Goal: Task Accomplishment & Management: Complete application form

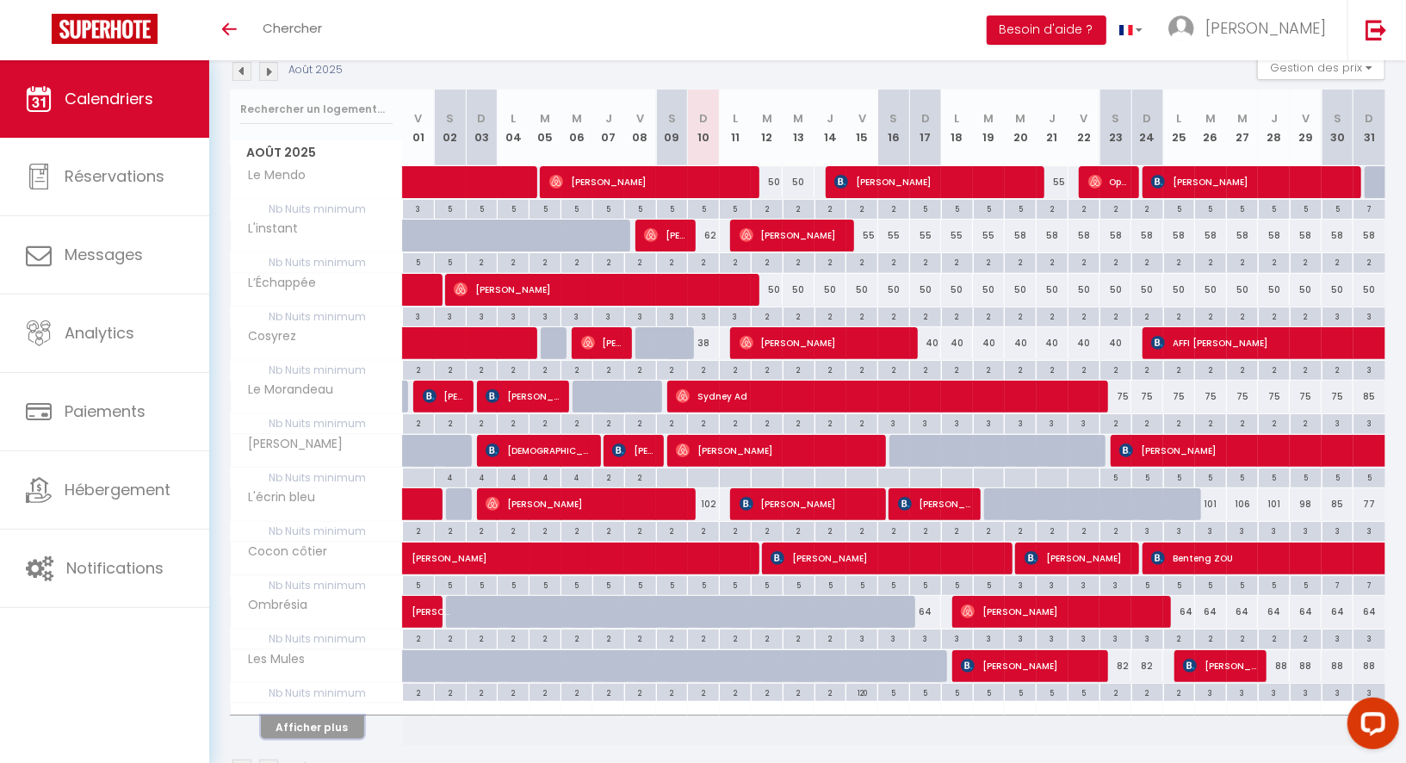
click at [345, 716] on button "Afficher plus" at bounding box center [312, 727] width 103 height 23
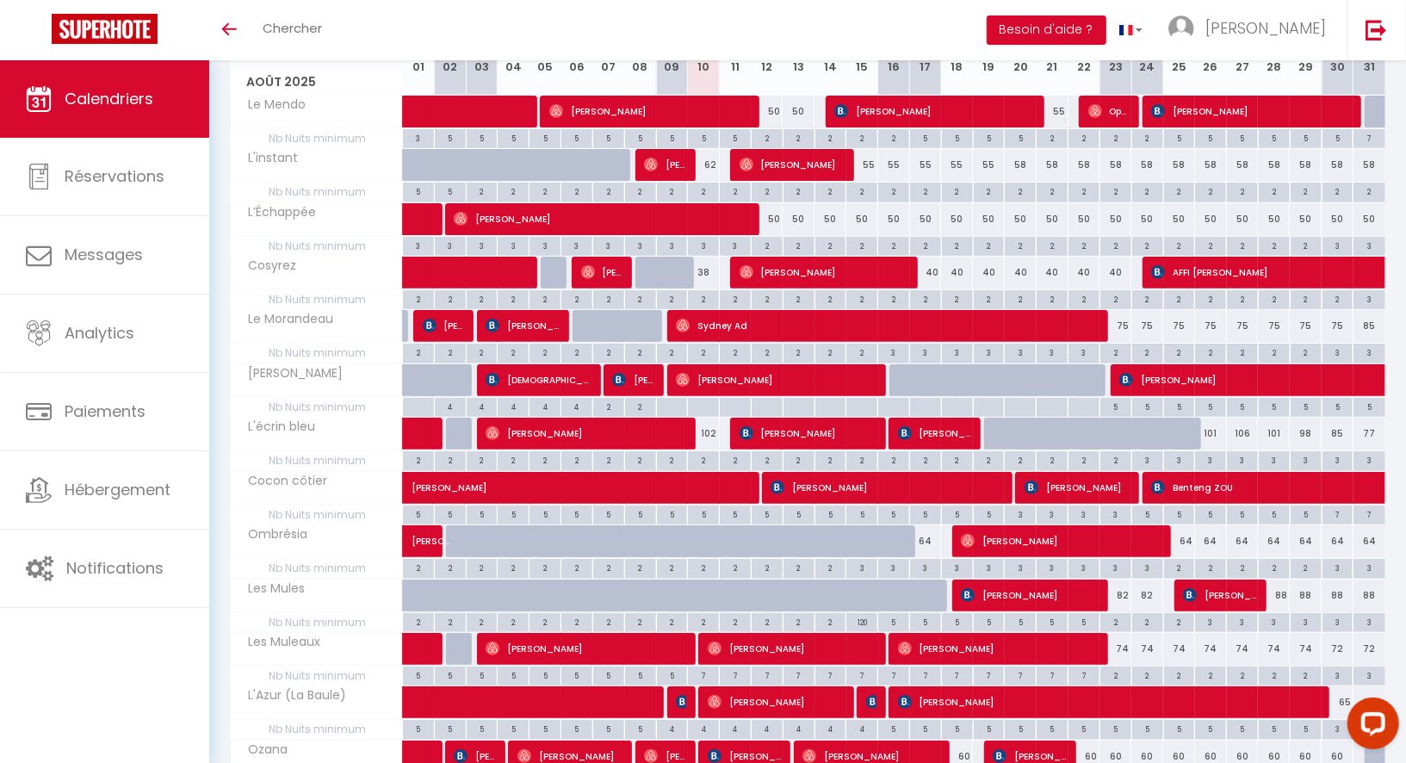
scroll to position [270, 0]
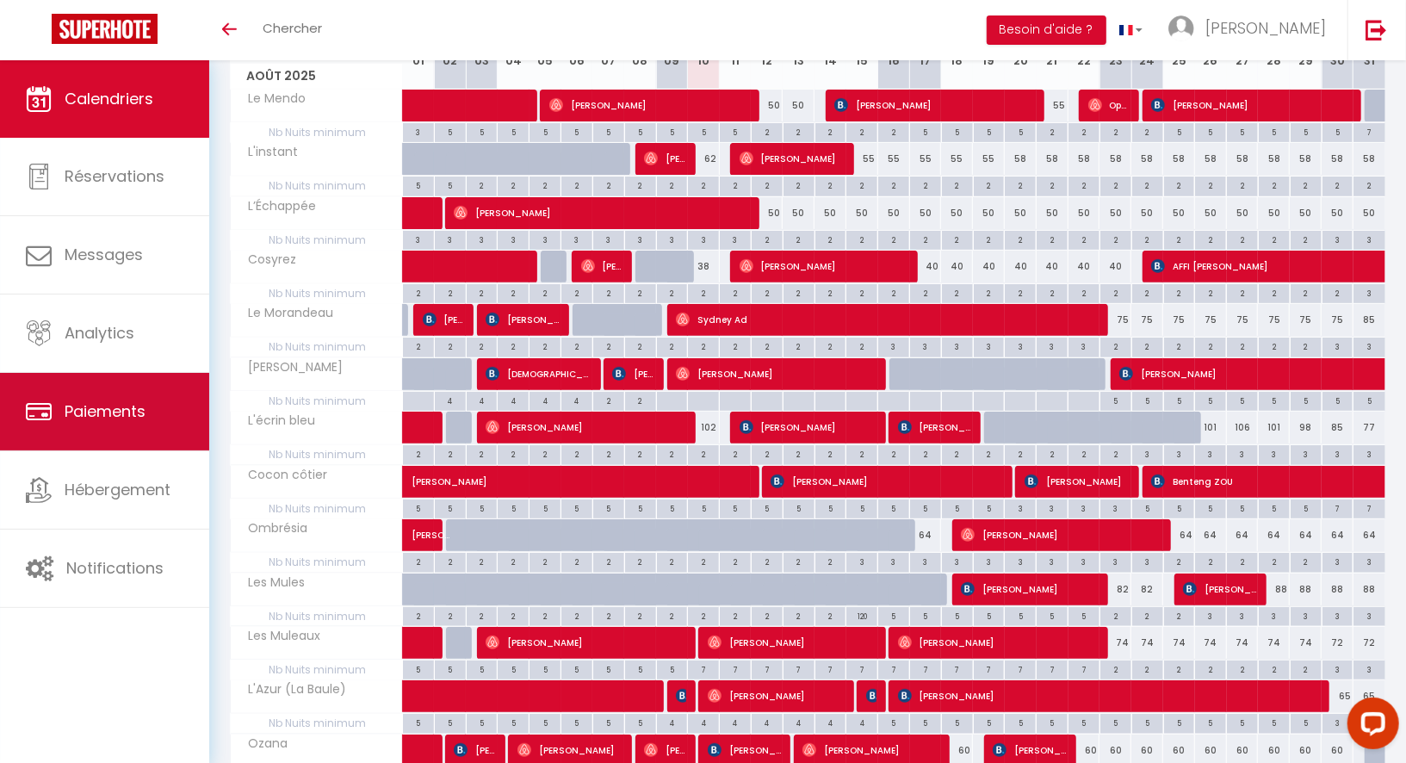
click at [146, 445] on link "Paiements" at bounding box center [104, 412] width 209 height 78
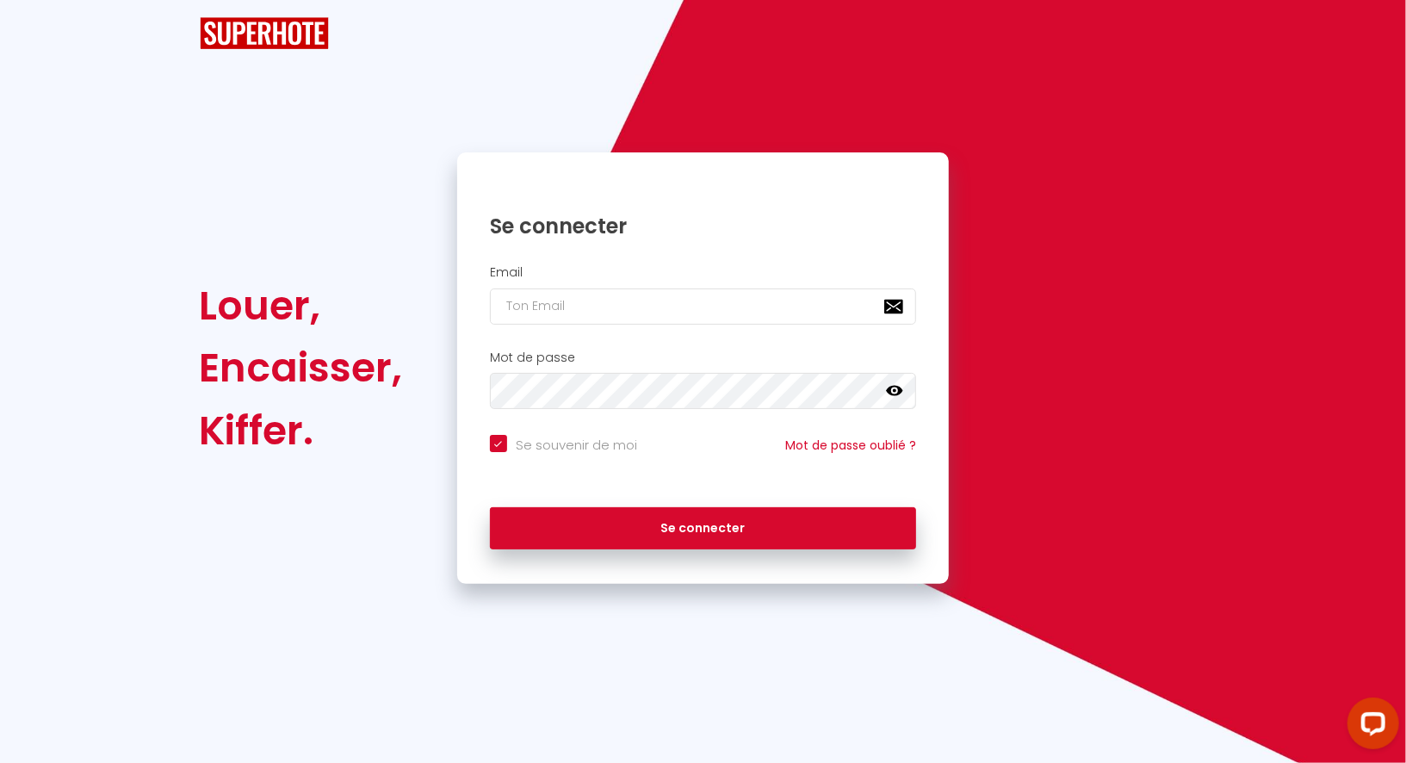
checkbox input "true"
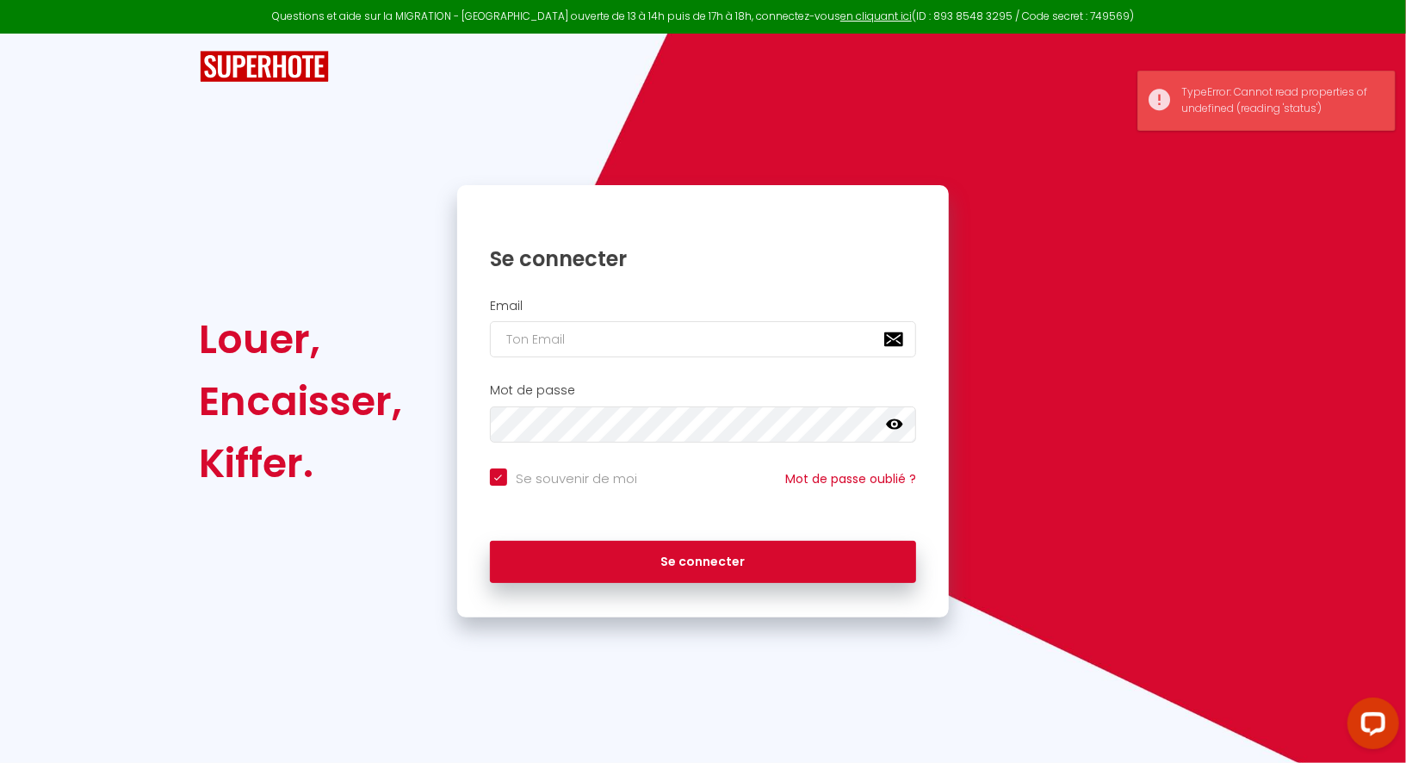
click at [115, 485] on div "Louer, Encaisser, Kiffer. Se connecter Email Mot de passe false Se souvenir de …" at bounding box center [703, 326] width 1406 height 584
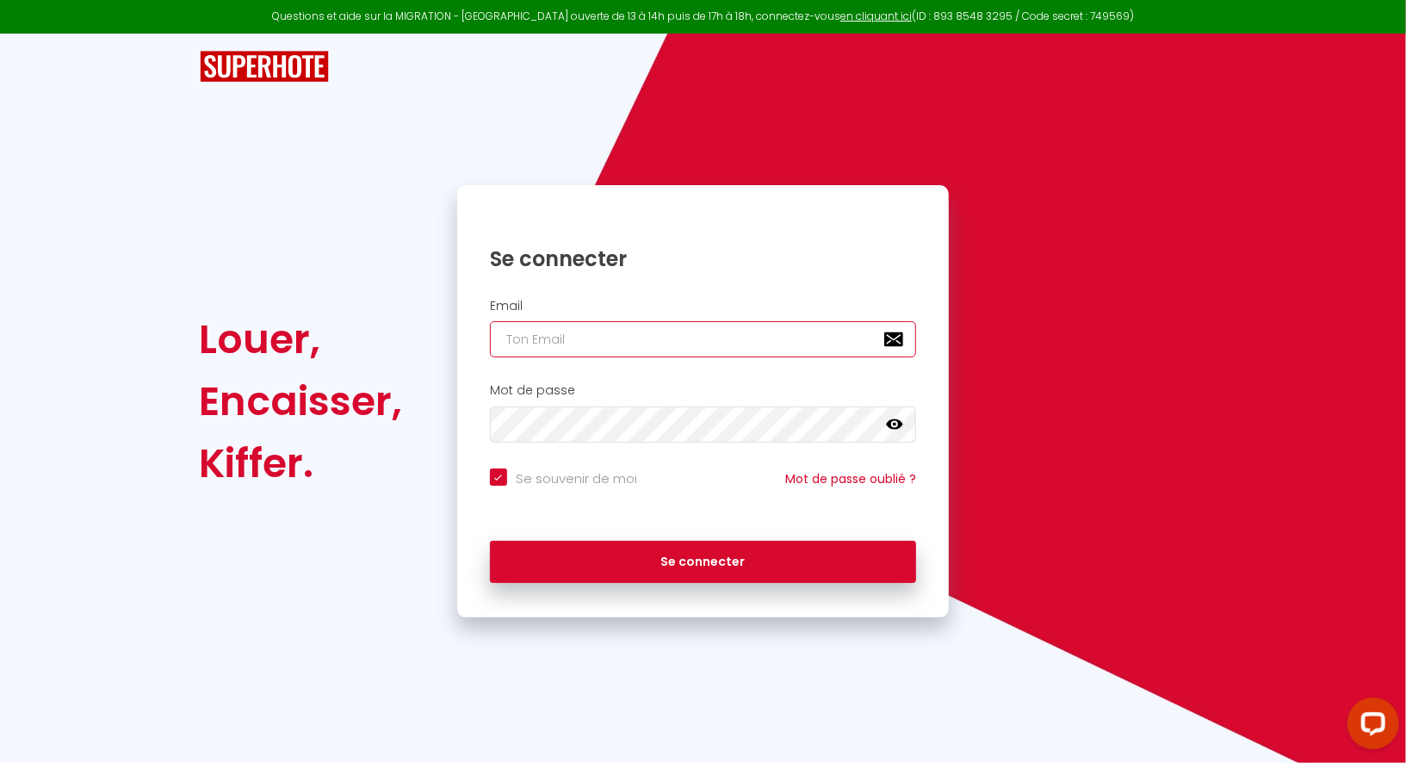
click at [601, 340] on input "email" at bounding box center [703, 339] width 427 height 36
paste input "[EMAIL_ADDRESS][DOMAIN_NAME]"
type input "[EMAIL_ADDRESS][DOMAIN_NAME]"
checkbox input "true"
type input "[EMAIL_ADDRESS][DOMAIN_NAME]"
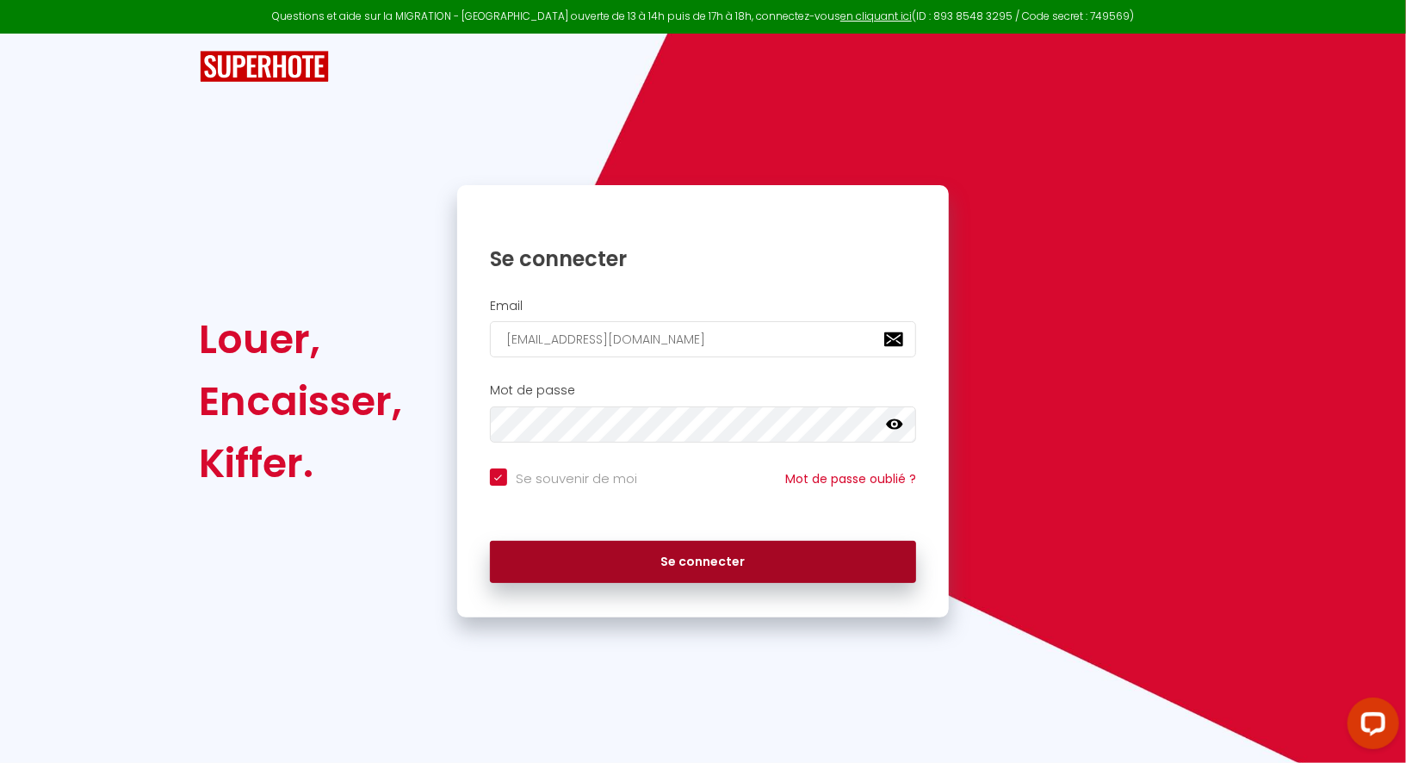
click at [669, 549] on button "Se connecter" at bounding box center [703, 562] width 427 height 43
checkbox input "true"
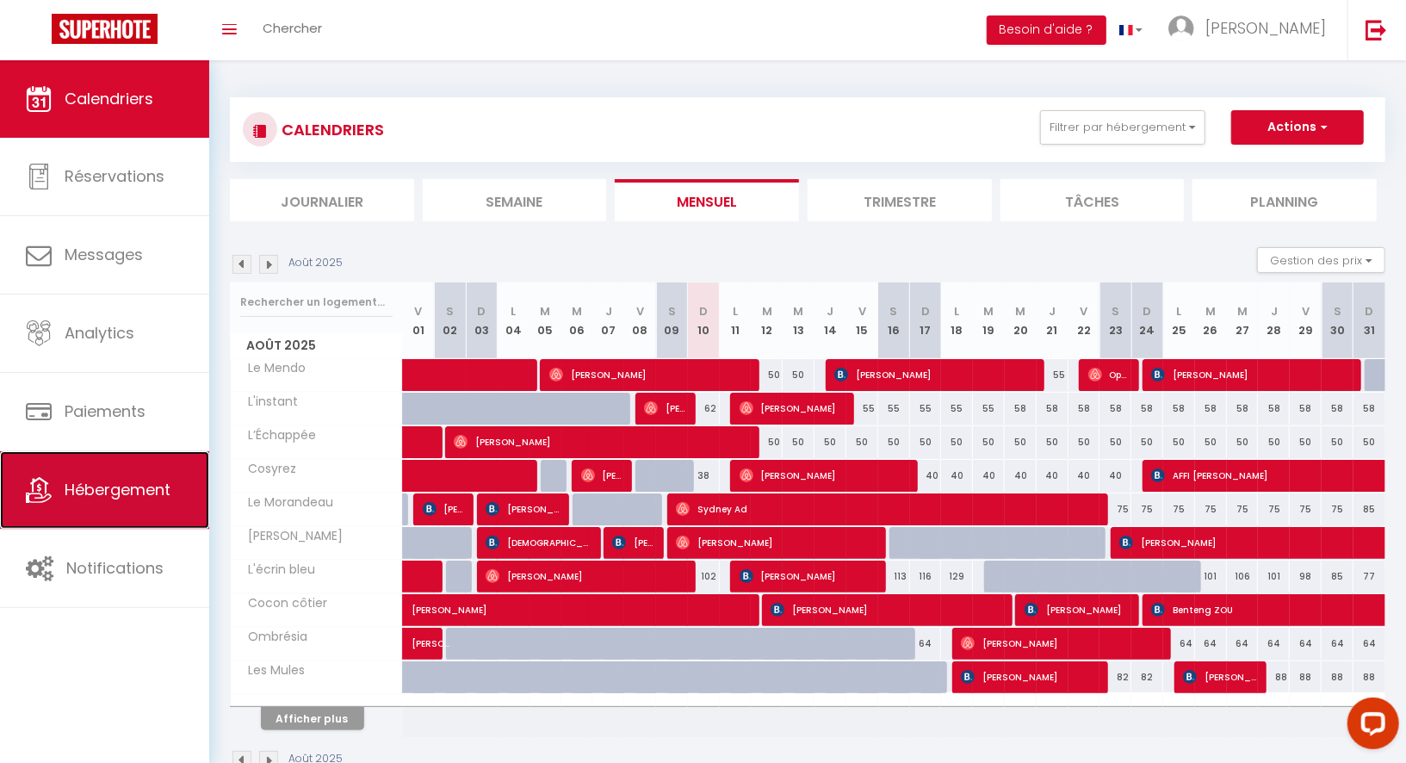
click at [133, 499] on span "Hébergement" at bounding box center [118, 490] width 106 height 22
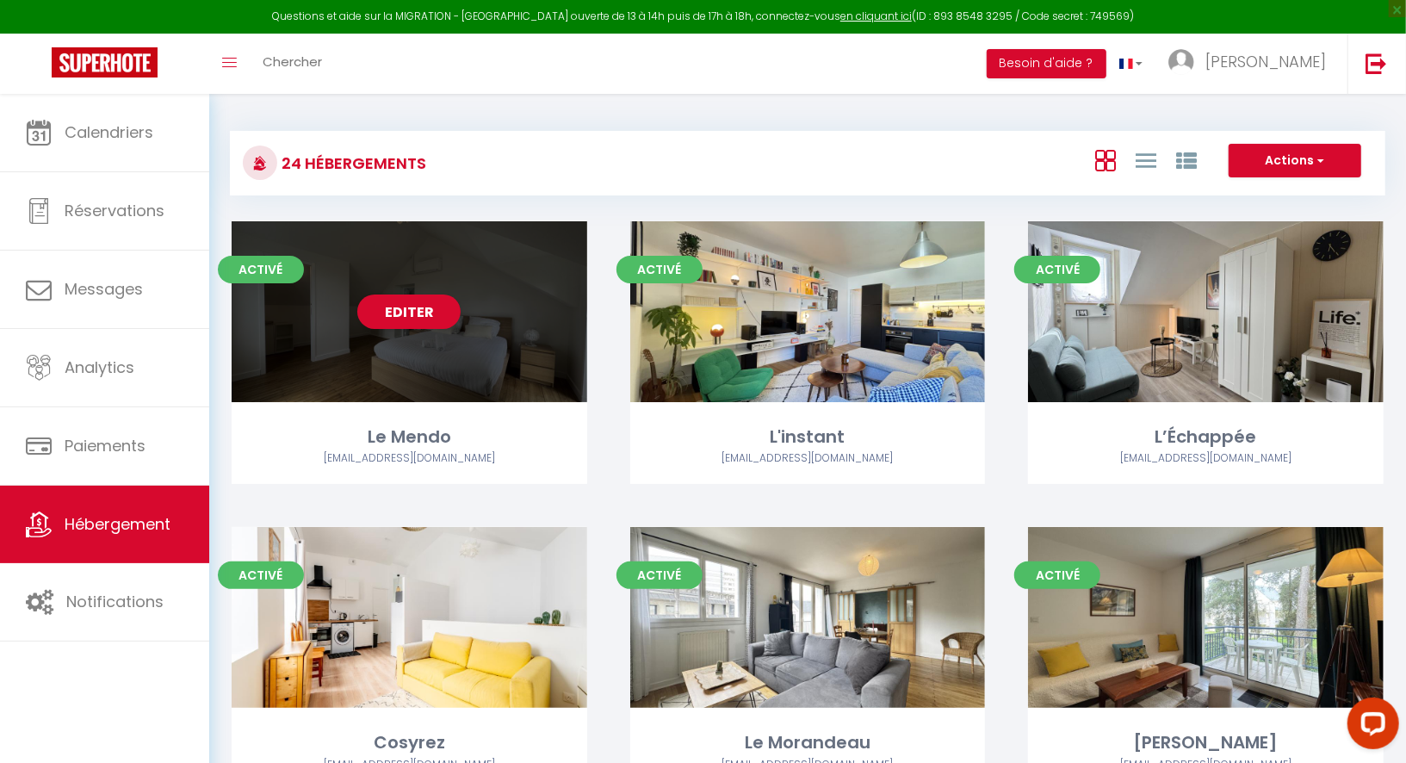
click at [358, 393] on div "Editer" at bounding box center [410, 311] width 356 height 181
select select "3"
select select "2"
select select "1"
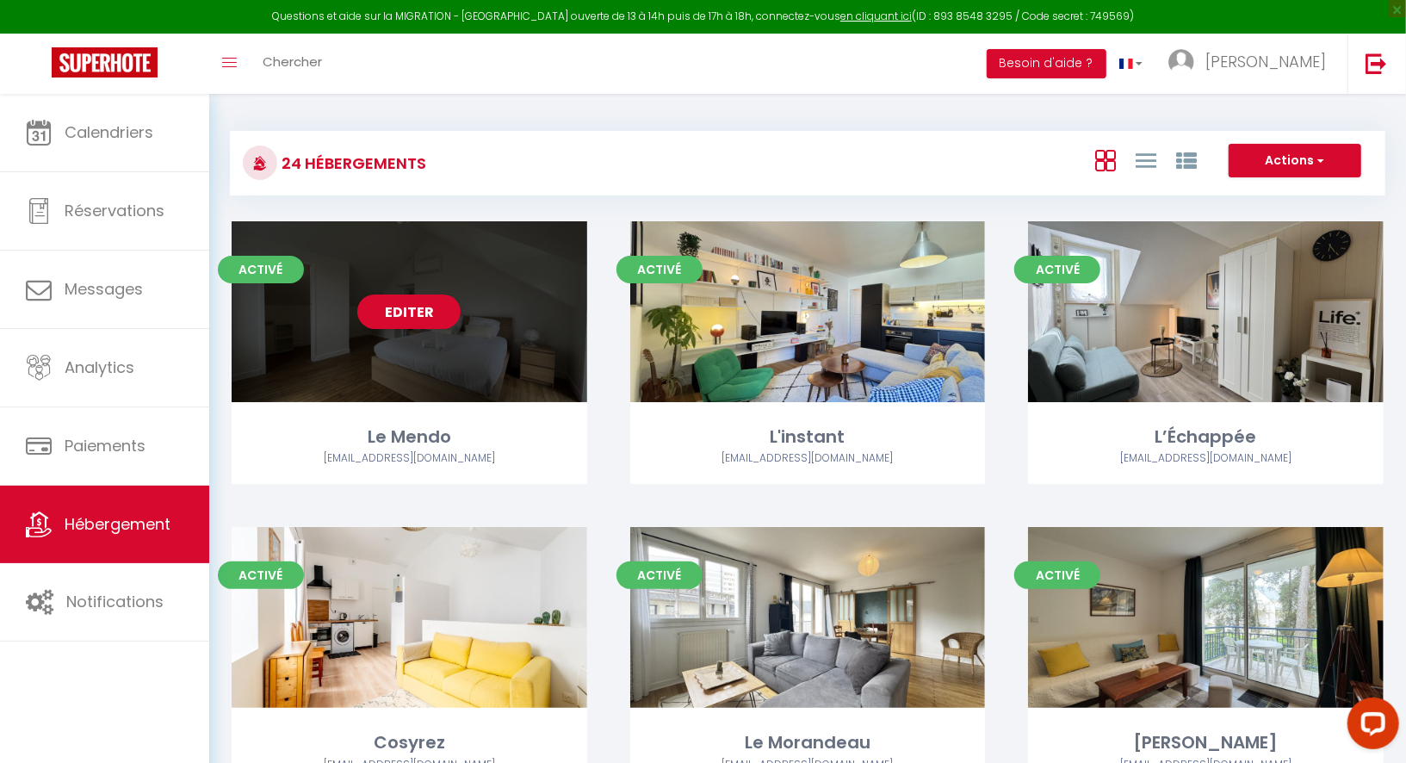
select select
select select "28"
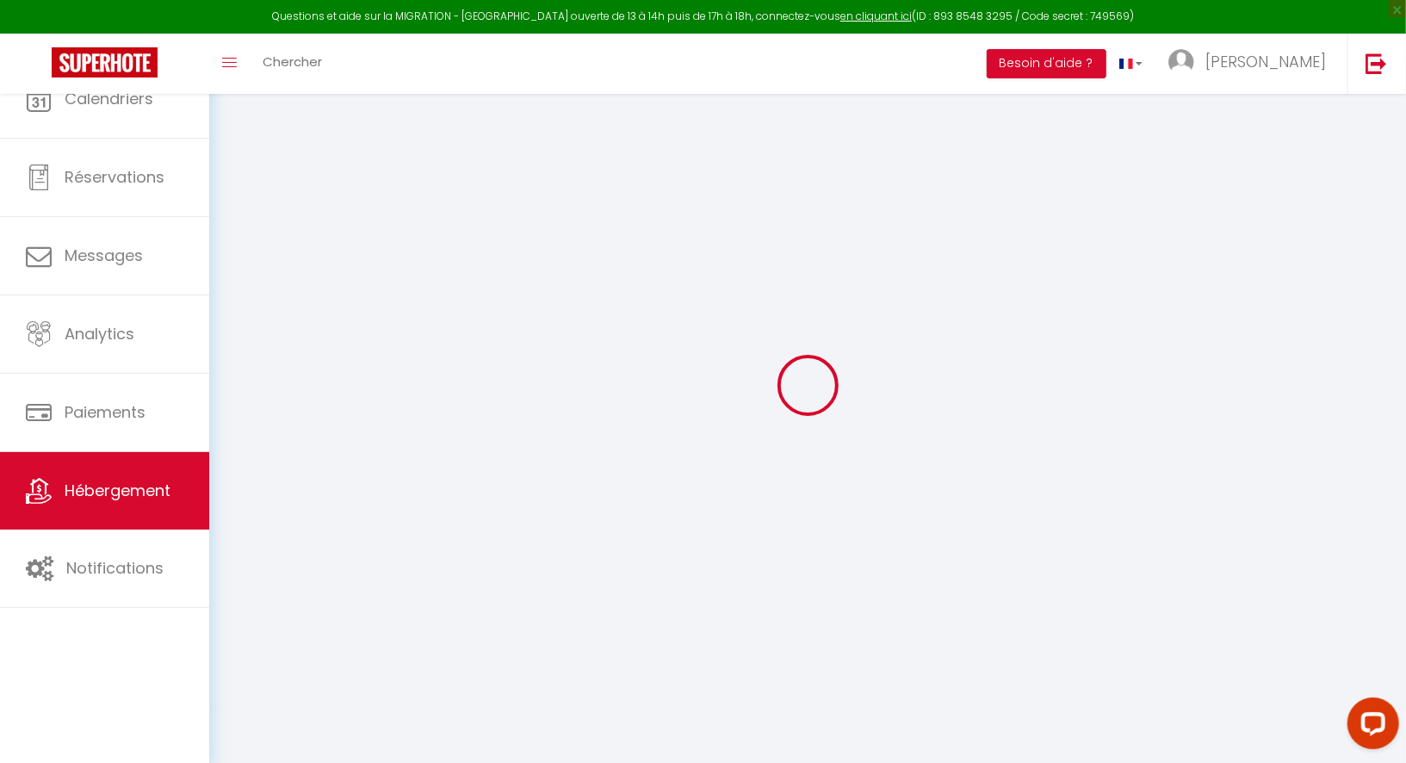
select select
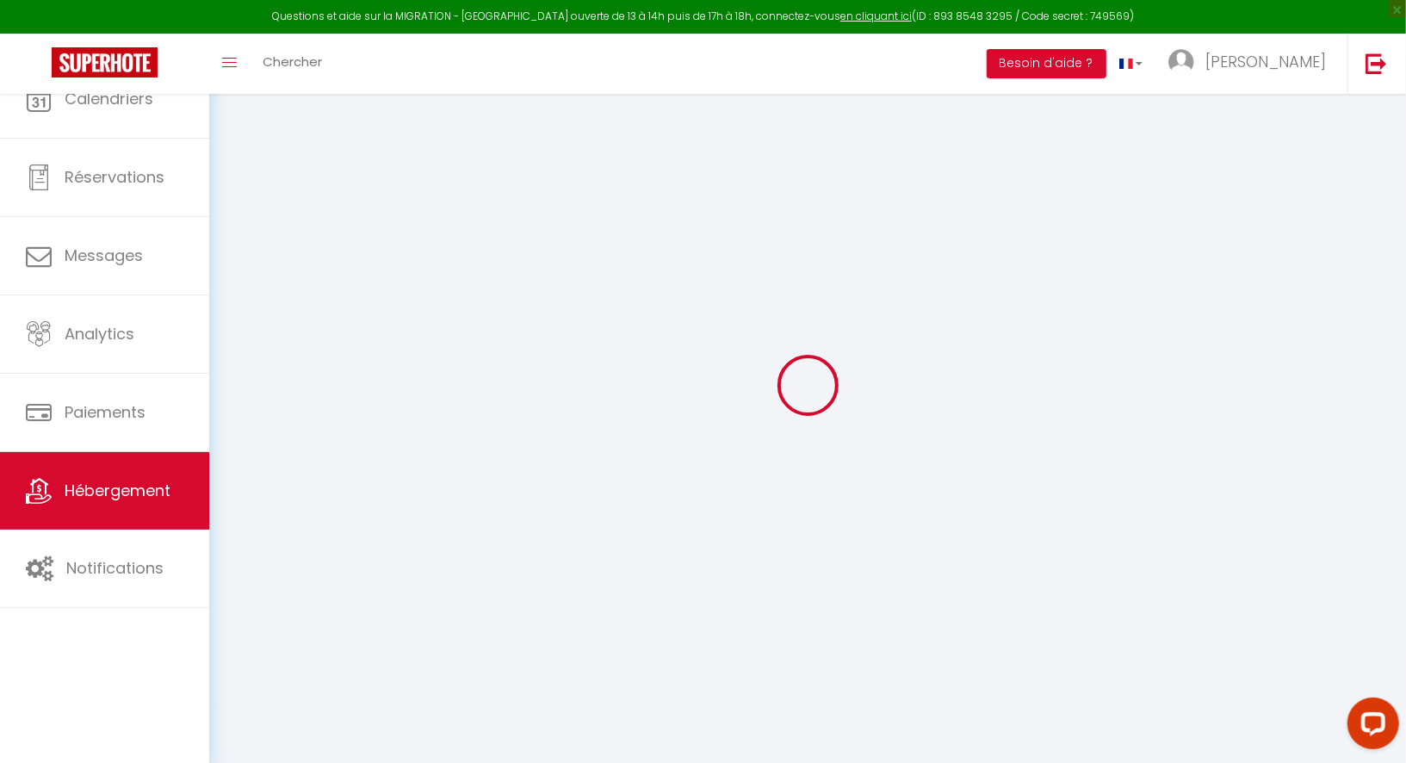
select select
checkbox input "false"
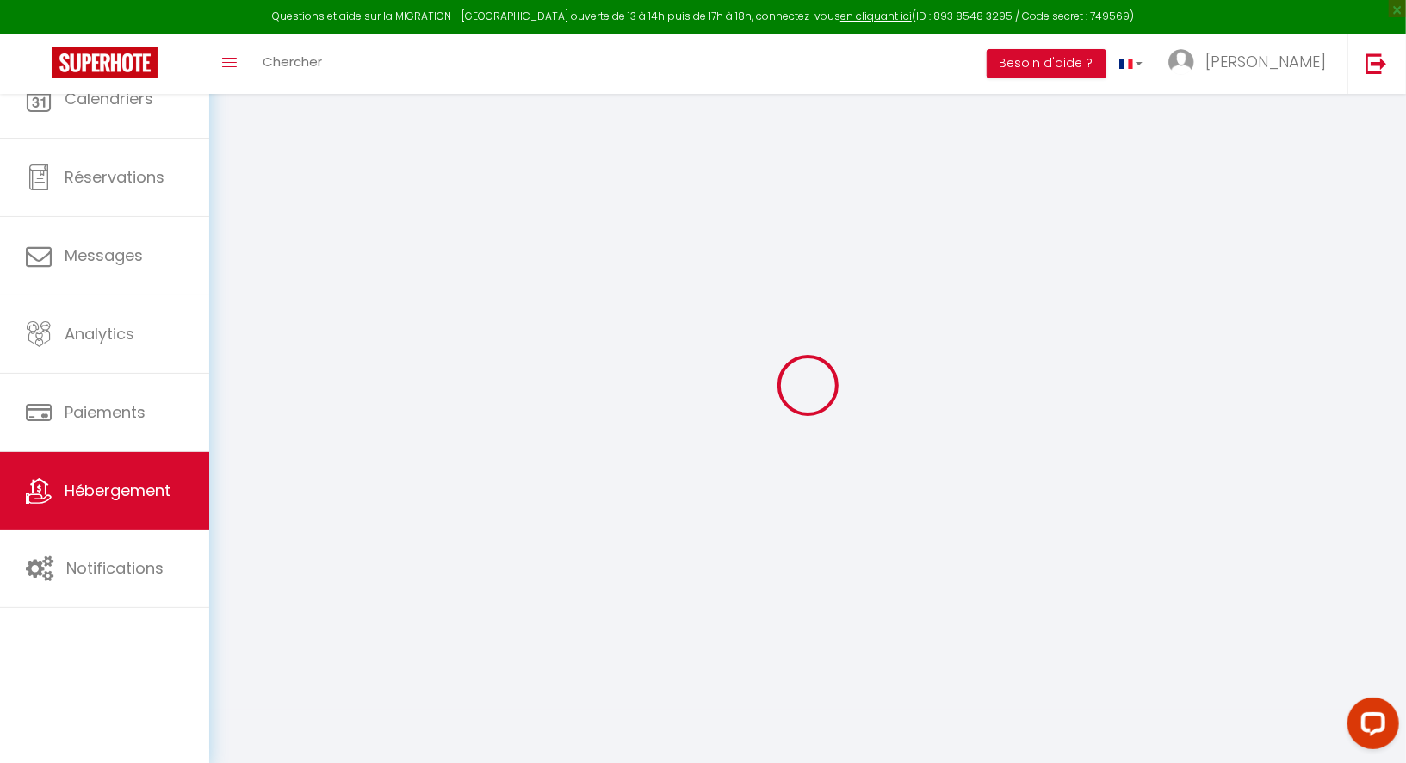
select select
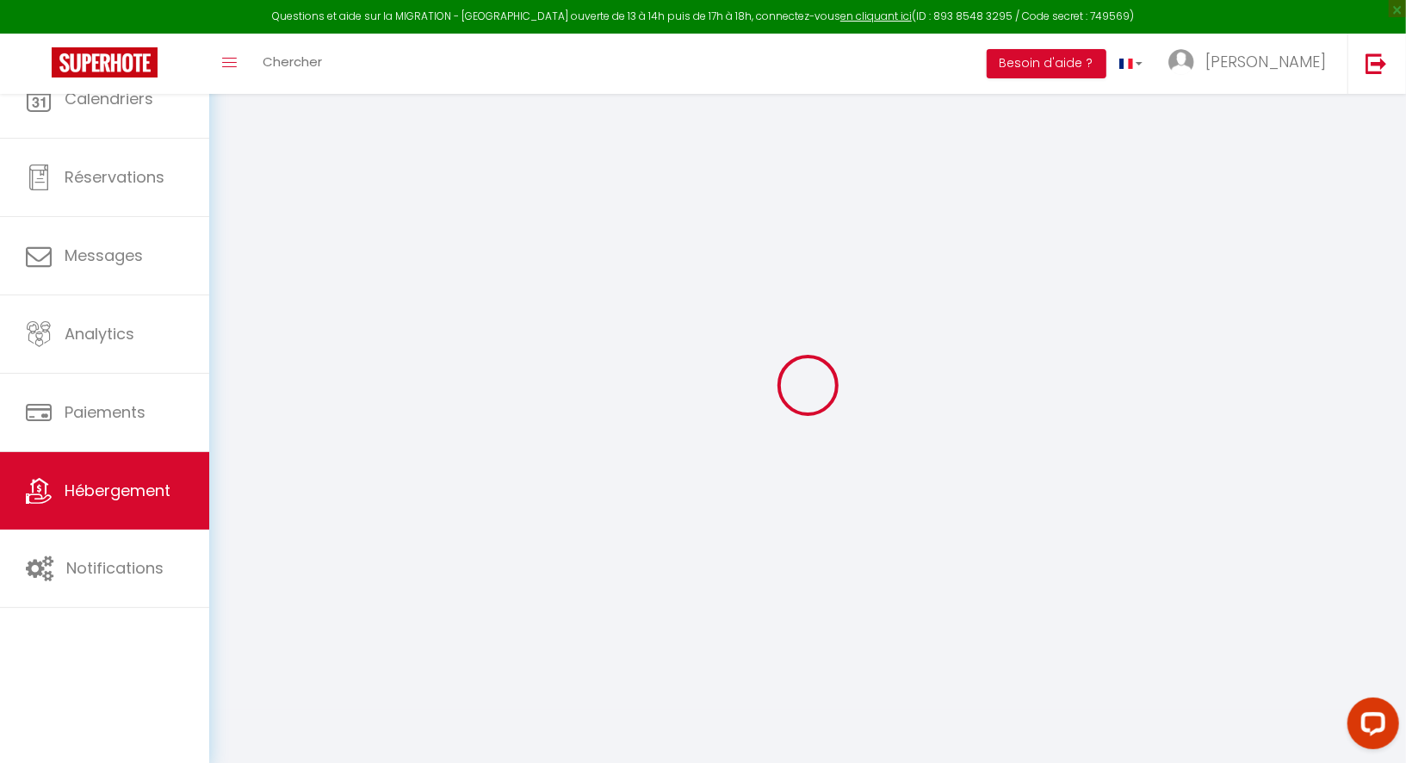
select select
checkbox input "false"
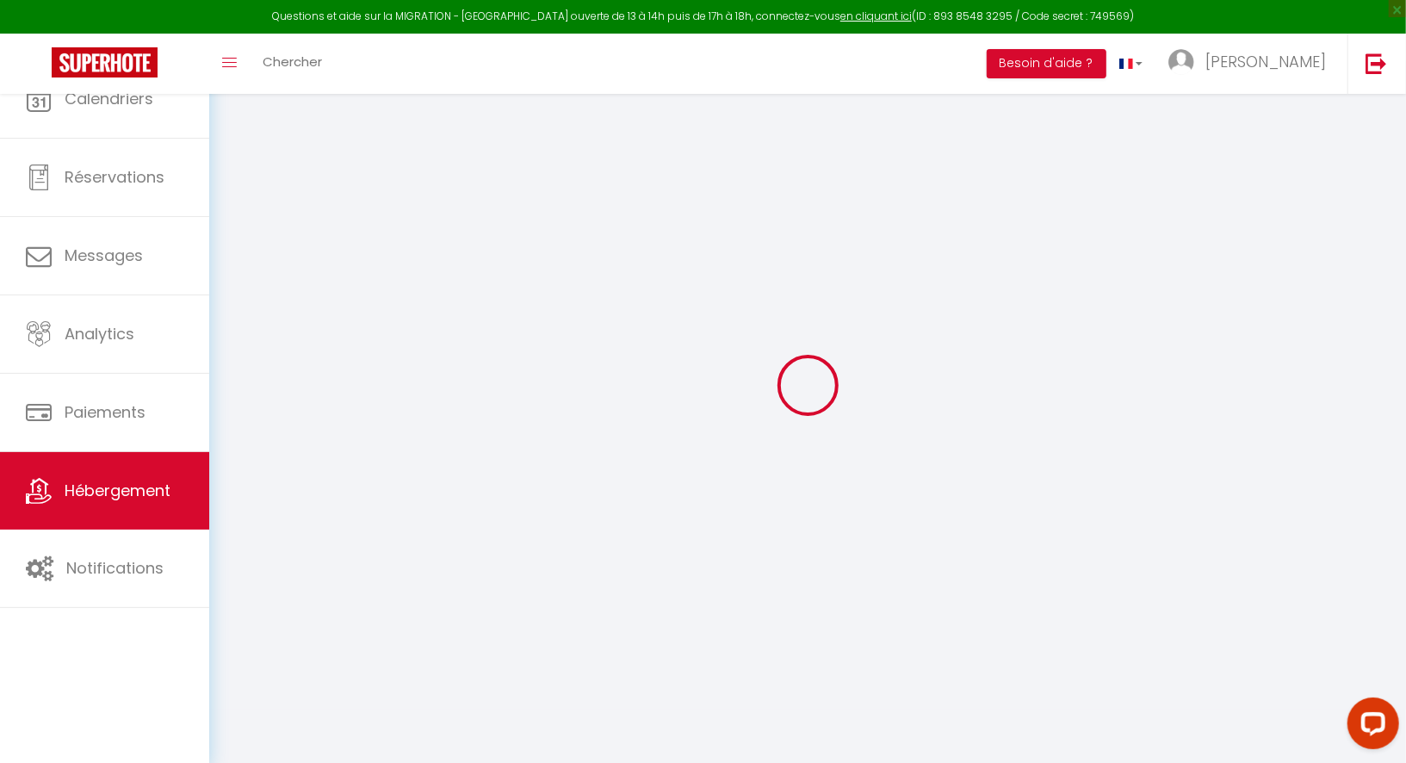
checkbox input "false"
select select
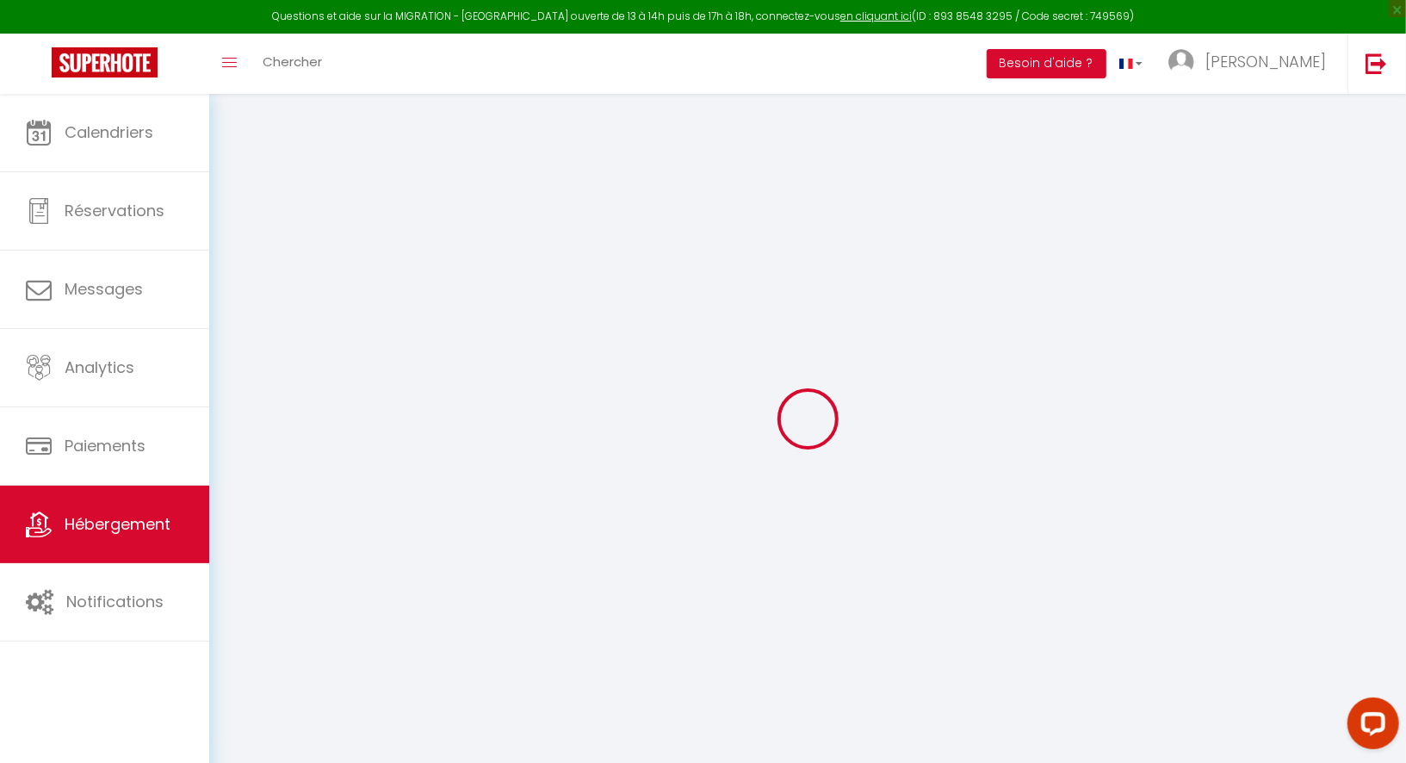
select select
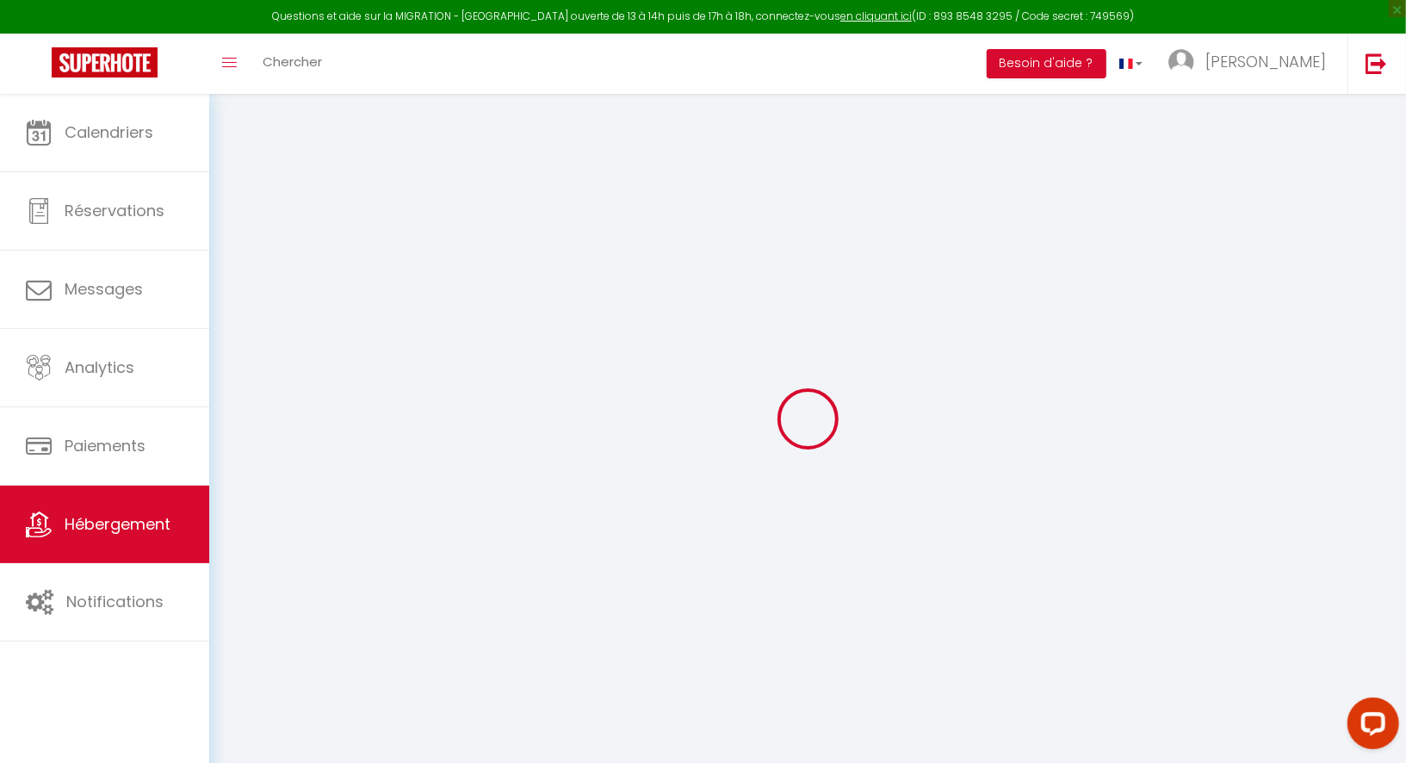
select select
checkbox input "false"
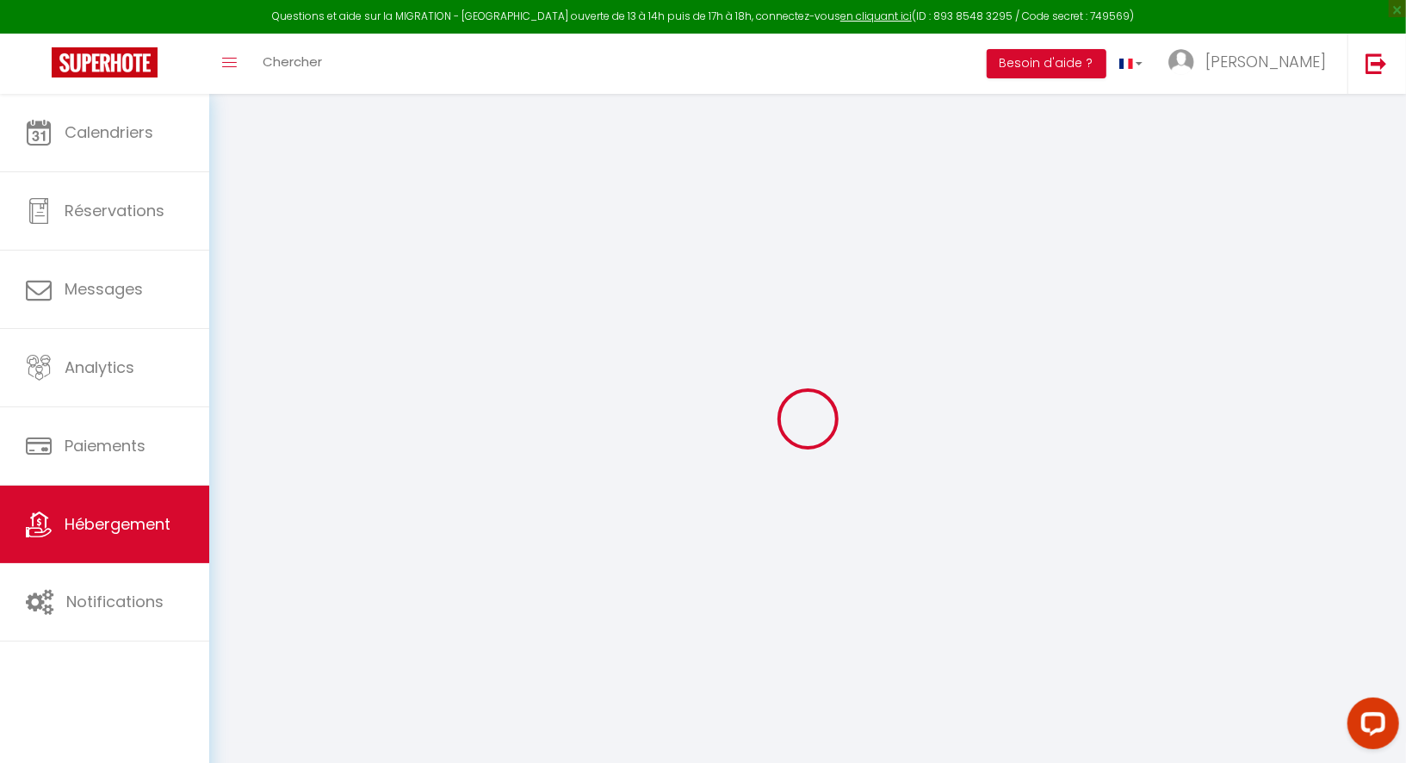
select select
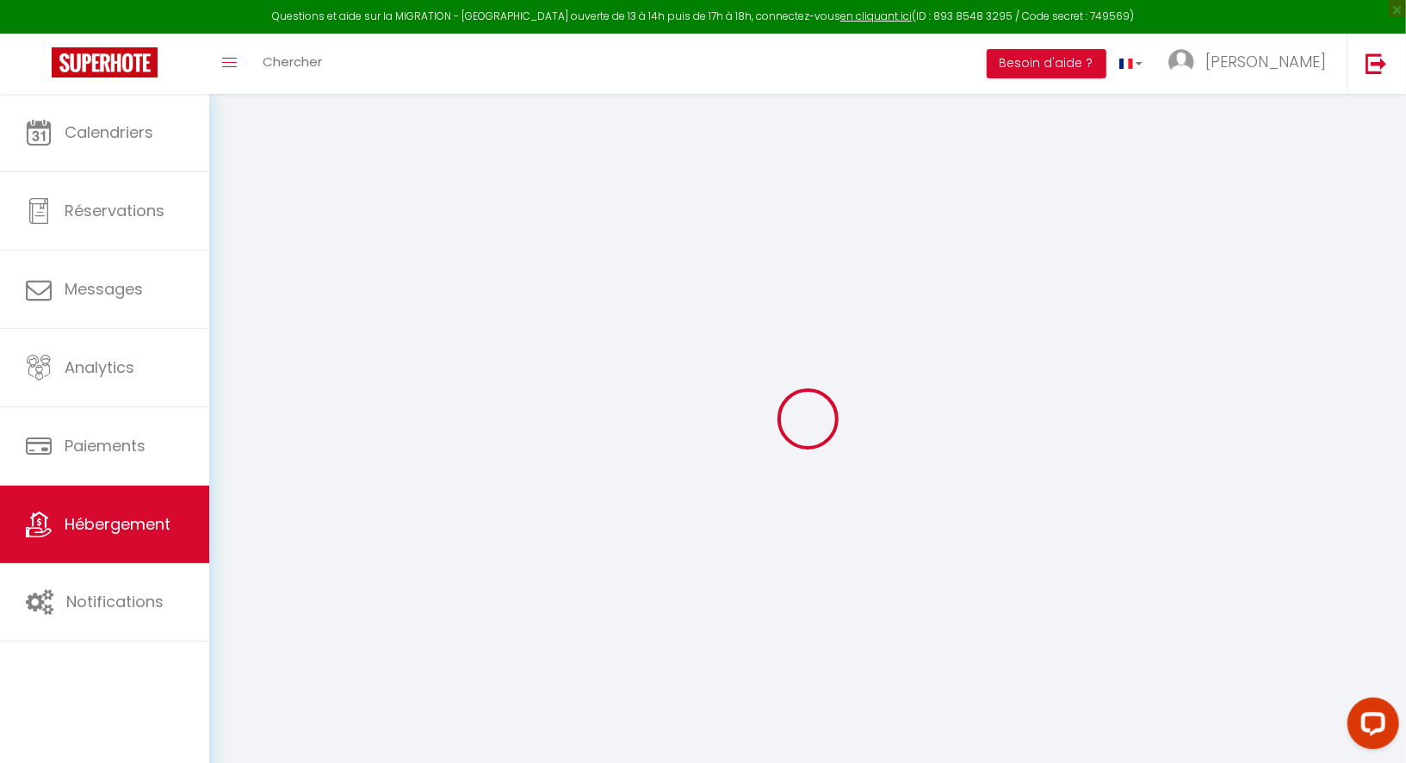
select select
checkbox input "false"
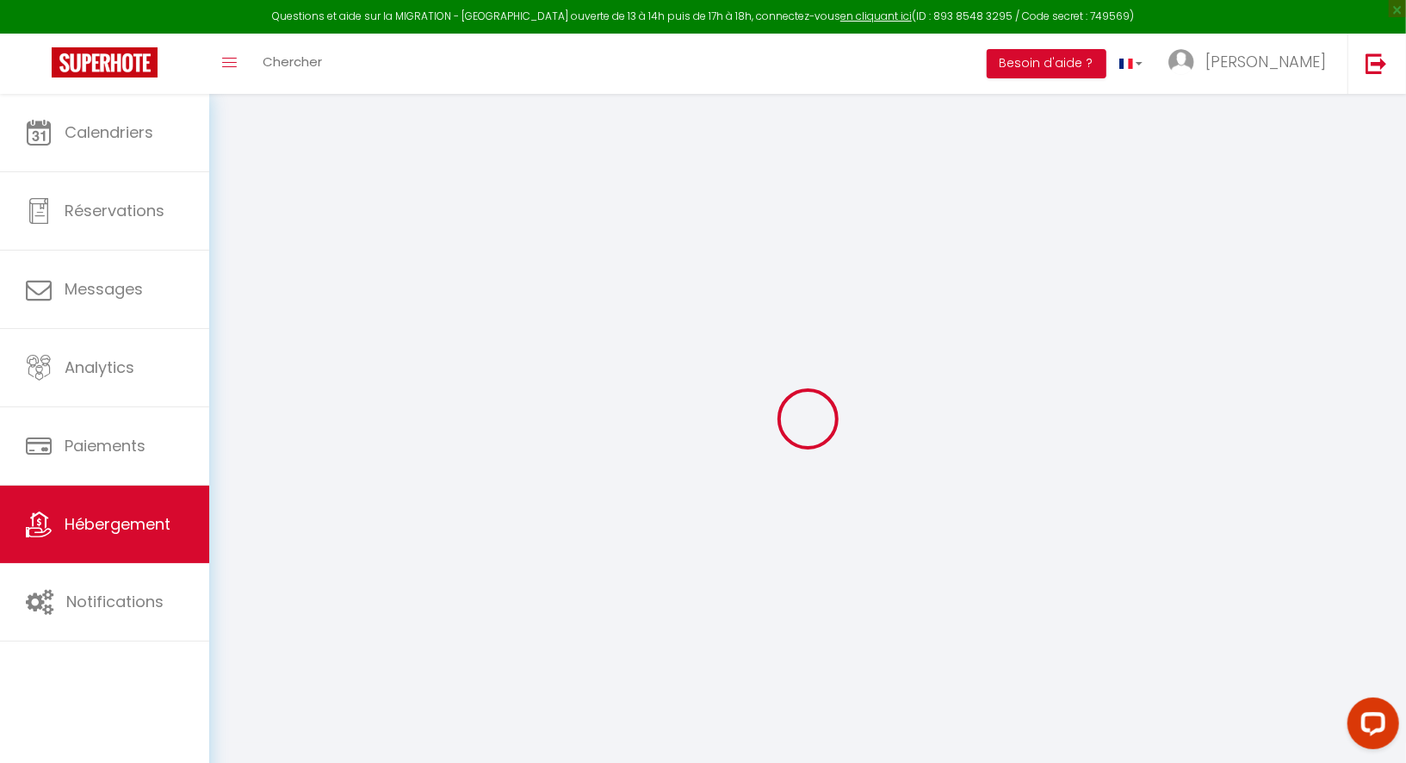
checkbox input "false"
select select
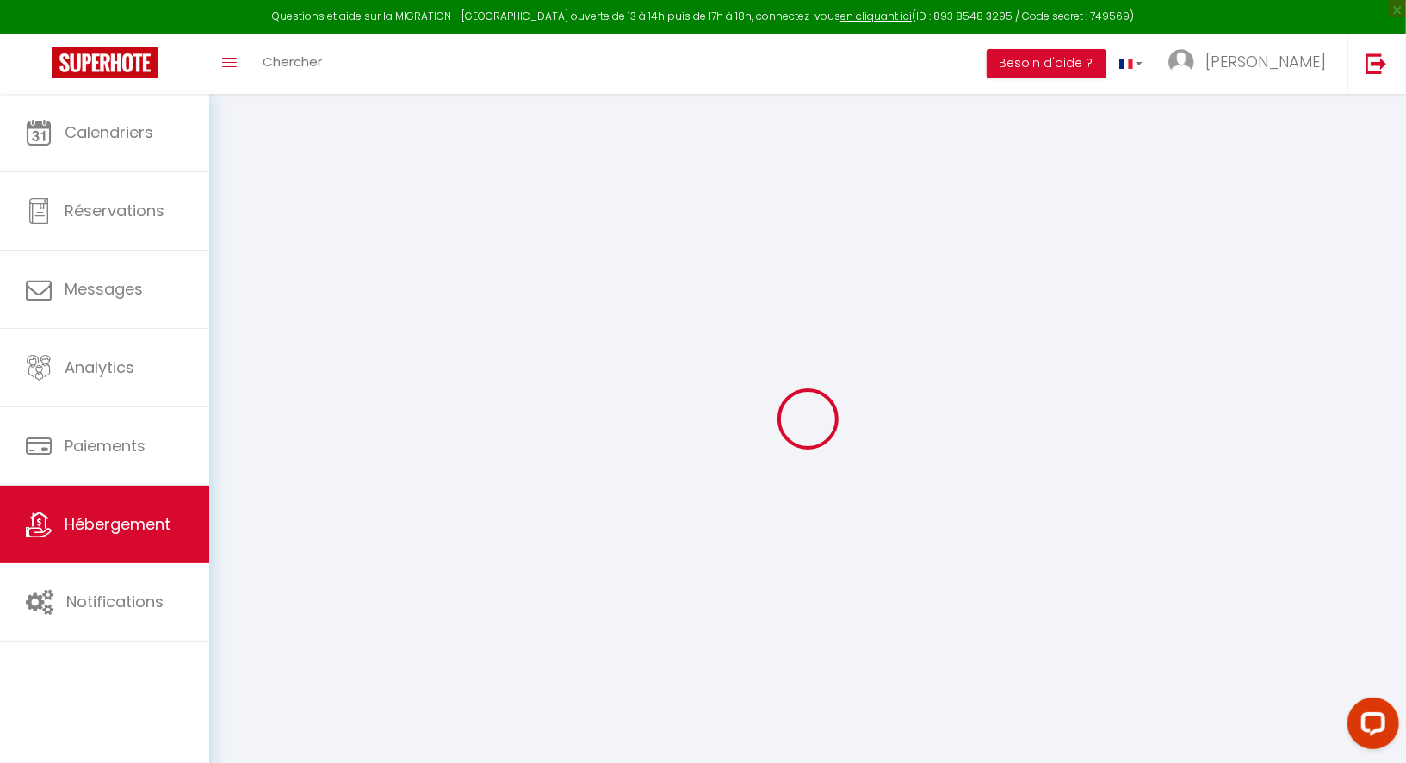
select select
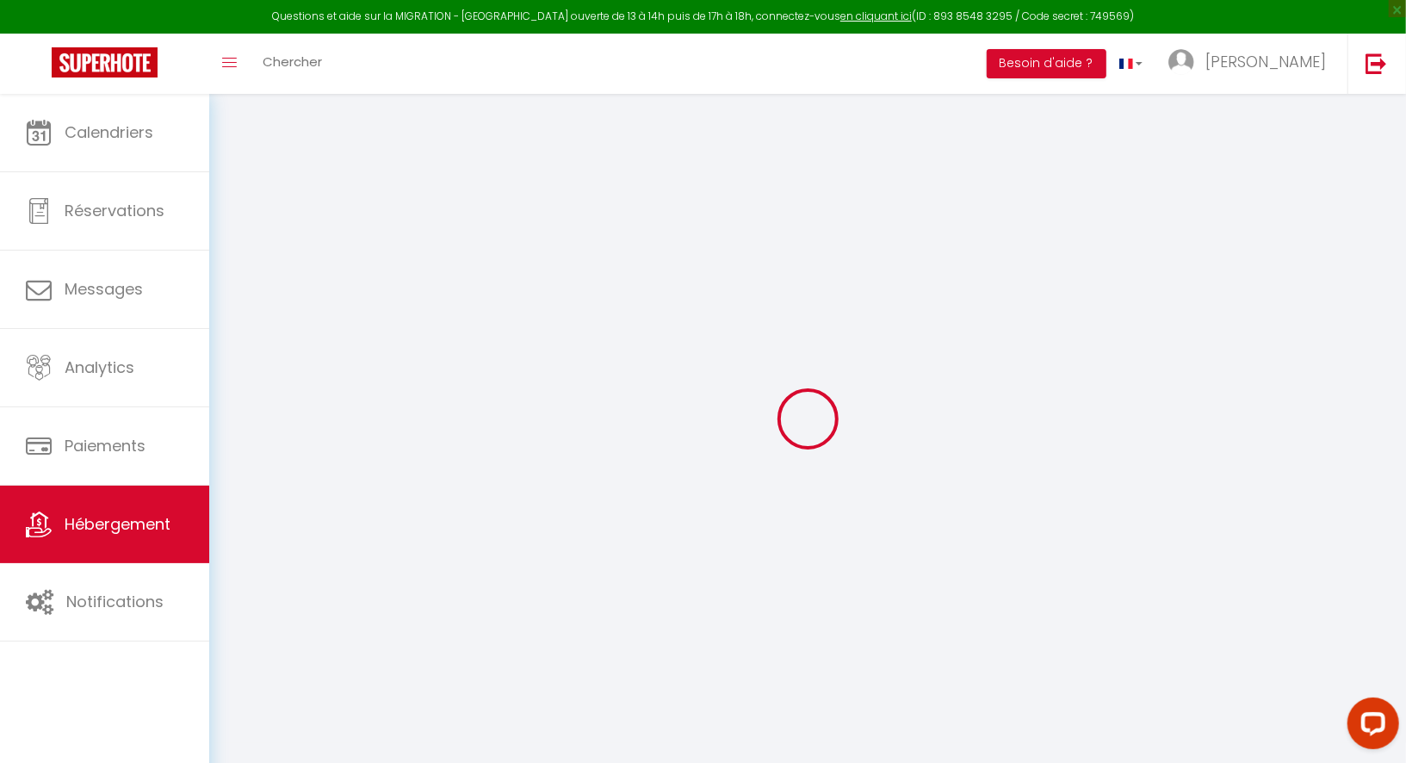
checkbox input "false"
select select
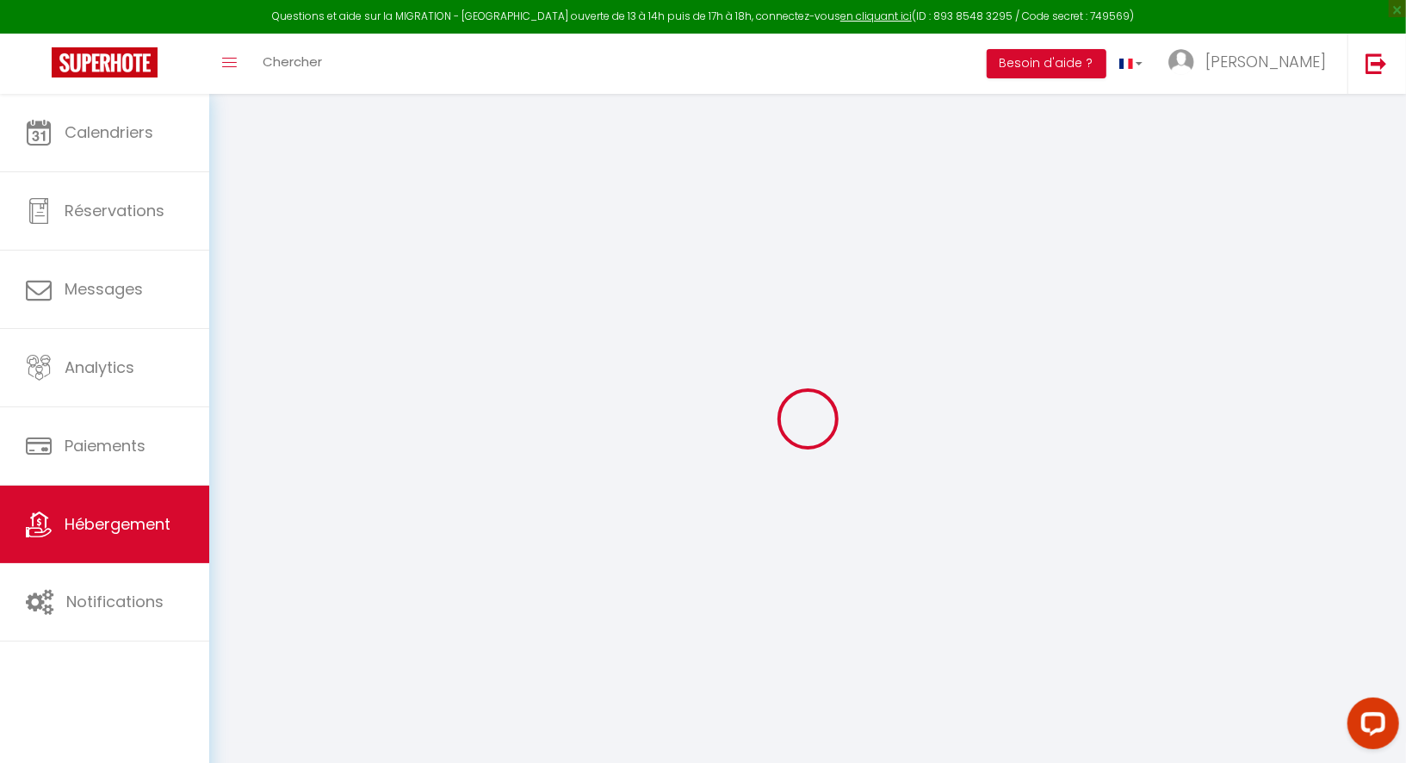
select select
type input "Le Mendo"
type input "[PERSON_NAME]"
type input "FORGET"
type input "51 bouleavrd Mendes France"
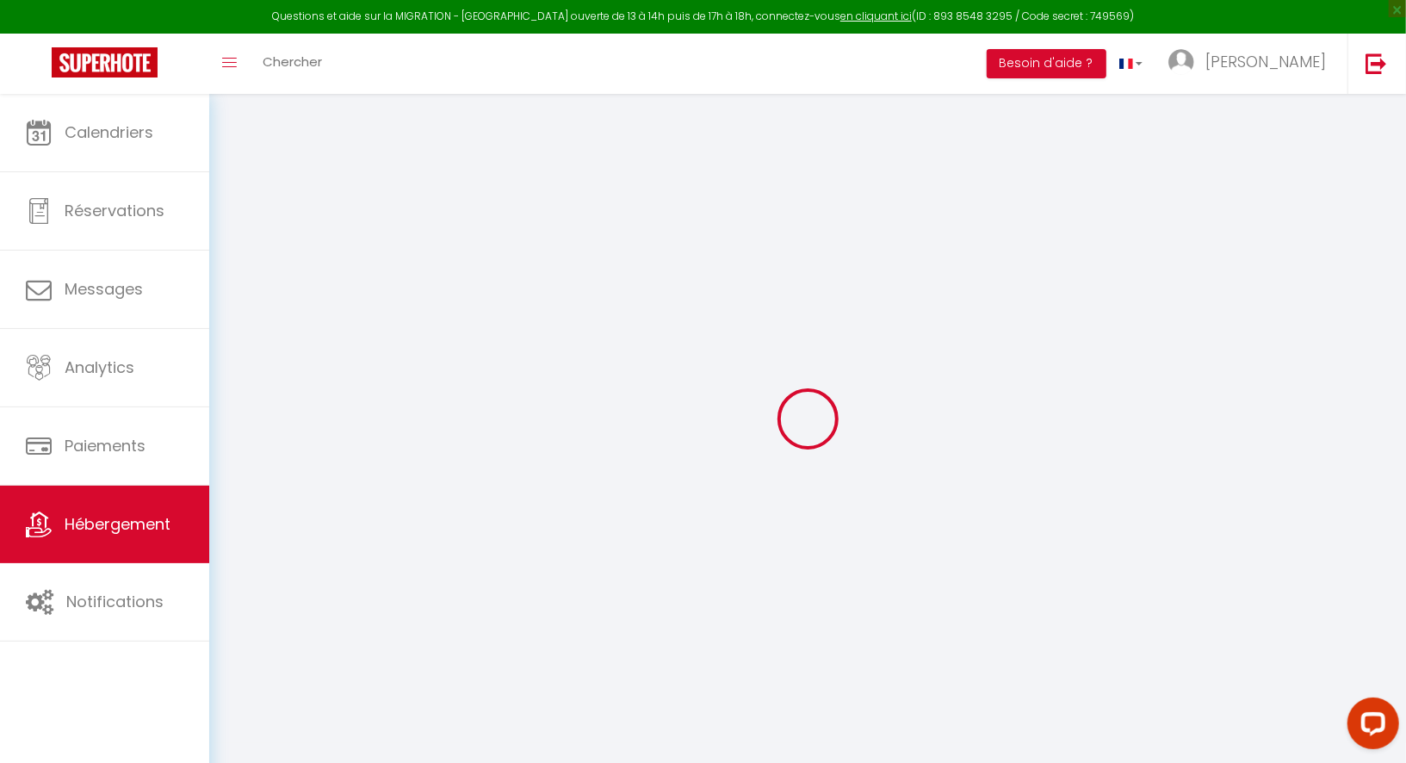
type input "44700"
type input "Orvault"
select select "1"
type input "52"
type input "60"
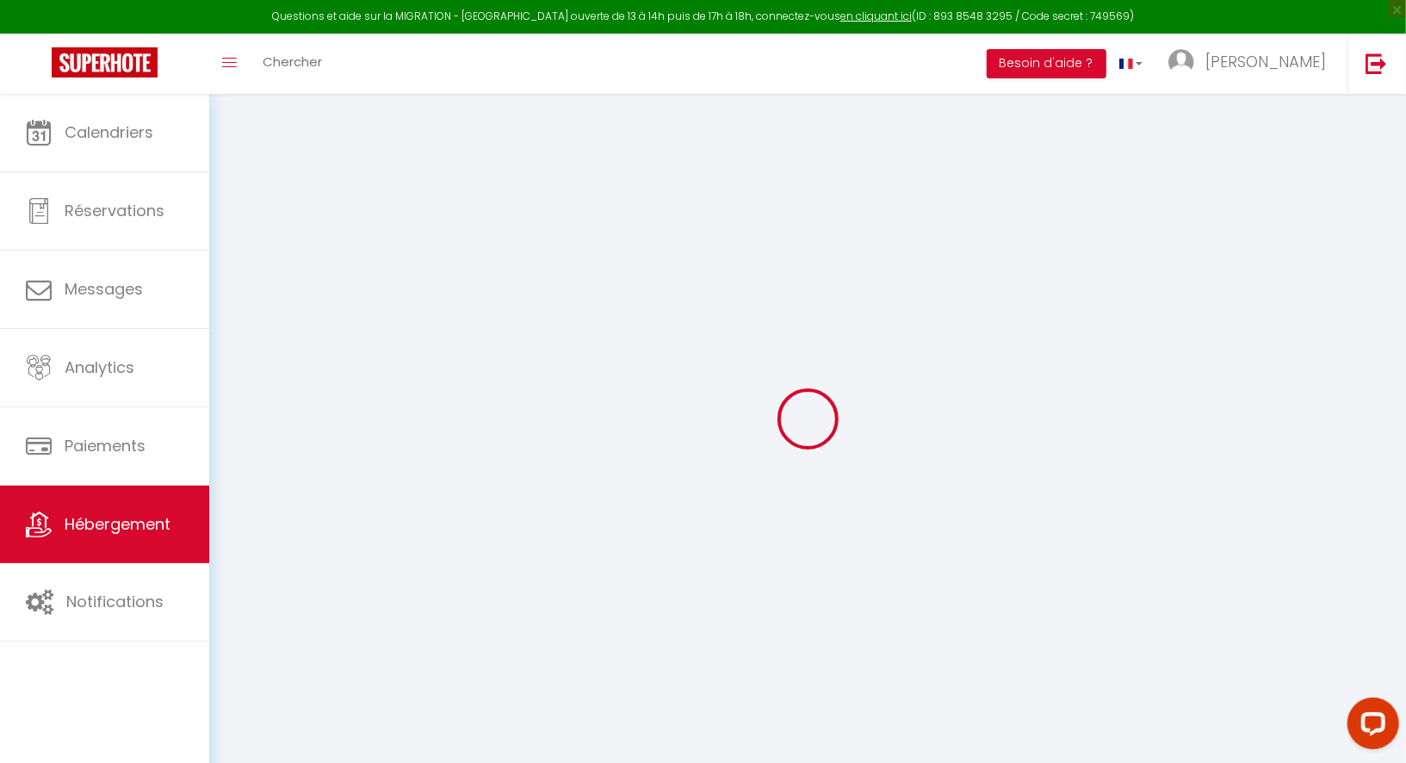
type input "300"
select select
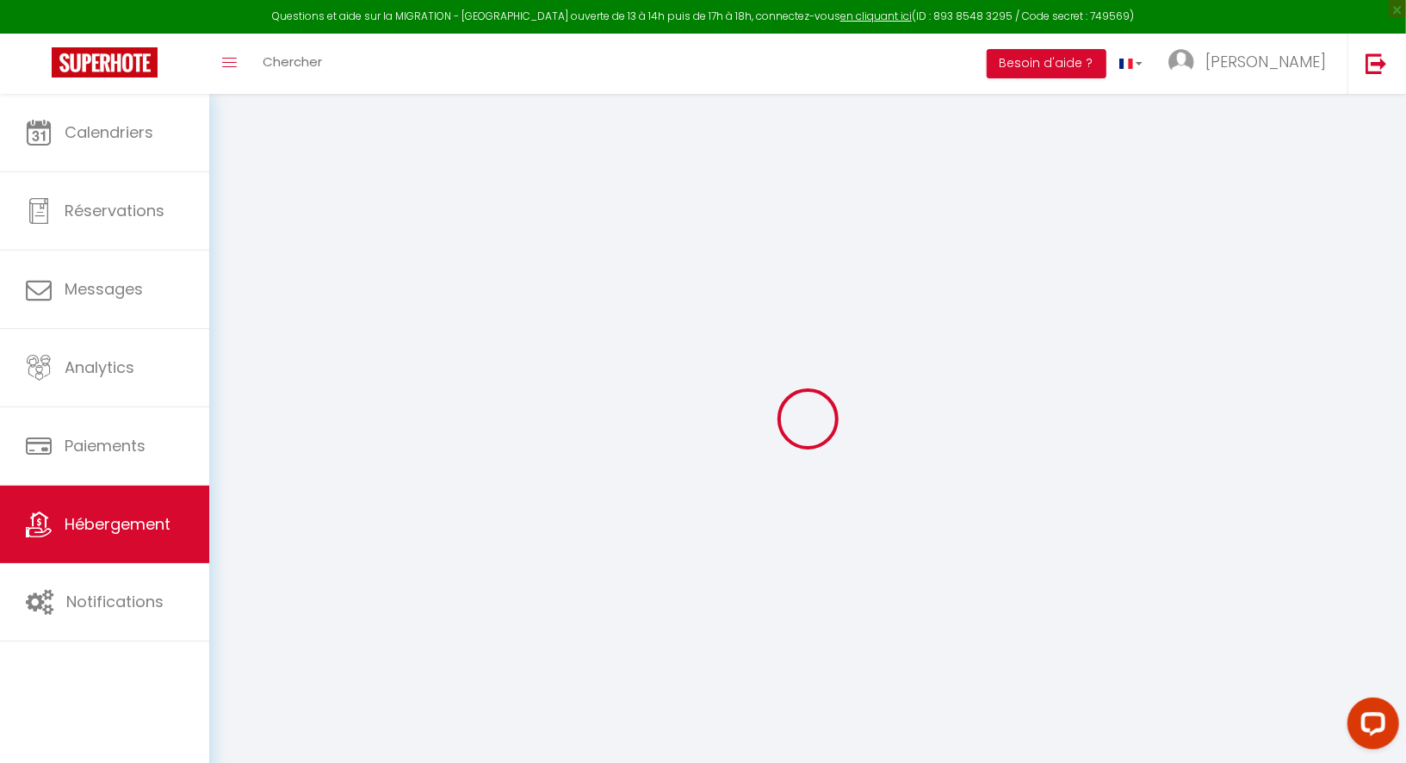
select select
type input "51 bouleavrd Mendes France"
type input "44700"
type input "Orvault"
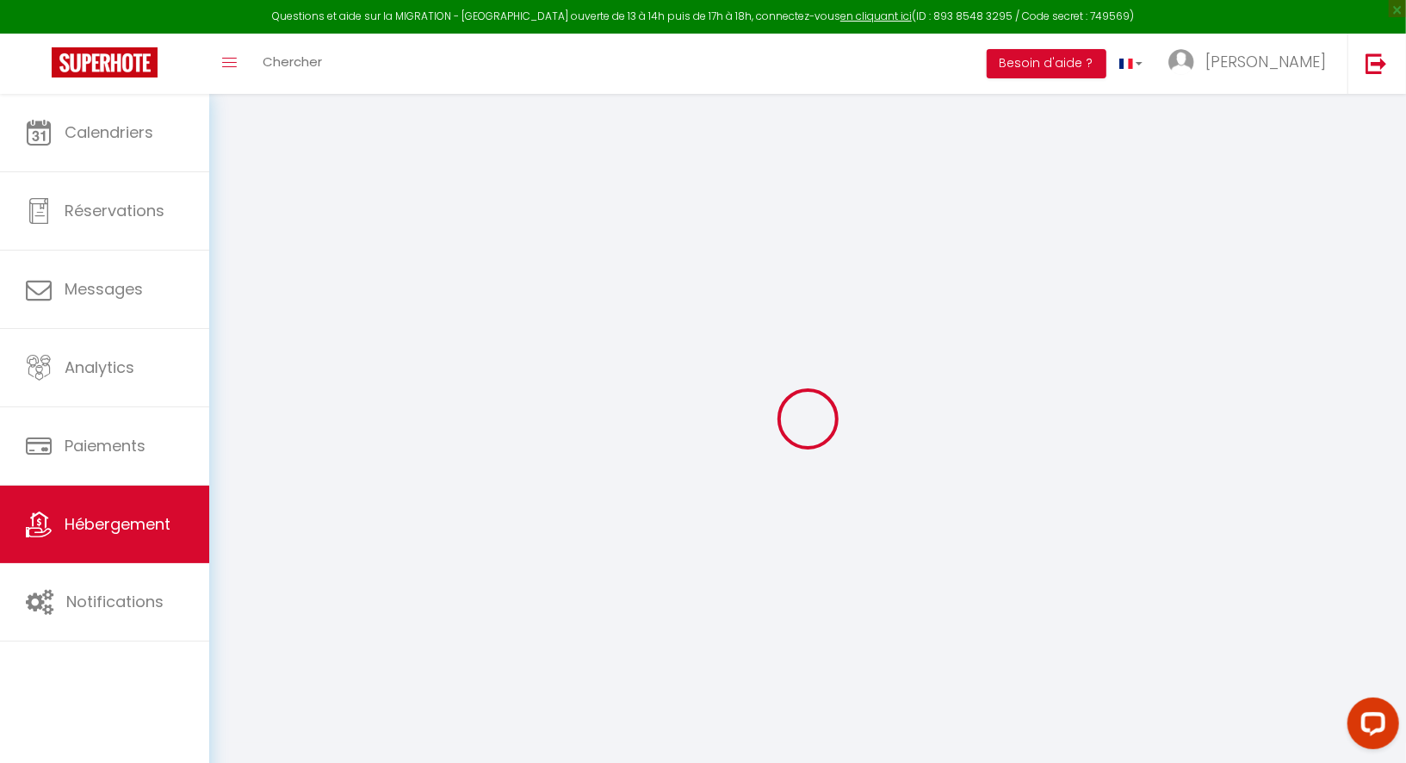
type input "[EMAIL_ADDRESS][DOMAIN_NAME]"
select select "13961"
checkbox input "false"
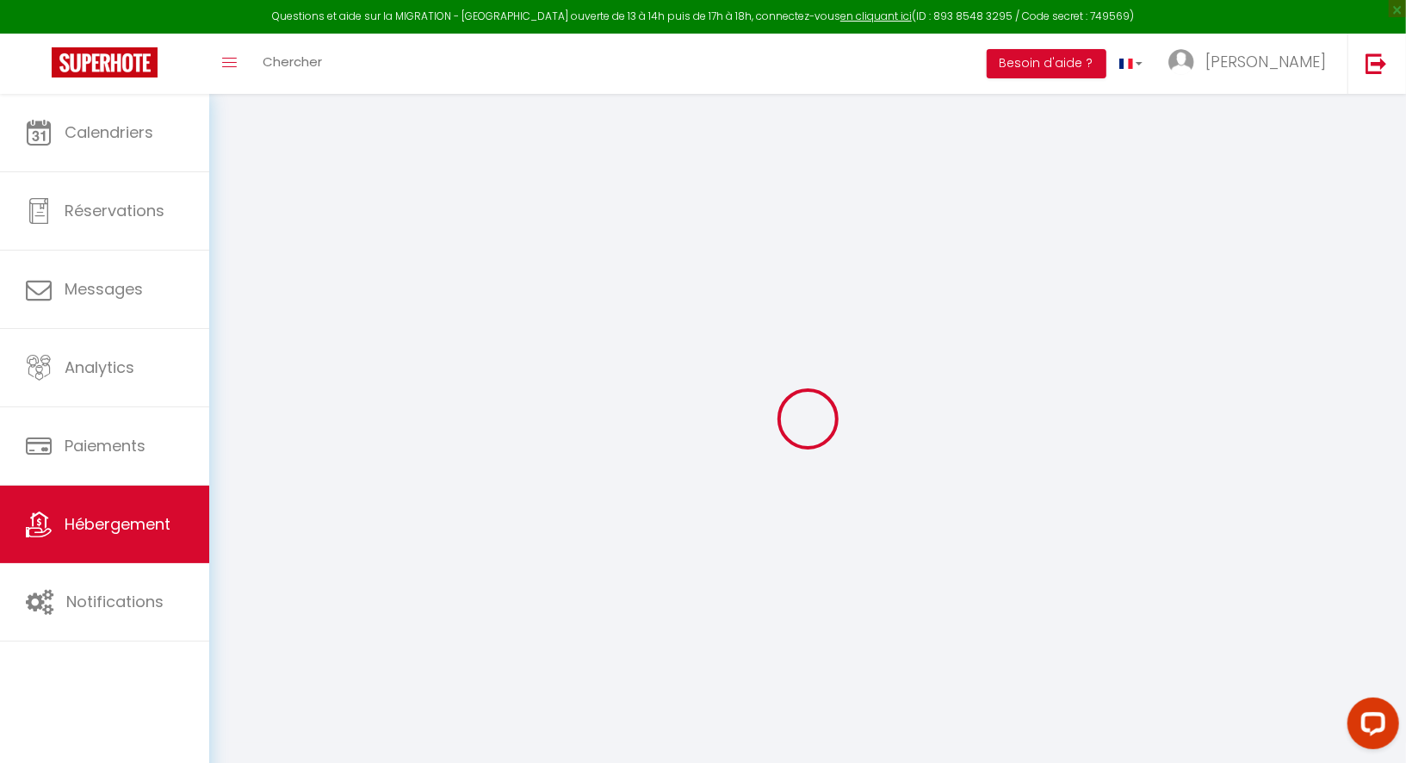
checkbox input "false"
type input "60"
type input "0"
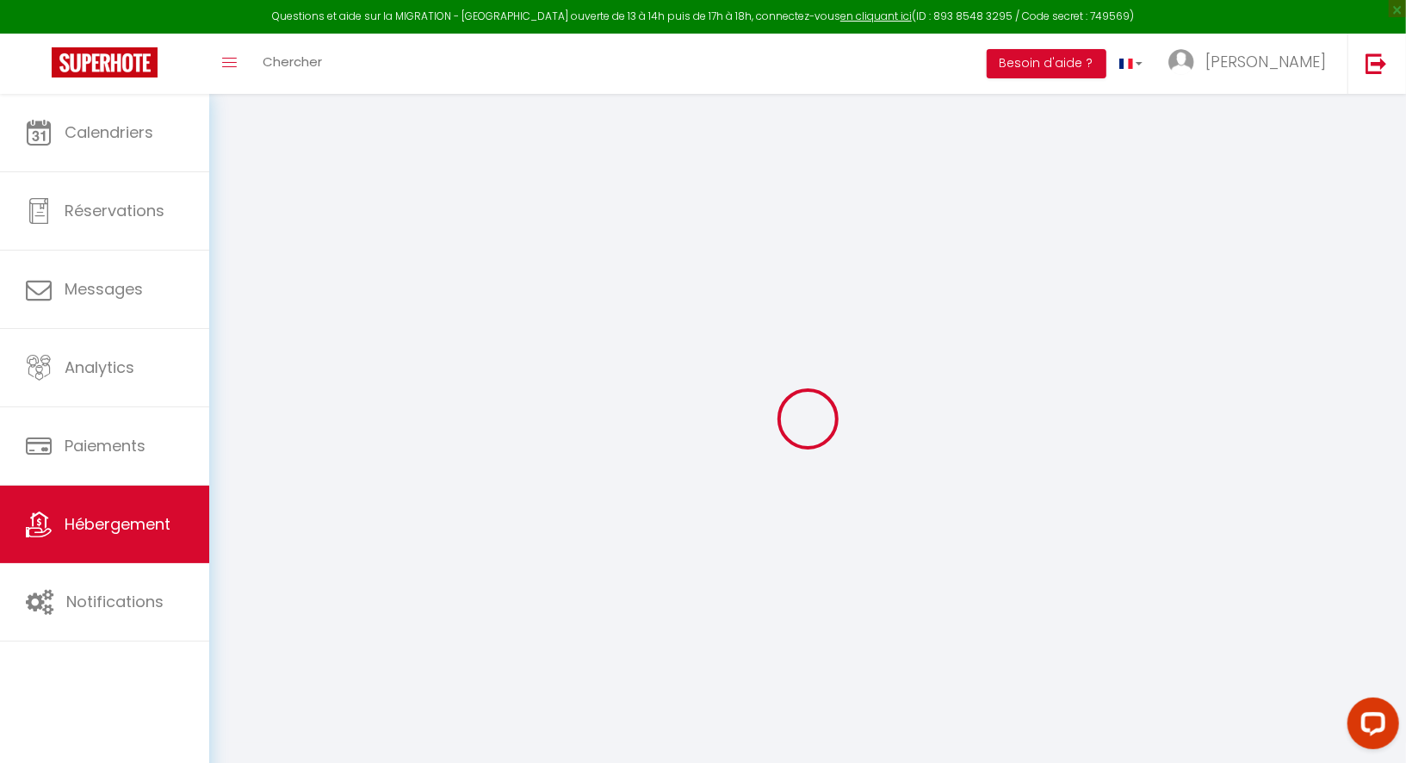
select select
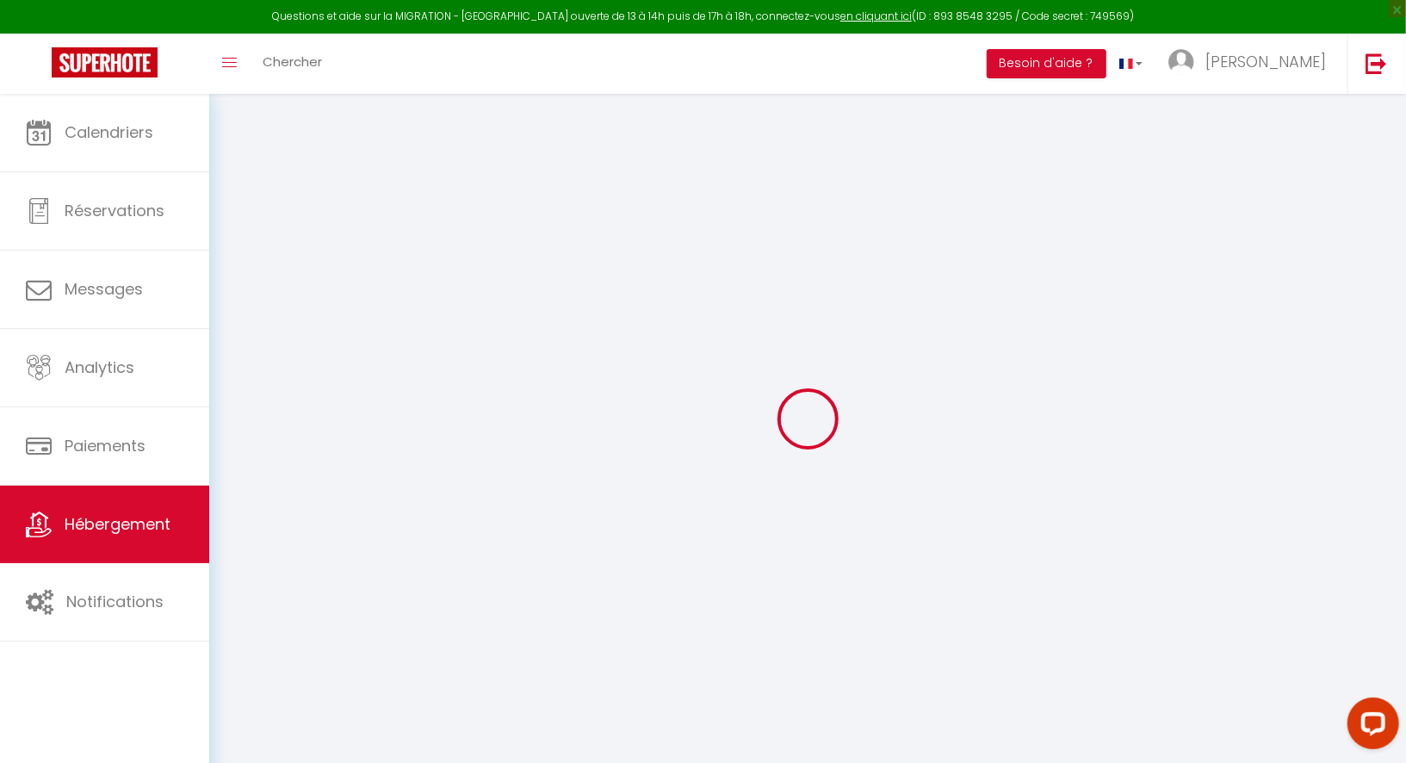
select select
checkbox input "false"
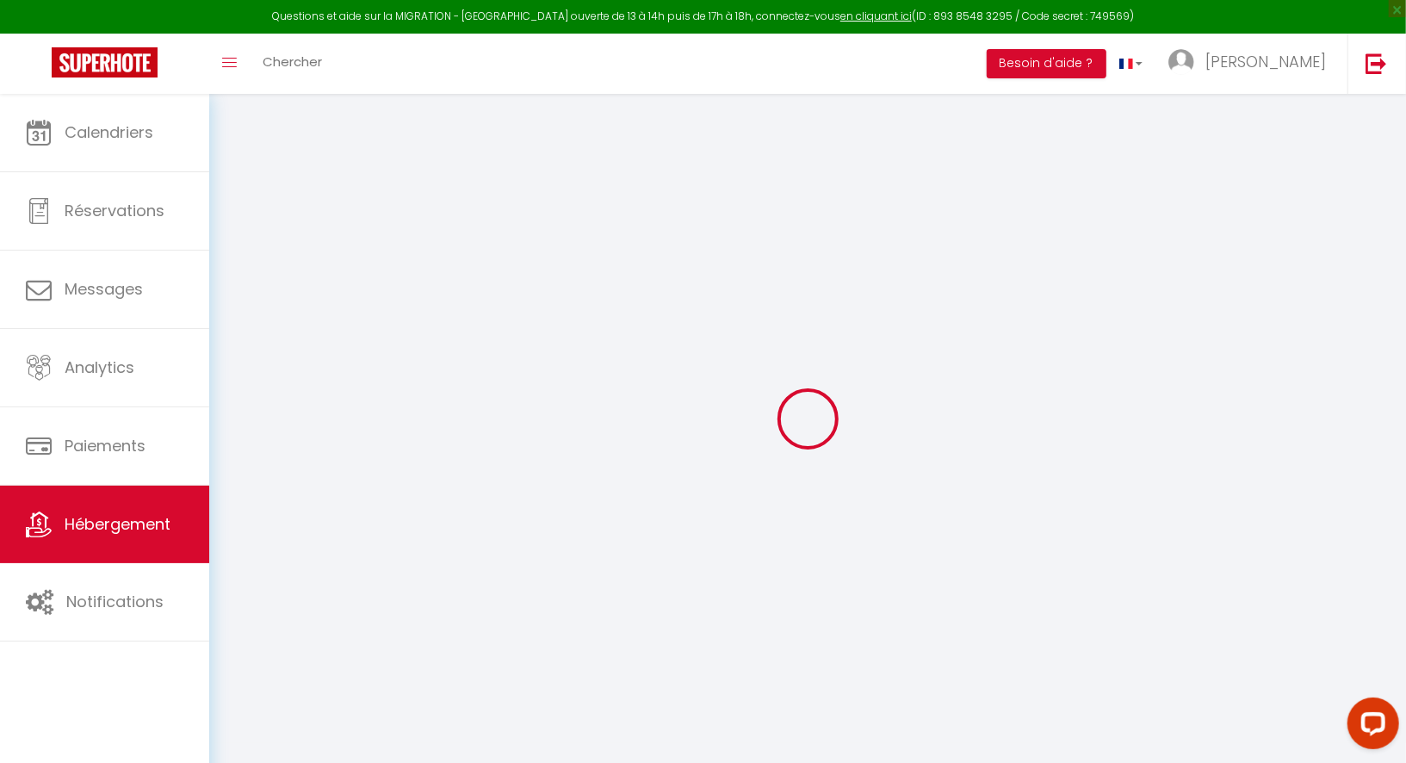
select select
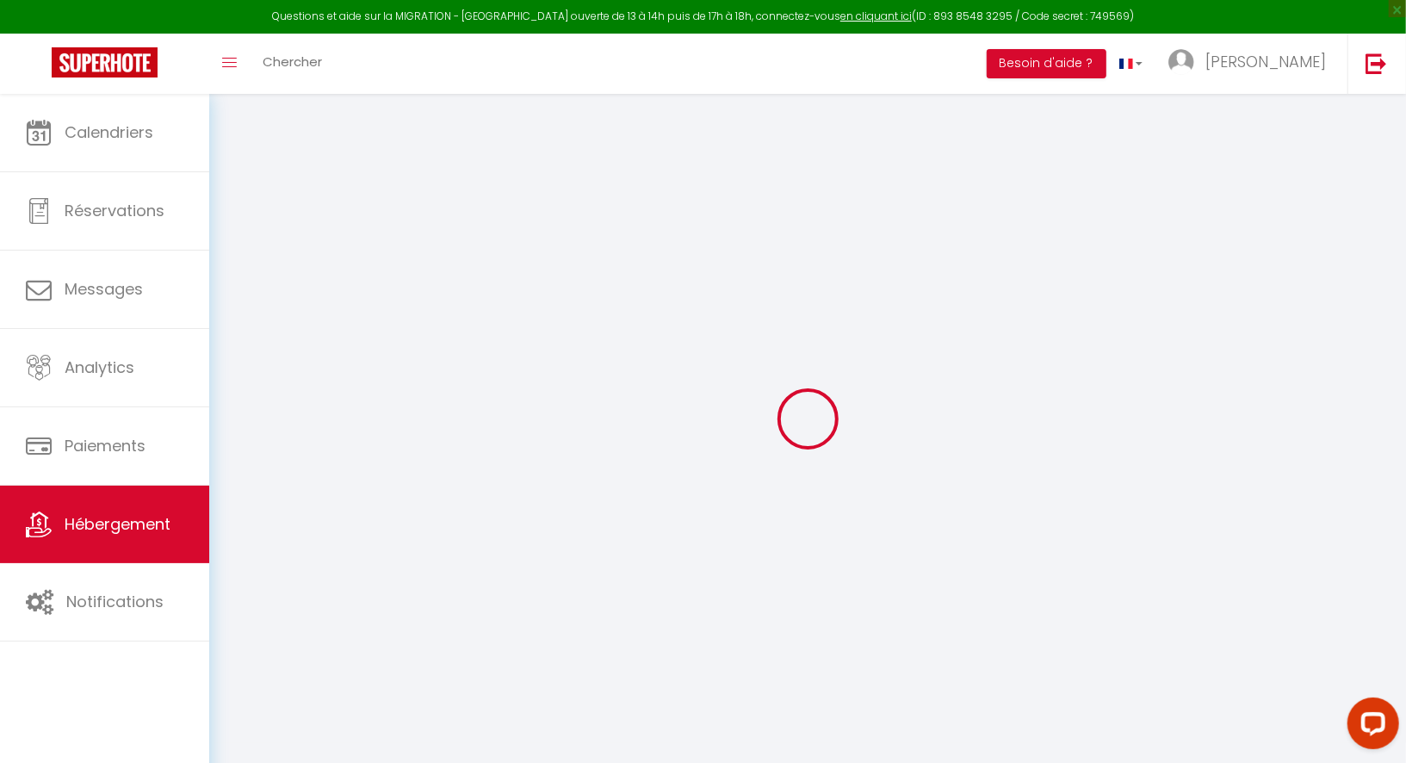
select select
checkbox input "false"
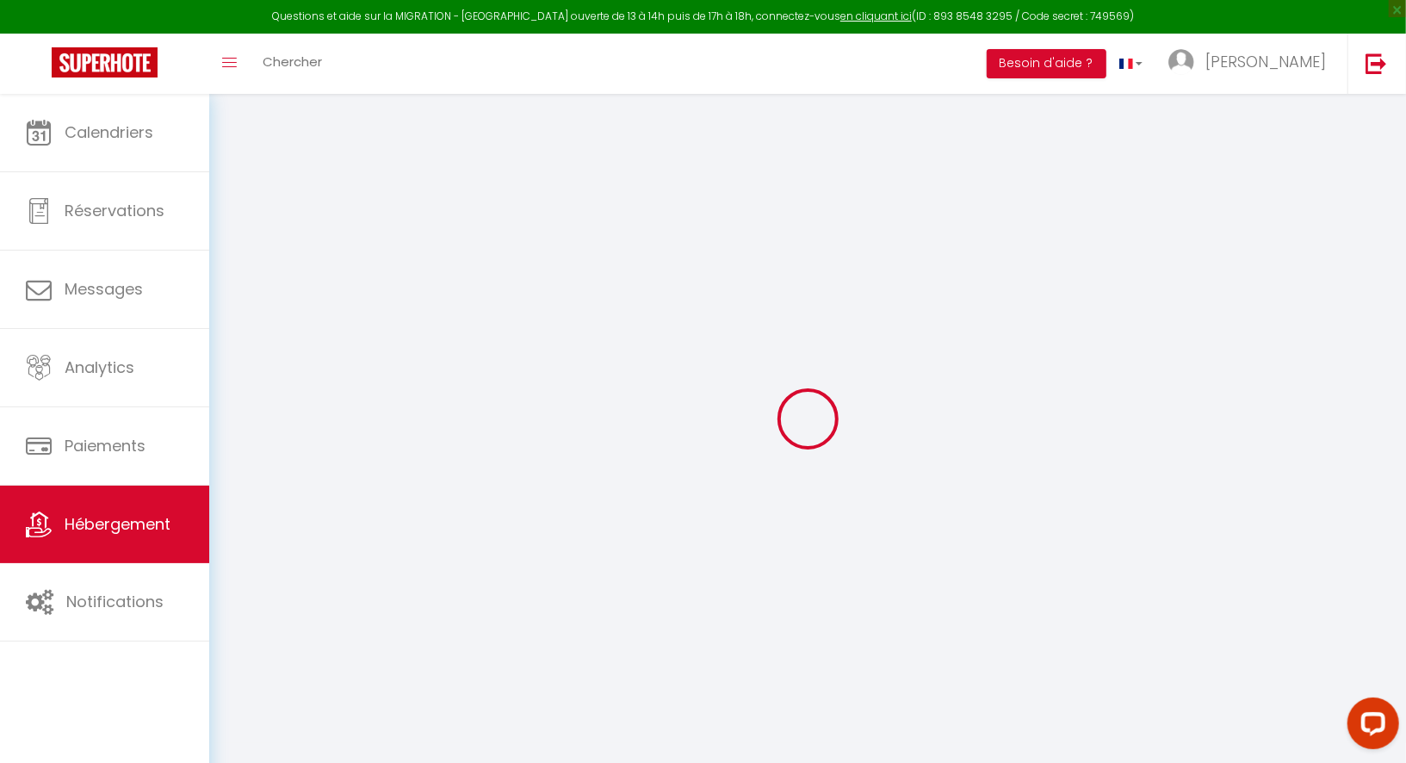
select select
checkbox input "false"
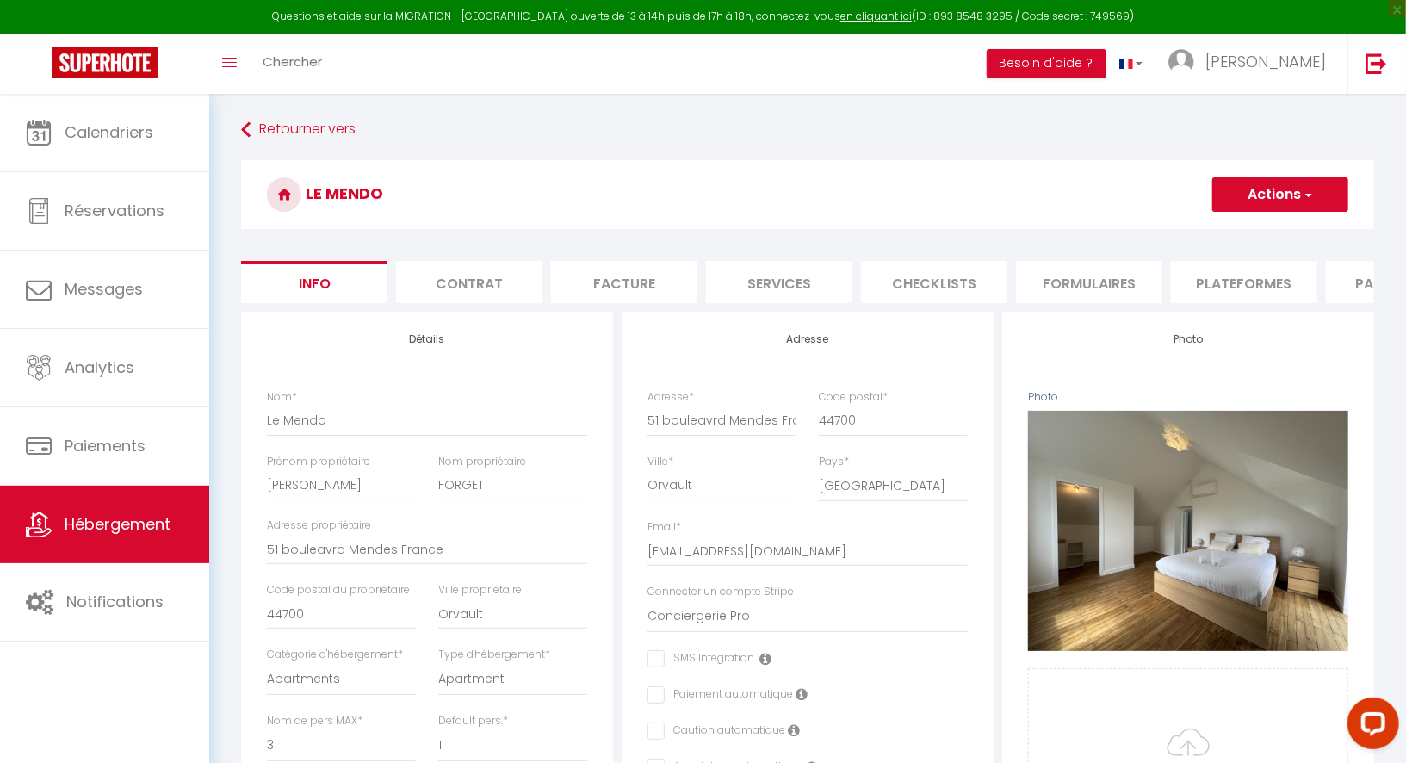
select select
checkbox input "false"
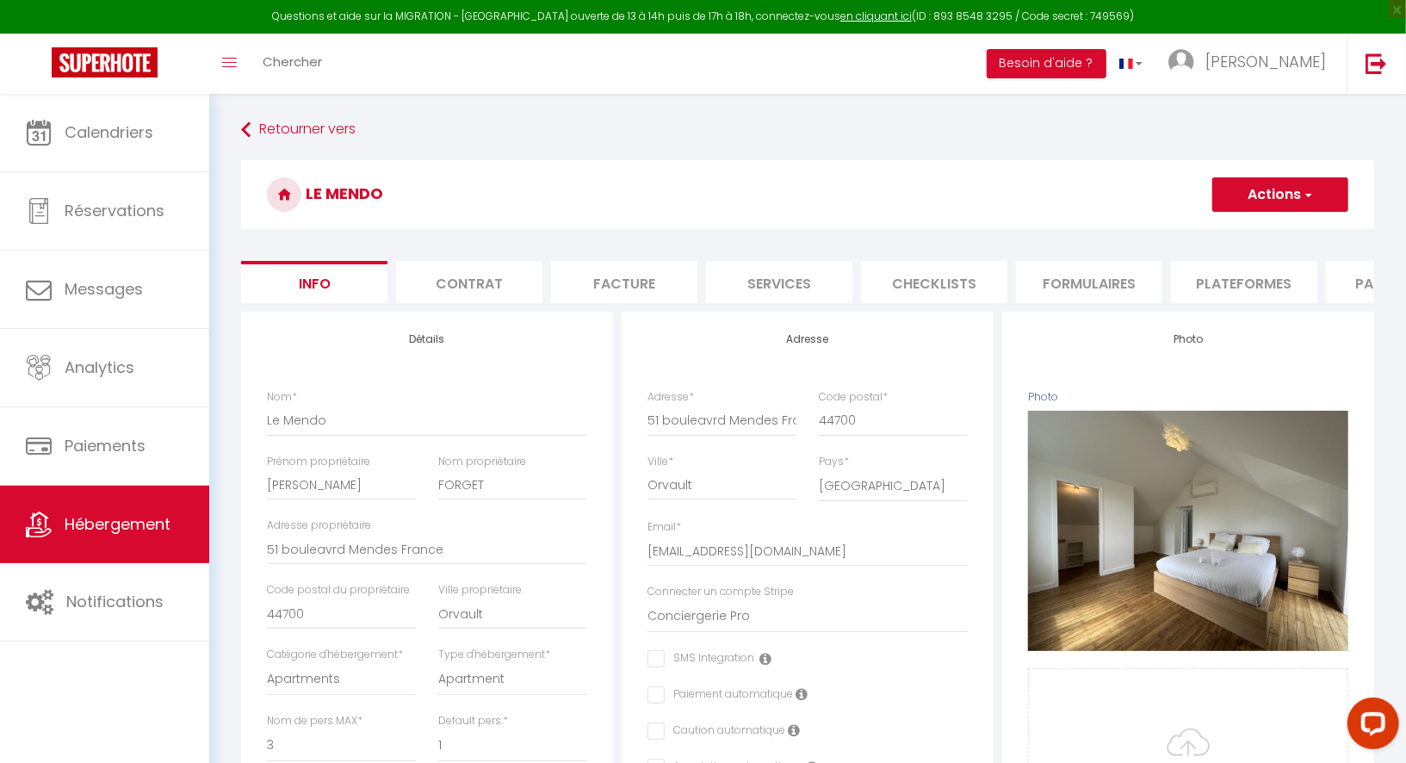
click at [1048, 277] on li "Formulaires" at bounding box center [1089, 282] width 146 height 42
select select
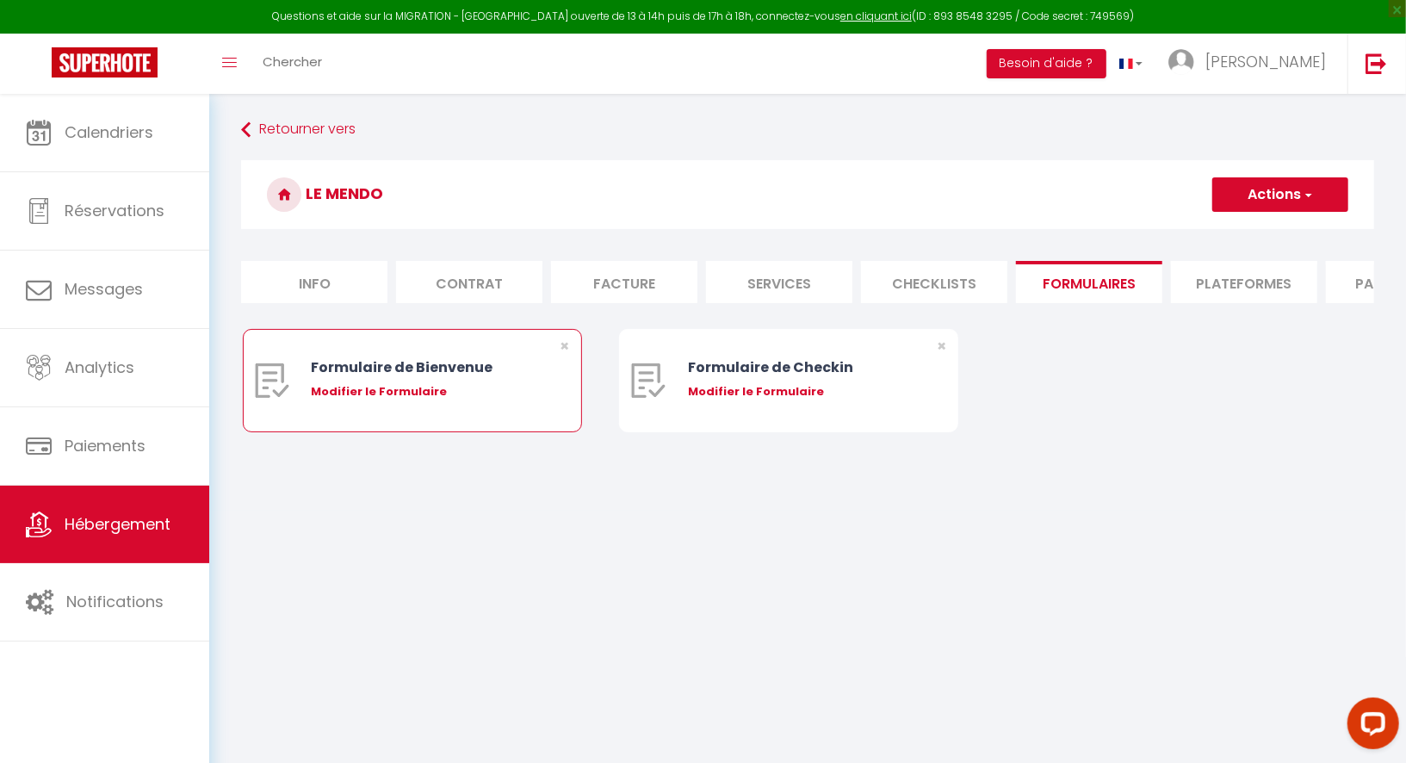
click at [419, 396] on div "Modifier le Formulaire" at bounding box center [426, 391] width 230 height 17
type input "Formulaire de Bienvenue"
type input "Afin de préparer au mieux votre arrivée et recevoir votre Guide de Bienvenue, j…"
select select "[object Object]"
radio input "true"
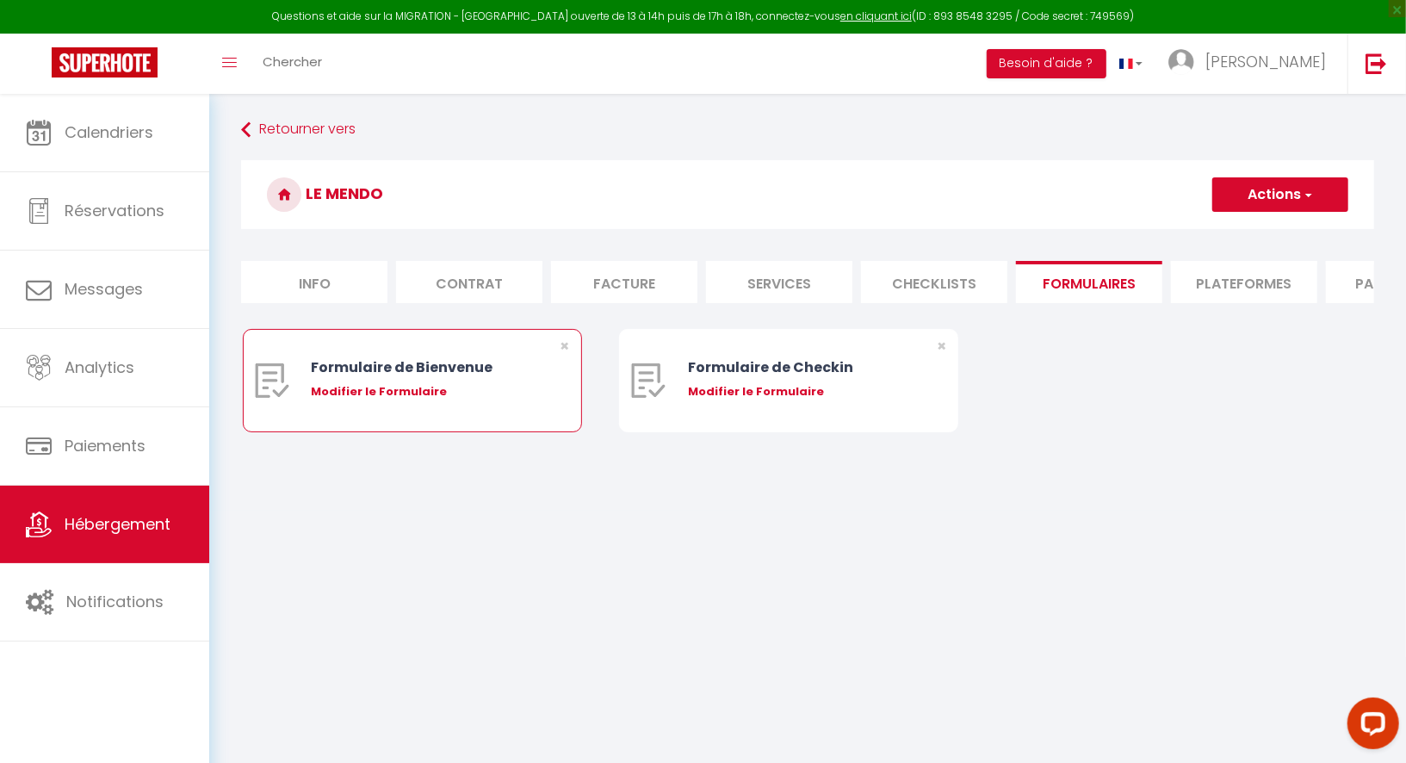
type input "[URL][DOMAIN_NAME]"
select select
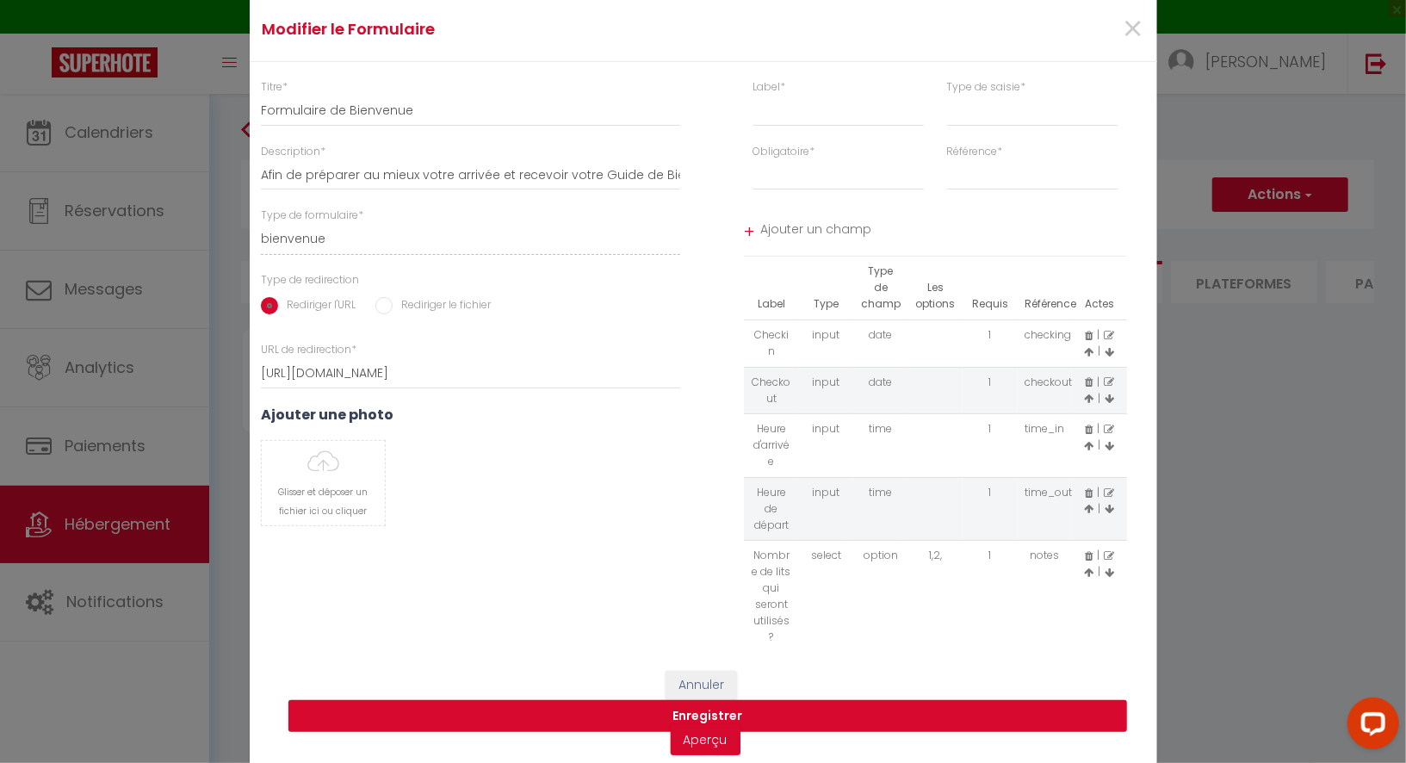
click at [1108, 551] on icon at bounding box center [1109, 556] width 10 height 10
type input "Nombre de lits qui seront utilisés ?"
select select "[object Object]"
select select "1"
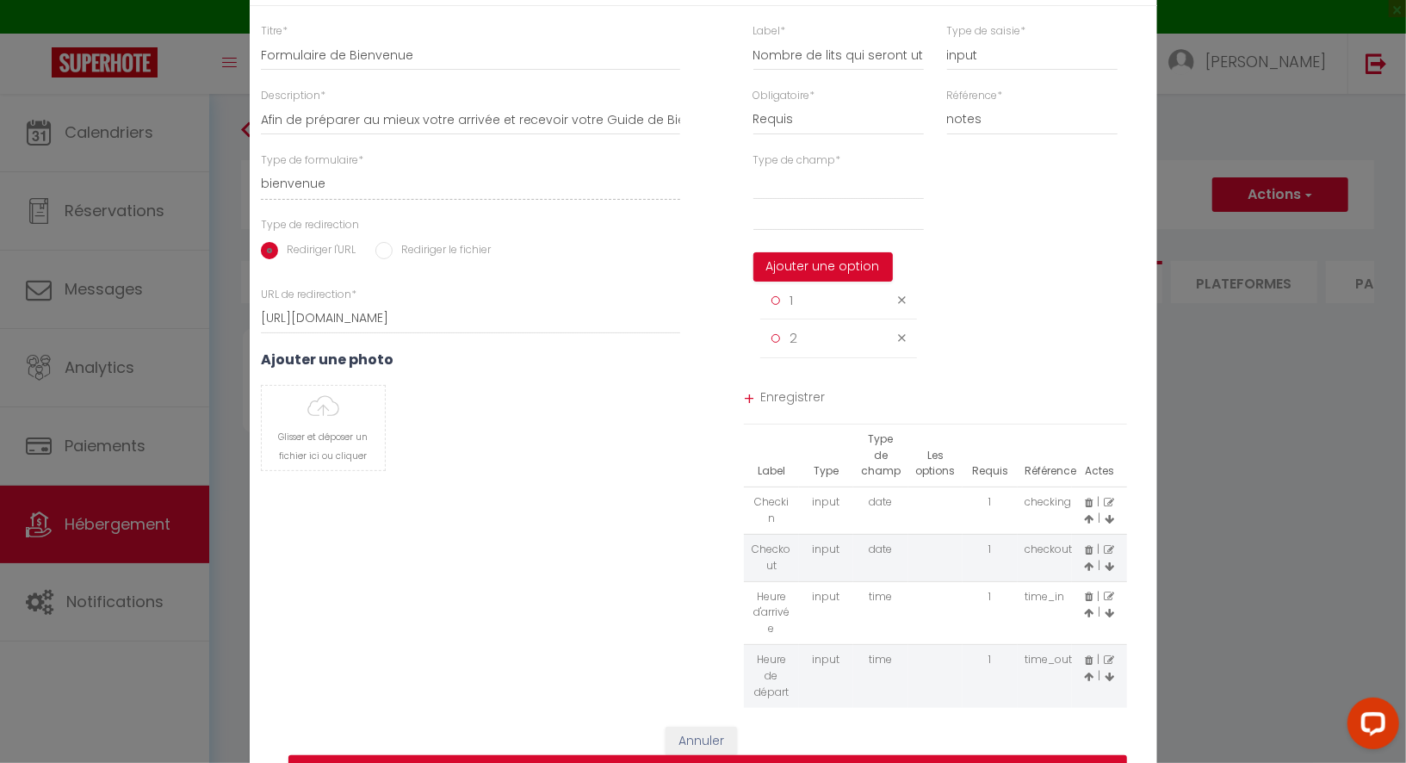
click at [785, 311] on div "1" at bounding box center [826, 300] width 131 height 21
click at [796, 311] on div "1" at bounding box center [826, 300] width 131 height 21
click at [794, 311] on div "1" at bounding box center [826, 300] width 131 height 21
click at [792, 309] on span "1" at bounding box center [791, 300] width 3 height 18
click at [900, 307] on icon at bounding box center [902, 300] width 8 height 13
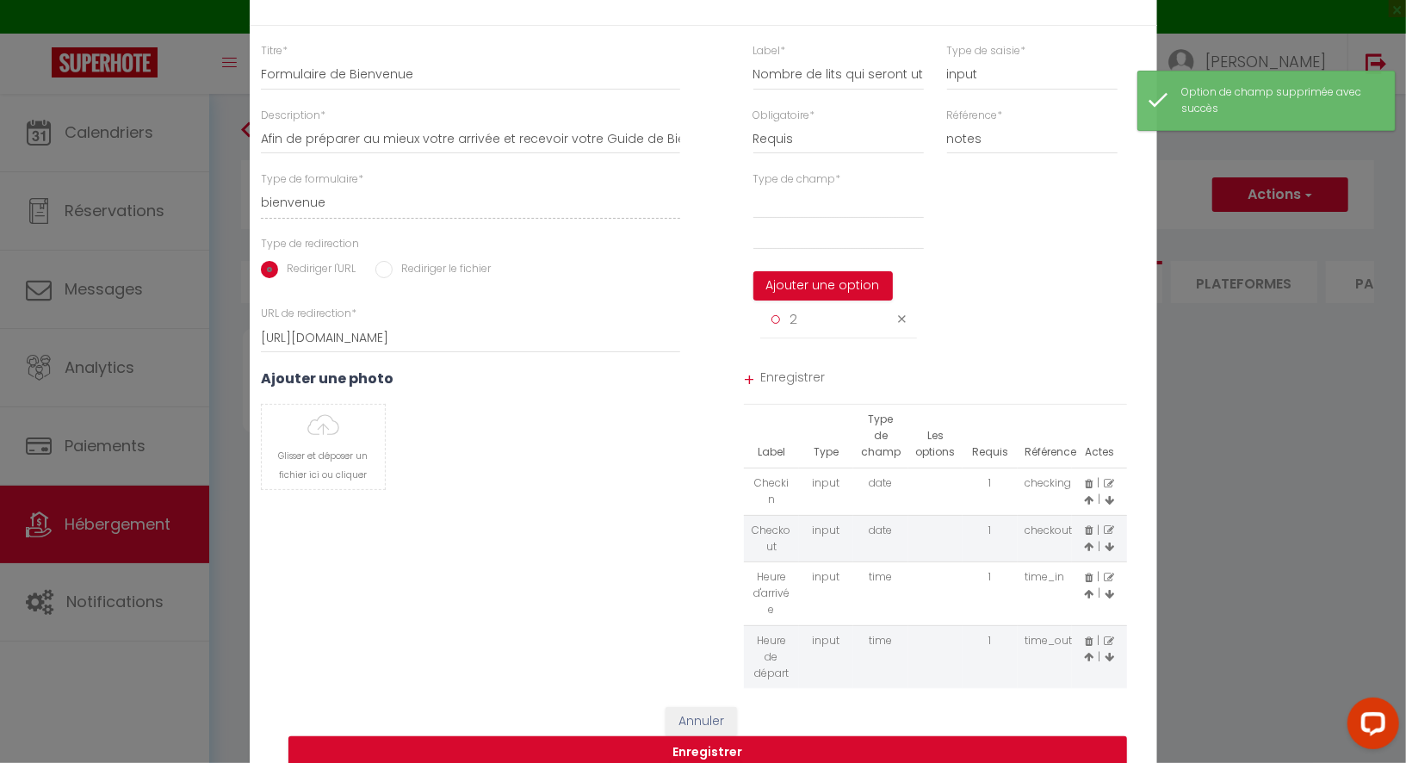
click at [900, 326] on icon at bounding box center [902, 319] width 8 height 13
select select
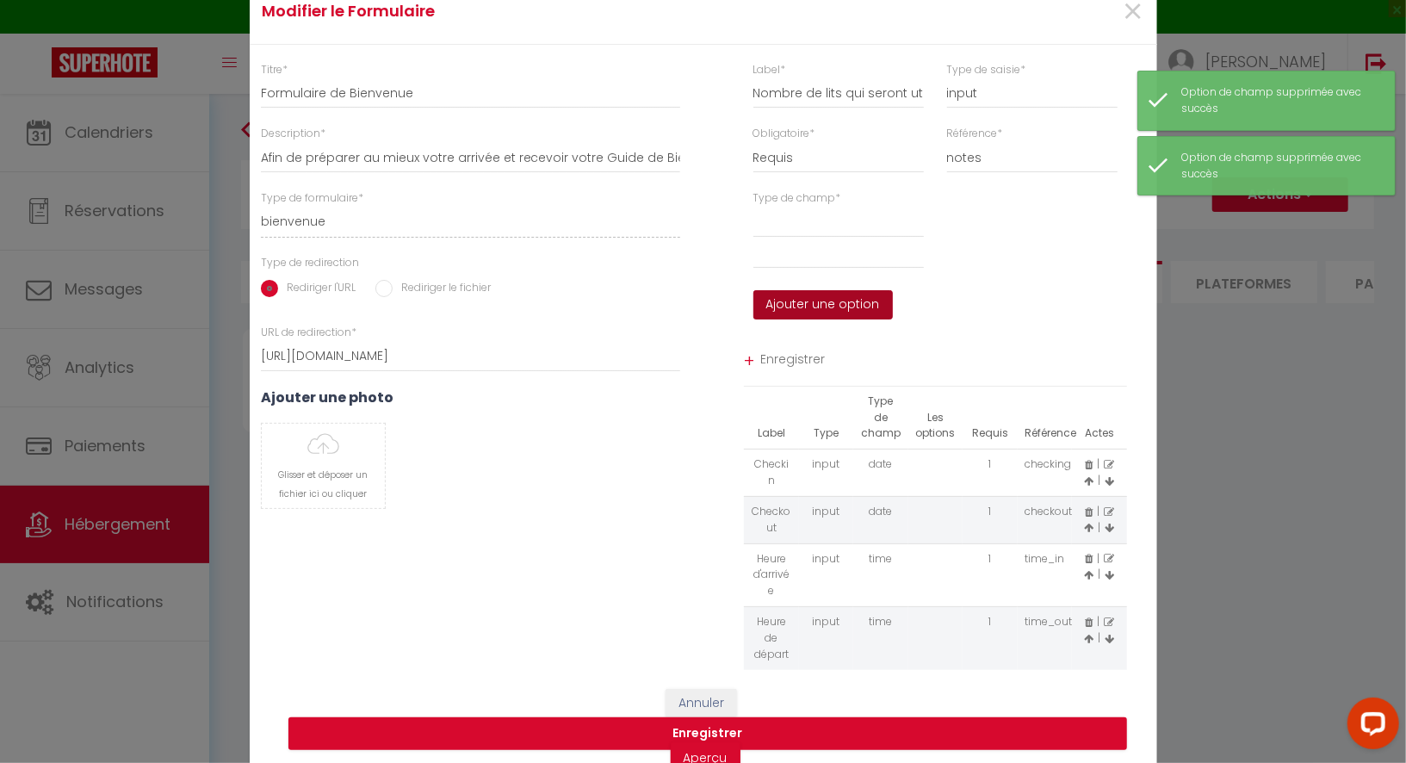
click at [829, 309] on button "Ajouter une option" at bounding box center [824, 304] width 140 height 29
click at [803, 261] on input "text" at bounding box center [839, 253] width 171 height 31
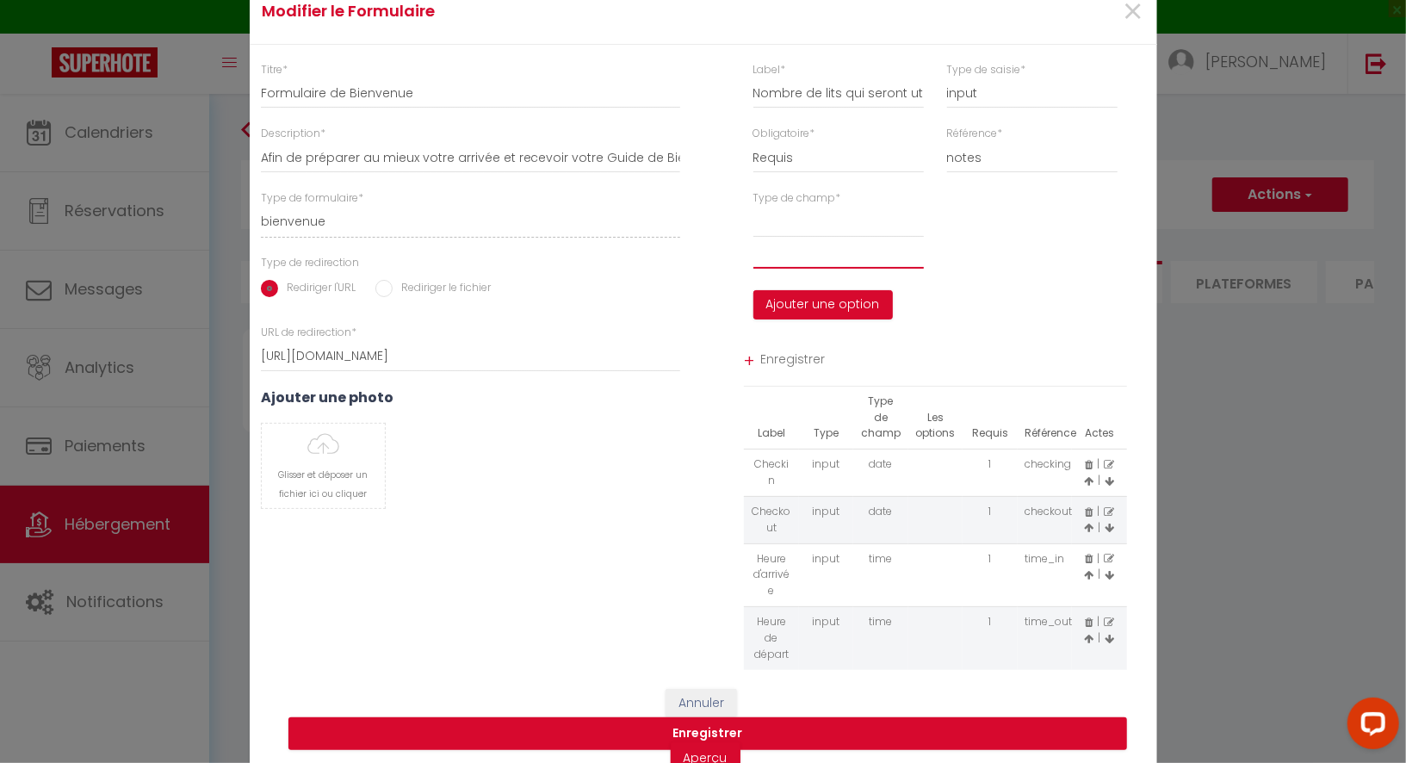
type input "L"
select select
type input "Le"
select select
type input "Le"
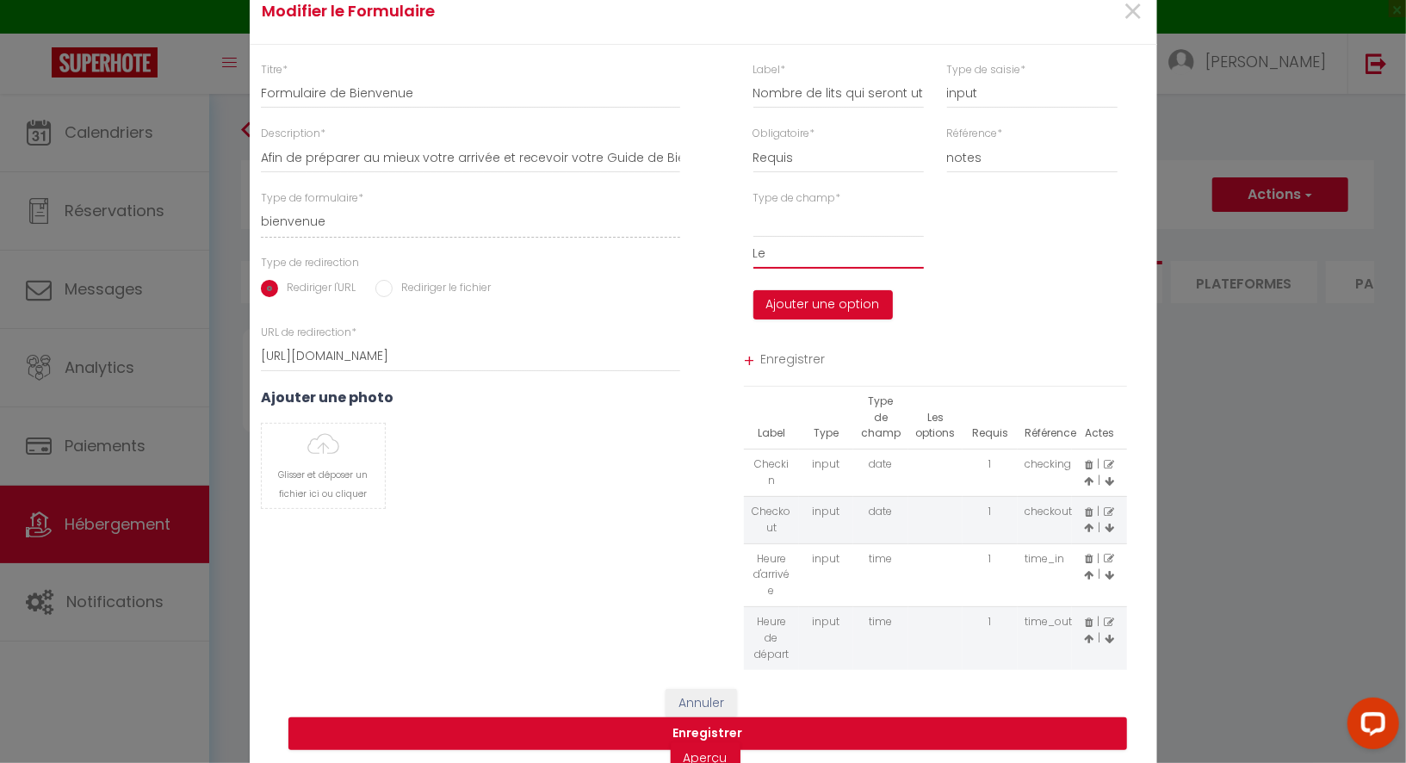
select select
type input "Le g"
select select
type input "Le gr"
select select
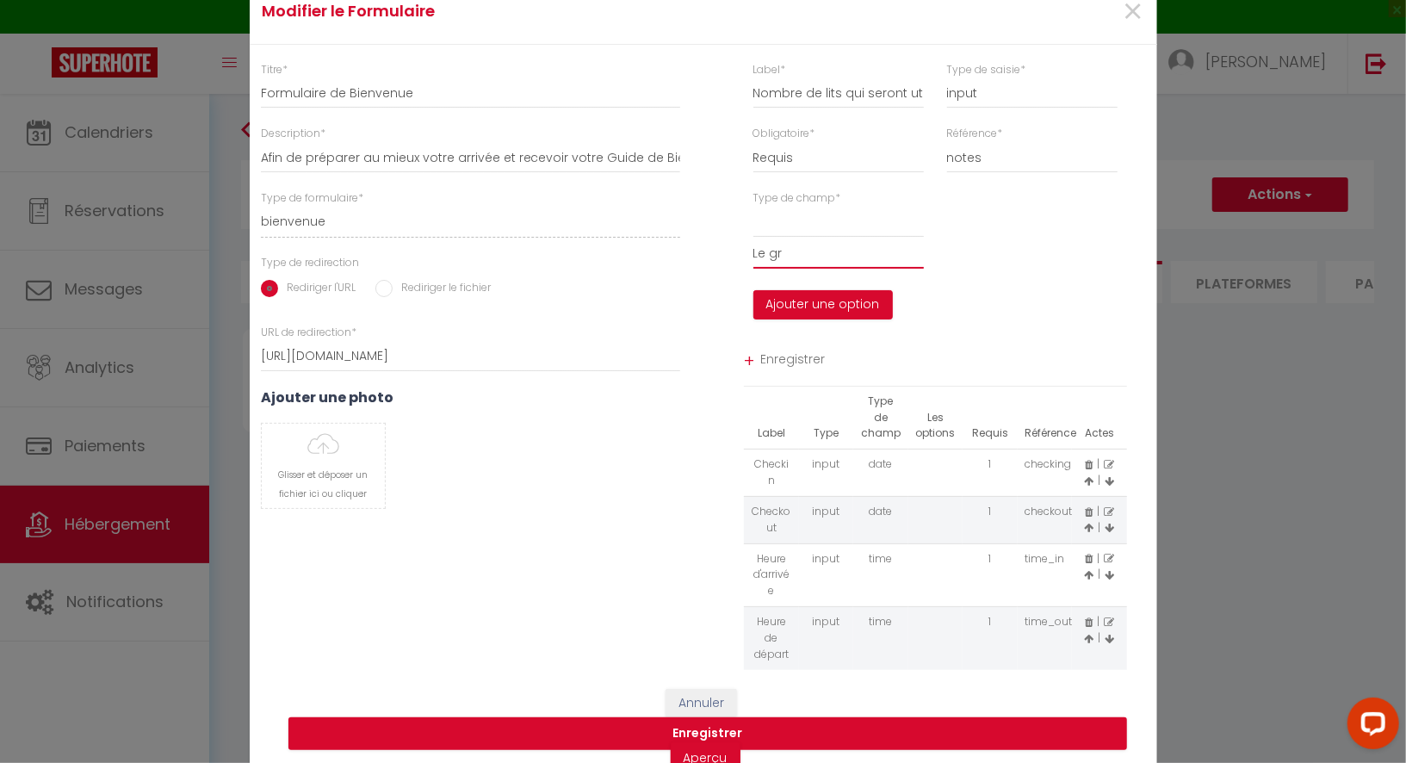
type input "Le gra"
select select
type input "Le gran"
select select
type input "Le grand"
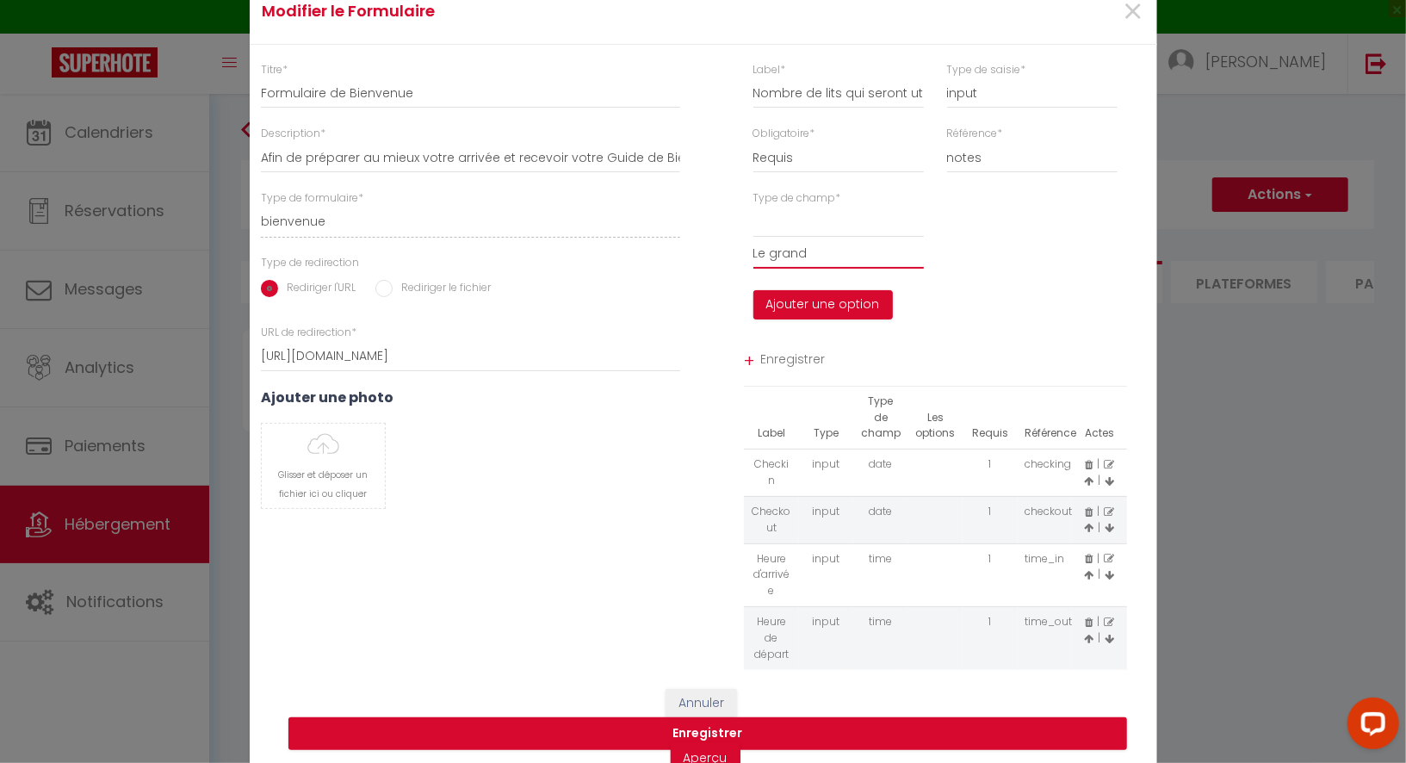
select select
type input "Le grand"
select select
type input "Le grand l"
select select
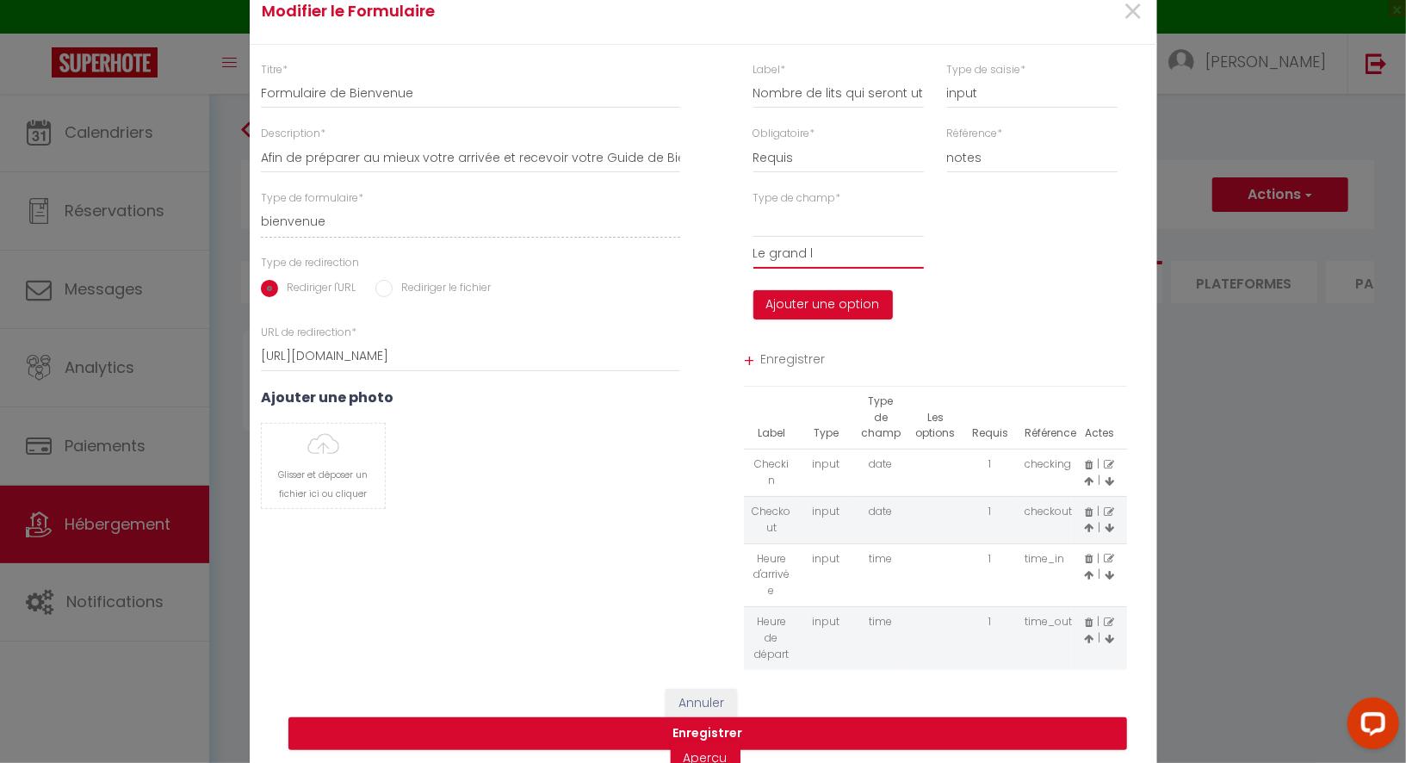
type input "Le grand li"
select select
type input "Le grand lit"
select select
type input "Le grand lit"
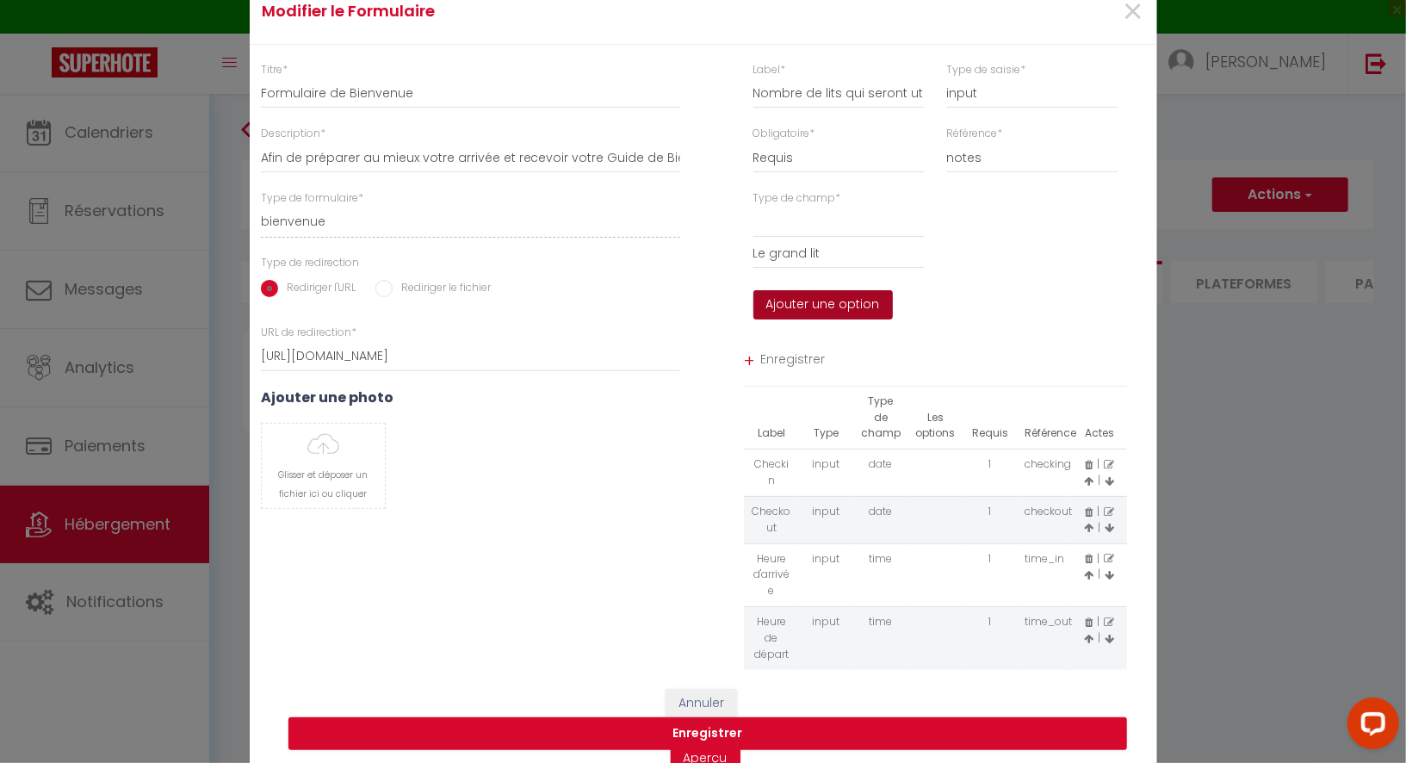
click at [840, 310] on button "Ajouter une option" at bounding box center [824, 304] width 140 height 29
select select
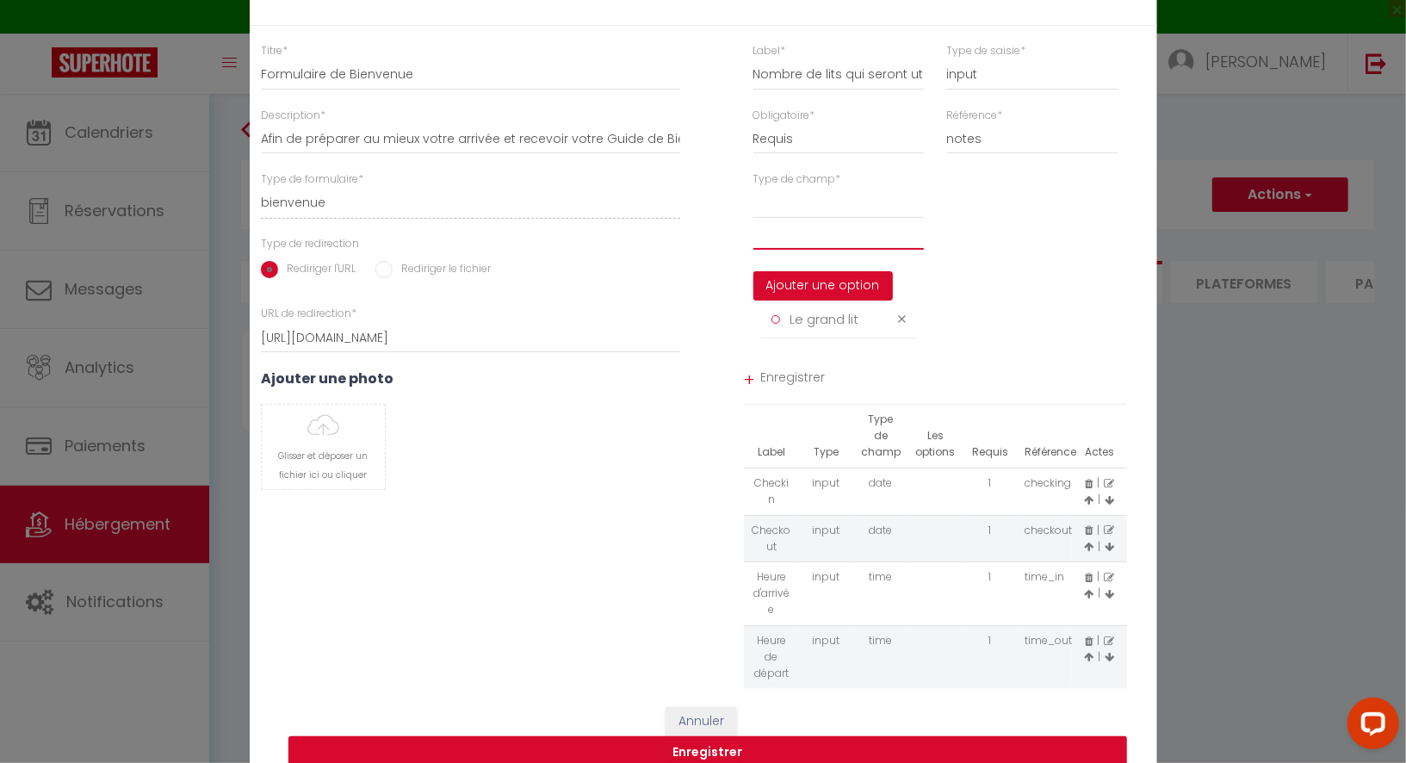
click at [792, 250] on input "text" at bounding box center [839, 234] width 171 height 31
type input "L"
select select
type input "Le"
select select
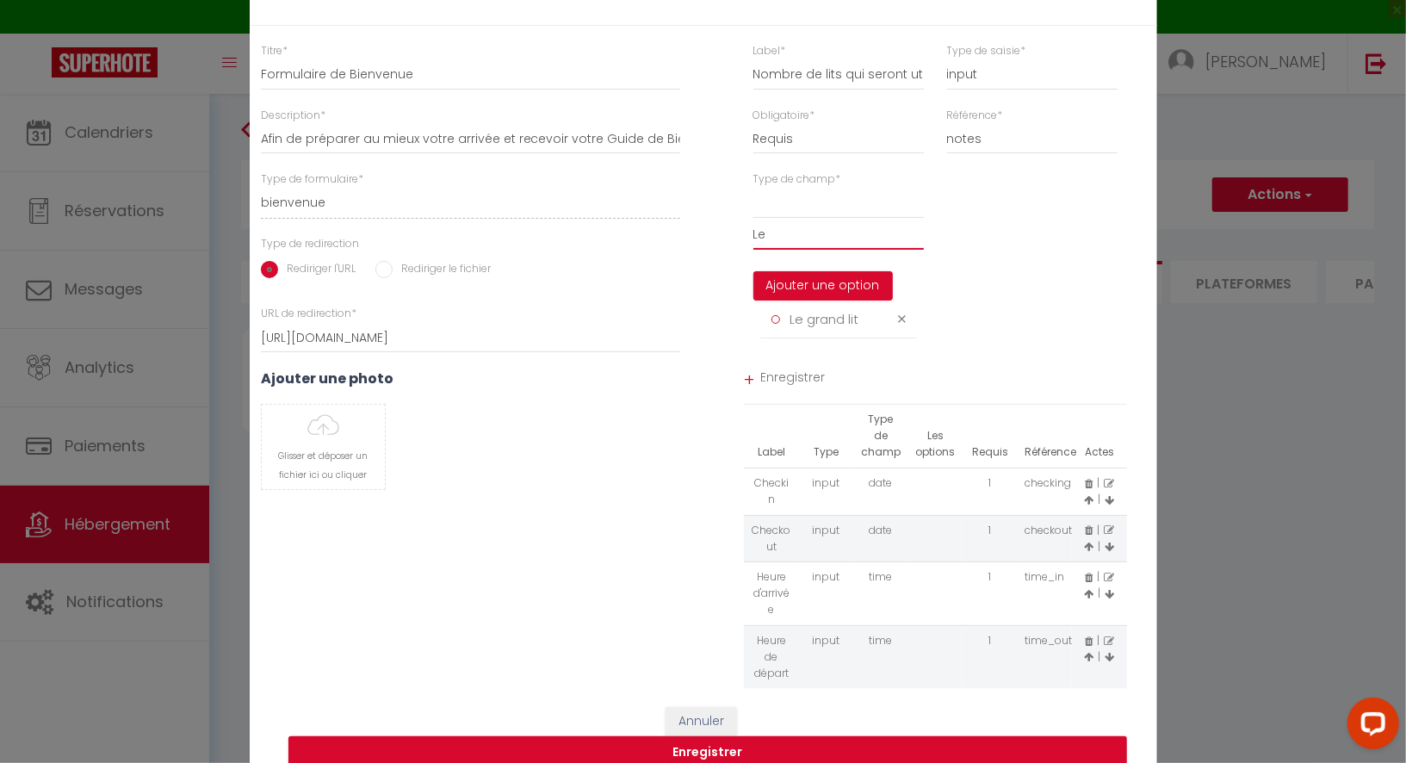
type input "Le"
select select
type input "Le g"
select select
type input "Le gr"
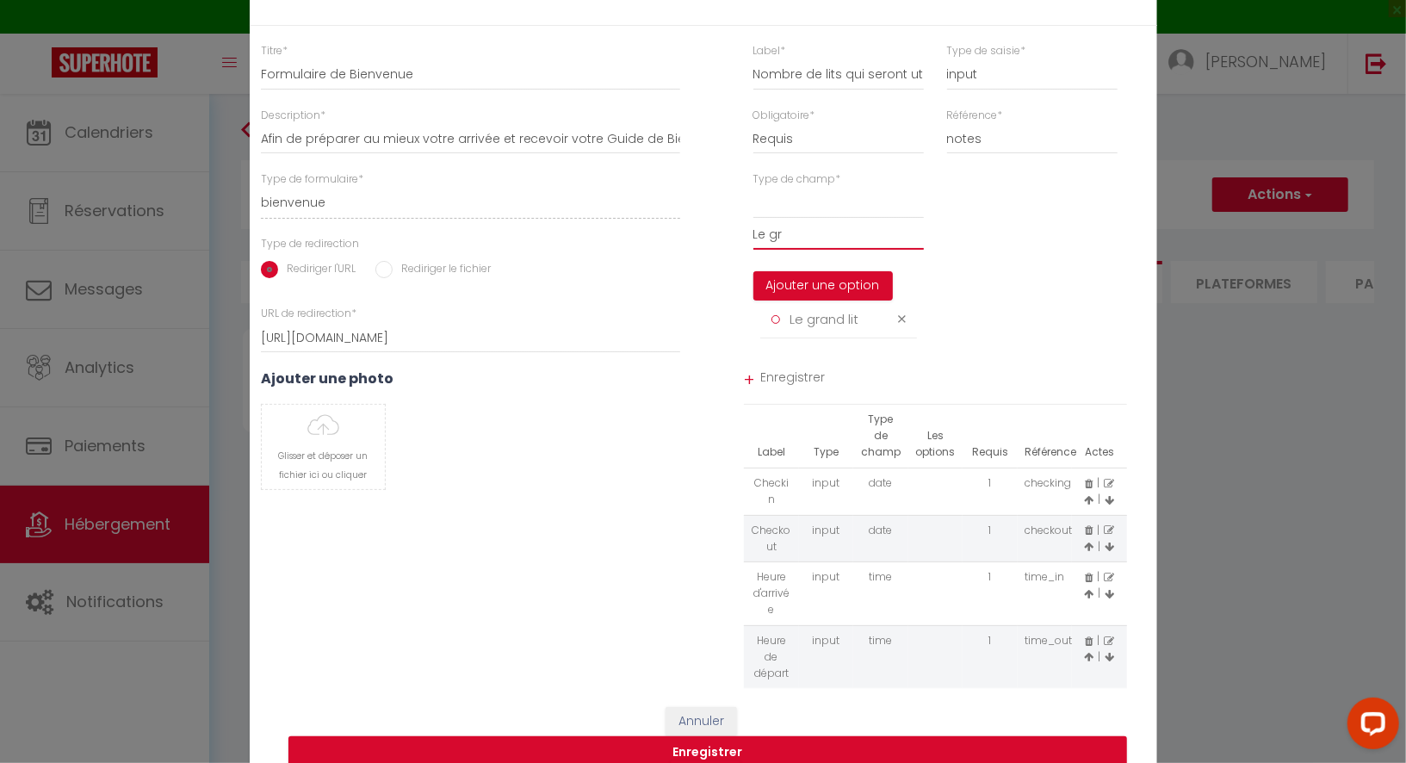
select select
type input "Le gra"
select select
type input "Le gran"
select select
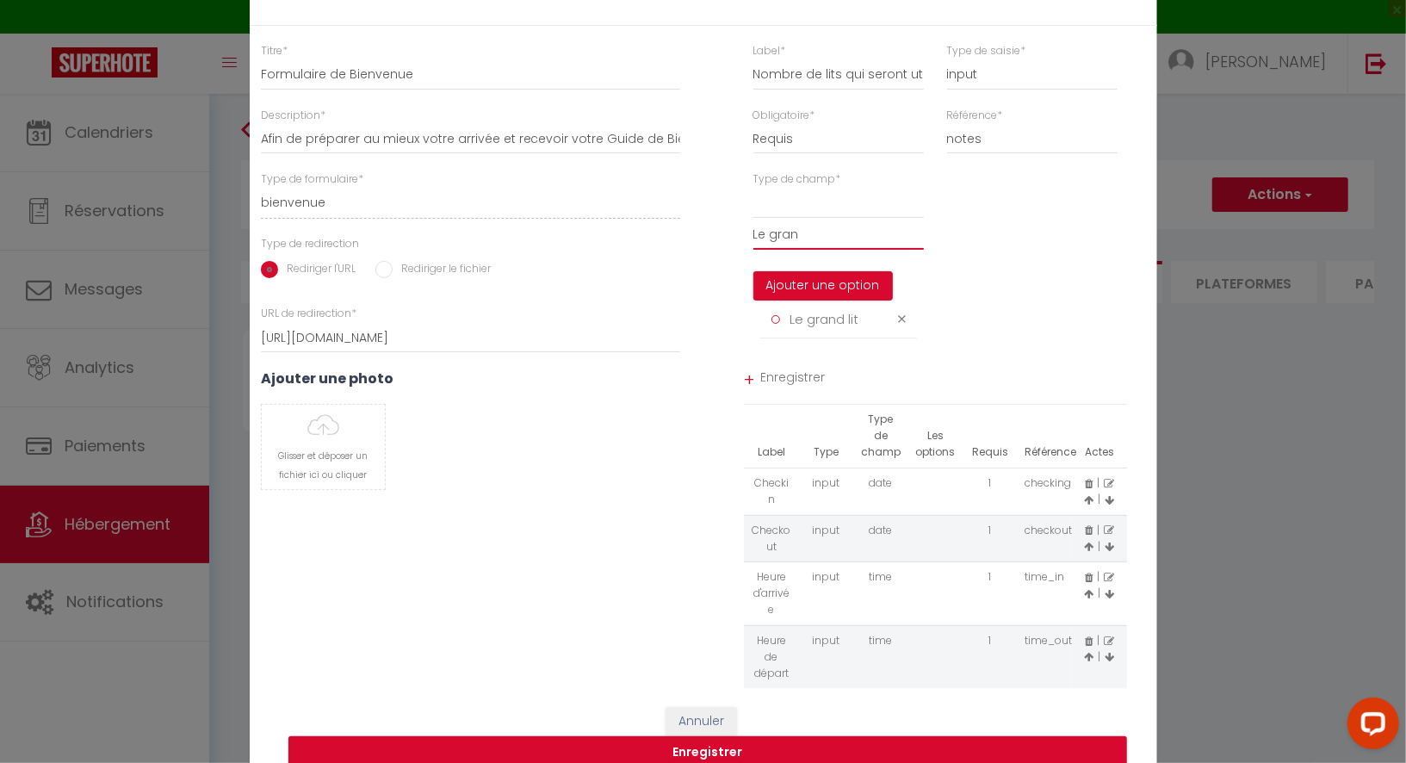
type input "Le grand"
select select
type input "Le grand"
select select
type input "Le grand l"
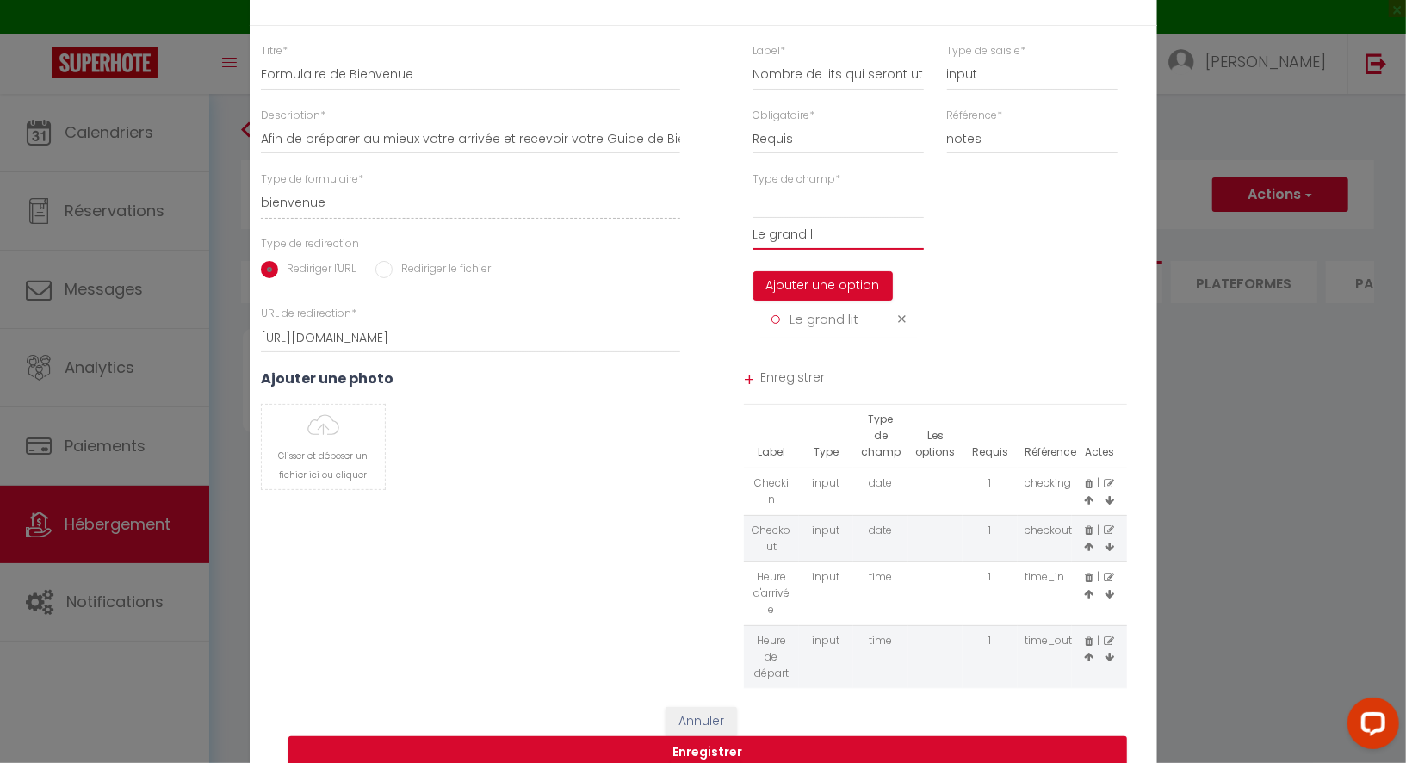
select select
type input "Le grand li"
select select
type input "Le grand lit"
select select
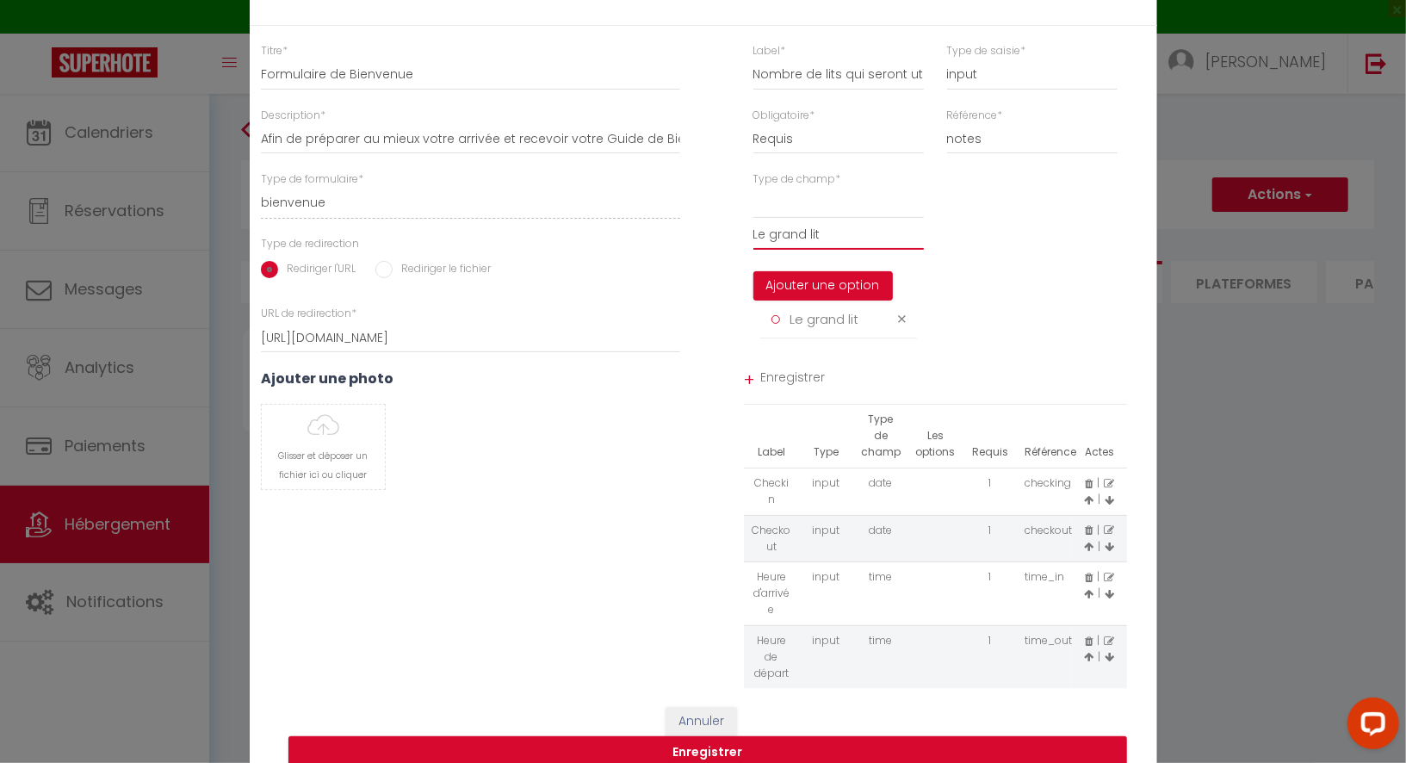
type input "Le grand lit"
select select
type input "Le grand lit"
select select
type input "Le grand li"
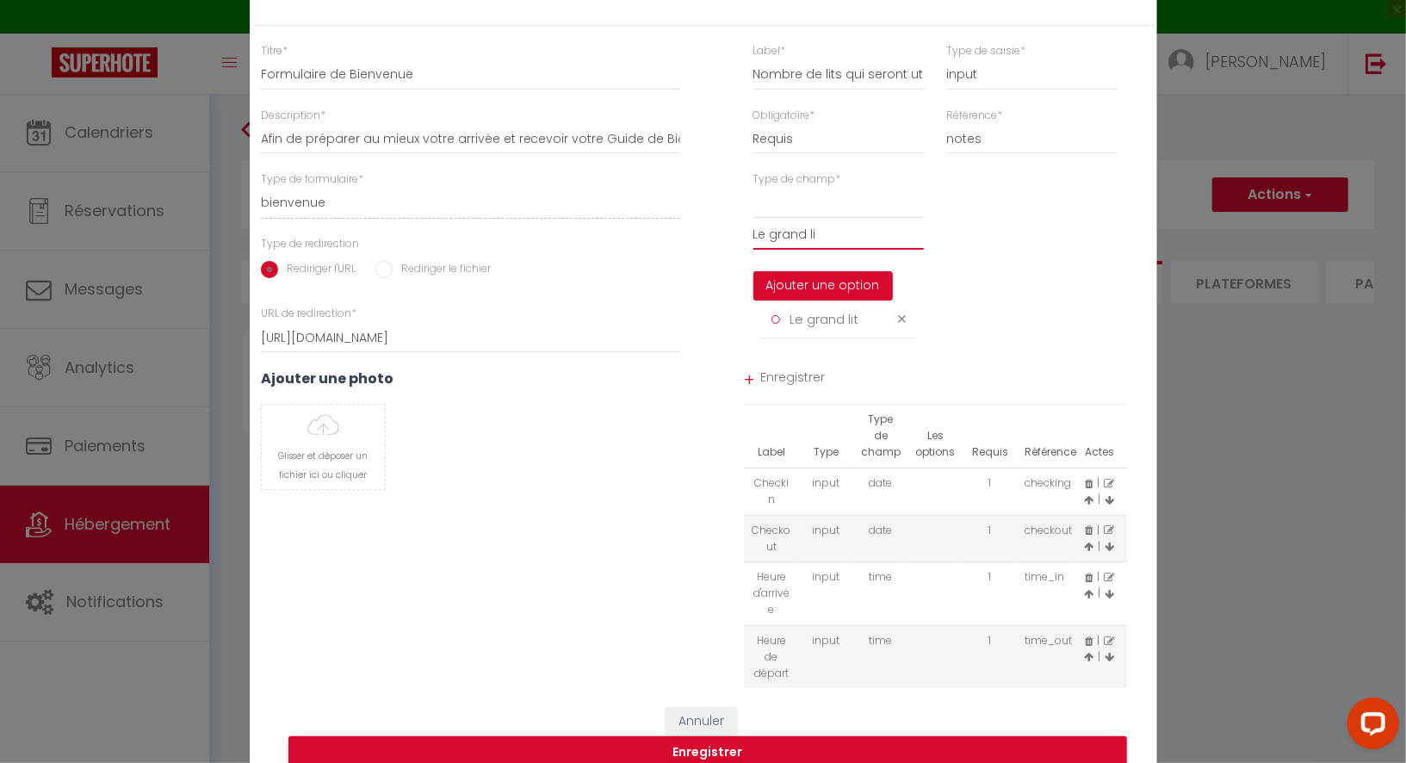
select select
type input "Le grand l"
click at [790, 298] on button "Ajouter une option" at bounding box center [824, 285] width 140 height 29
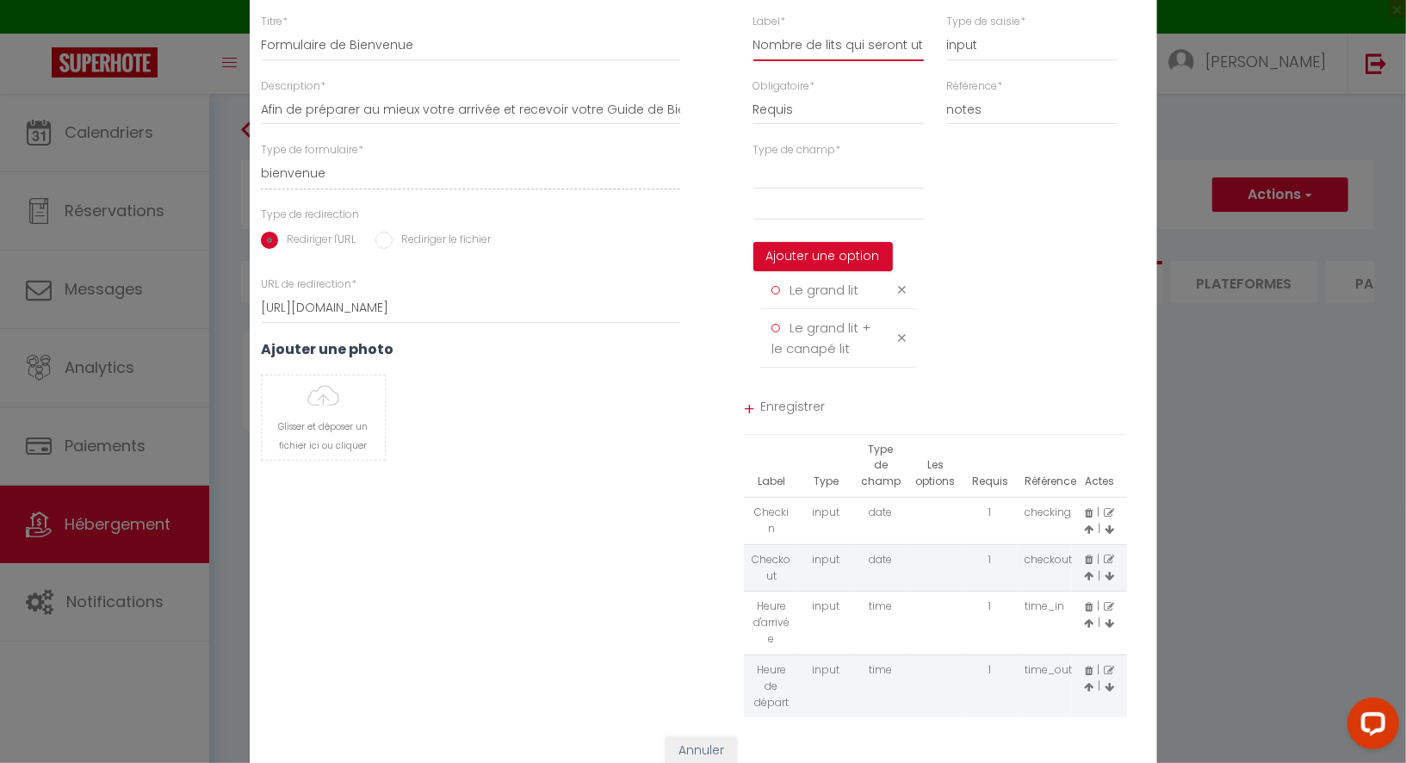
click at [850, 59] on input "Nombre de lits qui seront utilisés ?" at bounding box center [839, 45] width 171 height 31
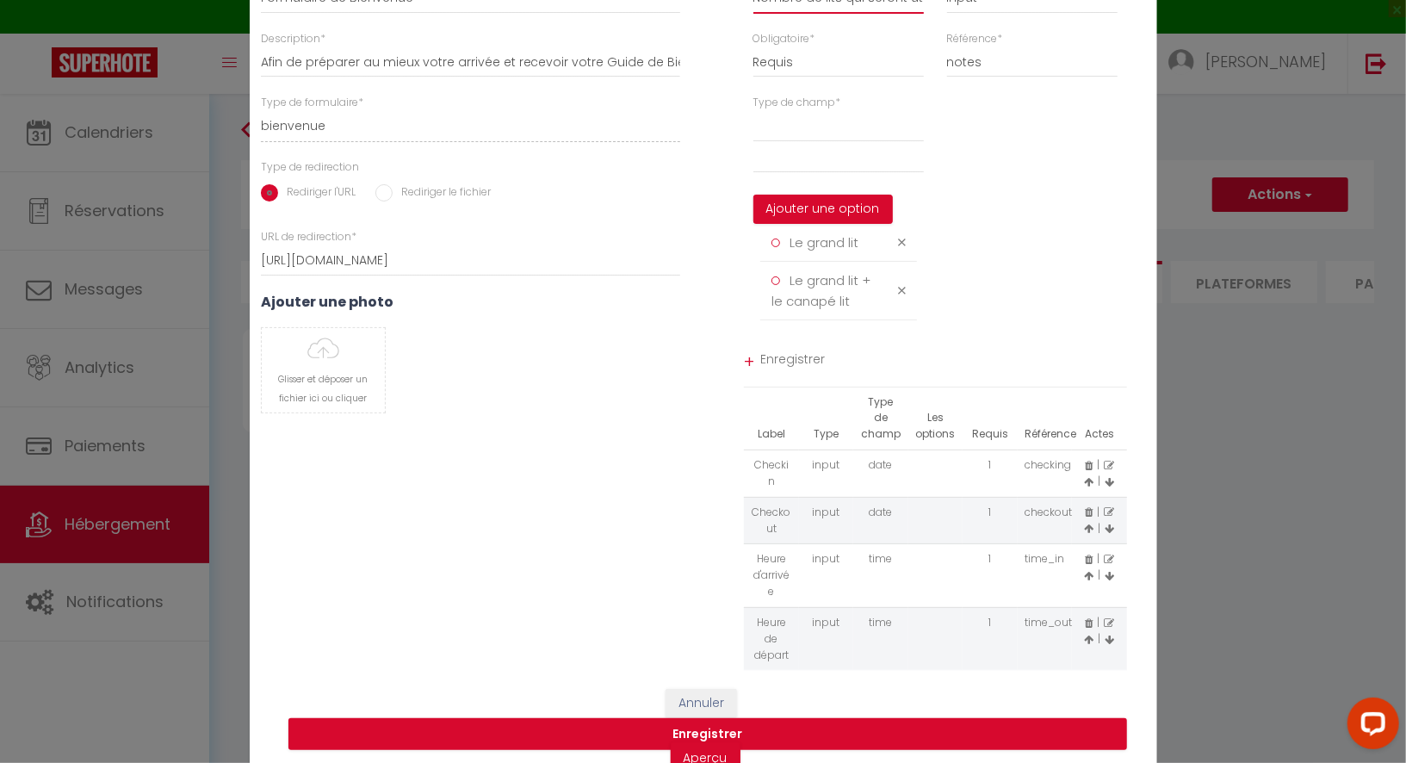
scroll to position [57, 0]
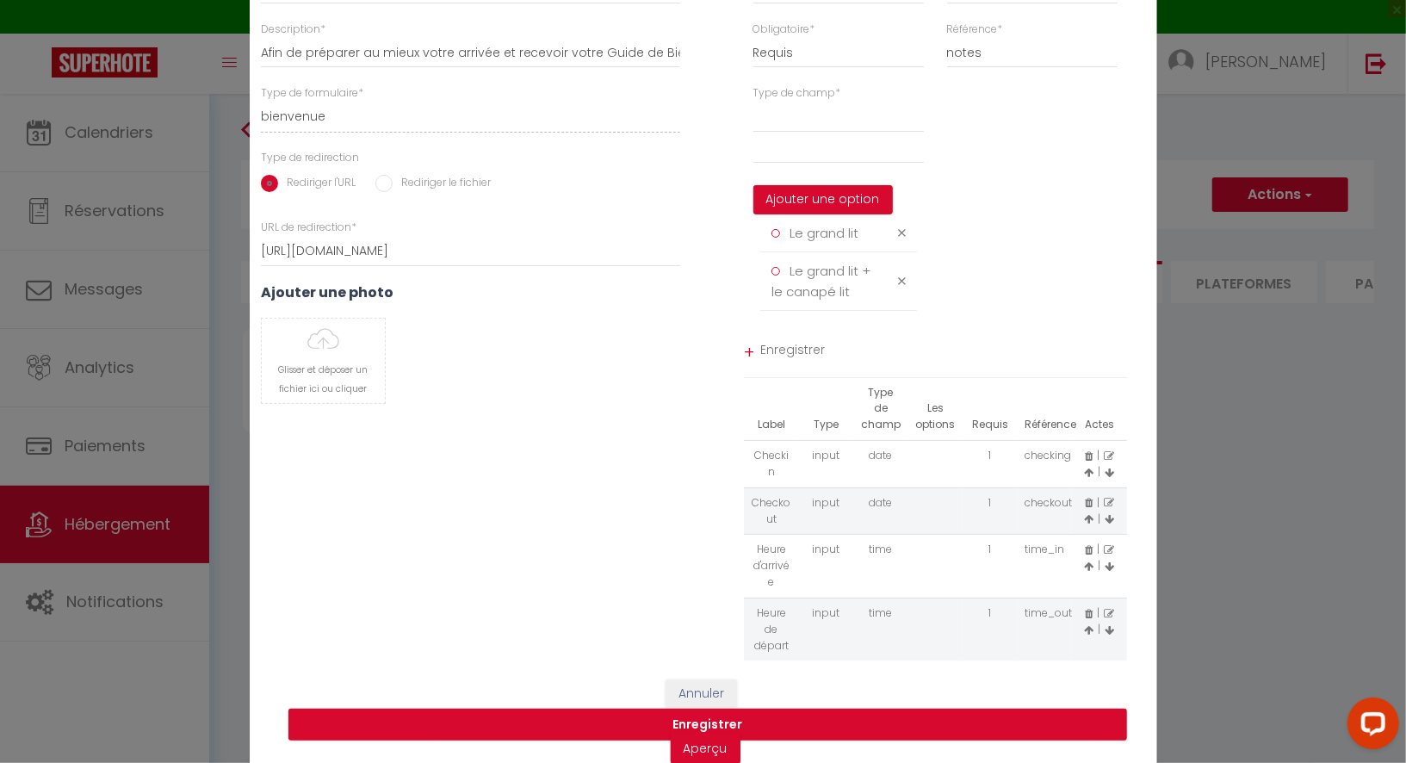
click at [796, 359] on span "Enregistrer" at bounding box center [944, 352] width 367 height 31
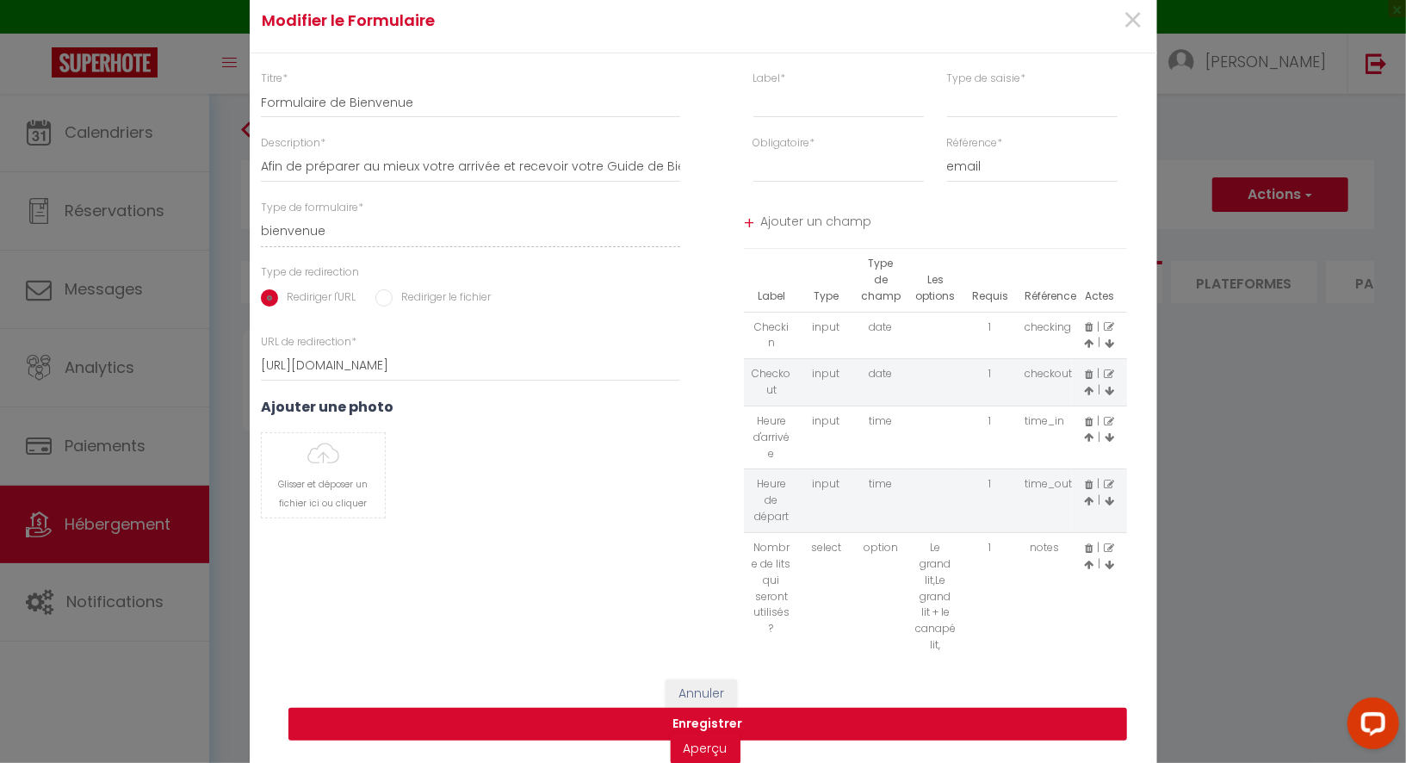
click at [787, 723] on button "Enregistrer" at bounding box center [708, 724] width 839 height 33
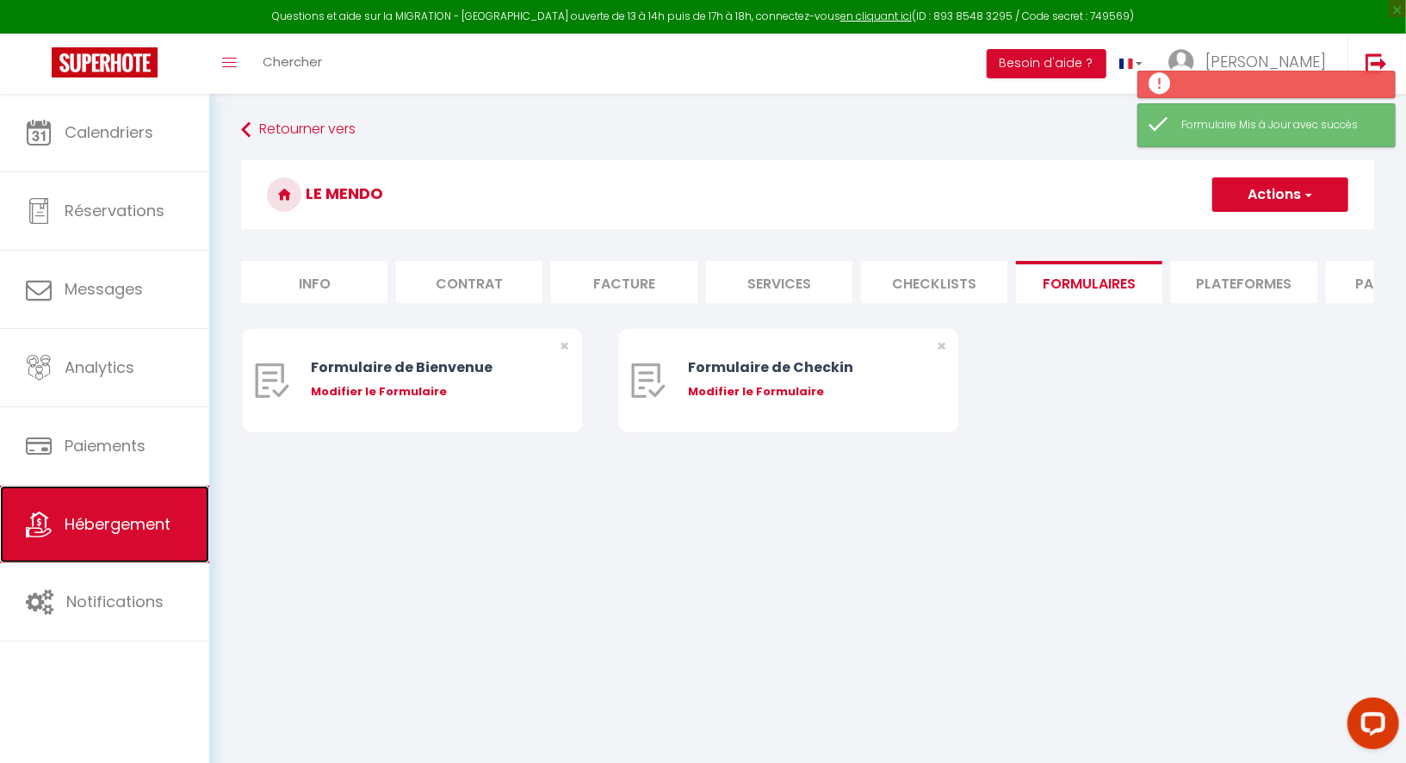
click at [152, 505] on link "Hébergement" at bounding box center [104, 525] width 209 height 78
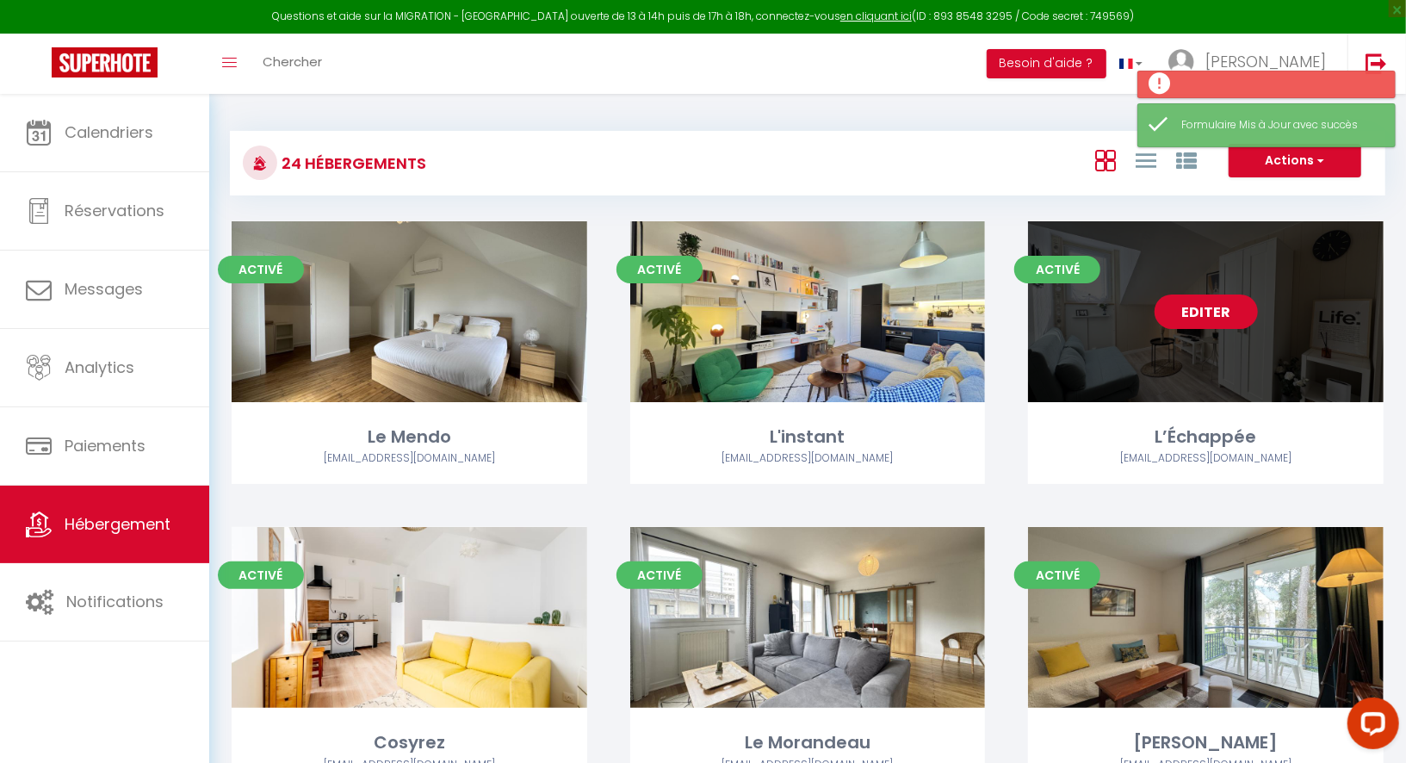
click at [1177, 323] on link "Editer" at bounding box center [1206, 312] width 103 height 34
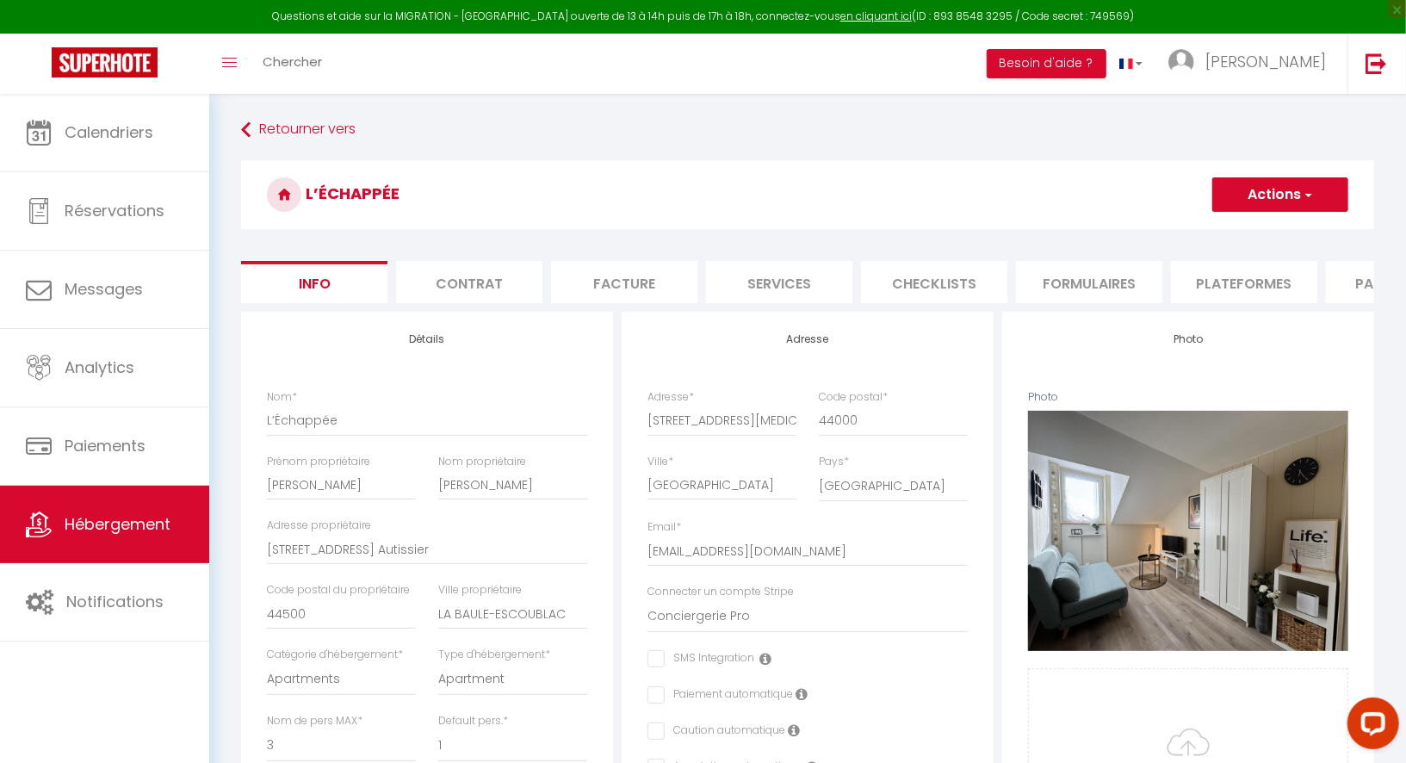
click at [1086, 281] on li "Formulaires" at bounding box center [1089, 282] width 146 height 42
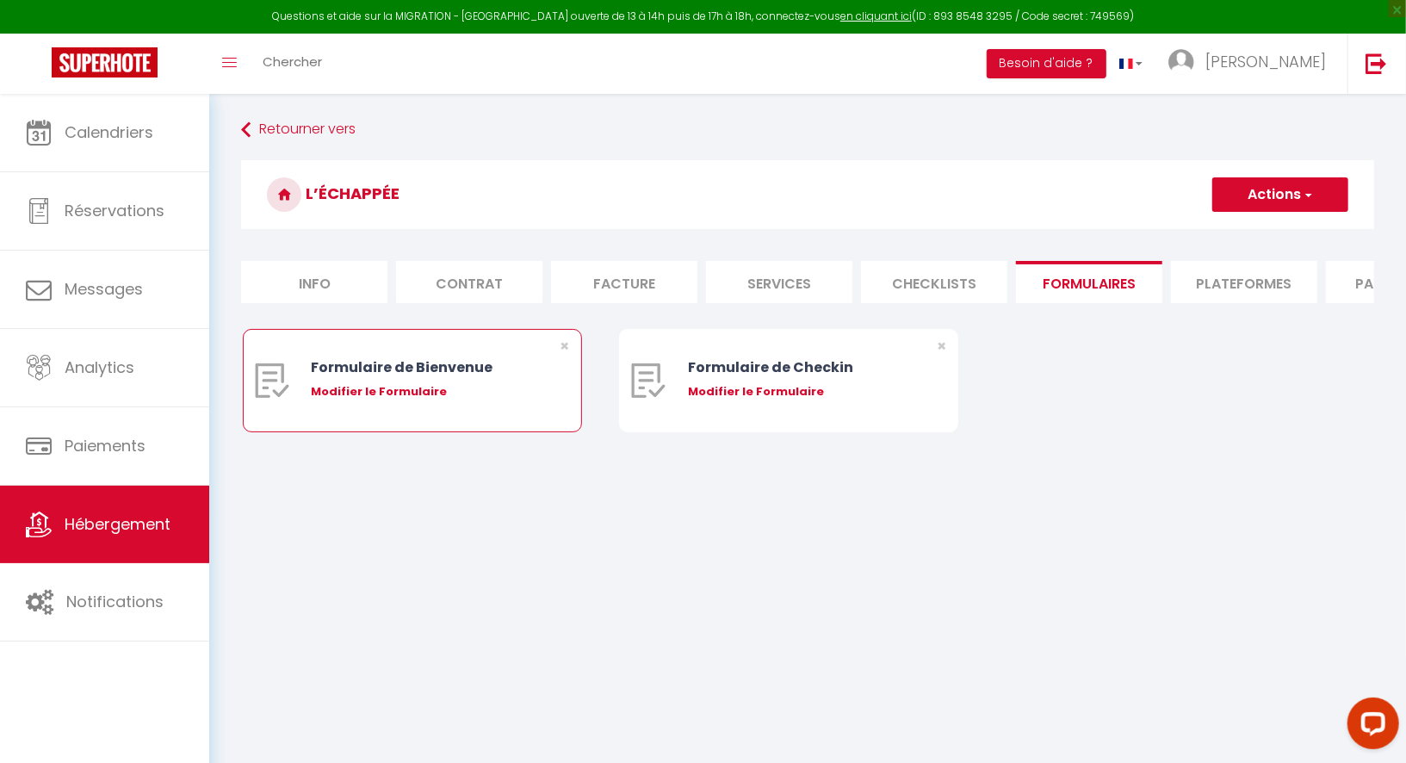
click at [349, 391] on div "Modifier le Formulaire" at bounding box center [426, 391] width 230 height 17
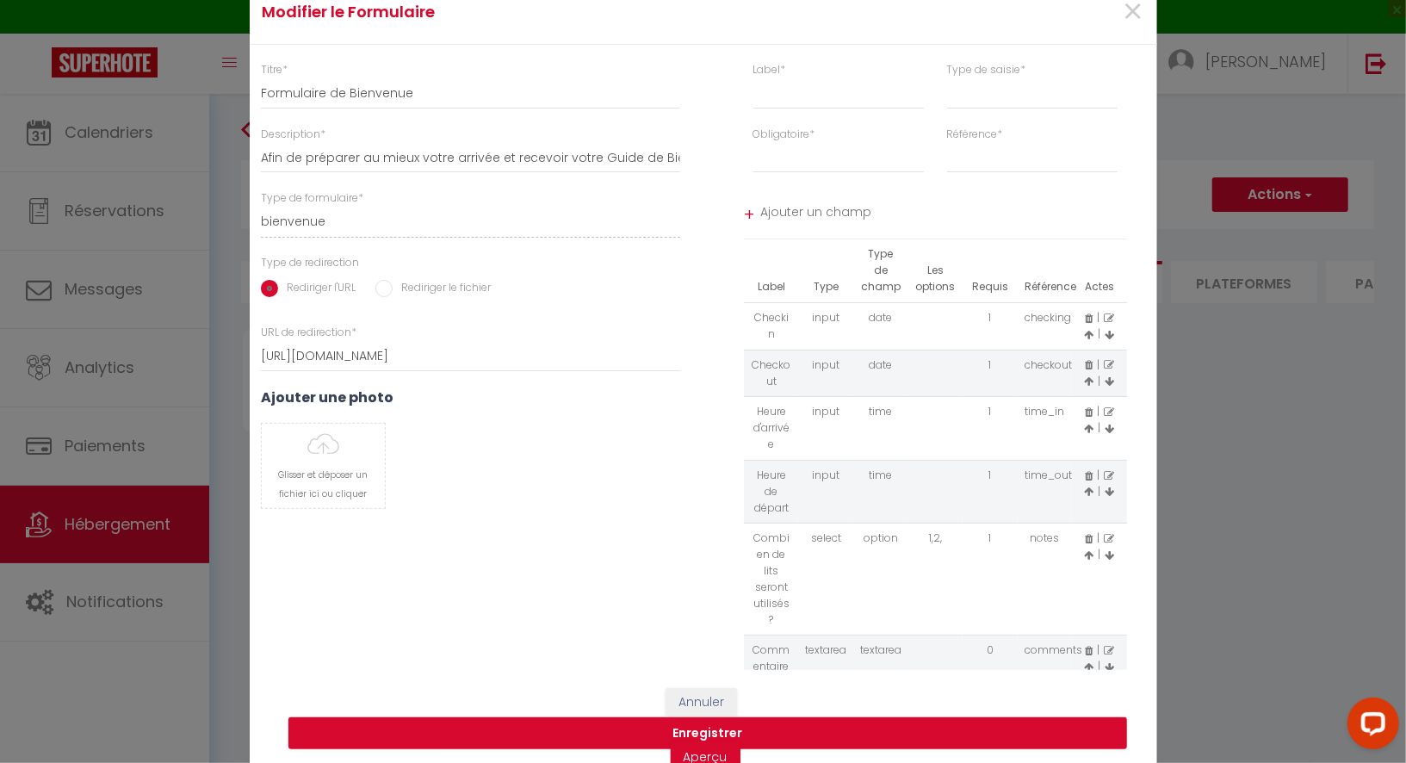
click at [1090, 646] on icon at bounding box center [1089, 651] width 8 height 10
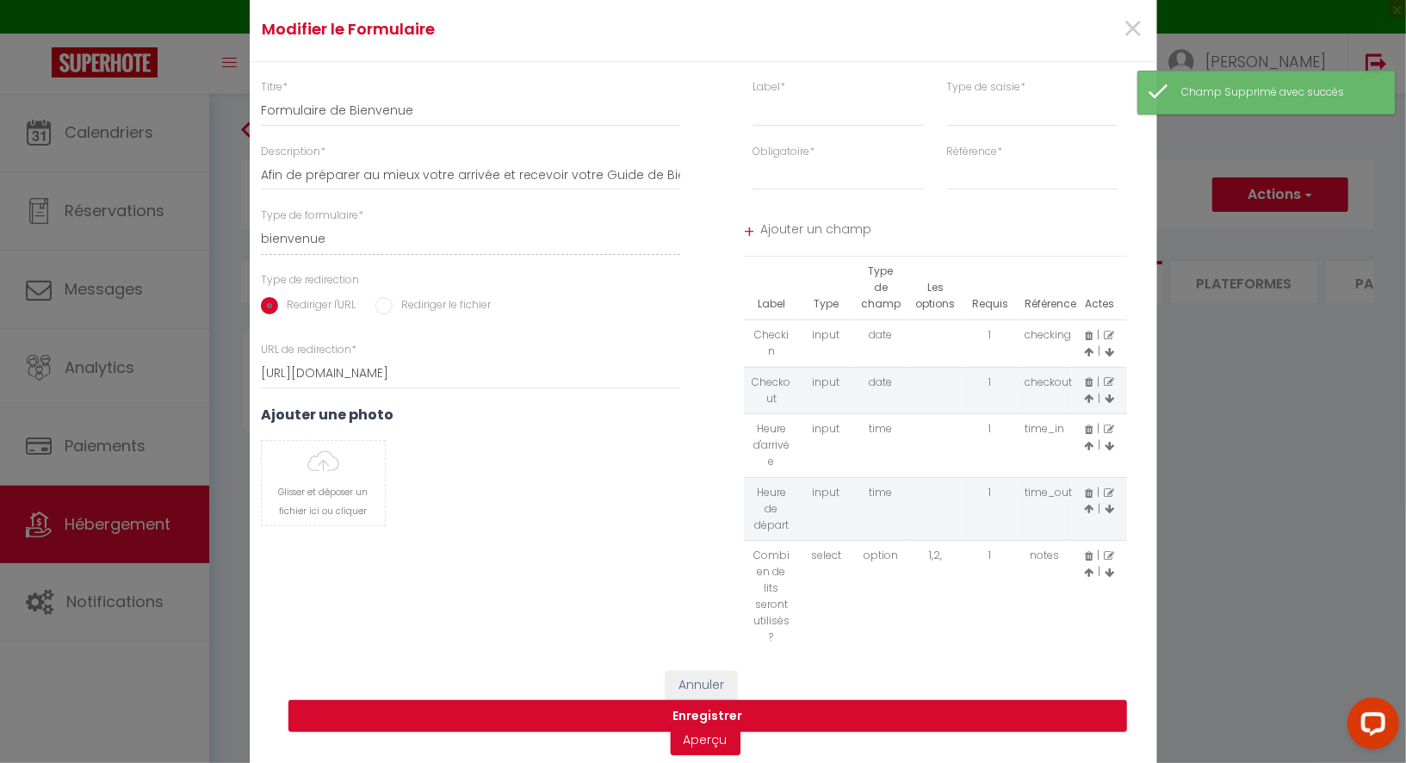
click at [1107, 556] on icon at bounding box center [1109, 556] width 10 height 10
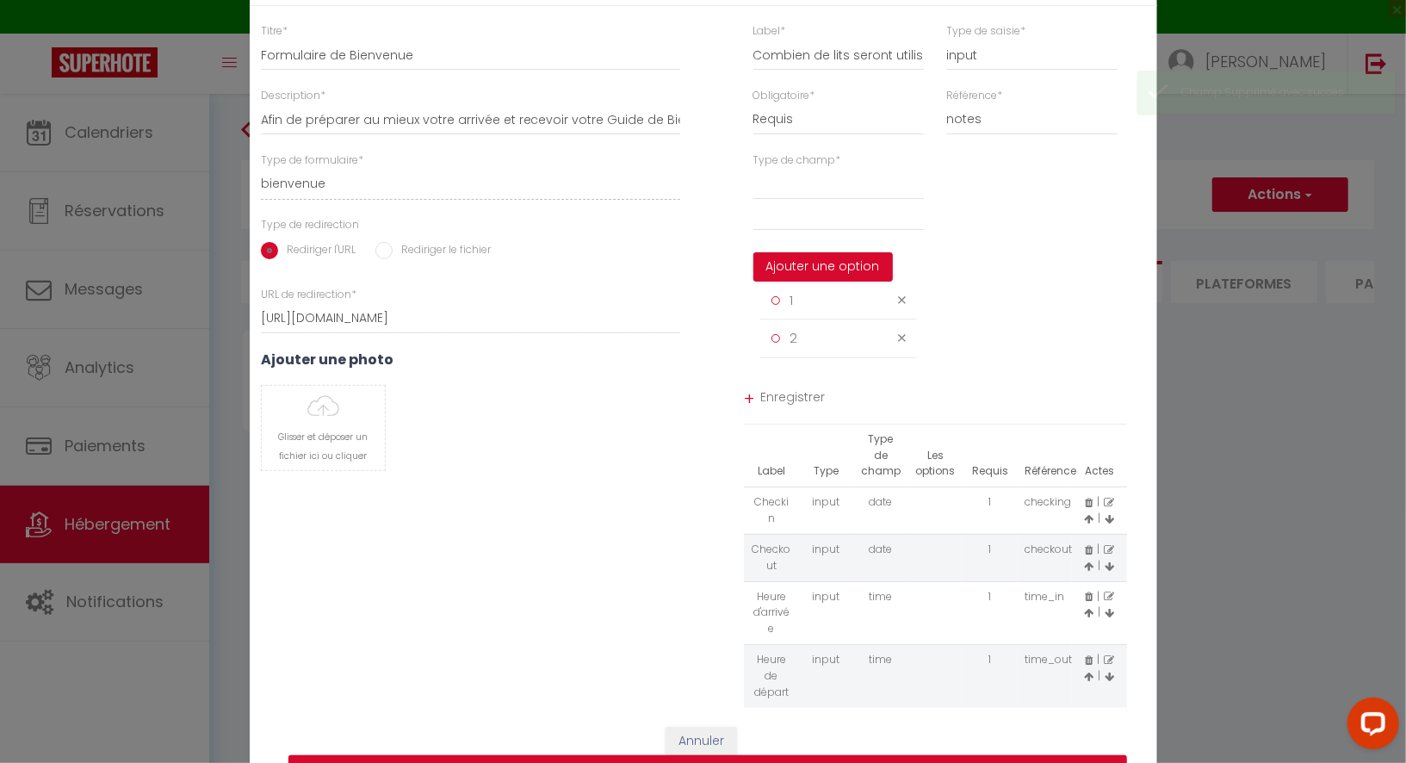
click at [903, 307] on icon at bounding box center [902, 300] width 8 height 13
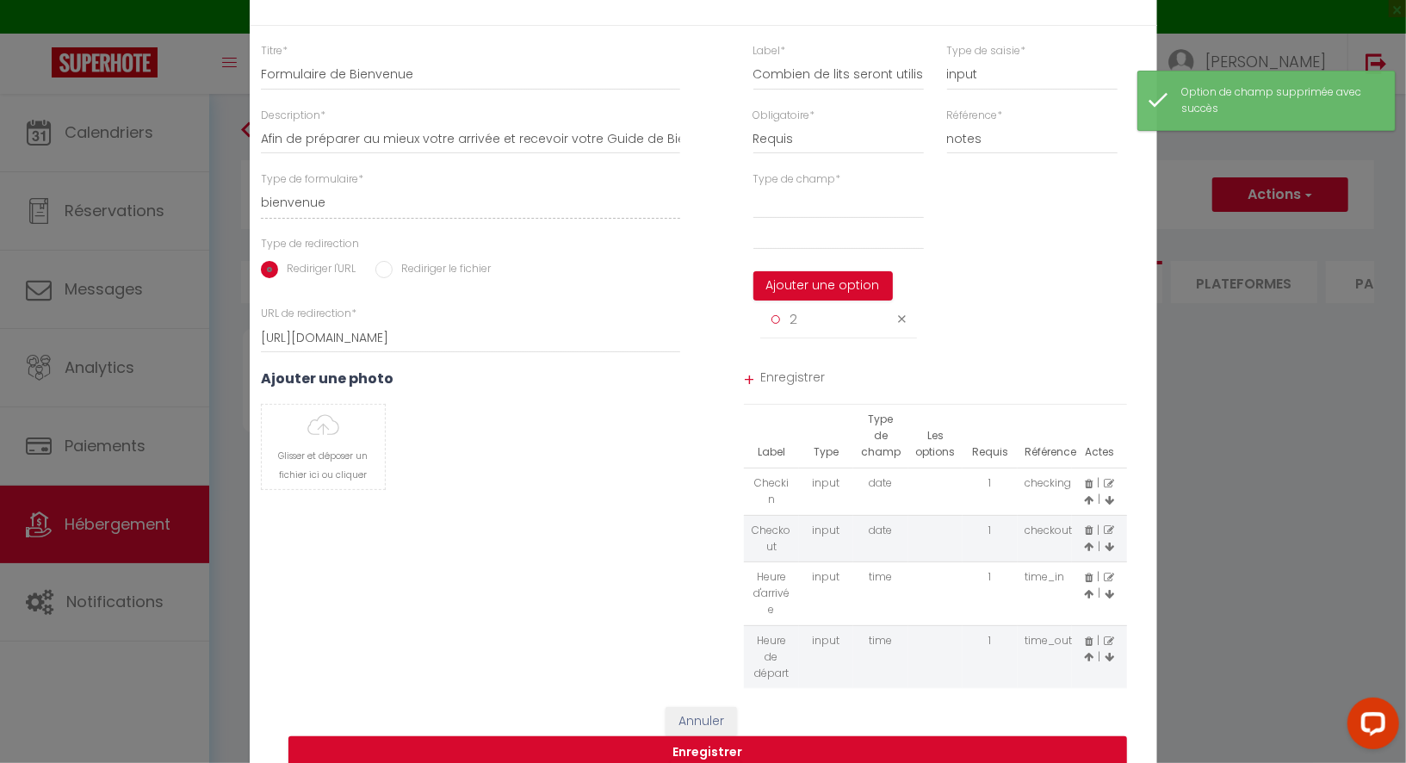
click at [899, 326] on icon at bounding box center [902, 319] width 8 height 13
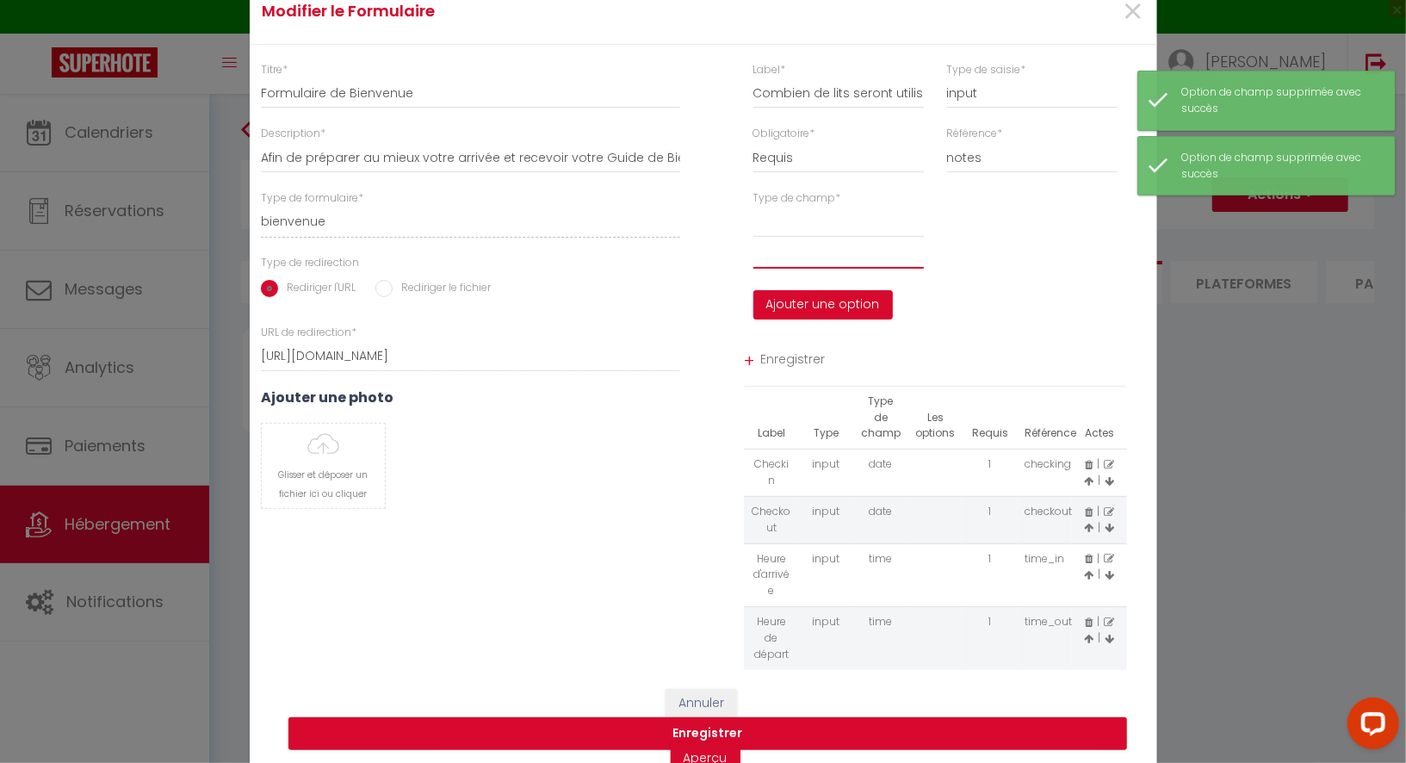
click at [794, 263] on input "text" at bounding box center [839, 253] width 171 height 31
click at [787, 238] on select at bounding box center [839, 222] width 171 height 31
click at [783, 269] on input "text" at bounding box center [839, 253] width 171 height 31
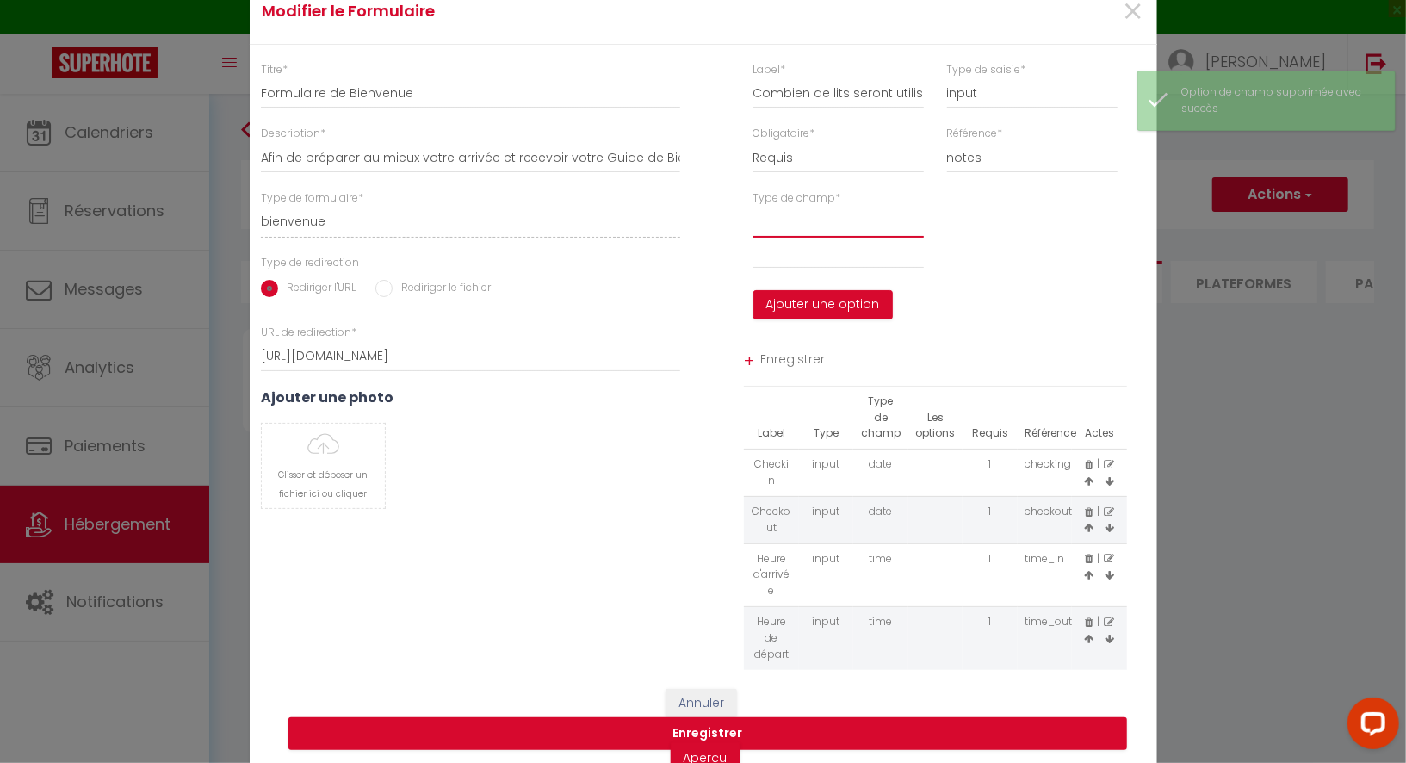
click at [786, 238] on select at bounding box center [839, 222] width 171 height 31
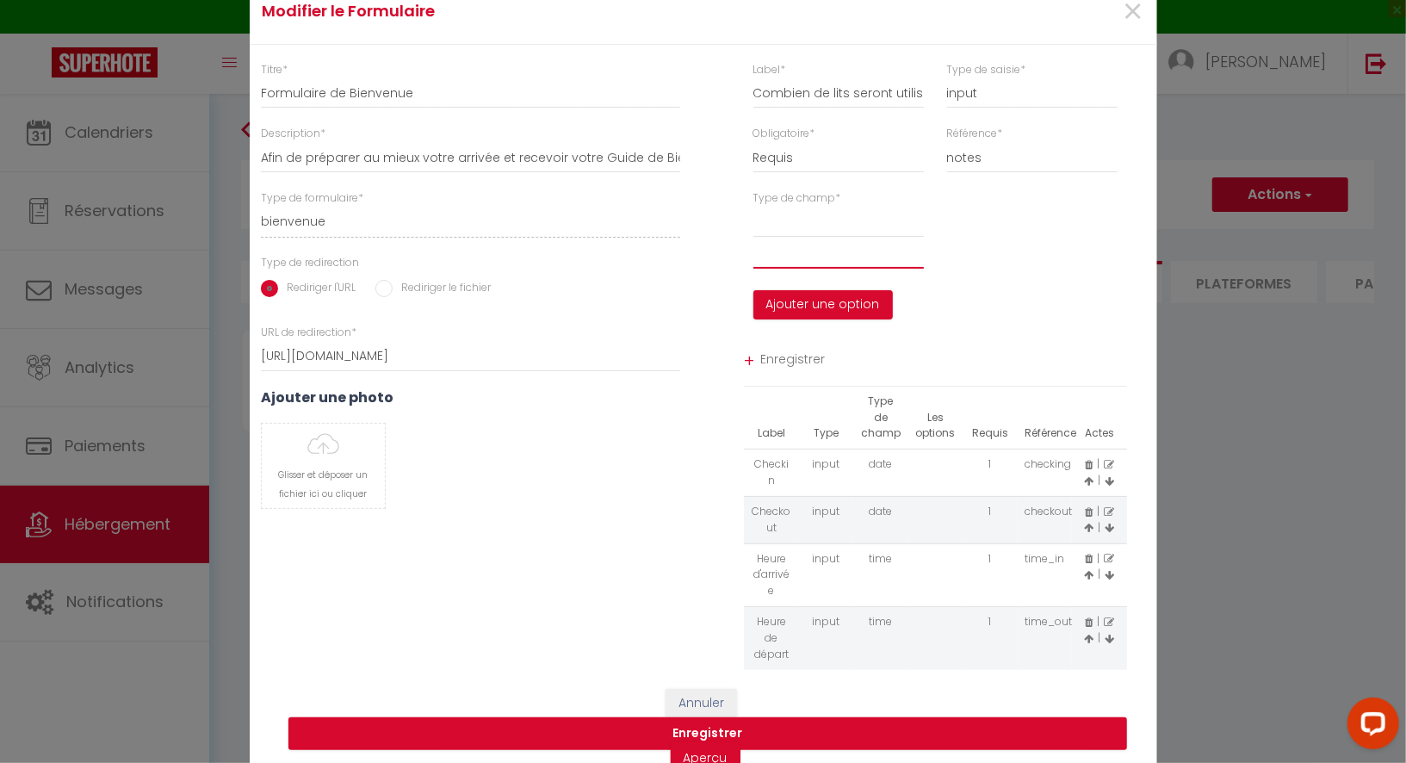
click at [783, 269] on input "text" at bounding box center [839, 253] width 171 height 31
click at [840, 309] on button "Ajouter une option" at bounding box center [824, 304] width 140 height 29
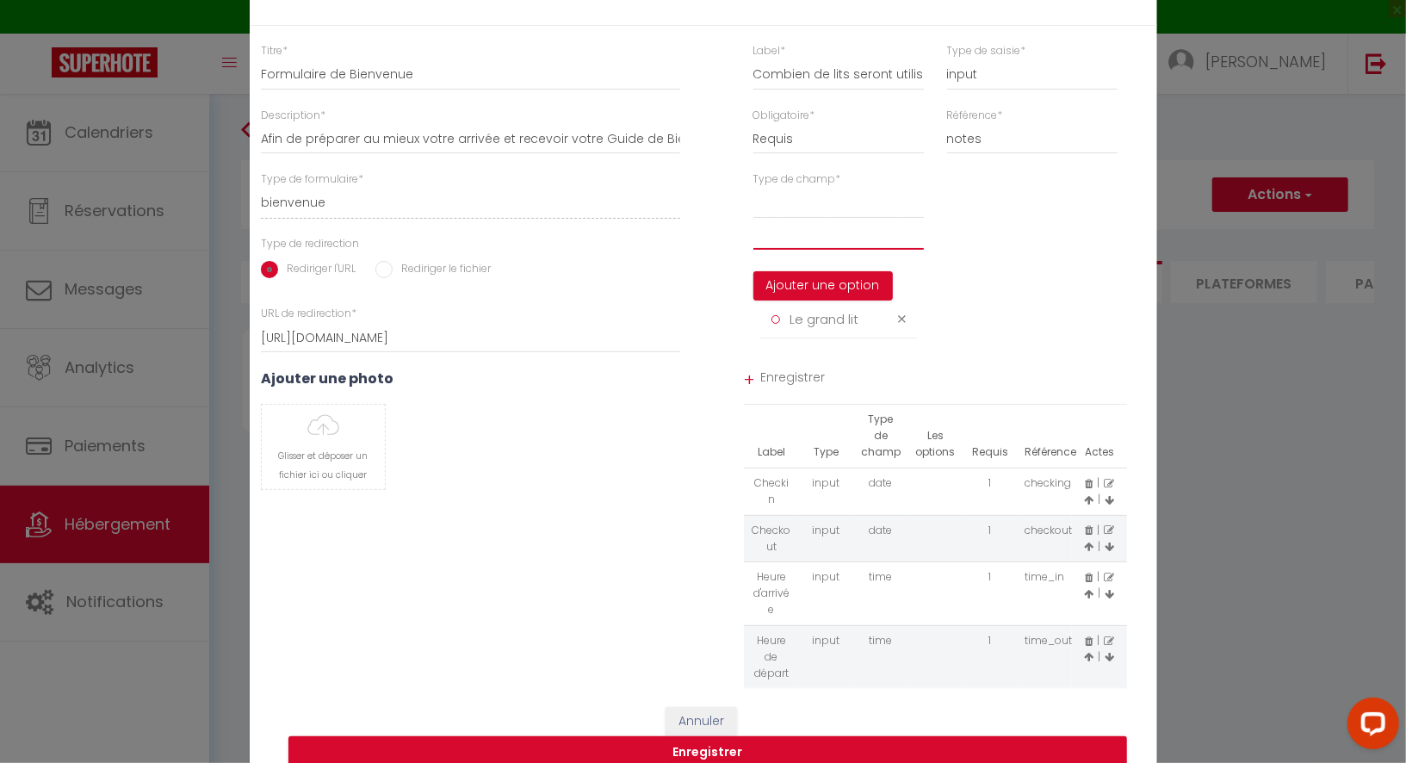
click at [792, 250] on input "text" at bounding box center [839, 234] width 171 height 31
click at [816, 292] on button "Ajouter une option" at bounding box center [824, 285] width 140 height 29
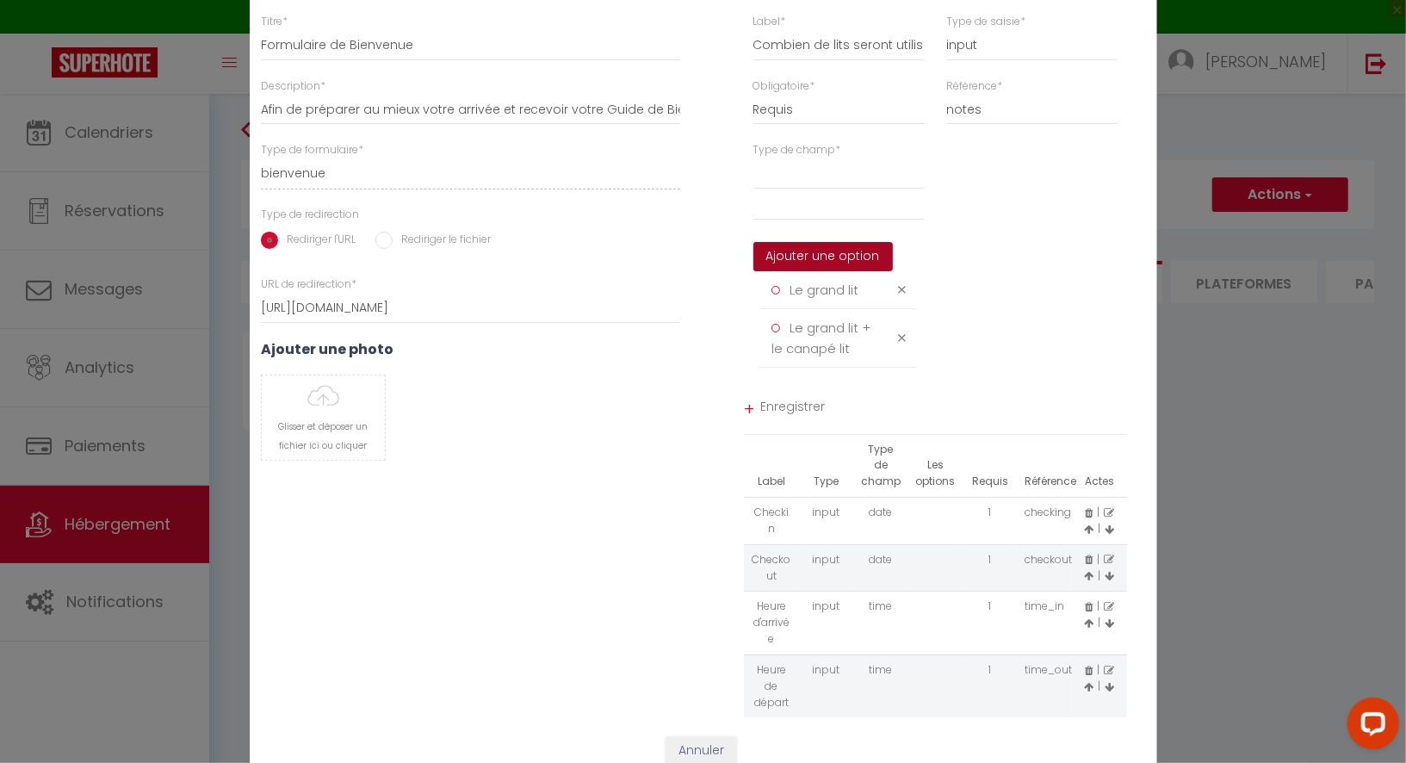
scroll to position [57, 0]
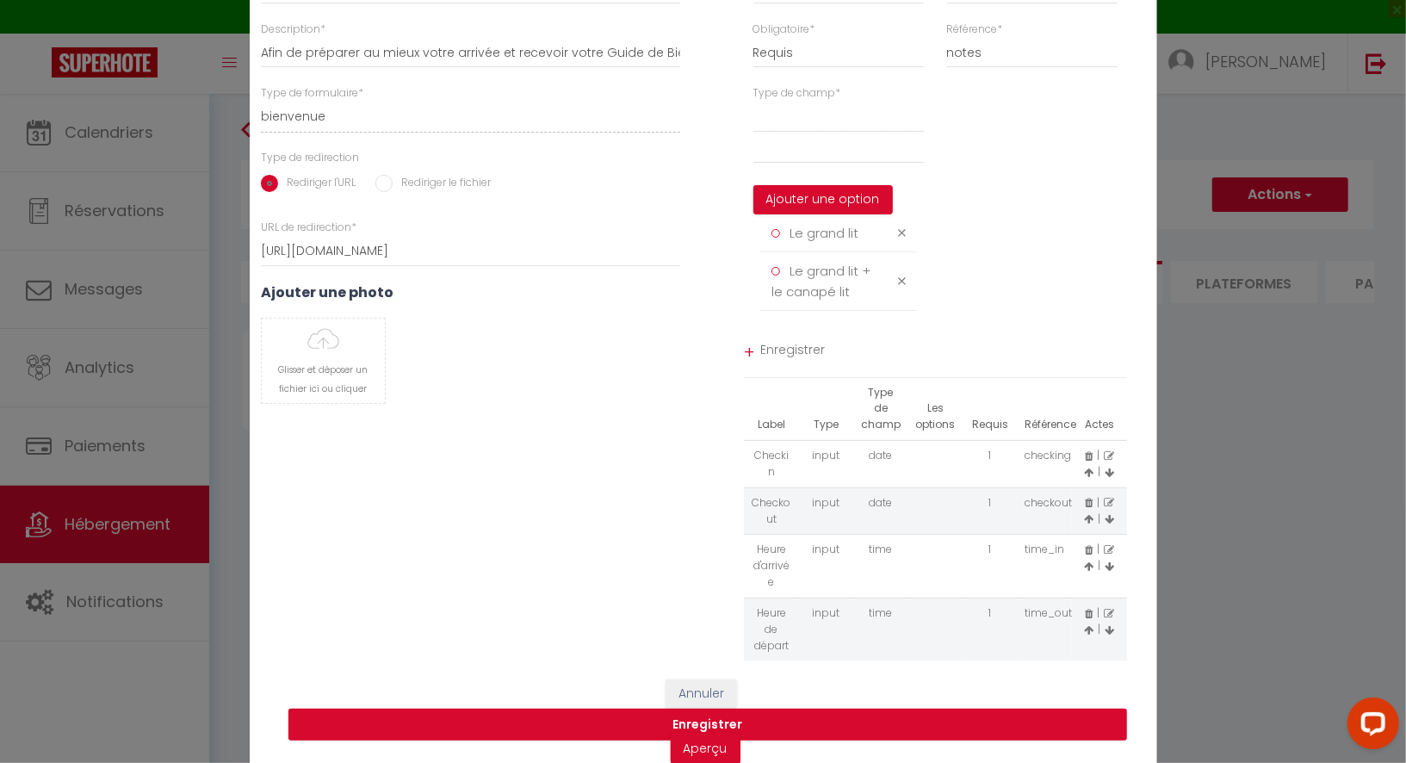
click at [799, 360] on span "Enregistrer" at bounding box center [944, 352] width 367 height 31
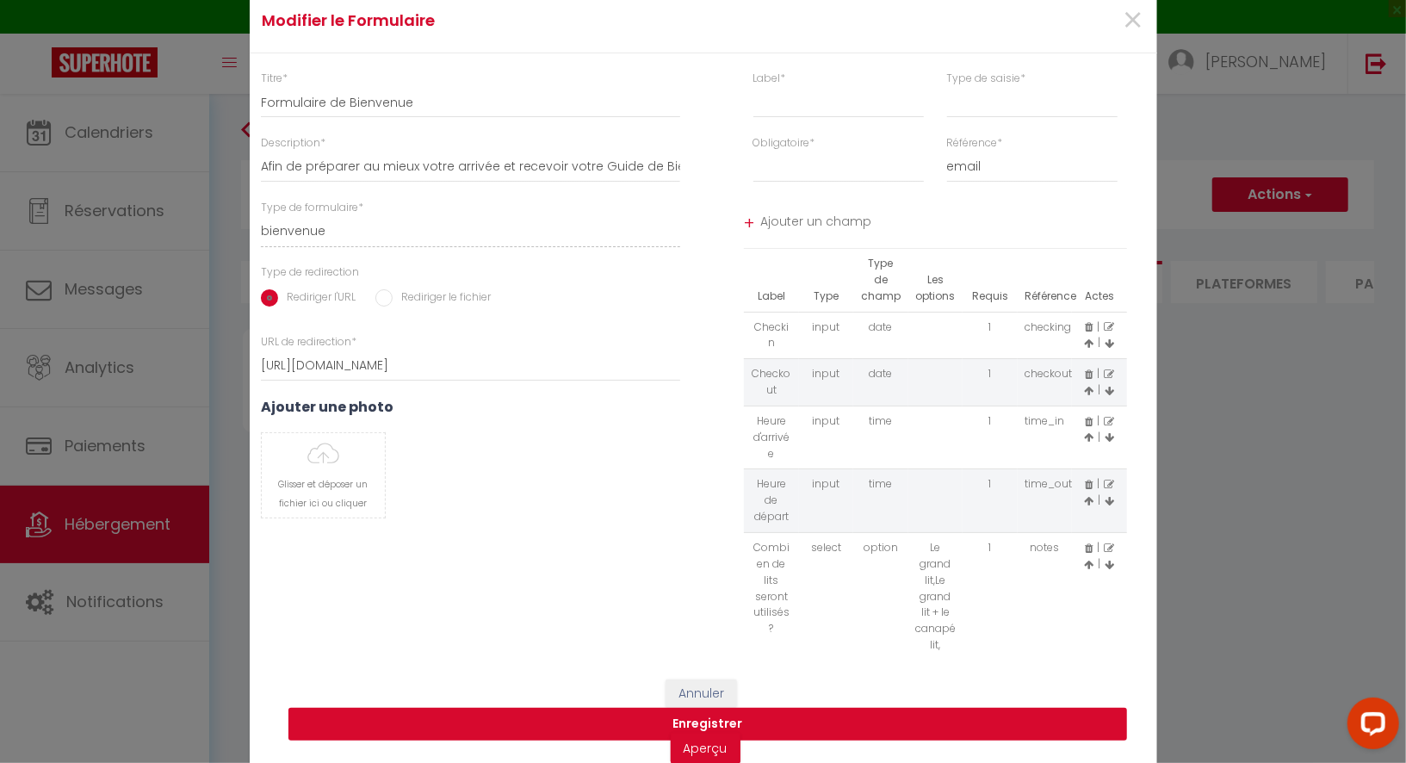
click at [818, 717] on button "Enregistrer" at bounding box center [708, 724] width 839 height 33
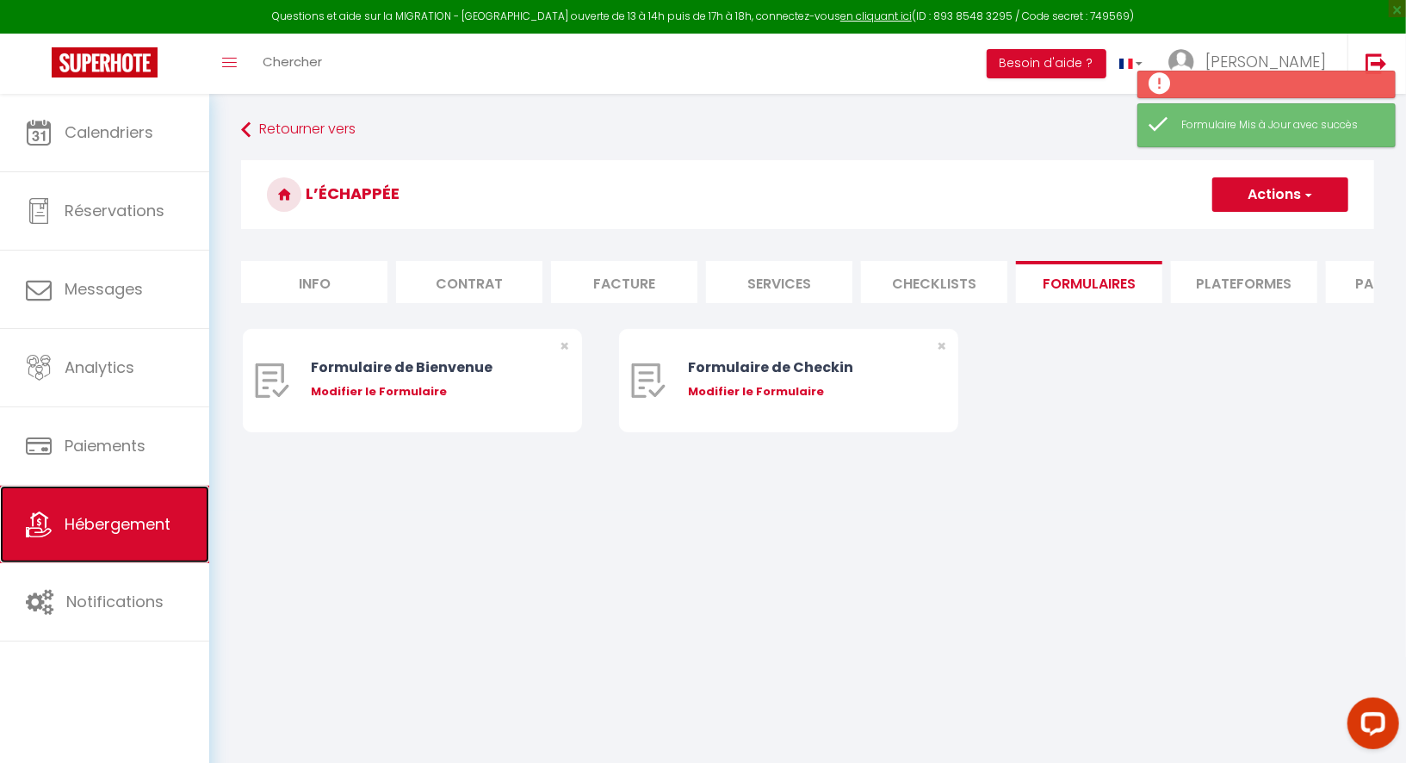
click at [124, 519] on span "Hébergement" at bounding box center [118, 524] width 106 height 22
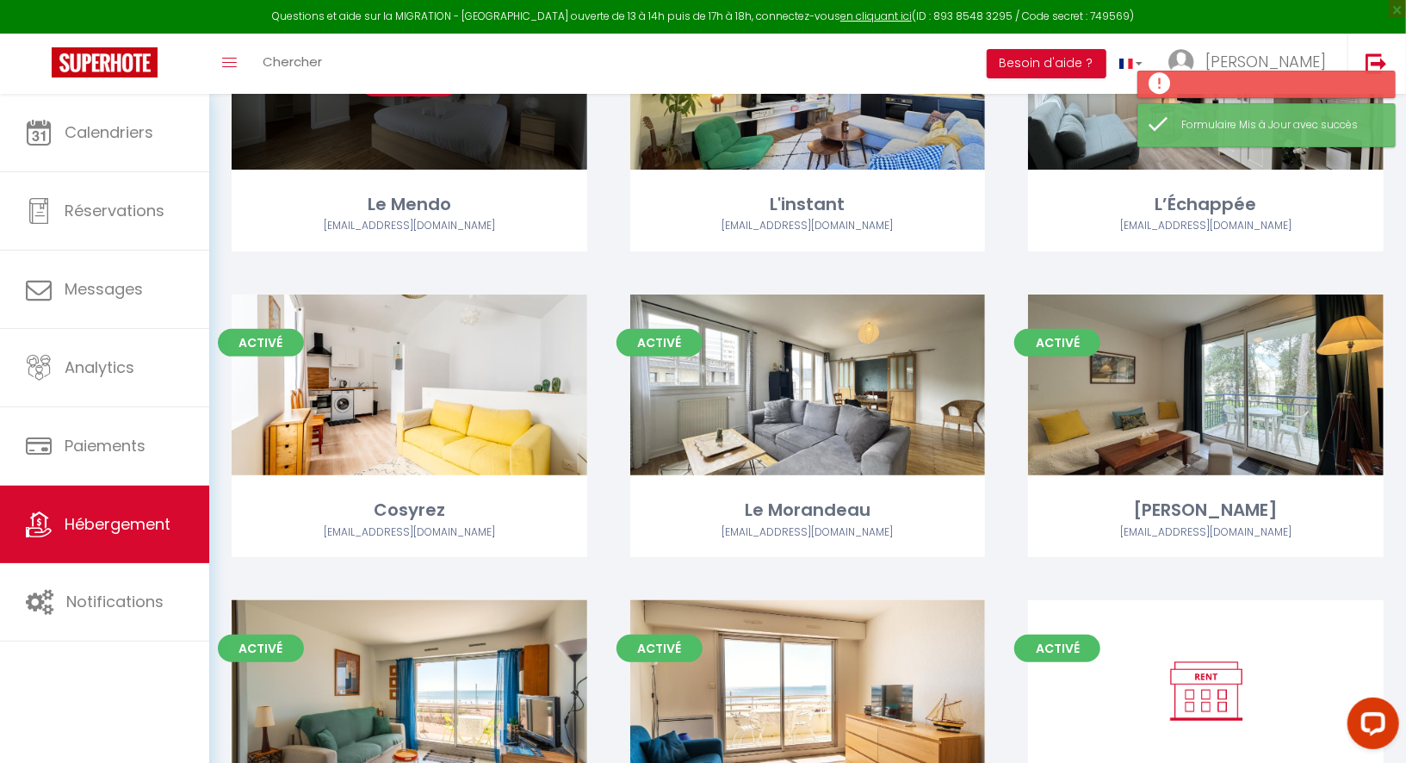
scroll to position [238, 0]
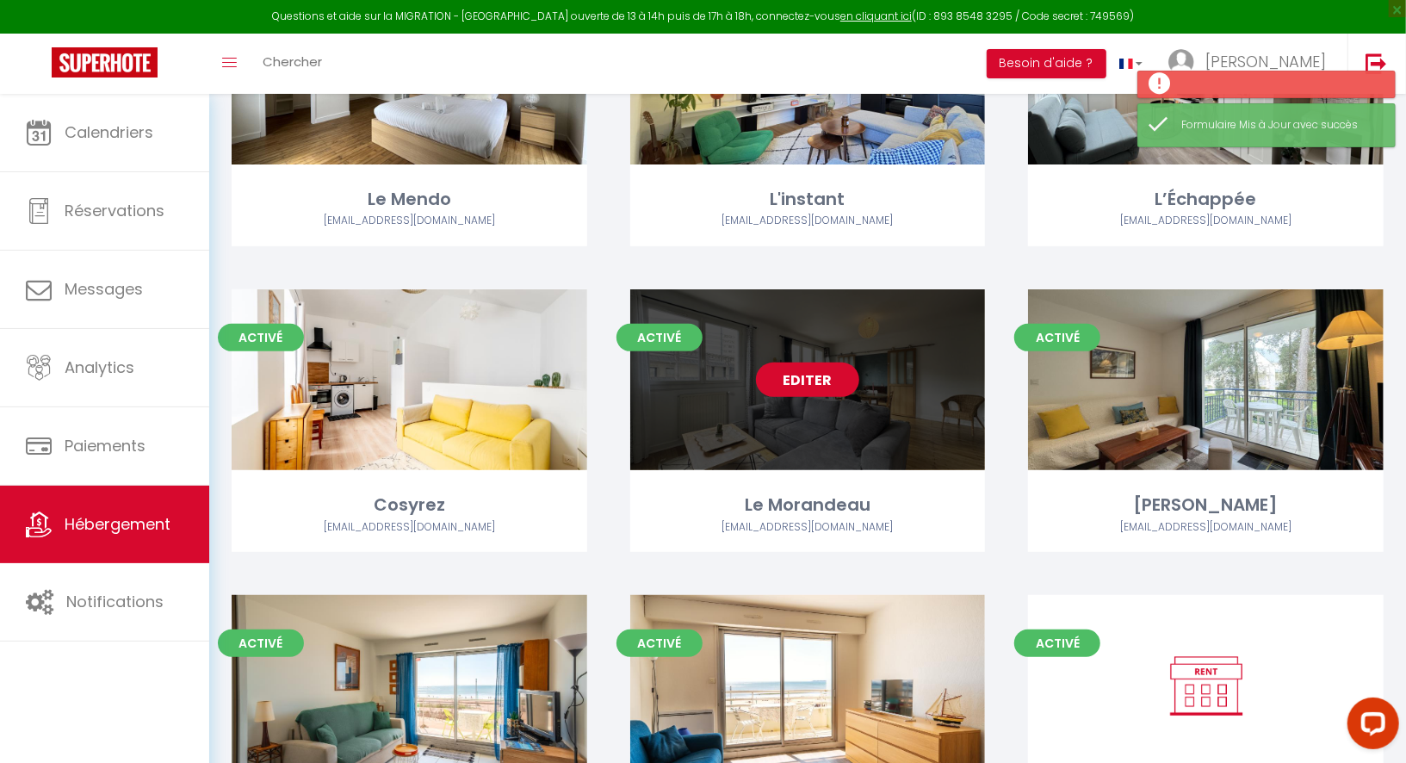
click at [781, 387] on link "Editer" at bounding box center [807, 380] width 103 height 34
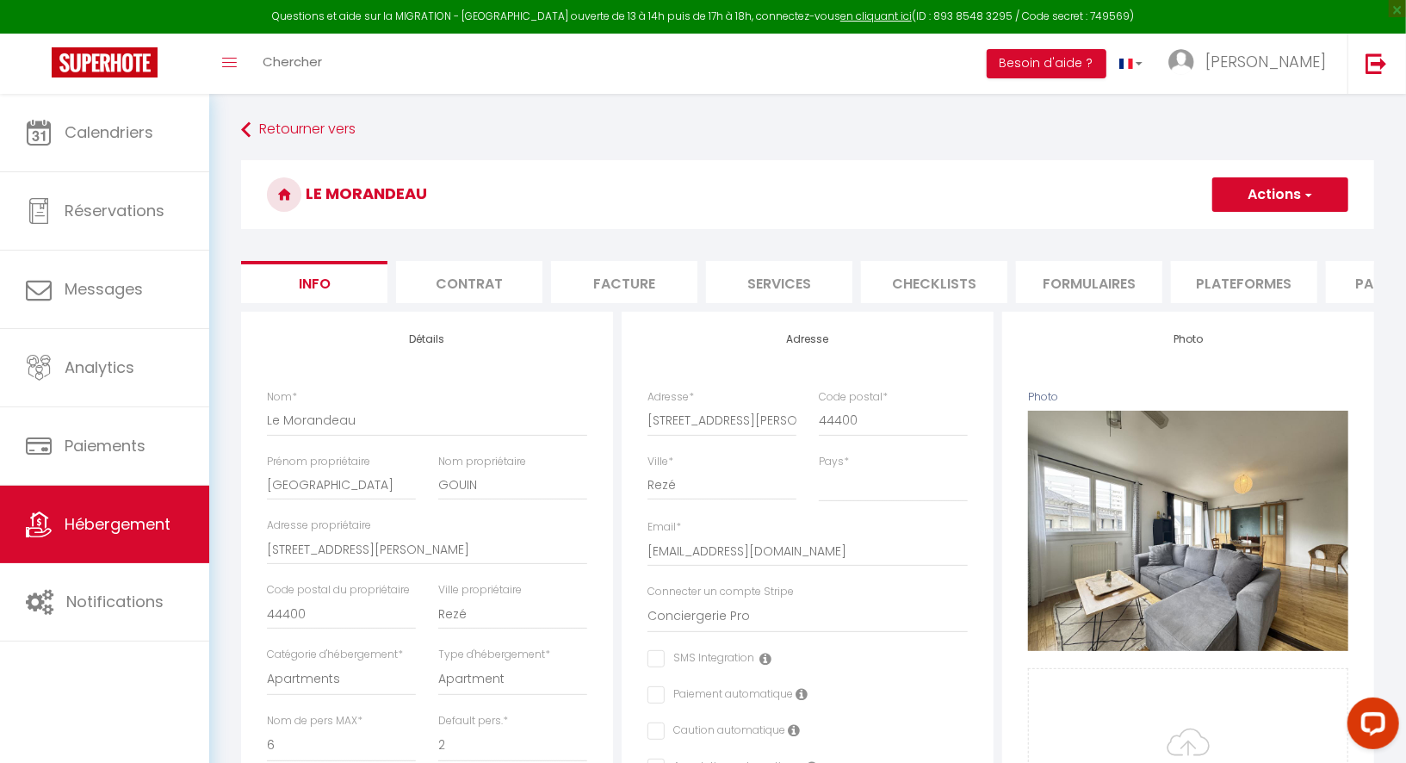
click at [1068, 279] on li "Formulaires" at bounding box center [1089, 282] width 146 height 42
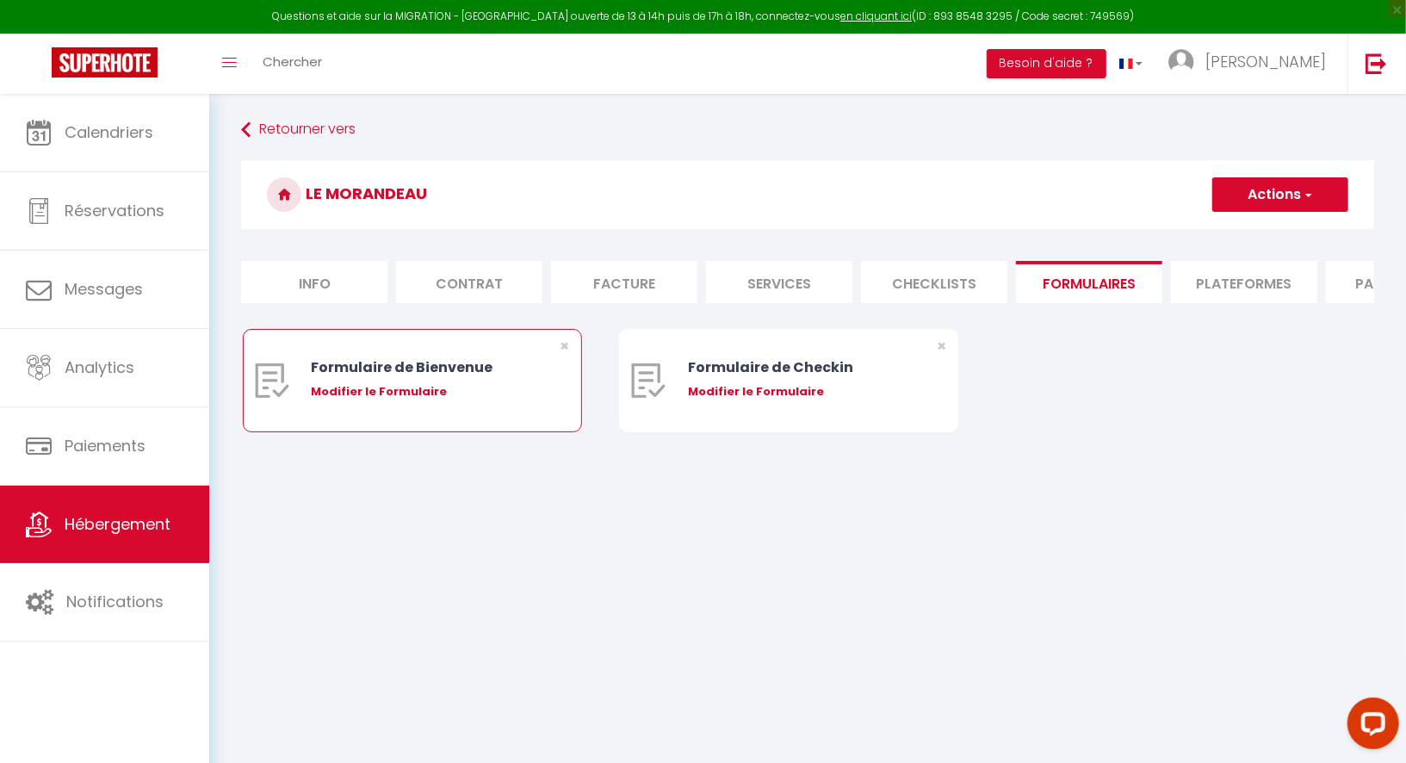
click at [345, 385] on div "Modifier le Formulaire" at bounding box center [426, 391] width 230 height 17
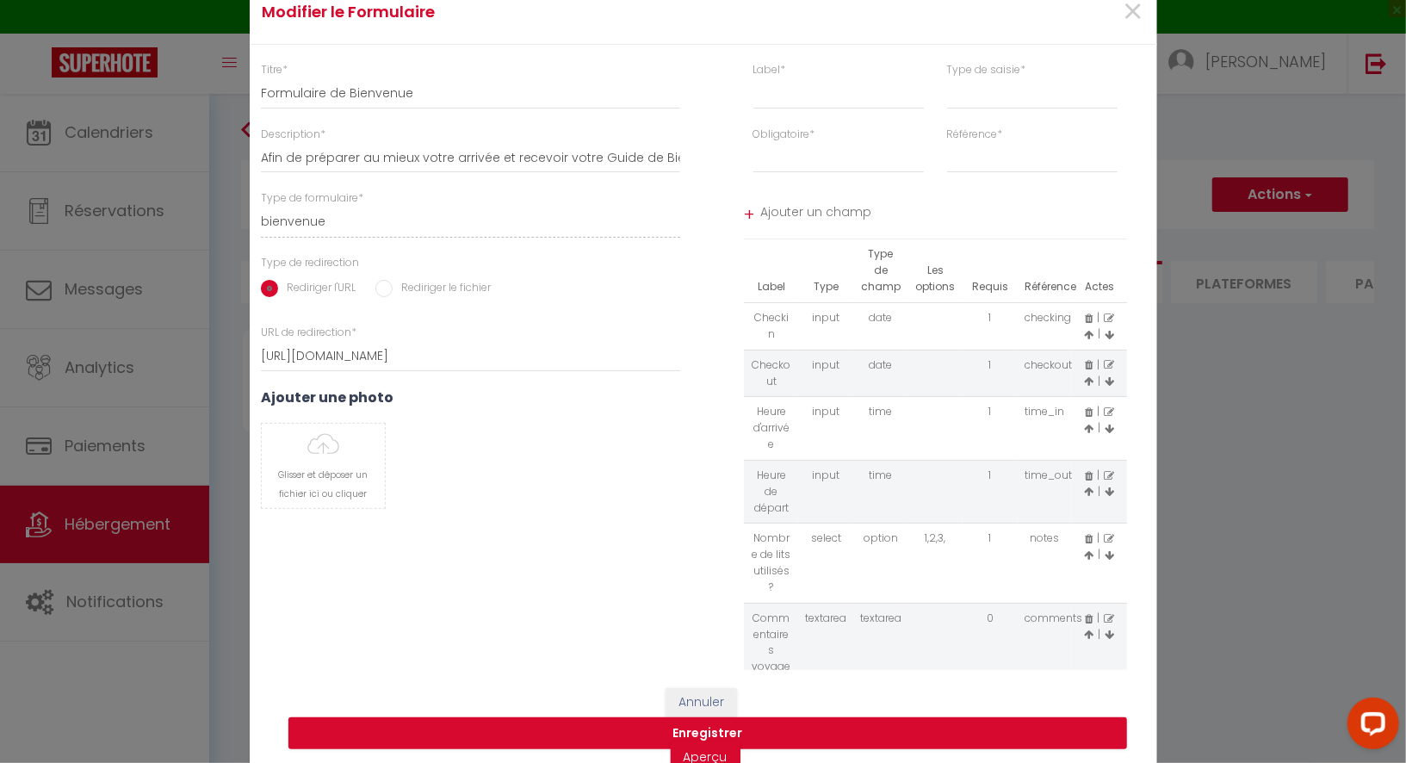
click at [1089, 614] on icon at bounding box center [1089, 619] width 8 height 10
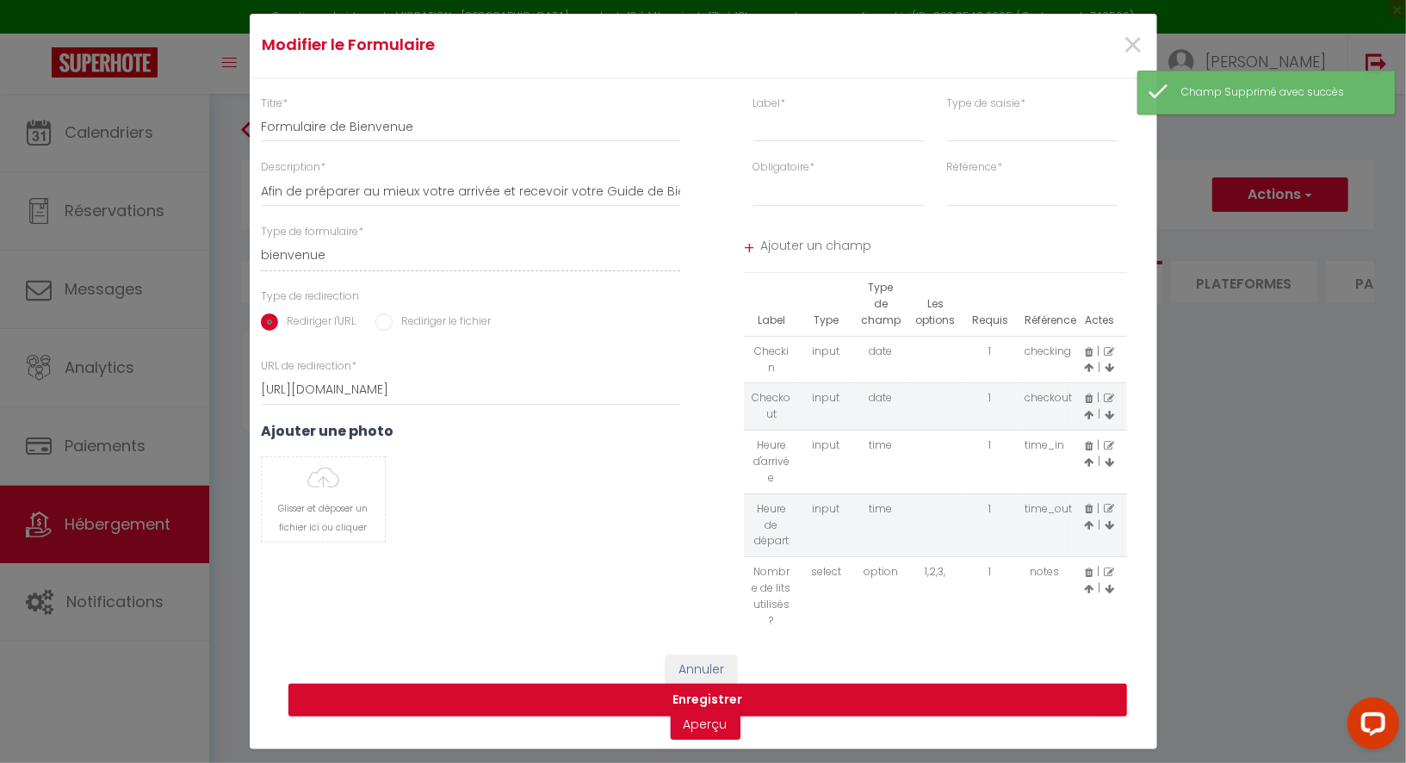
click at [1107, 568] on icon at bounding box center [1109, 573] width 10 height 10
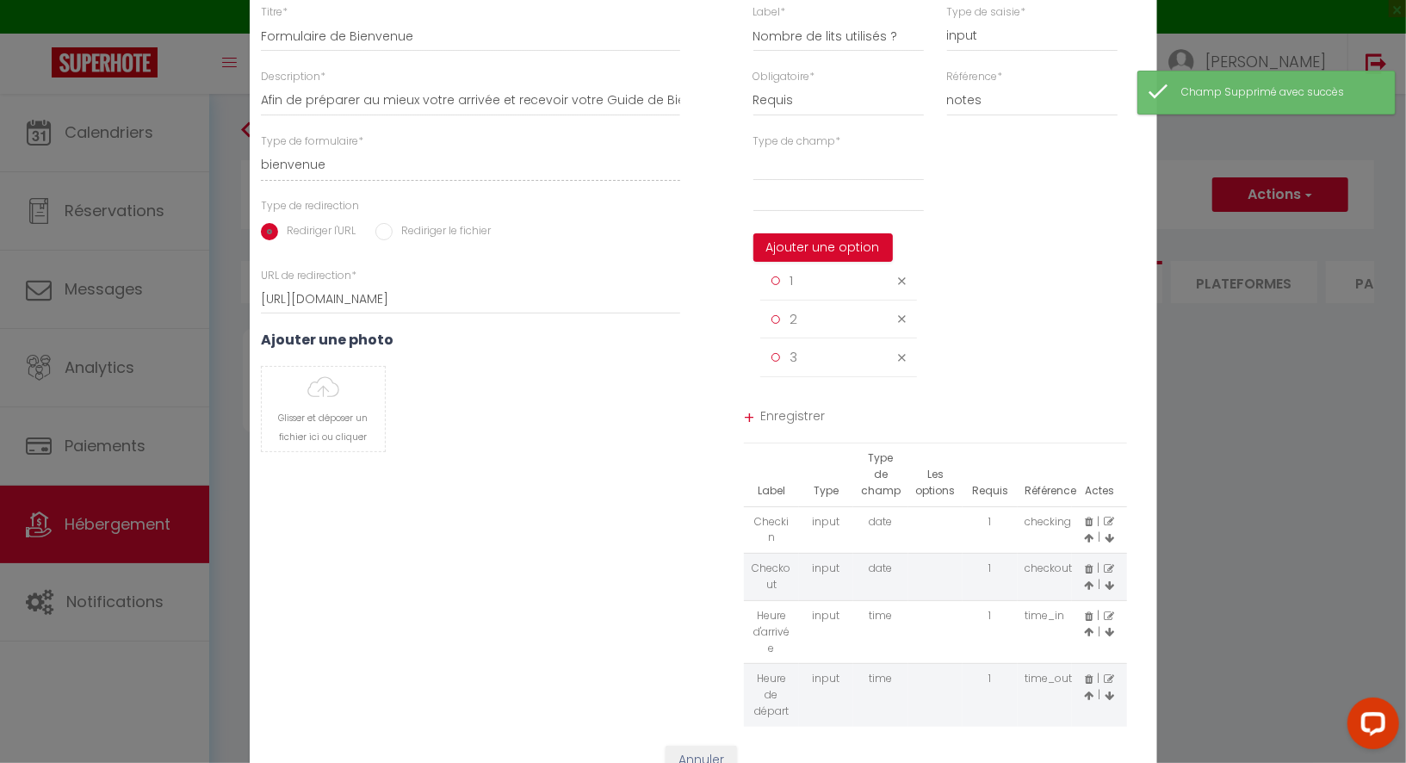
click at [903, 288] on icon at bounding box center [902, 281] width 8 height 13
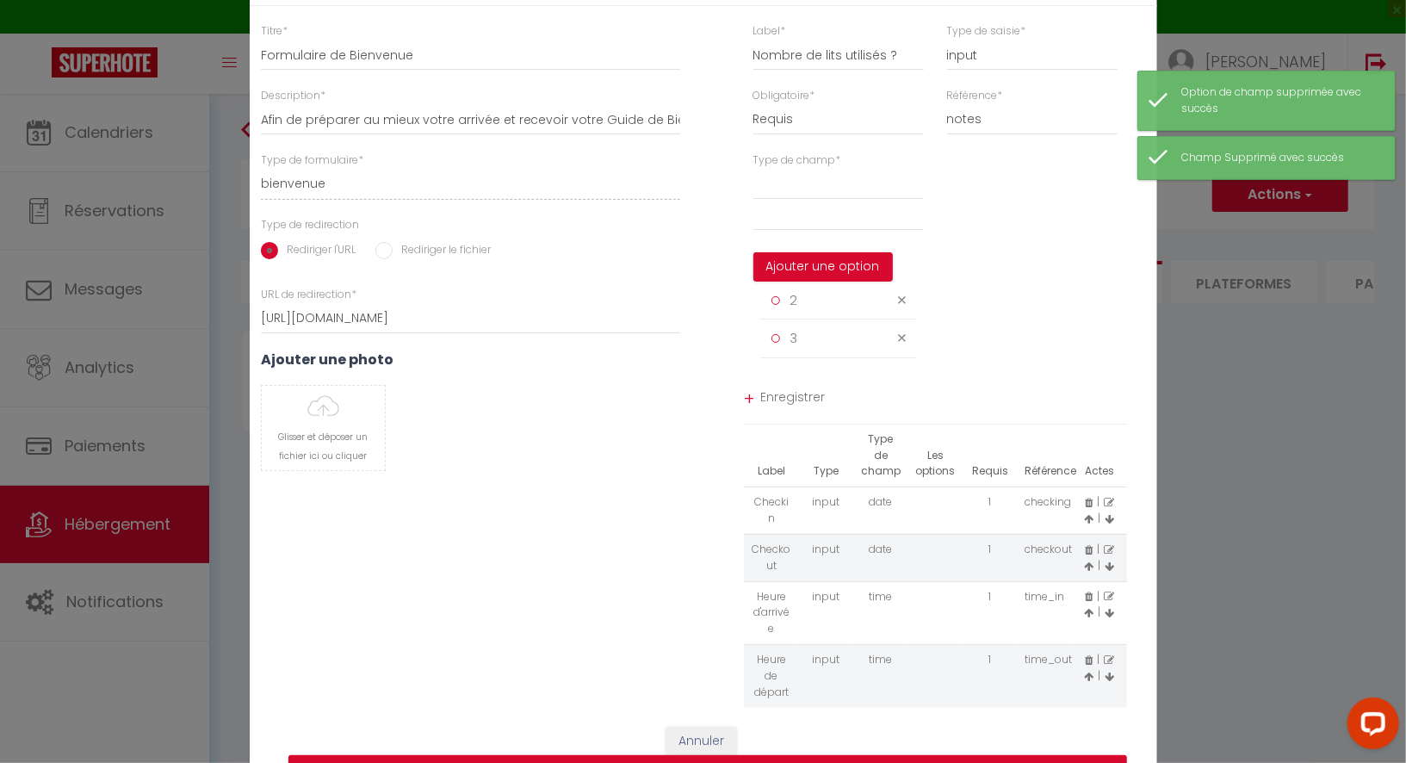
click at [903, 290] on li "2" at bounding box center [839, 301] width 157 height 39
click at [903, 307] on icon at bounding box center [902, 300] width 8 height 13
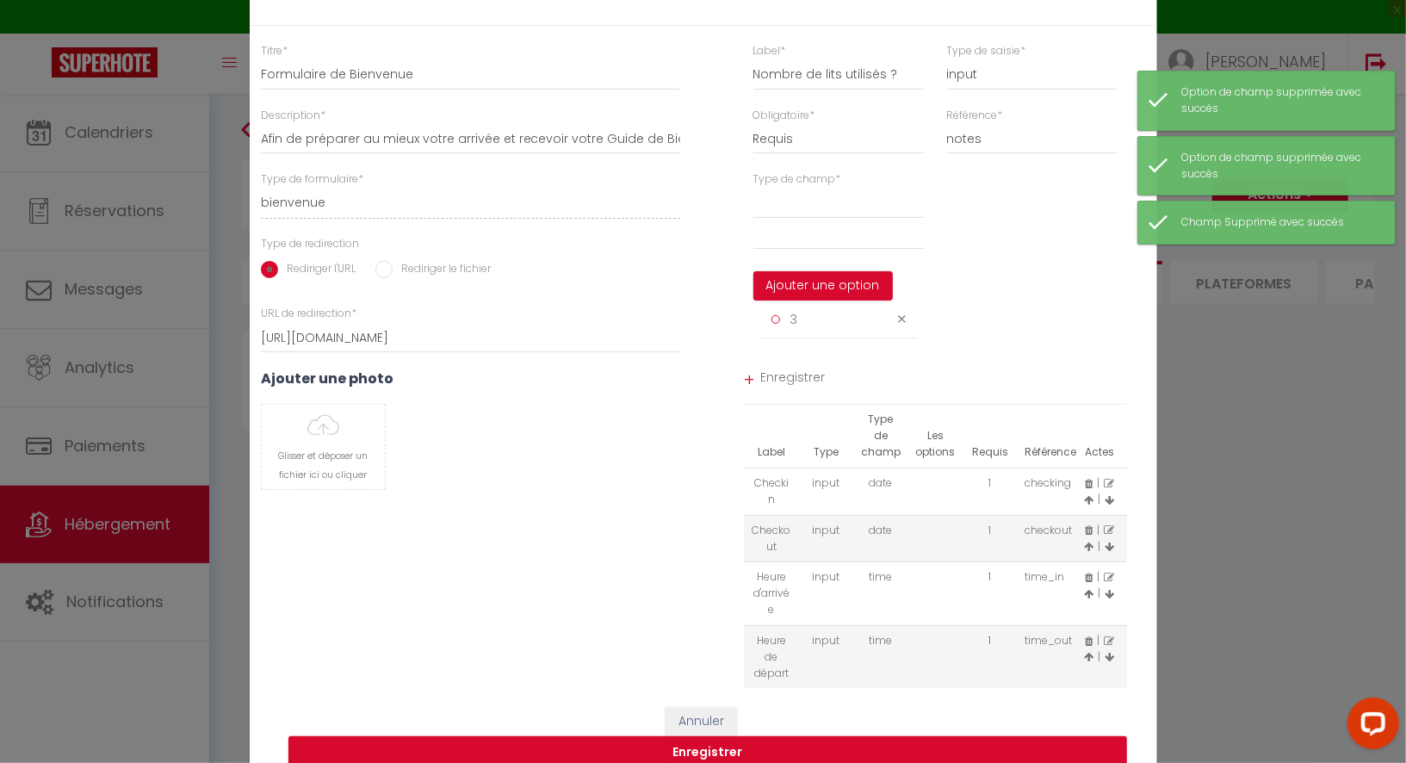
click at [903, 326] on icon at bounding box center [902, 319] width 8 height 13
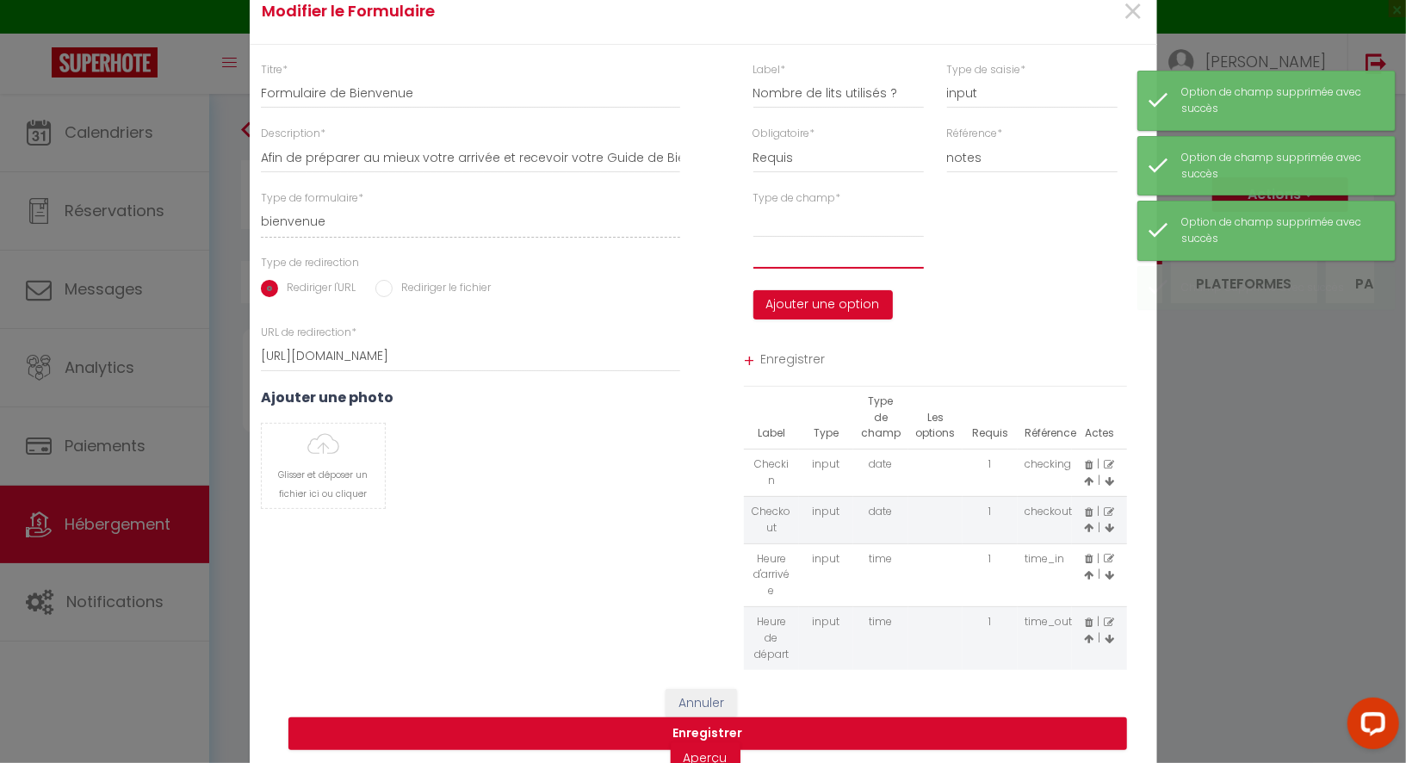
click at [796, 258] on input "text" at bounding box center [839, 253] width 171 height 31
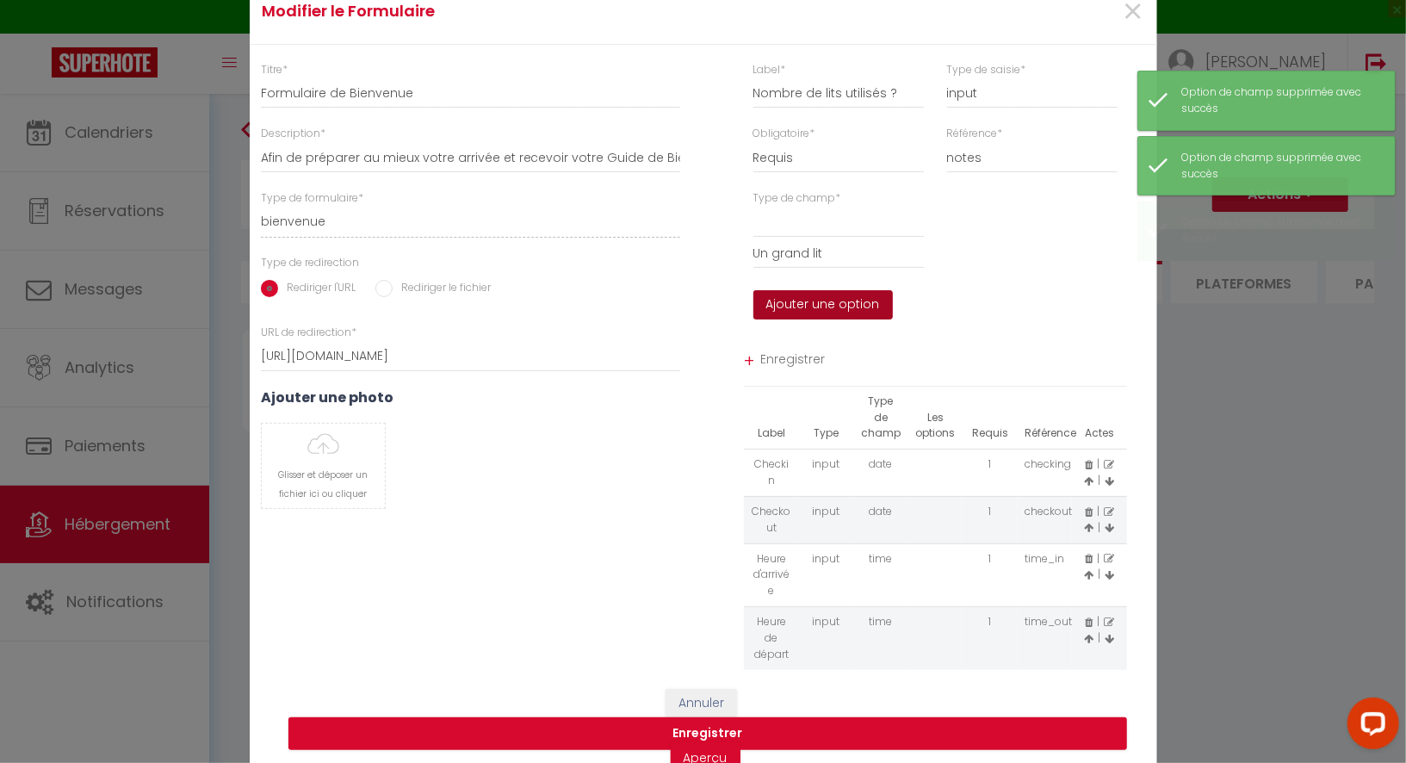
click at [841, 314] on button "Ajouter une option" at bounding box center [824, 304] width 140 height 29
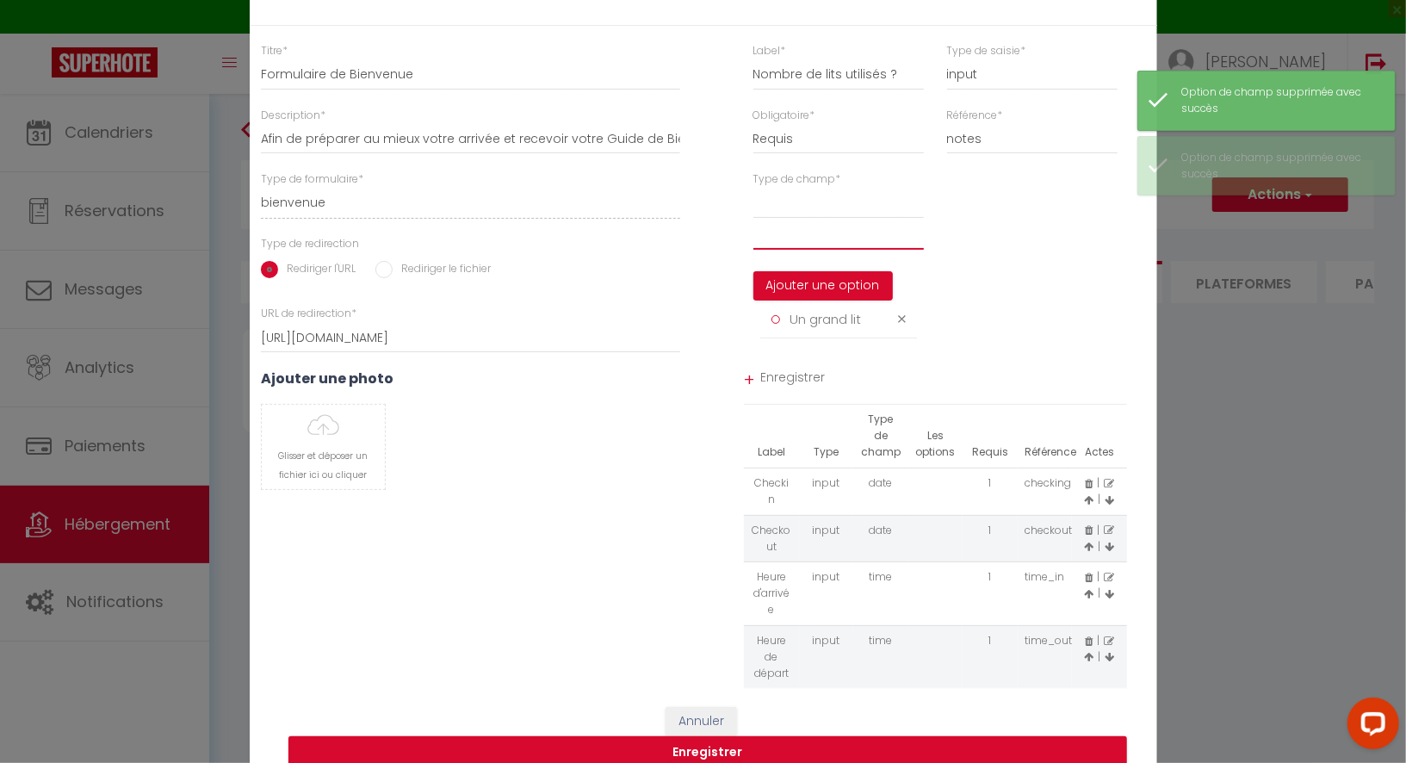
click at [800, 250] on input "text" at bounding box center [839, 234] width 171 height 31
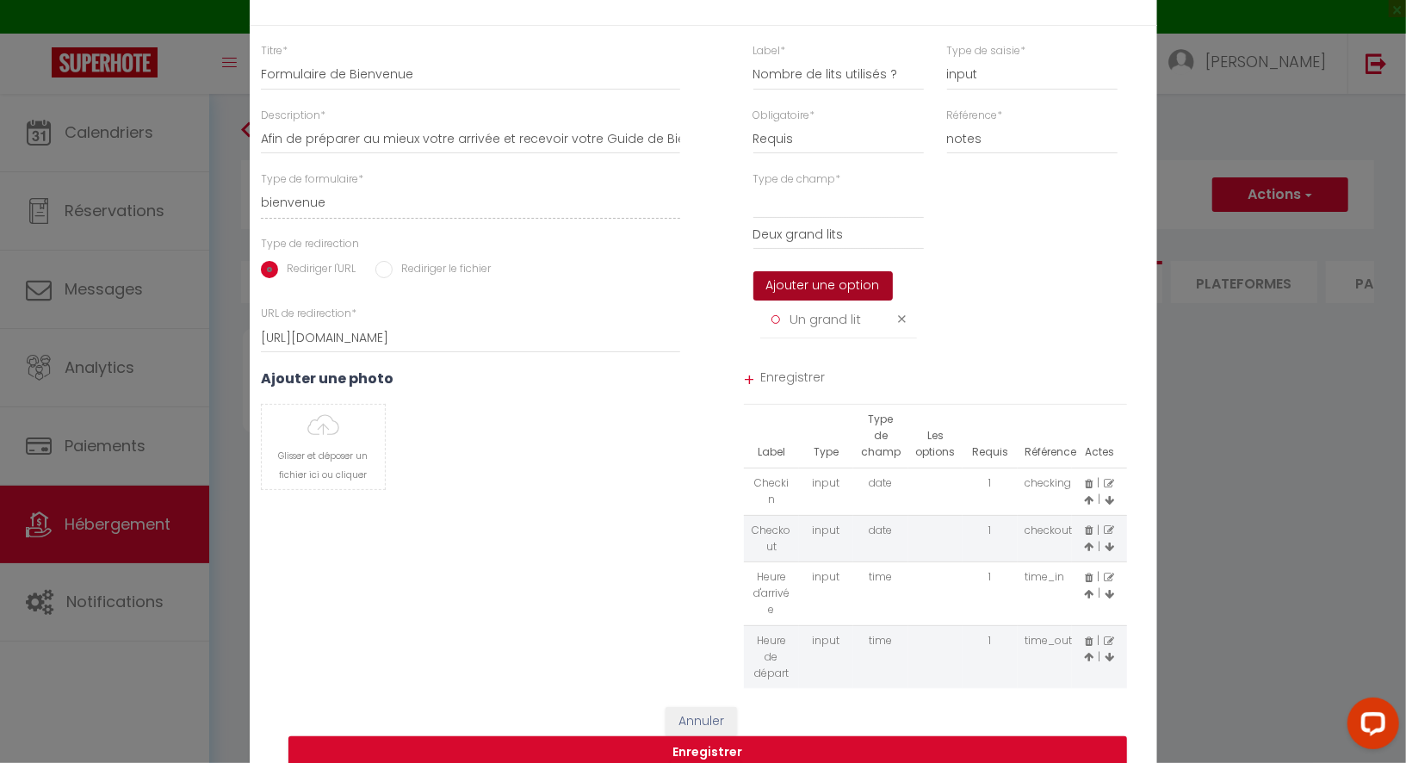
click at [803, 289] on button "Ajouter une option" at bounding box center [824, 285] width 140 height 29
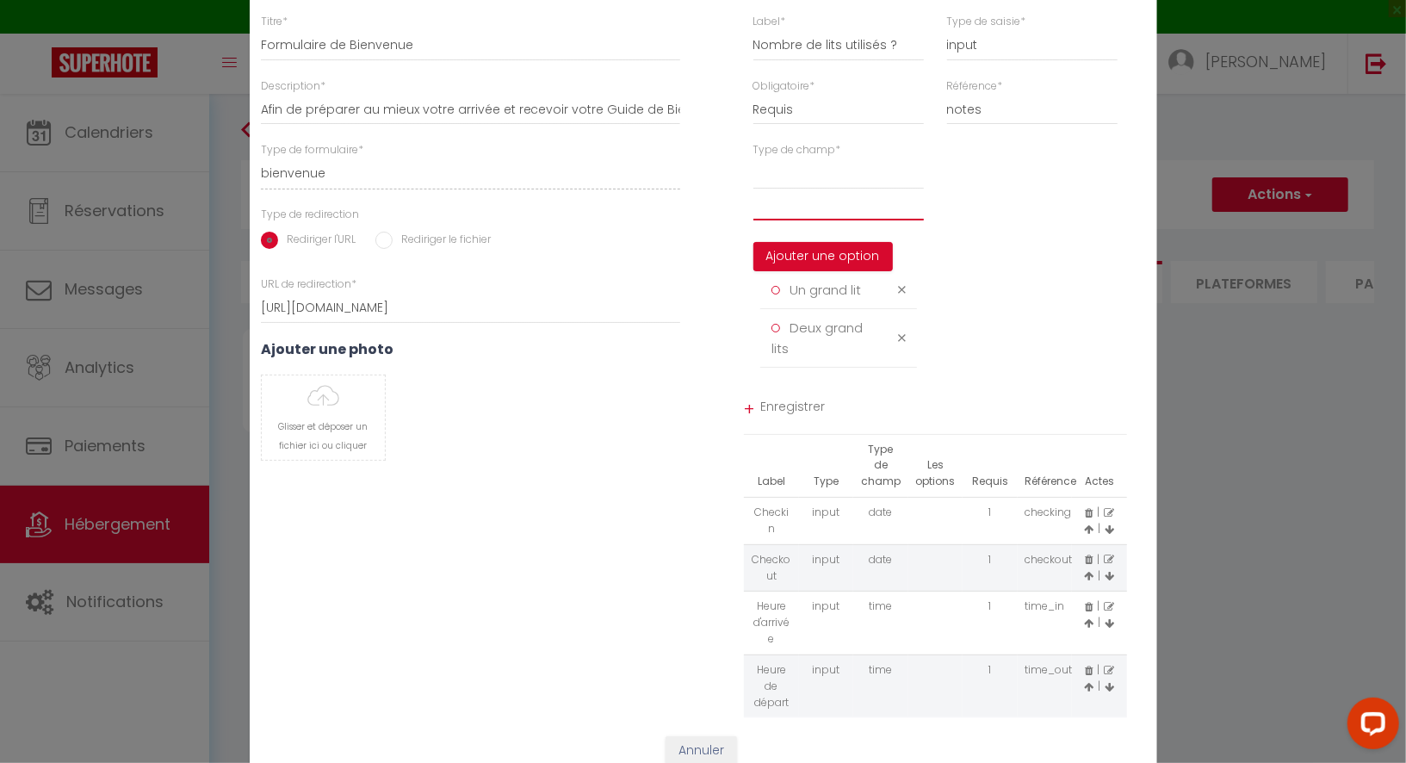
click at [804, 212] on input "text" at bounding box center [839, 204] width 171 height 31
click at [825, 216] on input "Deux grand lits" at bounding box center [839, 204] width 171 height 31
click at [866, 216] on input "Deux grands lits" at bounding box center [839, 204] width 171 height 31
drag, startPoint x: 838, startPoint y: 218, endPoint x: 706, endPoint y: 223, distance: 131.9
click at [706, 223] on div "Type de champ * Deux grands lits + Le canapé lit Ajouter une option Un grand li…" at bounding box center [936, 263] width 465 height 243
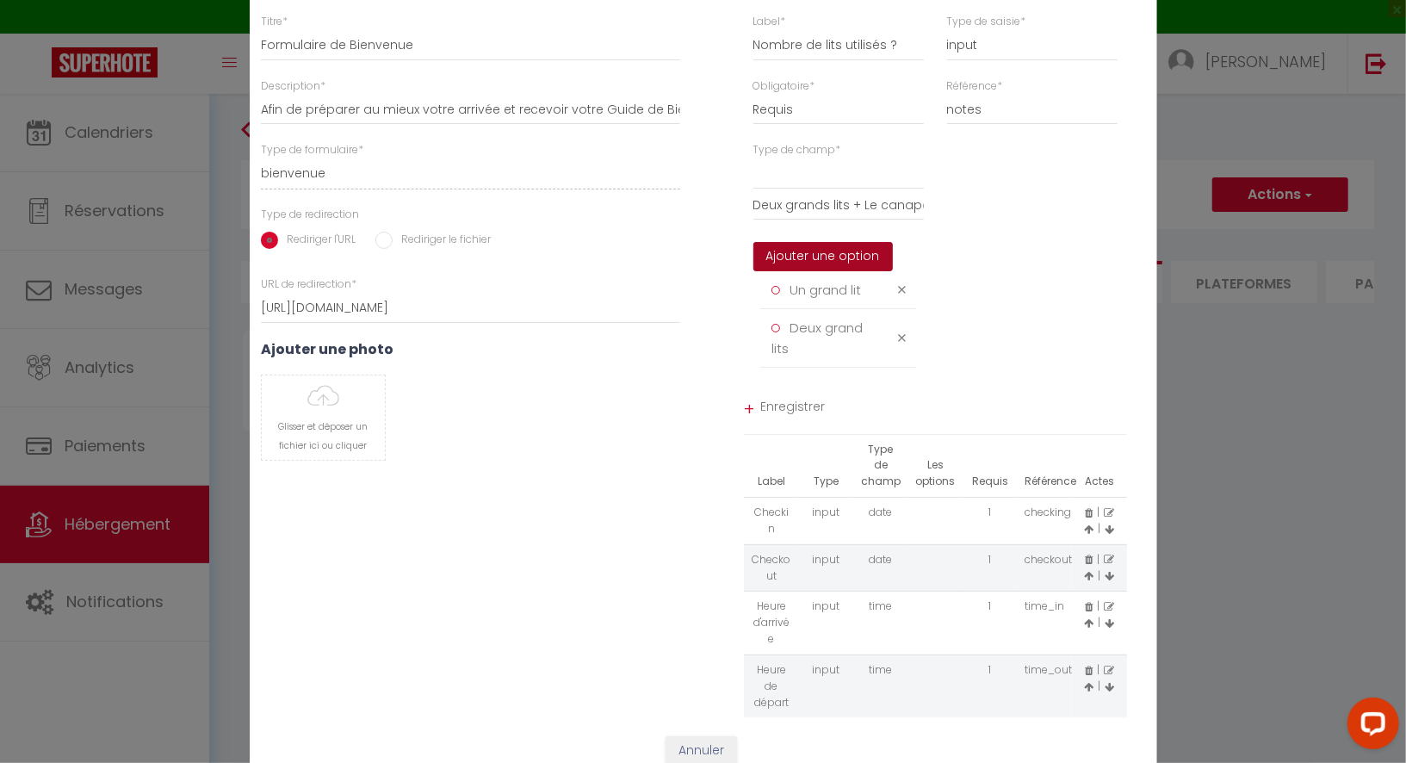
click at [821, 265] on button "Ajouter une option" at bounding box center [824, 256] width 140 height 29
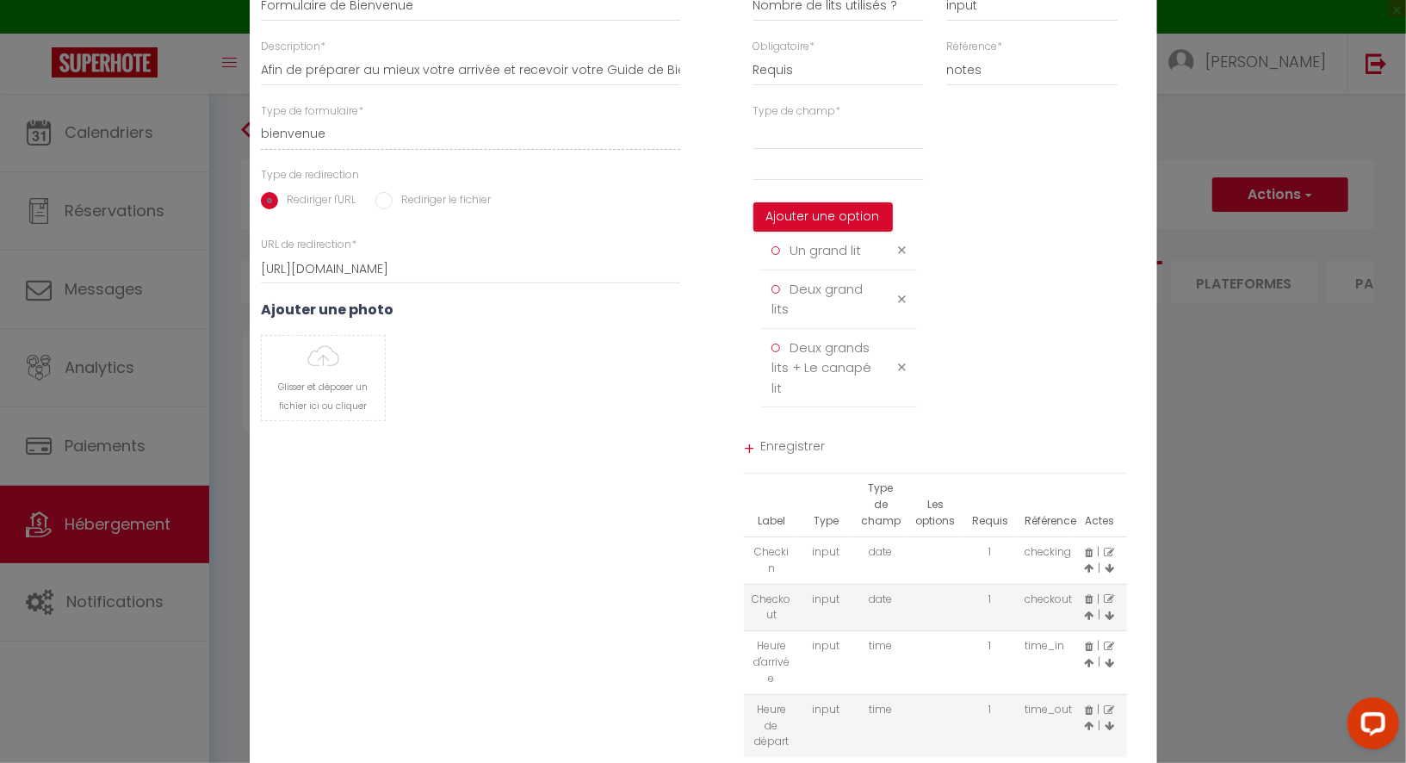
click at [841, 305] on span "Deux grand lits" at bounding box center [817, 299] width 91 height 39
click at [775, 294] on div at bounding box center [776, 289] width 9 height 9
click at [810, 300] on span "Deux grand lits" at bounding box center [817, 299] width 91 height 39
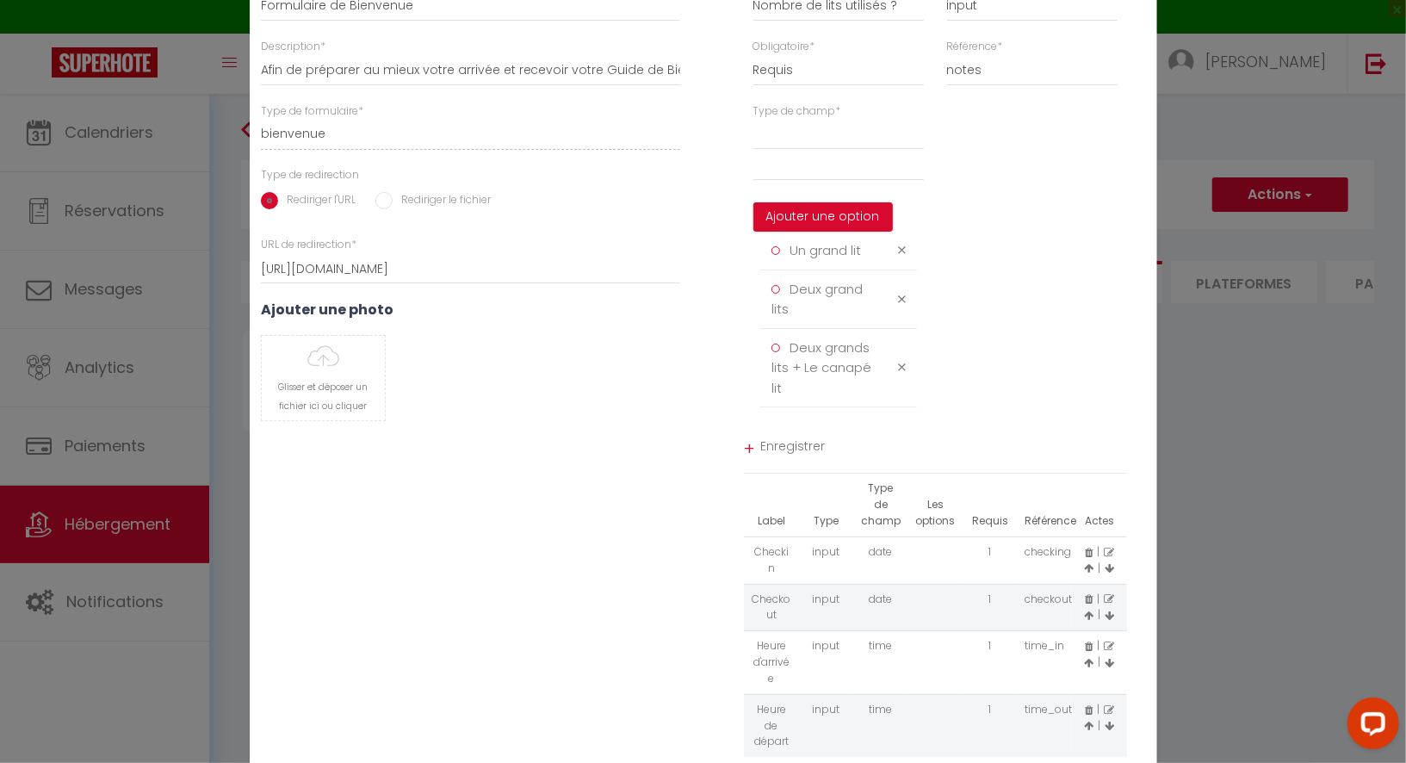
click at [860, 299] on span "Deux grand lits" at bounding box center [817, 299] width 91 height 39
click at [907, 306] on div at bounding box center [904, 299] width 26 height 13
drag, startPoint x: 823, startPoint y: 314, endPoint x: 793, endPoint y: 301, distance: 32.8
click at [793, 301] on div "Deux grand lits" at bounding box center [826, 299] width 131 height 40
copy span "Deux grand lits"
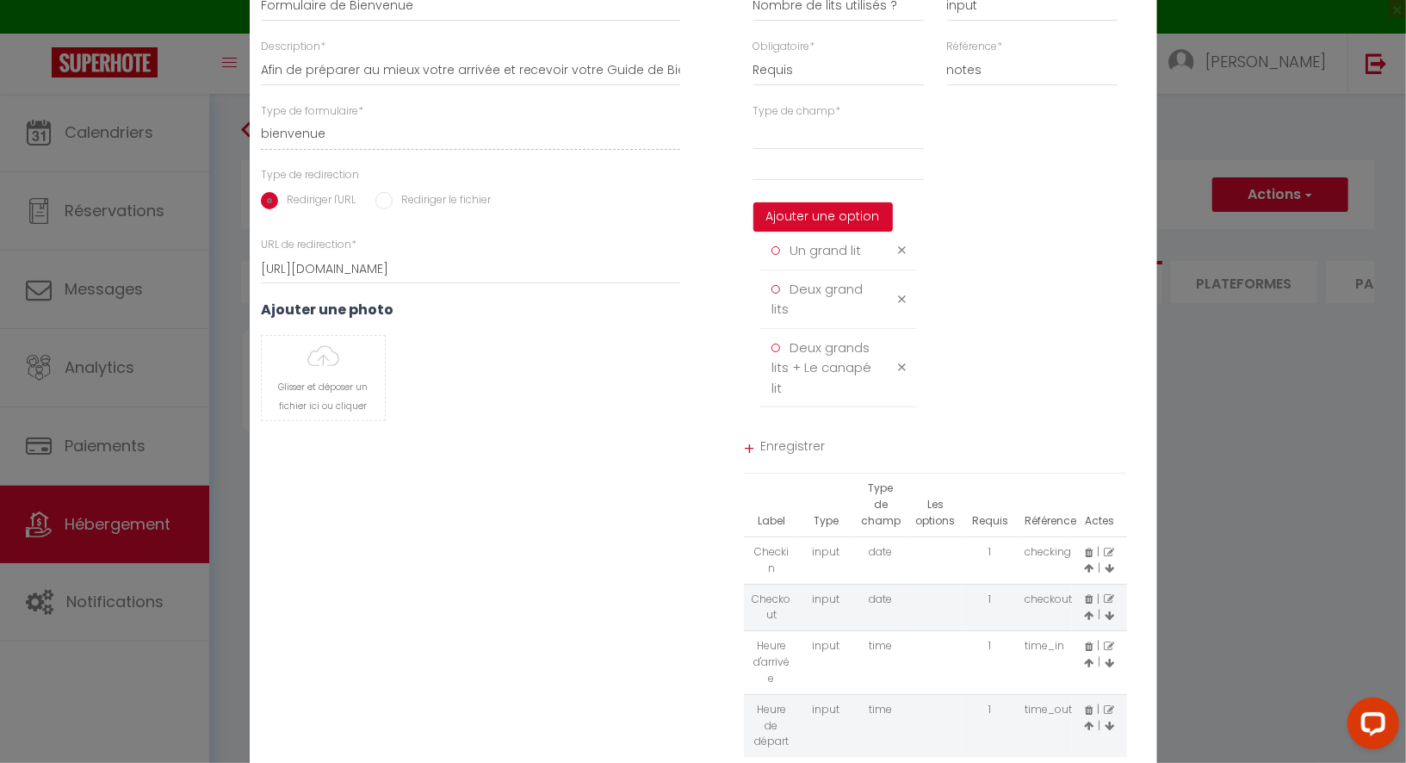
click at [903, 306] on icon at bounding box center [902, 299] width 8 height 13
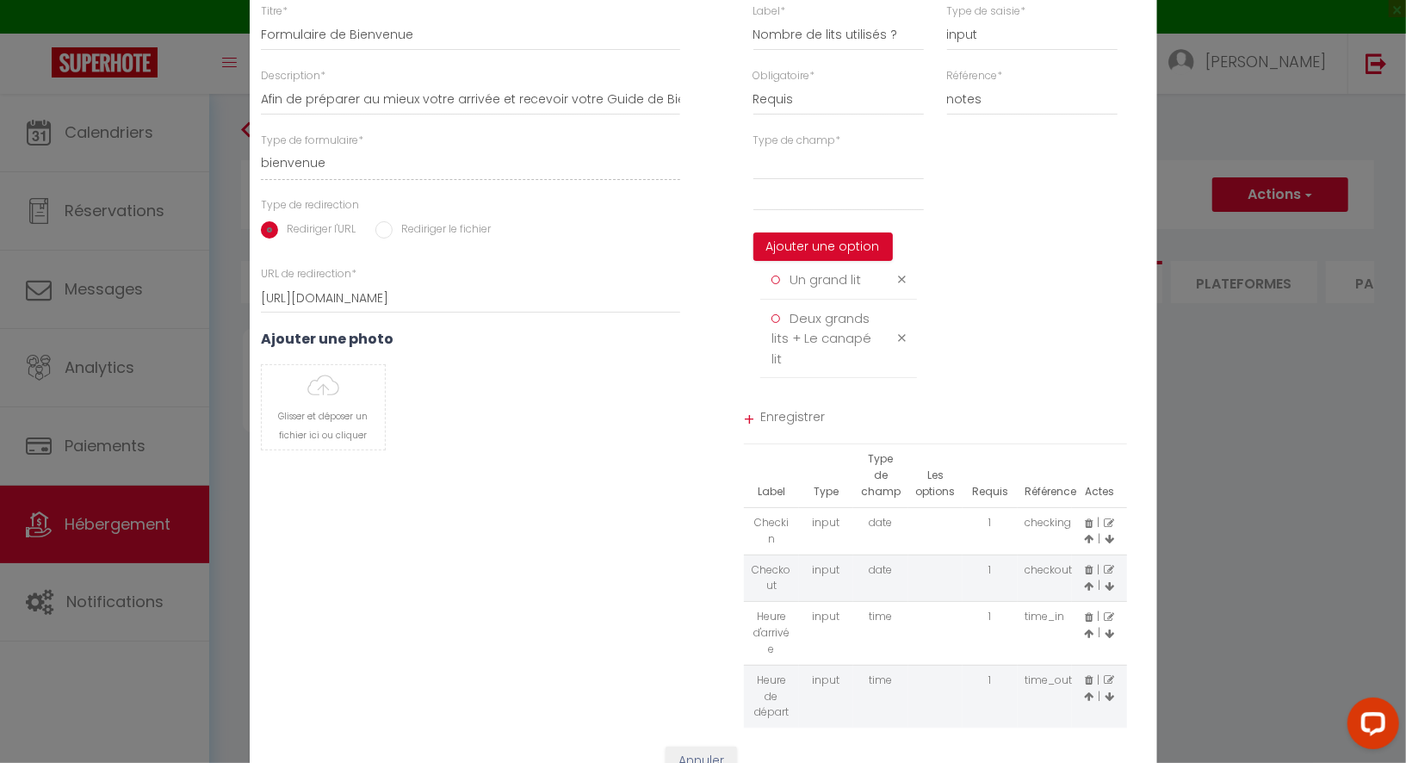
click at [900, 345] on icon at bounding box center [902, 338] width 8 height 13
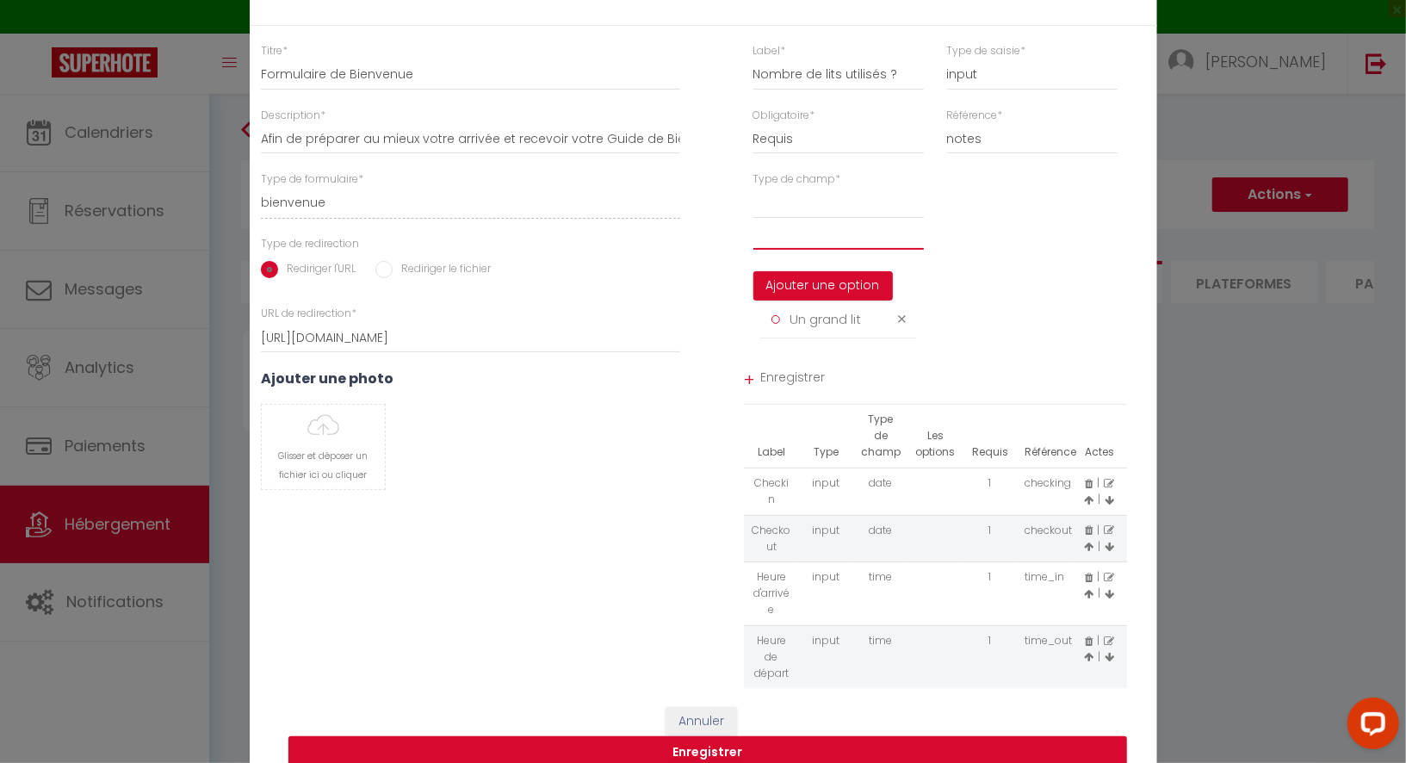
click at [792, 233] on input "text" at bounding box center [839, 234] width 171 height 31
paste input "Deux grand lits"
click at [821, 246] on input "Deux grand lits" at bounding box center [839, 234] width 171 height 31
click at [842, 296] on button "Ajouter une option" at bounding box center [824, 285] width 140 height 29
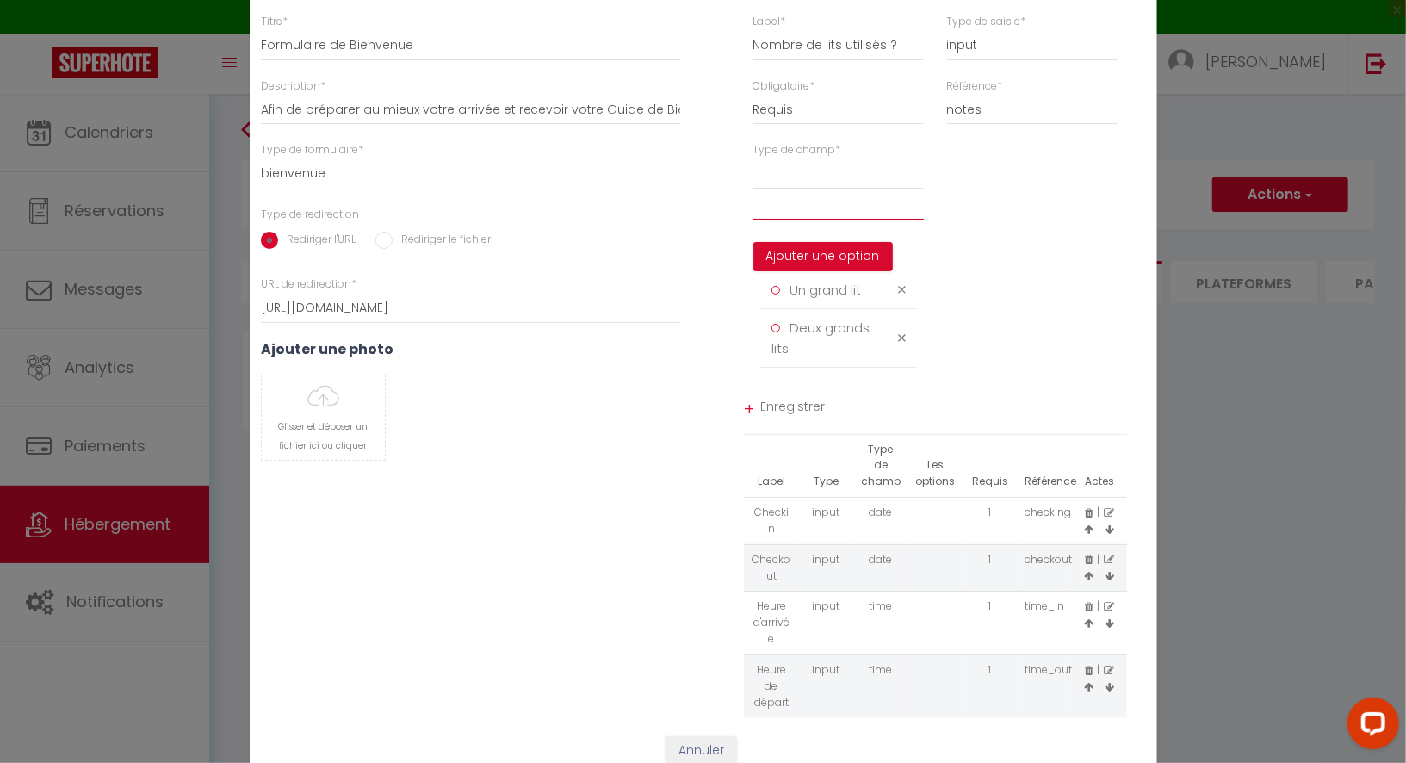
click at [804, 220] on input "text" at bounding box center [839, 204] width 171 height 31
paste input "Deux grand lits"
click at [823, 269] on button "Ajouter une option" at bounding box center [824, 256] width 140 height 29
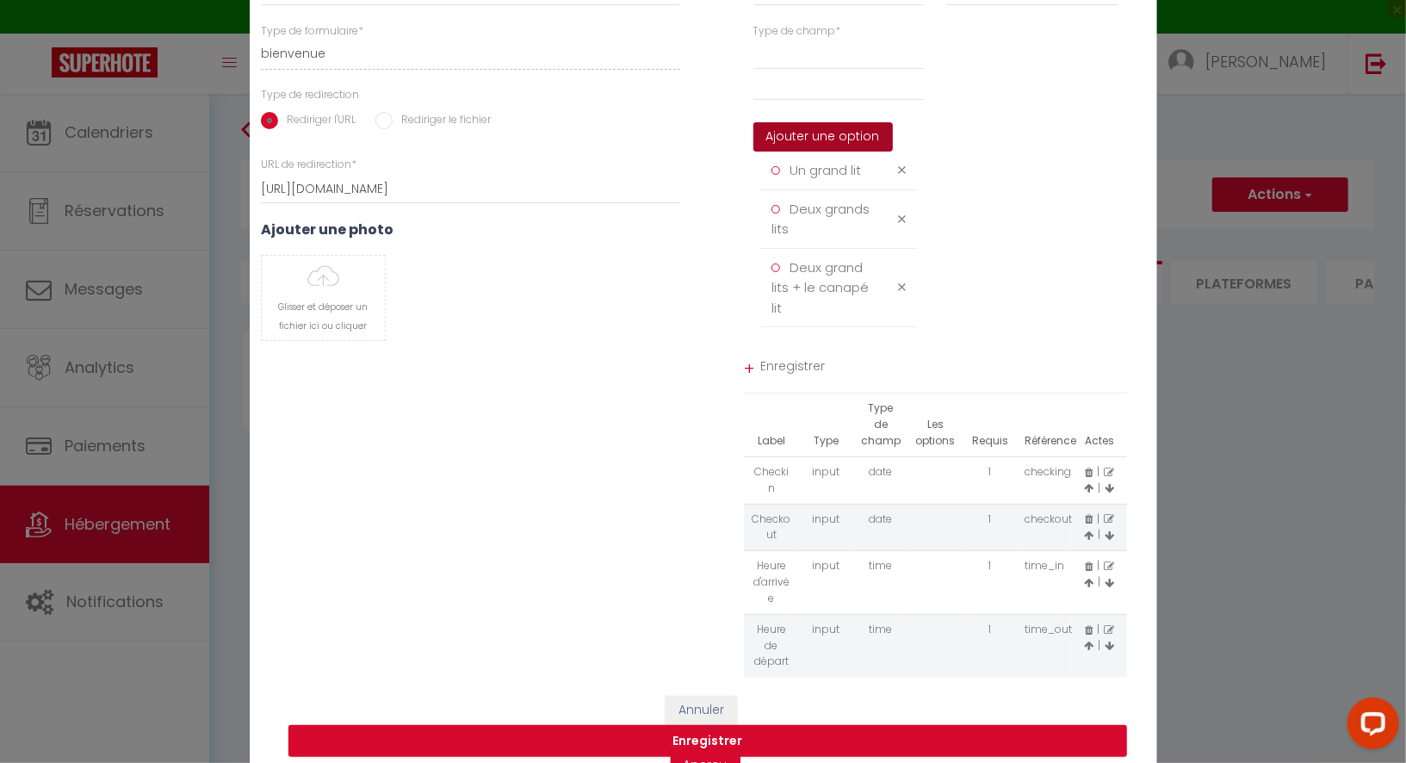
scroll to position [96, 0]
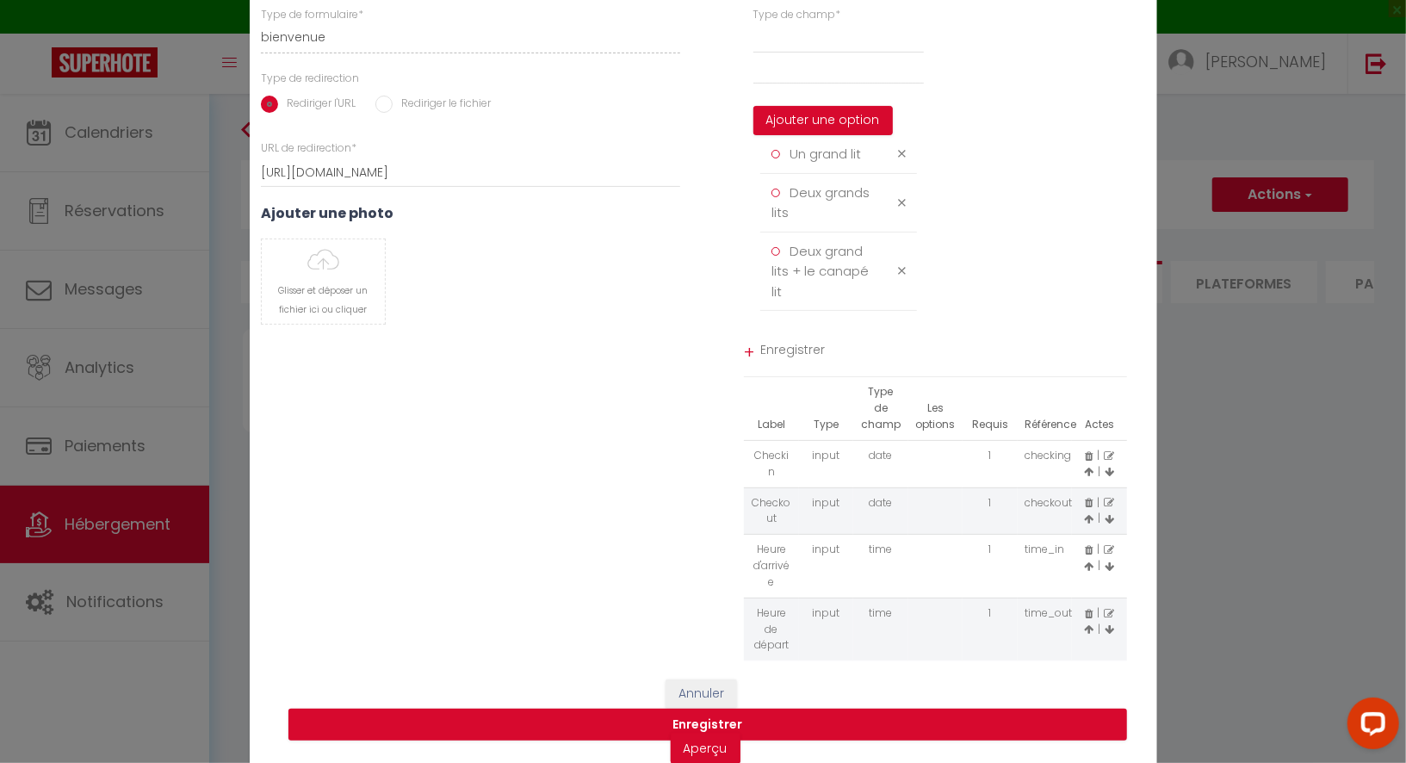
click at [800, 363] on span "Enregistrer" at bounding box center [944, 352] width 367 height 31
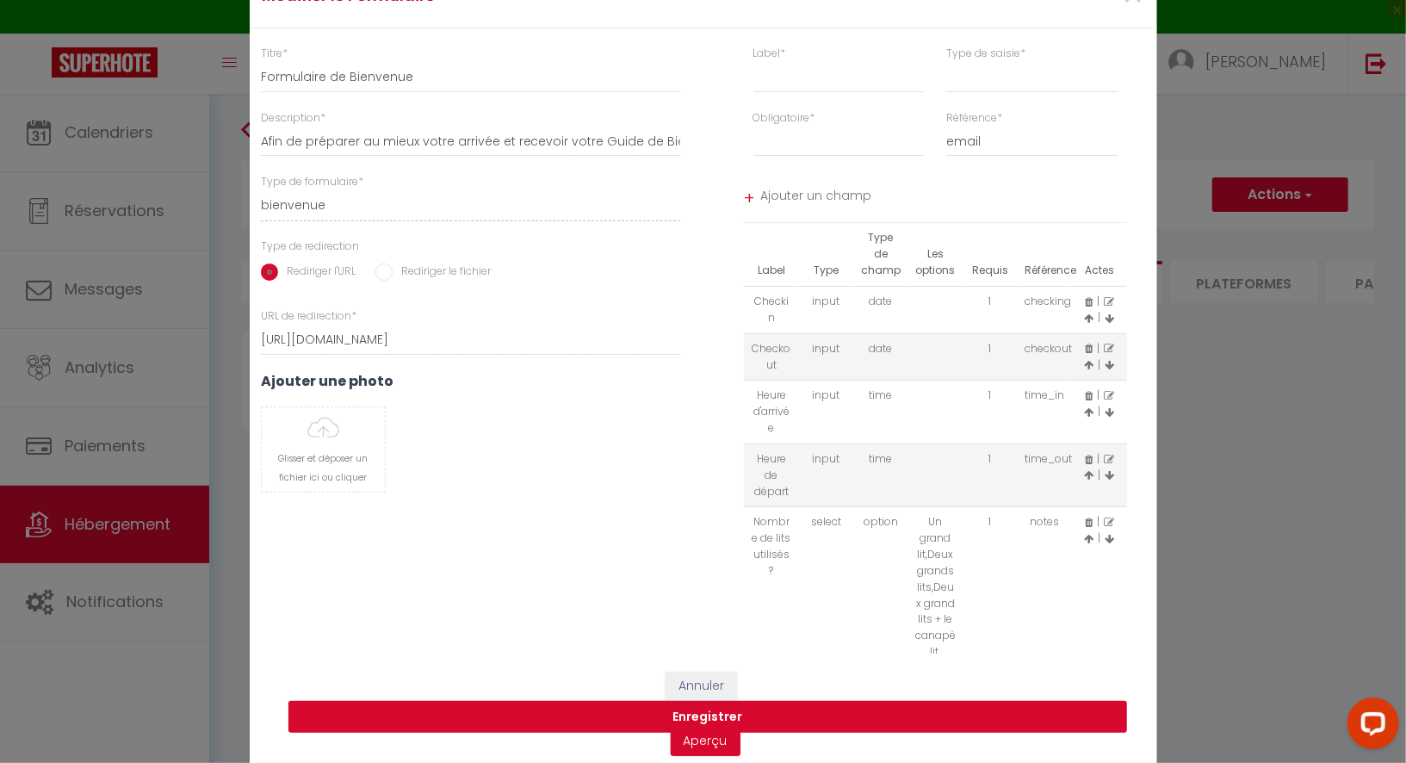
click at [785, 712] on button "Enregistrer" at bounding box center [708, 717] width 839 height 33
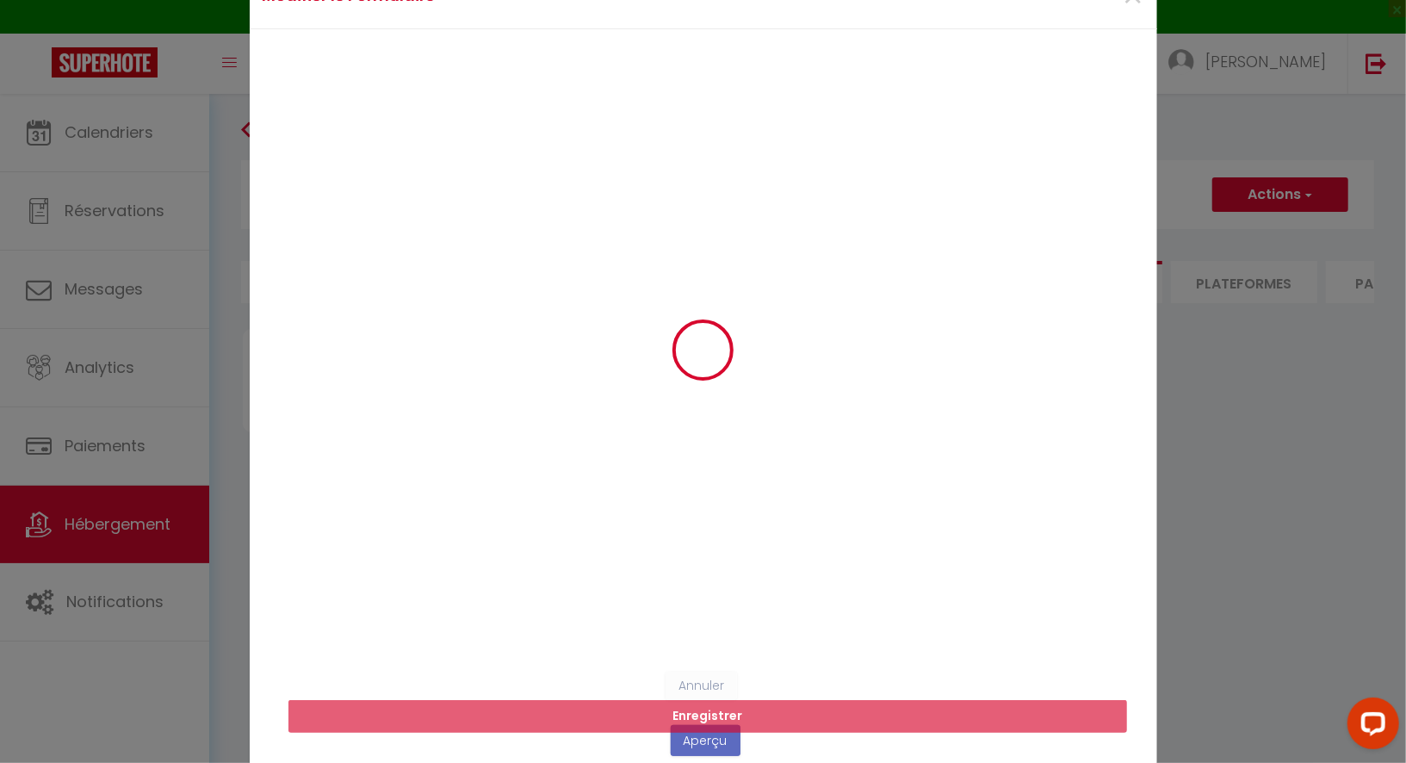
scroll to position [0, 0]
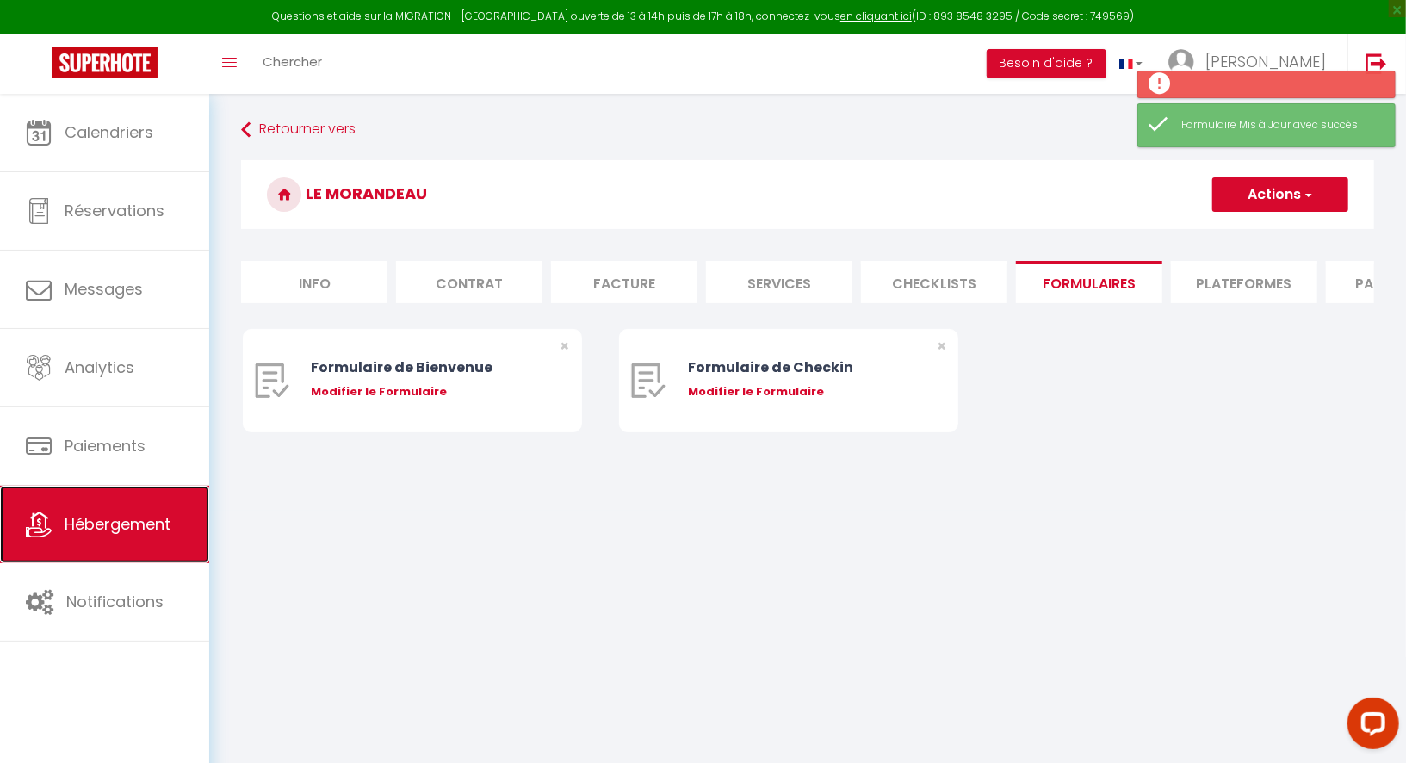
click at [112, 517] on span "Hébergement" at bounding box center [118, 524] width 106 height 22
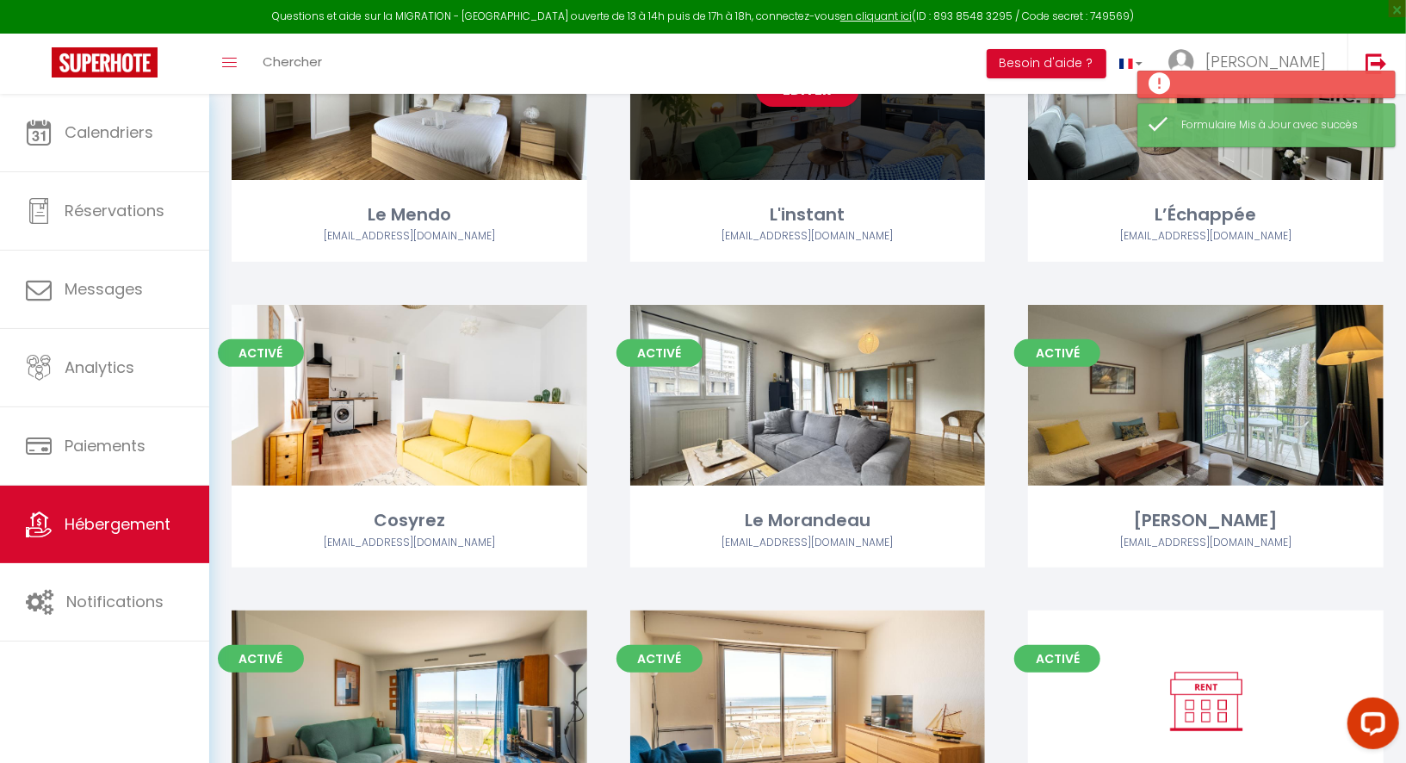
scroll to position [224, 0]
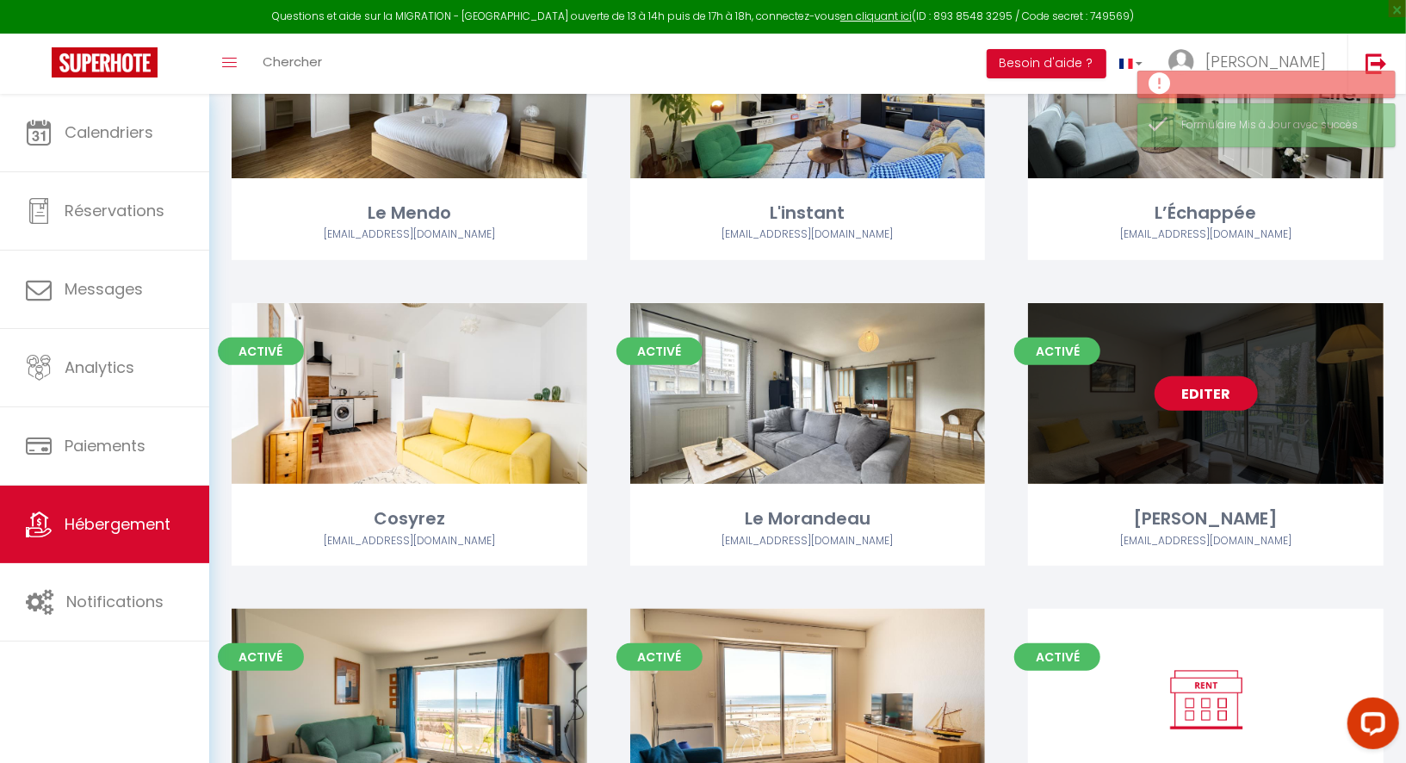
click at [1189, 399] on link "Editer" at bounding box center [1206, 393] width 103 height 34
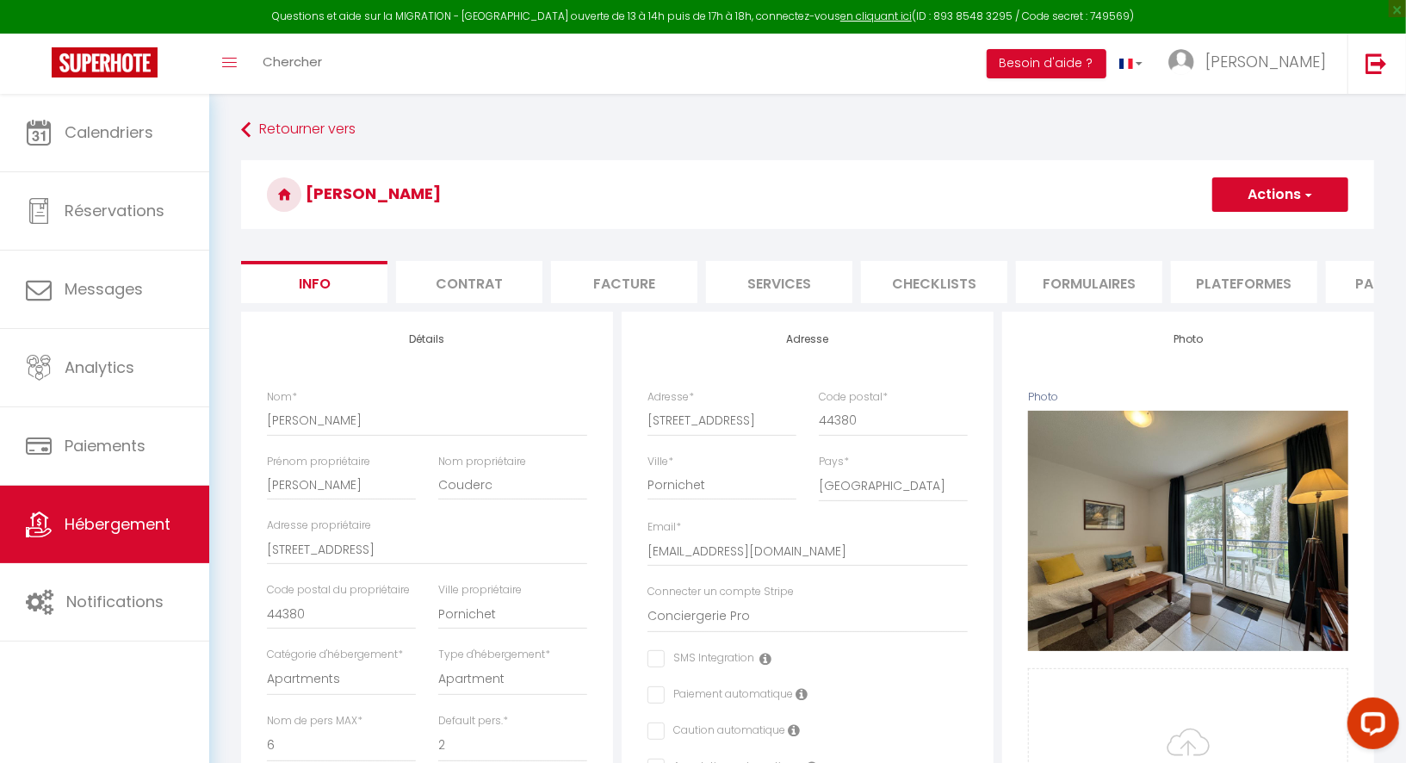
click at [1057, 276] on li "Formulaires" at bounding box center [1089, 282] width 146 height 42
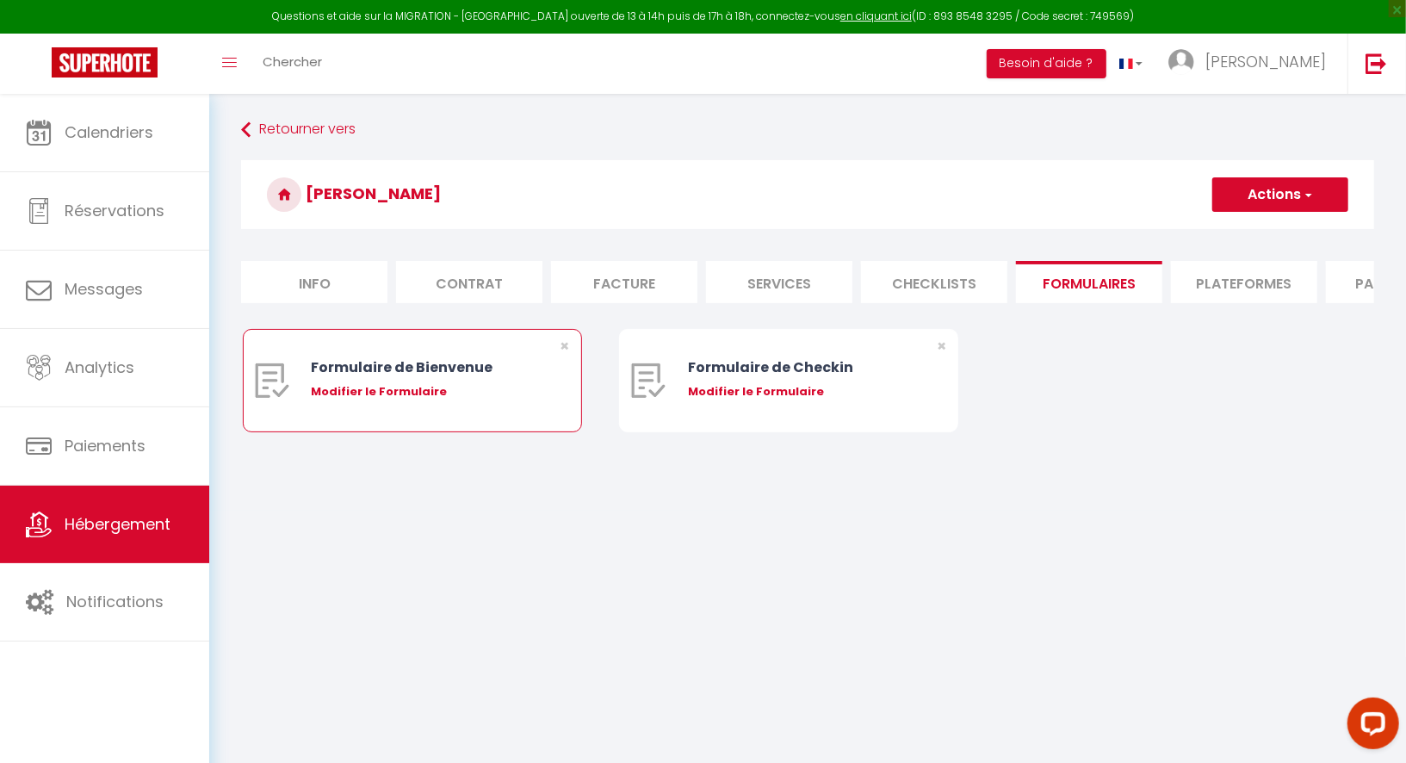
click at [416, 391] on div "Modifier le Formulaire" at bounding box center [426, 391] width 230 height 17
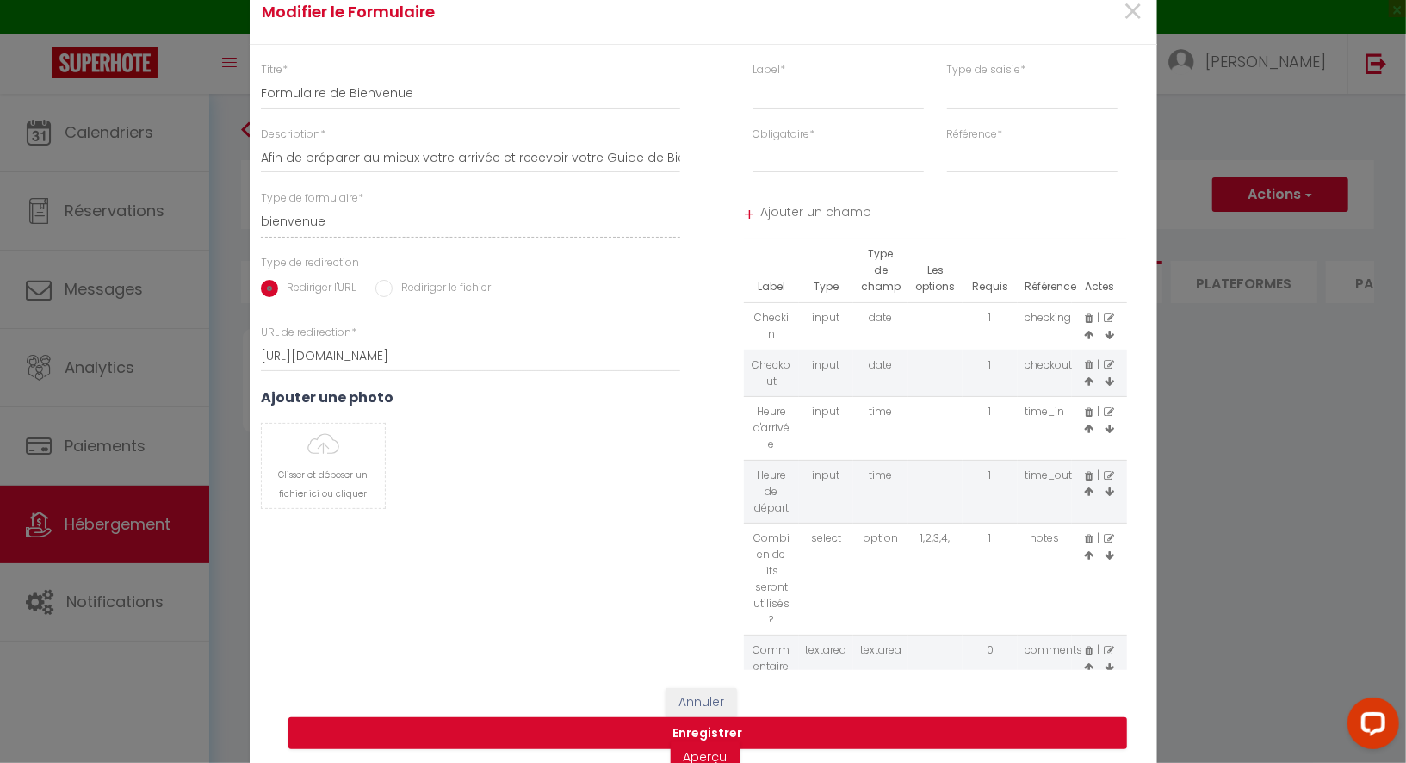
click at [1090, 646] on icon at bounding box center [1089, 651] width 8 height 10
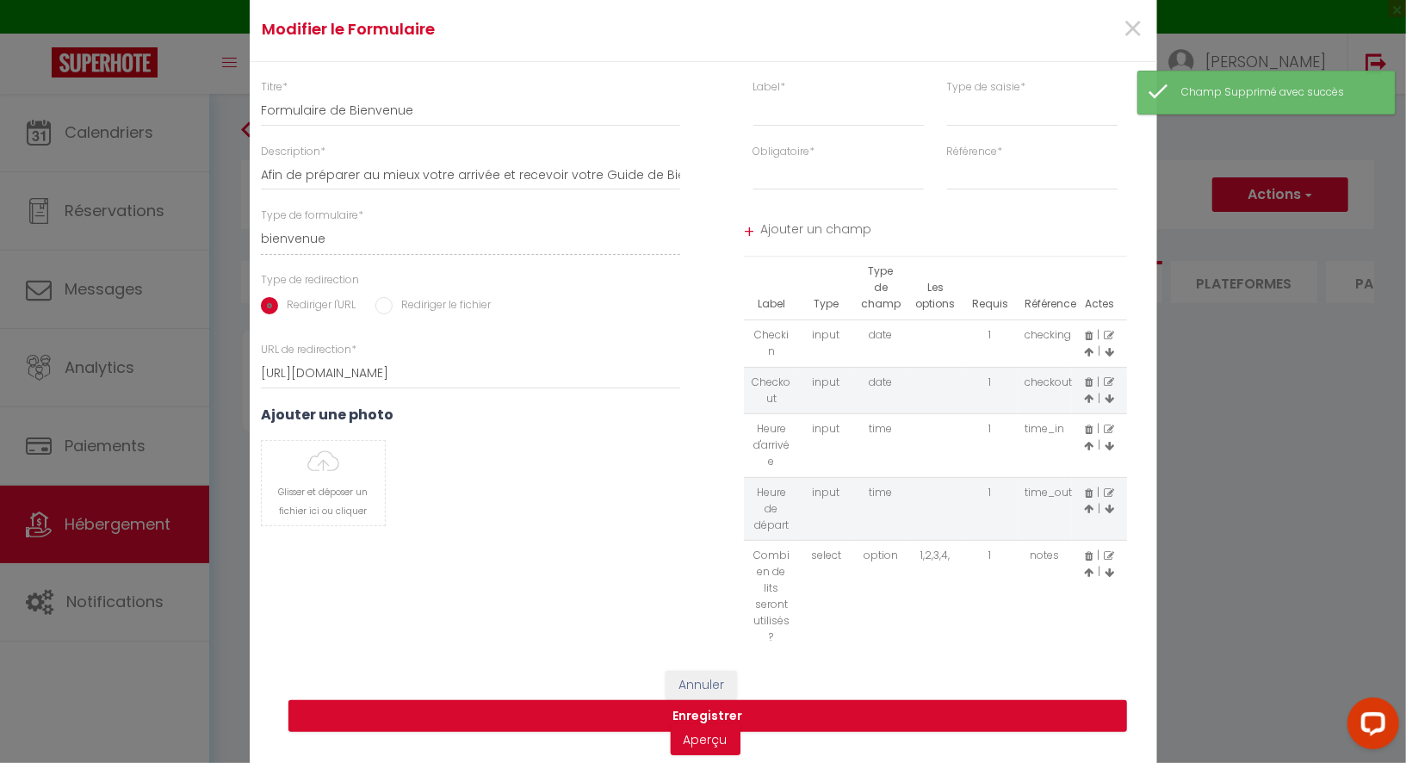
click at [1112, 559] on icon at bounding box center [1109, 556] width 10 height 10
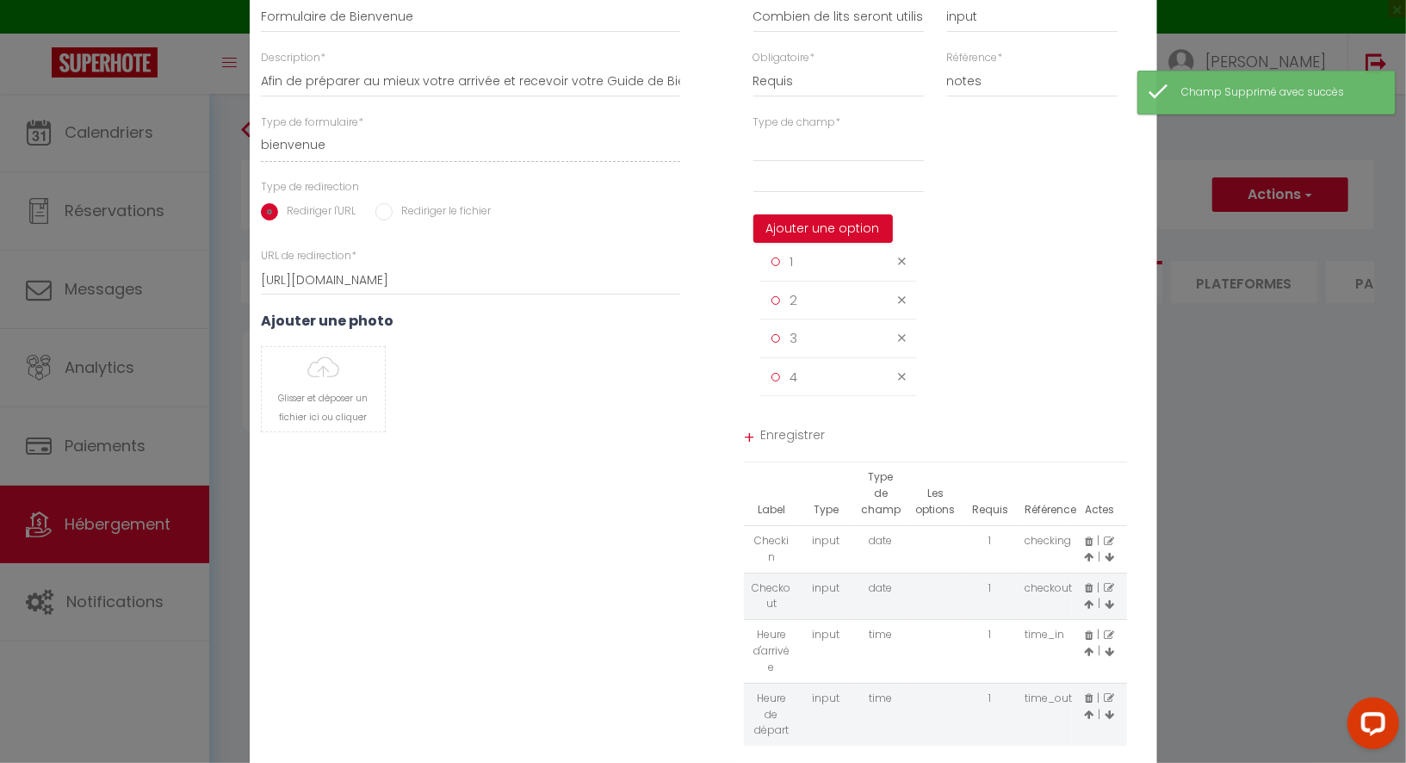
click at [901, 268] on icon at bounding box center [902, 261] width 8 height 13
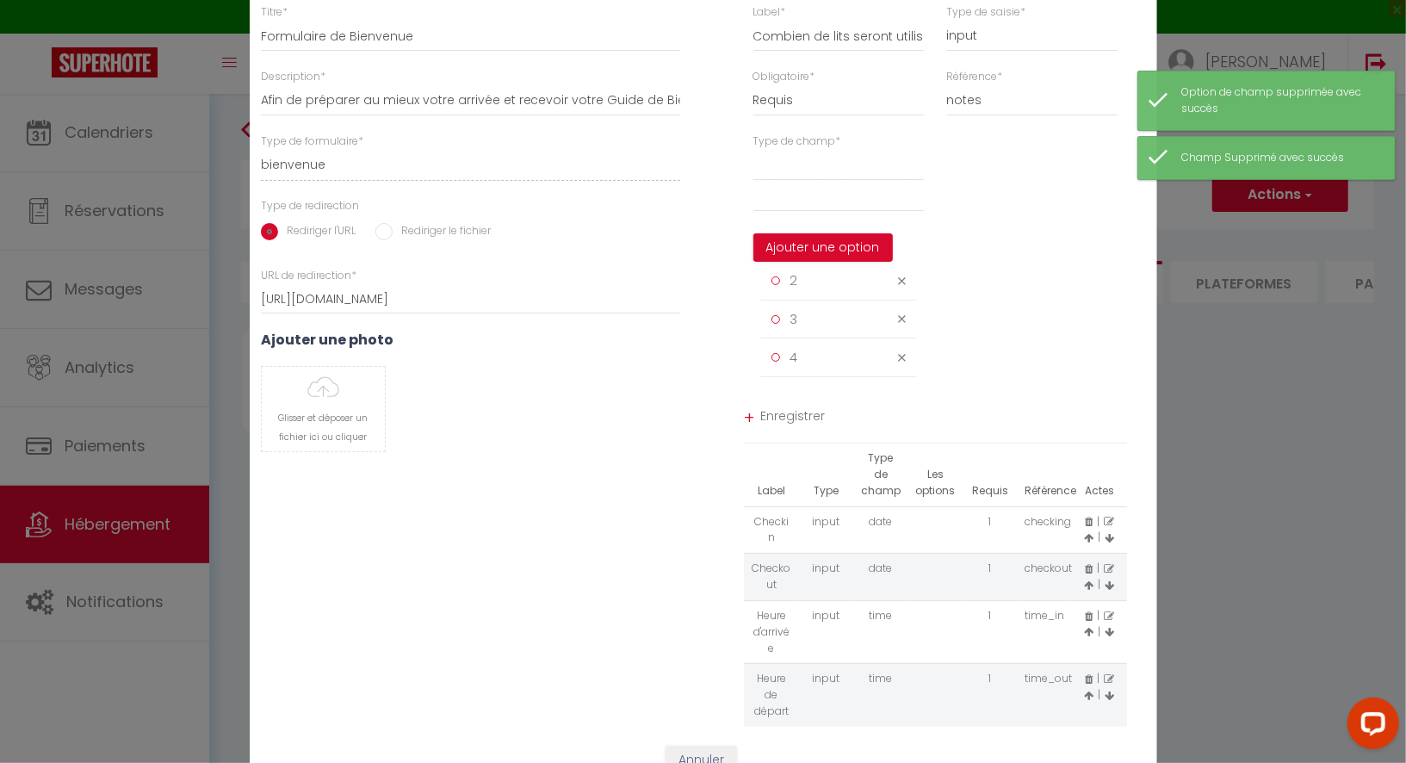
click at [903, 288] on icon at bounding box center [902, 281] width 8 height 13
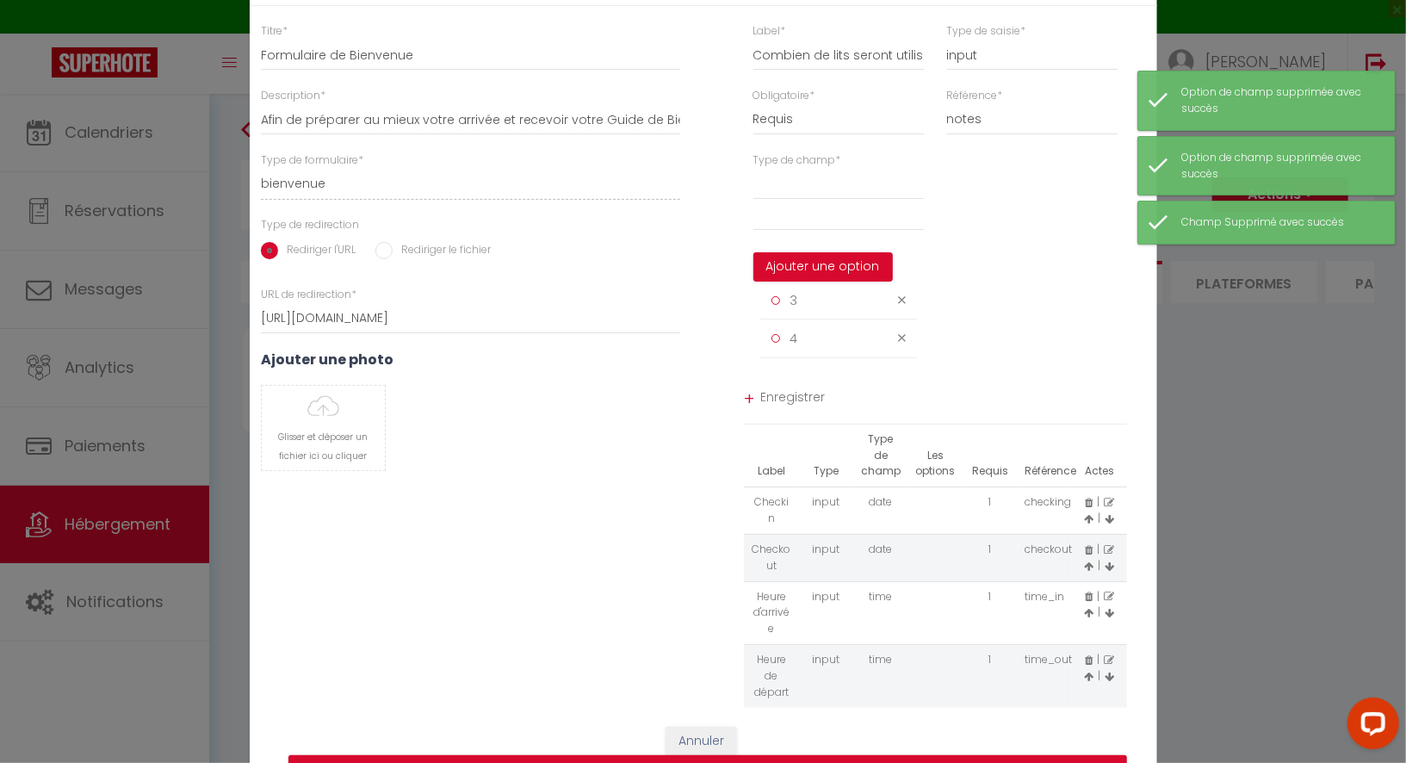
click at [904, 307] on icon at bounding box center [902, 300] width 8 height 13
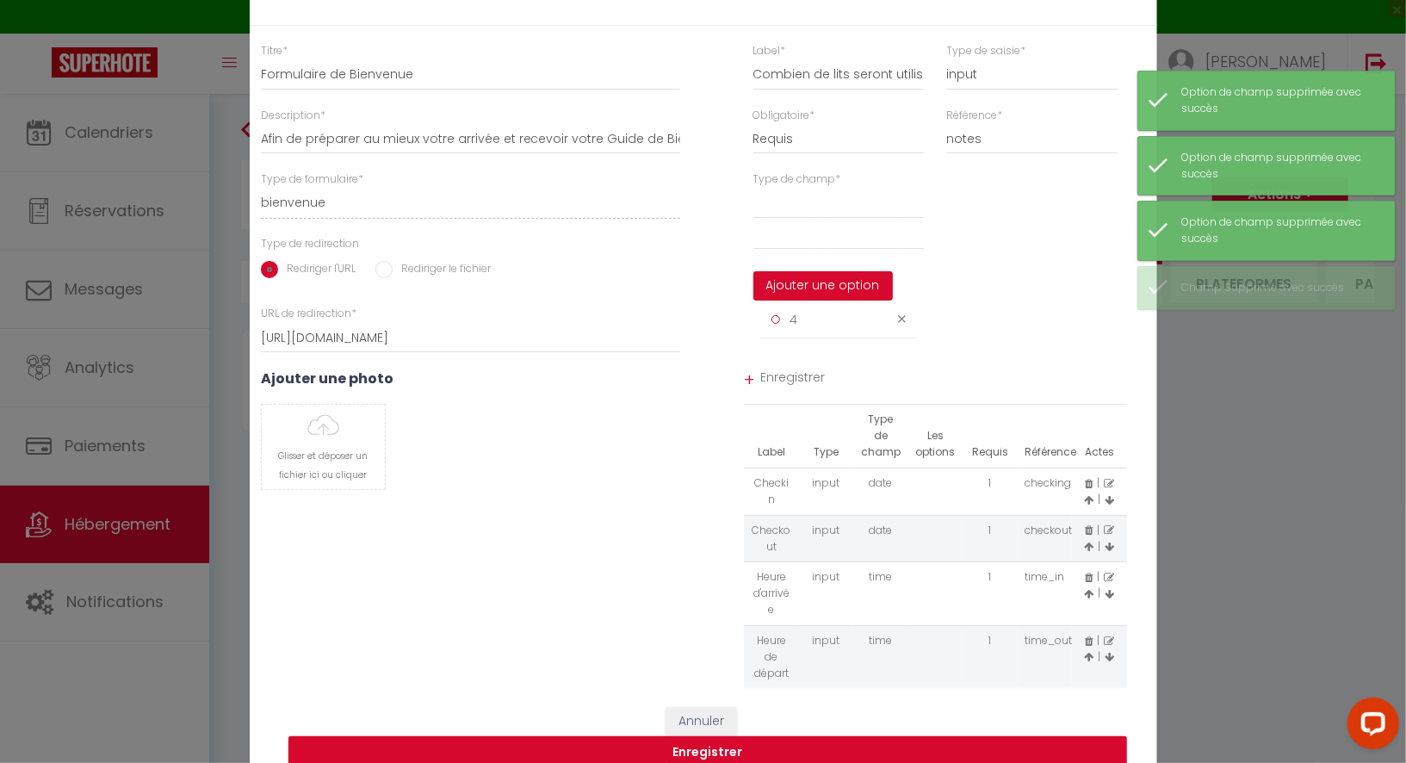
click at [903, 326] on icon at bounding box center [902, 319] width 8 height 13
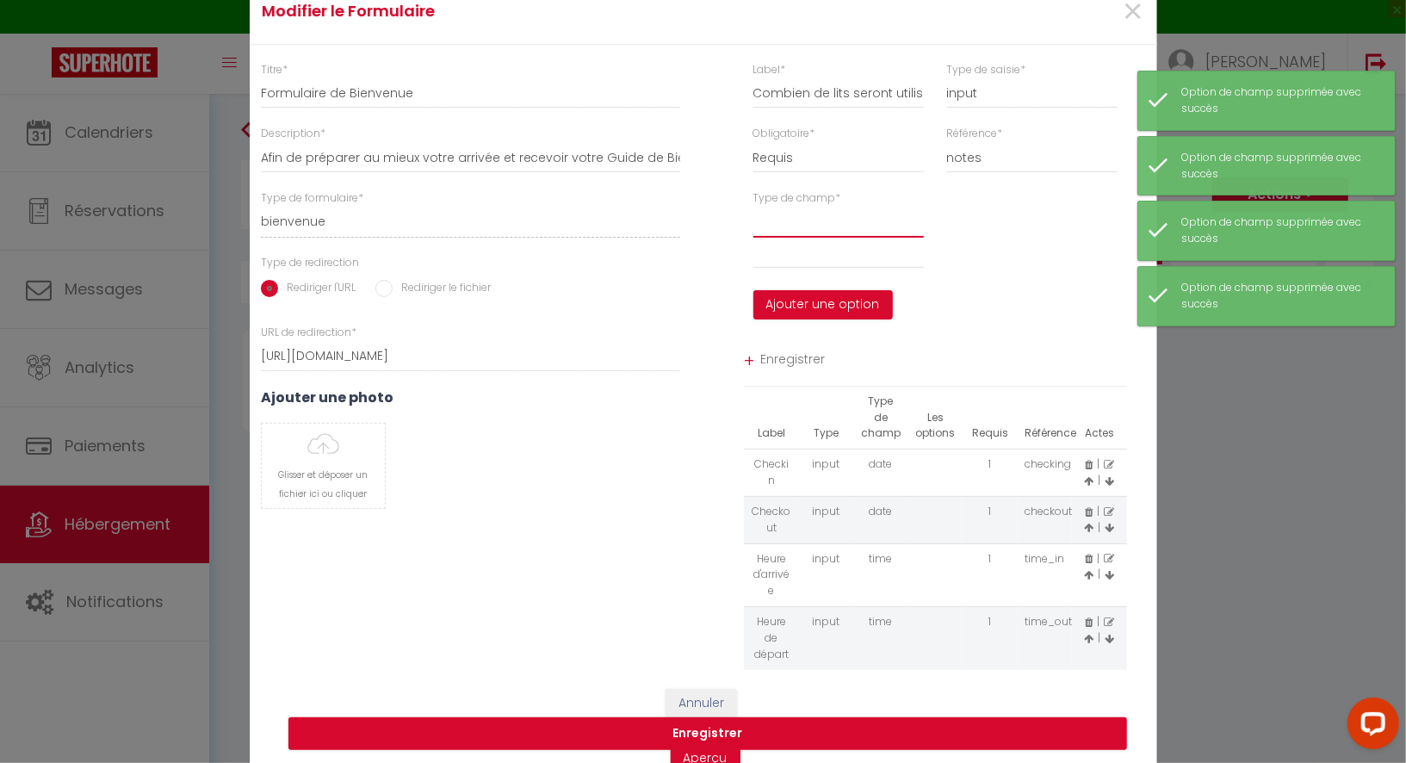
click at [794, 238] on select at bounding box center [839, 222] width 171 height 31
click at [786, 269] on input "text" at bounding box center [839, 253] width 171 height 31
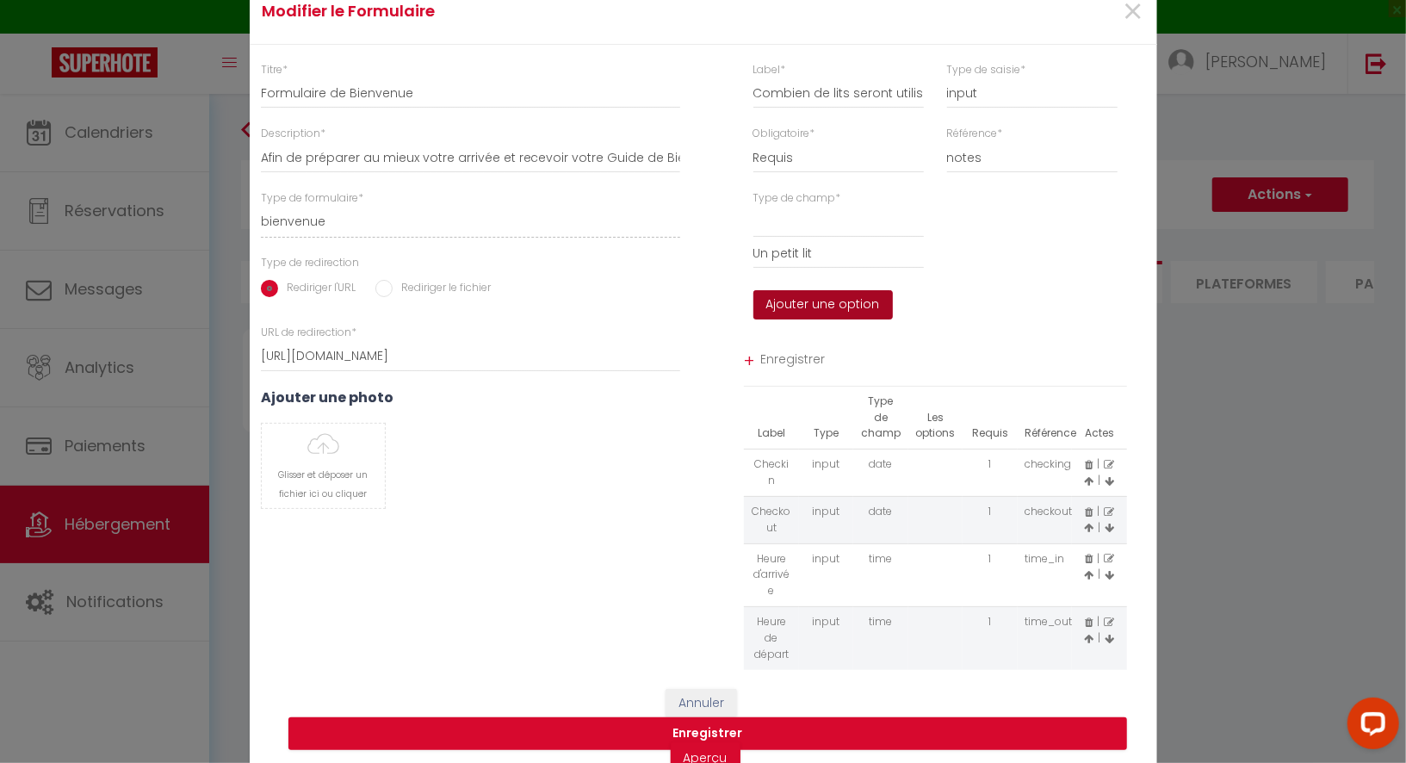
click at [832, 307] on button "Ajouter une option" at bounding box center [824, 304] width 140 height 29
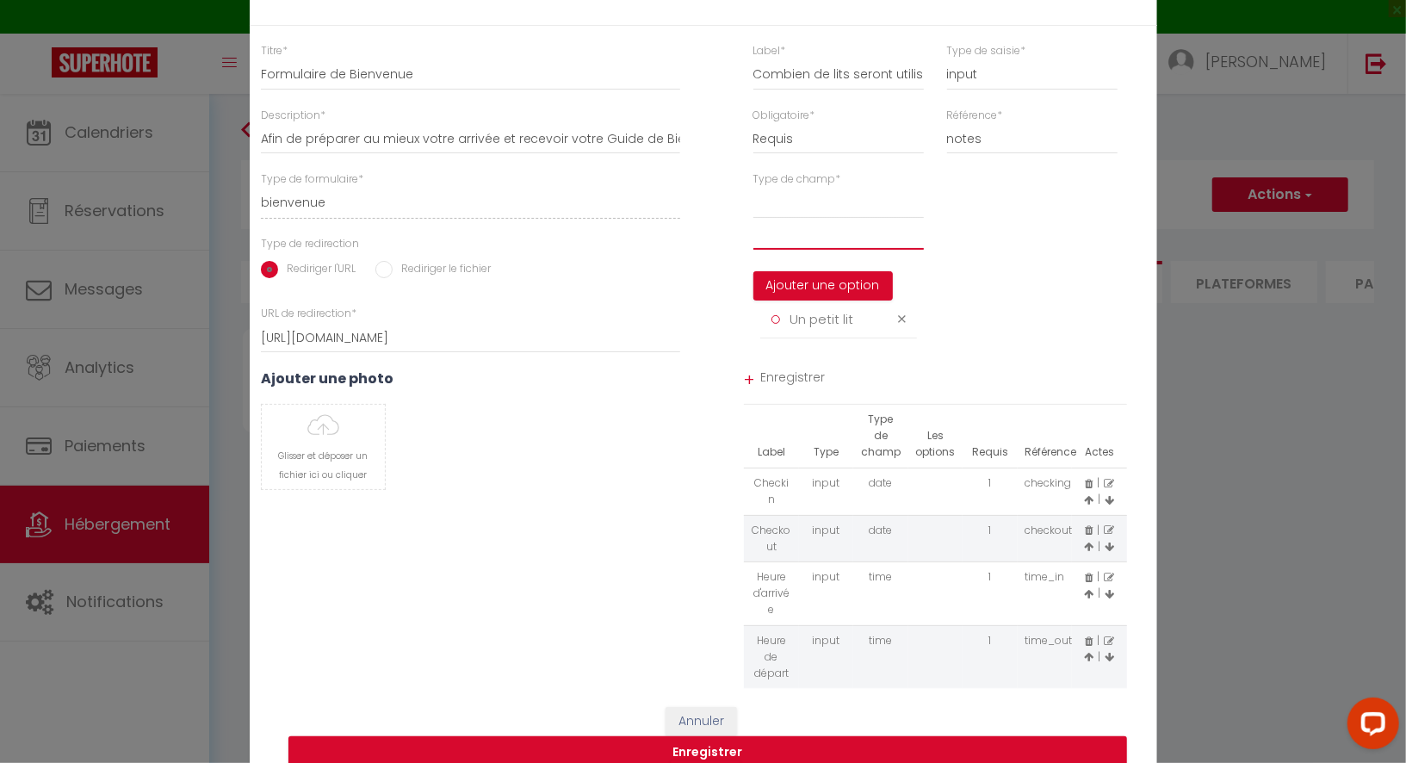
click at [797, 250] on input "text" at bounding box center [839, 234] width 171 height 31
click at [802, 293] on button "Ajouter une option" at bounding box center [824, 285] width 140 height 29
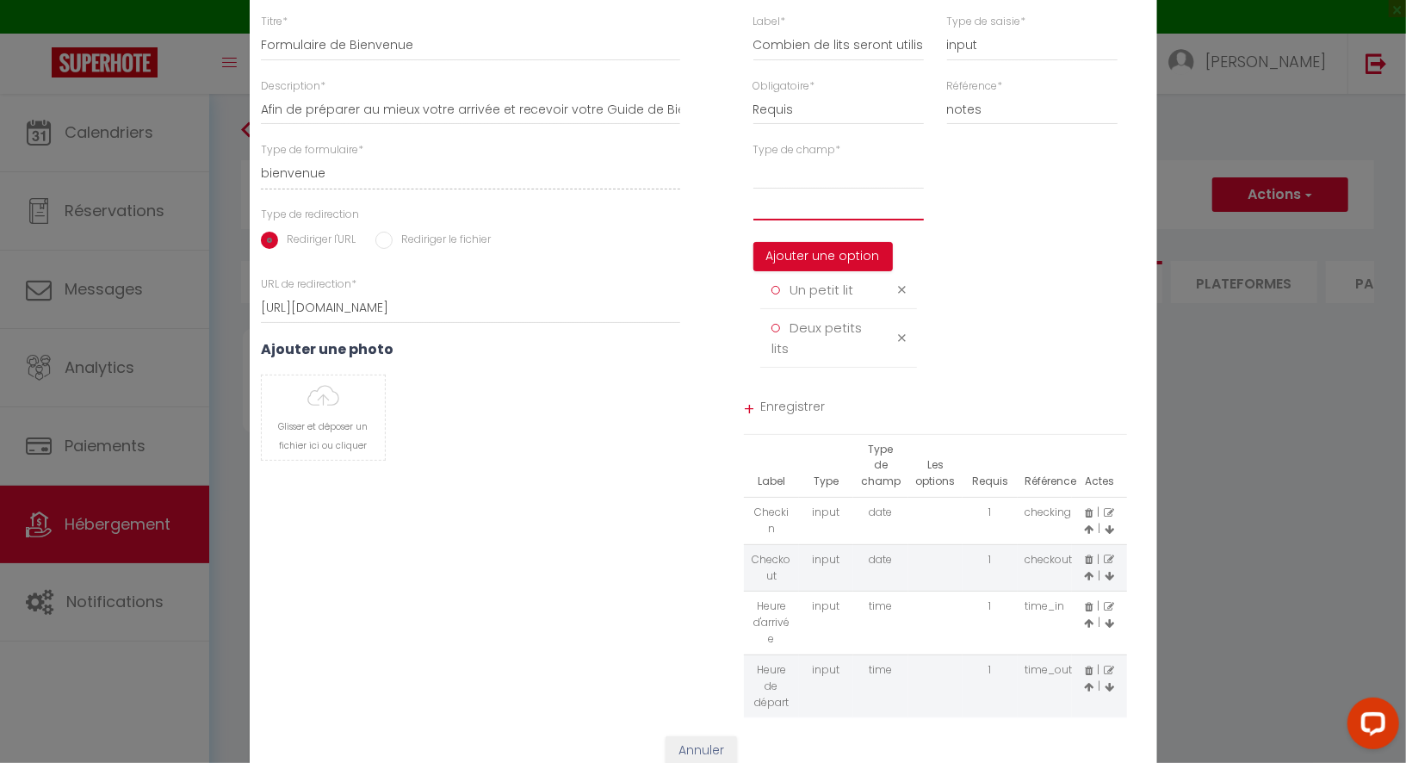
click at [804, 220] on input "text" at bounding box center [839, 204] width 171 height 31
click at [819, 269] on button "Ajouter une option" at bounding box center [824, 256] width 140 height 29
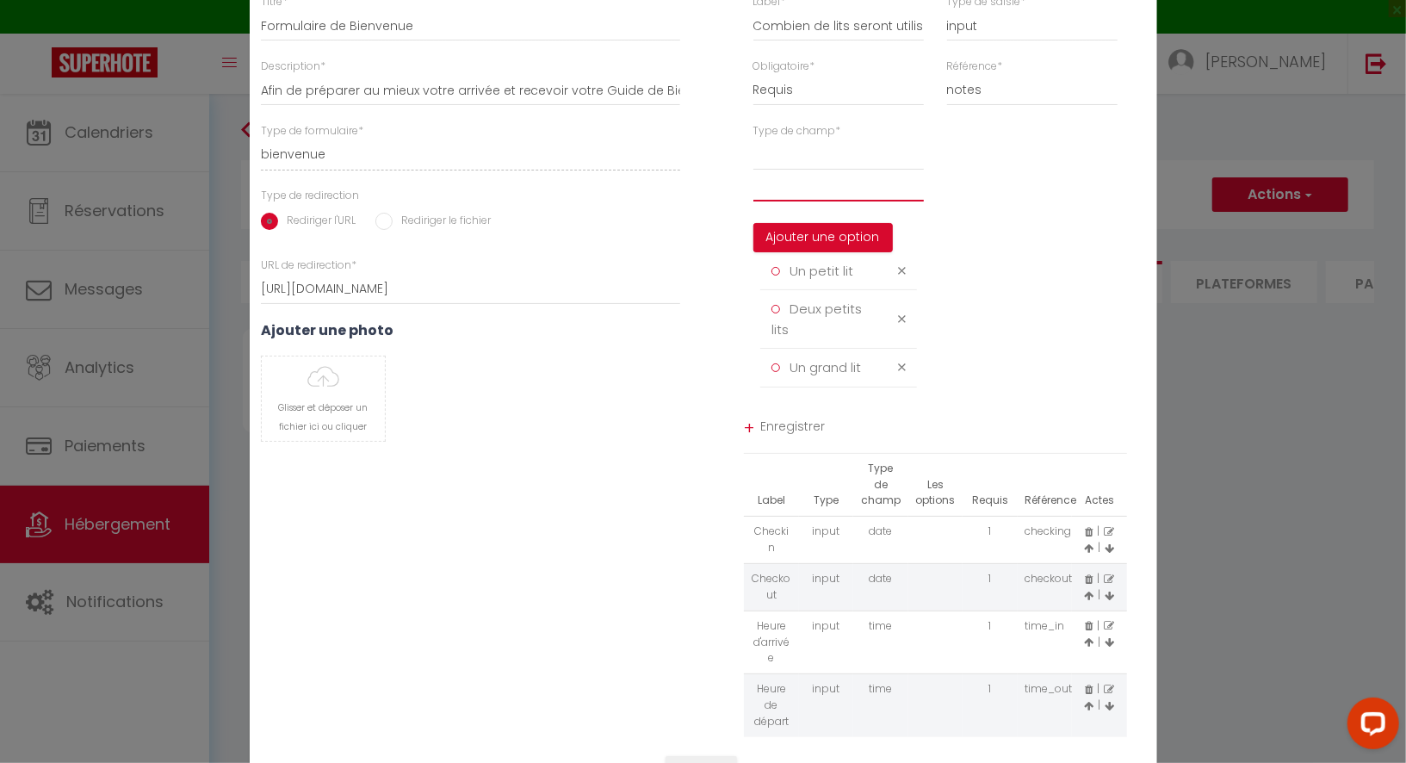
click at [813, 202] on input "text" at bounding box center [839, 186] width 171 height 31
click at [902, 374] on icon at bounding box center [902, 367] width 8 height 13
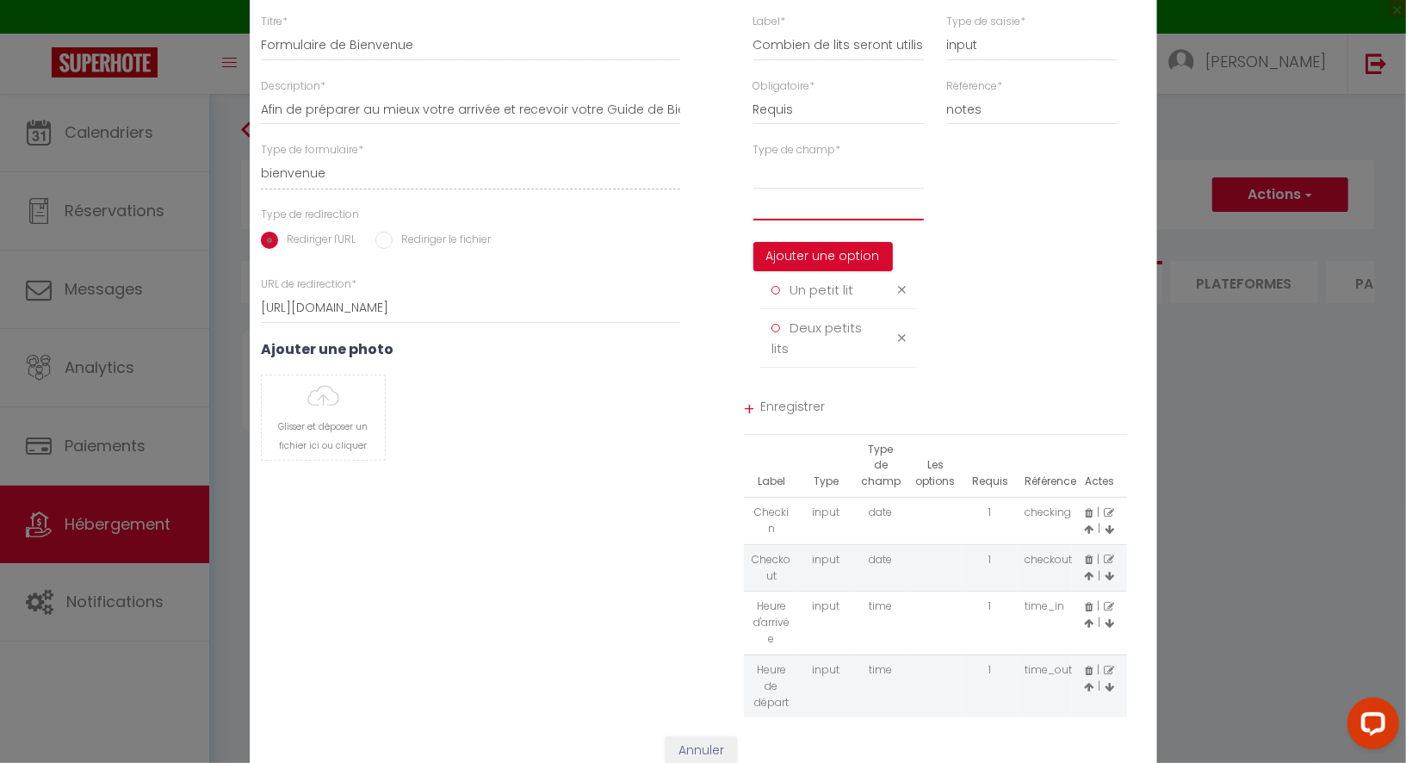
click at [817, 213] on input "text" at bounding box center [839, 204] width 171 height 31
click at [829, 258] on button "Ajouter une option" at bounding box center [824, 256] width 140 height 29
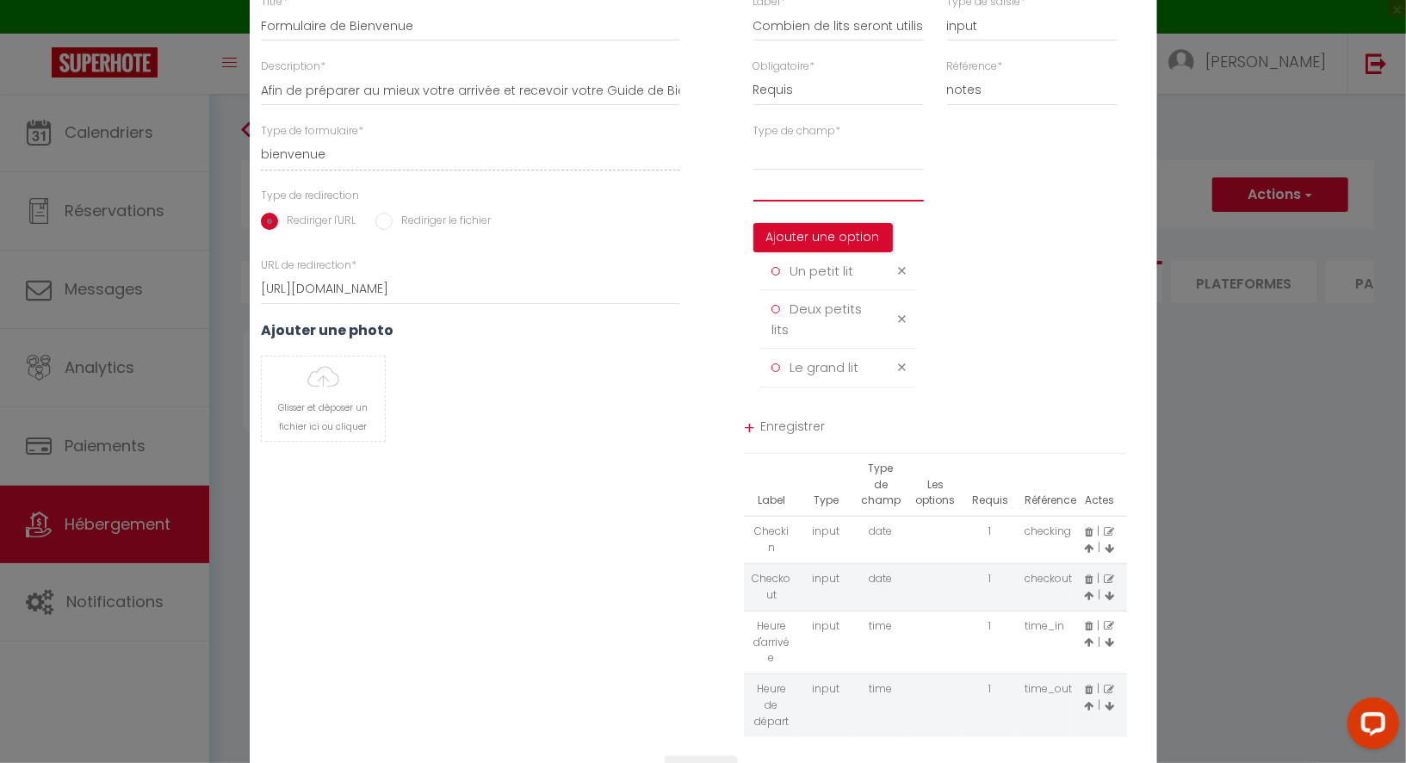
click at [827, 199] on input "text" at bounding box center [839, 186] width 171 height 31
click at [820, 249] on button "Ajouter une option" at bounding box center [824, 237] width 140 height 29
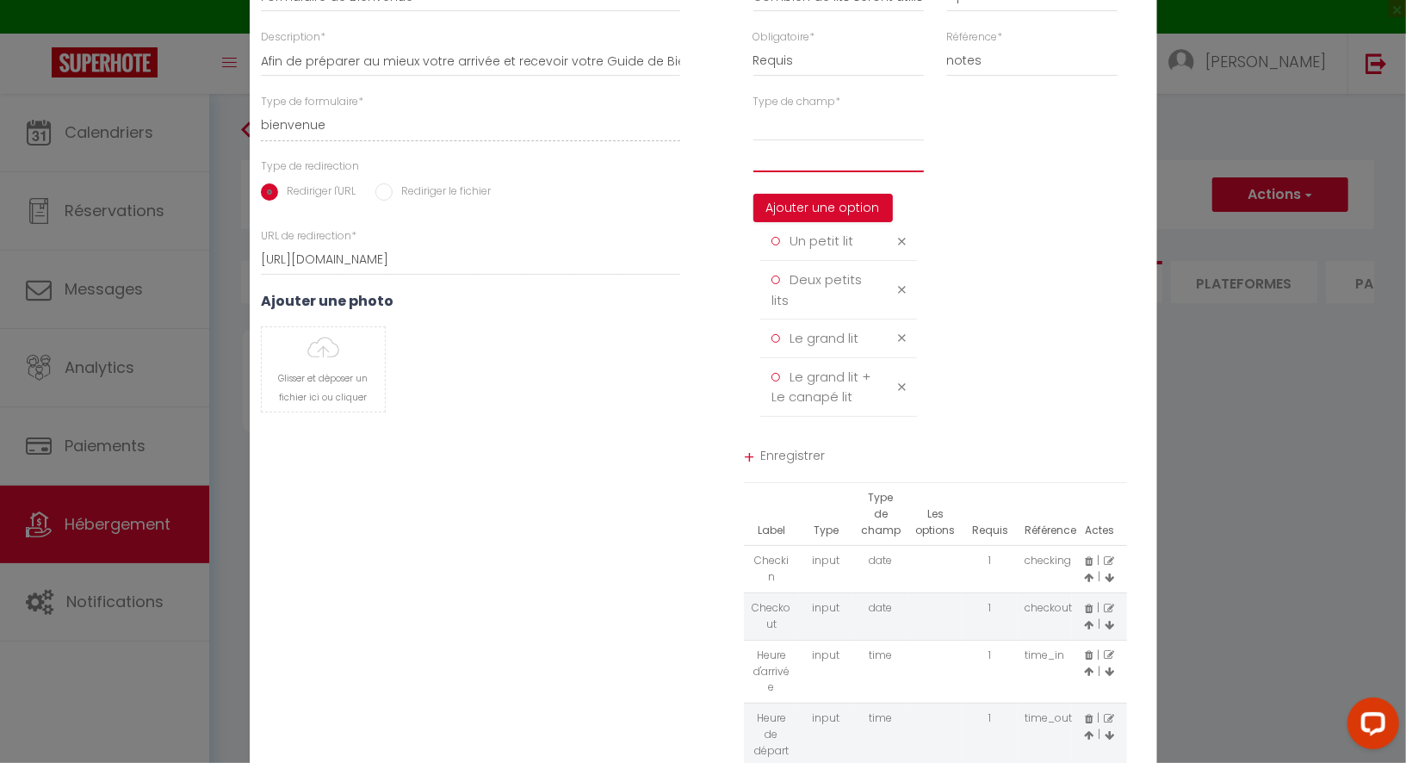
click at [825, 169] on input "text" at bounding box center [839, 156] width 171 height 31
drag, startPoint x: 863, startPoint y: 402, endPoint x: 792, endPoint y: 387, distance: 72.3
click at [792, 387] on div "Le grand lit + Le canapé lit" at bounding box center [826, 387] width 131 height 40
copy span "Le grand lit + Le canapé lit"
drag, startPoint x: 805, startPoint y: 173, endPoint x: 731, endPoint y: 171, distance: 74.1
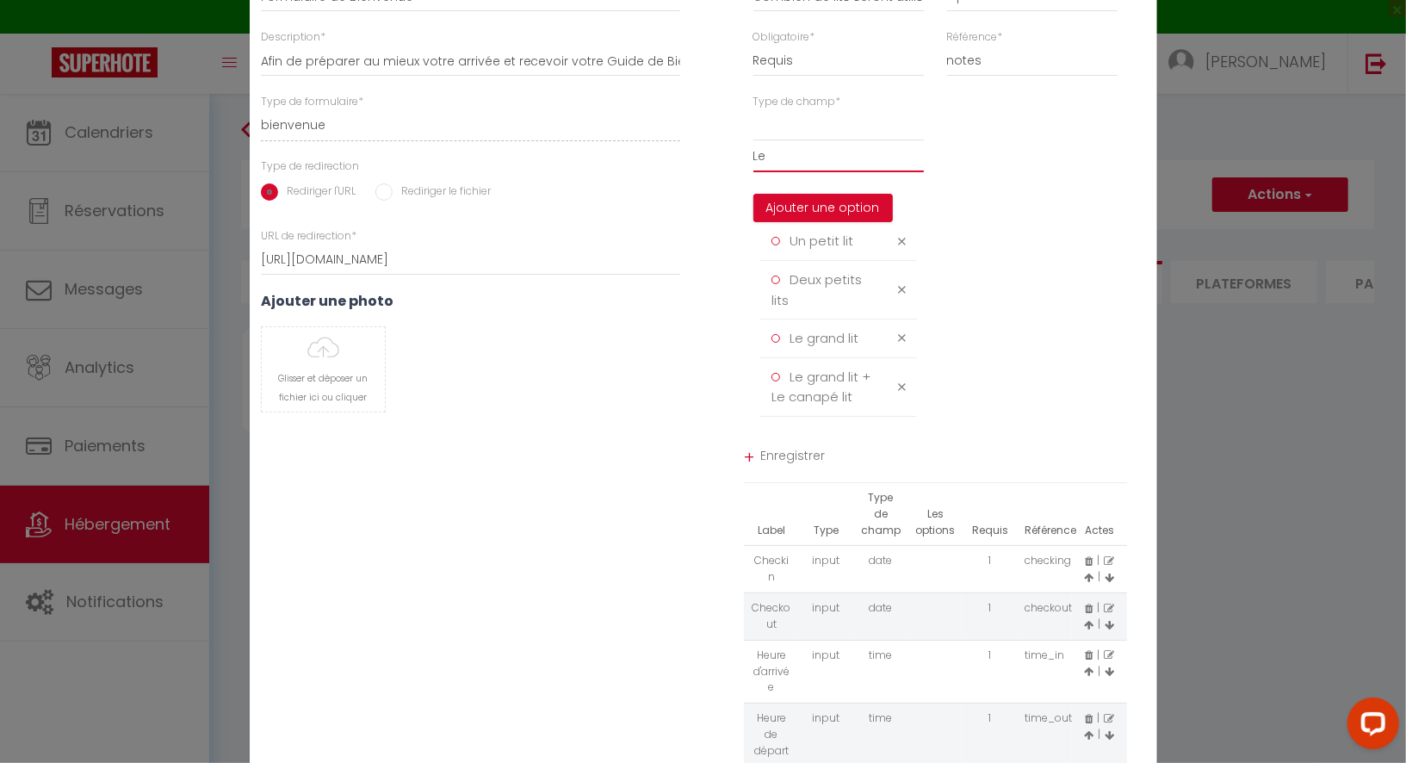
click at [731, 171] on div "Type de champ * Le Ajouter une option Un petit lit Deux petits lits Le grand li…" at bounding box center [936, 264] width 465 height 340
paste input "grand lit + Le canapé lit"
drag, startPoint x: 861, startPoint y: 166, endPoint x: 777, endPoint y: 166, distance: 84.4
click at [777, 166] on input "Le grand lit + Le canapé lit + Un petit" at bounding box center [839, 156] width 171 height 31
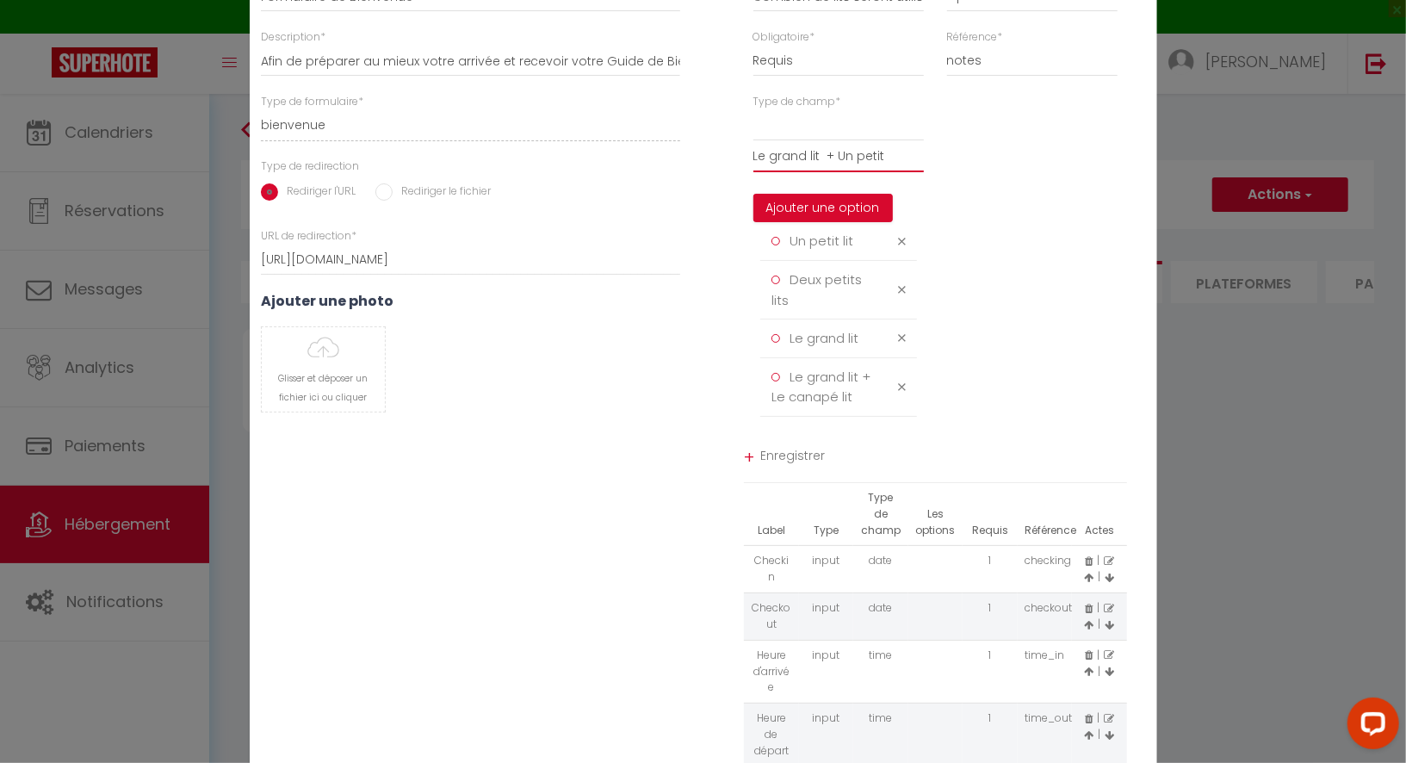
scroll to position [0, 0]
click at [902, 166] on input "Le grand lit + Un petit" at bounding box center [839, 156] width 171 height 31
click at [841, 216] on button "Ajouter une option" at bounding box center [824, 208] width 140 height 29
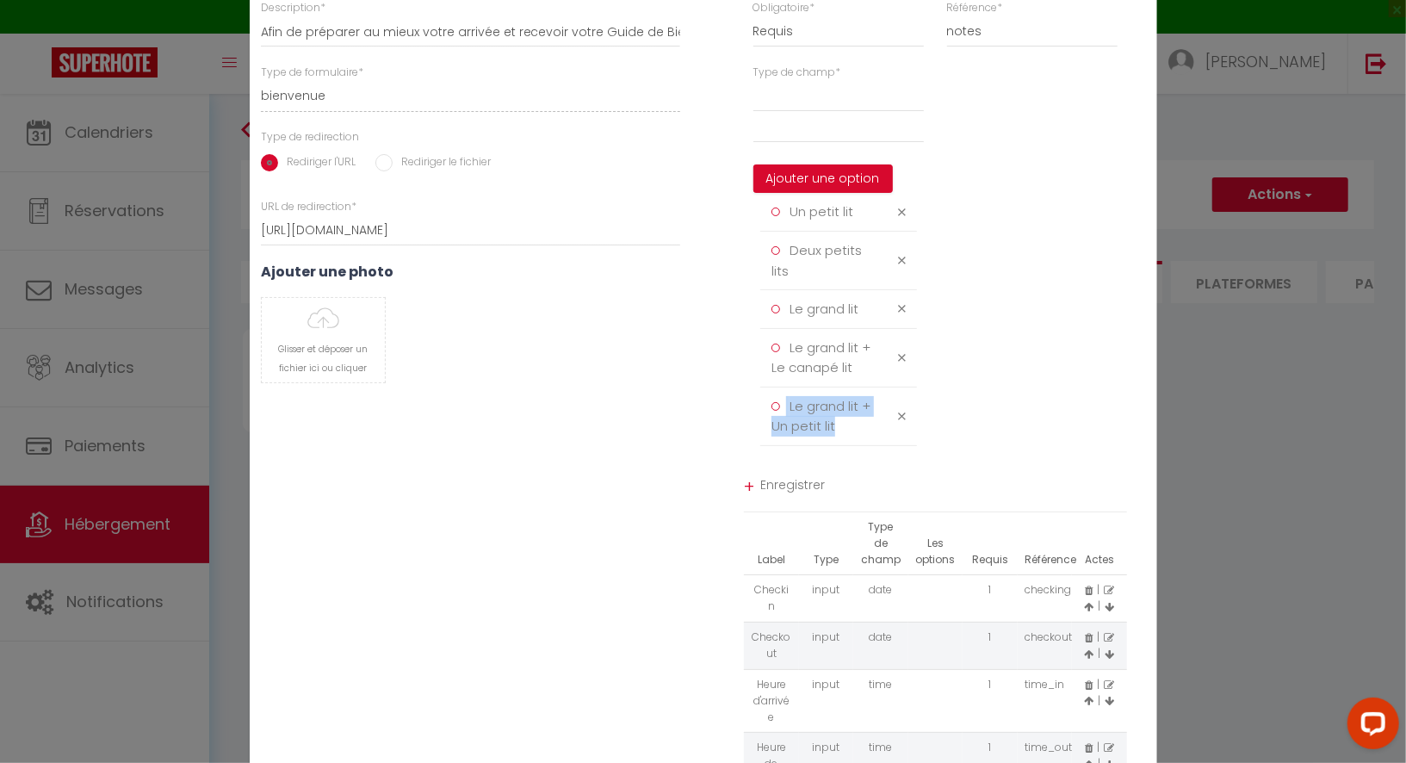
drag, startPoint x: 838, startPoint y: 436, endPoint x: 786, endPoint y: 422, distance: 53.5
click at [786, 422] on div "Le grand lit + Un petit lit" at bounding box center [826, 416] width 131 height 40
copy div "Le grand lit + Un petit lit"
click at [818, 143] on input "text" at bounding box center [839, 127] width 171 height 31
paste input "Le grand lit + Un petit lit"
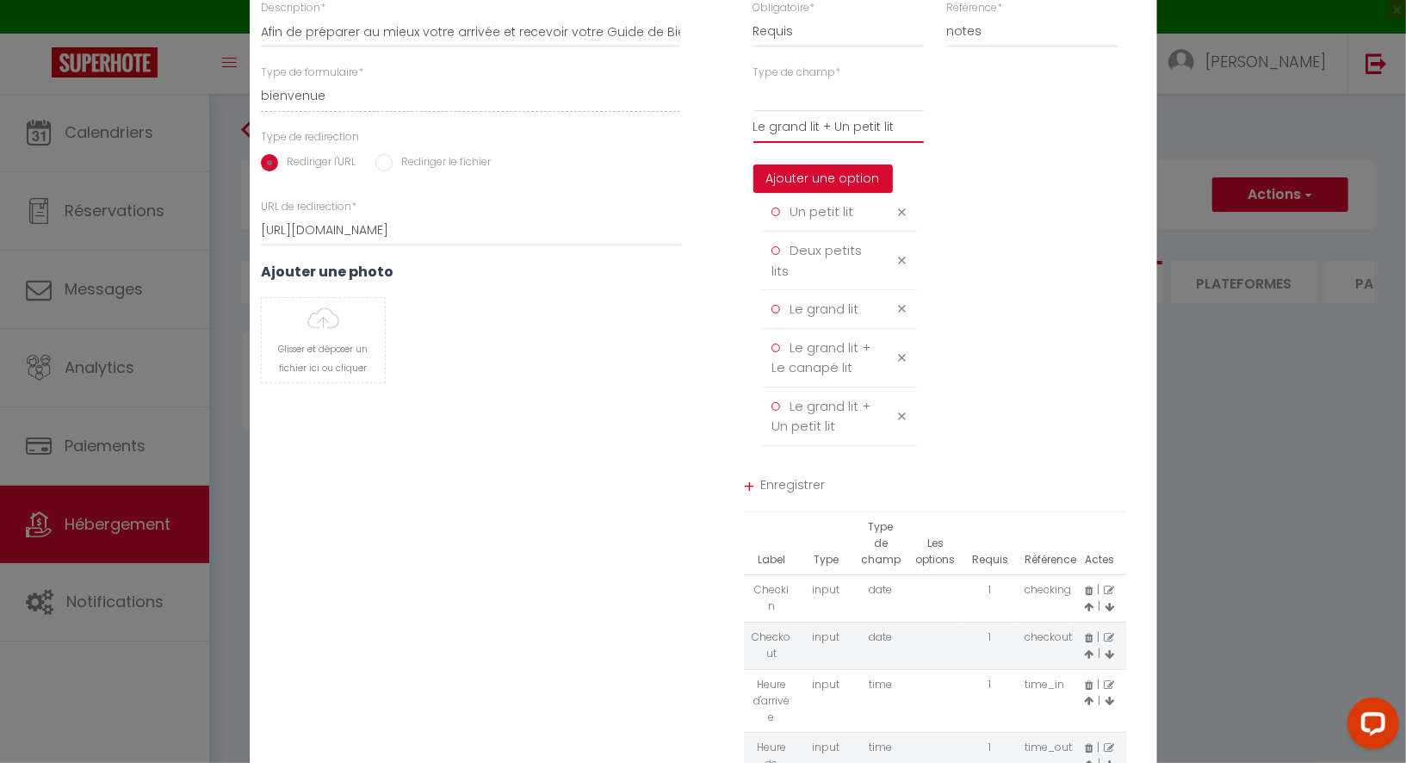
click at [848, 140] on input "Le grand lit + Un petit lit" at bounding box center [839, 127] width 171 height 31
click at [897, 140] on input "Le grand lit + Deux petit lit" at bounding box center [839, 127] width 171 height 31
click at [931, 138] on div "Type de champ * Le grand lit + Deux petits lit Ajouter une option Un petit lit …" at bounding box center [839, 264] width 194 height 399
click at [918, 137] on input "Le grand lit + Deux petits lit" at bounding box center [839, 127] width 171 height 31
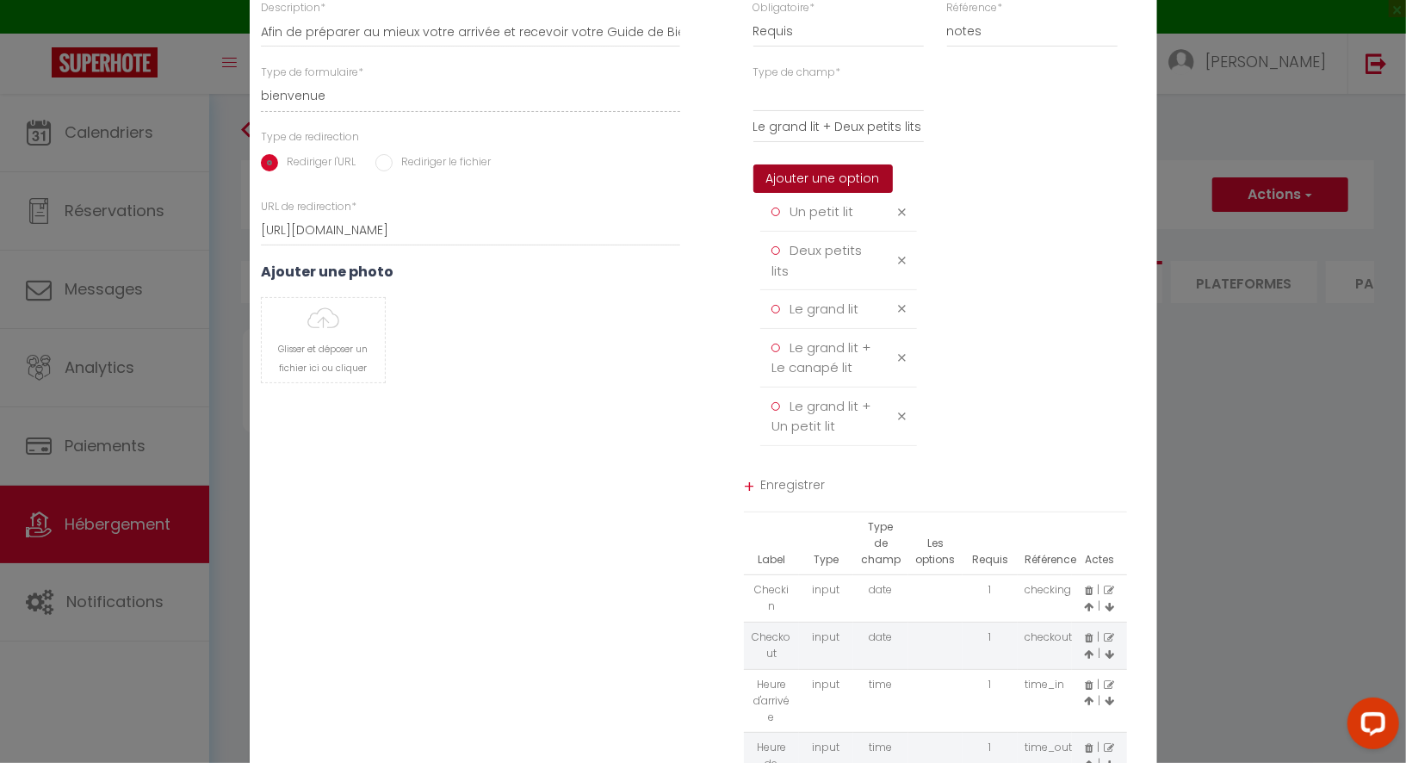
click at [812, 189] on button "Ajouter une option" at bounding box center [824, 179] width 140 height 29
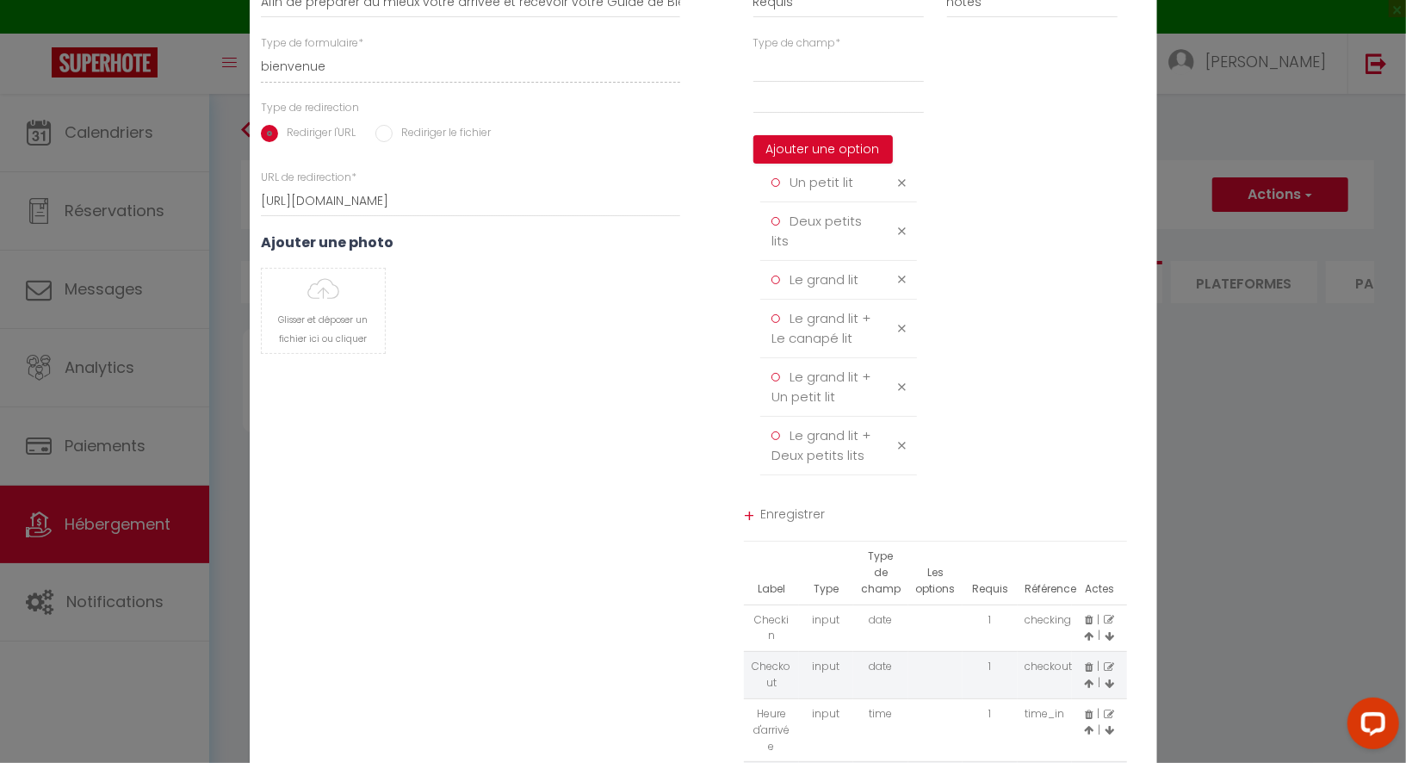
drag, startPoint x: 867, startPoint y: 465, endPoint x: 792, endPoint y: 451, distance: 77.0
click at [792, 451] on div "Le grand lit + Deux petits lits" at bounding box center [826, 445] width 131 height 40
copy span "Le grand lit + Deux petits lits"
click at [802, 110] on input "text" at bounding box center [839, 98] width 171 height 31
paste input "Le grand lit + Deux petits lits"
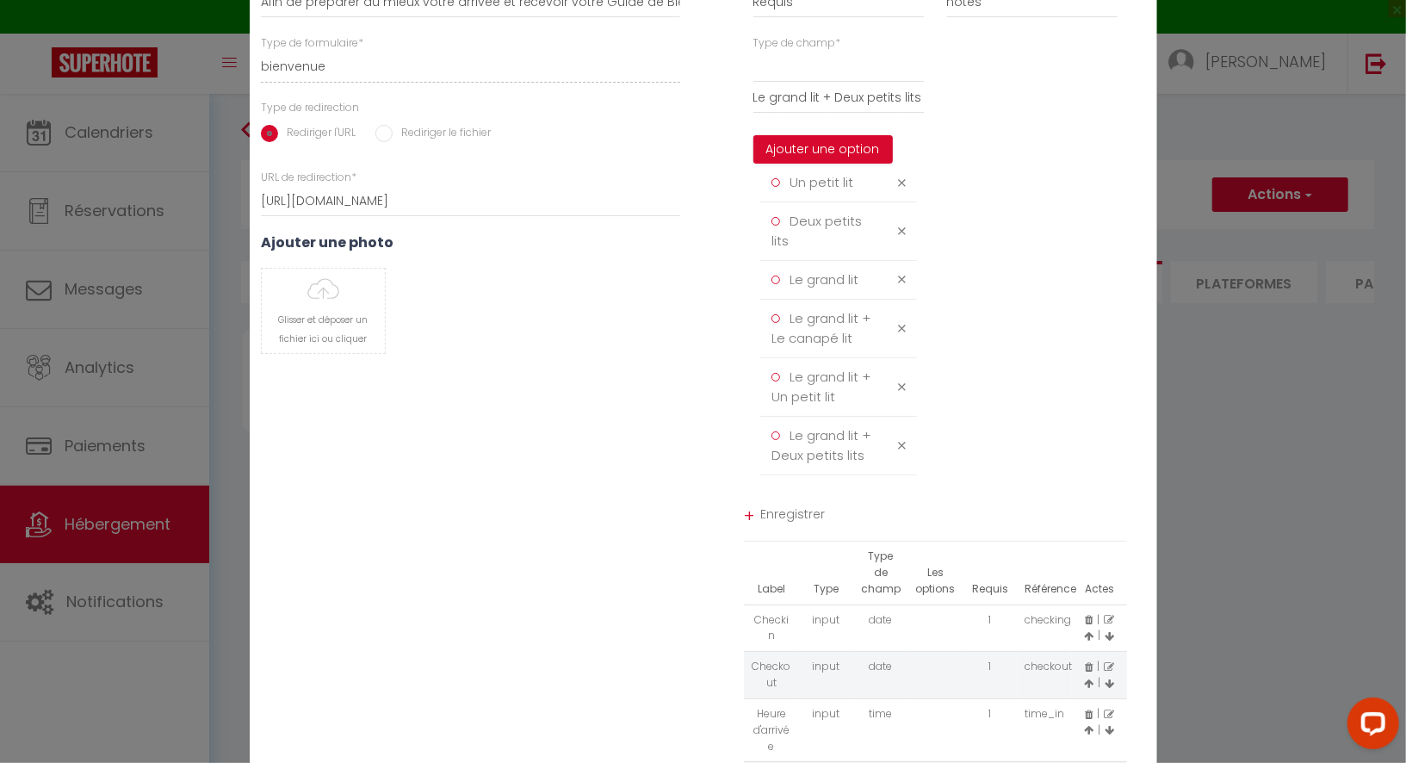
click at [990, 171] on div "Type de champ * Le grand lit + Deux petits lits + Le canapé lit Ajouter une opt…" at bounding box center [936, 263] width 465 height 457
click at [835, 160] on button "Ajouter une option" at bounding box center [824, 149] width 140 height 29
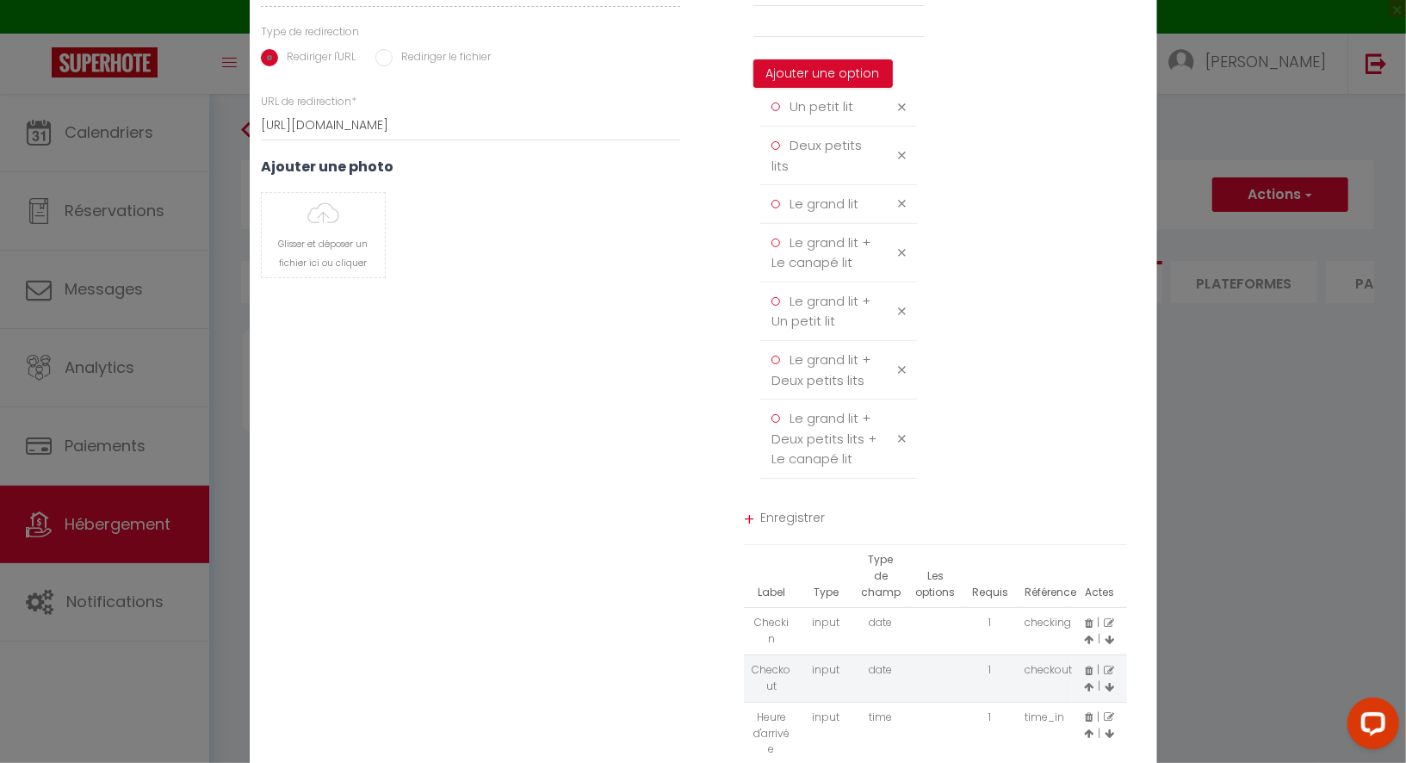
click at [801, 513] on span "Enregistrer" at bounding box center [944, 520] width 367 height 31
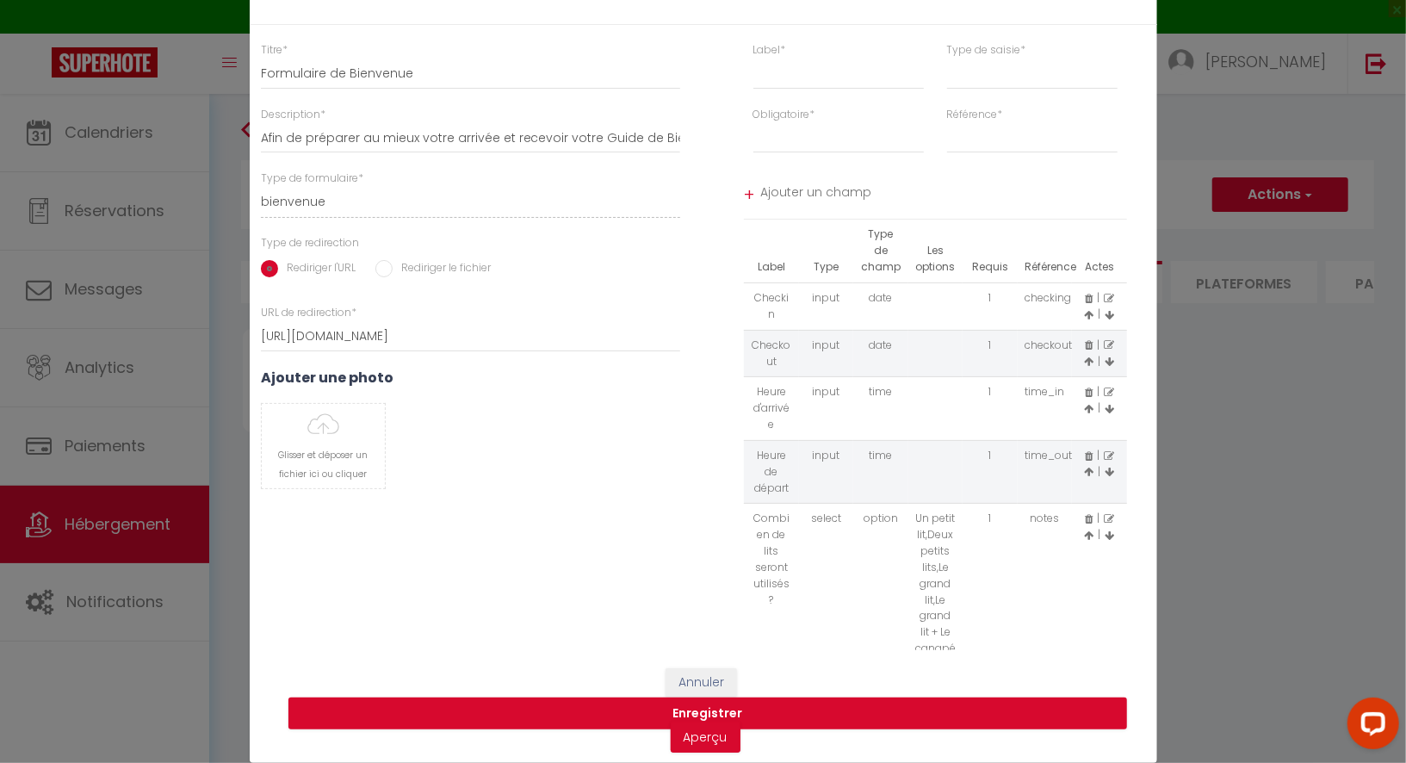
scroll to position [19, 0]
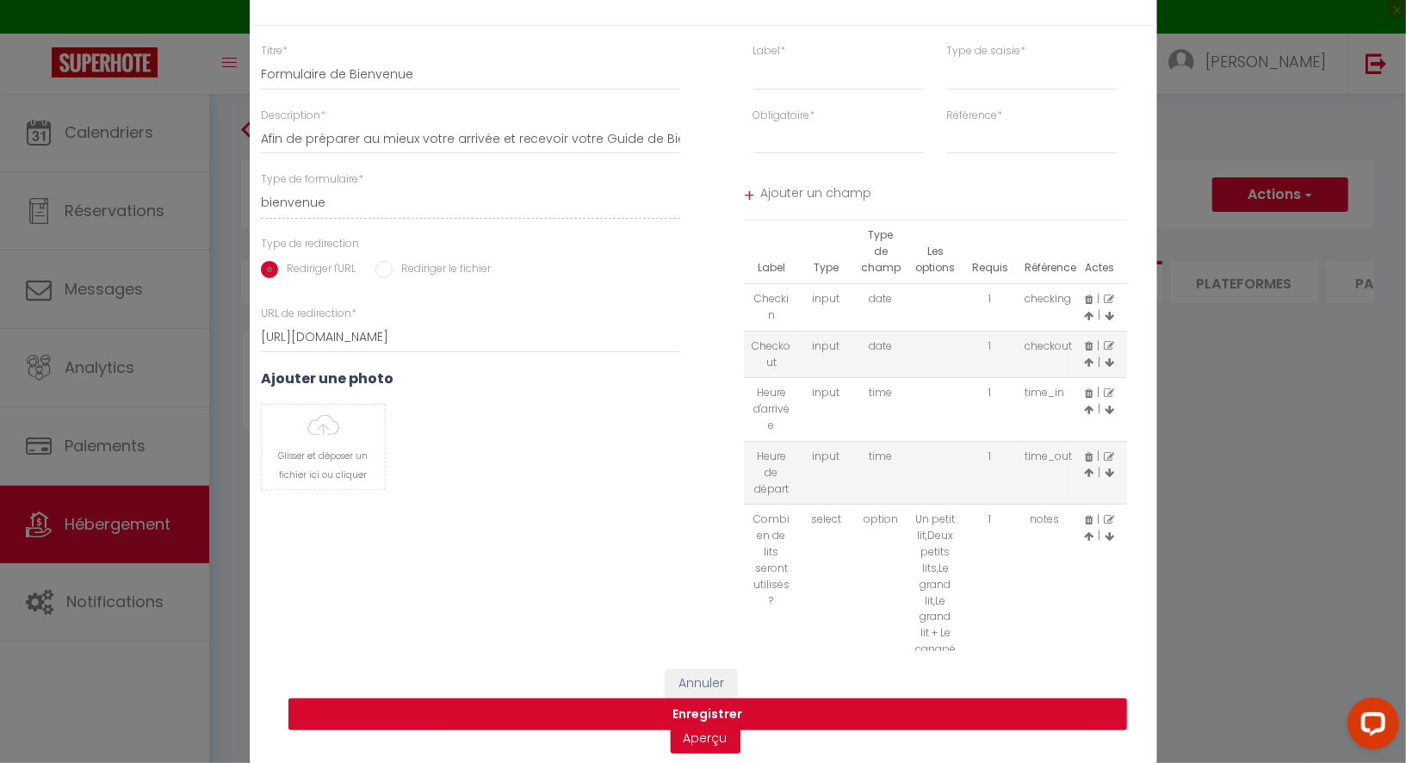
click at [779, 708] on button "Enregistrer" at bounding box center [708, 715] width 839 height 33
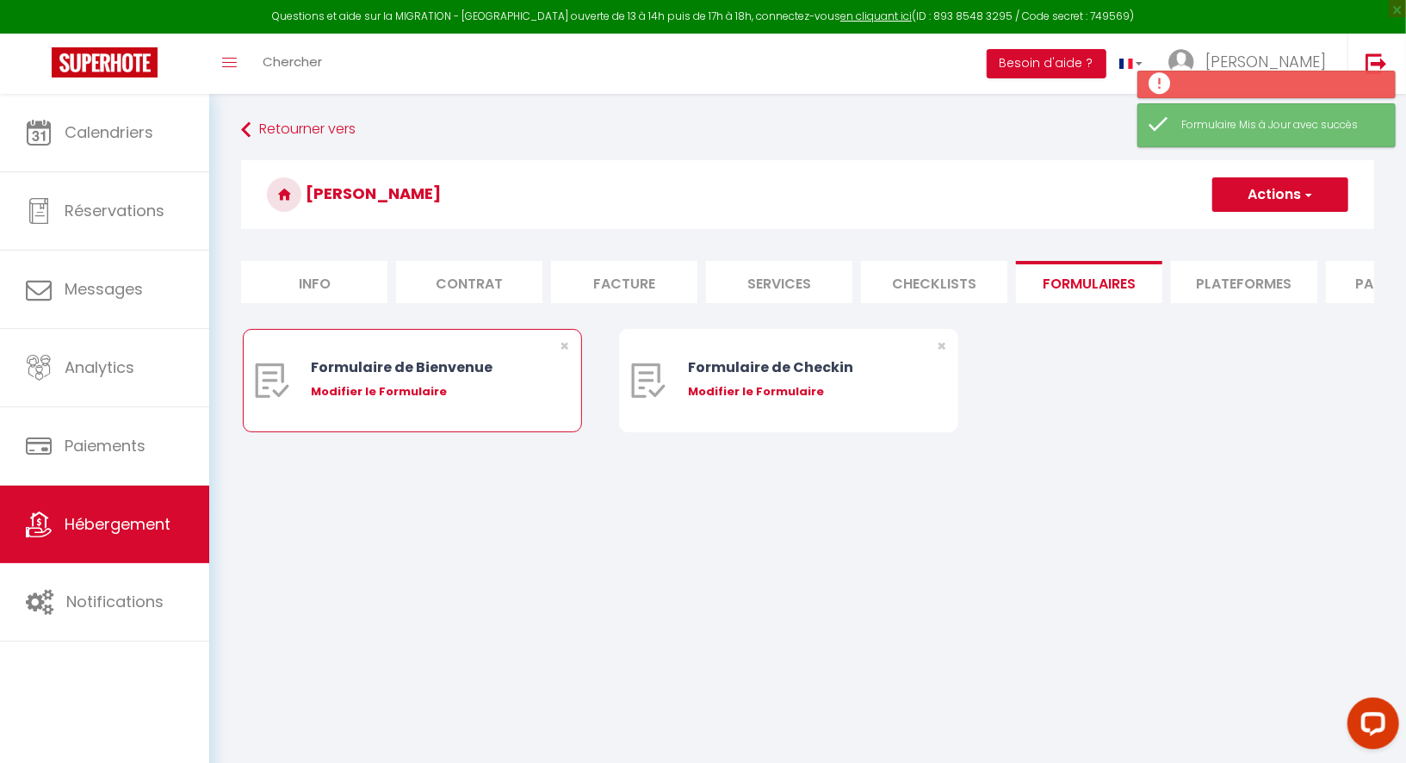
click at [397, 387] on div "Modifier le Formulaire" at bounding box center [426, 391] width 230 height 17
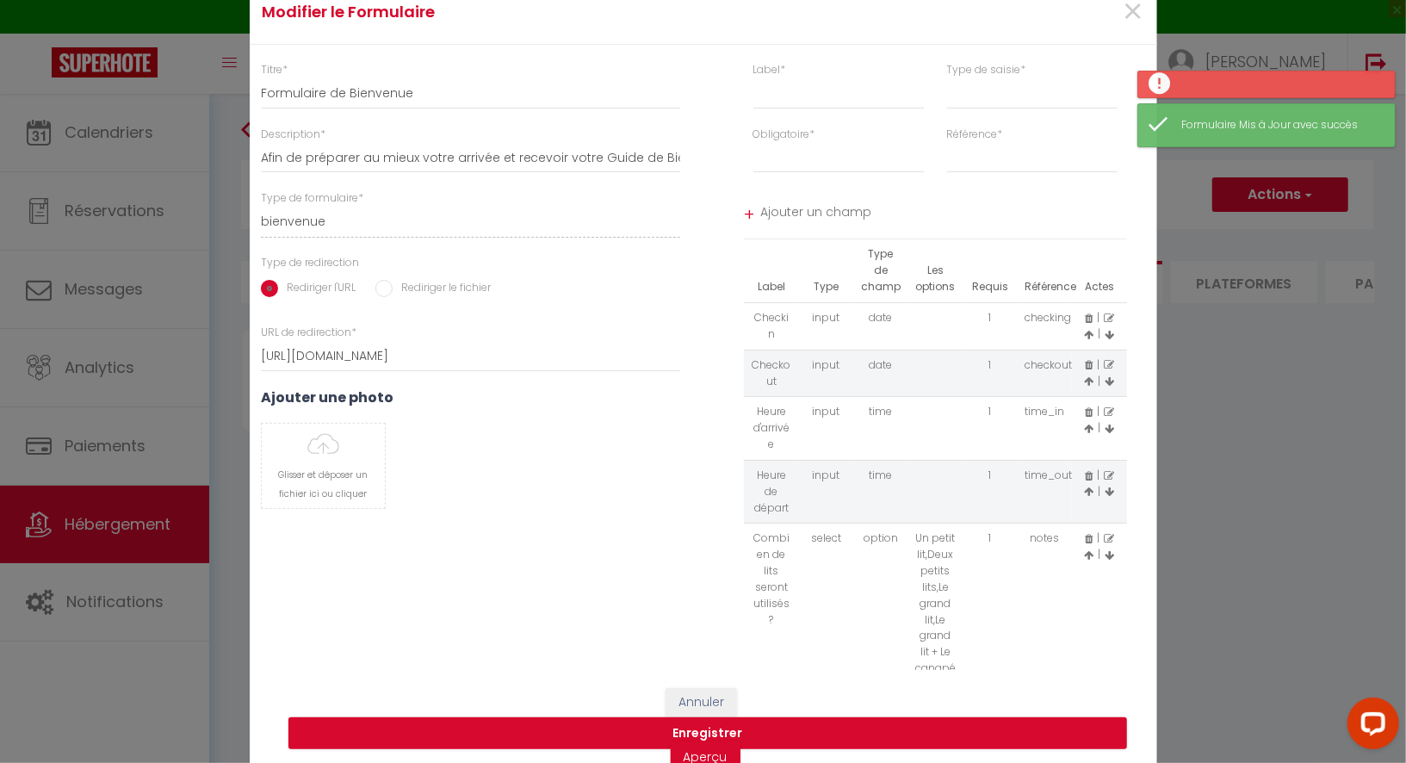
scroll to position [19, 0]
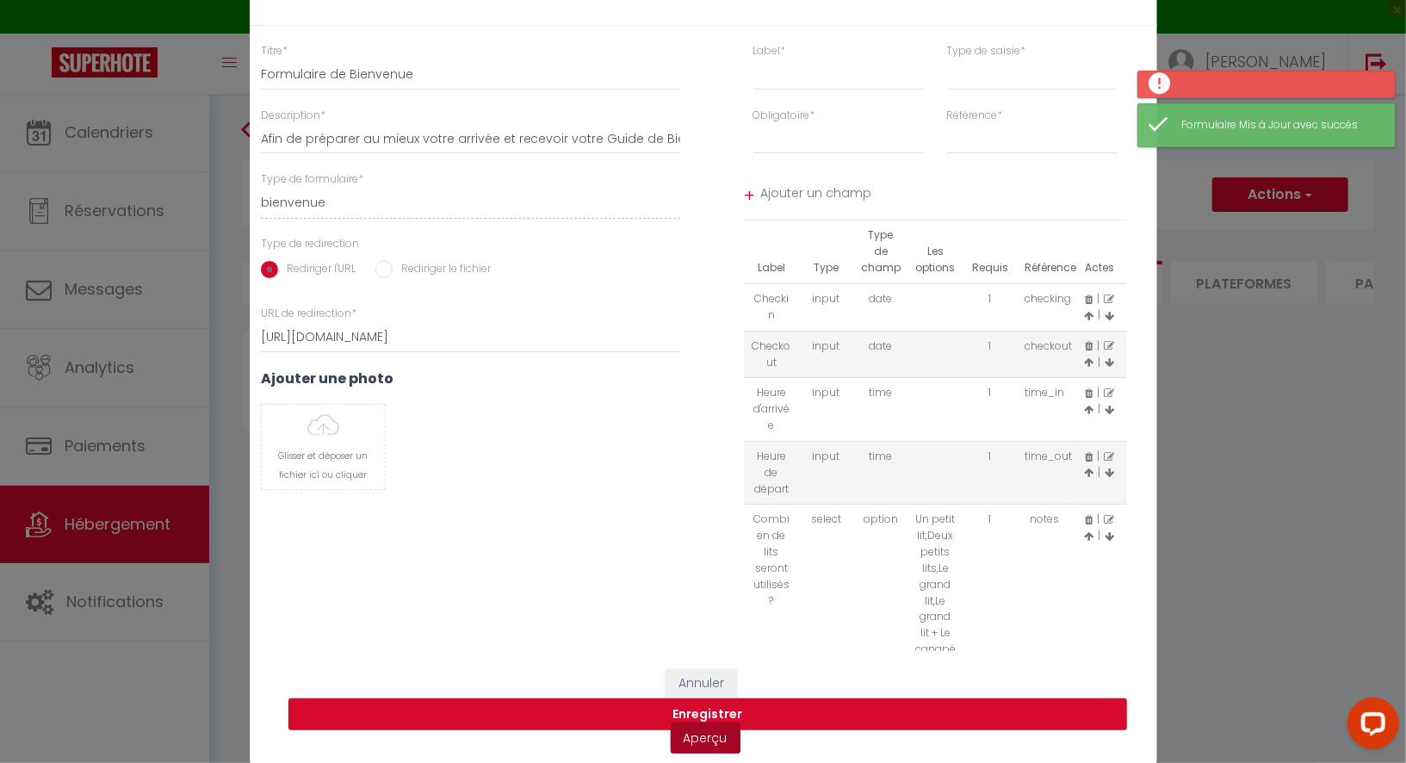
click at [705, 740] on link "Aperçu" at bounding box center [706, 738] width 70 height 31
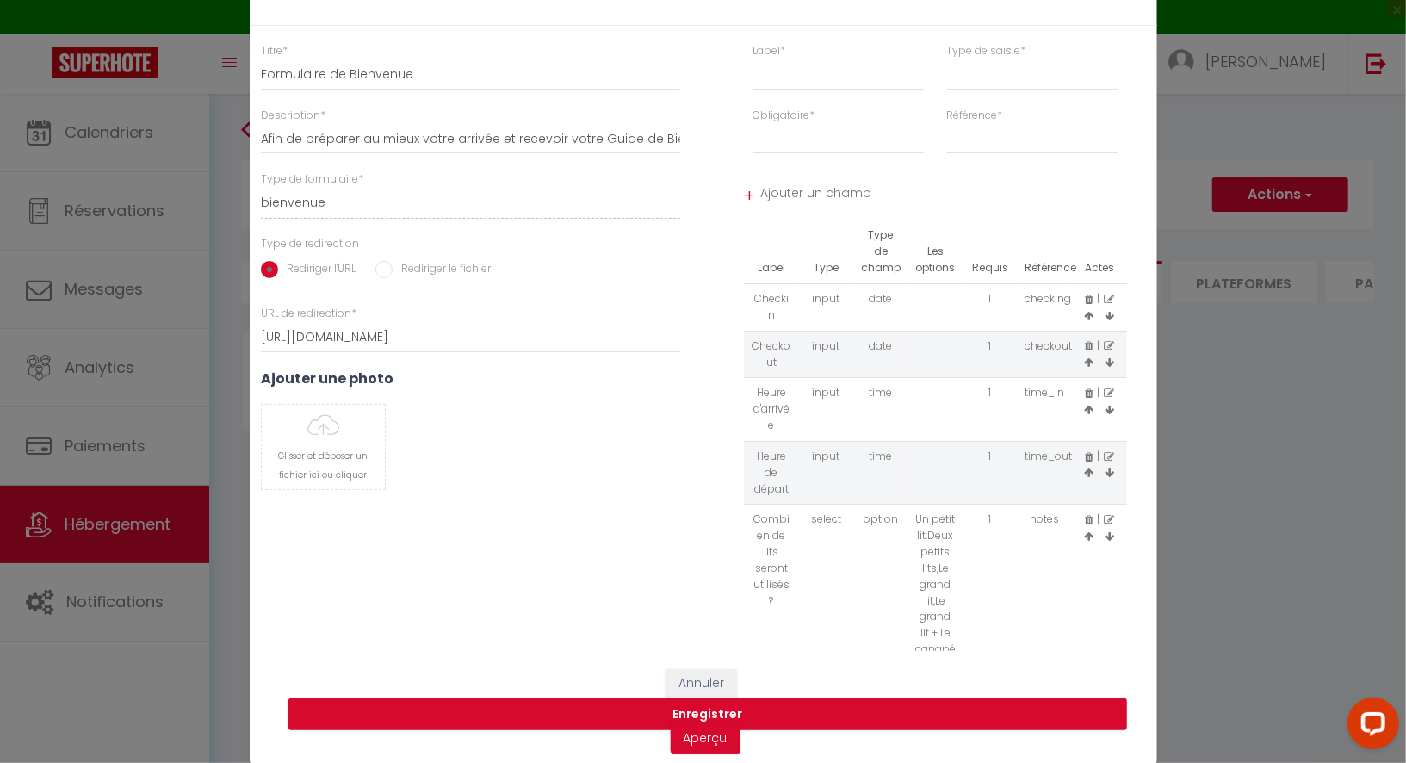
click at [1108, 515] on icon at bounding box center [1109, 520] width 10 height 10
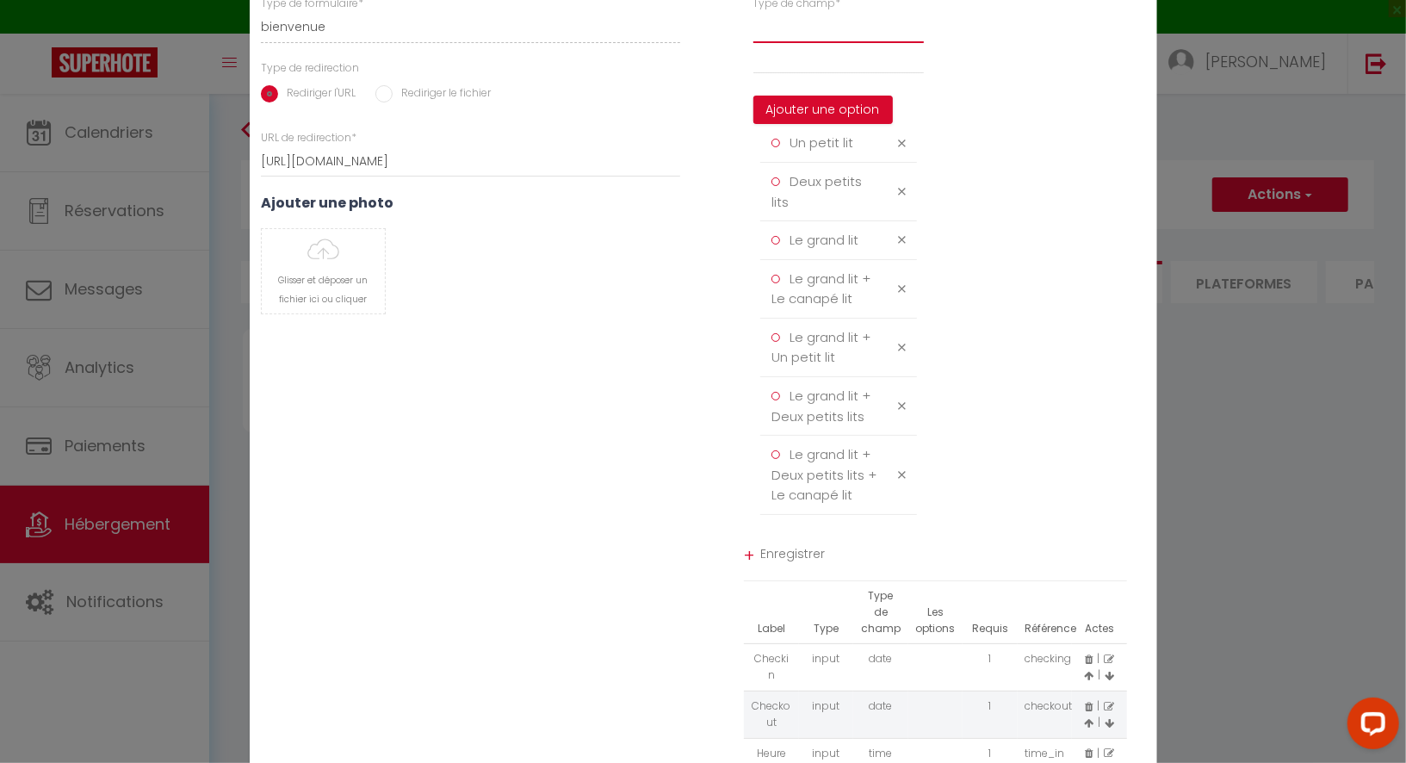
click at [811, 43] on select at bounding box center [839, 27] width 171 height 31
click at [799, 43] on select at bounding box center [839, 27] width 171 height 31
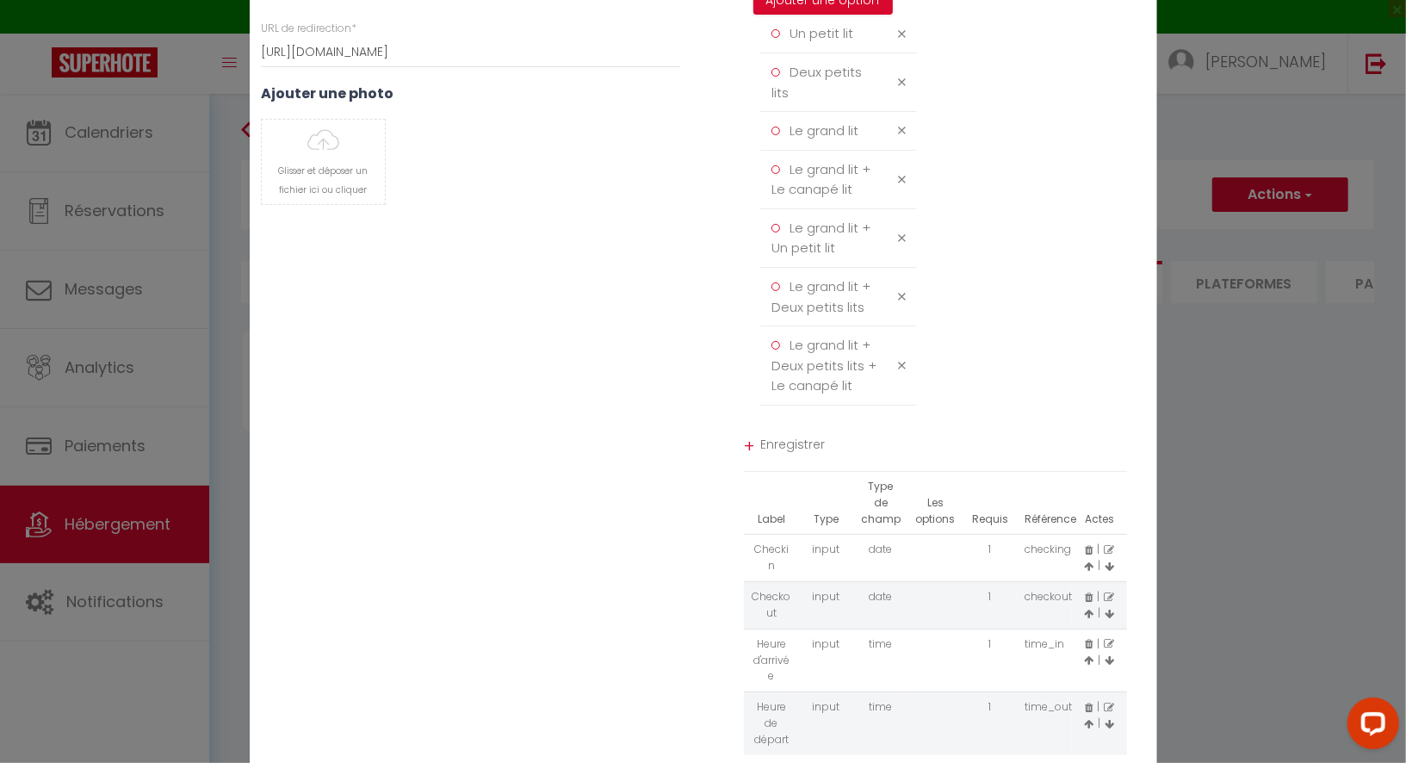
scroll to position [203, 0]
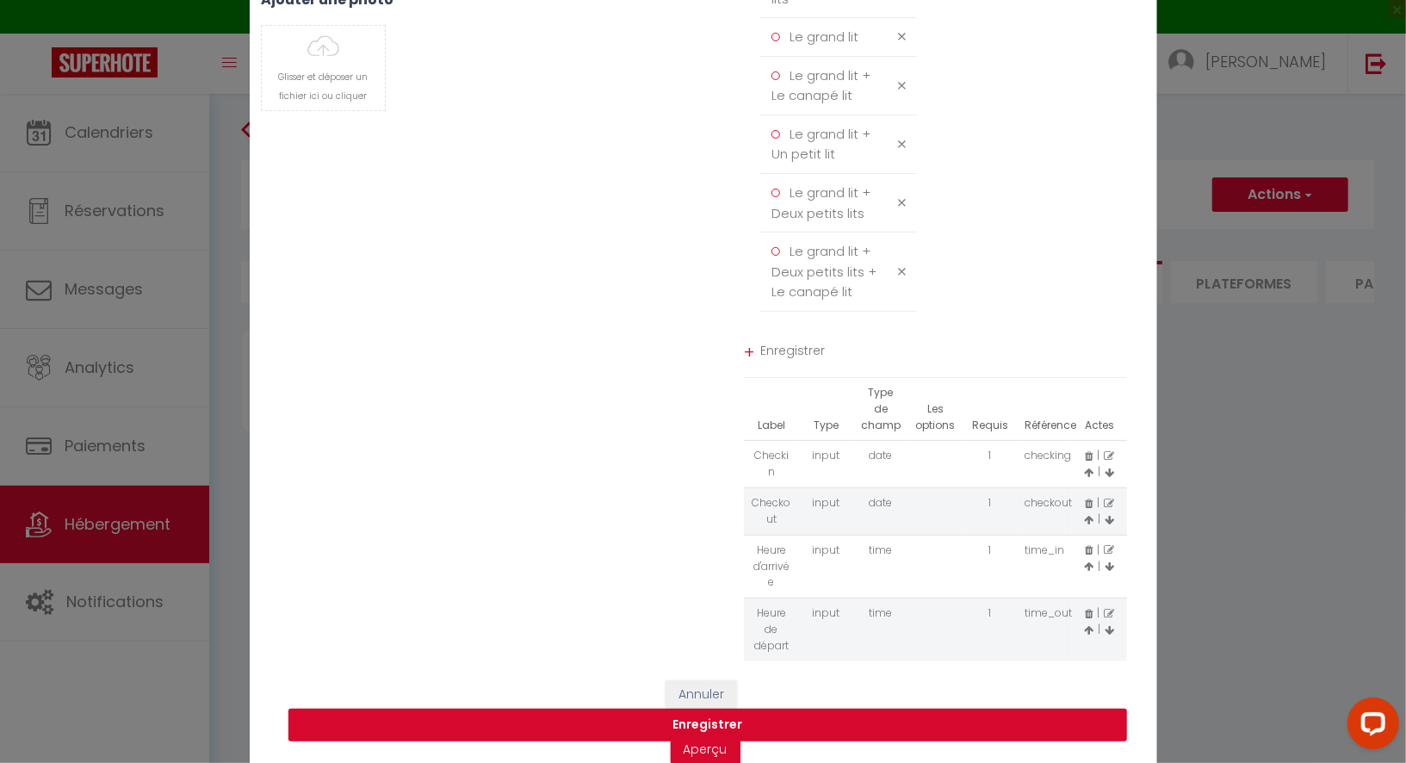
click at [773, 358] on span "Enregistrer" at bounding box center [944, 353] width 367 height 31
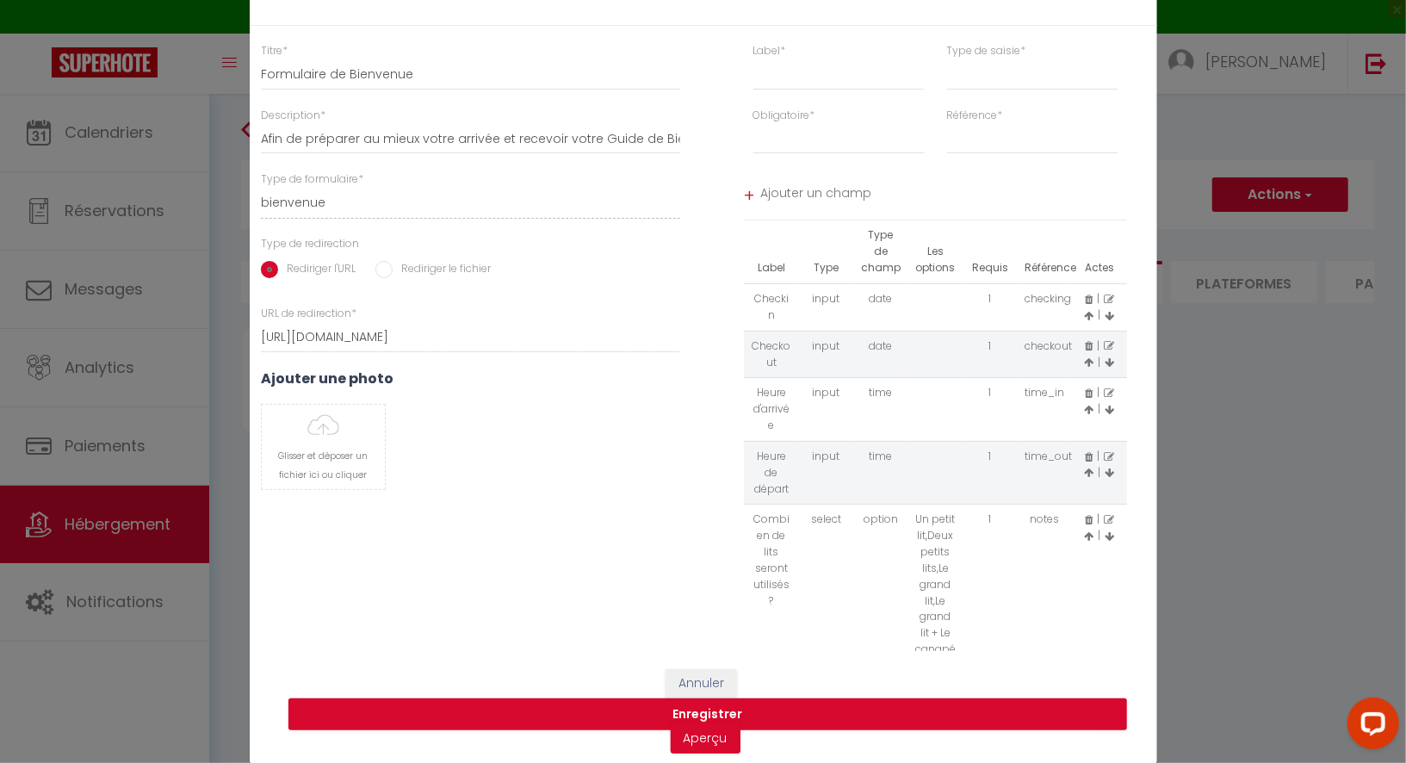
scroll to position [0, 0]
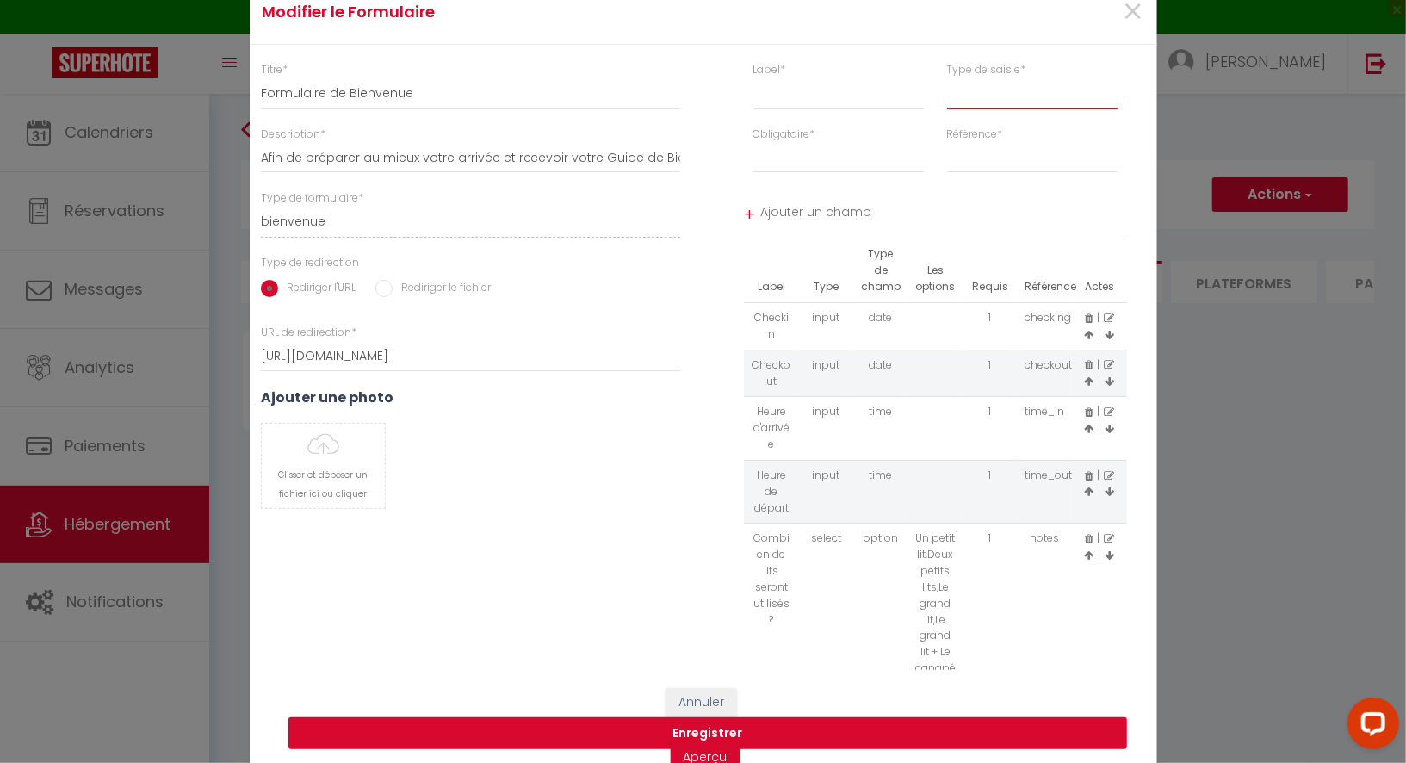
click at [1013, 99] on select "input select textarea" at bounding box center [1032, 93] width 171 height 31
click at [776, 727] on button "Enregistrer" at bounding box center [708, 733] width 839 height 33
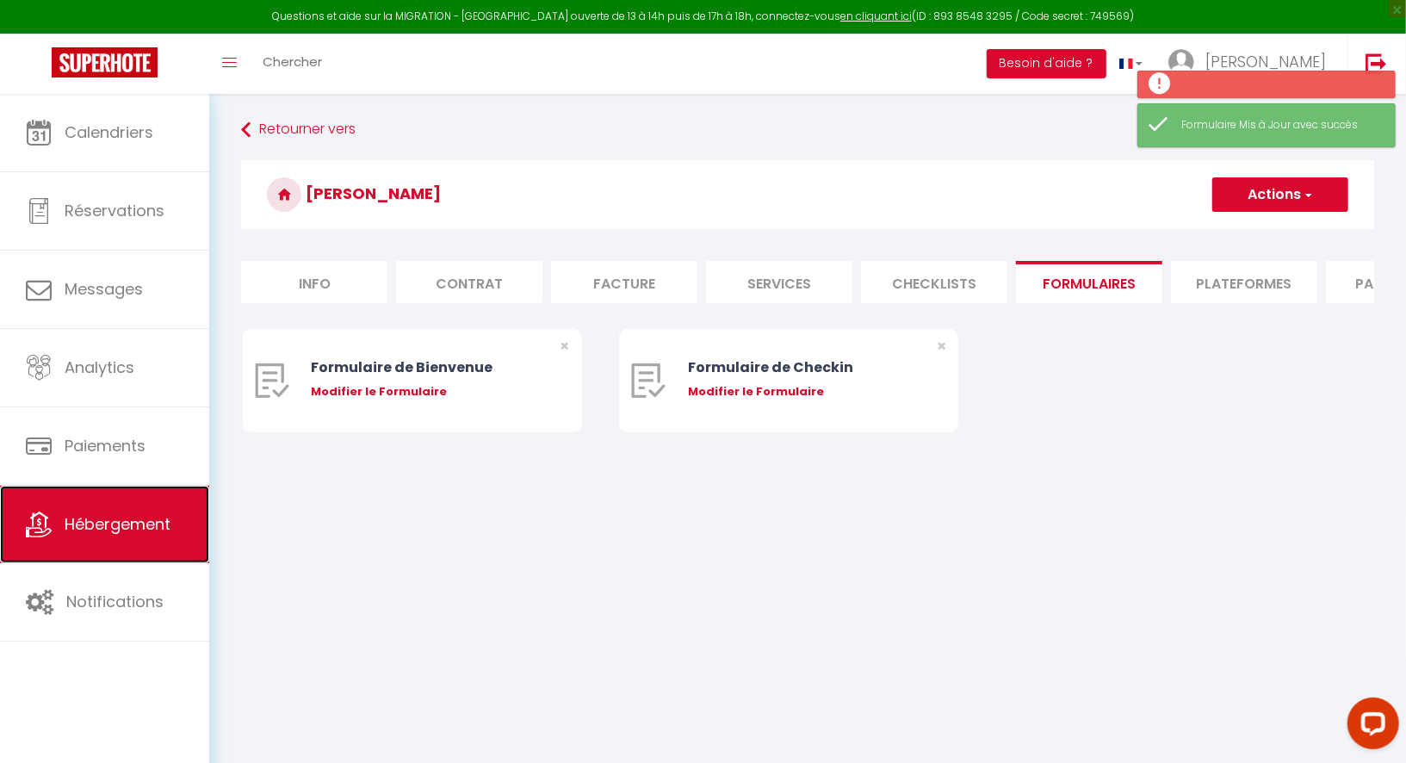
click at [170, 528] on span "Hébergement" at bounding box center [118, 524] width 106 height 22
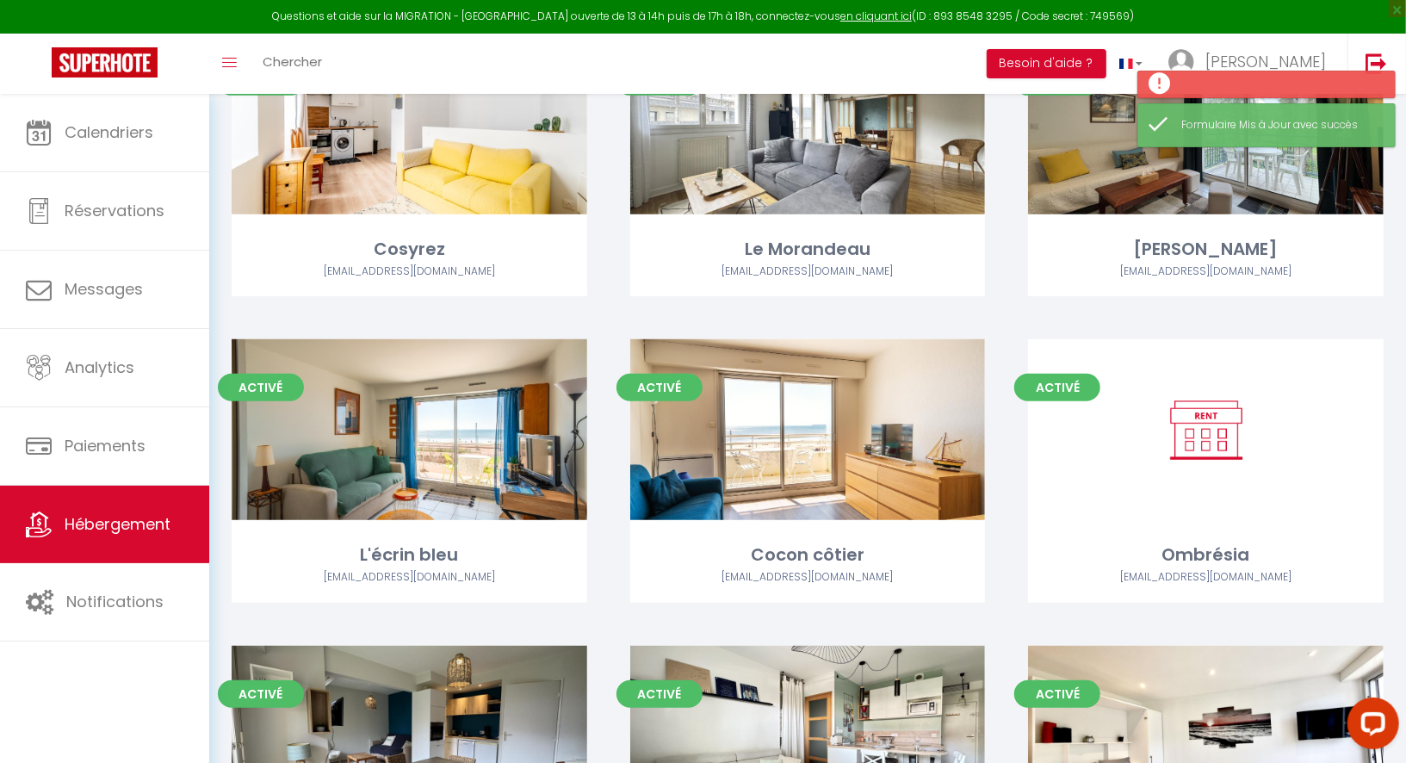
scroll to position [498, 0]
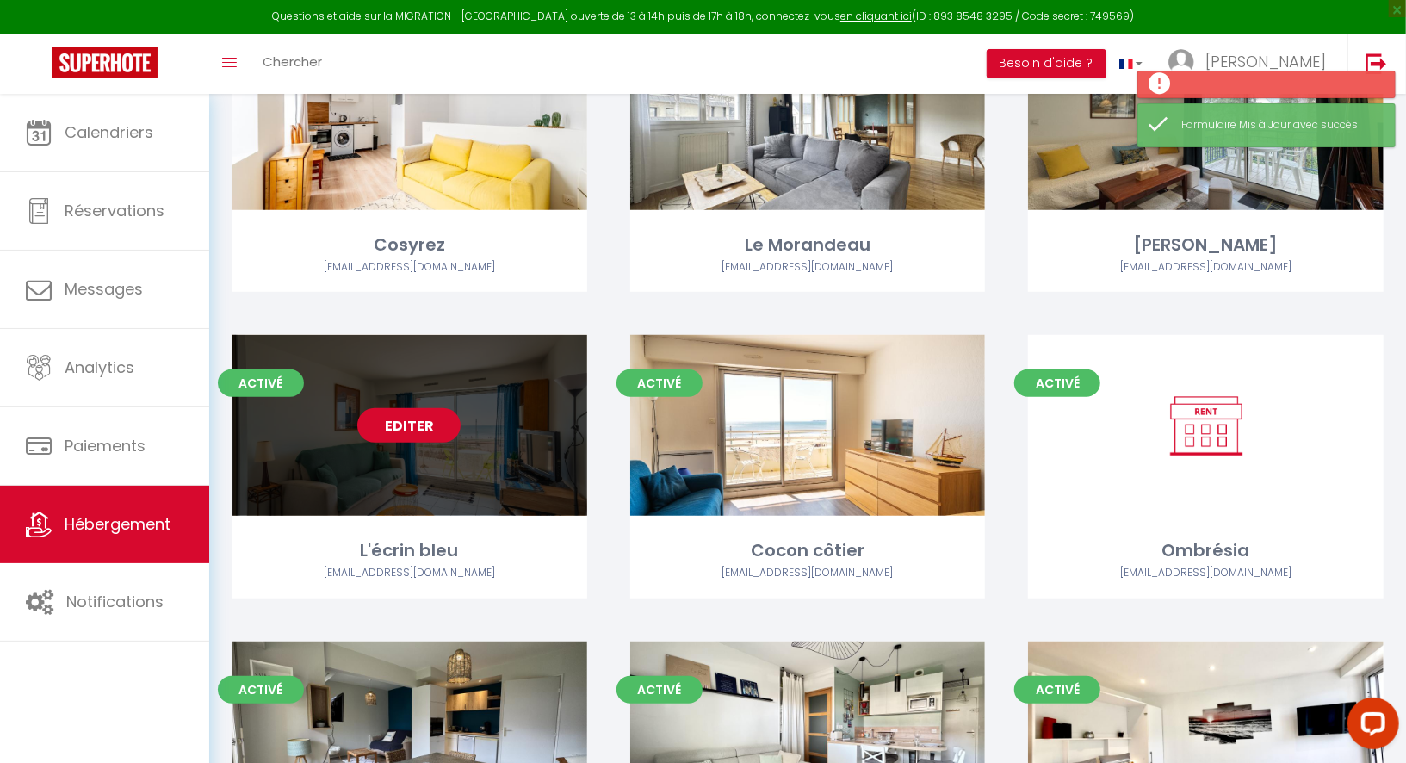
click at [391, 423] on link "Editer" at bounding box center [408, 425] width 103 height 34
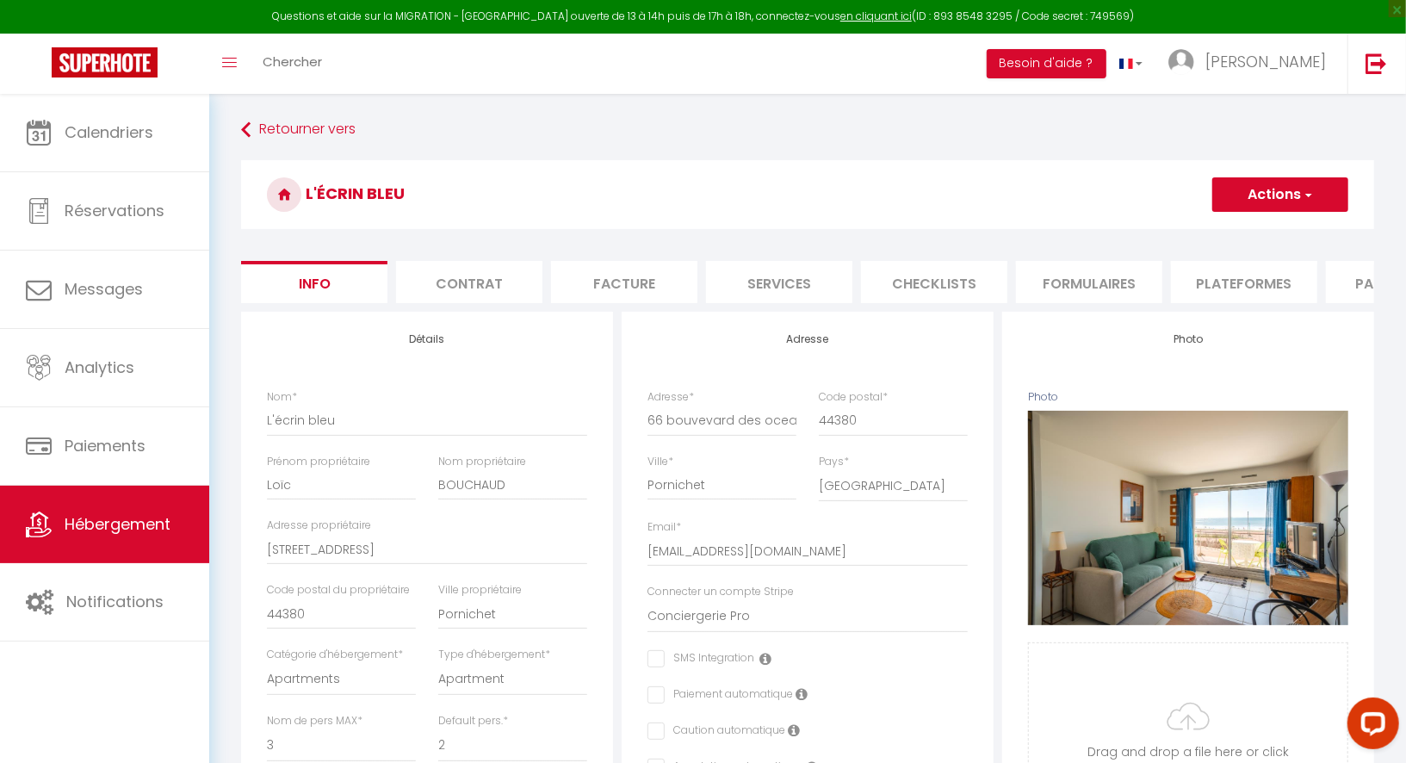
click at [1046, 289] on li "Formulaires" at bounding box center [1089, 282] width 146 height 42
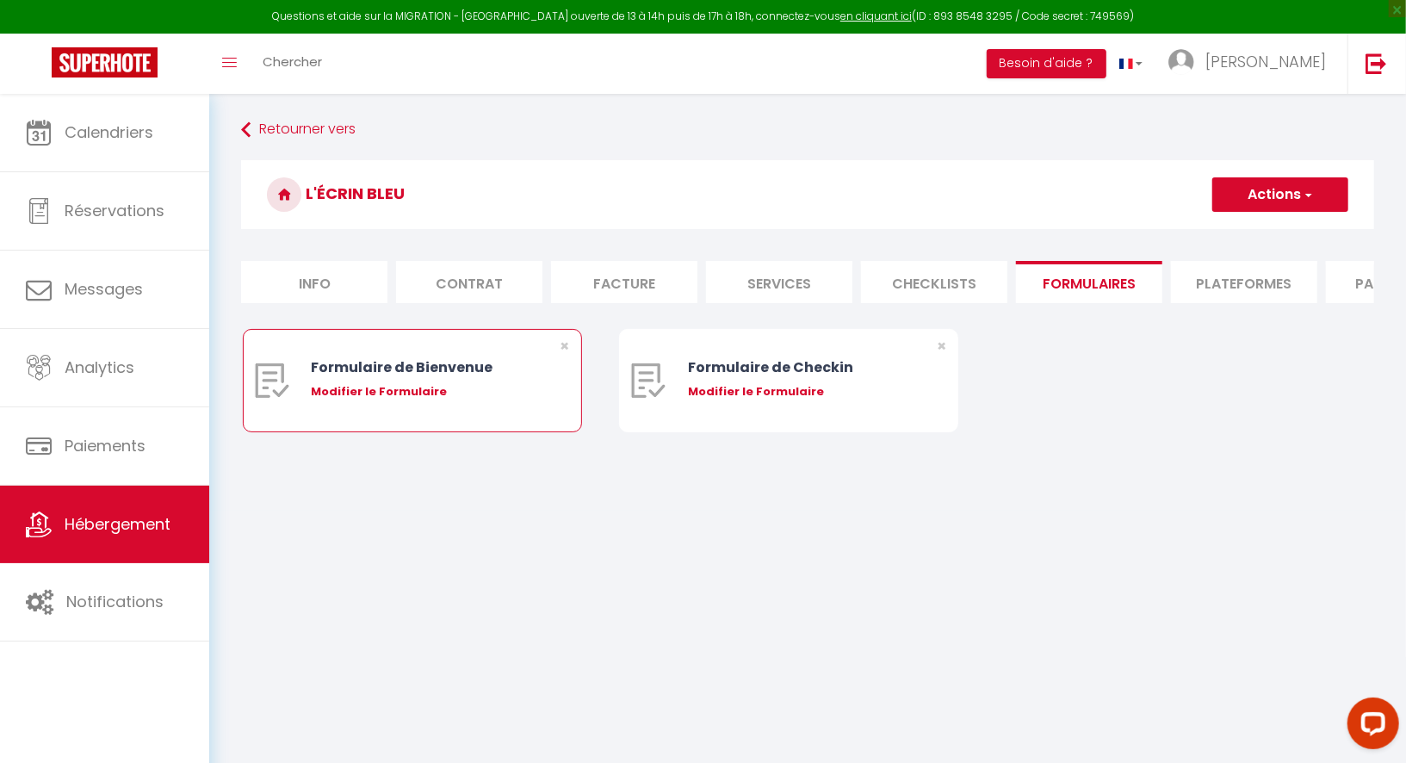
click at [400, 394] on div "Modifier le Formulaire" at bounding box center [426, 391] width 230 height 17
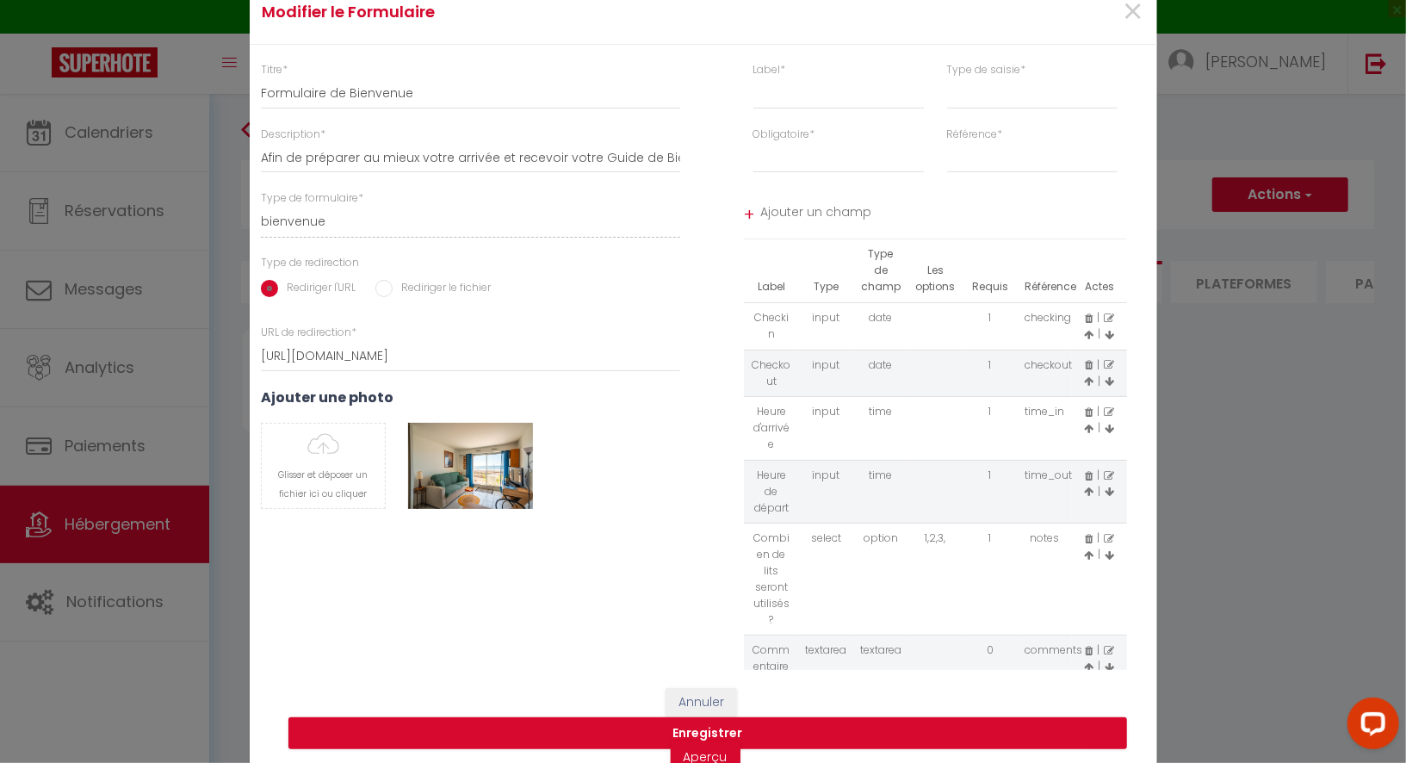
click at [1090, 646] on icon at bounding box center [1089, 651] width 8 height 10
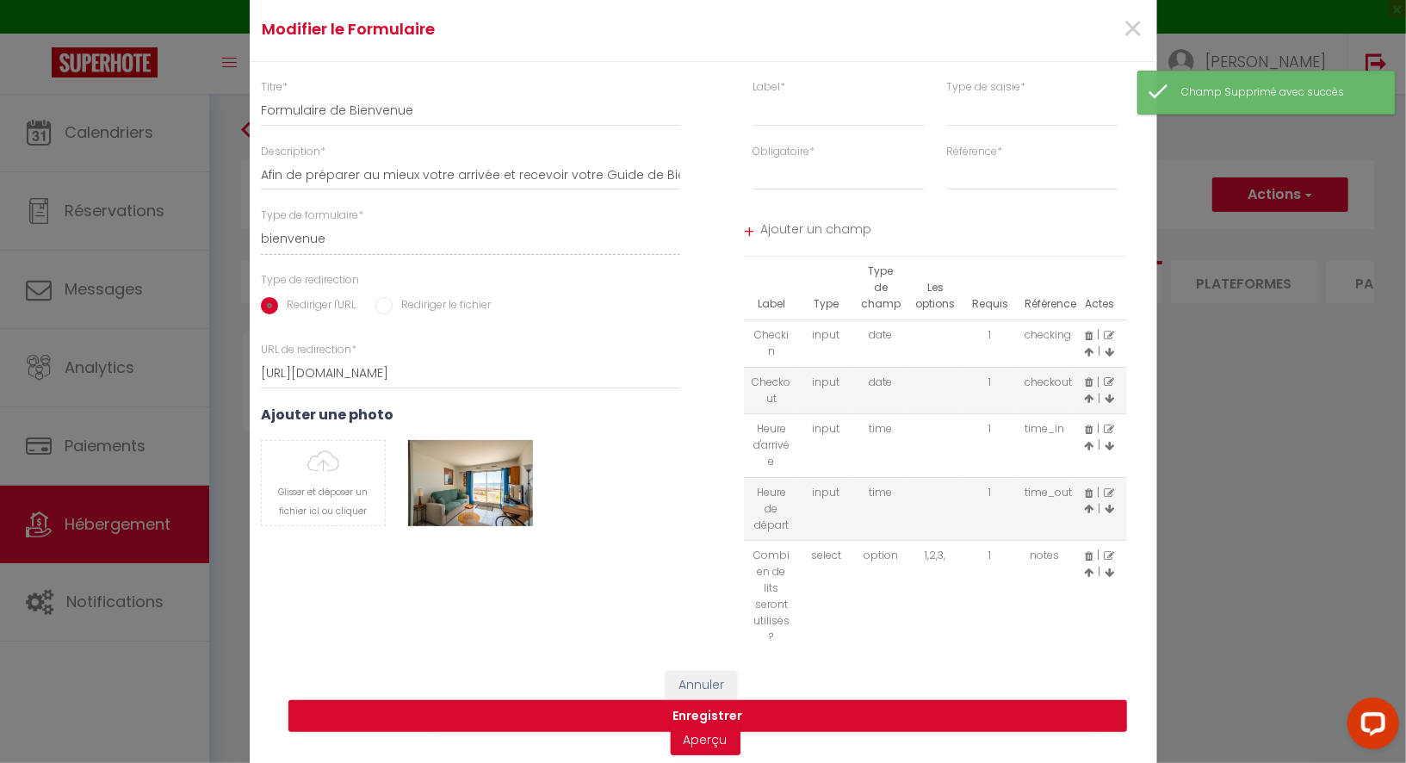
click at [1110, 554] on icon at bounding box center [1109, 556] width 10 height 10
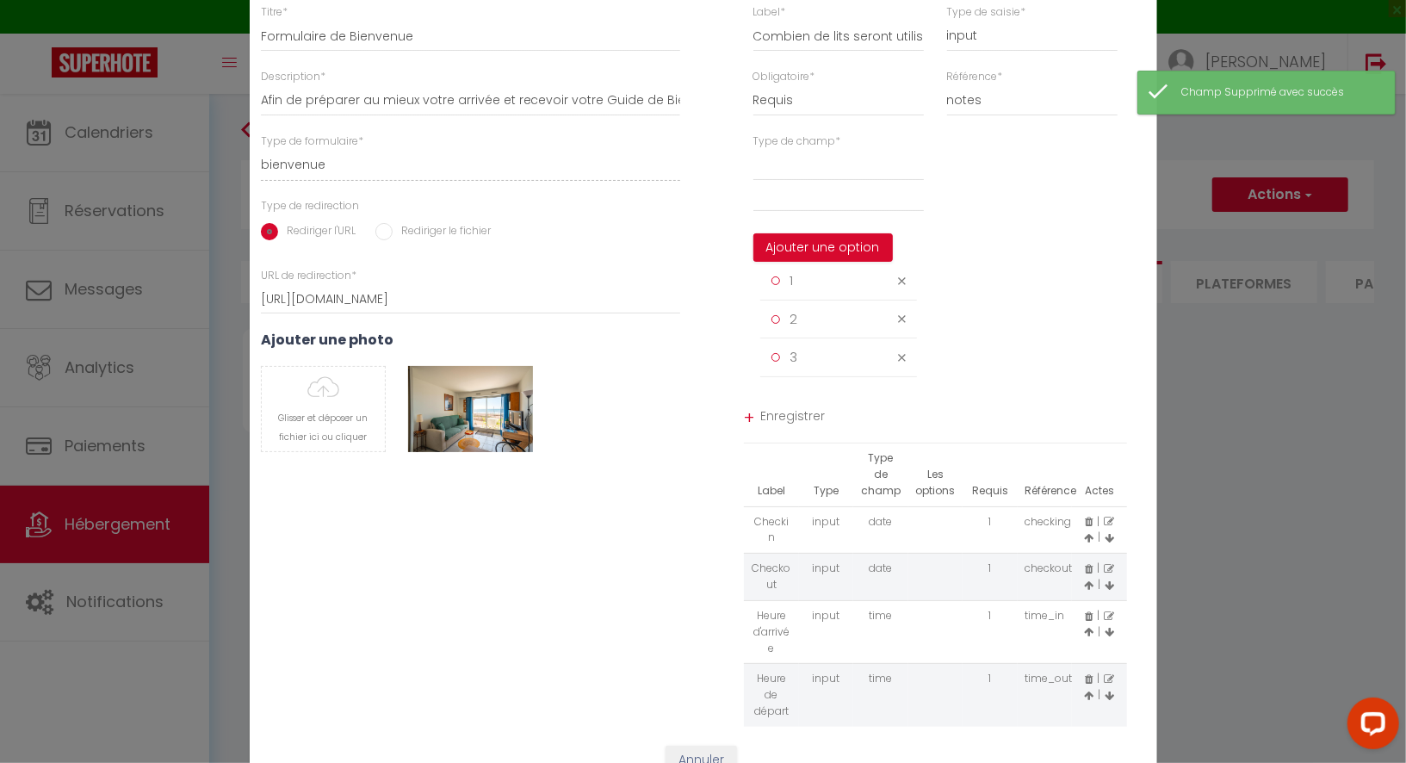
click at [904, 287] on icon at bounding box center [902, 281] width 8 height 13
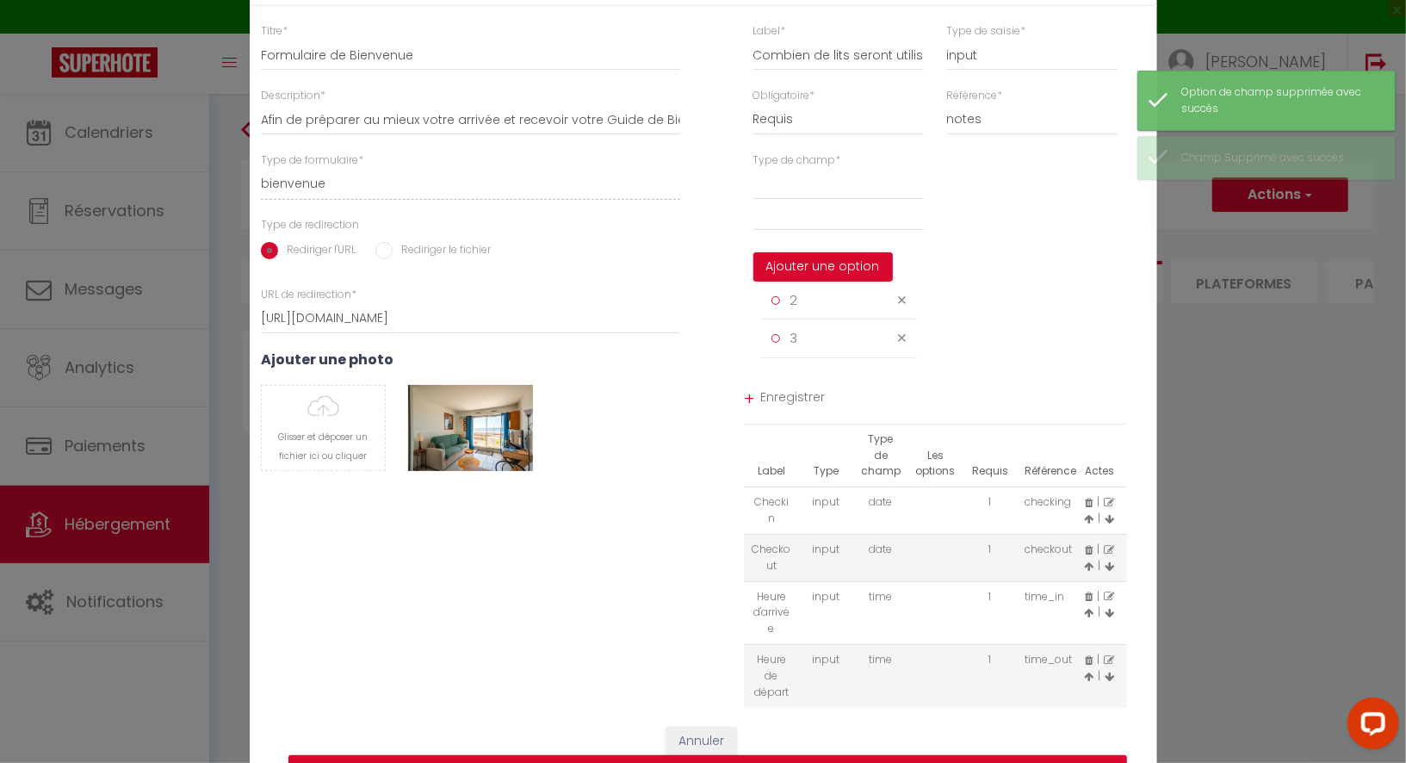
click at [904, 307] on icon at bounding box center [902, 300] width 8 height 13
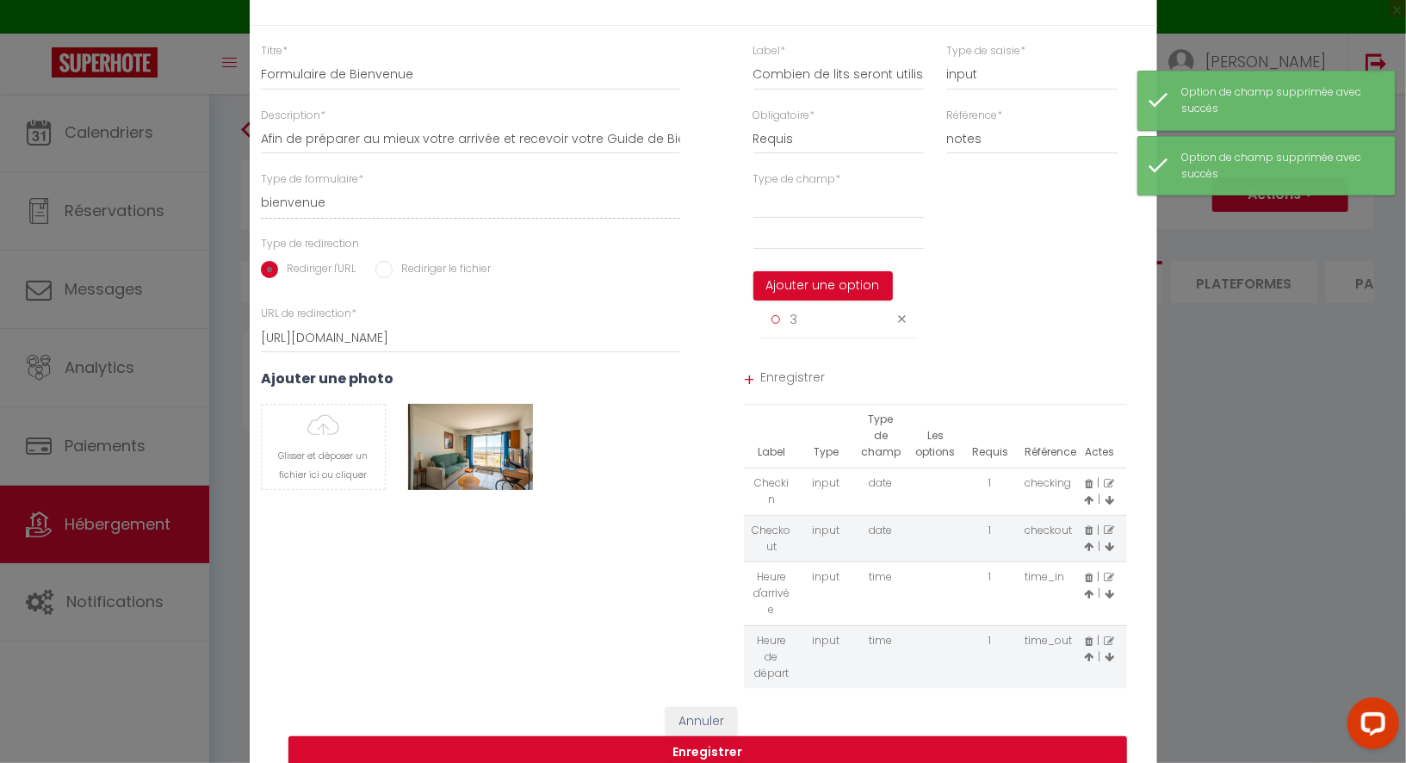
click at [903, 326] on icon at bounding box center [902, 319] width 8 height 13
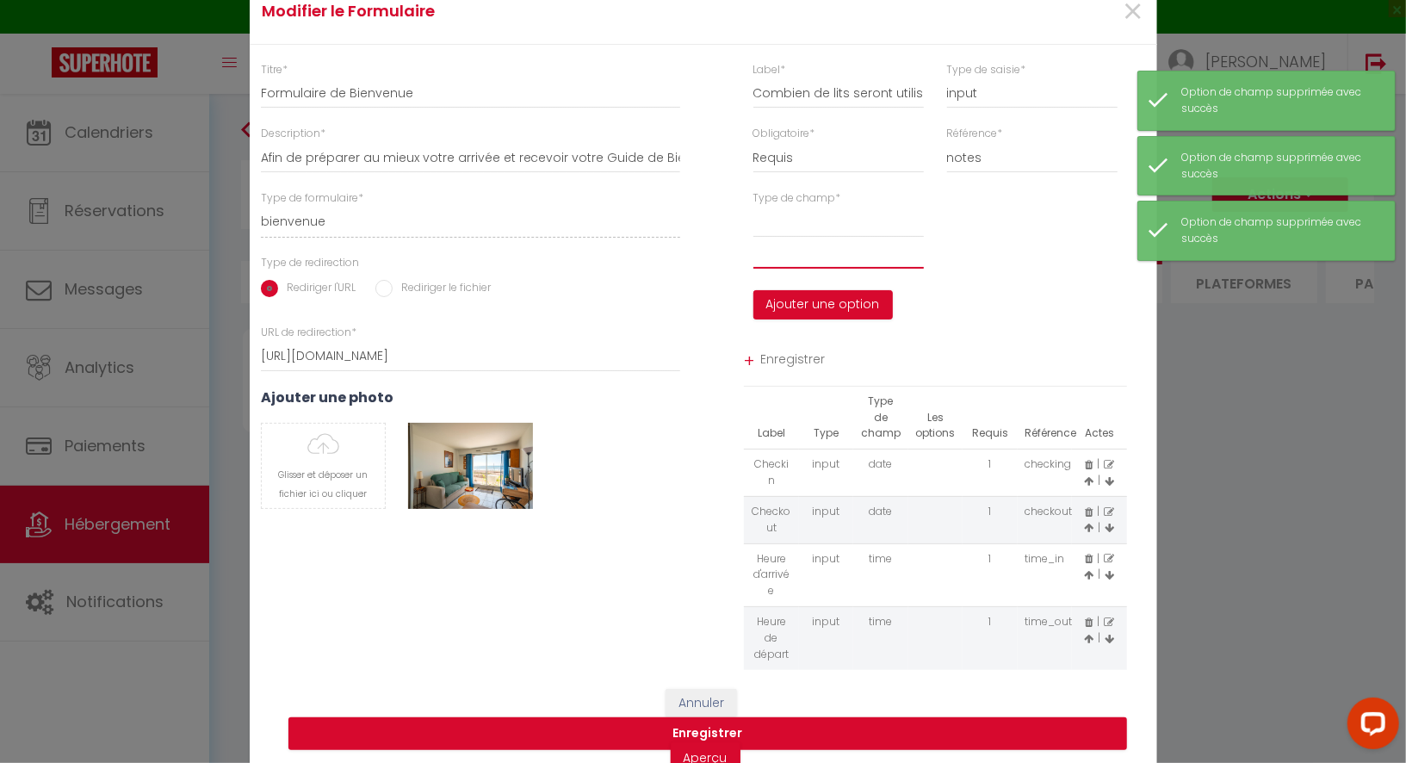
click at [813, 269] on input "text" at bounding box center [839, 253] width 171 height 31
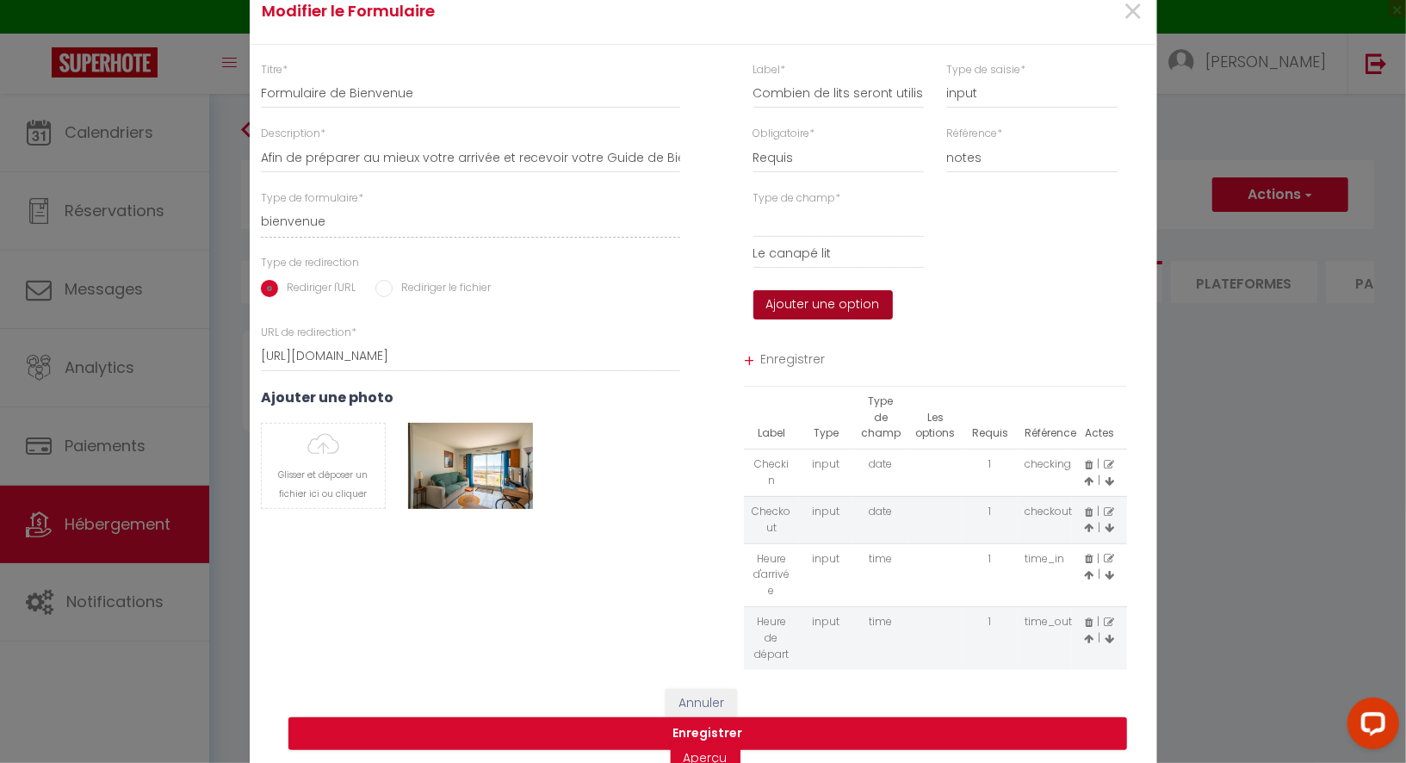
click at [829, 312] on button "Ajouter une option" at bounding box center [824, 304] width 140 height 29
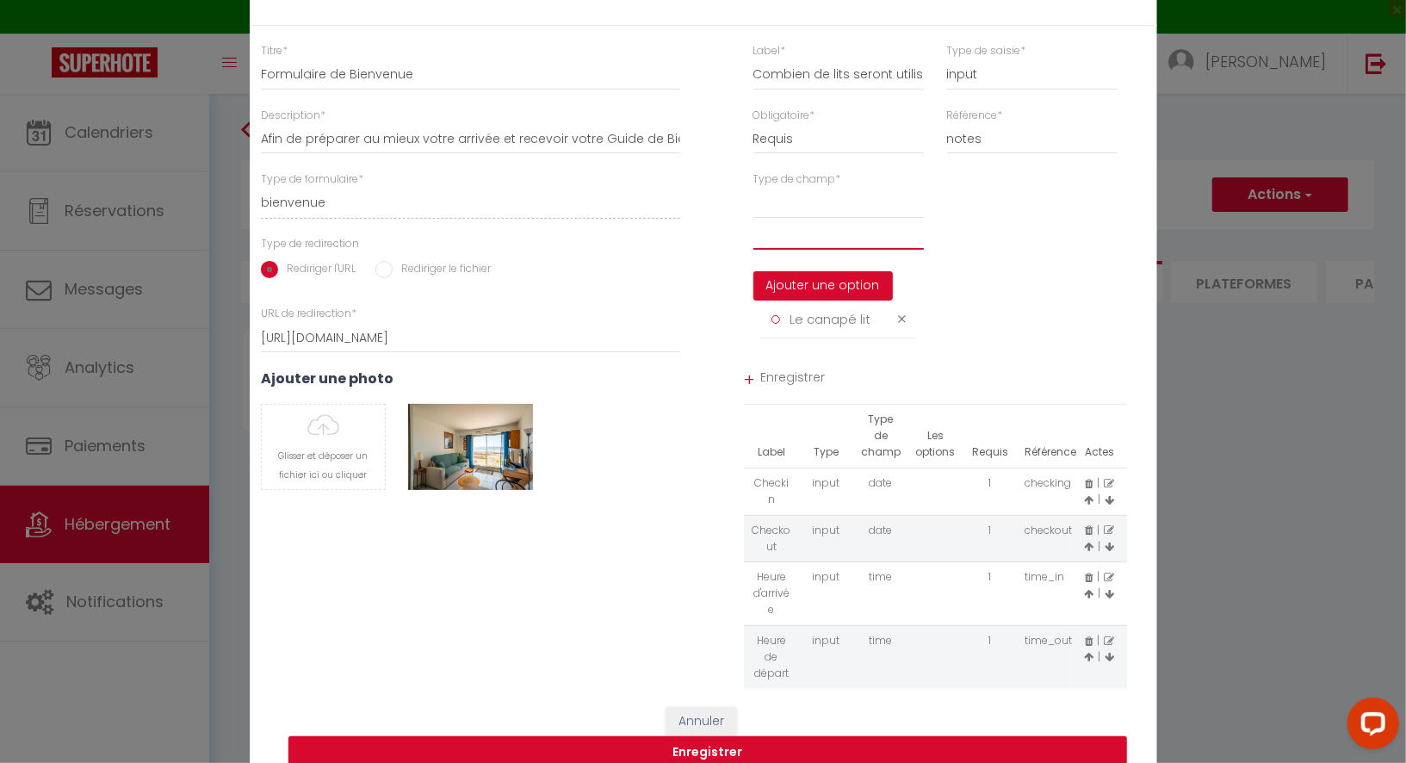
click at [791, 250] on input "text" at bounding box center [839, 234] width 171 height 31
click at [804, 241] on input "Le canapé lit + Un petit lit" at bounding box center [839, 234] width 171 height 31
click at [810, 301] on button "Ajouter une option" at bounding box center [824, 285] width 140 height 29
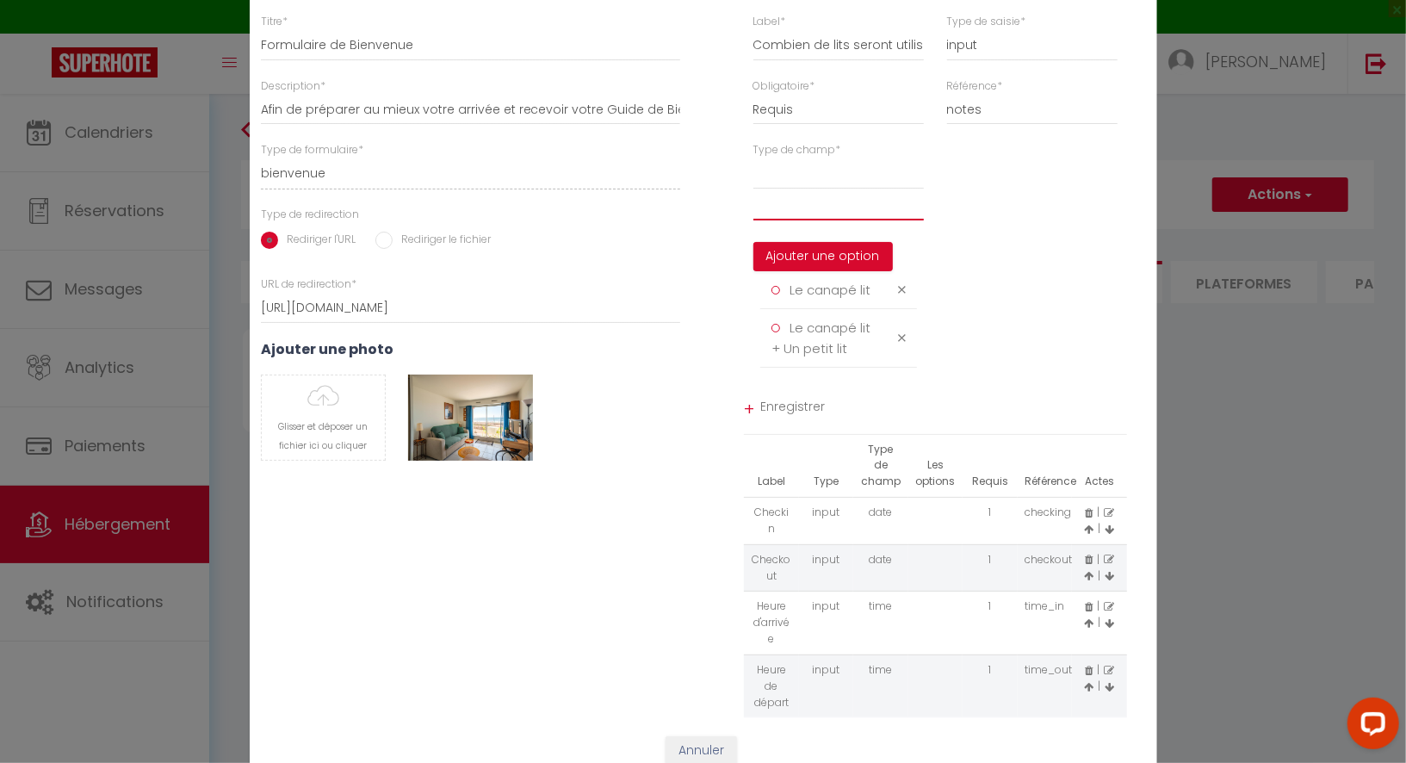
click at [803, 220] on input "text" at bounding box center [839, 204] width 171 height 31
paste input "Le canapé lit + Un petit lit"
click at [847, 215] on input "Le canapé lit + Un petit lit" at bounding box center [839, 204] width 171 height 31
click at [907, 220] on input "Le canapé lit + Deux petit lit" at bounding box center [839, 204] width 171 height 31
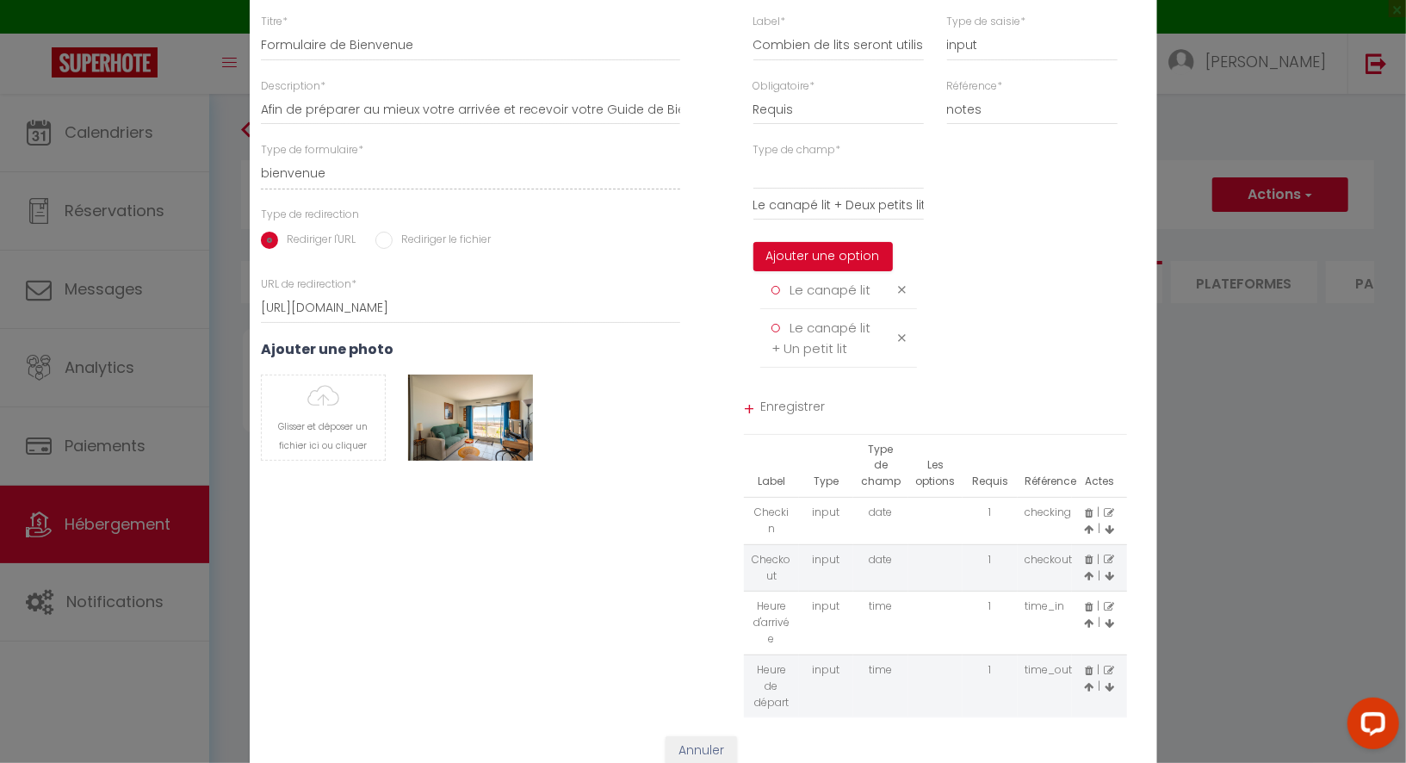
click at [926, 221] on div "Type de champ * Le canapé lit + Deux petits lit Ajouter une option Le canapé li…" at bounding box center [839, 263] width 194 height 243
click at [923, 215] on input "Le canapé lit + Deux petits lit" at bounding box center [839, 204] width 171 height 31
drag, startPoint x: 832, startPoint y: 220, endPoint x: 740, endPoint y: 220, distance: 92.2
click at [740, 220] on div "Type de champ * Le canapé lit + Deux petits lits Ajouter une option Le canapé l…" at bounding box center [936, 263] width 465 height 243
click at [822, 263] on button "Ajouter une option" at bounding box center [824, 256] width 140 height 29
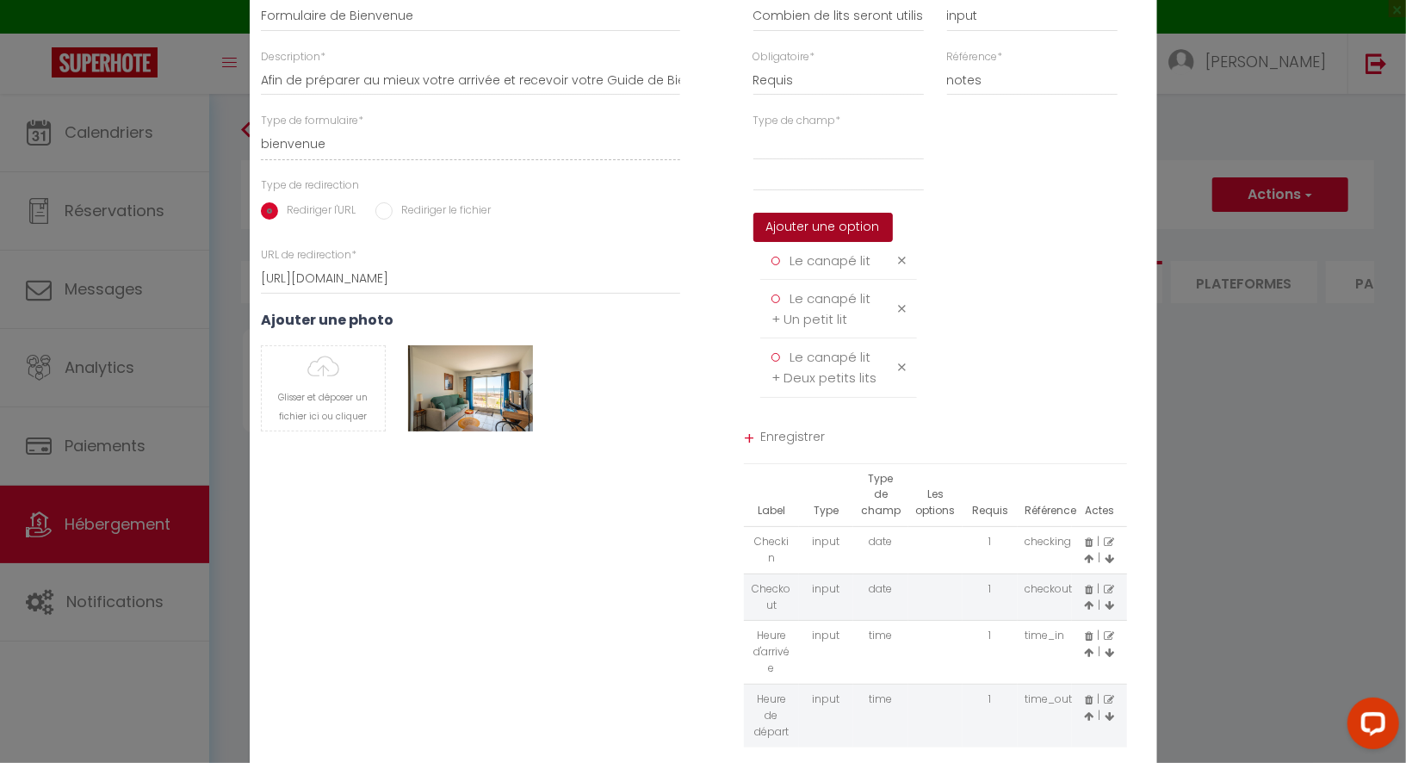
click at [837, 242] on button "Ajouter une option" at bounding box center [824, 227] width 140 height 29
click at [802, 191] on input "text" at bounding box center [839, 175] width 171 height 31
click at [812, 237] on button "Ajouter une option" at bounding box center [824, 227] width 140 height 29
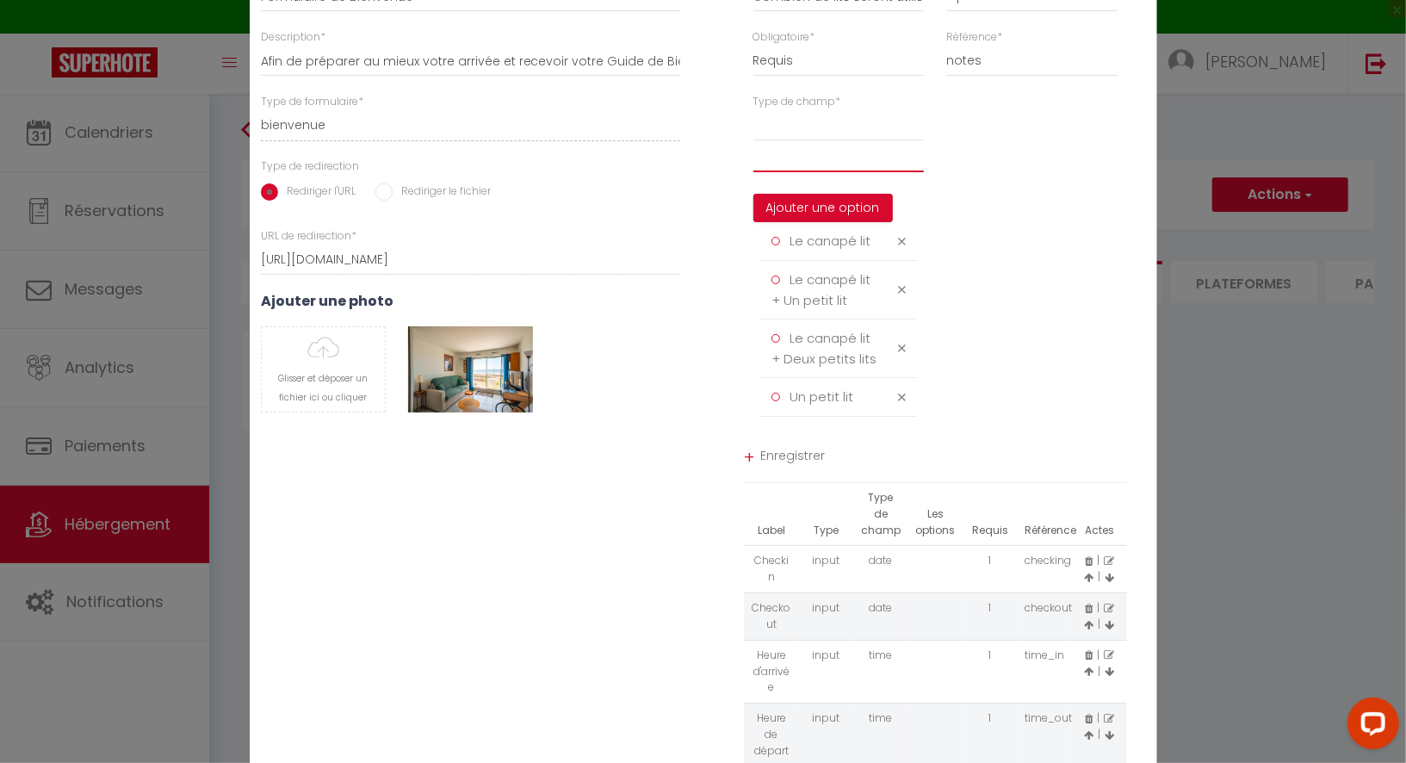
click at [802, 172] on input "text" at bounding box center [839, 156] width 171 height 31
click at [841, 210] on button "Ajouter une option" at bounding box center [824, 208] width 140 height 29
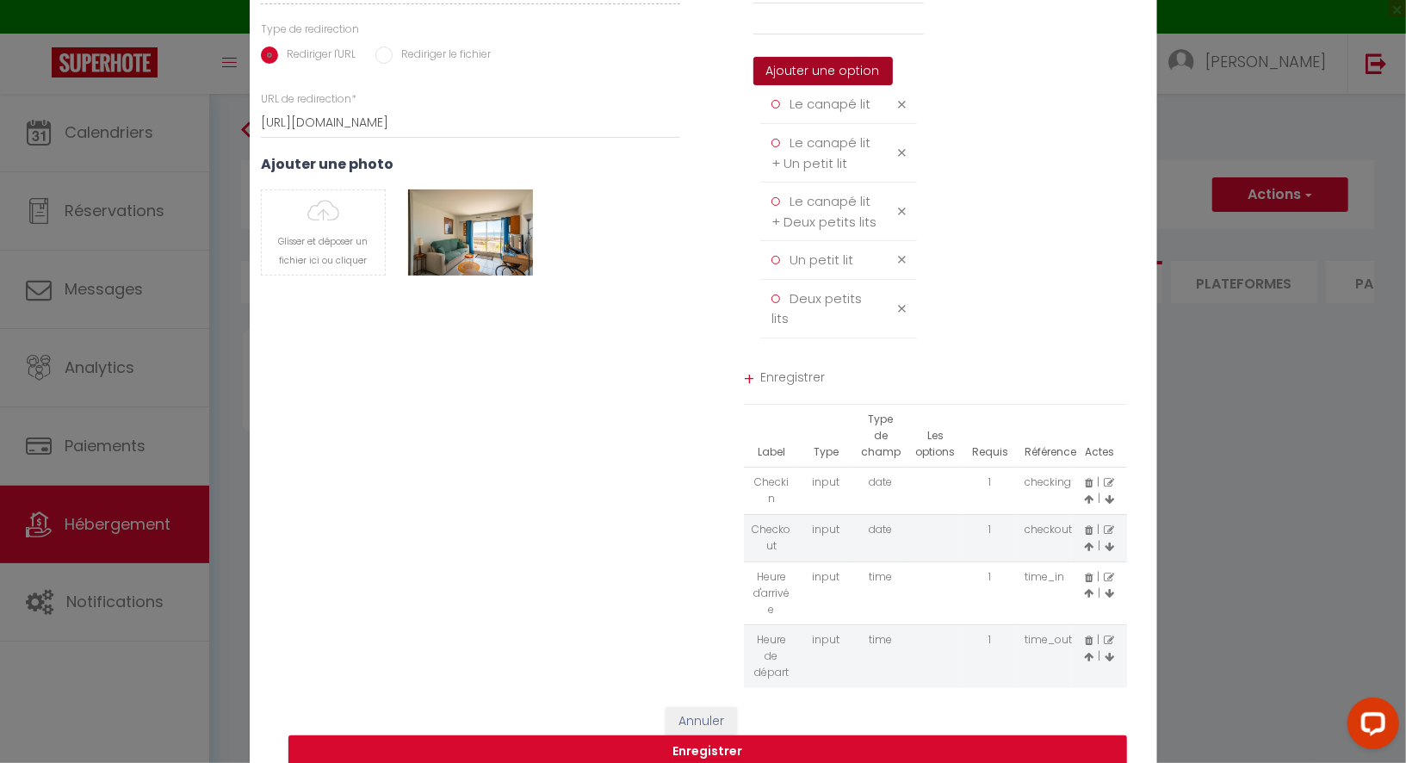
scroll to position [134, 0]
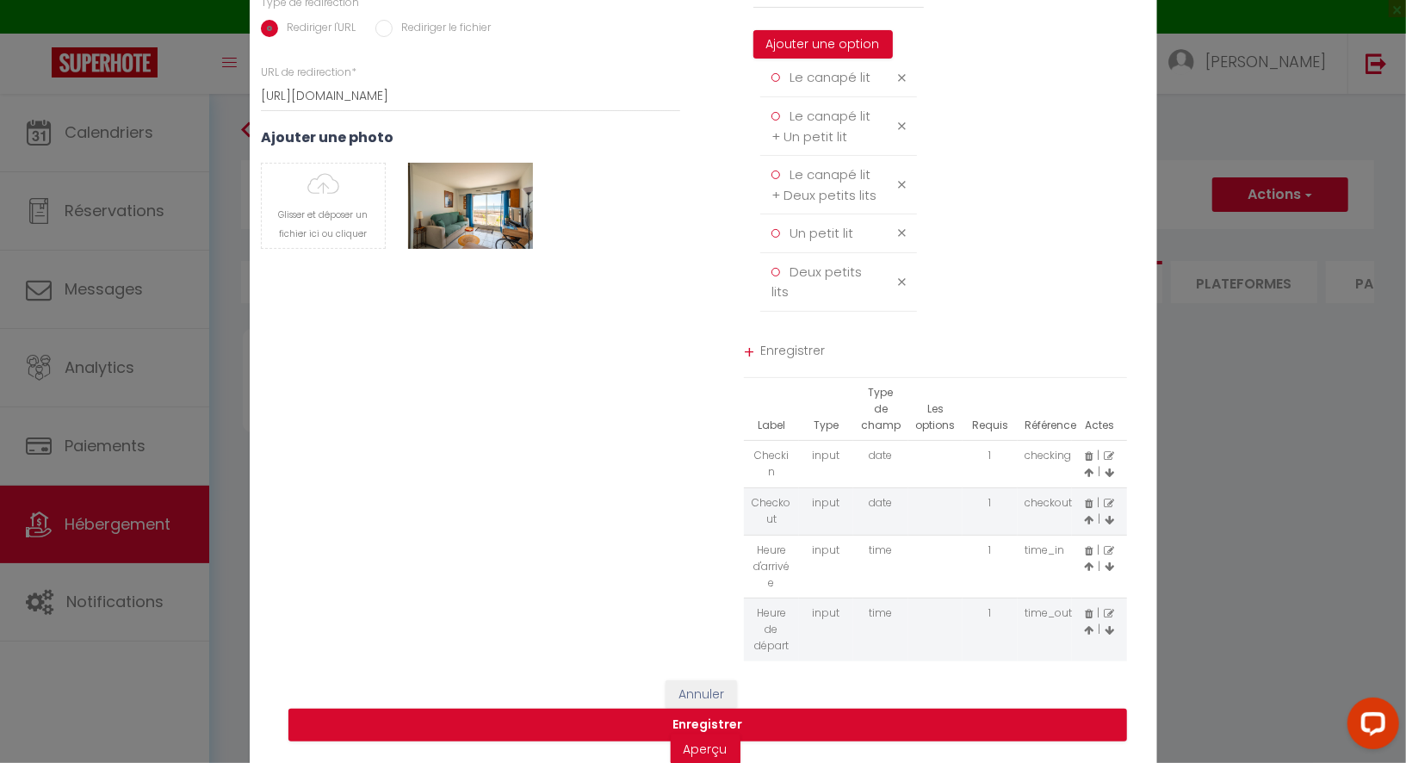
click at [791, 356] on span "Enregistrer" at bounding box center [944, 353] width 367 height 31
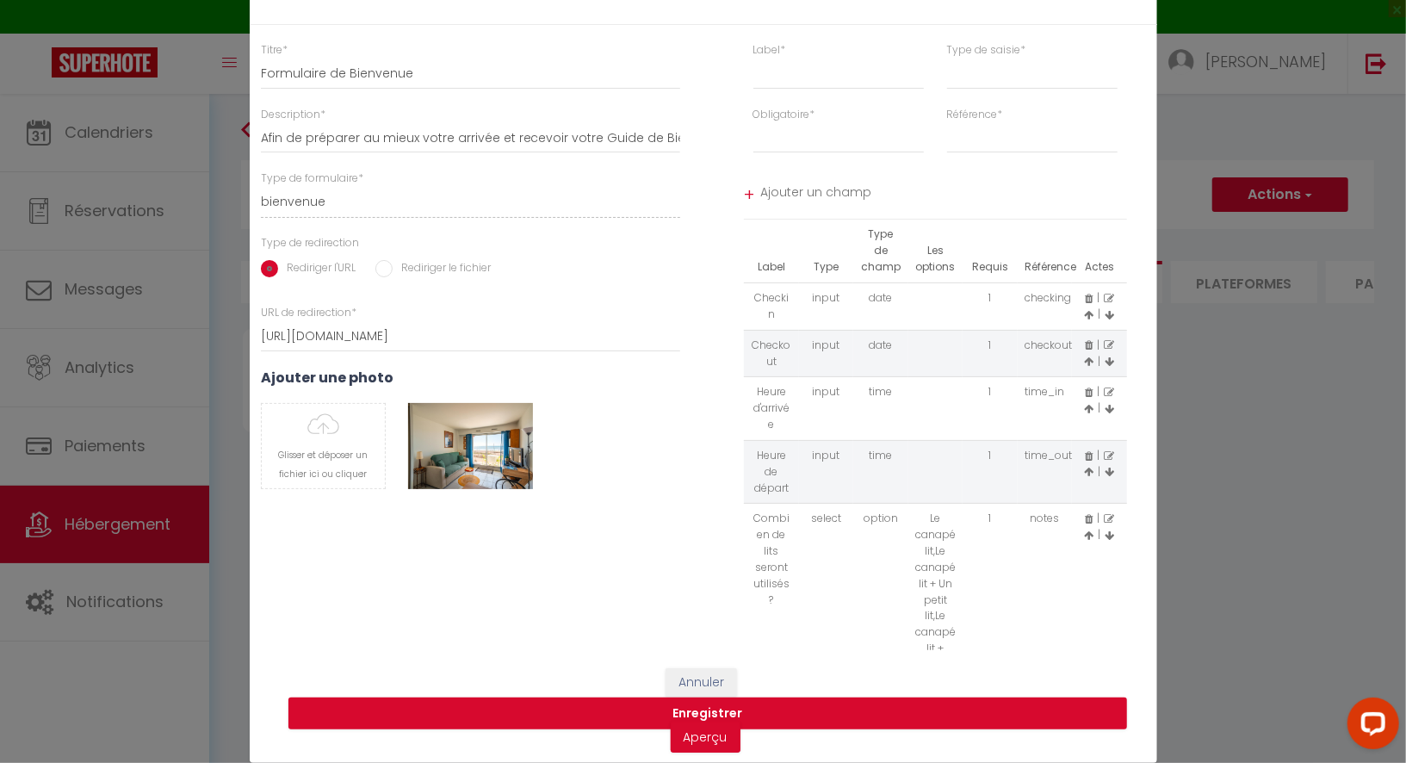
scroll to position [19, 0]
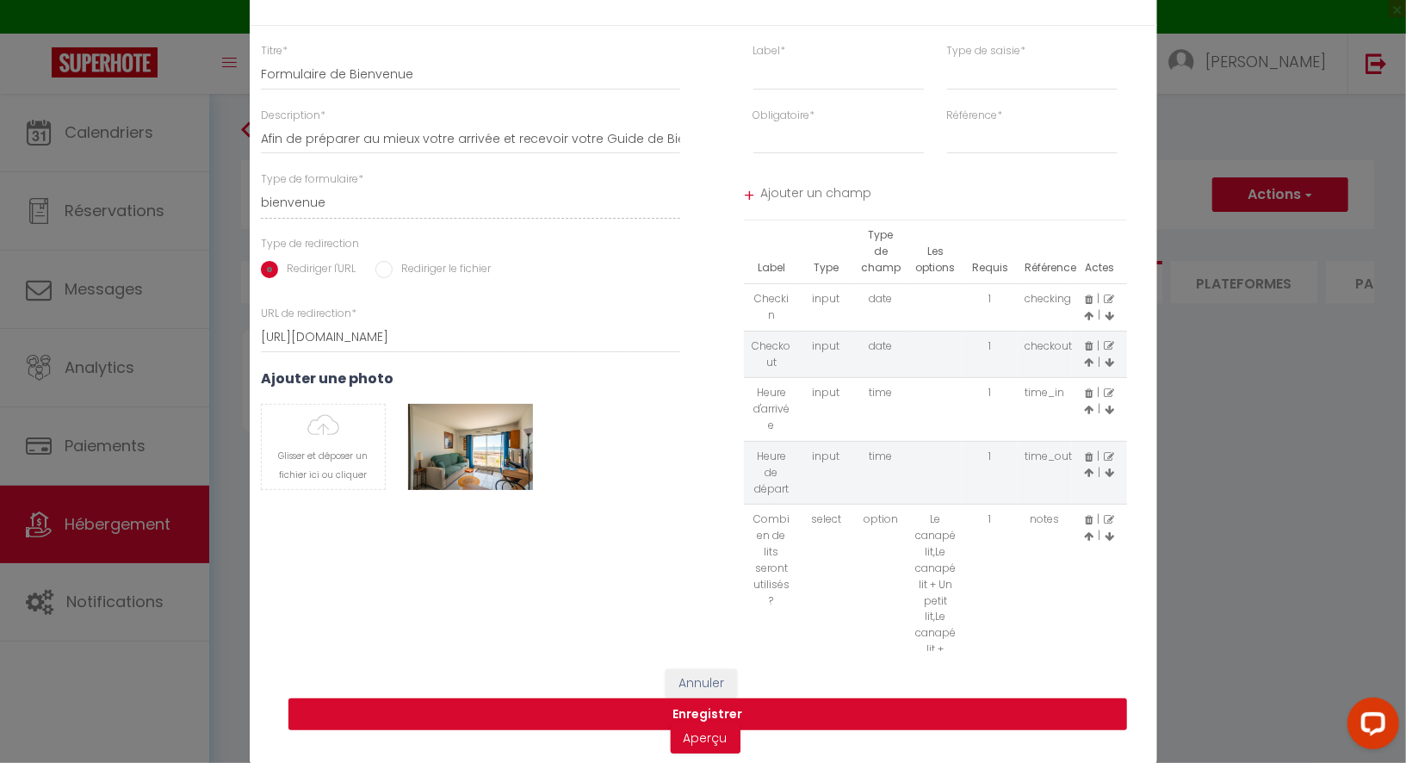
click at [777, 721] on button "Enregistrer" at bounding box center [708, 715] width 839 height 33
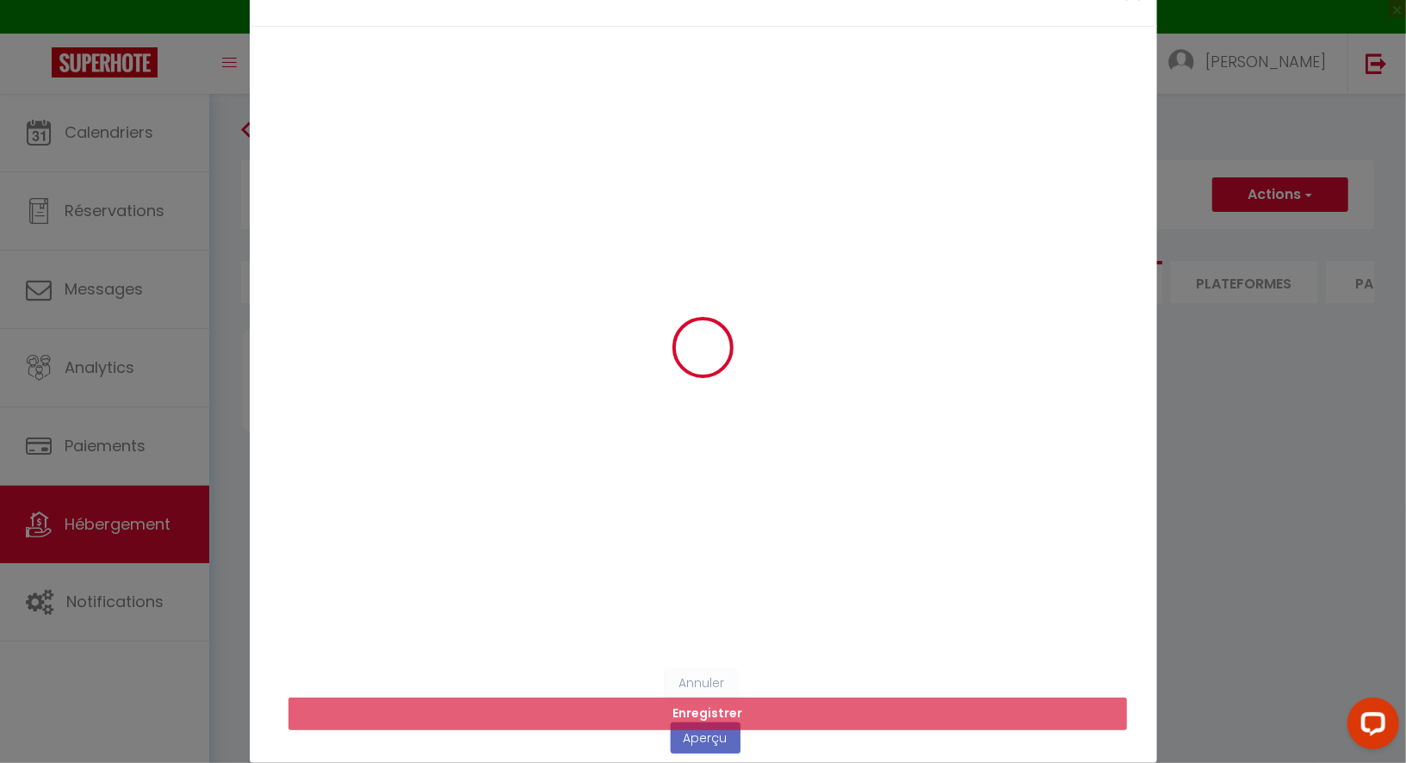
scroll to position [0, 0]
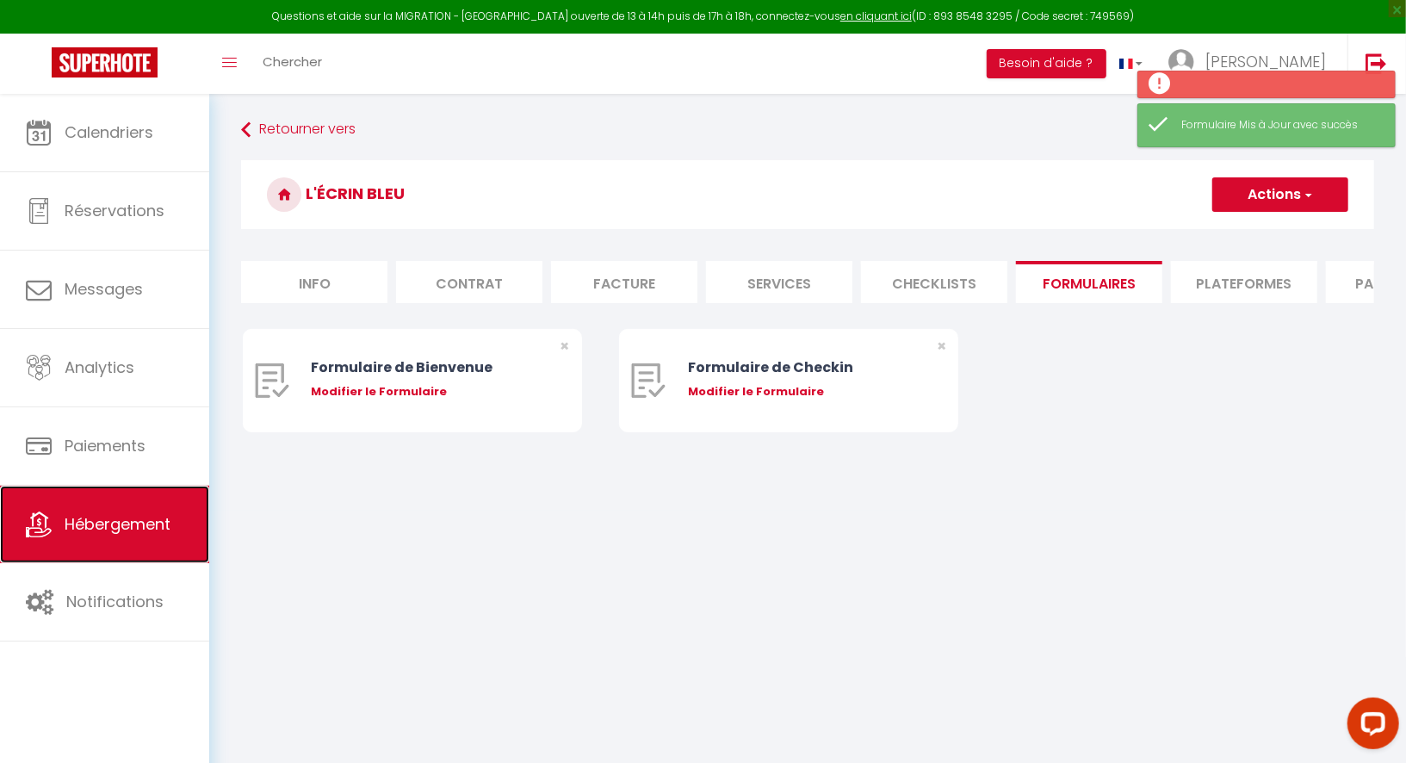
click at [129, 516] on span "Hébergement" at bounding box center [118, 524] width 106 height 22
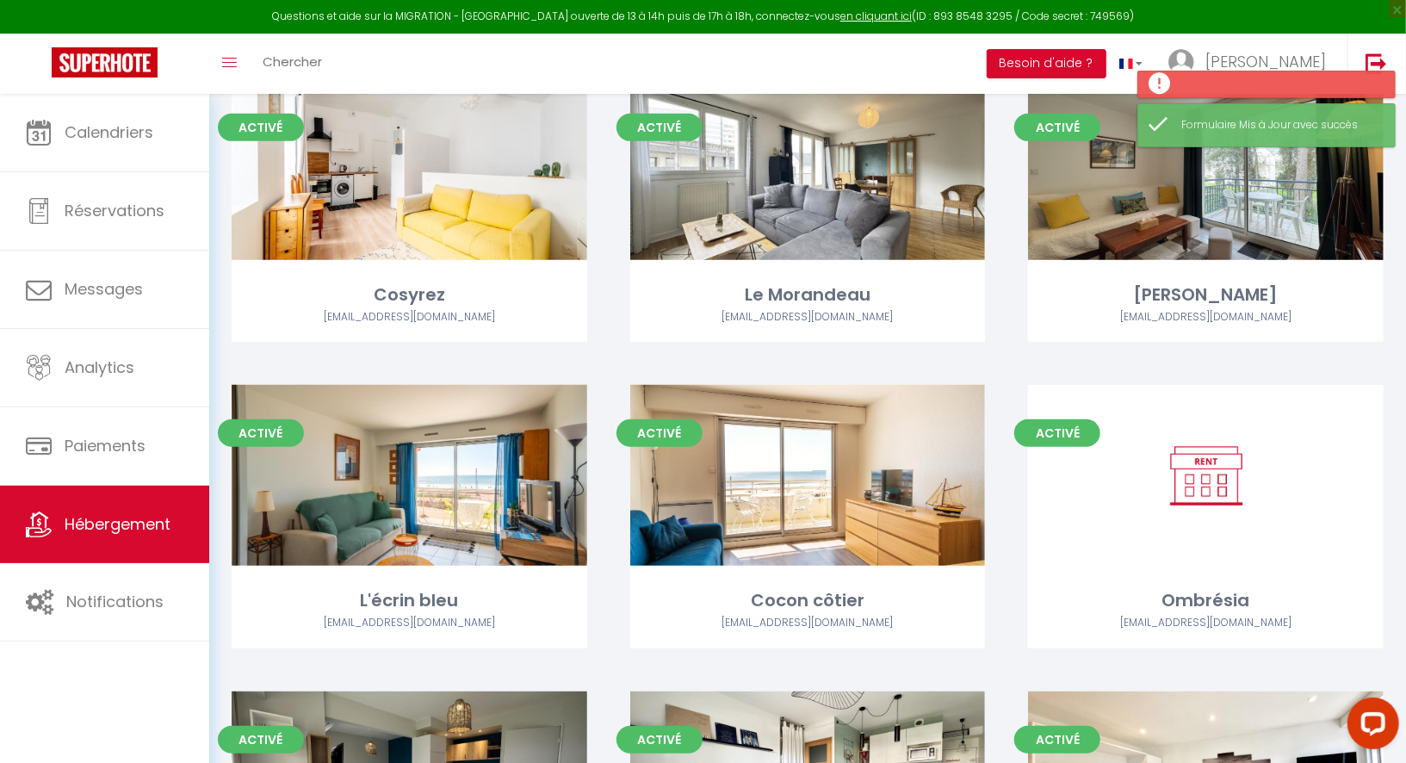
scroll to position [512, 0]
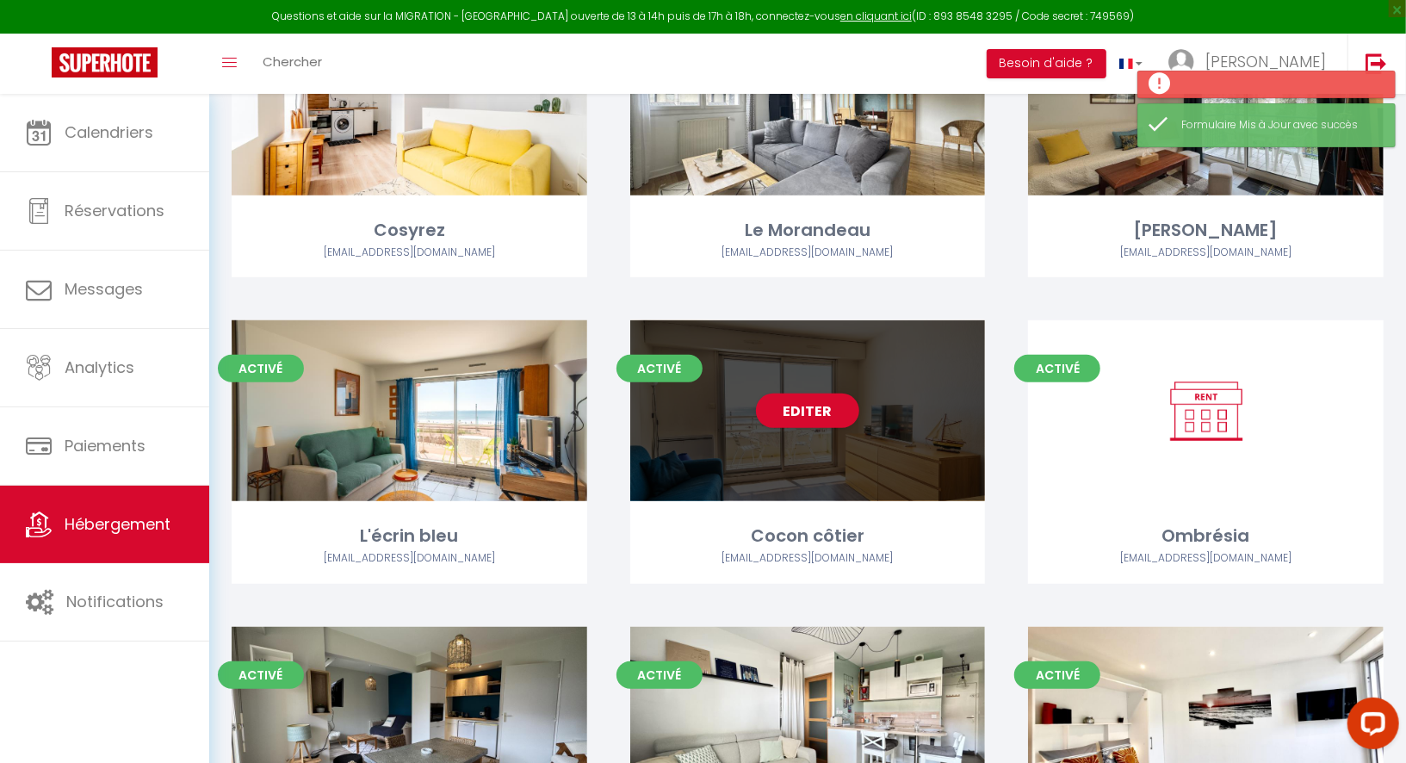
click at [867, 458] on div "Editer" at bounding box center [808, 410] width 356 height 181
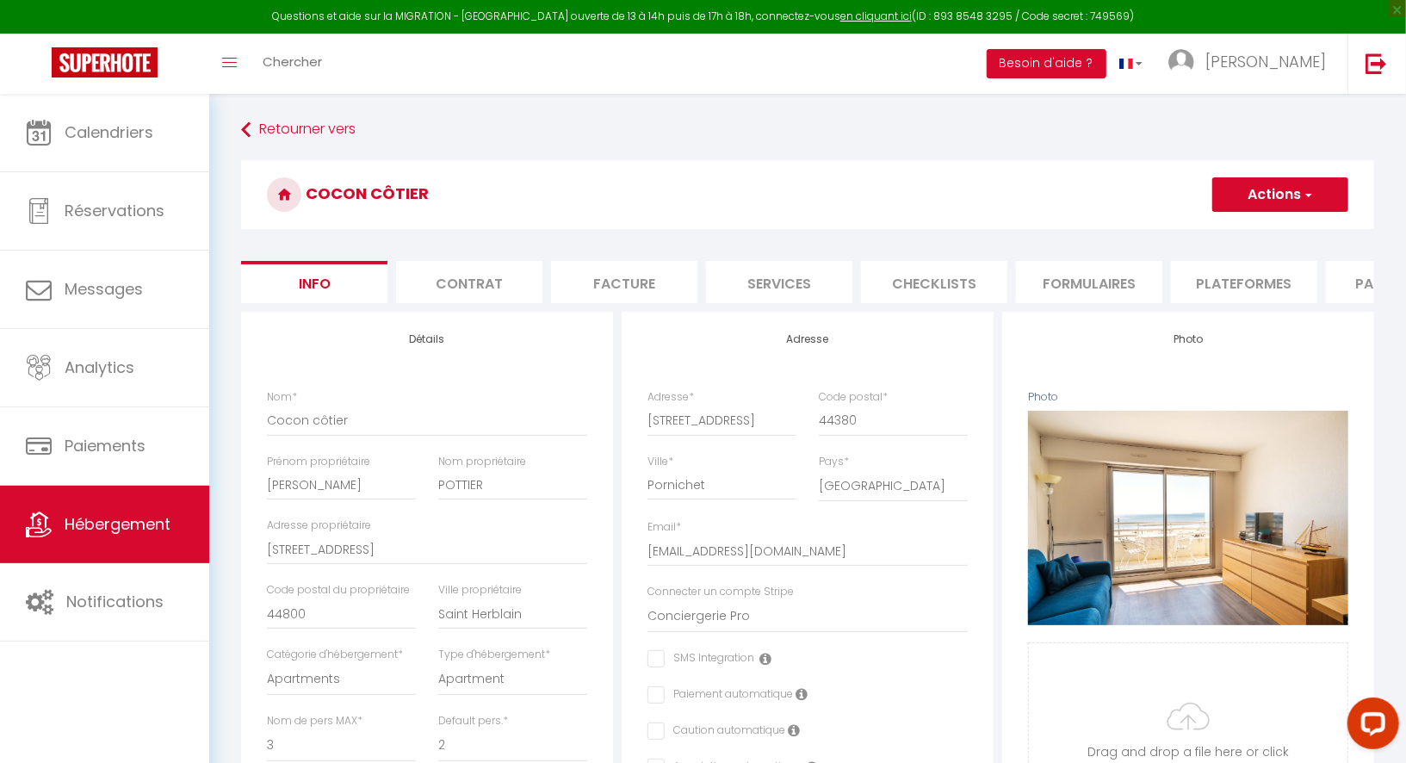
click at [1090, 281] on li "Formulaires" at bounding box center [1089, 282] width 146 height 42
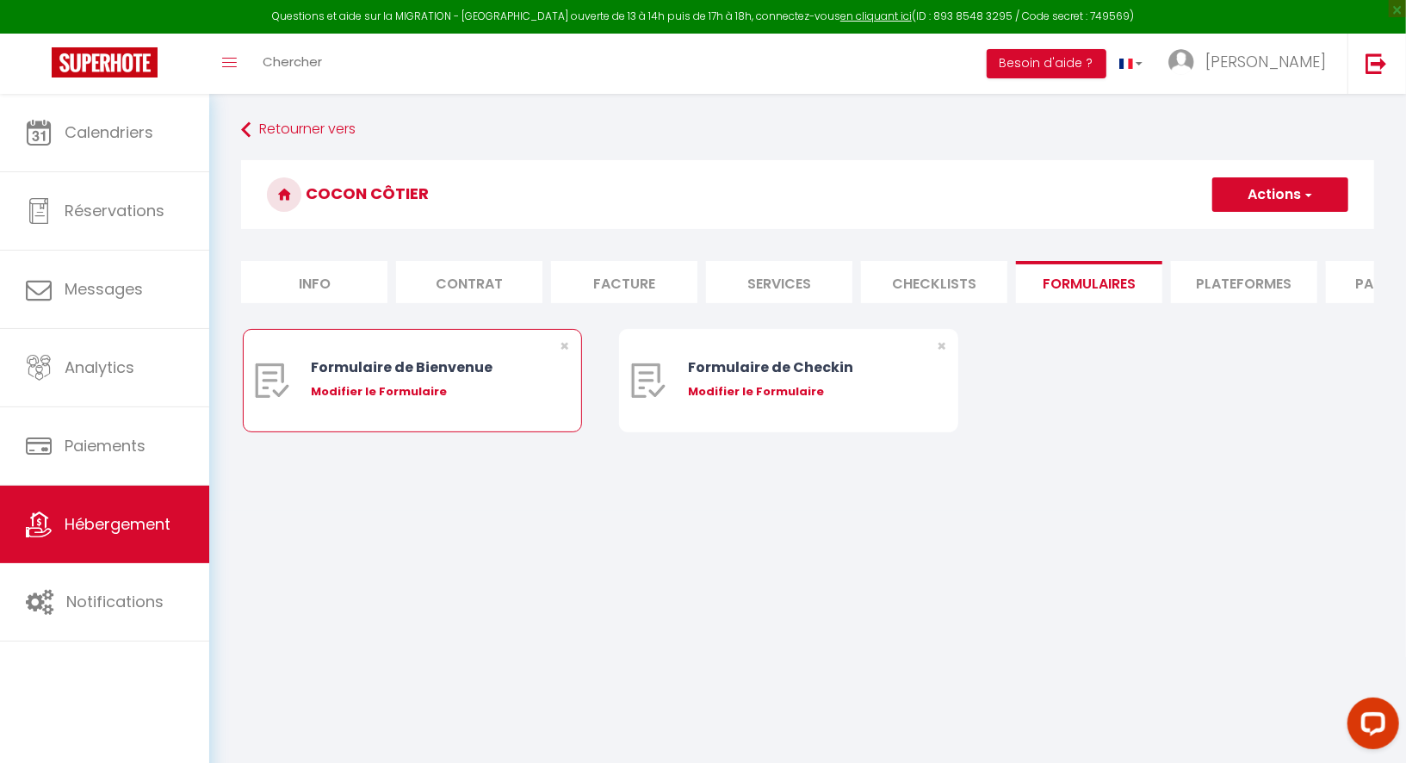
click at [410, 391] on div "Modifier le Formulaire" at bounding box center [426, 391] width 230 height 17
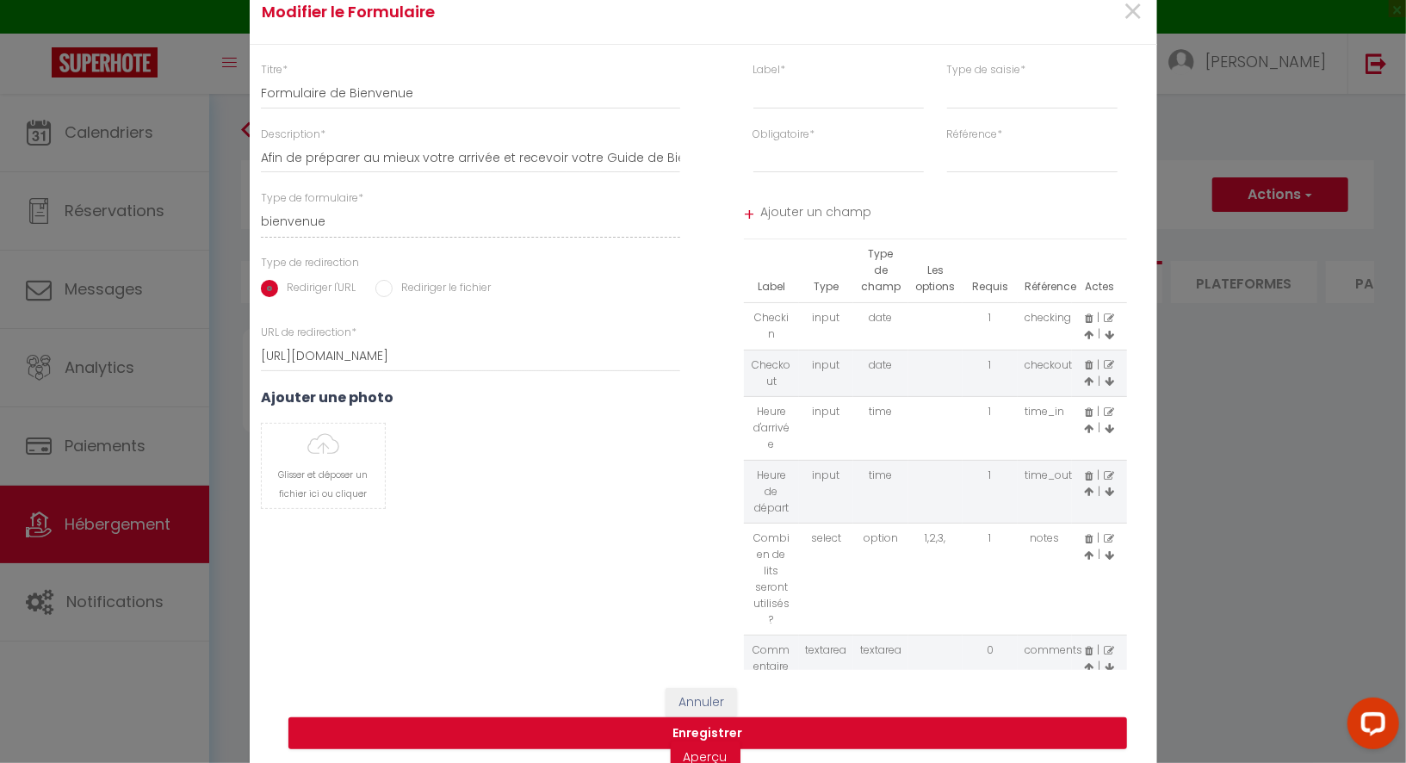
click at [1090, 646] on icon at bounding box center [1089, 651] width 8 height 10
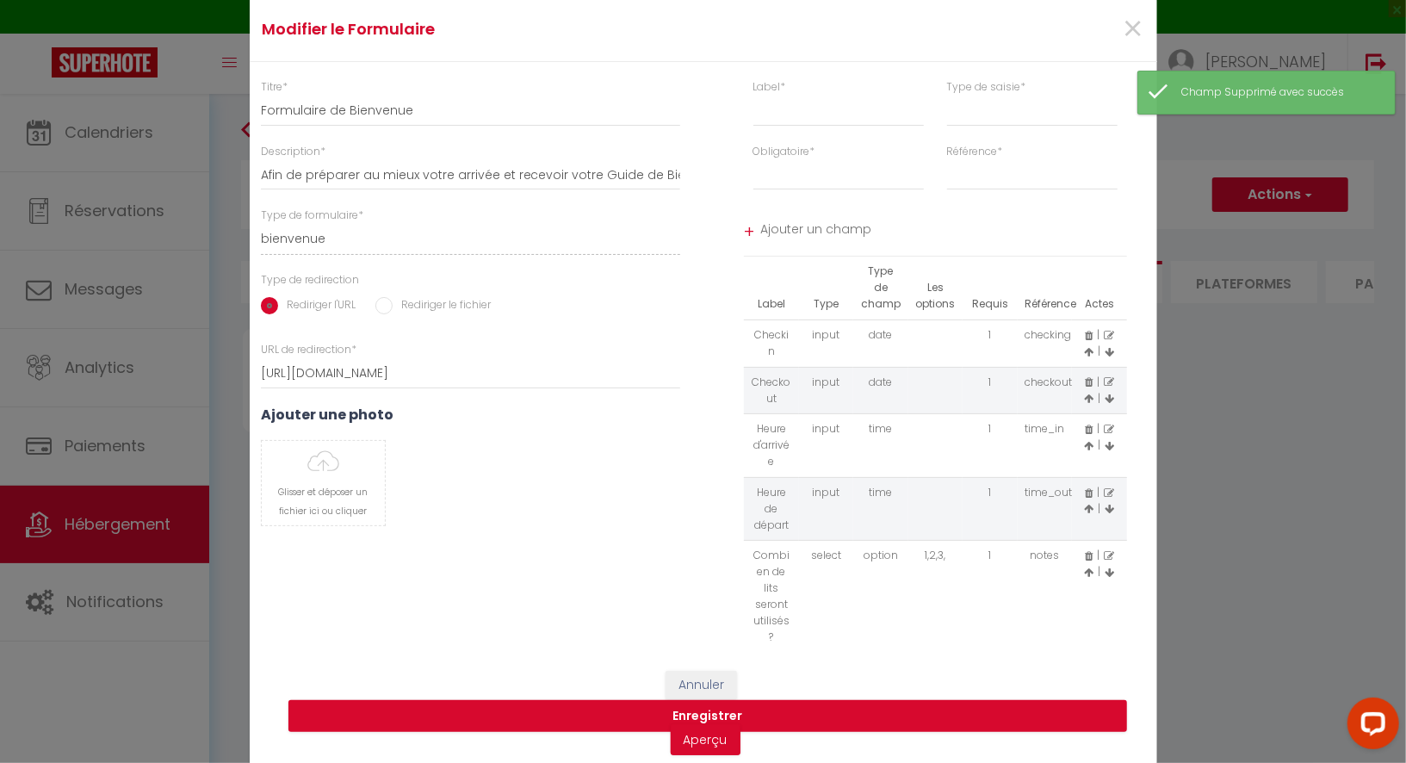
click at [1111, 556] on icon at bounding box center [1109, 556] width 10 height 10
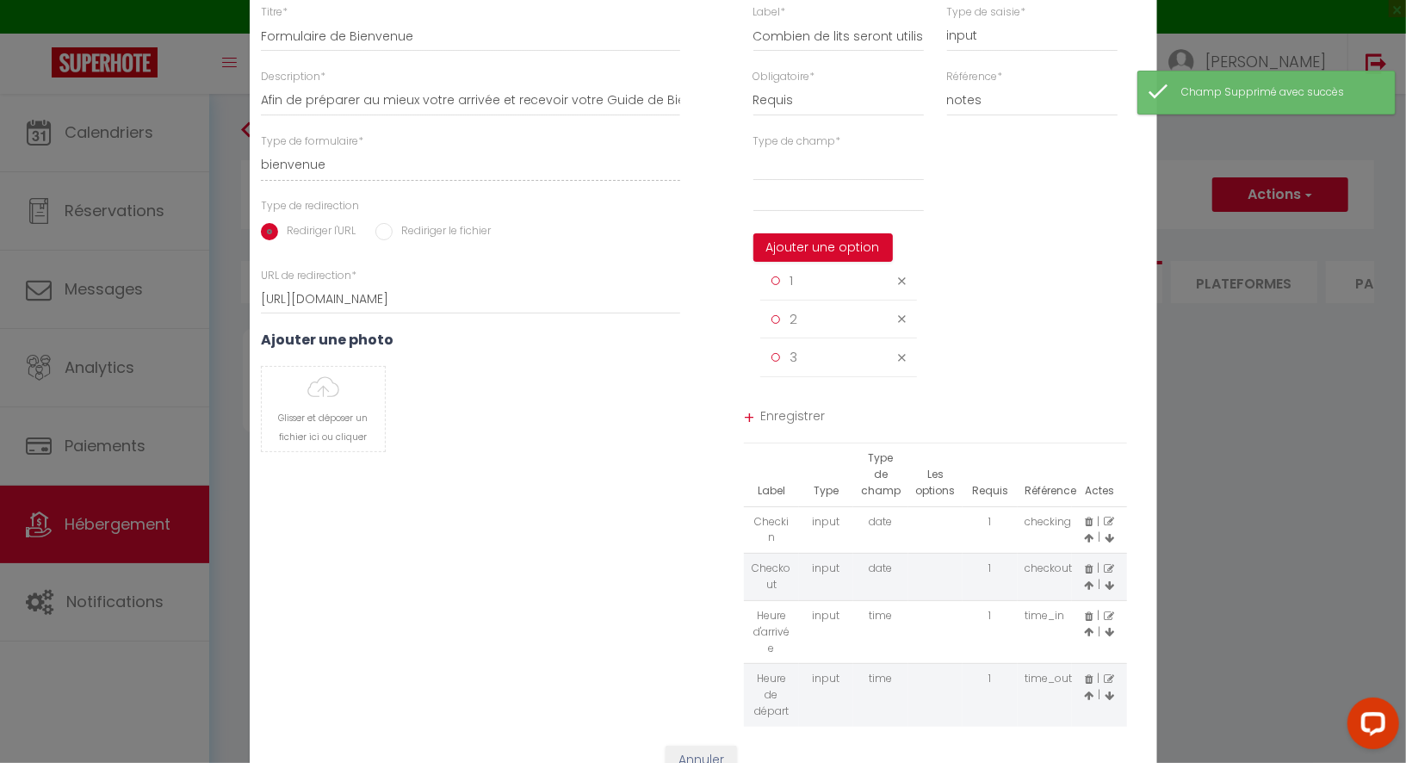
click at [903, 288] on icon at bounding box center [902, 281] width 8 height 13
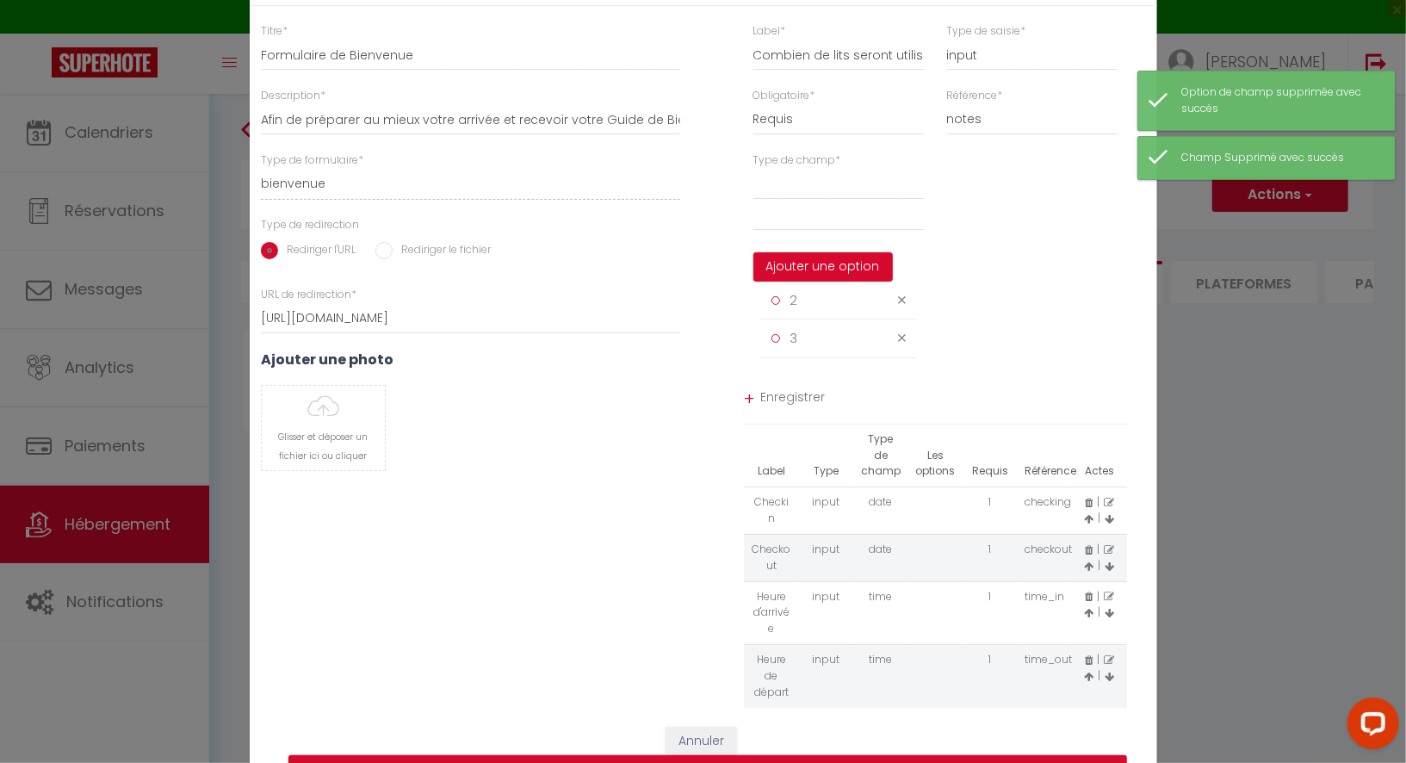
click at [903, 307] on icon at bounding box center [902, 300] width 8 height 13
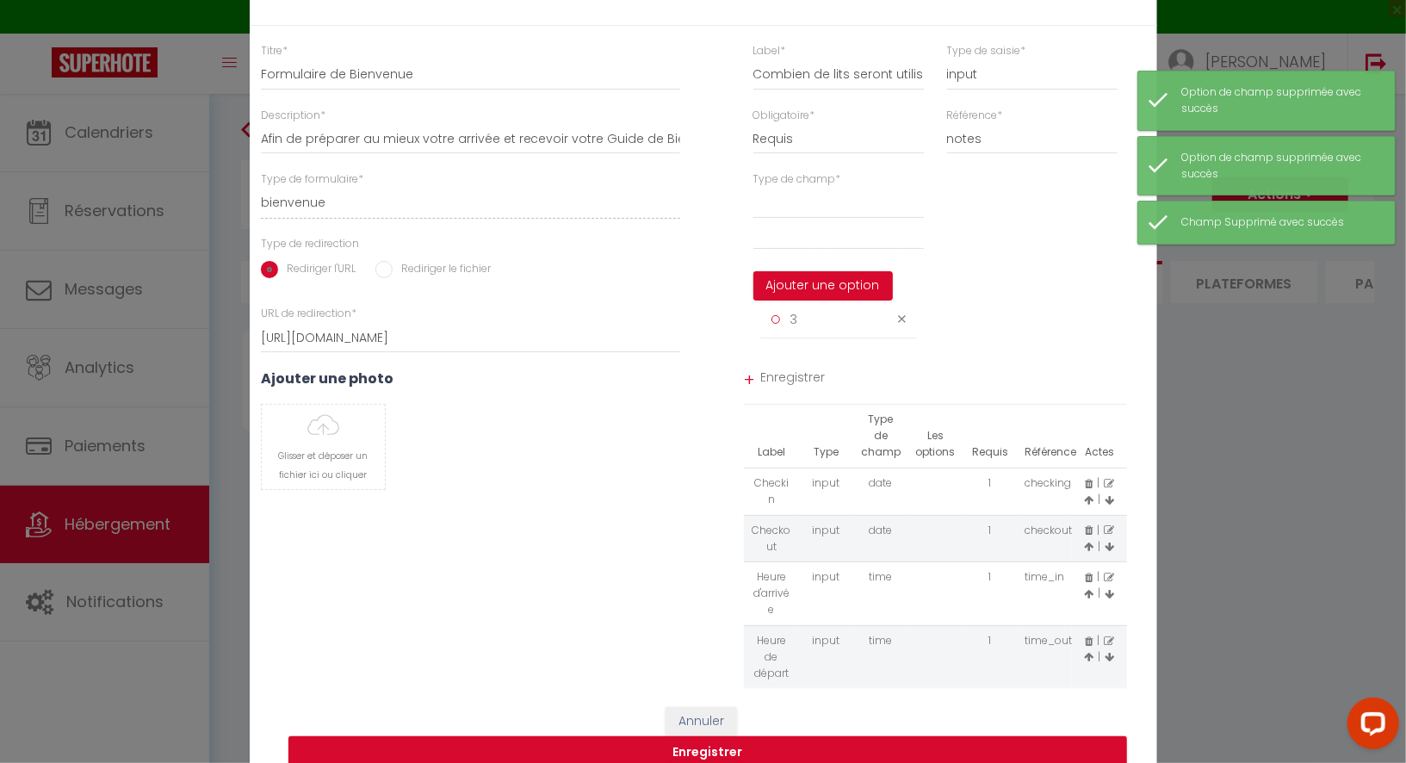
click at [903, 326] on icon at bounding box center [902, 319] width 8 height 13
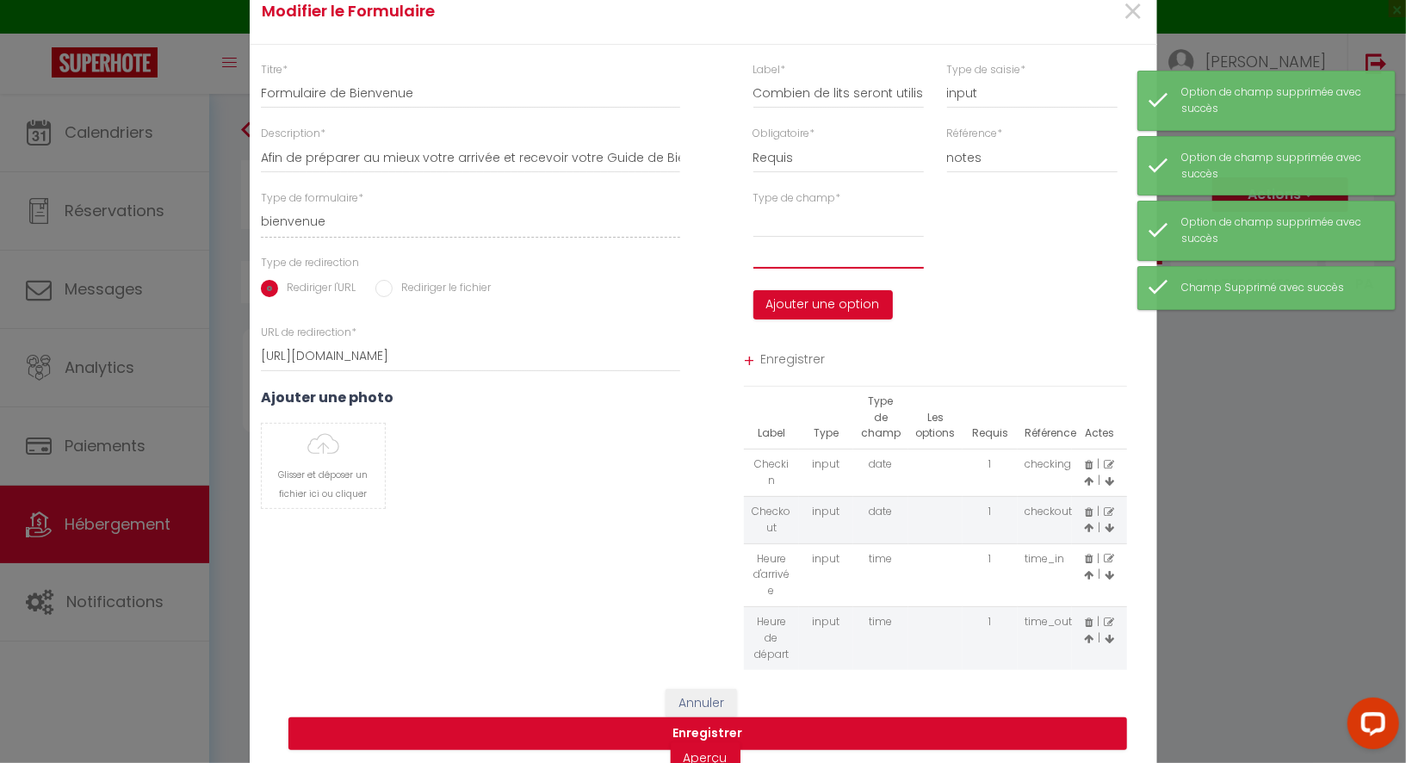
click at [835, 269] on input "text" at bounding box center [839, 253] width 171 height 31
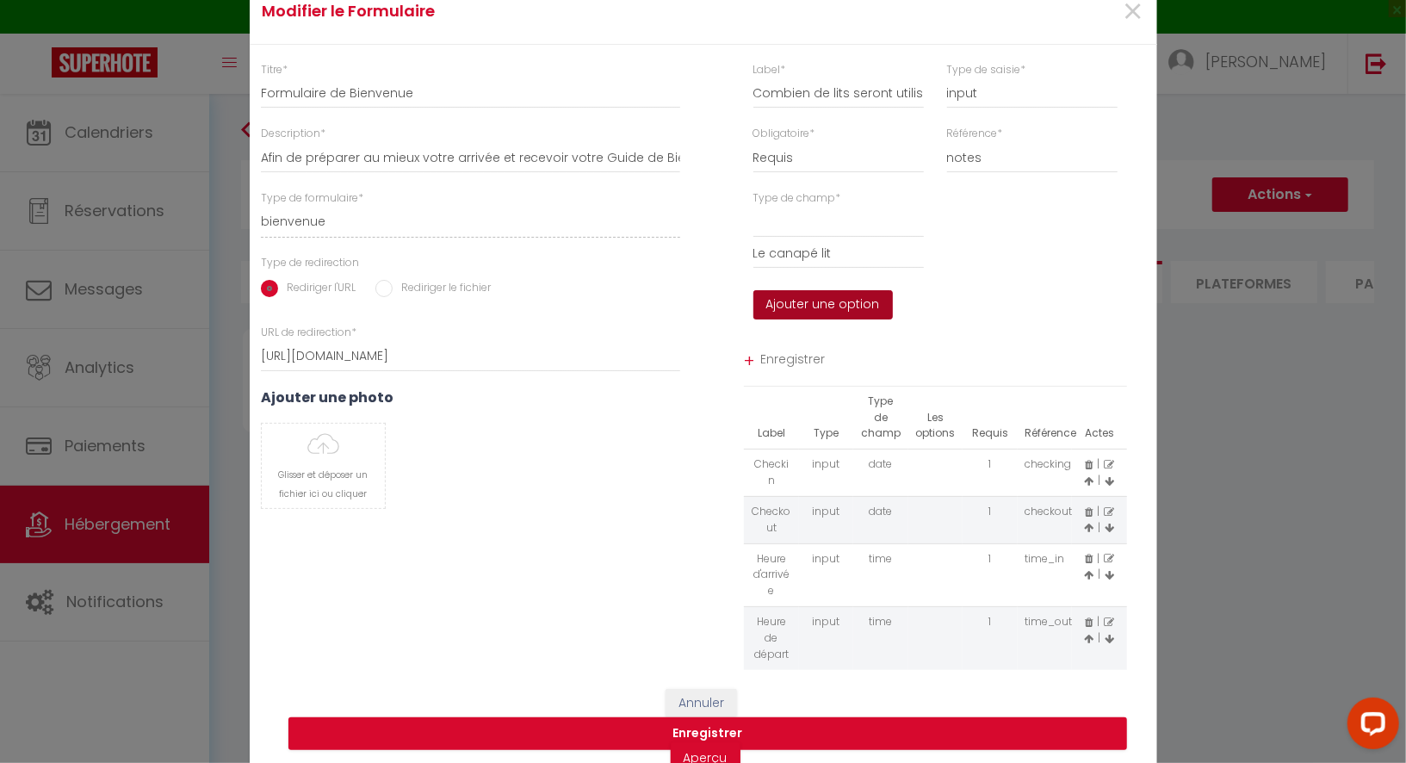
click at [848, 311] on button "Ajouter une option" at bounding box center [824, 304] width 140 height 29
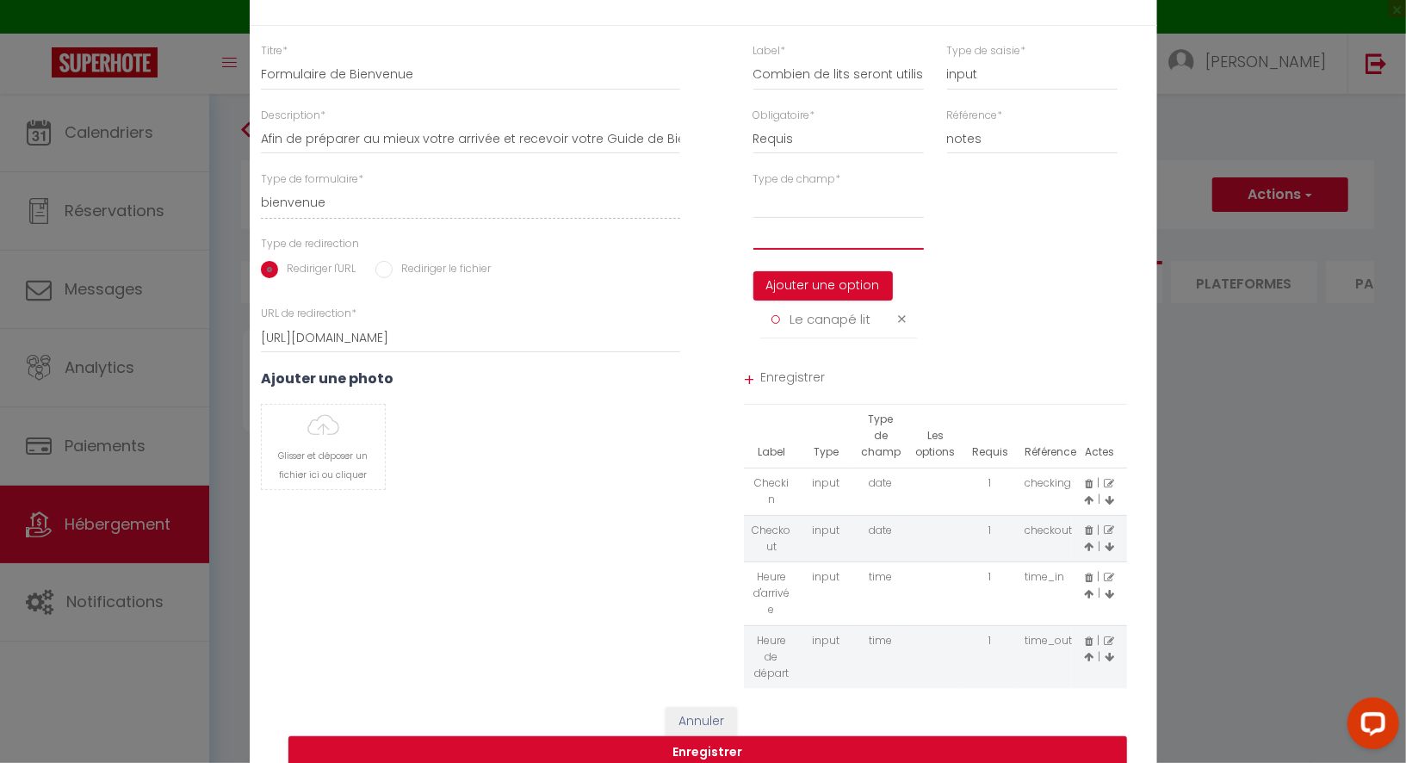
click at [816, 250] on input "text" at bounding box center [839, 234] width 171 height 31
click at [819, 325] on span "Le canapé lit" at bounding box center [830, 319] width 81 height 18
copy li "Le canapé lit"
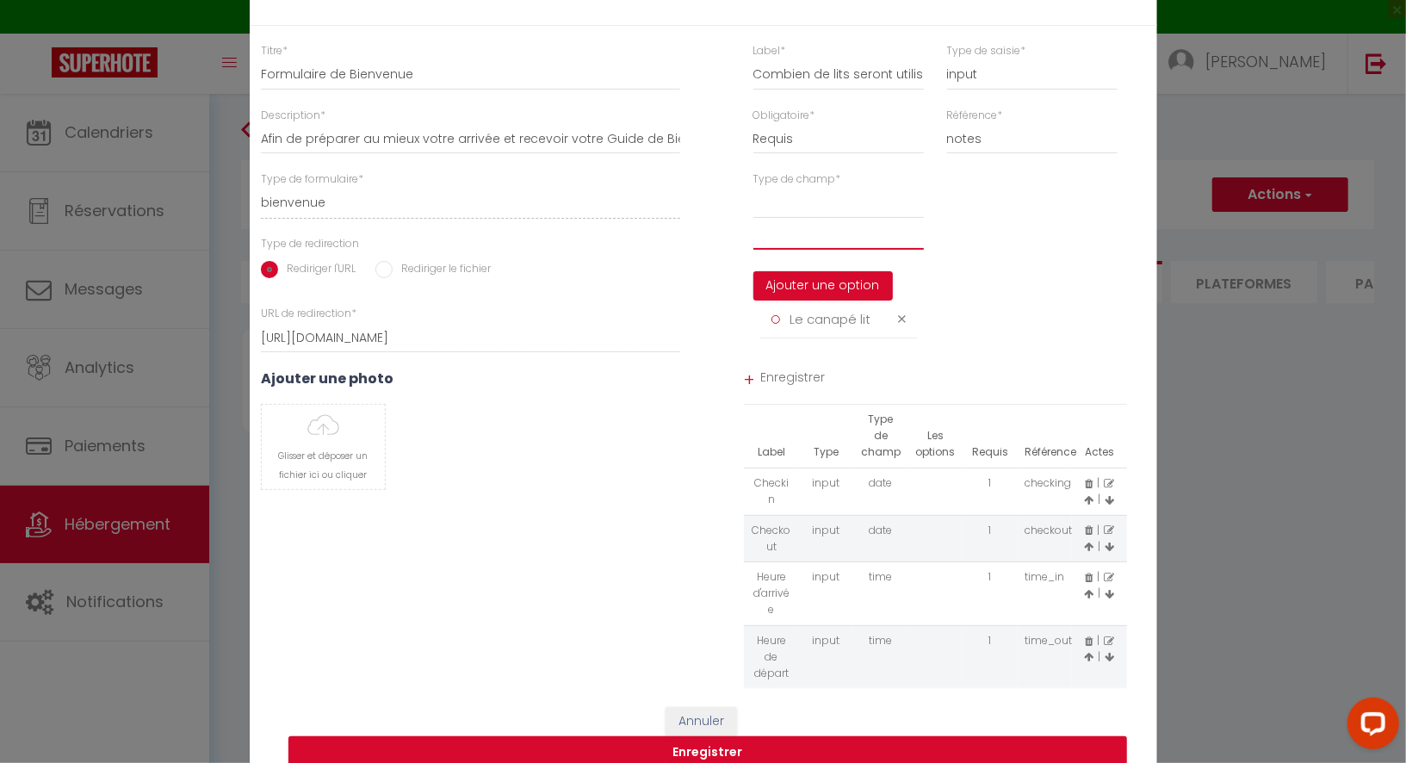
click at [810, 250] on input "text" at bounding box center [839, 234] width 171 height 31
paste input "Le canapé lit"
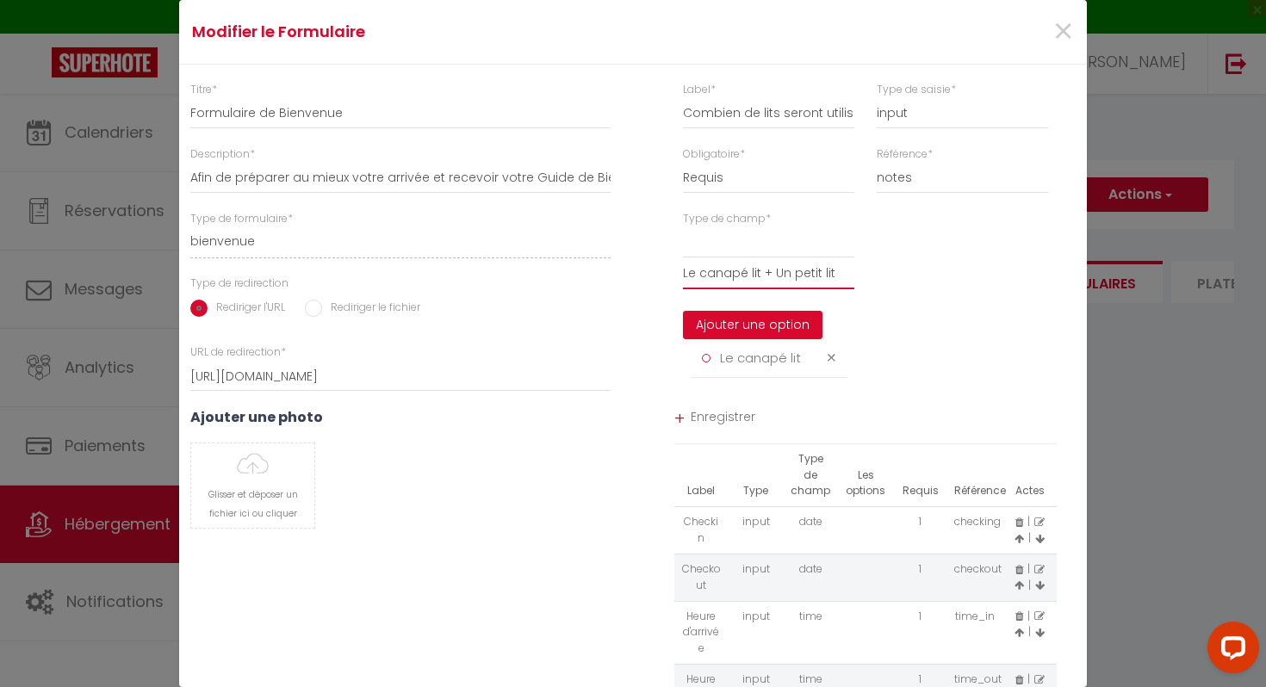
click at [773, 273] on input "Le canapé lit + Un petit lit" at bounding box center [768, 273] width 171 height 31
click at [764, 321] on button "Ajouter une option" at bounding box center [753, 325] width 140 height 29
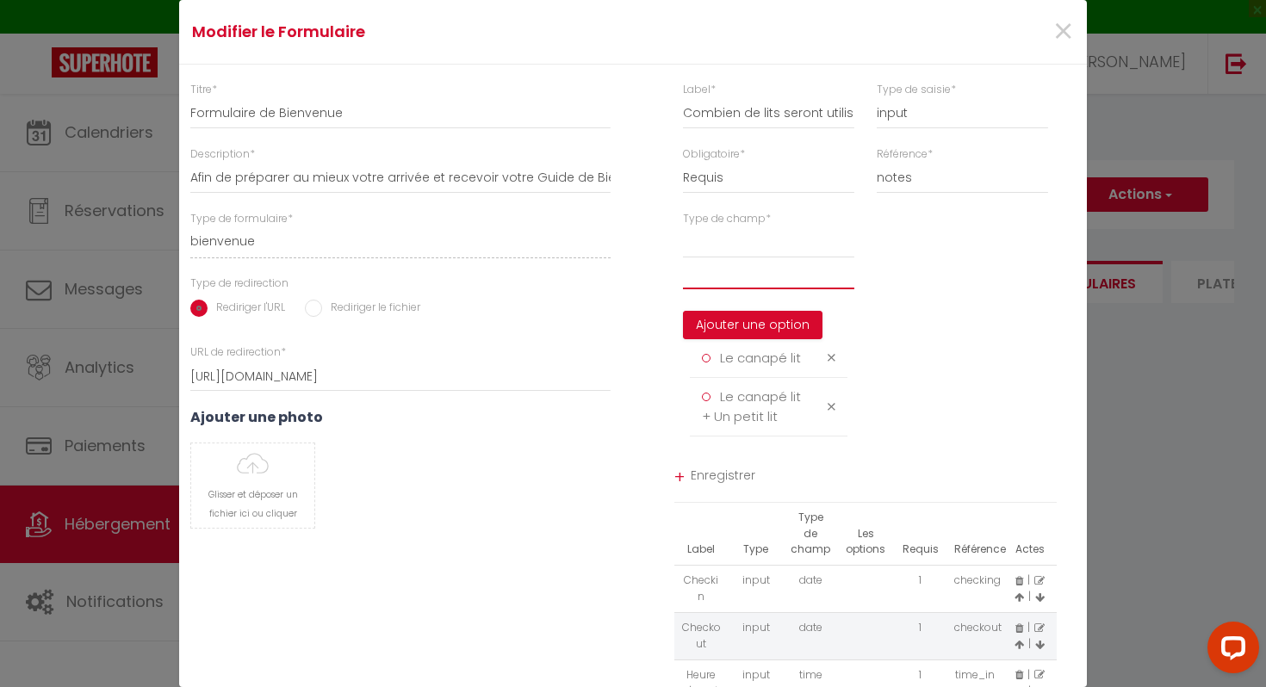
click at [767, 275] on input "text" at bounding box center [768, 273] width 171 height 31
paste input "Le canapé lit + Un petit lit"
click at [785, 276] on input "Le canapé lit + Un petit lit" at bounding box center [768, 273] width 171 height 31
click at [839, 273] on input "Le canapé lit + Deux petit lit" at bounding box center [768, 273] width 171 height 31
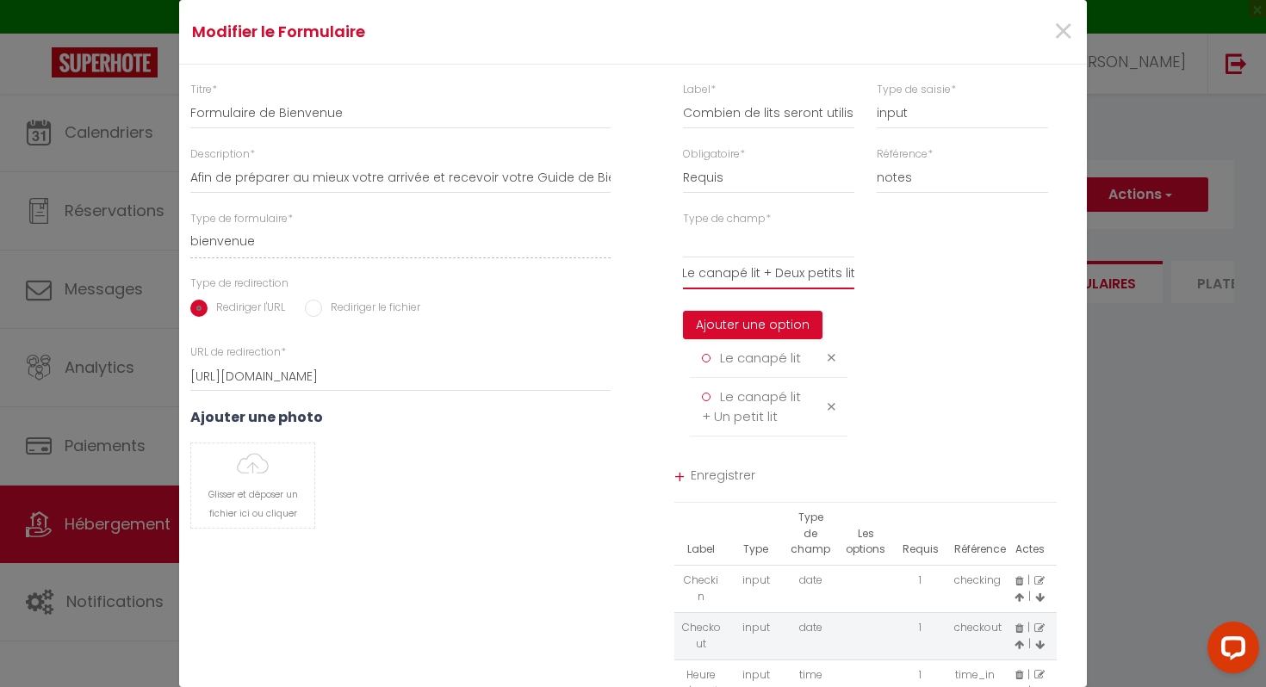
scroll to position [0, 7]
click at [780, 328] on button "Ajouter une option" at bounding box center [753, 325] width 140 height 29
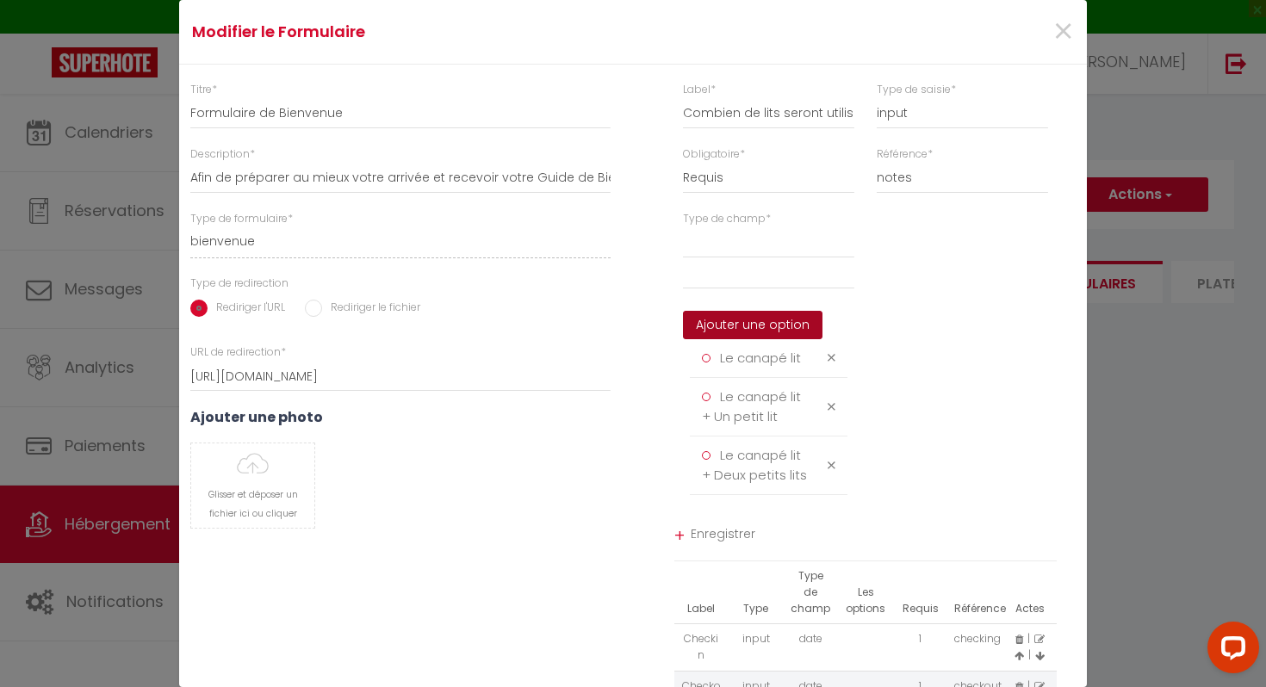
scroll to position [0, 0]
click at [751, 281] on input "text" at bounding box center [768, 273] width 171 height 31
click button "Supprimer" at bounding box center [0, 0] width 0 height 0
click at [747, 333] on button "Ajouter une option" at bounding box center [753, 325] width 140 height 29
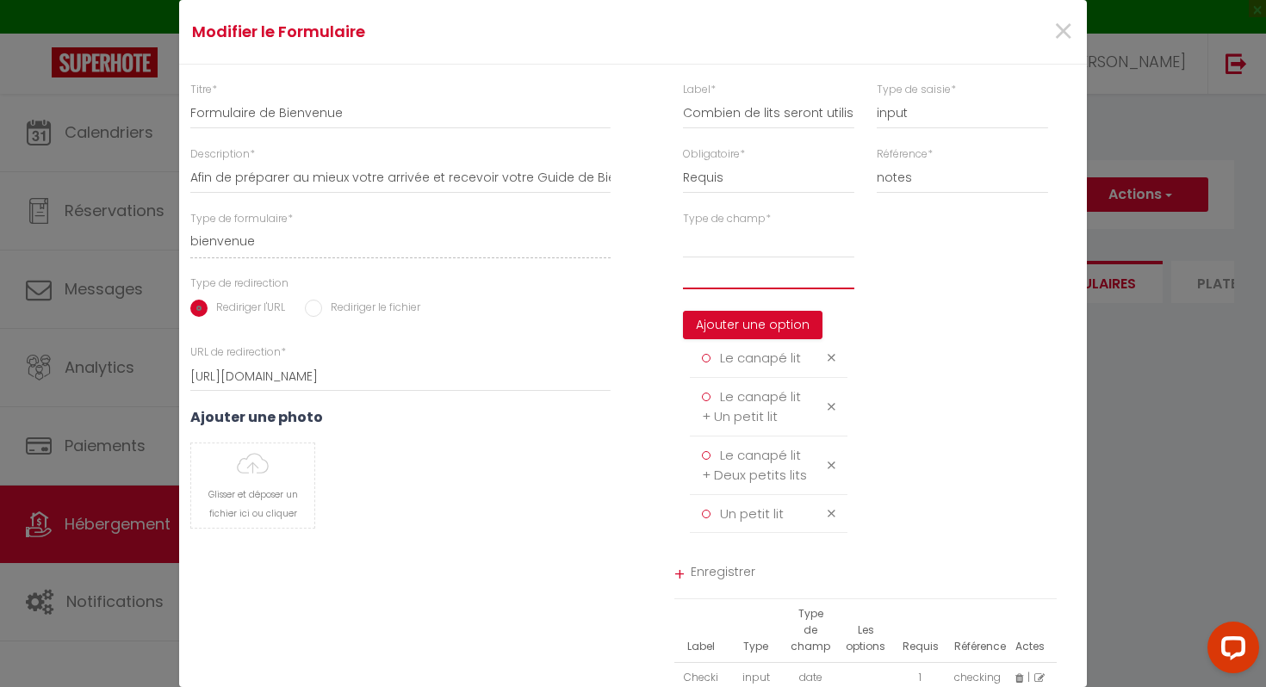
click at [736, 282] on input "text" at bounding box center [768, 273] width 171 height 31
click at [752, 323] on button "Ajouter une option" at bounding box center [753, 325] width 140 height 29
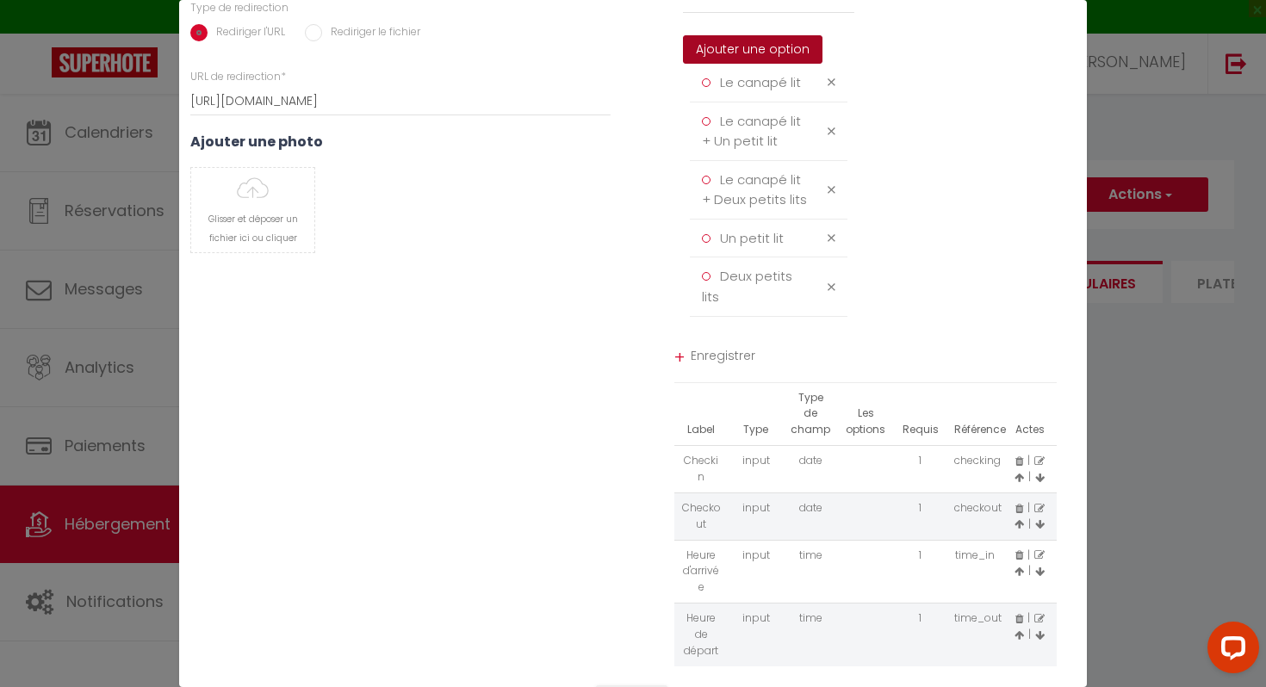
scroll to position [315, 0]
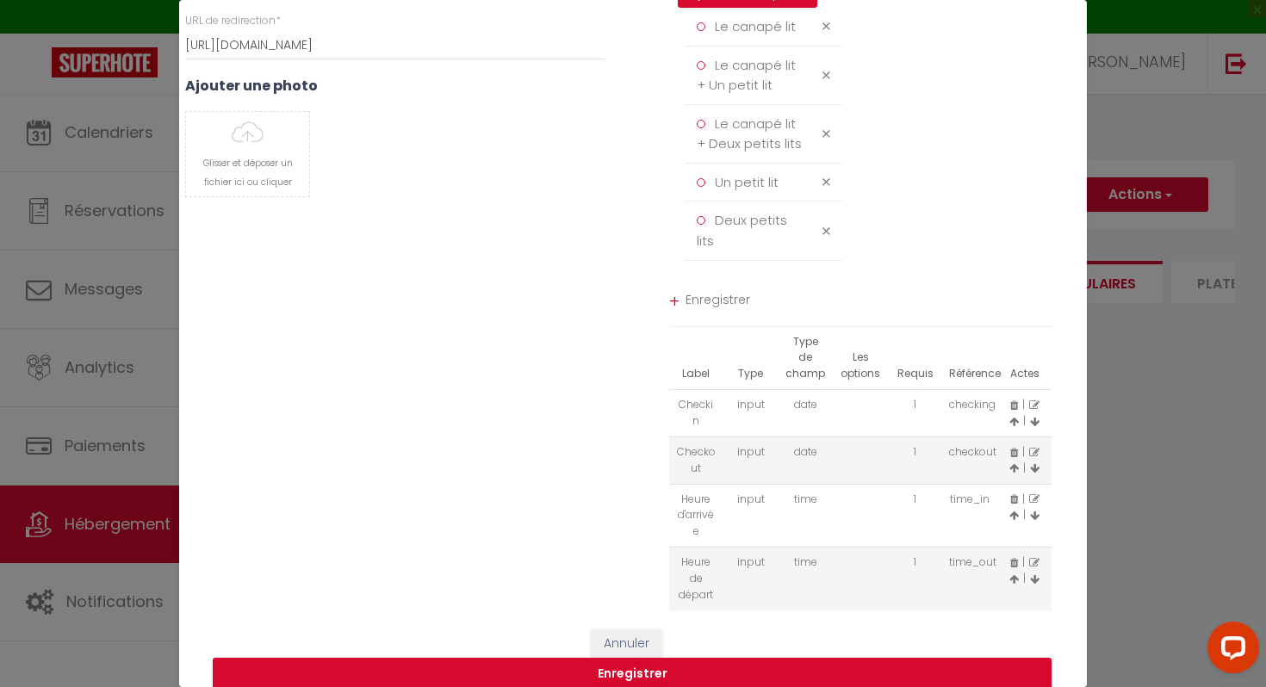
click at [722, 299] on span "Enregistrer" at bounding box center [869, 302] width 367 height 31
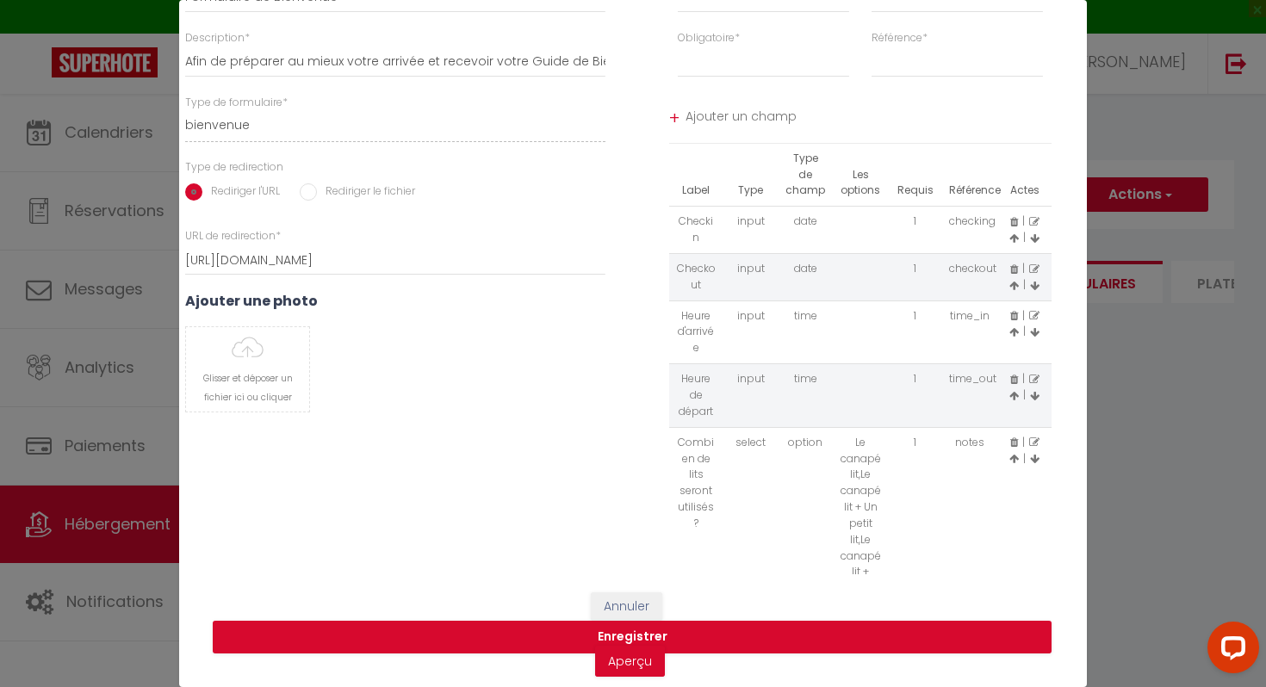
scroll to position [115, 5]
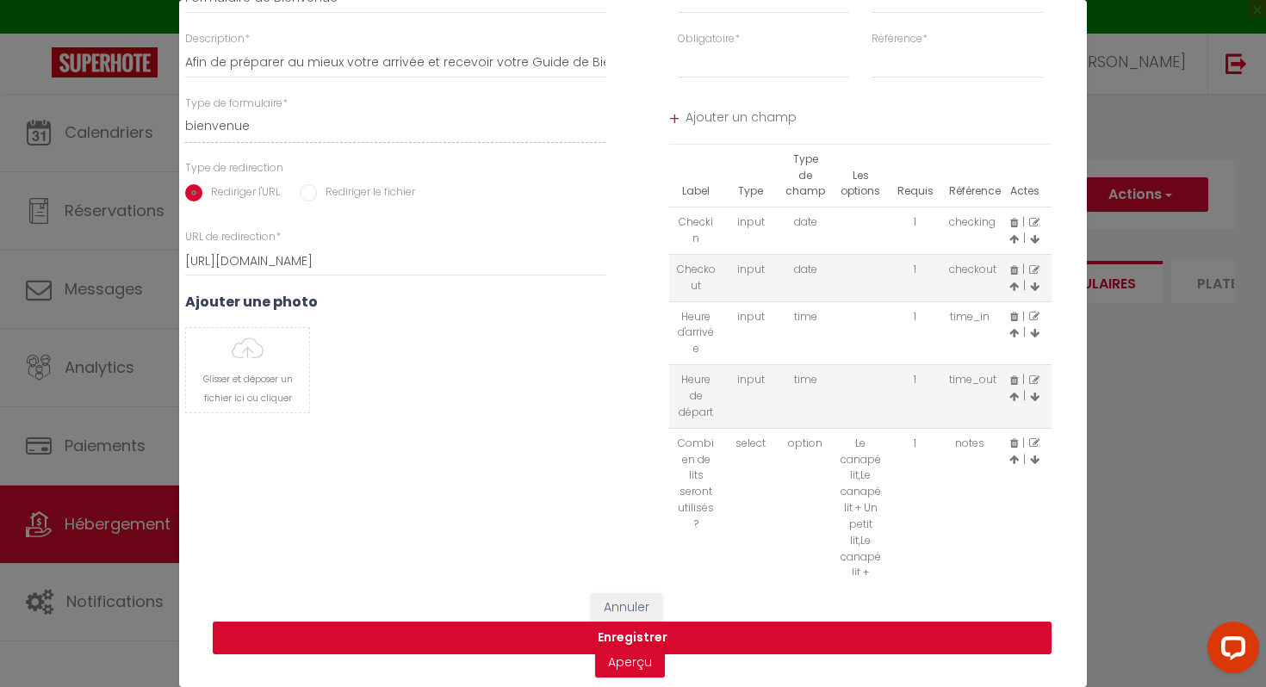
click at [730, 631] on button "Enregistrer" at bounding box center [632, 638] width 839 height 33
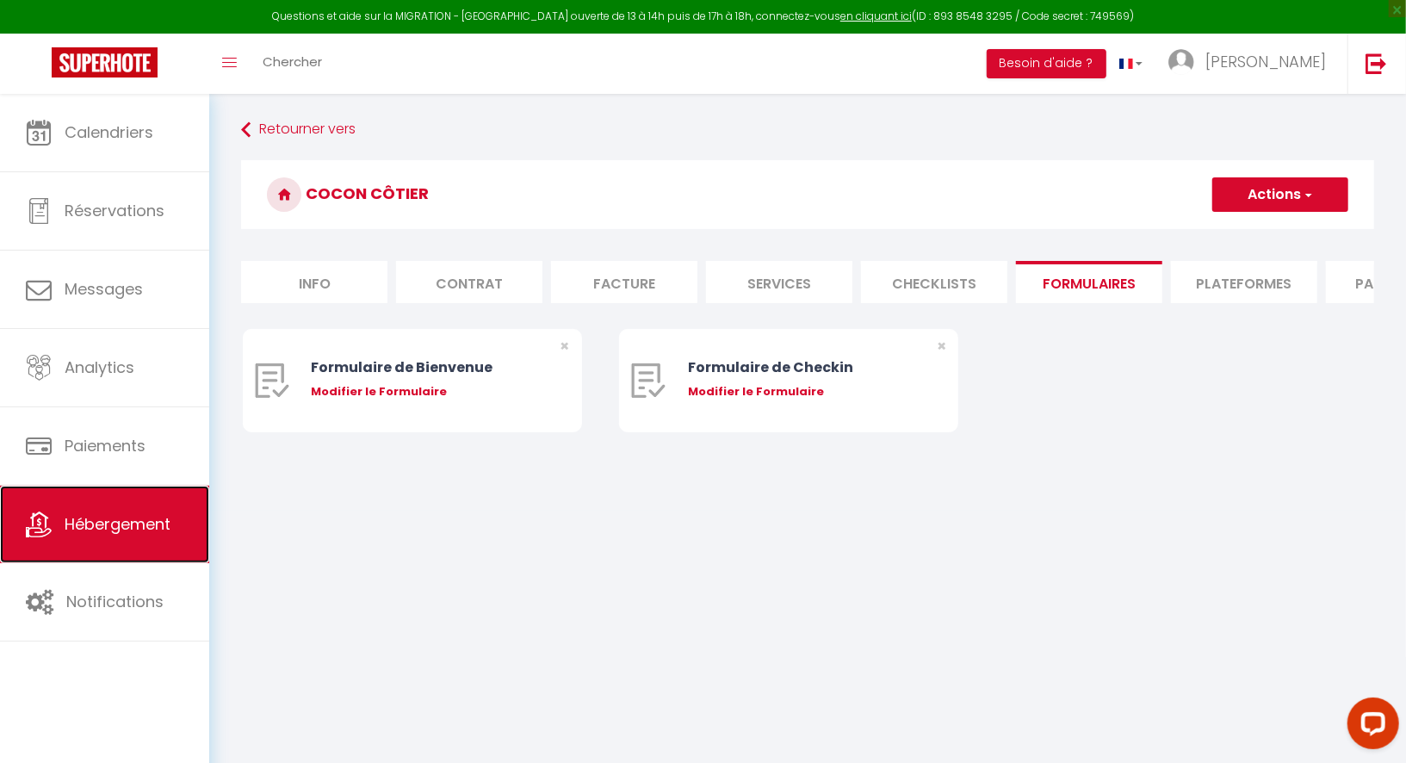
click at [160, 507] on link "Hébergement" at bounding box center [104, 525] width 209 height 78
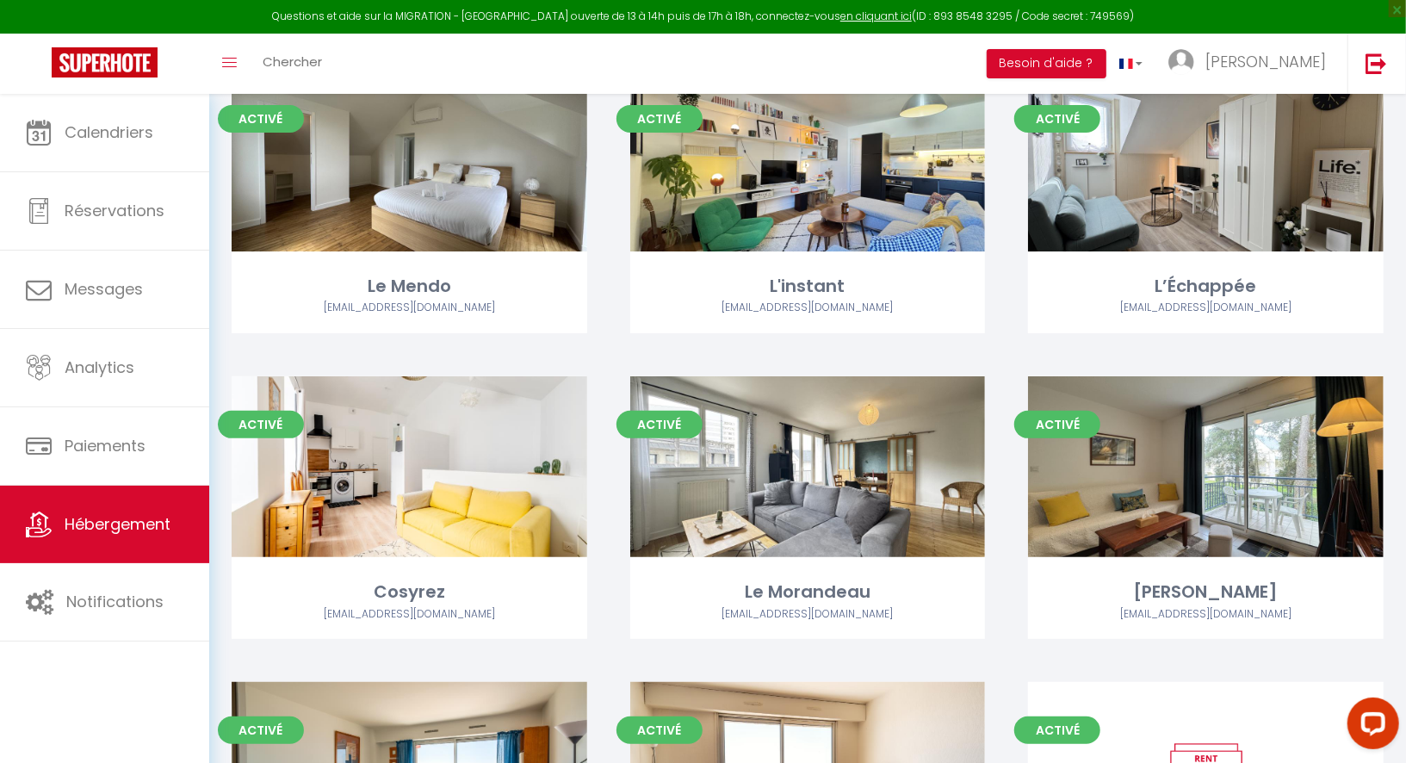
scroll to position [244, 0]
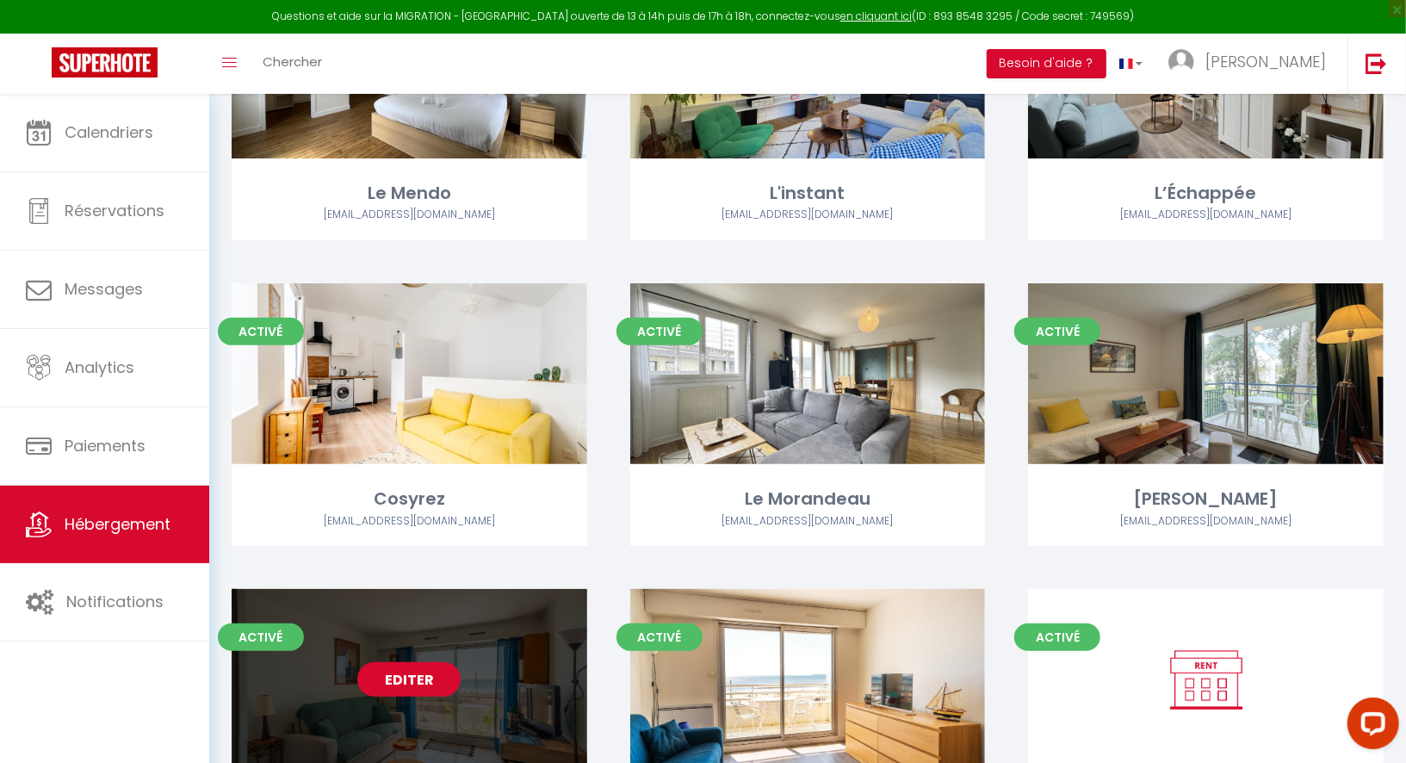
click at [386, 695] on link "Editer" at bounding box center [408, 679] width 103 height 34
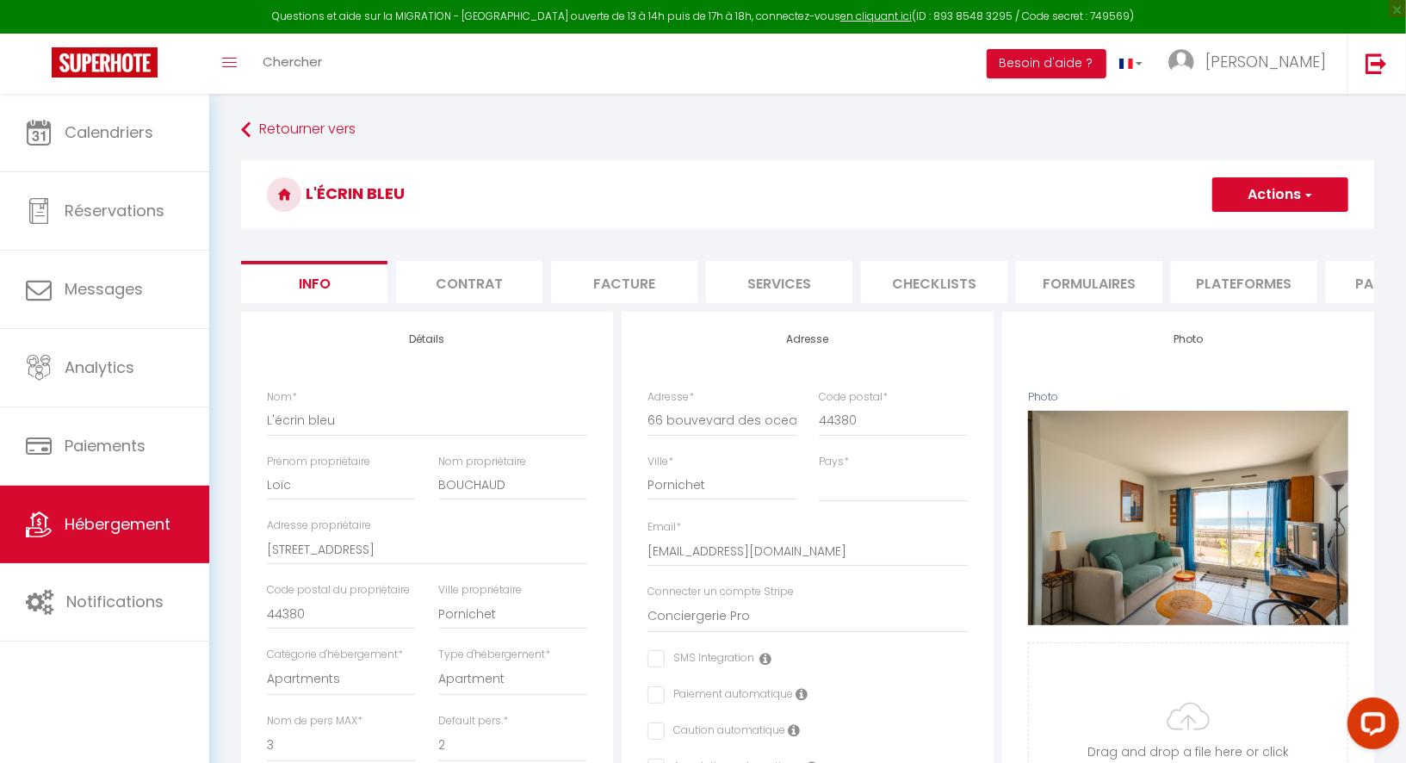
click at [1094, 289] on li "Formulaires" at bounding box center [1089, 282] width 146 height 42
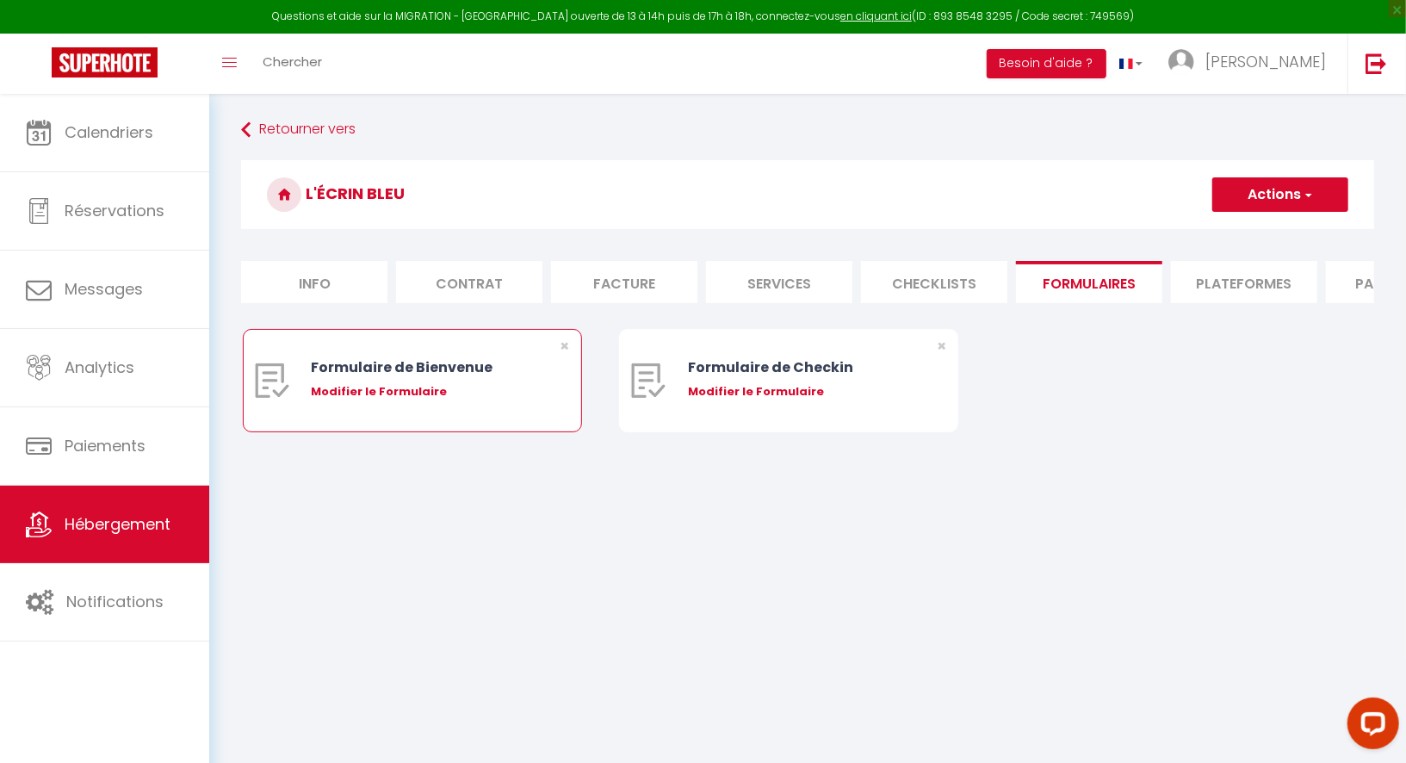
click at [326, 396] on div "Modifier le Formulaire" at bounding box center [426, 391] width 230 height 17
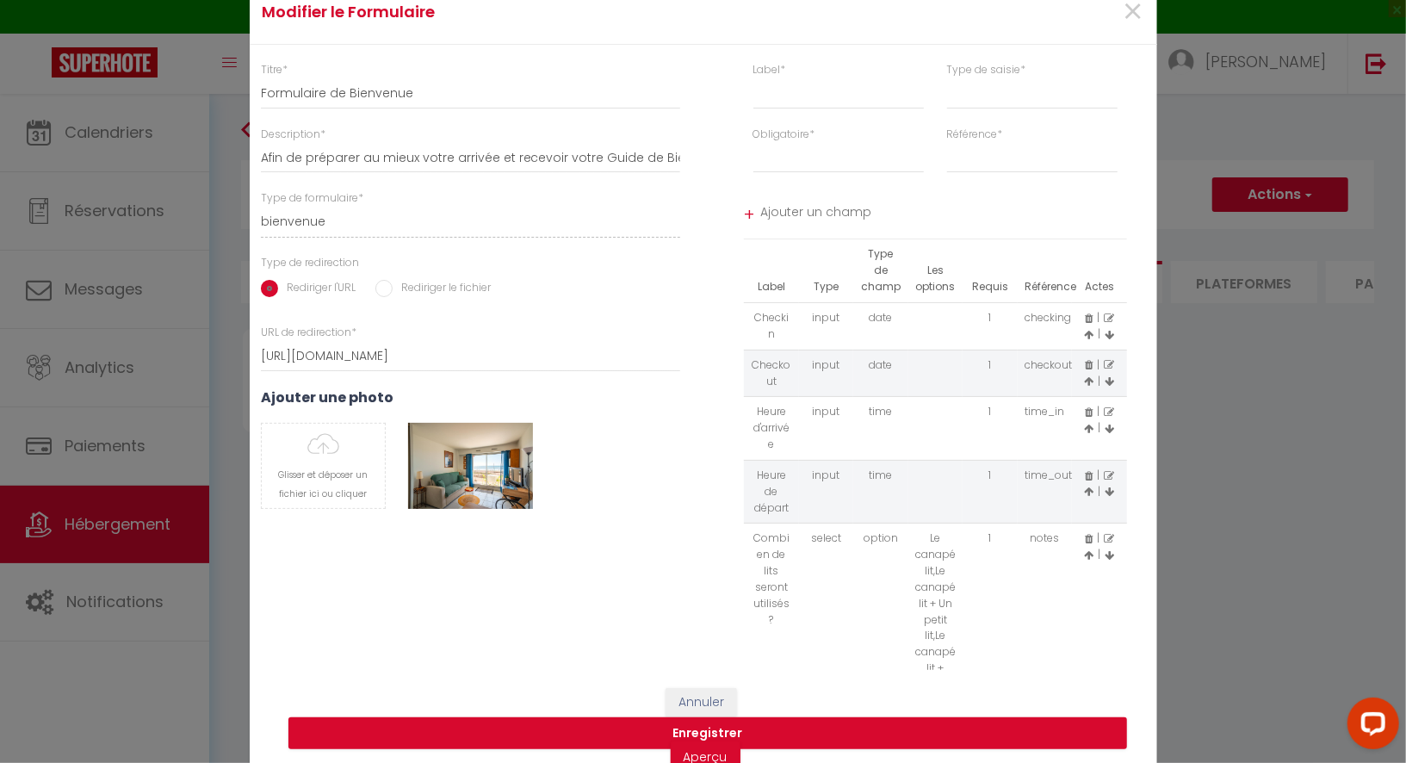
click at [1219, 512] on div "Modifier le Formulaire × Titre * Formulaire de Bienvenue Description * Afin de …" at bounding box center [703, 381] width 1406 height 763
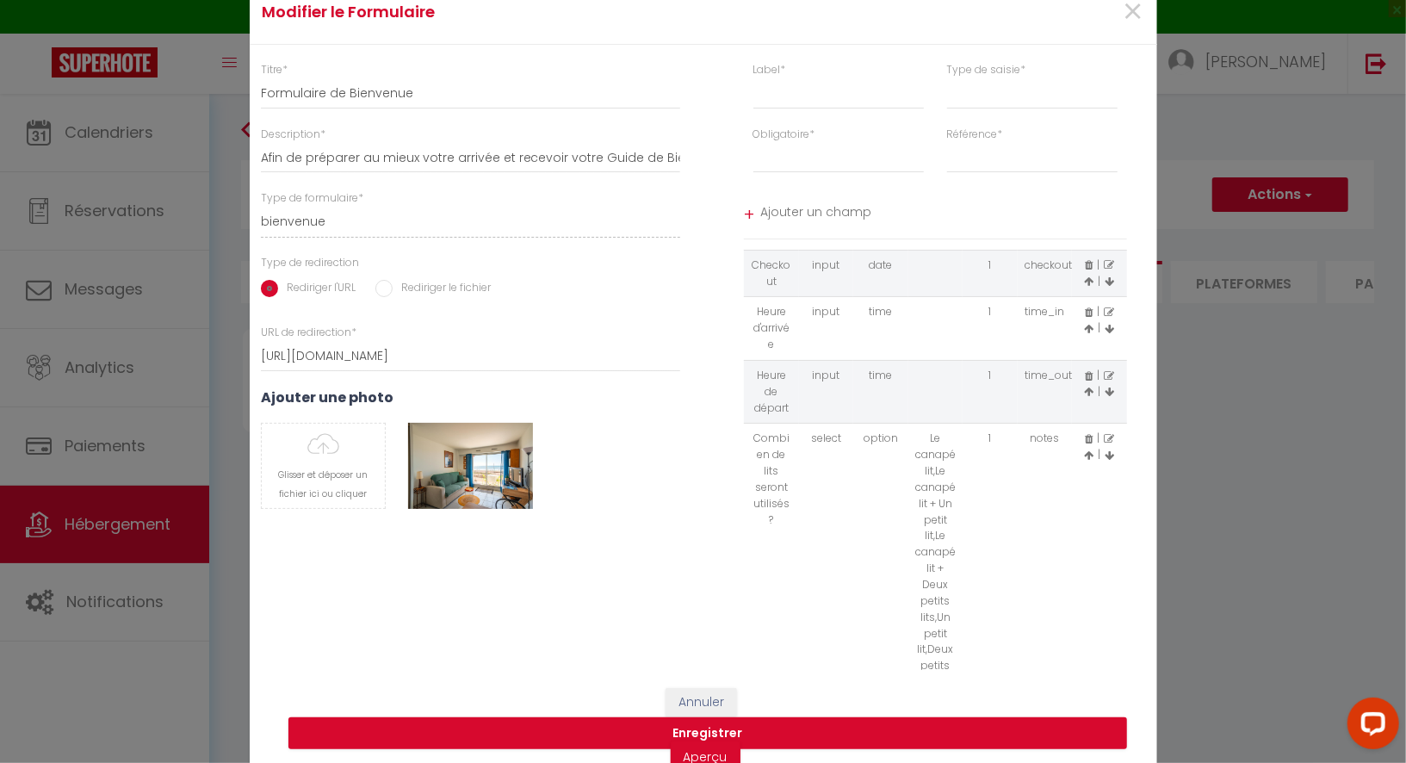
scroll to position [109, 0]
click at [1232, 574] on div "Modifier le Formulaire × Titre * Formulaire de Bienvenue Description * Afin de …" at bounding box center [703, 381] width 1406 height 763
click at [1006, 723] on button "Enregistrer" at bounding box center [708, 733] width 839 height 33
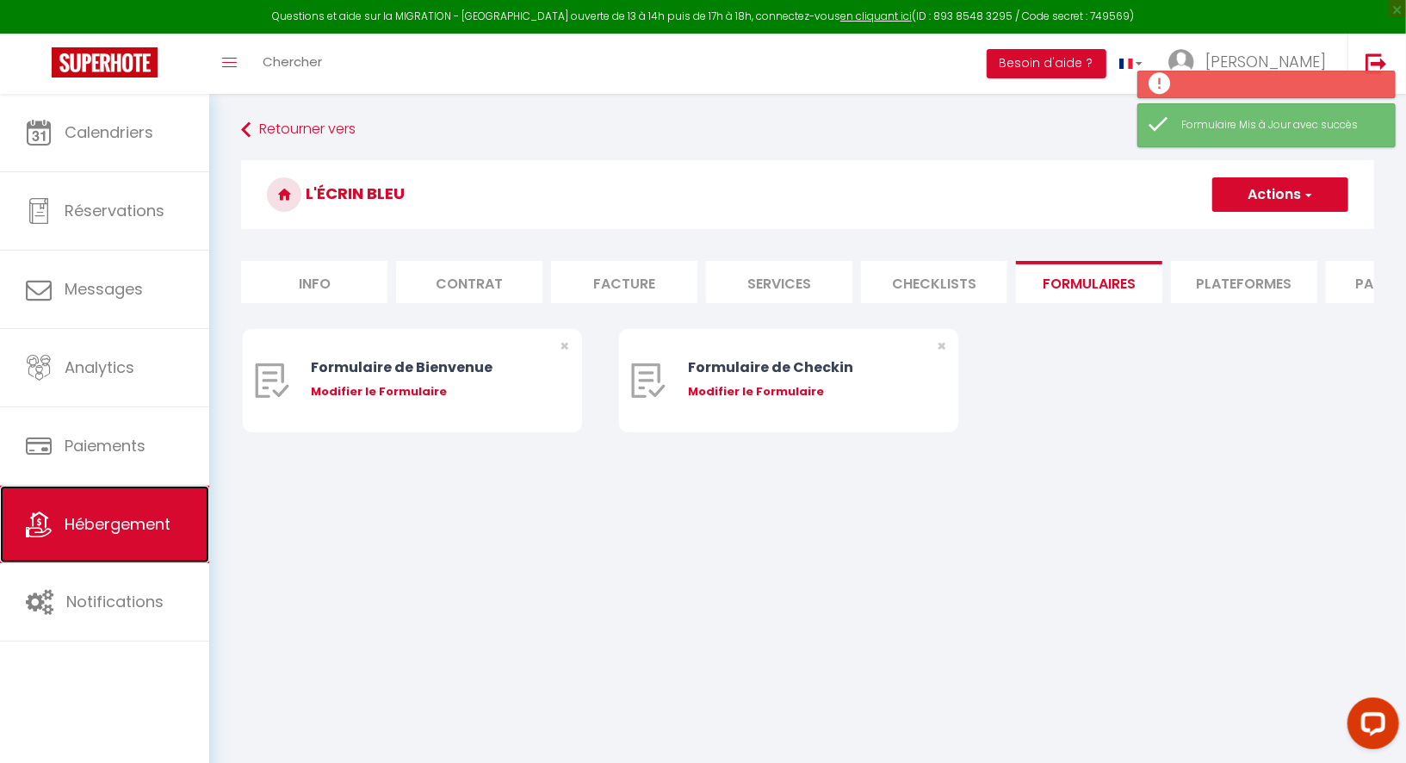
click at [154, 513] on span "Hébergement" at bounding box center [118, 524] width 106 height 22
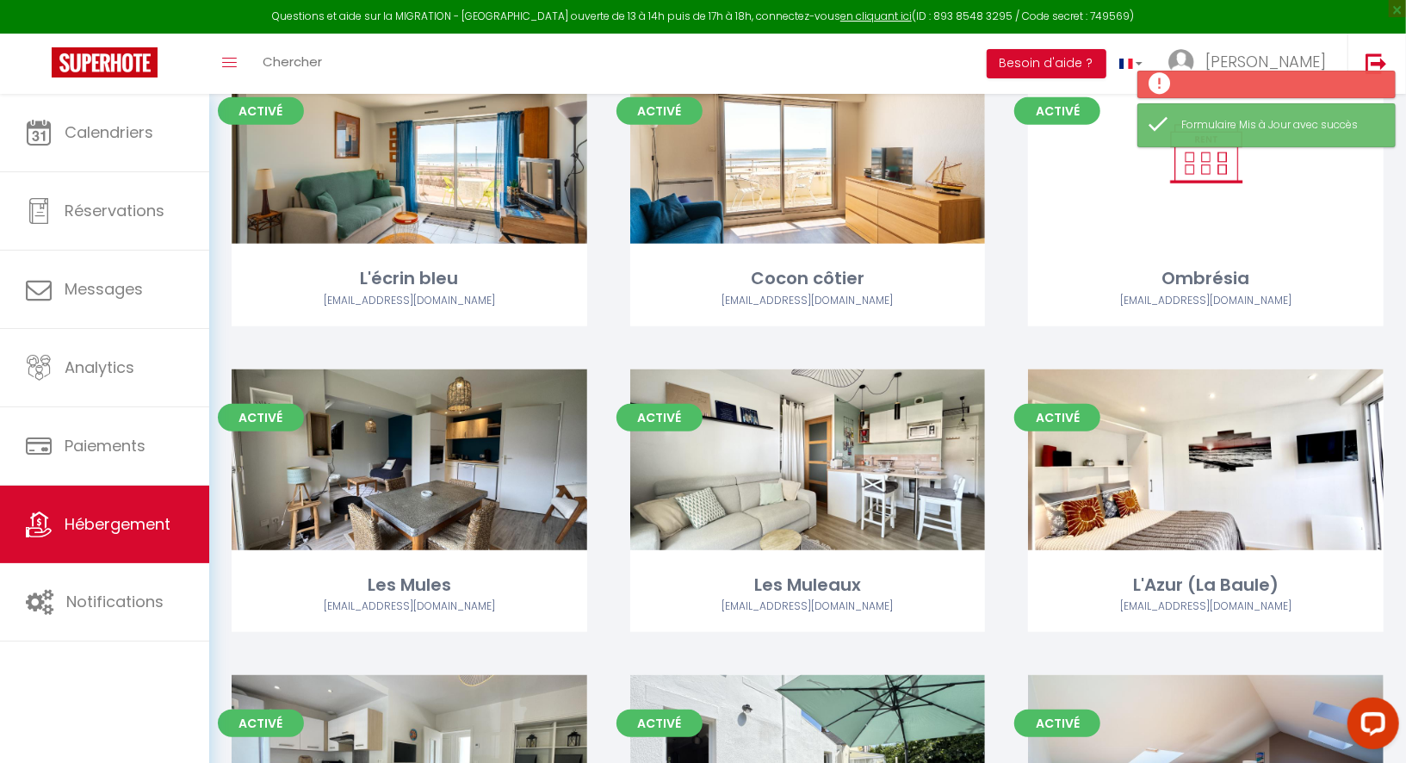
scroll to position [806, 0]
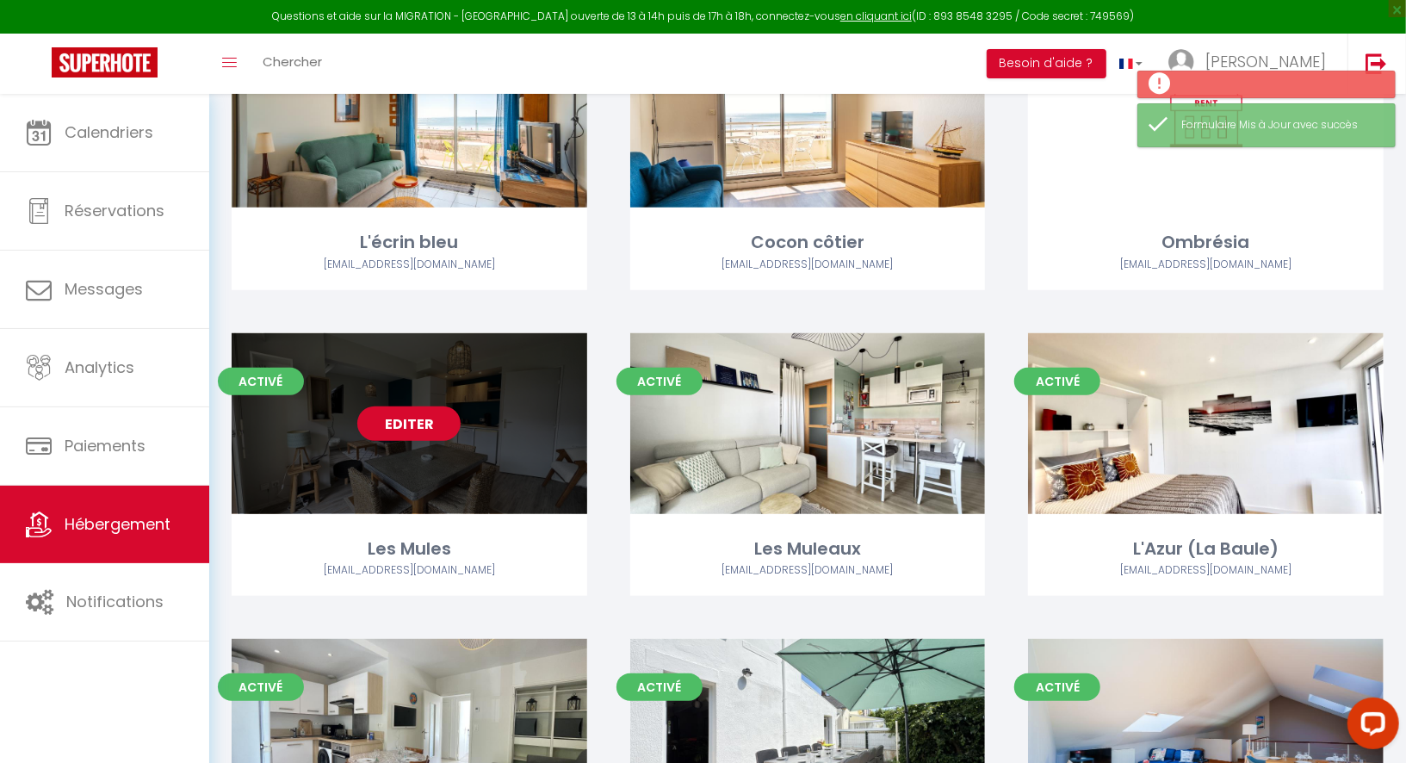
click at [417, 431] on link "Editer" at bounding box center [408, 424] width 103 height 34
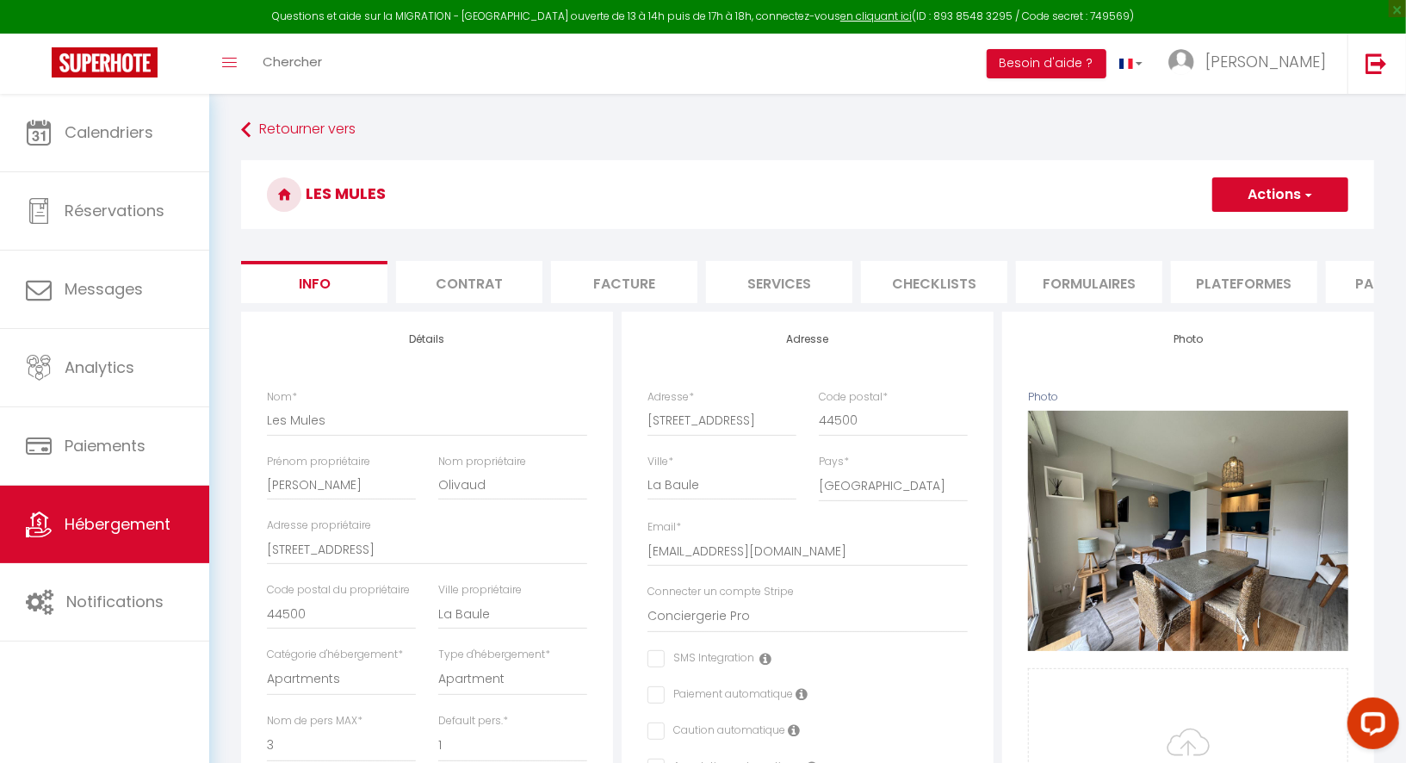
click at [1090, 283] on li "Formulaires" at bounding box center [1089, 282] width 146 height 42
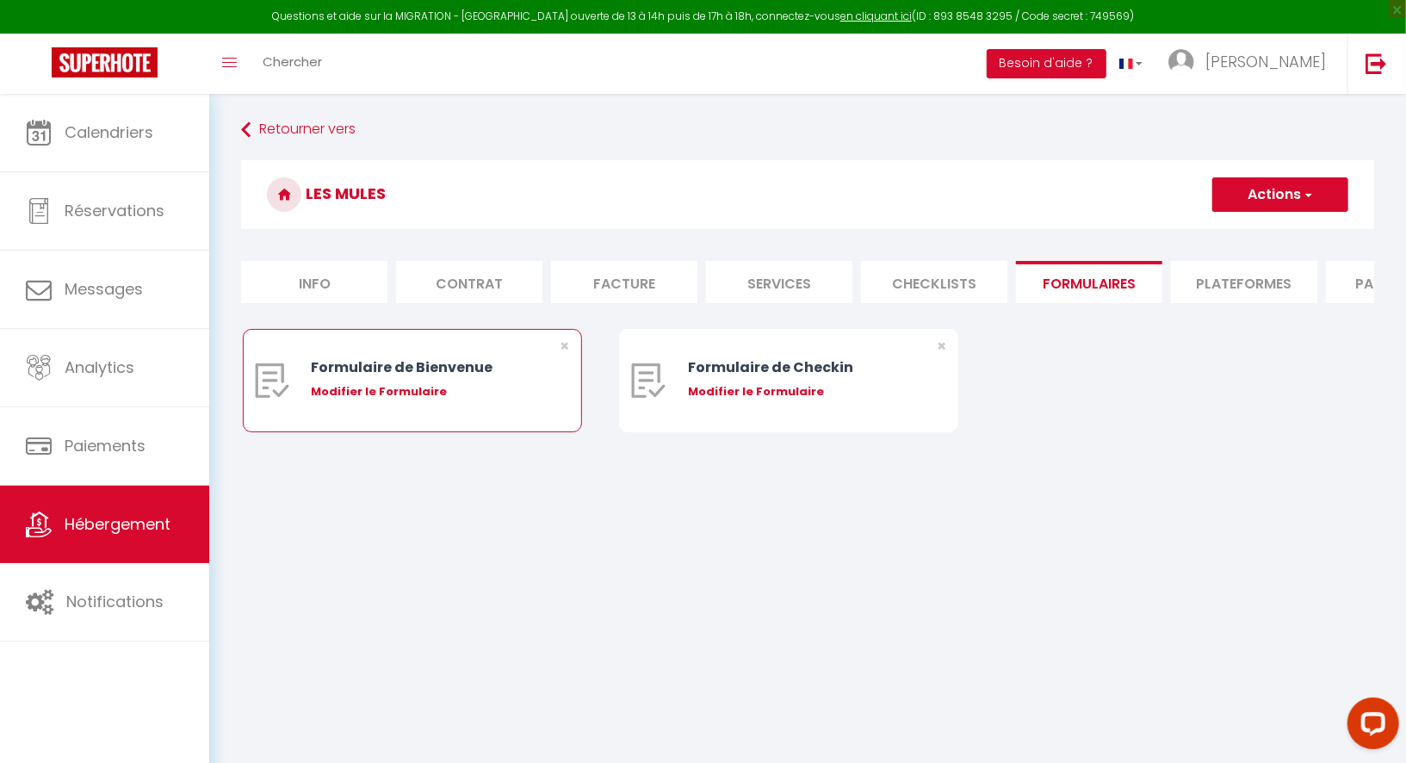
click at [423, 394] on div "Modifier le Formulaire" at bounding box center [426, 391] width 230 height 17
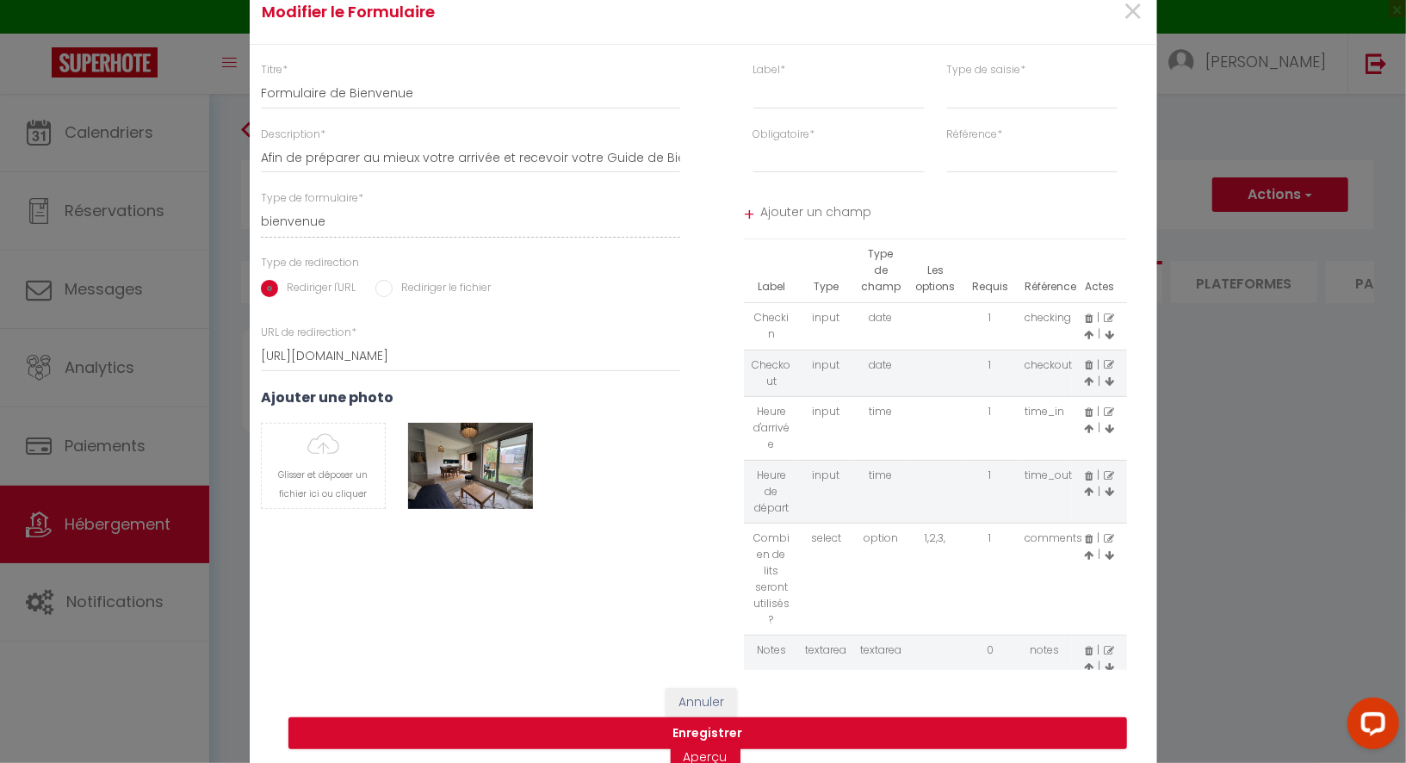
click at [1089, 646] on icon at bounding box center [1089, 651] width 8 height 10
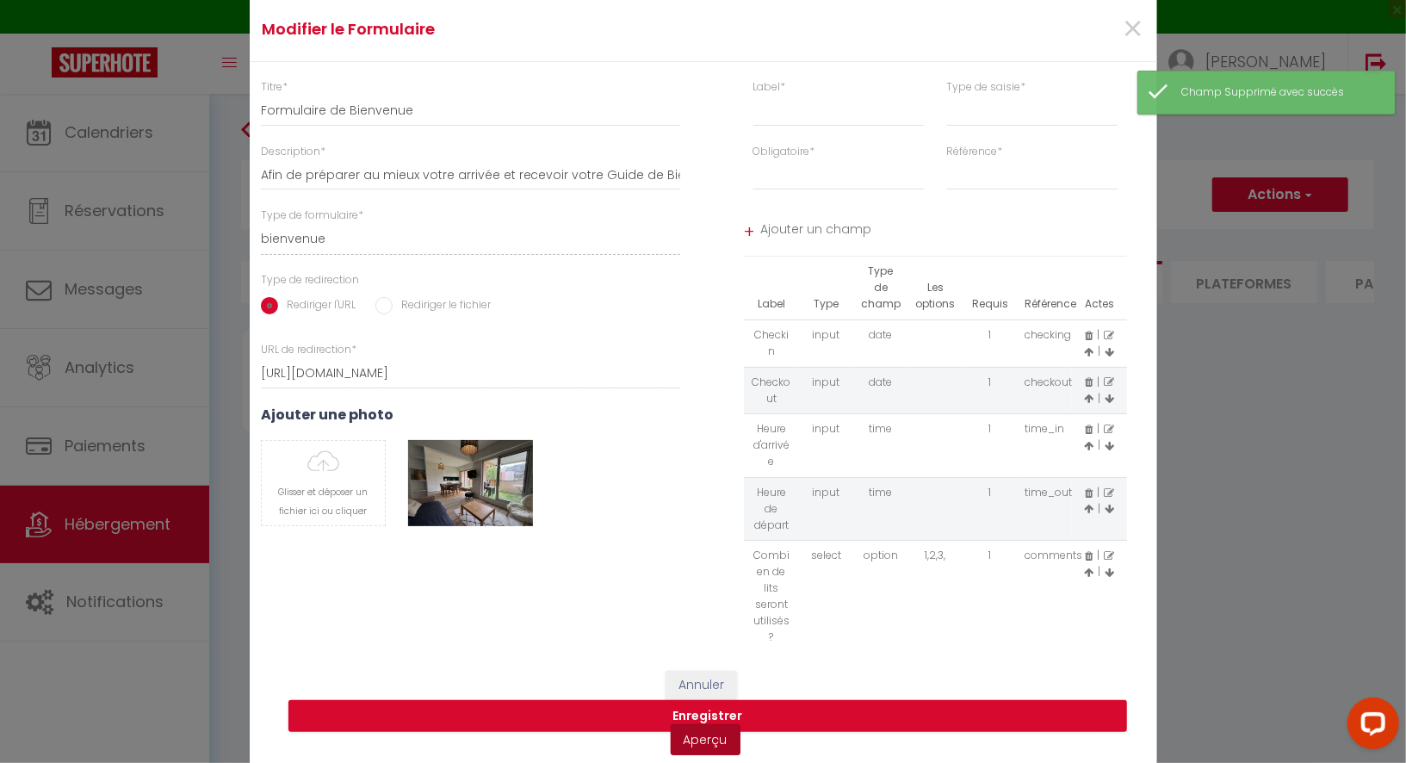
click at [710, 726] on link "Aperçu" at bounding box center [706, 739] width 70 height 31
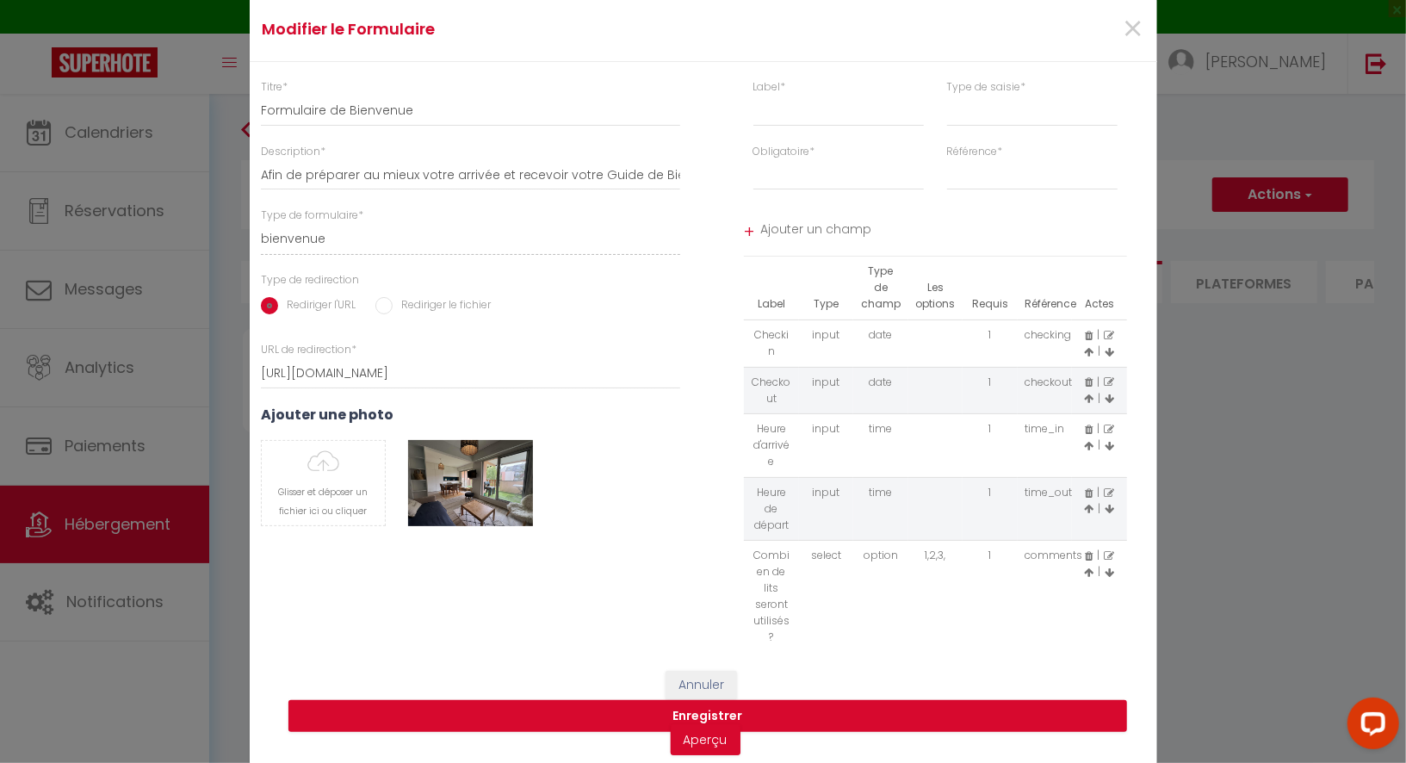
click at [1105, 552] on icon at bounding box center [1109, 556] width 10 height 10
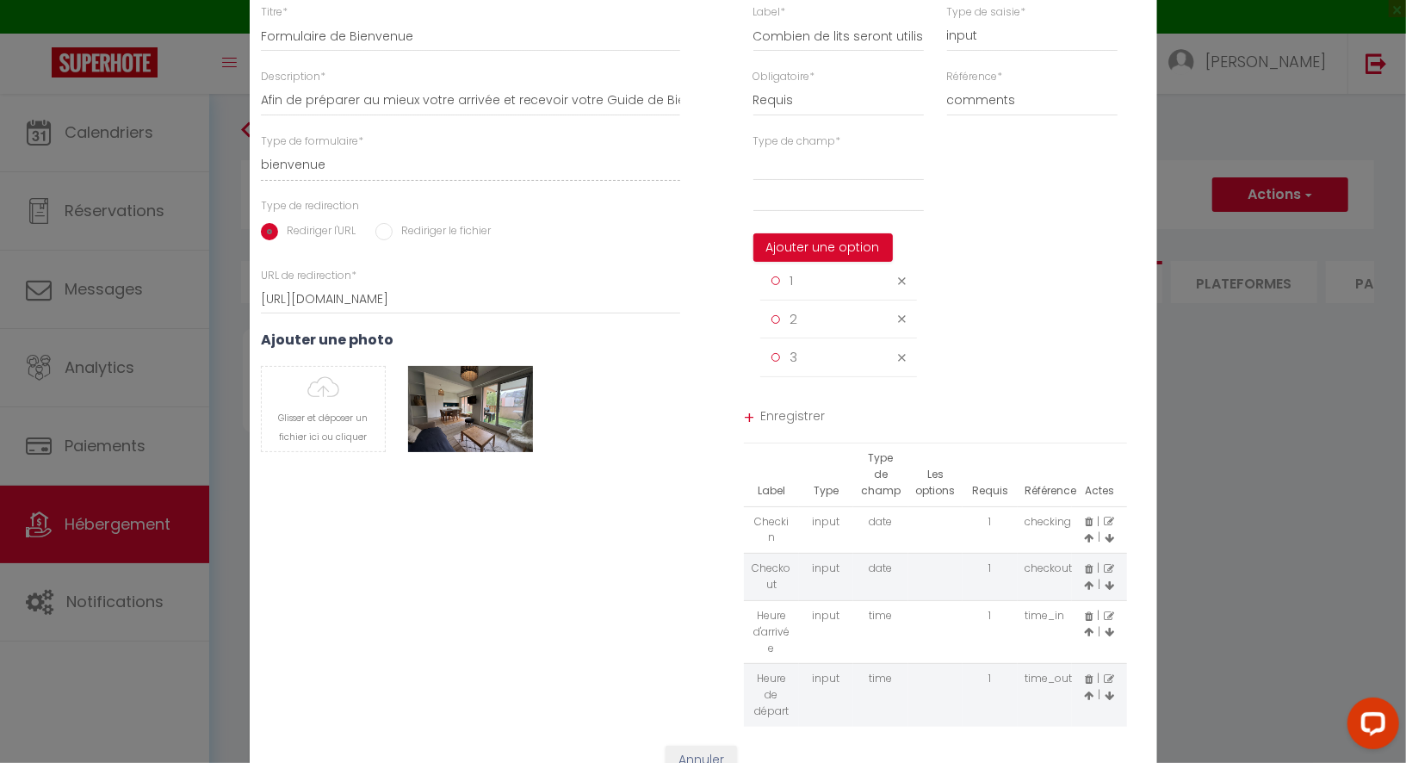
click at [901, 288] on icon at bounding box center [902, 281] width 8 height 13
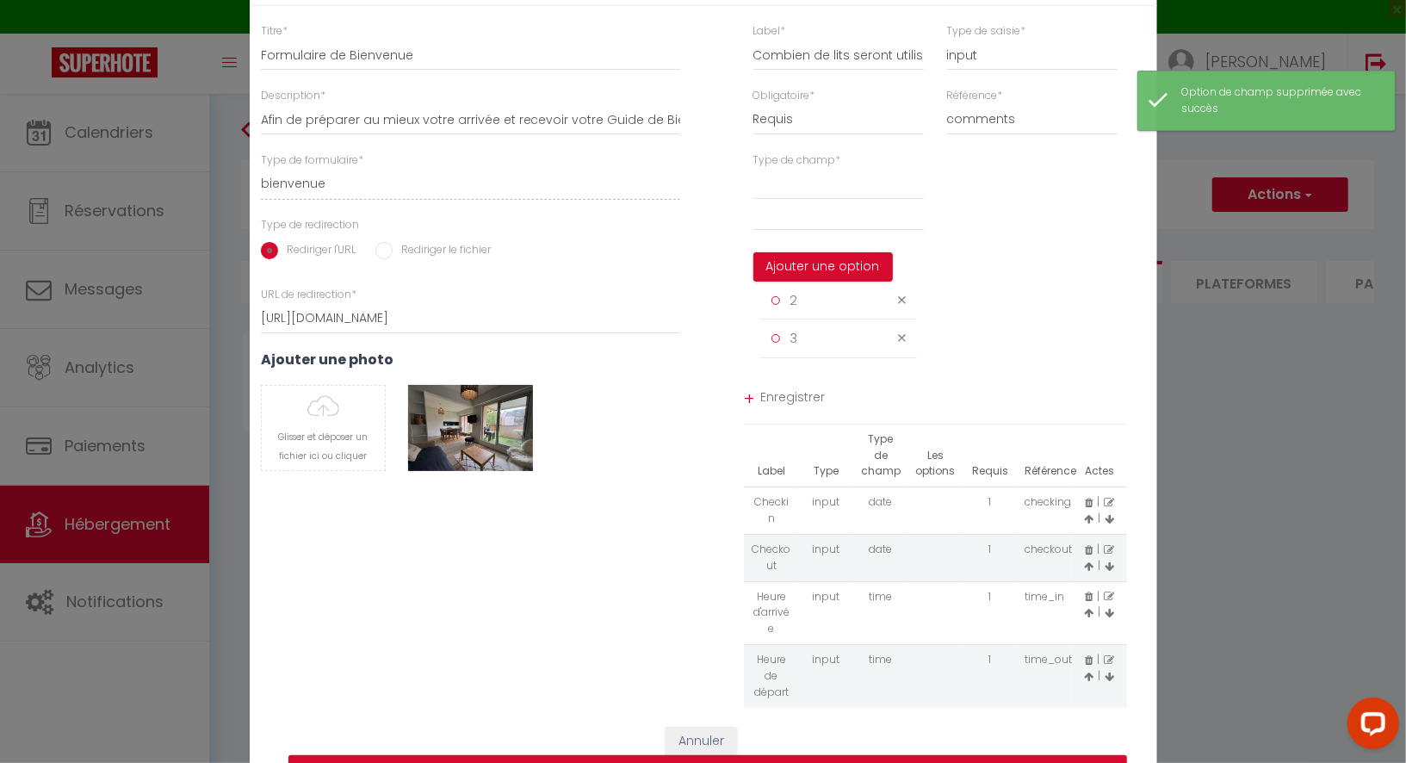
click at [899, 316] on li "2" at bounding box center [839, 301] width 157 height 39
click at [900, 307] on icon at bounding box center [902, 300] width 8 height 13
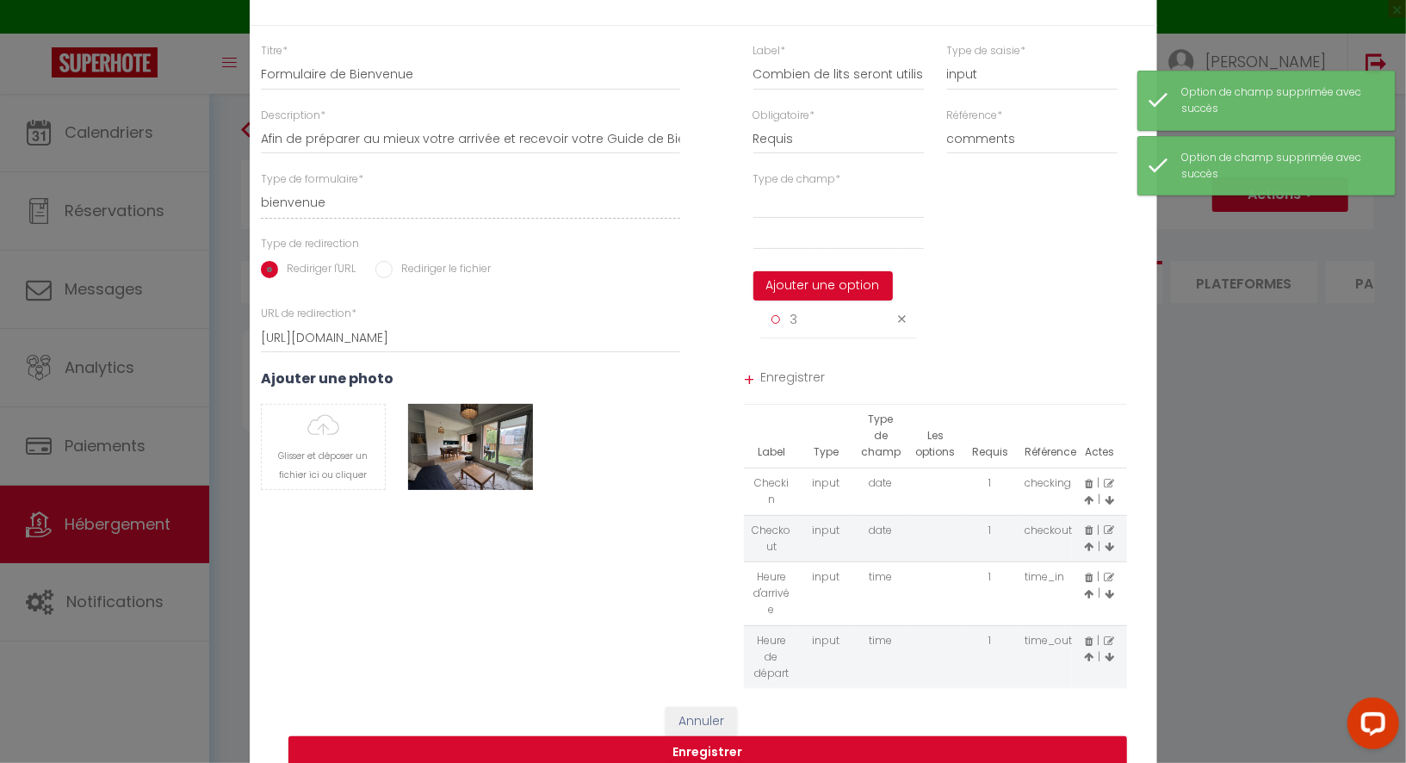
click at [900, 326] on icon at bounding box center [902, 319] width 8 height 13
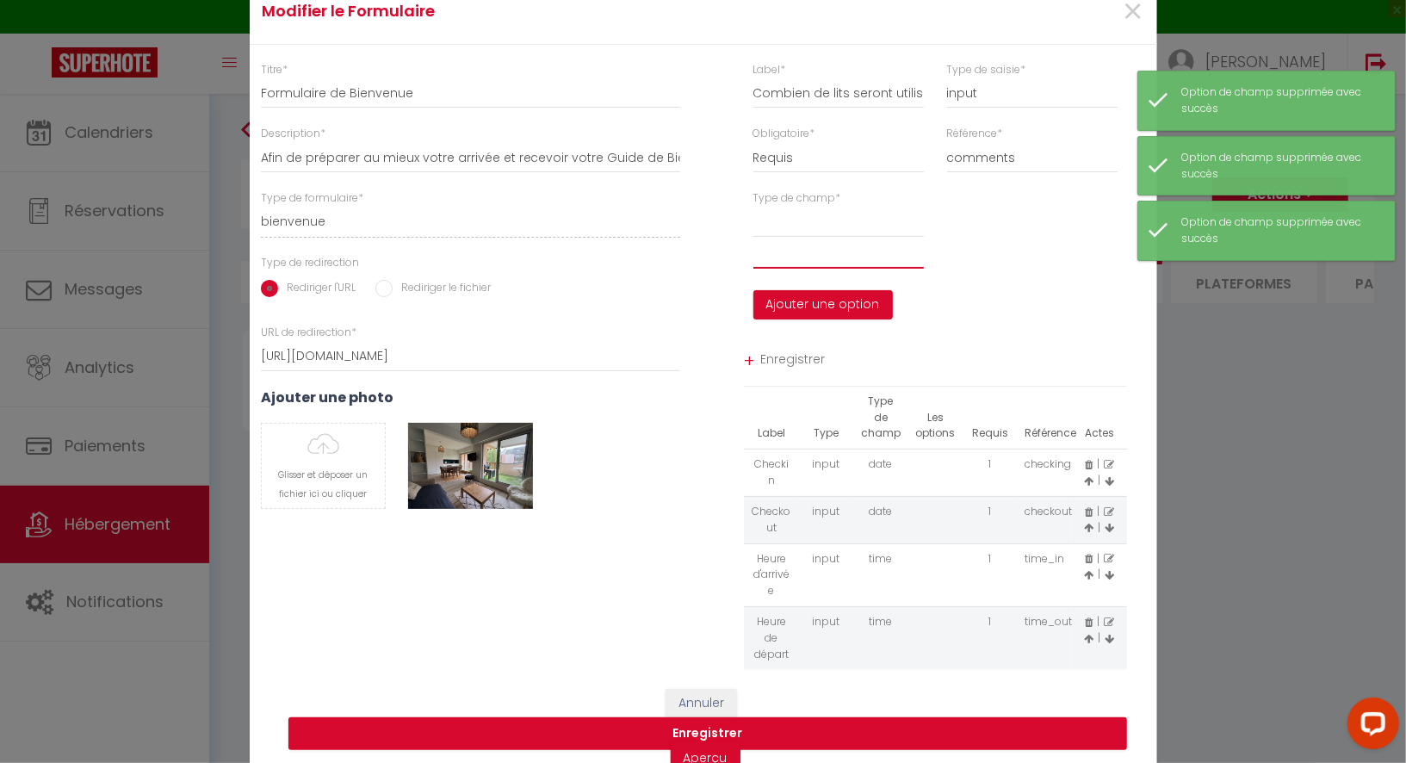
click at [829, 269] on input "text" at bounding box center [839, 253] width 171 height 31
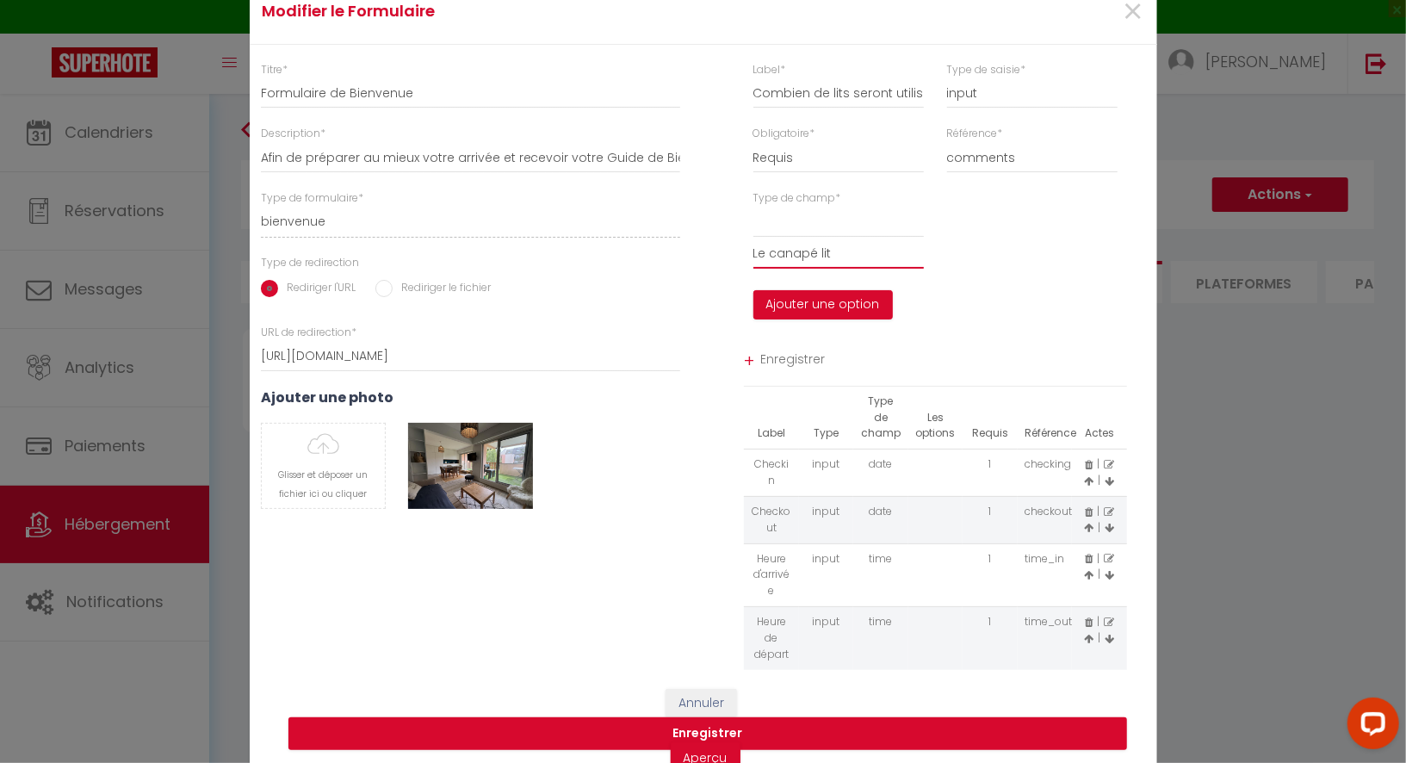
click at [819, 263] on input "Le canapé lit" at bounding box center [839, 253] width 171 height 31
click at [818, 303] on button "Ajouter une option" at bounding box center [824, 304] width 140 height 29
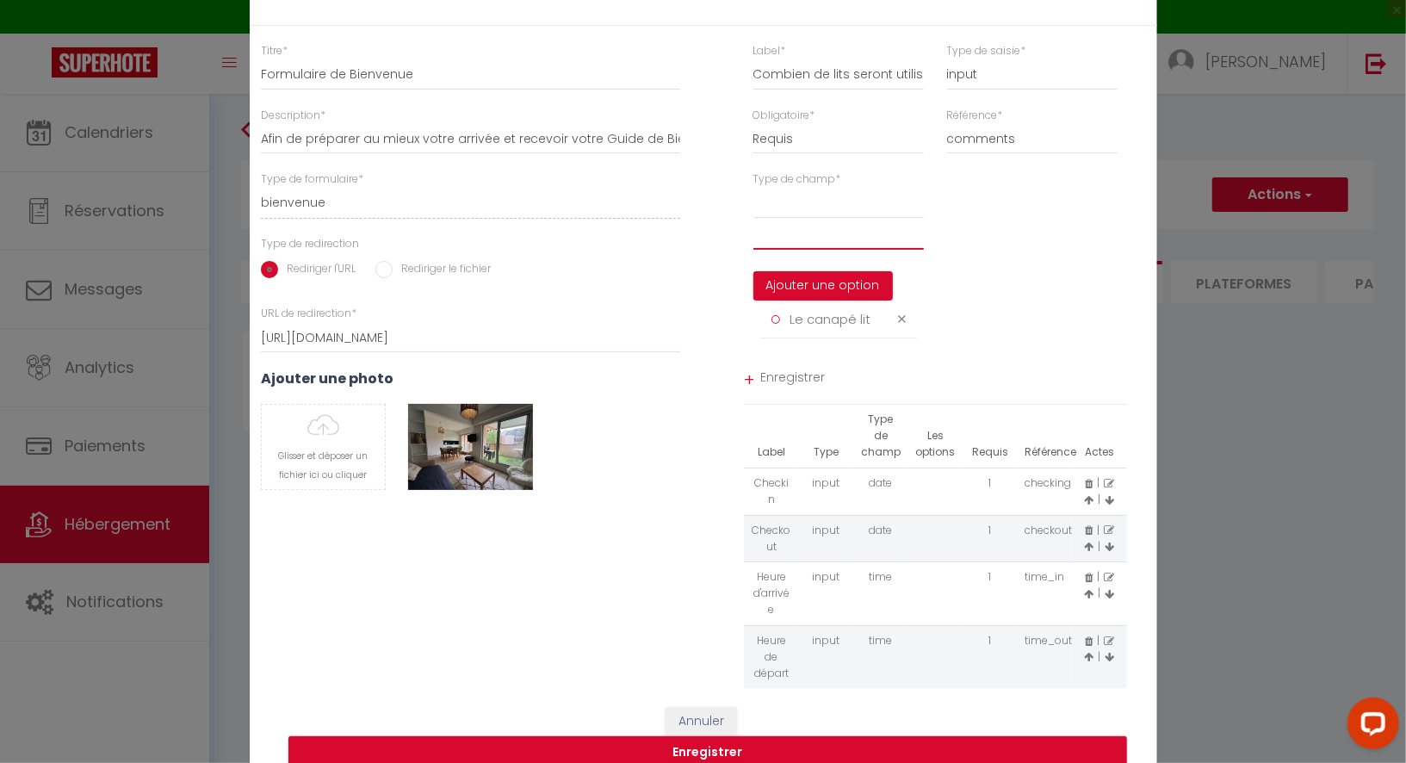
click at [803, 250] on input "text" at bounding box center [839, 234] width 171 height 31
paste input "Le canapé lit"
click at [813, 295] on button "Ajouter une option" at bounding box center [824, 285] width 140 height 29
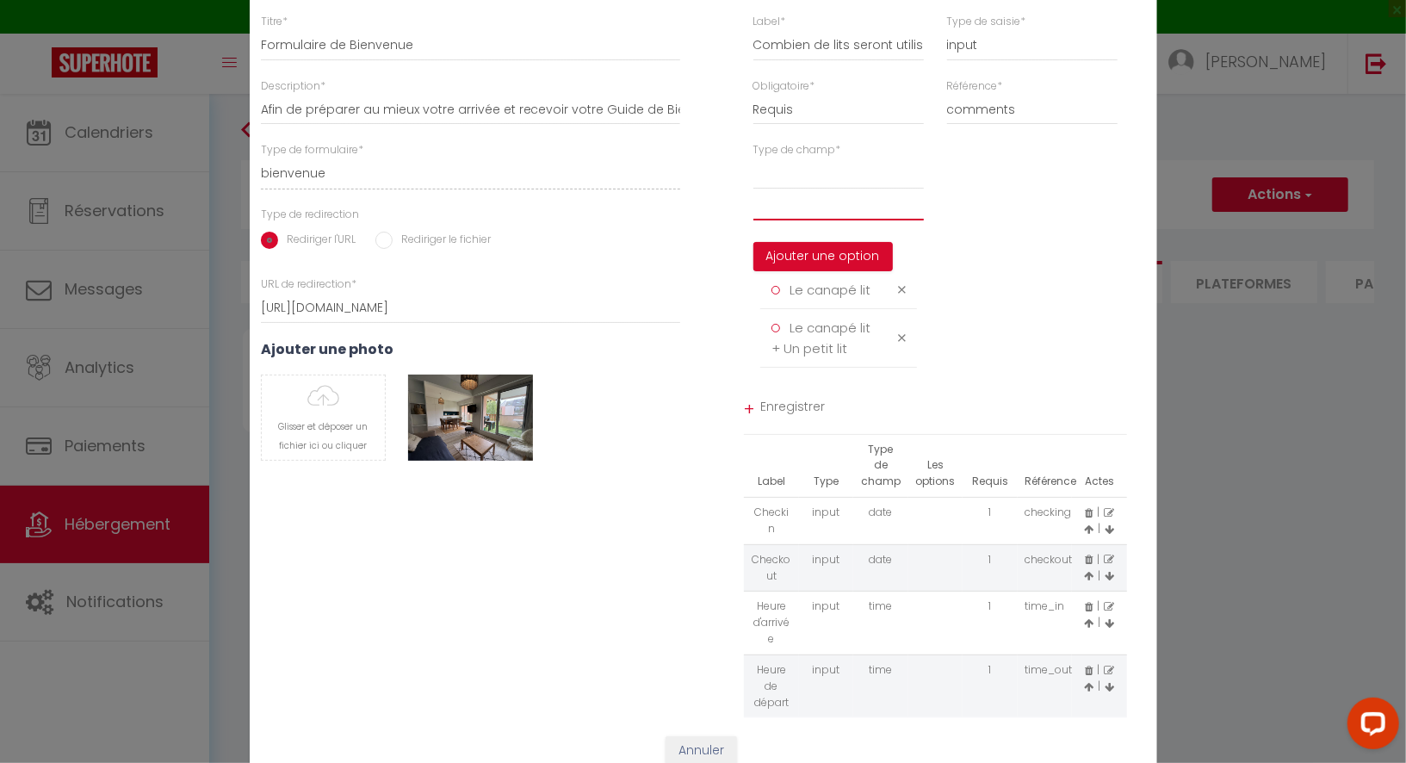
click at [816, 220] on input "text" at bounding box center [839, 204] width 171 height 31
paste input "Le canapé lit"
click at [835, 266] on button "Ajouter une option" at bounding box center [824, 256] width 140 height 29
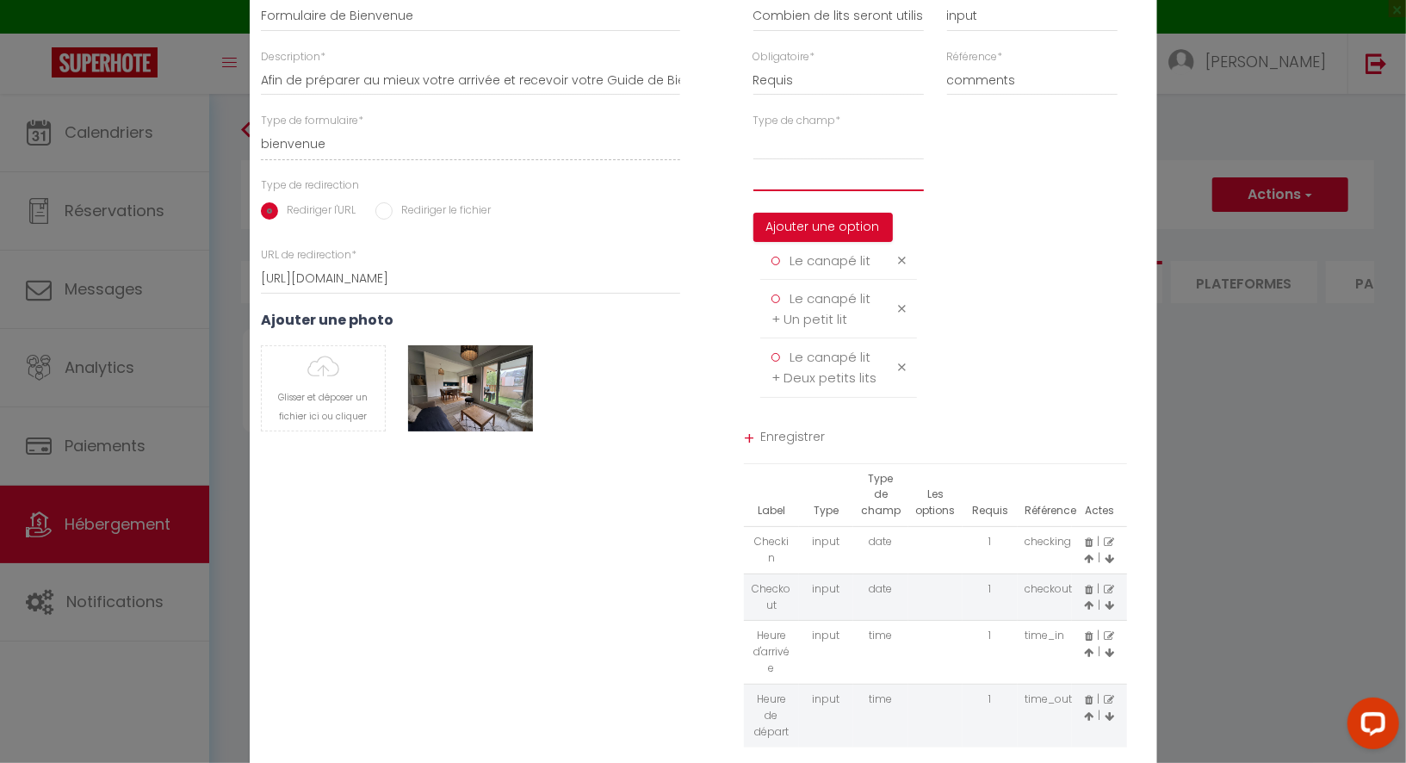
click at [797, 191] on input "text" at bounding box center [839, 175] width 171 height 31
click at [814, 238] on button "Ajouter une option" at bounding box center [824, 227] width 140 height 29
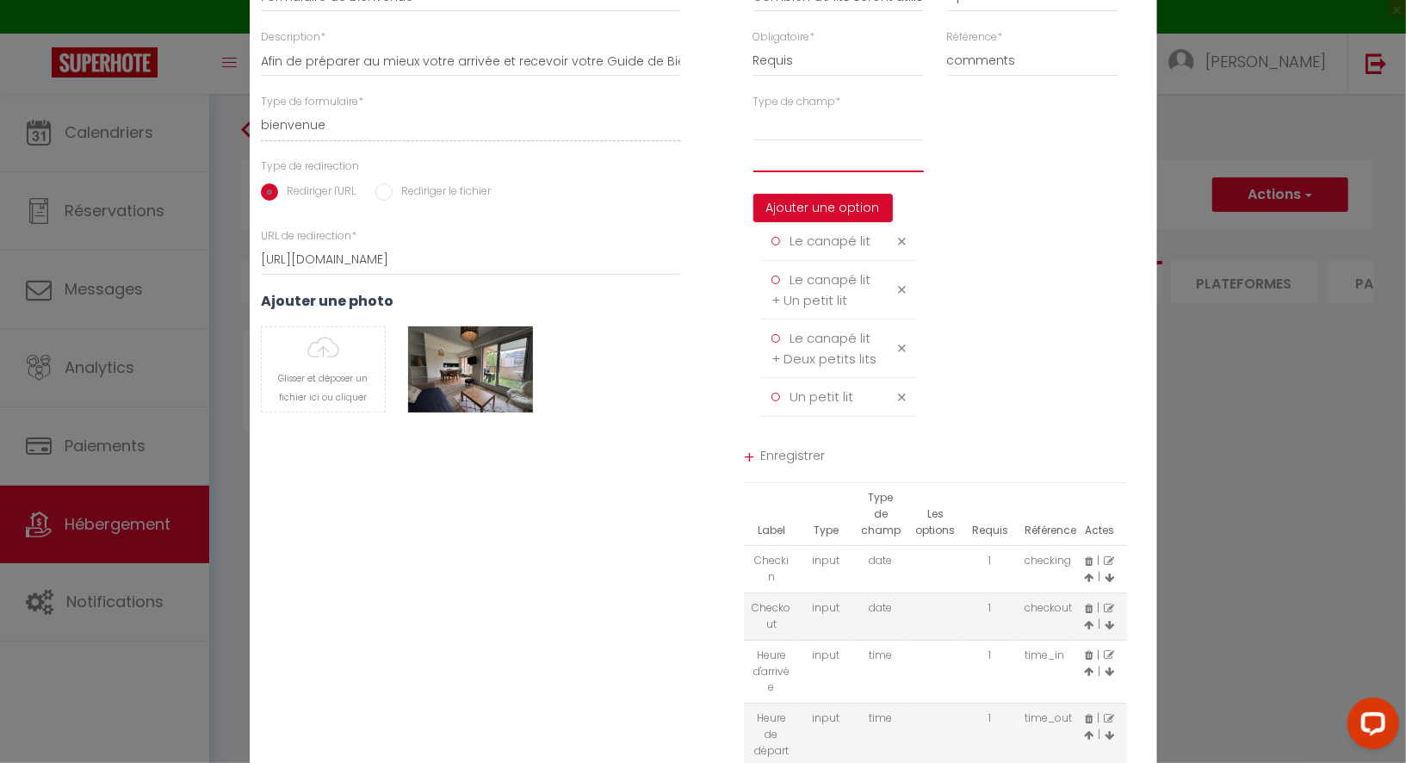
click at [798, 172] on input "text" at bounding box center [839, 156] width 171 height 31
click at [804, 223] on button "Ajouter une option" at bounding box center [824, 208] width 140 height 29
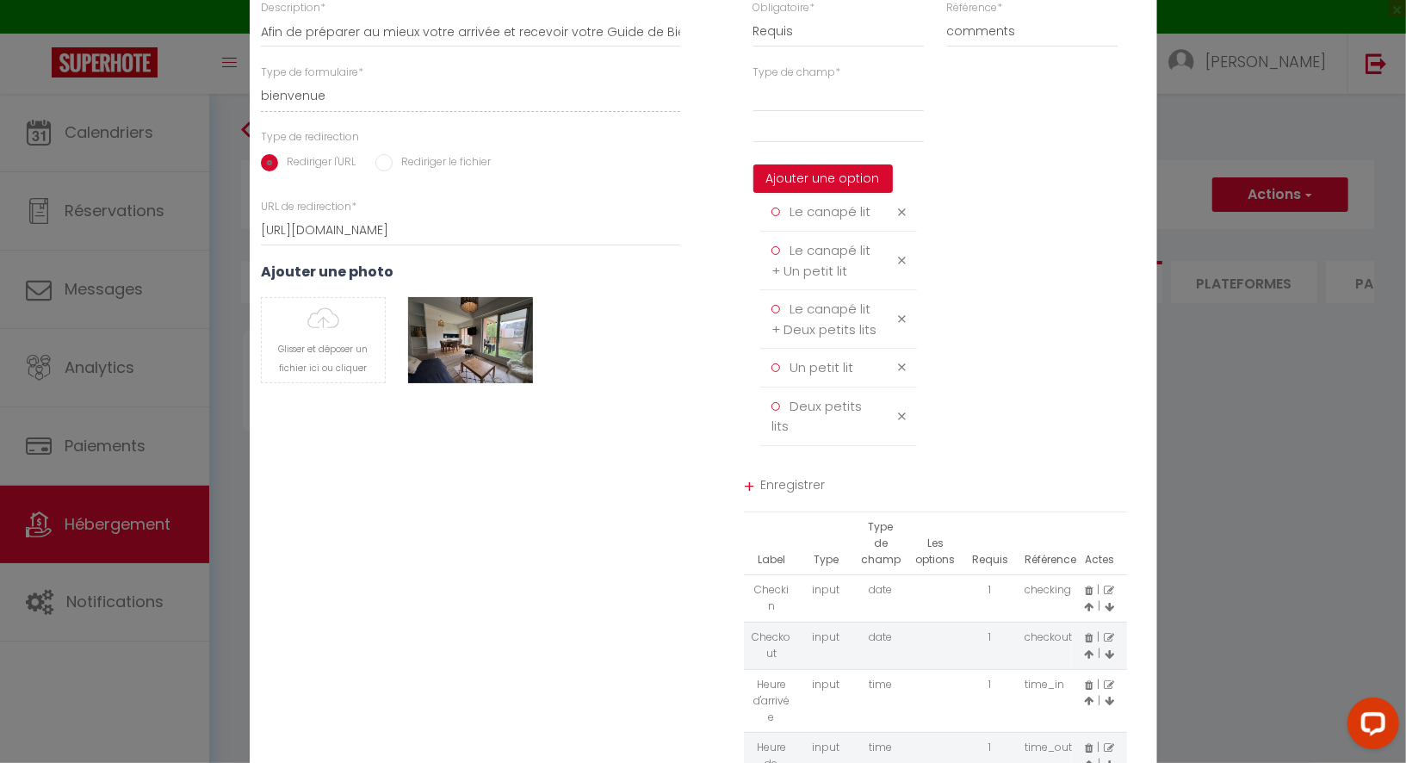
click at [792, 488] on span "Enregistrer" at bounding box center [944, 487] width 367 height 31
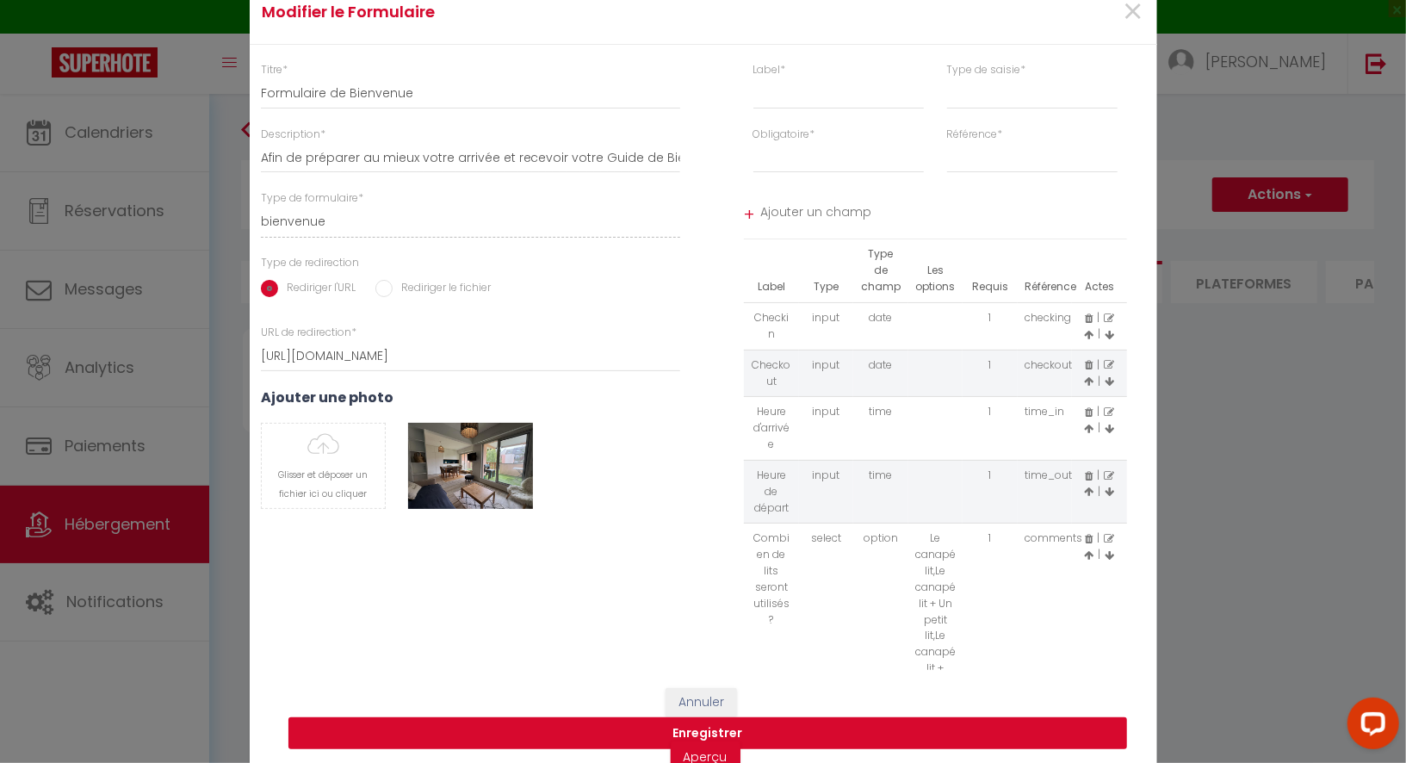
click at [747, 723] on button "Enregistrer" at bounding box center [708, 733] width 839 height 33
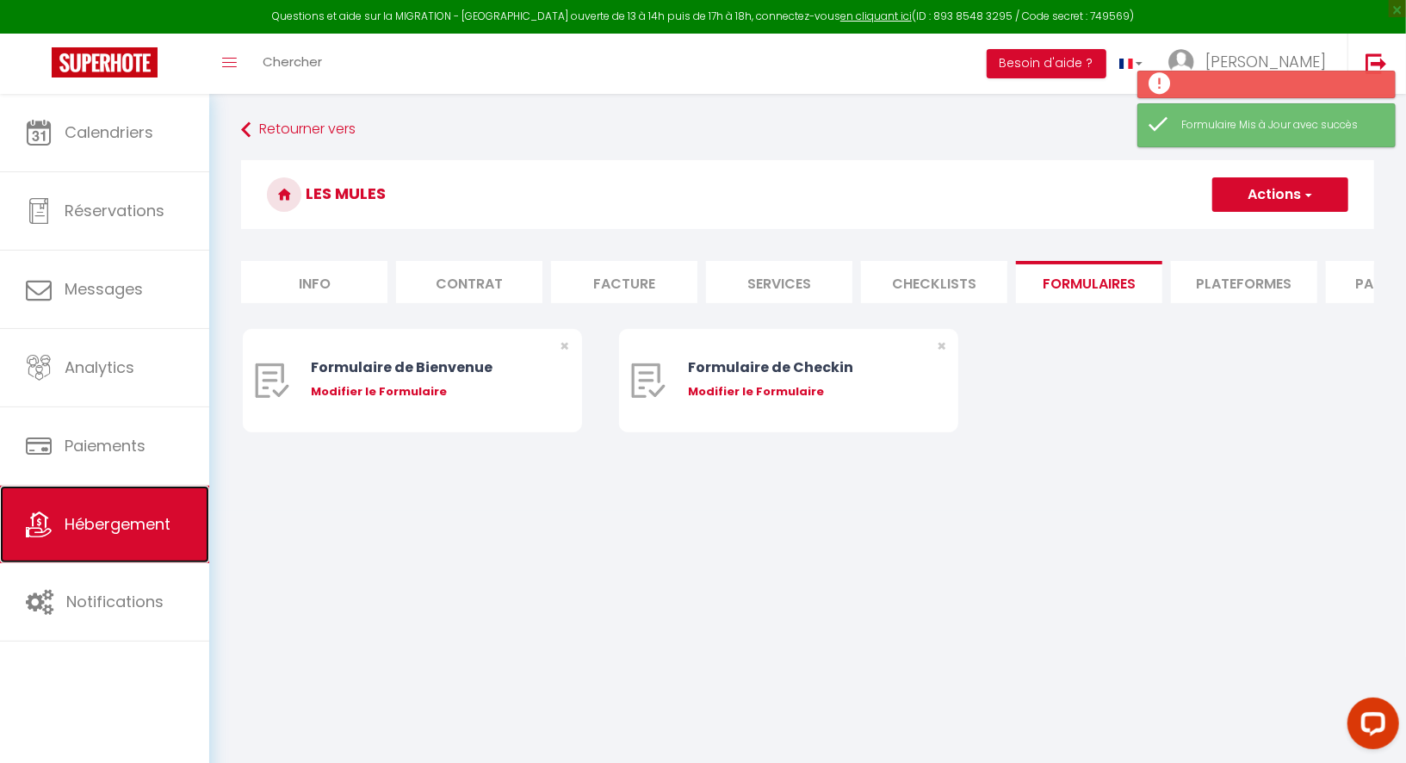
click at [112, 515] on span "Hébergement" at bounding box center [118, 524] width 106 height 22
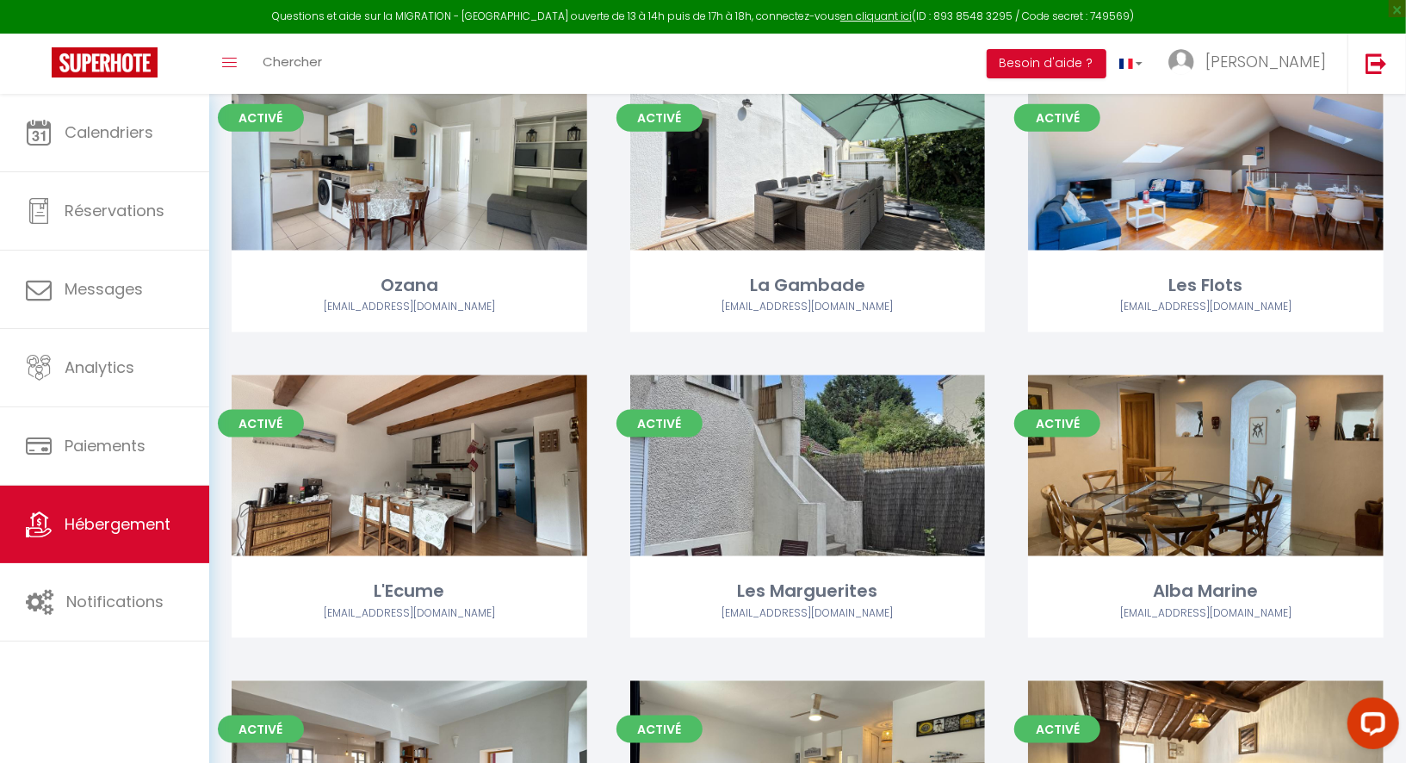
scroll to position [1388, 0]
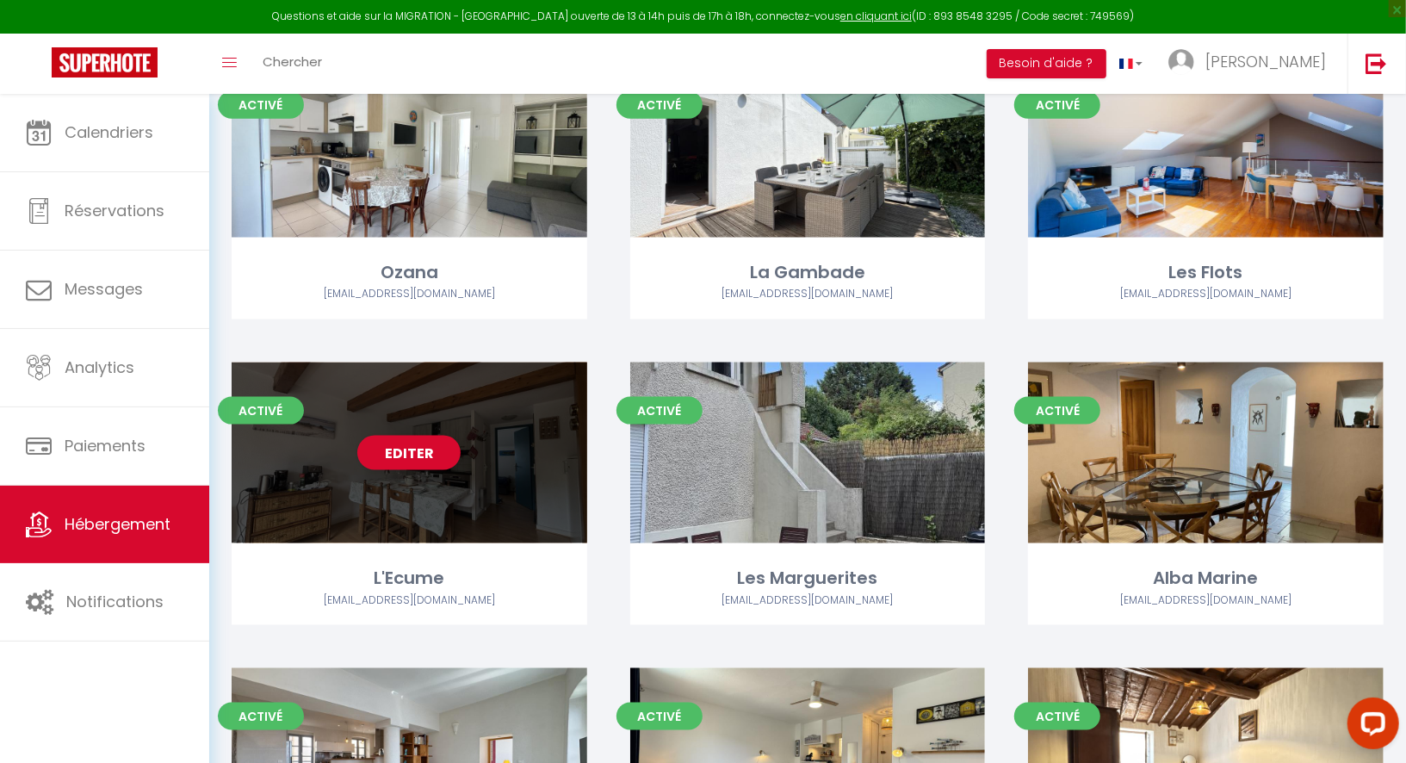
click at [474, 499] on div "Editer" at bounding box center [410, 453] width 356 height 181
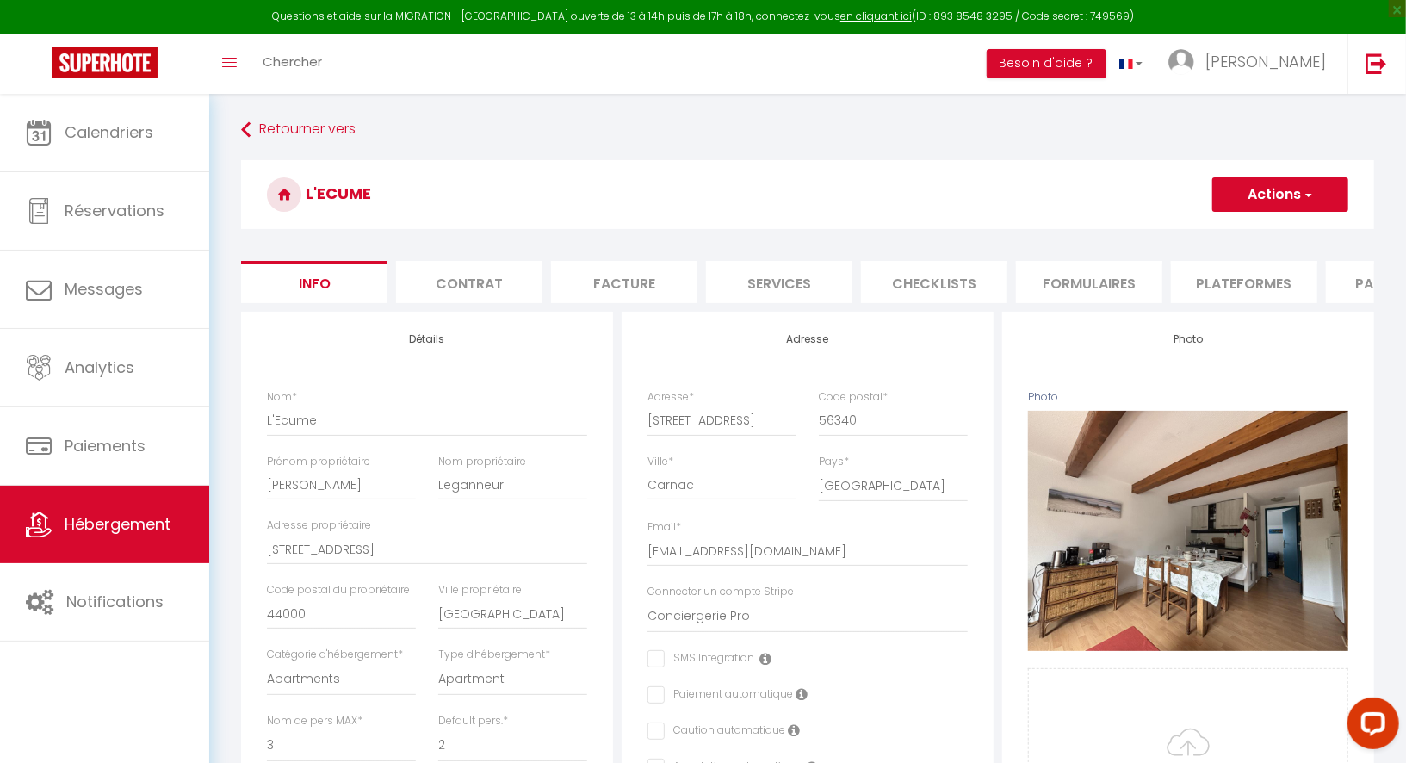
click at [1079, 274] on li "Formulaires" at bounding box center [1089, 282] width 146 height 42
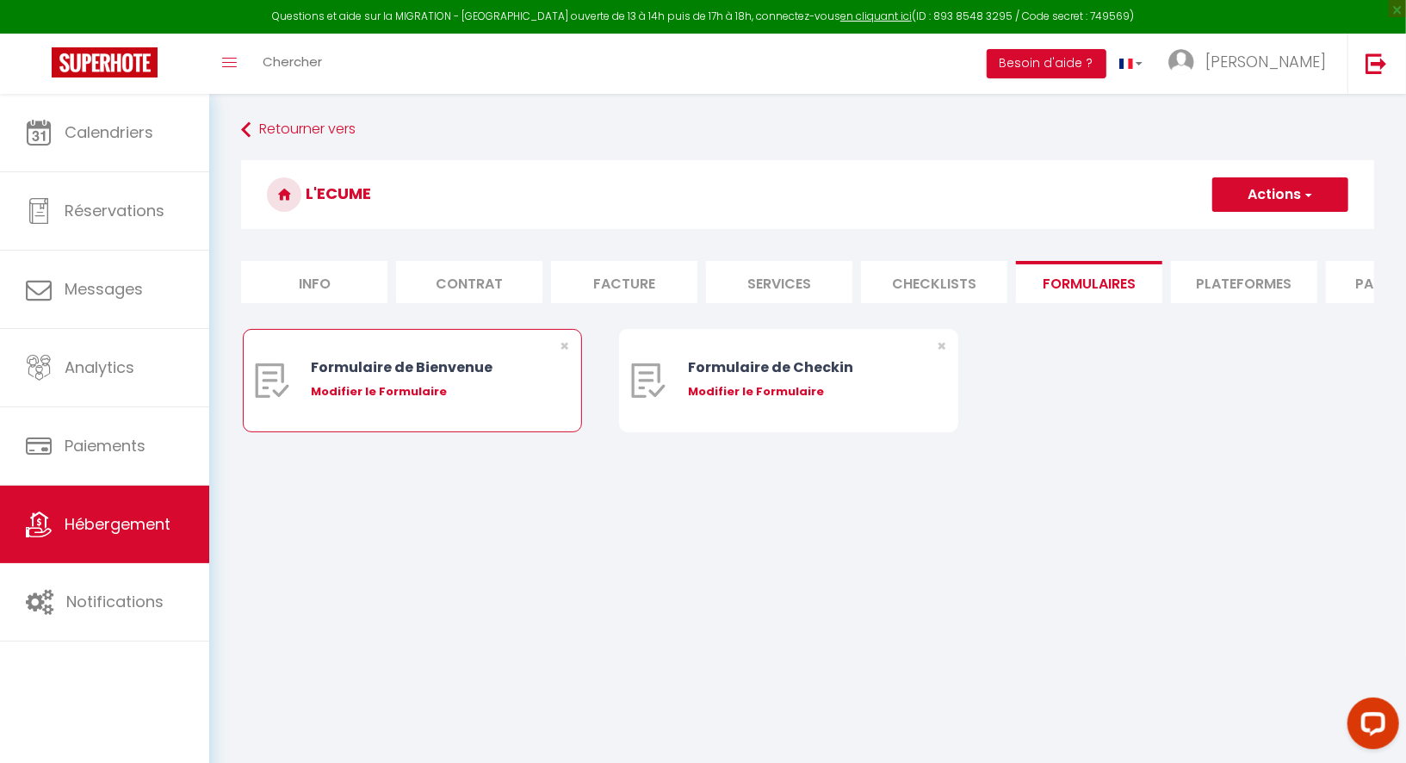
click at [400, 394] on div "Modifier le Formulaire" at bounding box center [426, 391] width 230 height 17
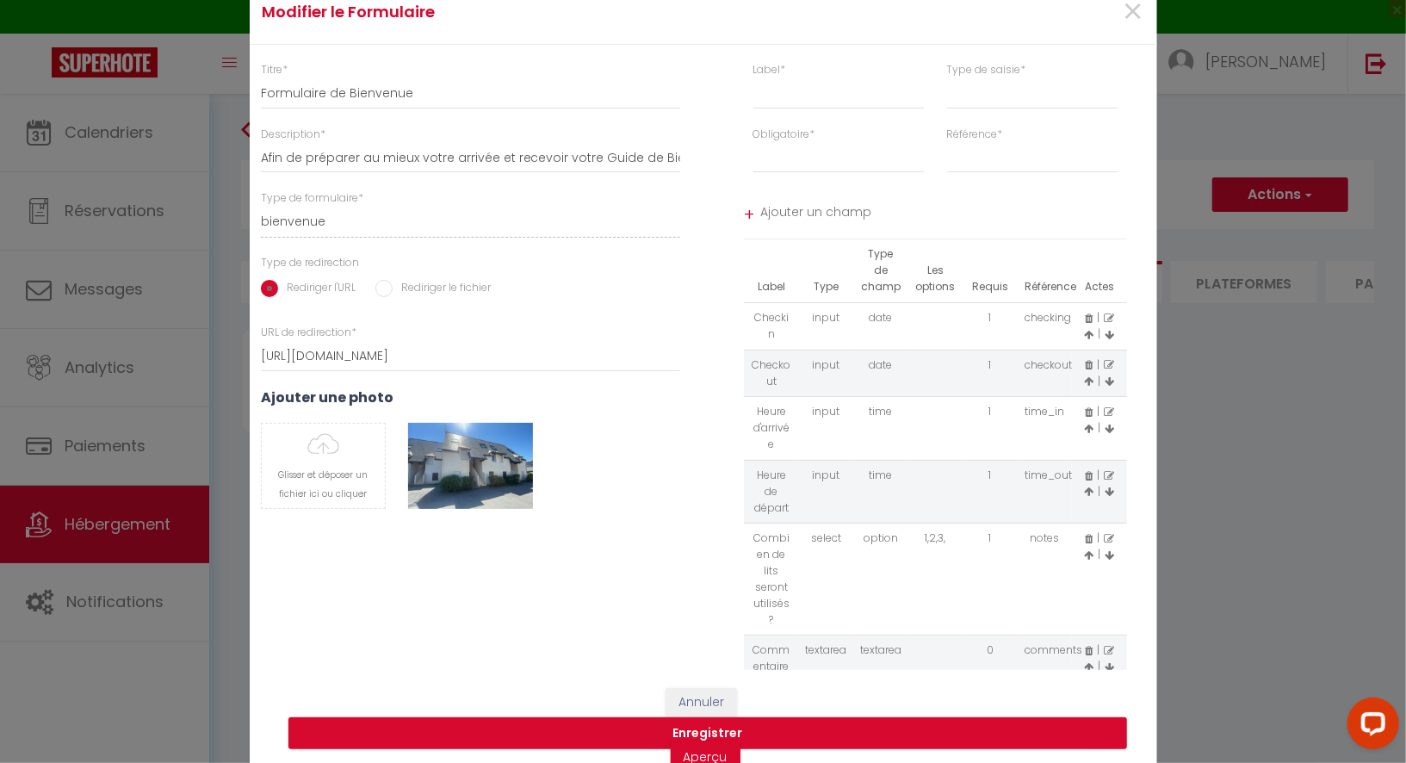
click at [1088, 646] on icon at bounding box center [1089, 651] width 8 height 10
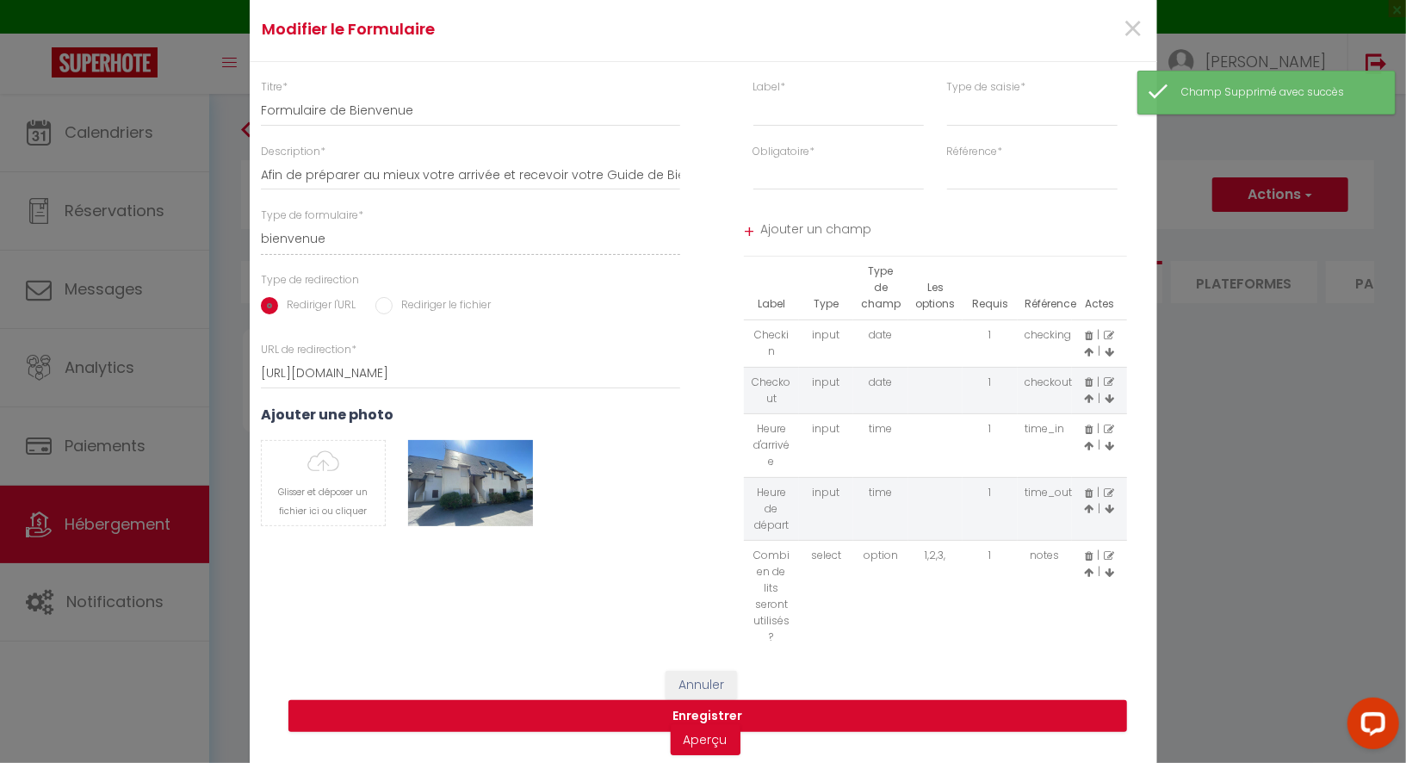
click at [1107, 554] on icon at bounding box center [1109, 556] width 10 height 10
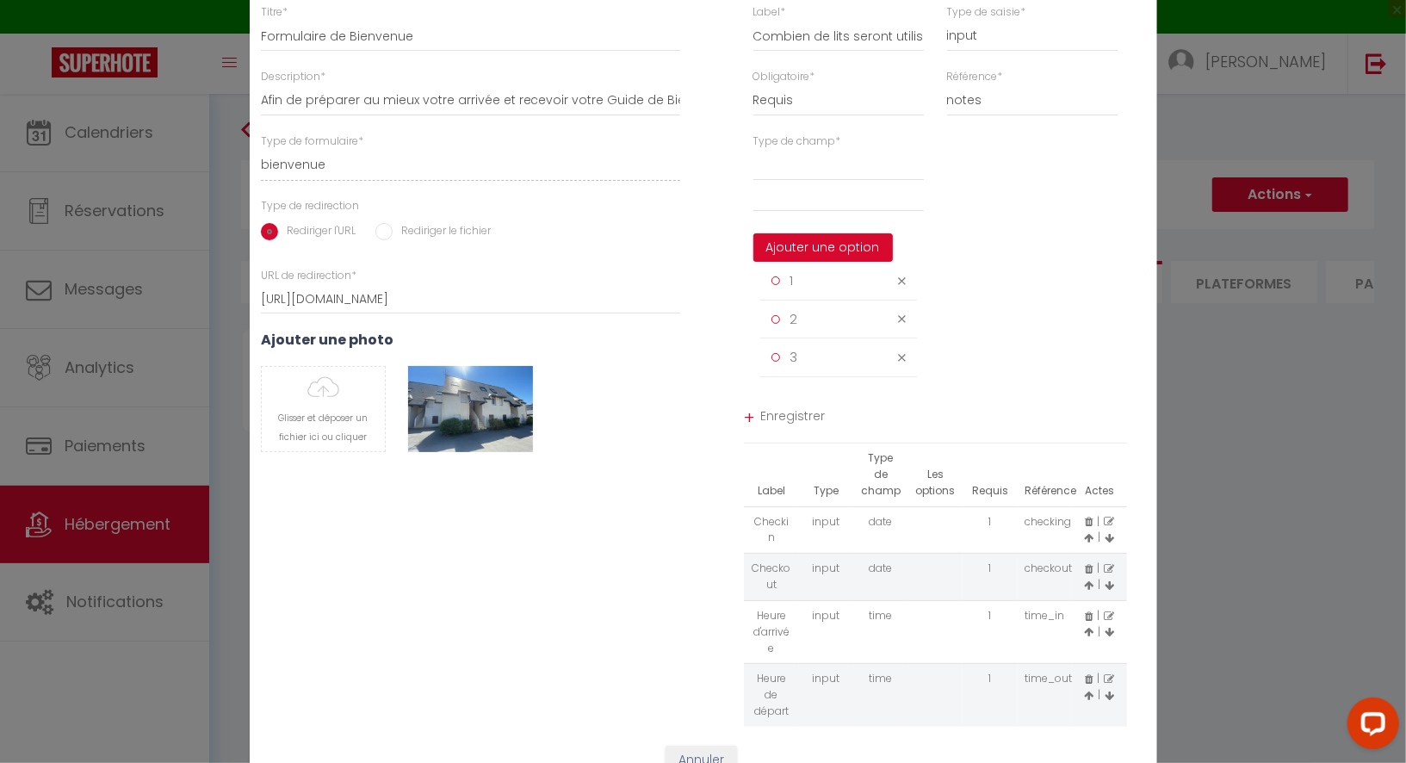
click at [903, 288] on icon at bounding box center [902, 281] width 8 height 13
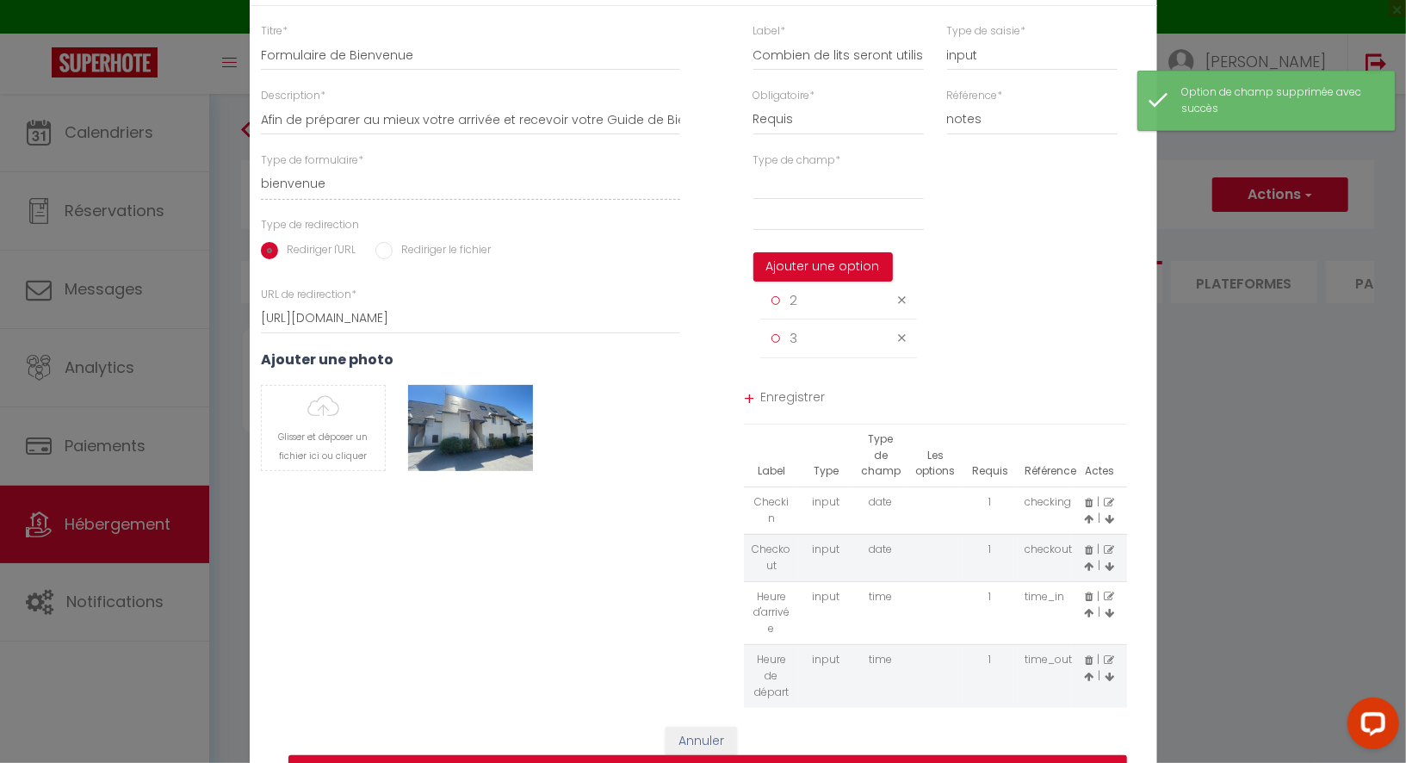
click at [903, 307] on icon at bounding box center [902, 300] width 8 height 13
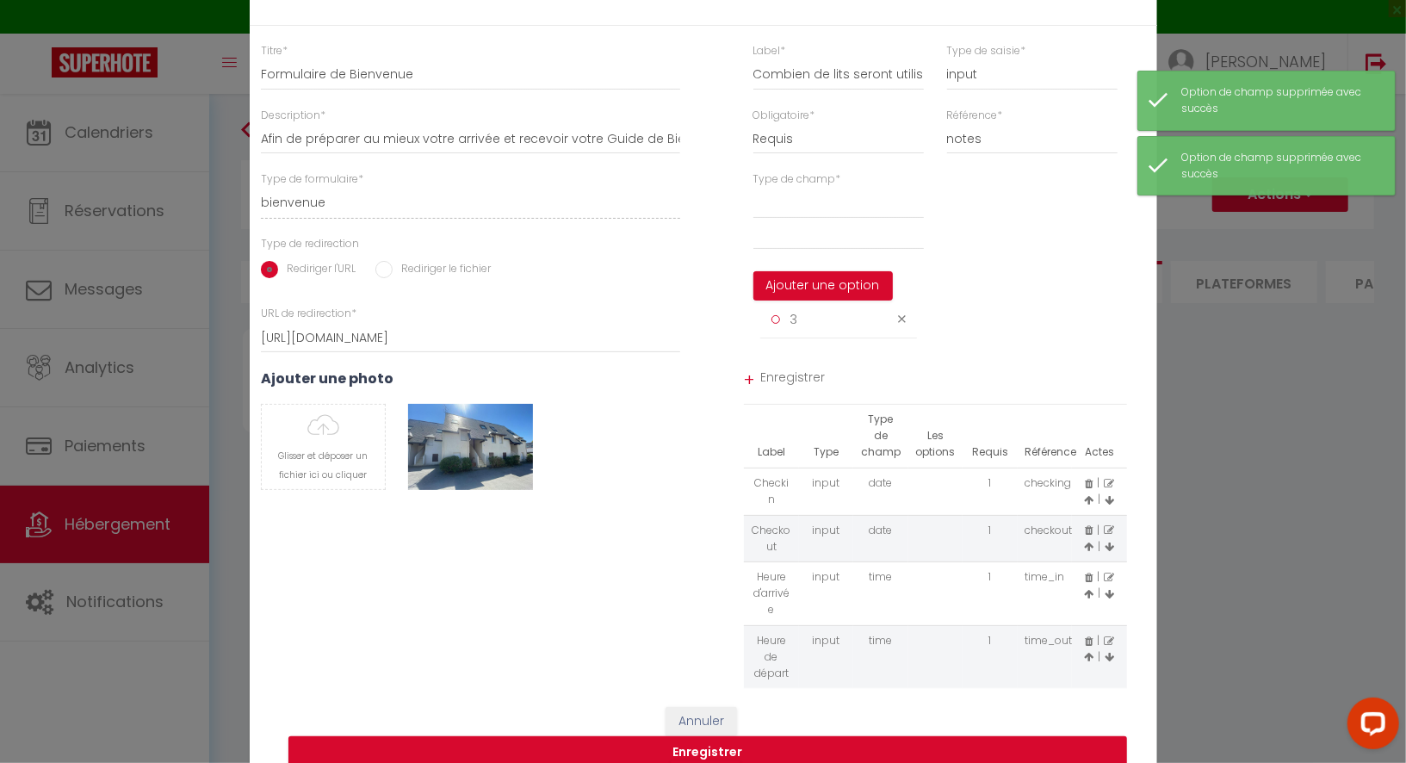
click at [902, 326] on icon at bounding box center [902, 319] width 8 height 13
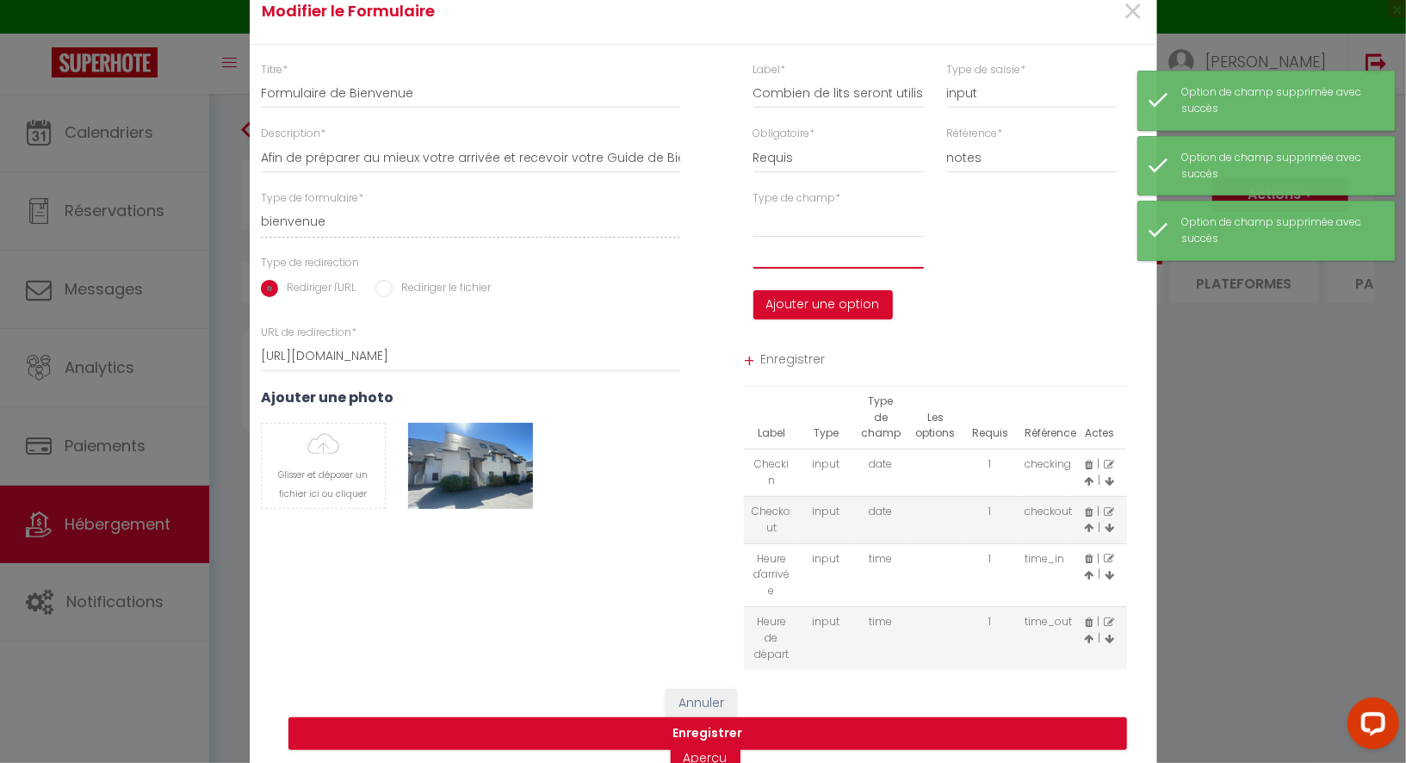
click at [820, 260] on input "text" at bounding box center [839, 253] width 171 height 31
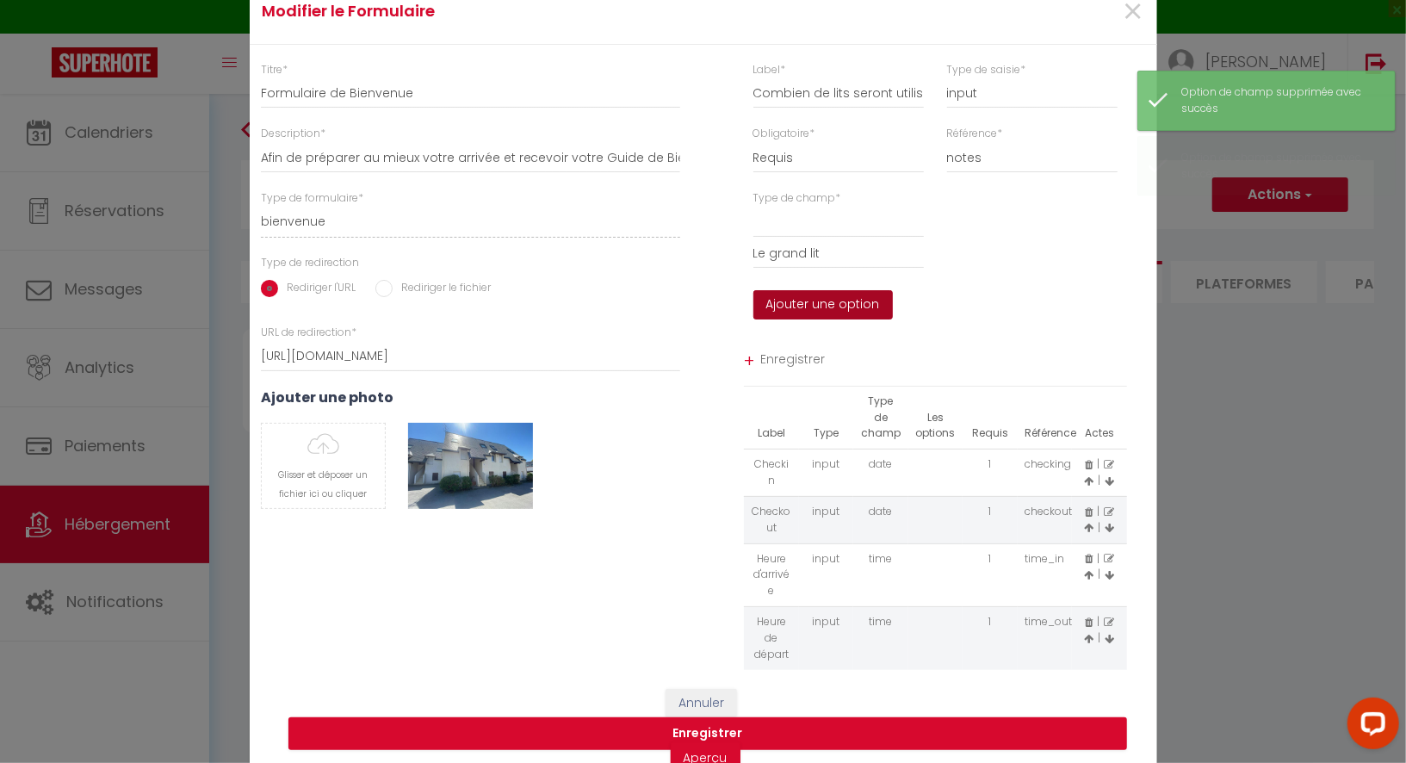
click at [816, 308] on button "Ajouter une option" at bounding box center [824, 304] width 140 height 29
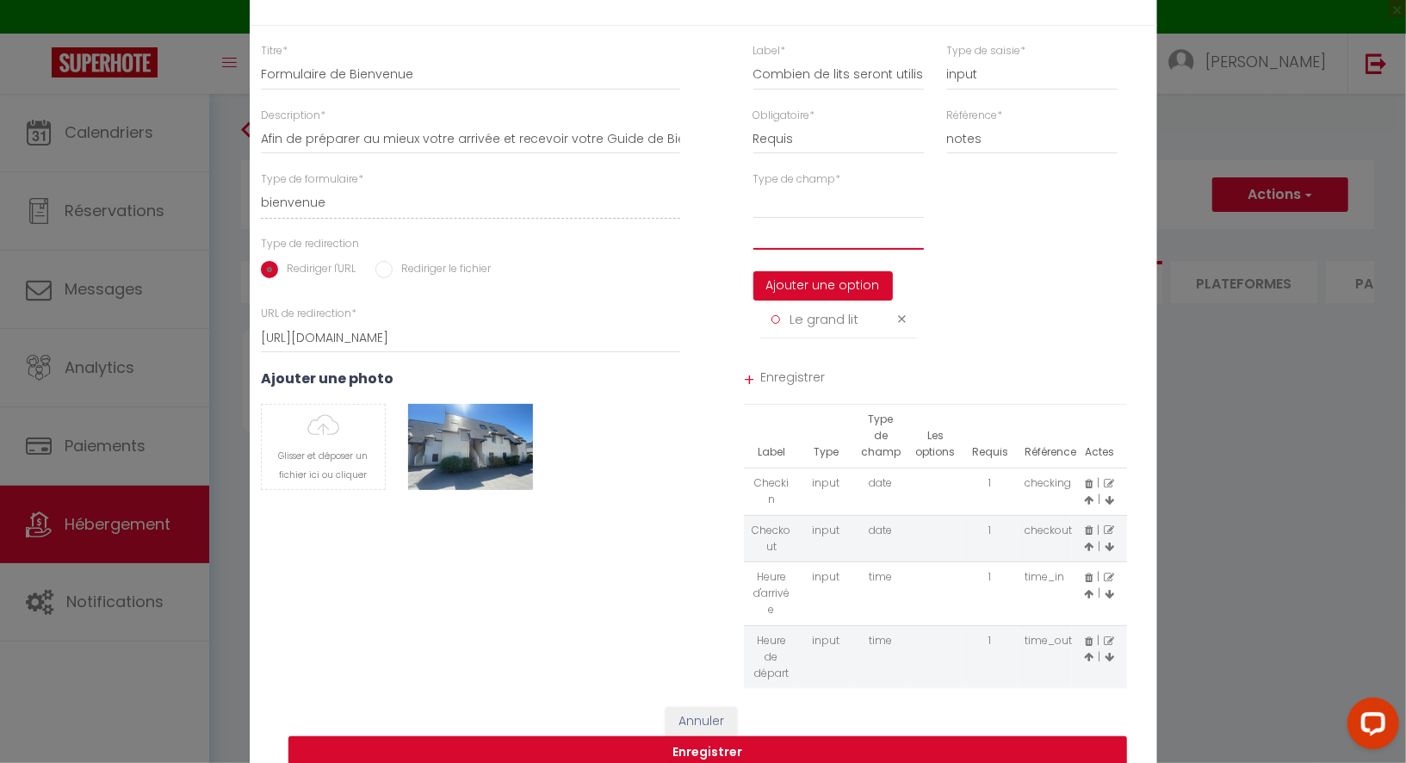
click at [808, 250] on input "text" at bounding box center [839, 234] width 171 height 31
click at [823, 326] on span "Le grand lit" at bounding box center [824, 319] width 69 height 18
copy li "Le grand lit"
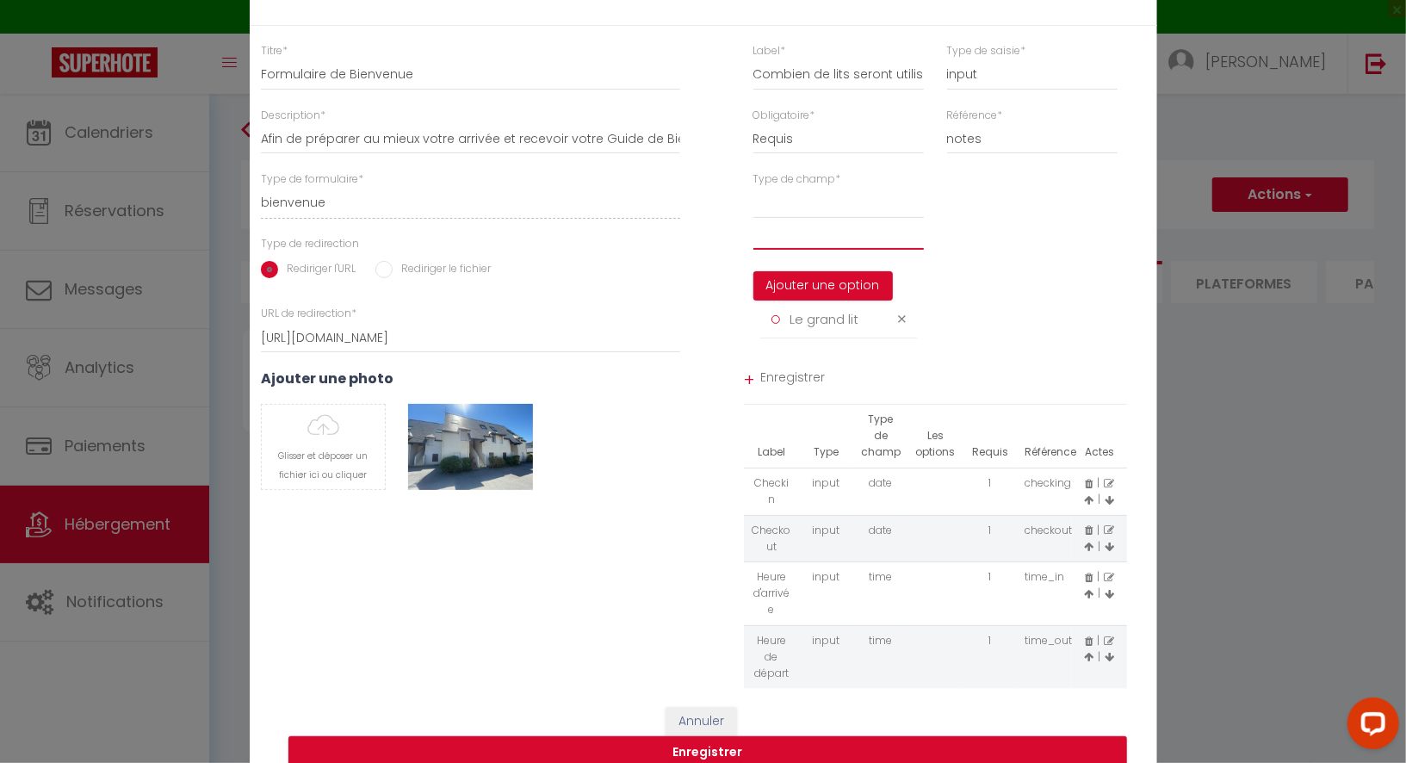
click at [807, 250] on input "text" at bounding box center [839, 234] width 171 height 31
paste input "Le grand lit"
click at [808, 296] on button "Ajouter une option" at bounding box center [824, 285] width 140 height 29
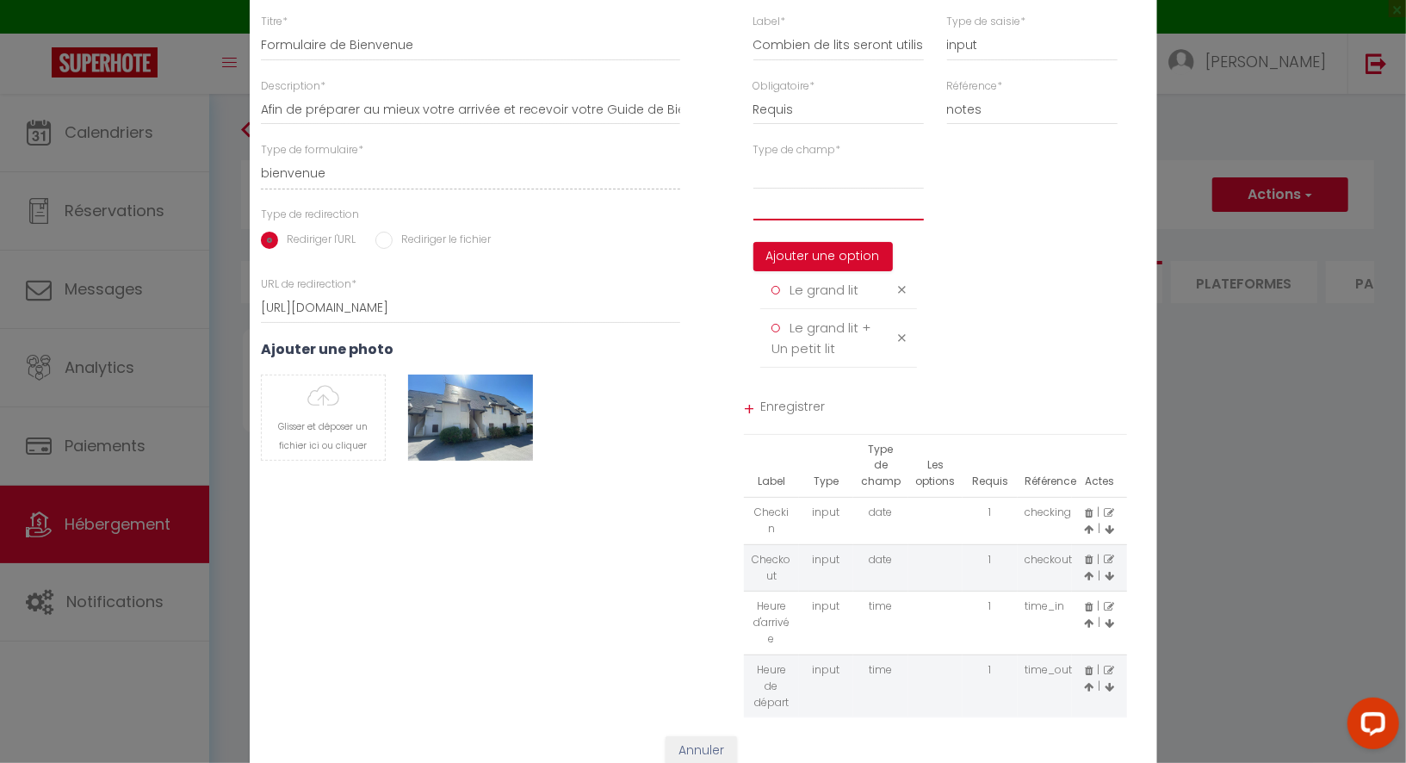
click at [803, 220] on input "text" at bounding box center [839, 204] width 171 height 31
paste input "Le grand lit"
click at [810, 266] on button "Ajouter une option" at bounding box center [824, 256] width 140 height 29
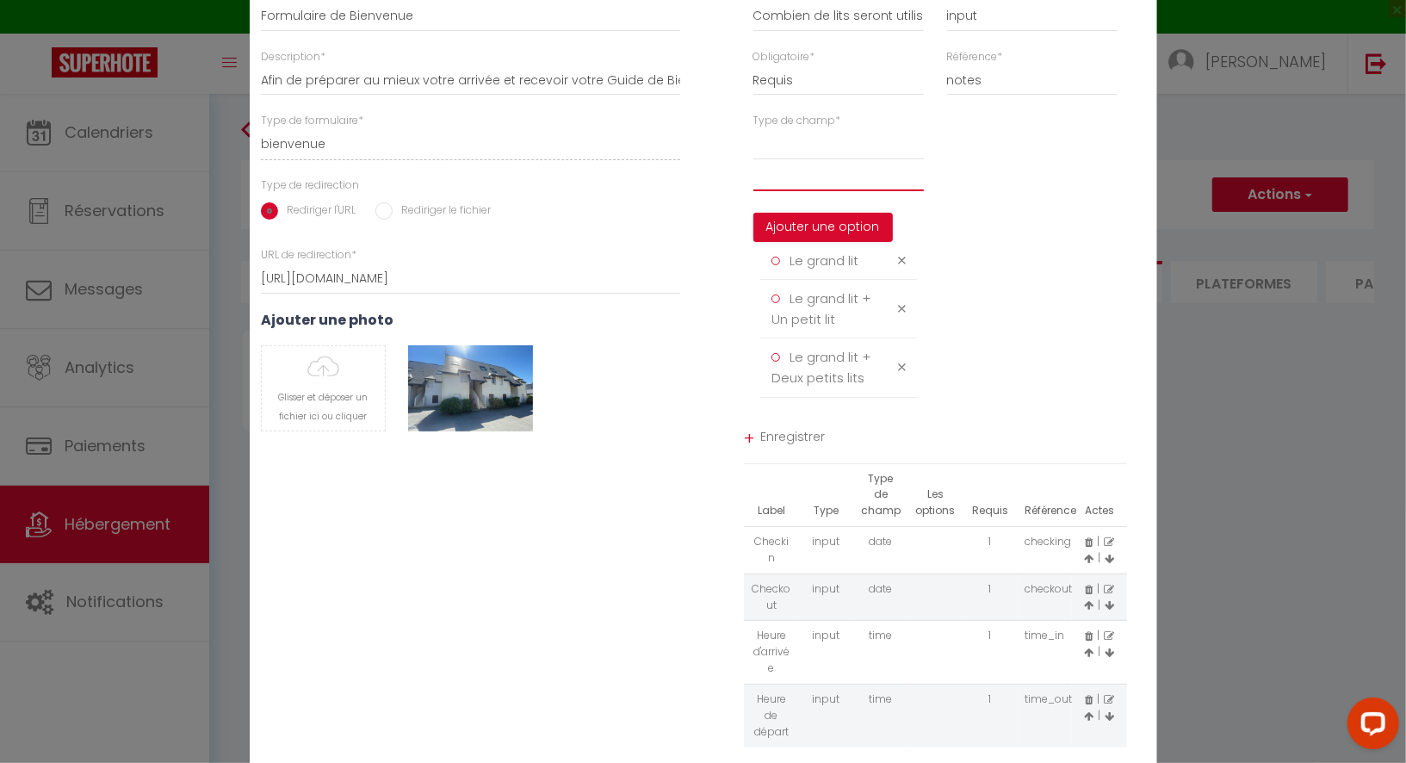
click at [806, 191] on input "text" at bounding box center [839, 175] width 171 height 31
click at [821, 239] on button "Ajouter une option" at bounding box center [824, 227] width 140 height 29
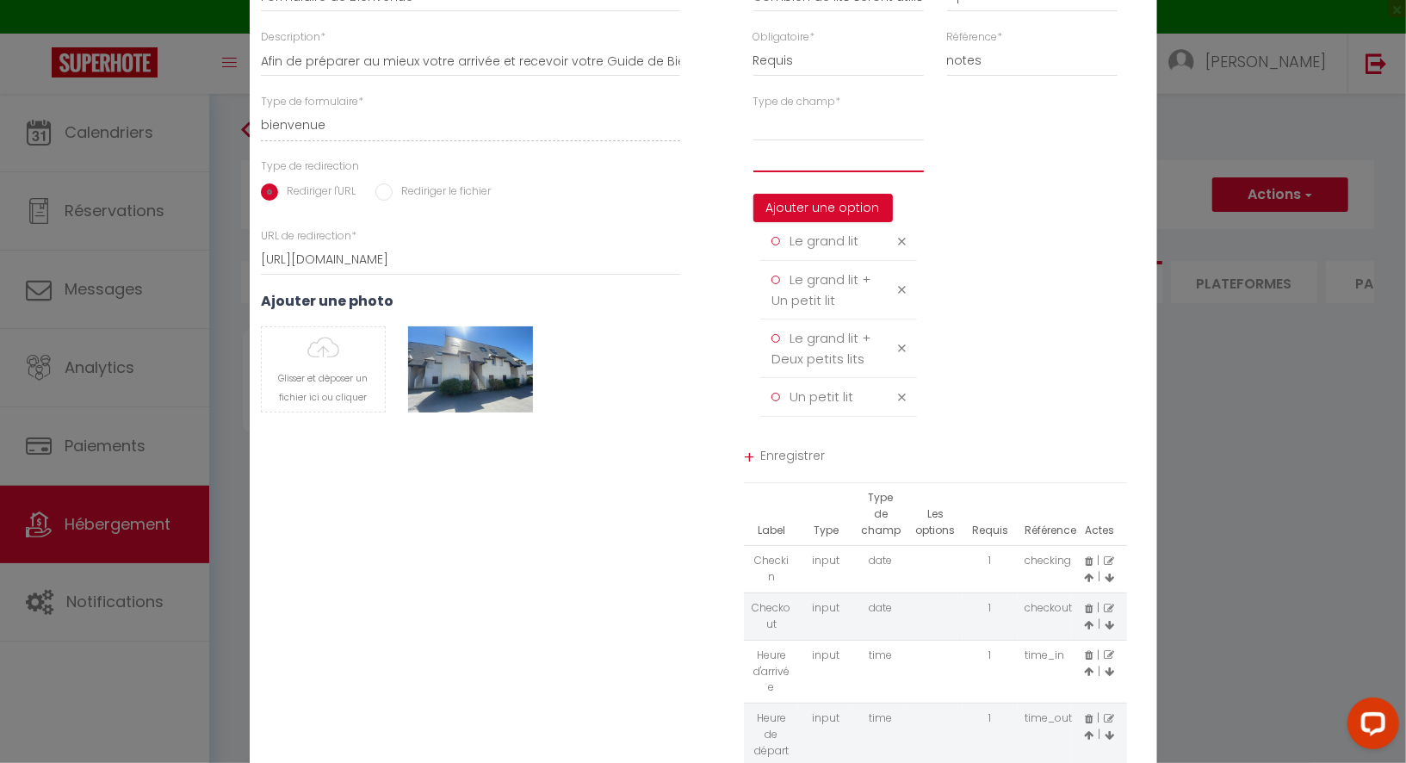
click at [807, 172] on input "text" at bounding box center [839, 156] width 171 height 31
click at [818, 218] on button "Ajouter une option" at bounding box center [824, 208] width 140 height 29
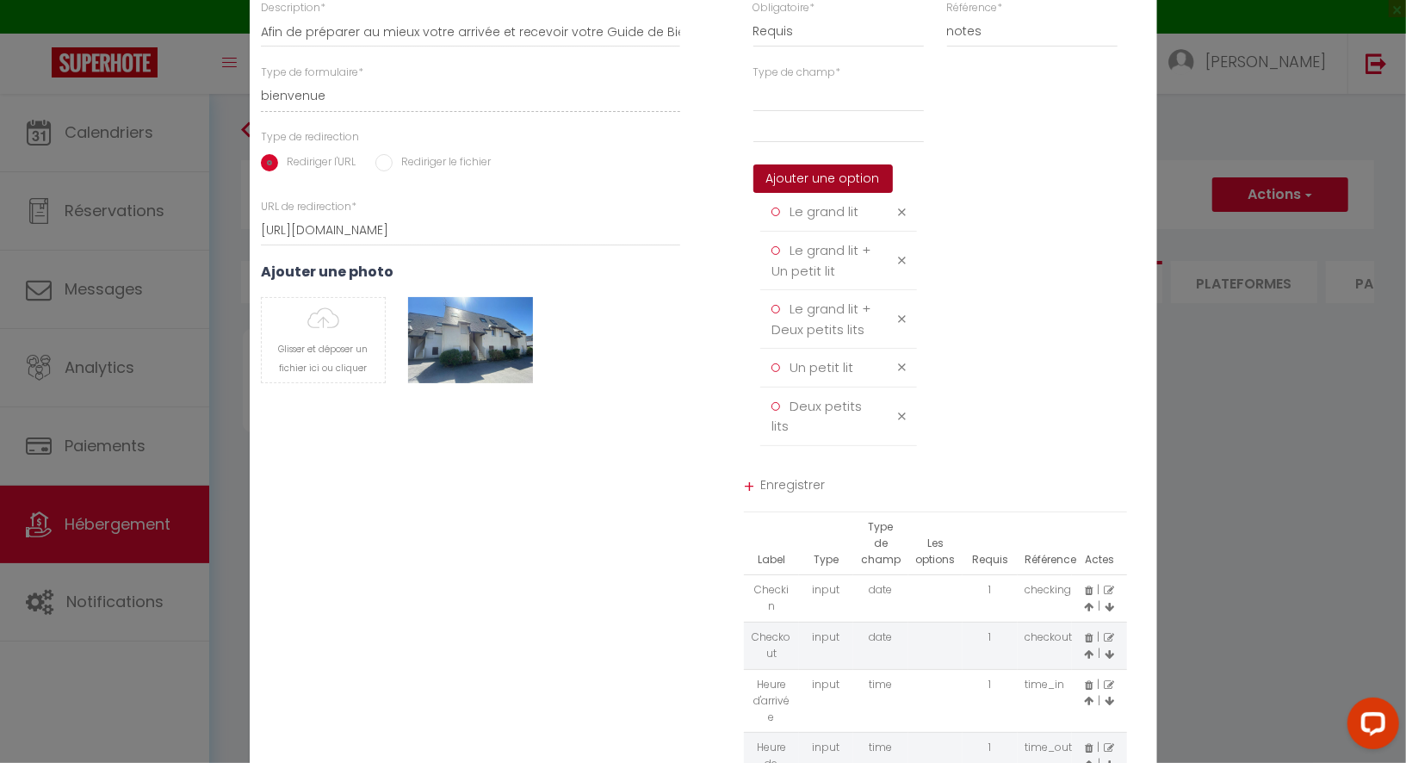
scroll to position [134, 0]
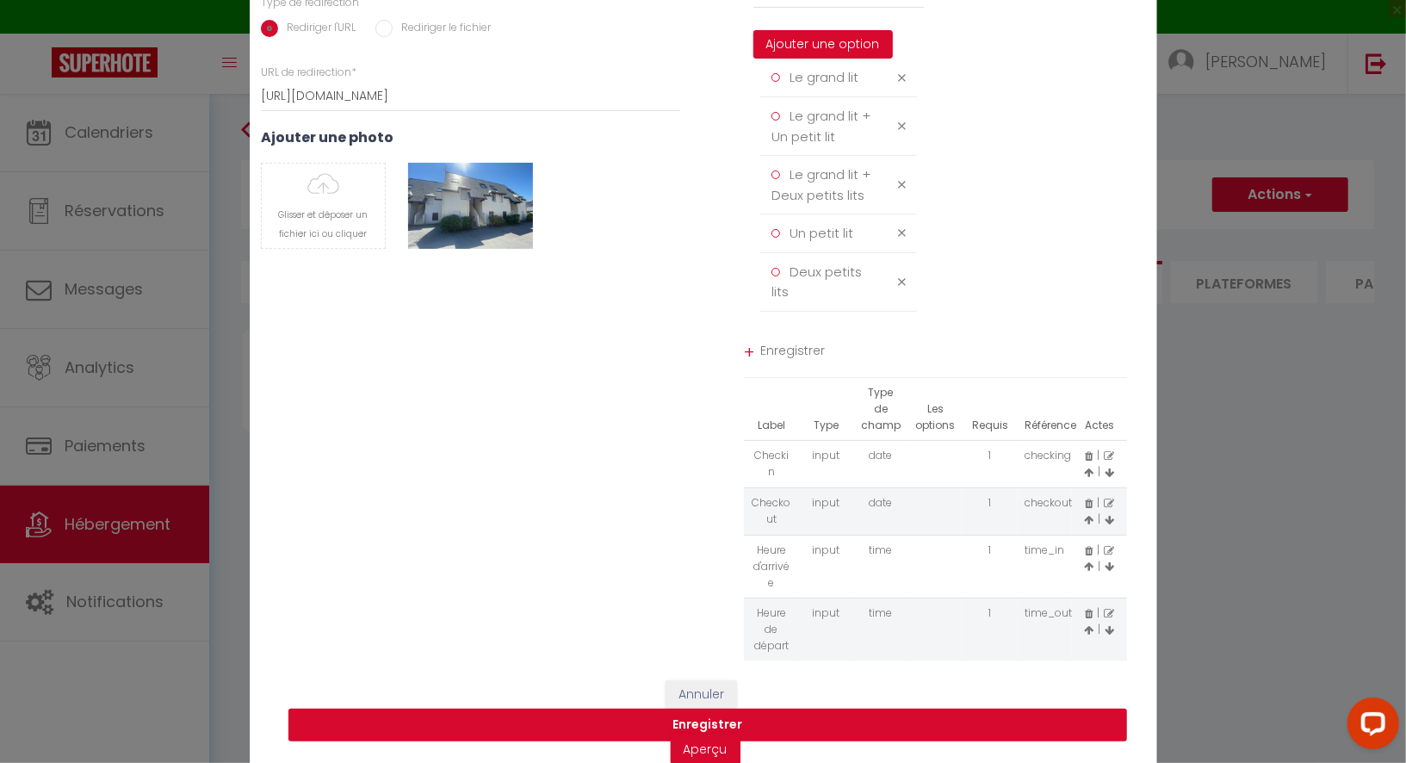
click at [796, 710] on button "Enregistrer" at bounding box center [708, 725] width 839 height 33
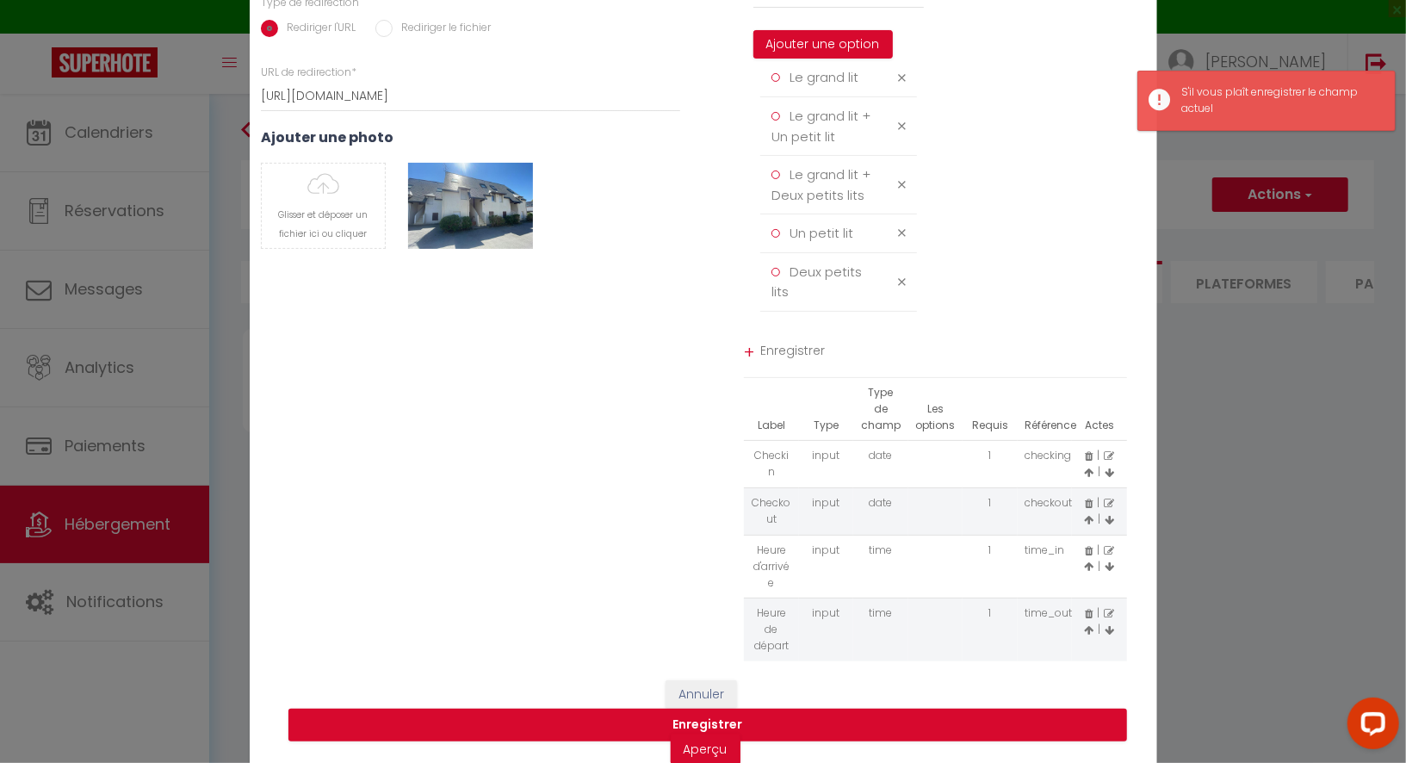
click at [770, 352] on span "Enregistrer" at bounding box center [944, 353] width 367 height 31
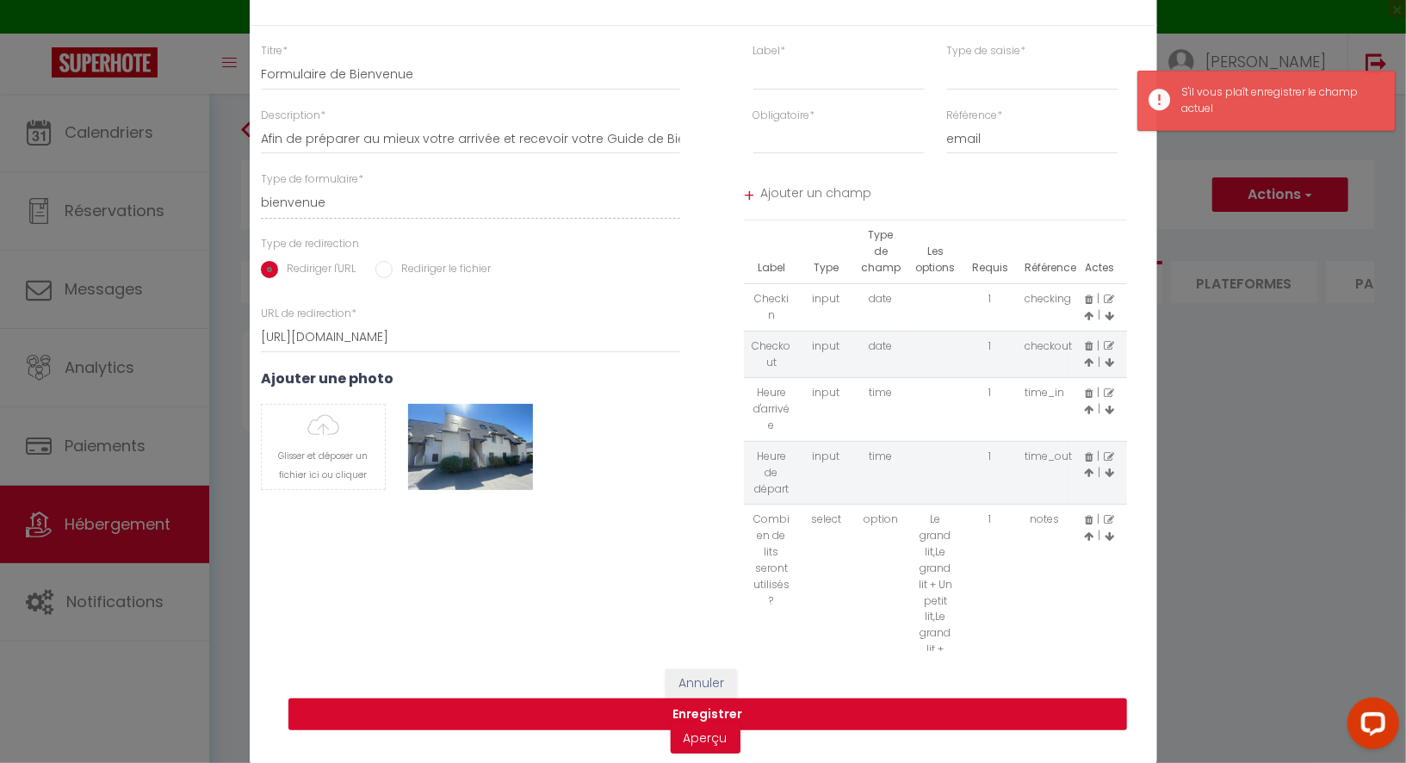
click at [759, 706] on button "Enregistrer" at bounding box center [708, 715] width 839 height 33
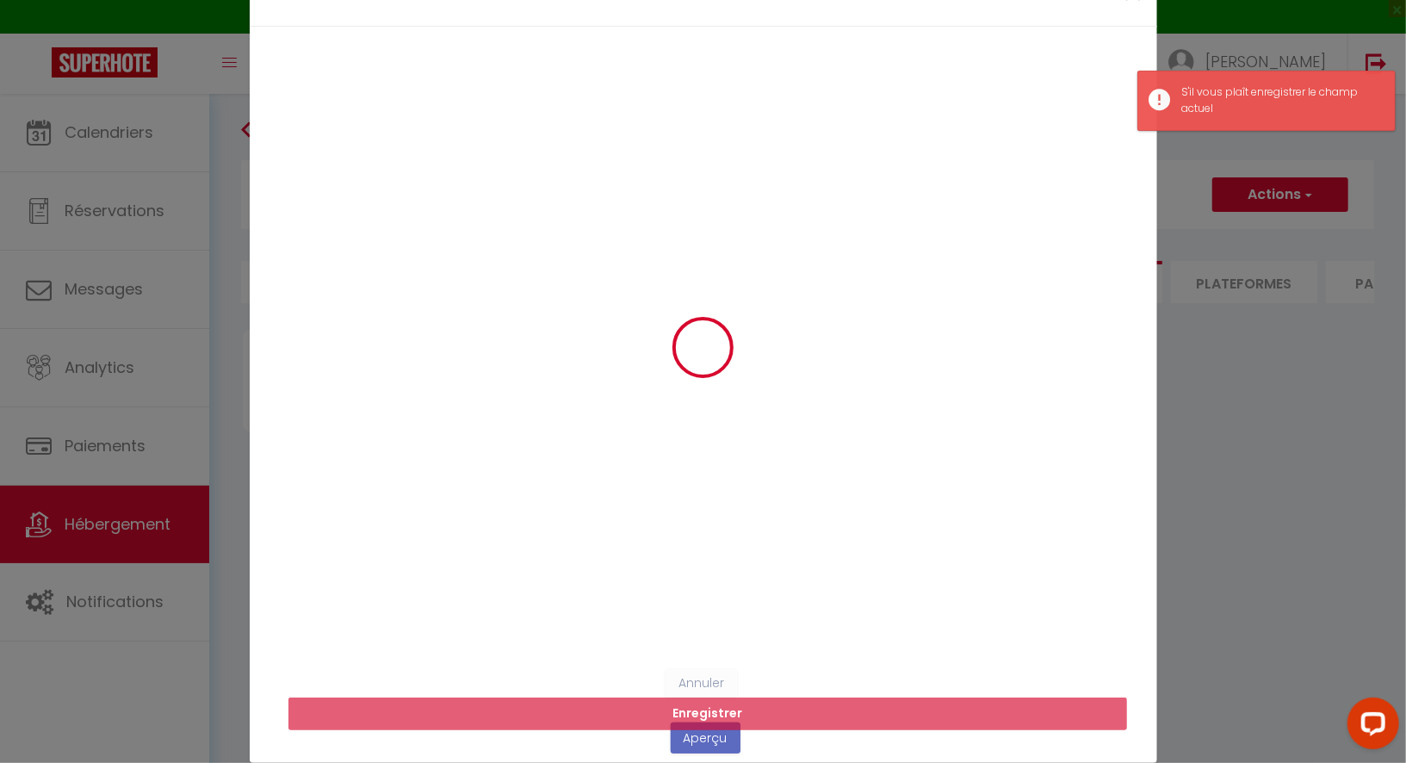
scroll to position [0, 0]
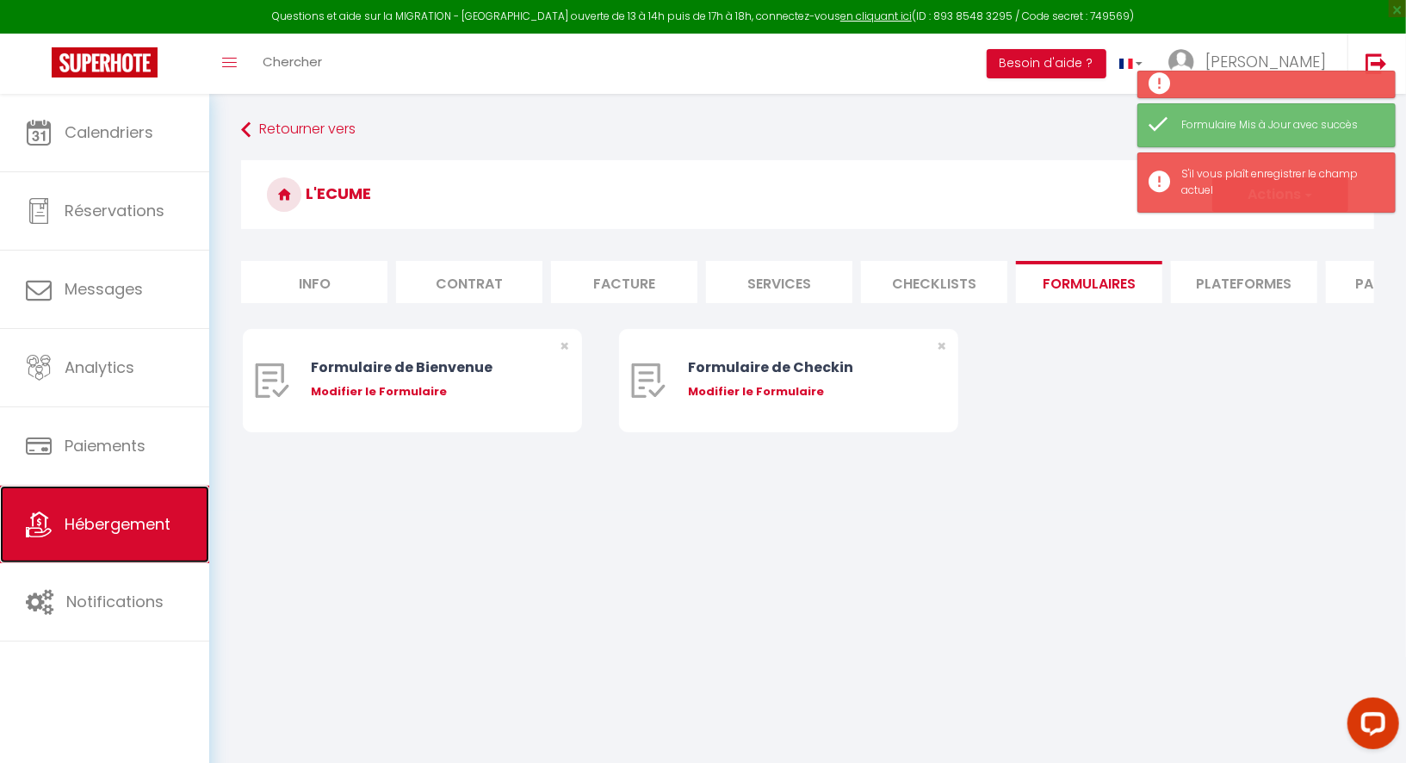
click at [118, 537] on link "Hébergement" at bounding box center [104, 525] width 209 height 78
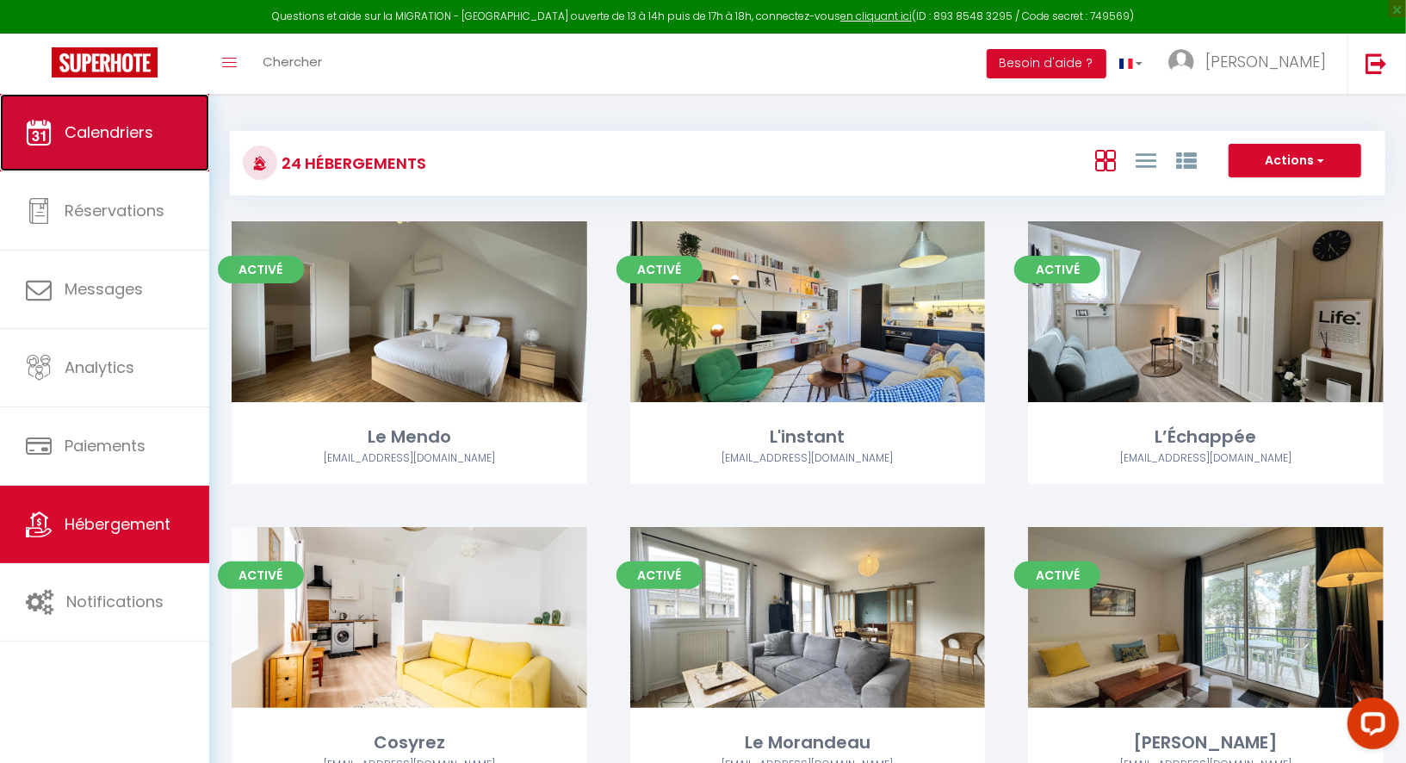
click at [134, 130] on span "Calendriers" at bounding box center [109, 132] width 89 height 22
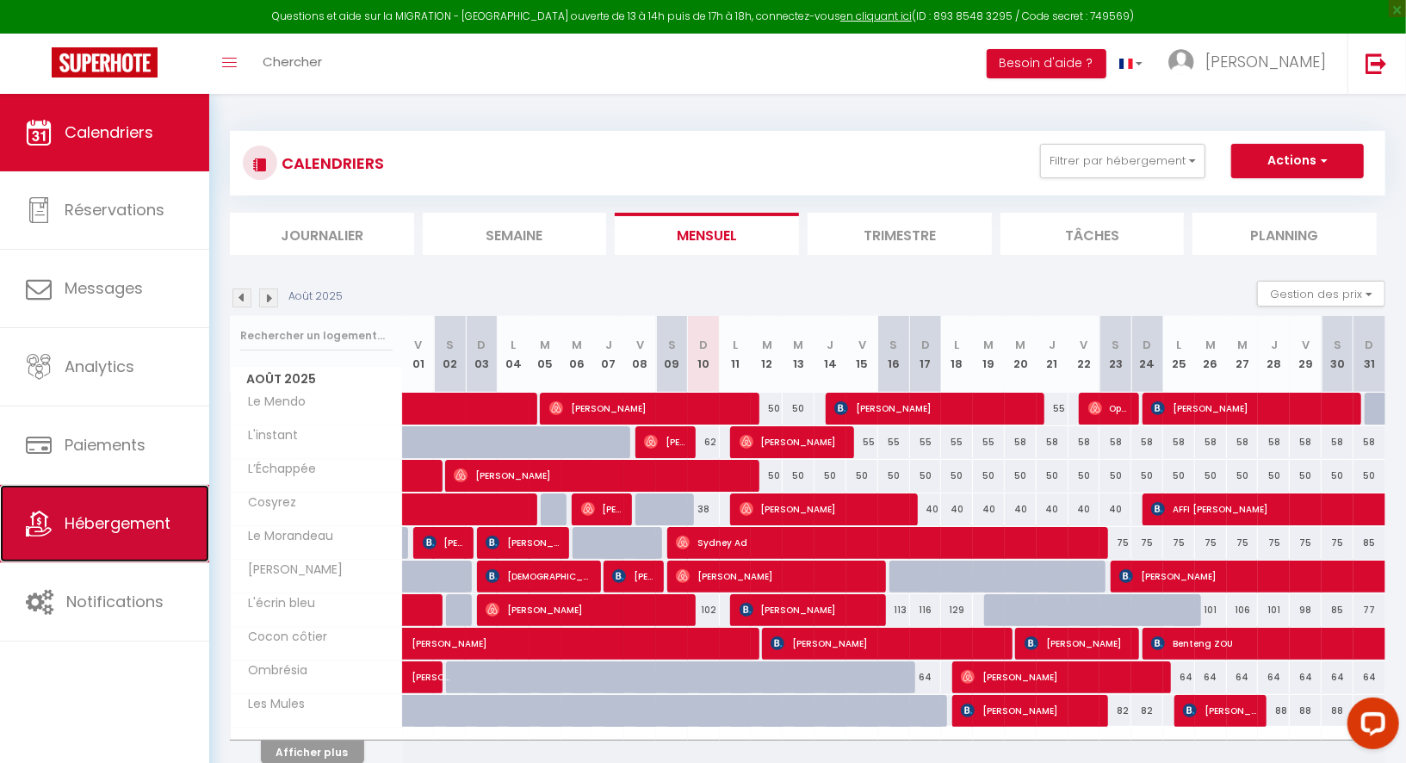
click at [133, 516] on span "Hébergement" at bounding box center [118, 523] width 106 height 22
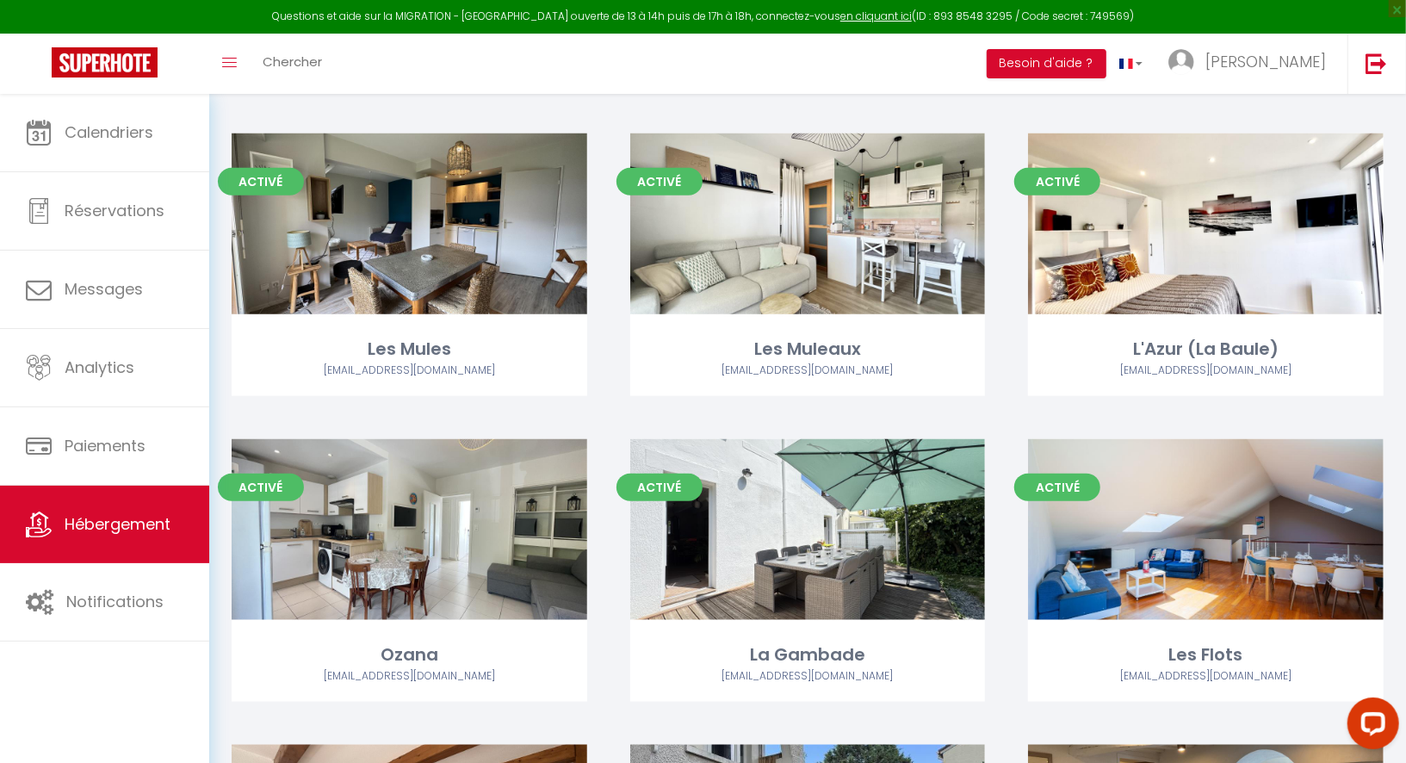
scroll to position [1097, 0]
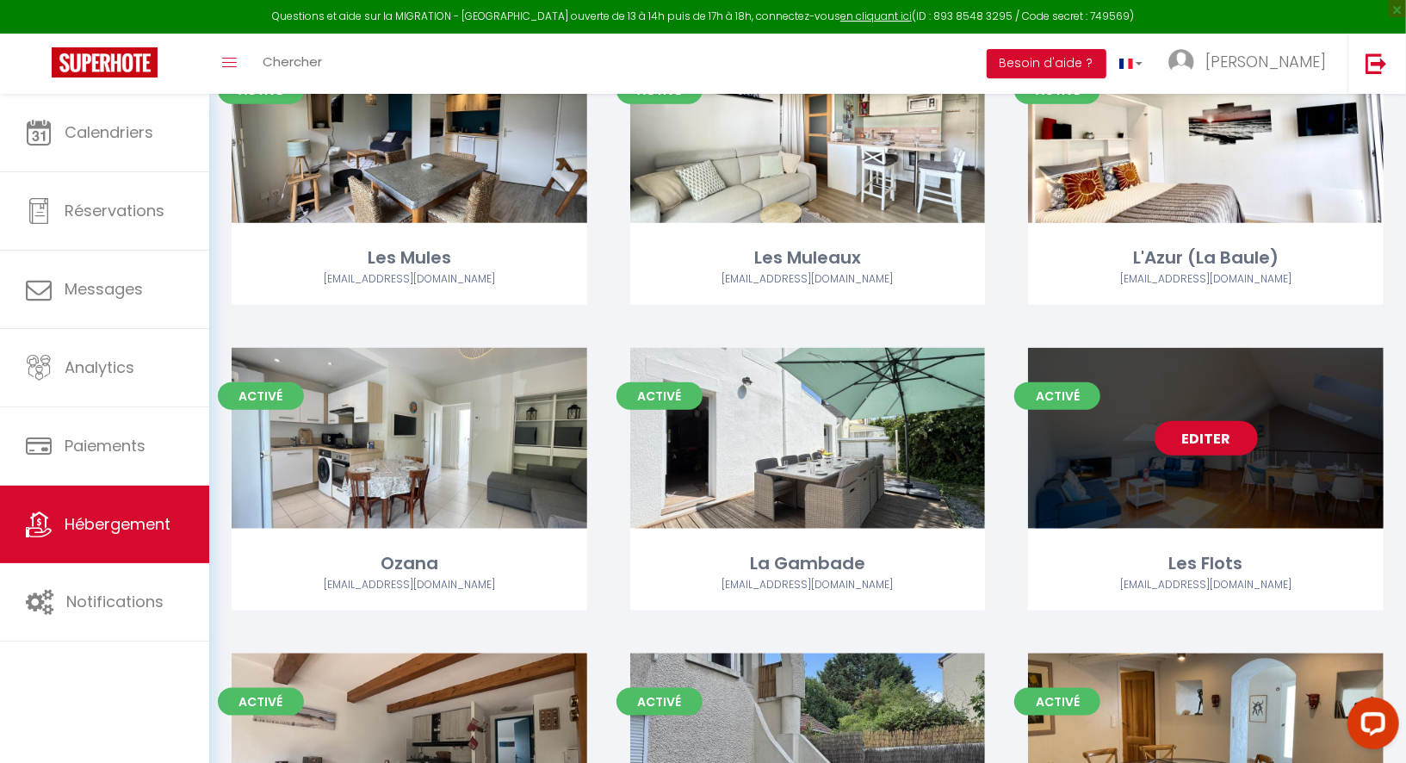
click at [1184, 440] on link "Editer" at bounding box center [1206, 438] width 103 height 34
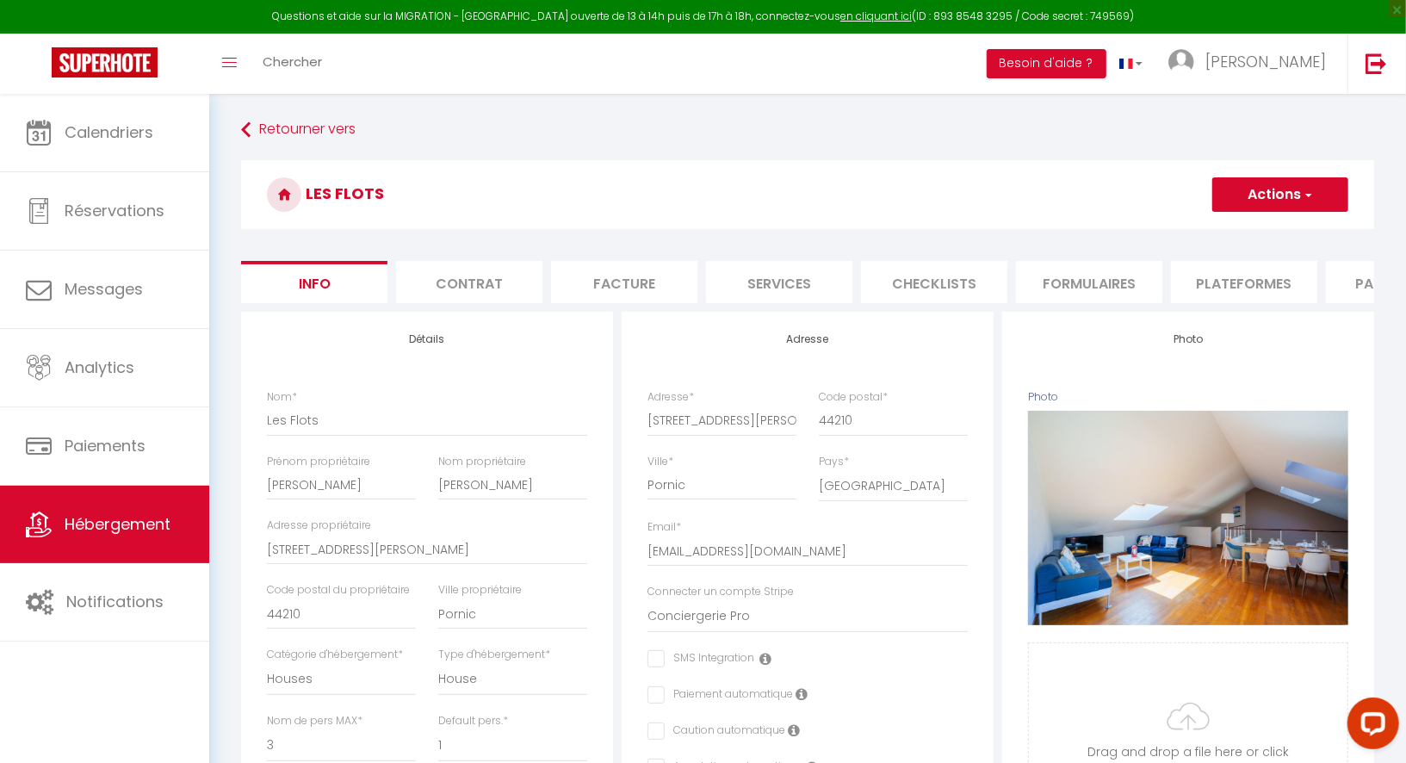
click at [1075, 282] on li "Formulaires" at bounding box center [1089, 282] width 146 height 42
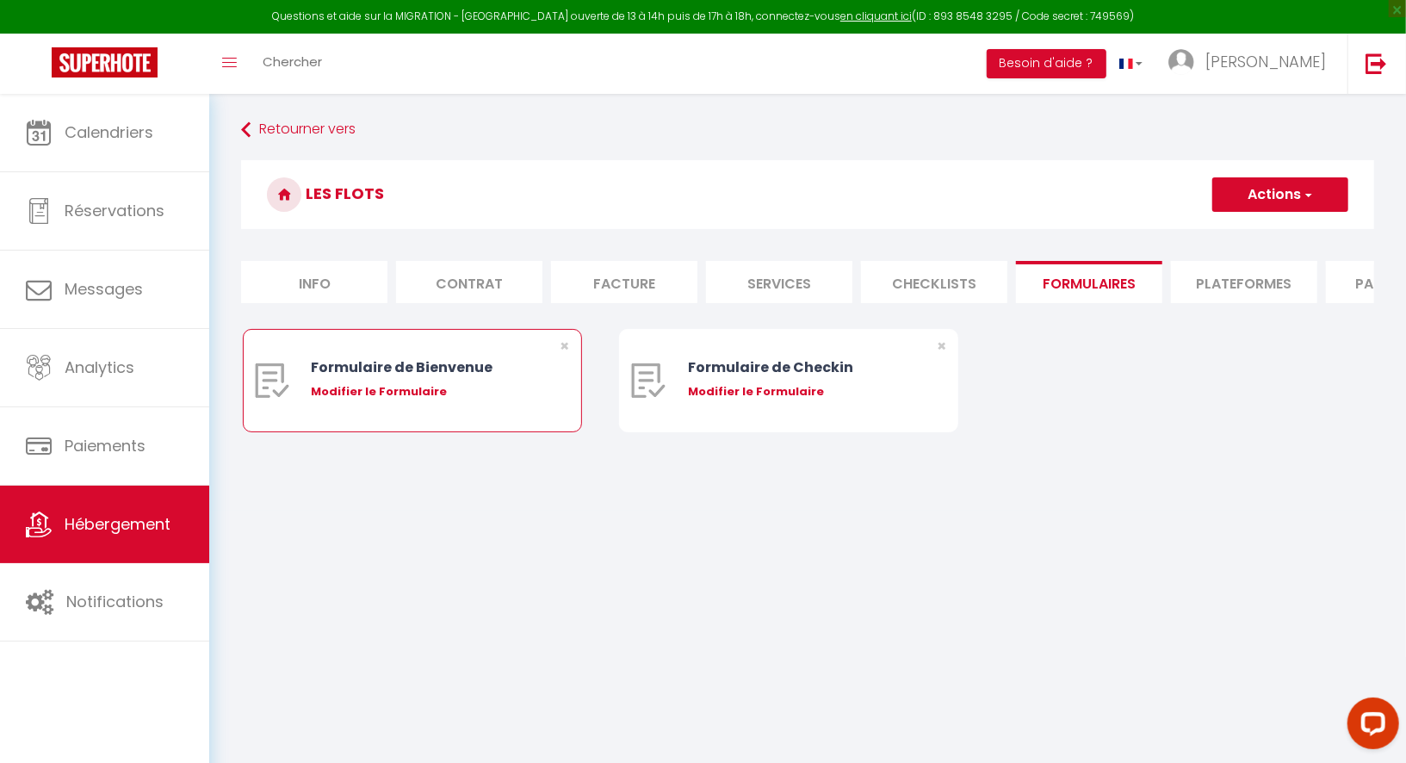
click at [412, 389] on div "Modifier le Formulaire" at bounding box center [426, 391] width 230 height 17
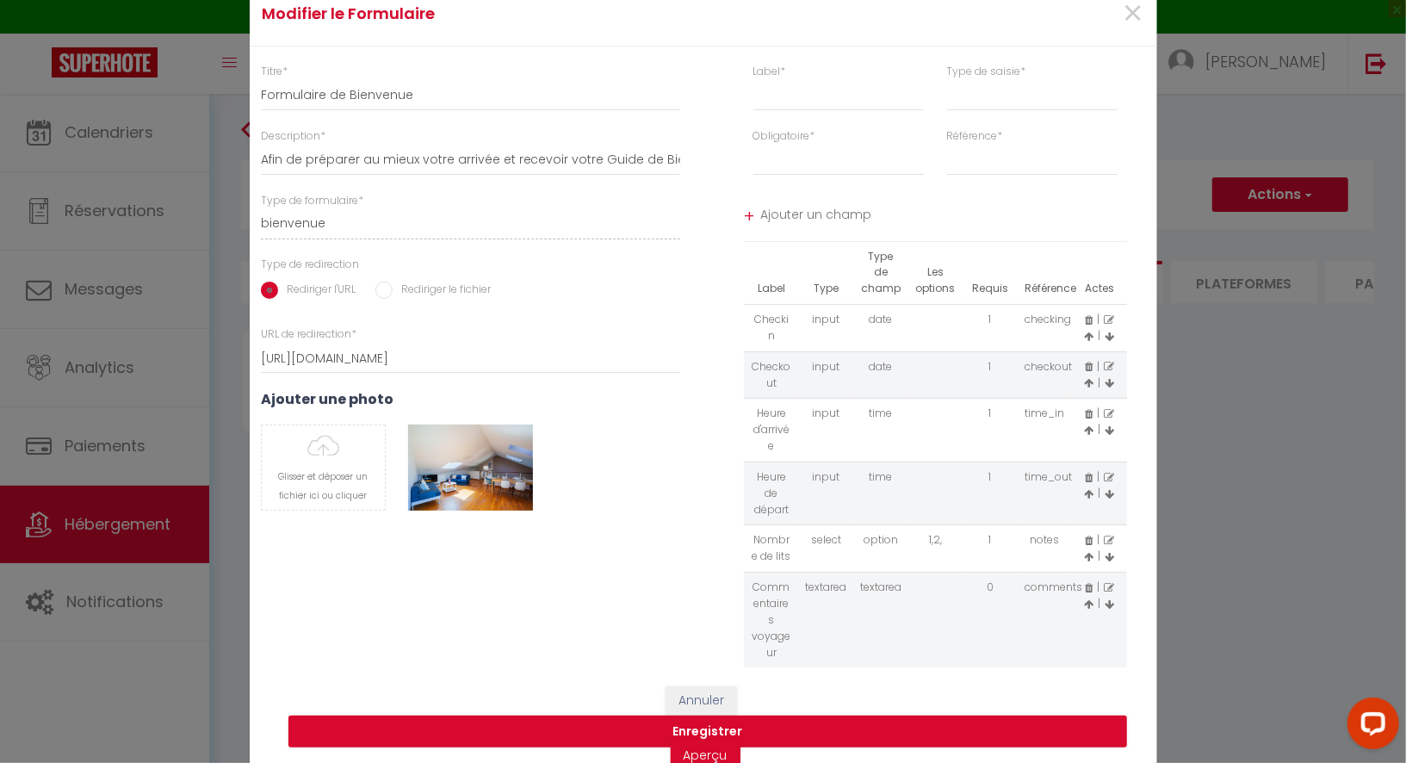
click at [1089, 583] on icon at bounding box center [1089, 588] width 8 height 10
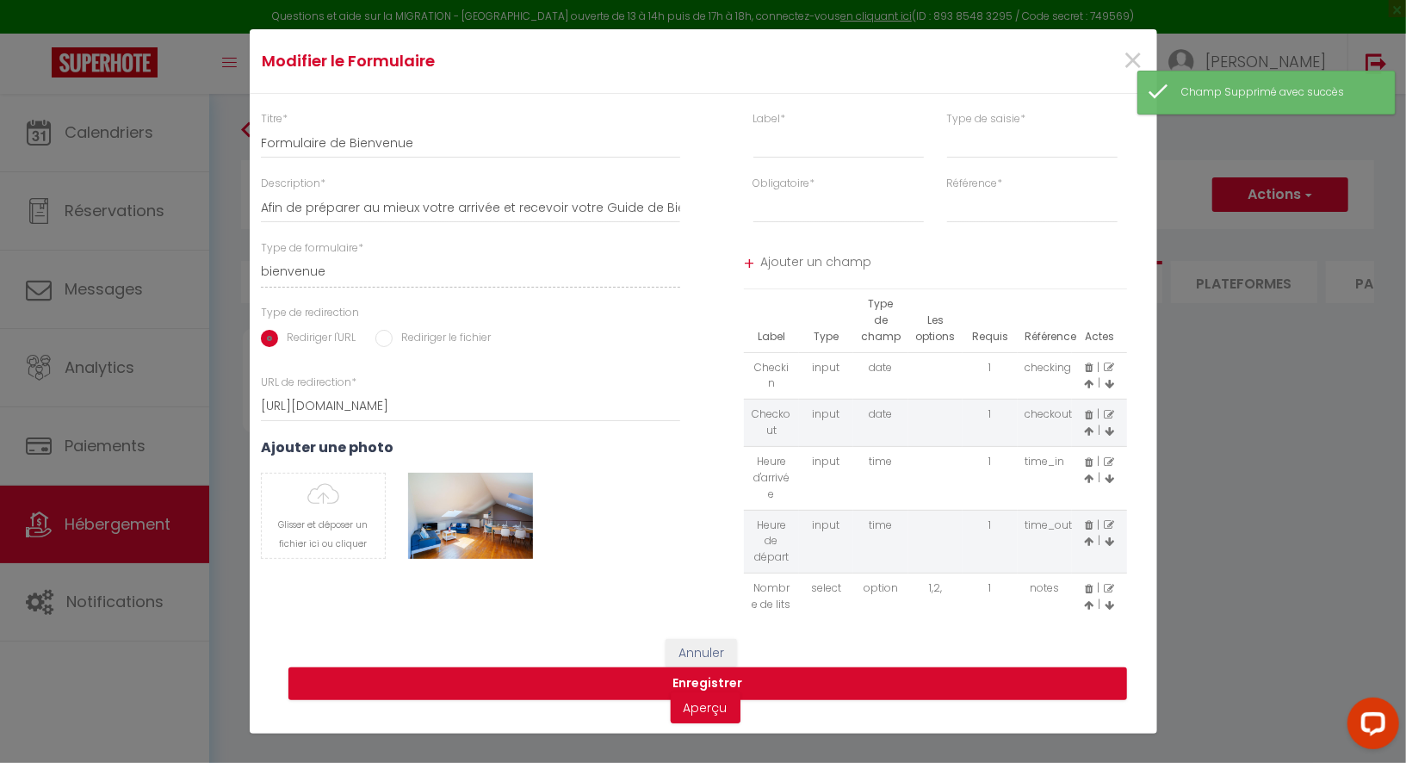
click at [1108, 584] on icon at bounding box center [1109, 589] width 10 height 10
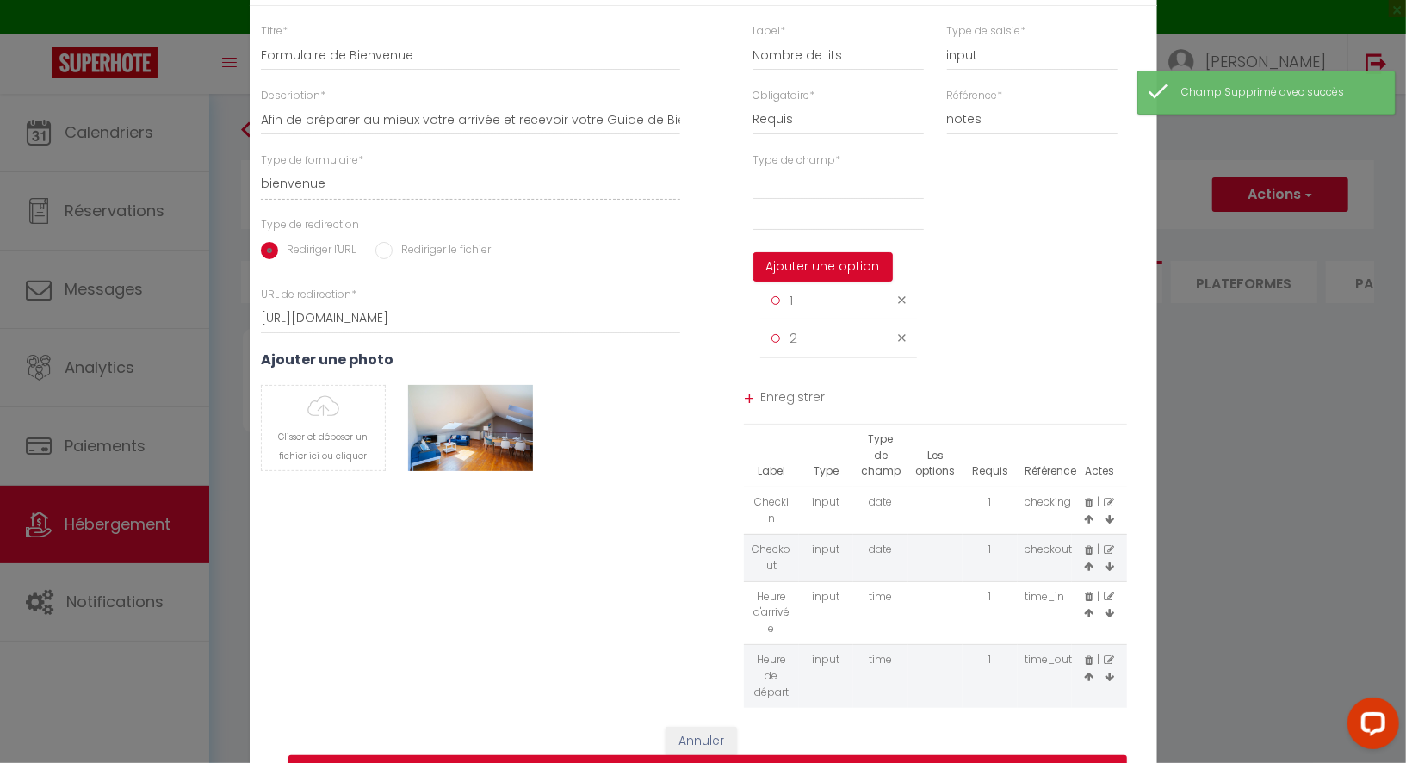
click at [900, 307] on icon at bounding box center [902, 300] width 8 height 13
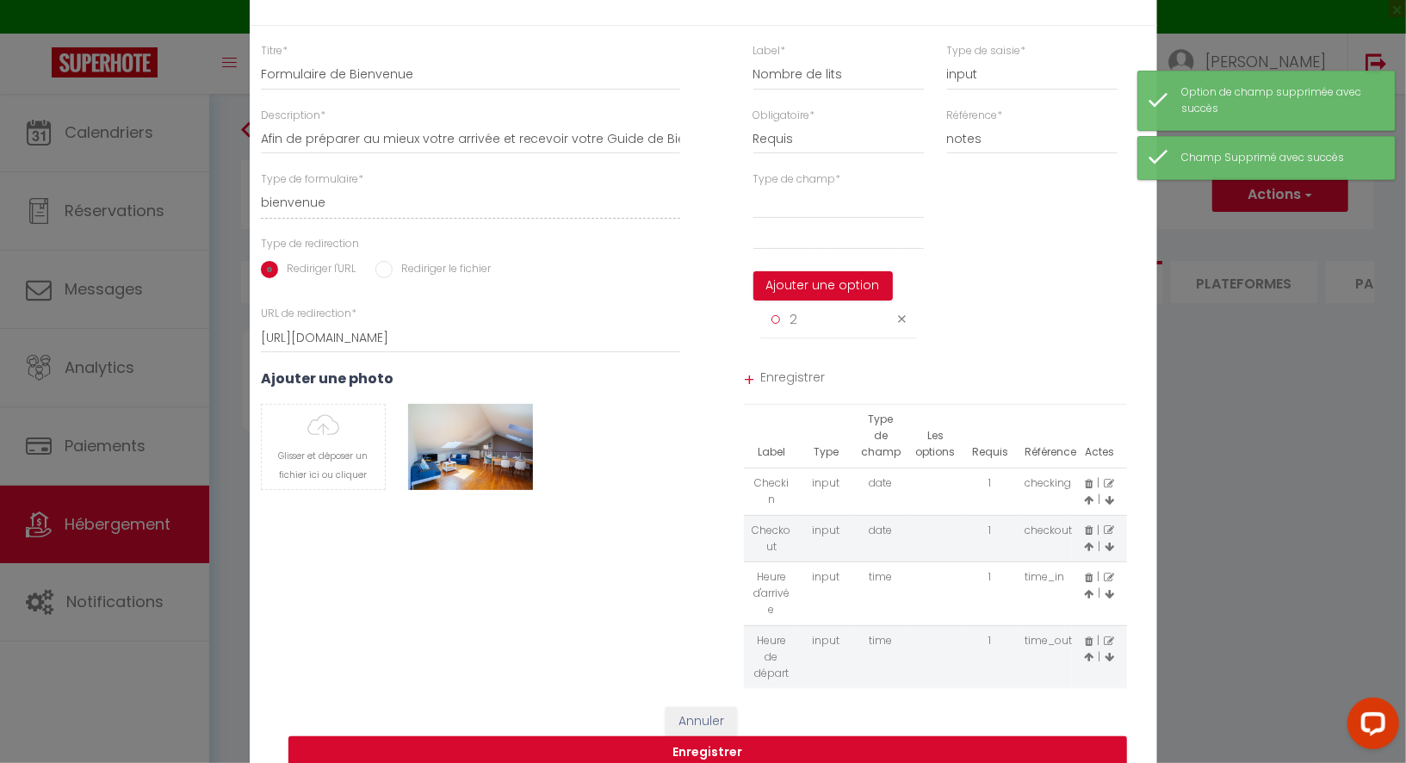
click at [903, 326] on icon at bounding box center [902, 319] width 8 height 13
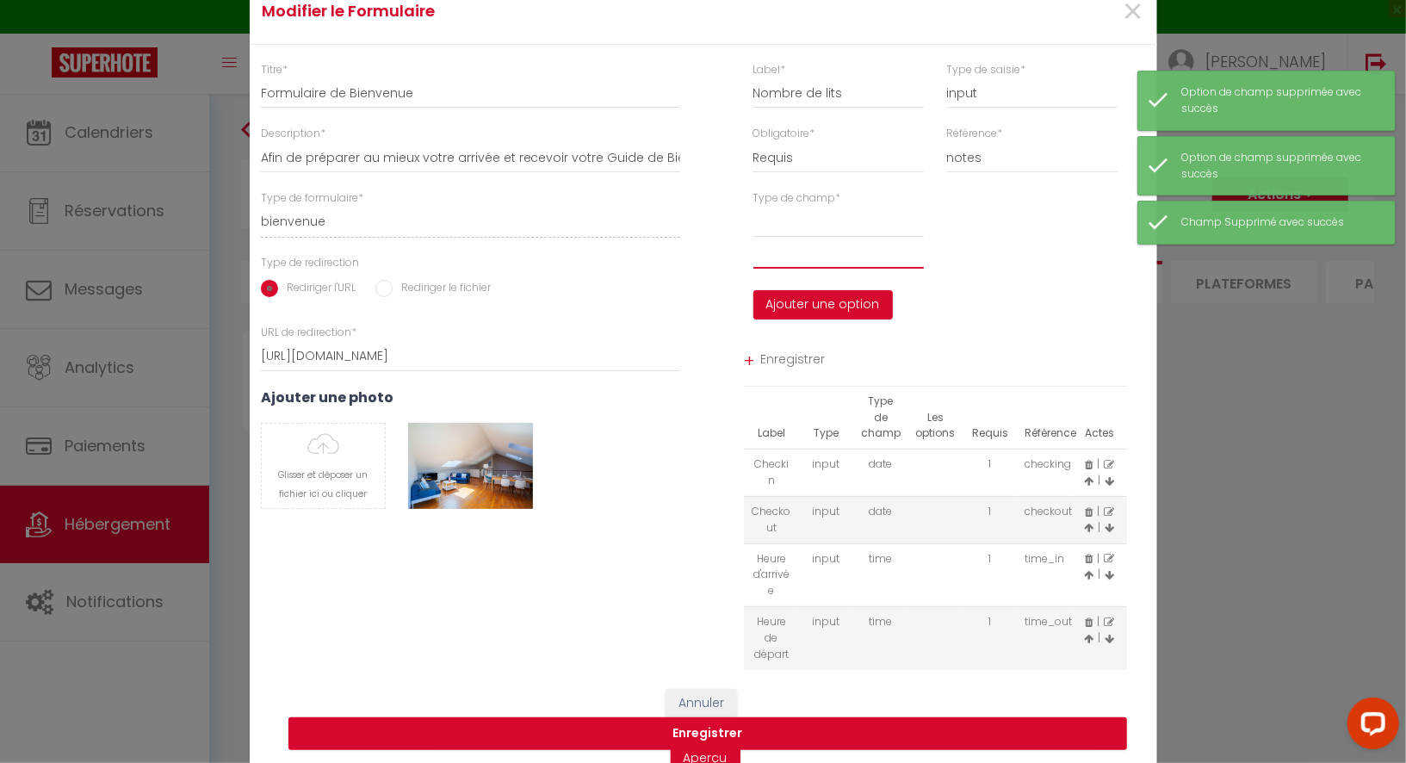
click at [841, 269] on input "text" at bounding box center [839, 253] width 171 height 31
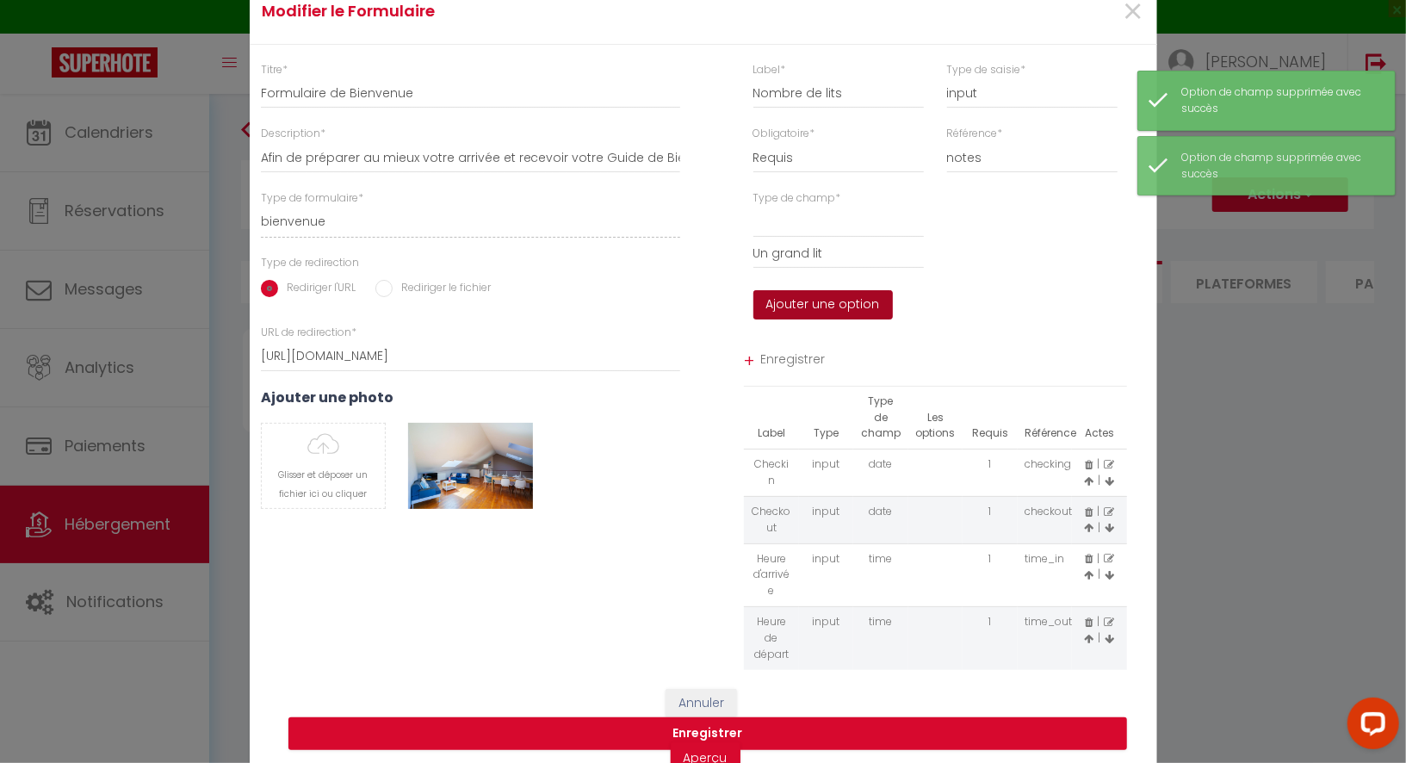
click at [855, 305] on button "Ajouter une option" at bounding box center [824, 304] width 140 height 29
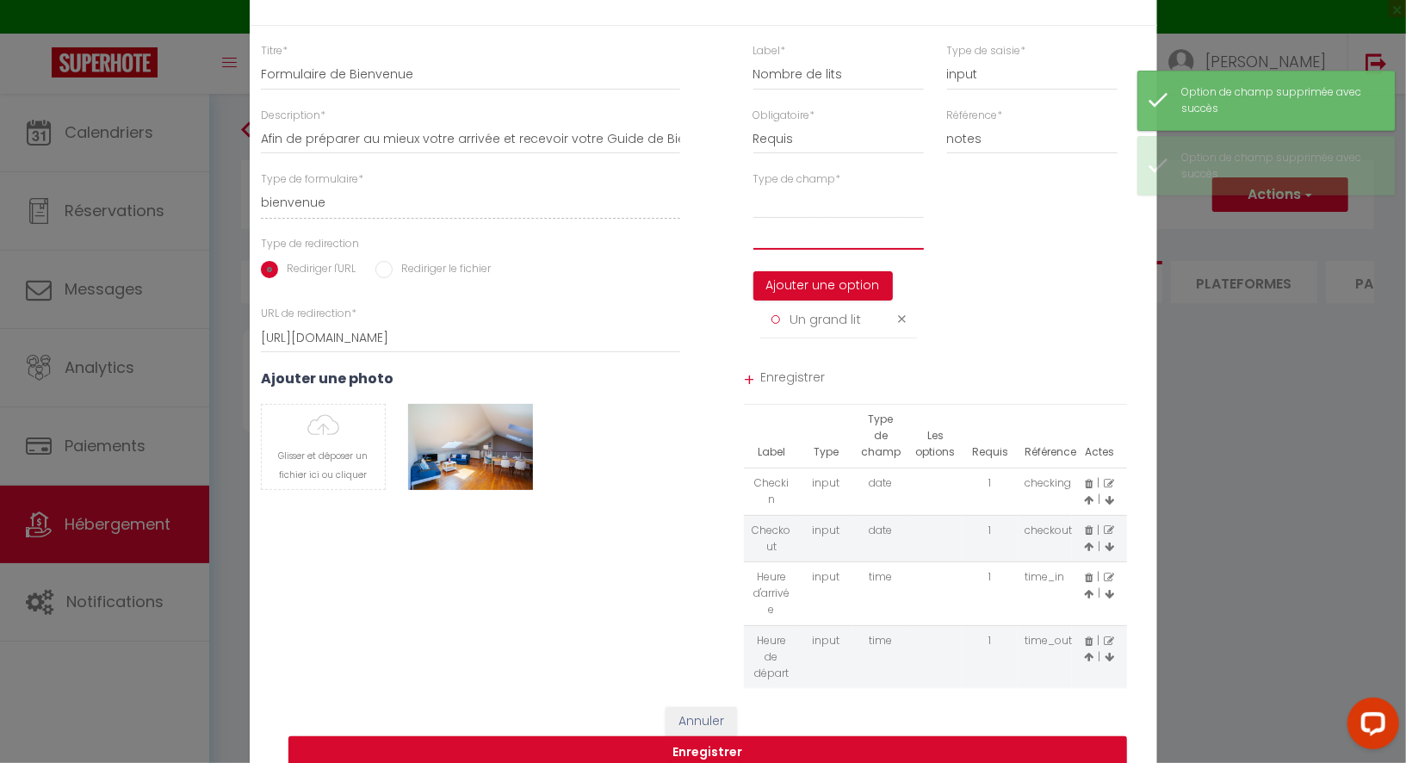
click at [804, 250] on input "text" at bounding box center [839, 234] width 171 height 31
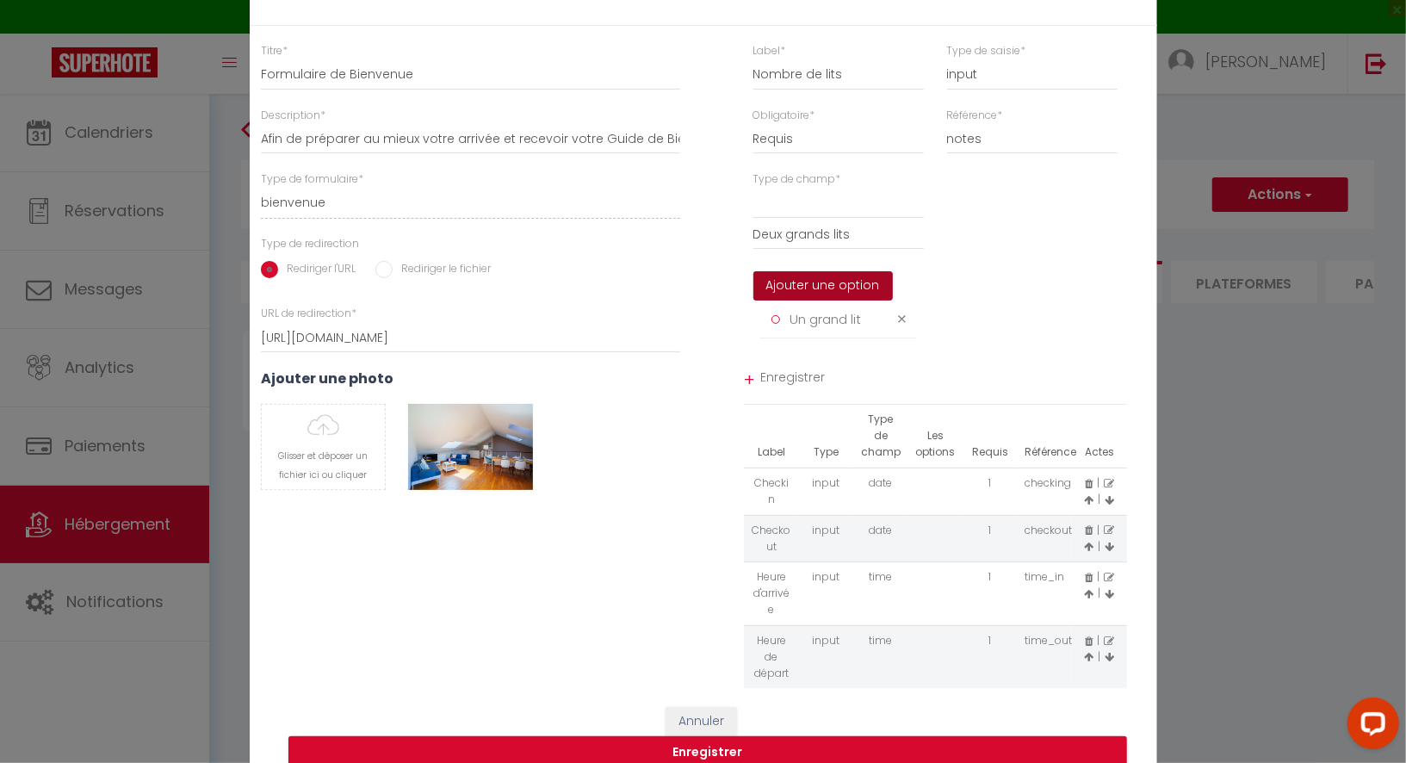
click at [829, 300] on button "Ajouter une option" at bounding box center [824, 285] width 140 height 29
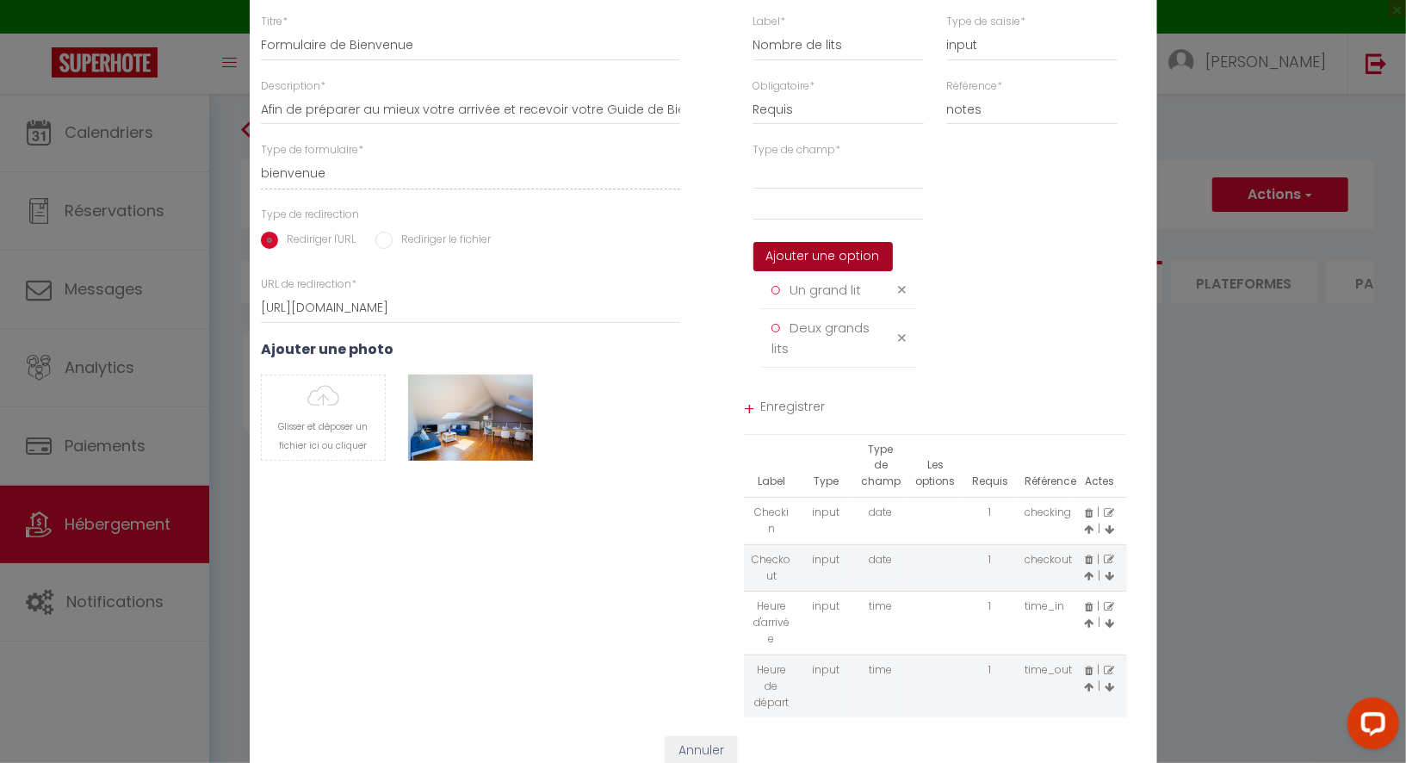
scroll to position [57, 0]
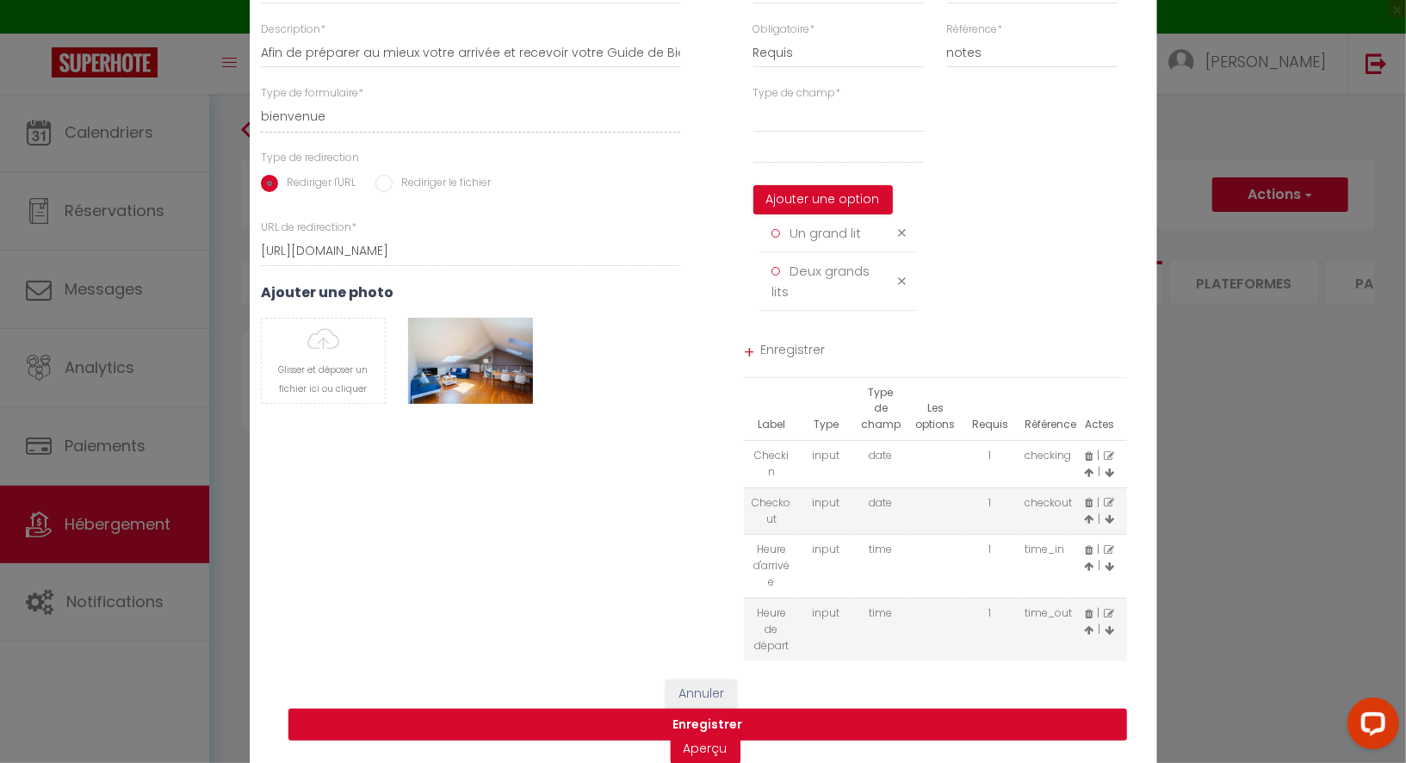
click at [808, 362] on span "Enregistrer" at bounding box center [944, 352] width 367 height 31
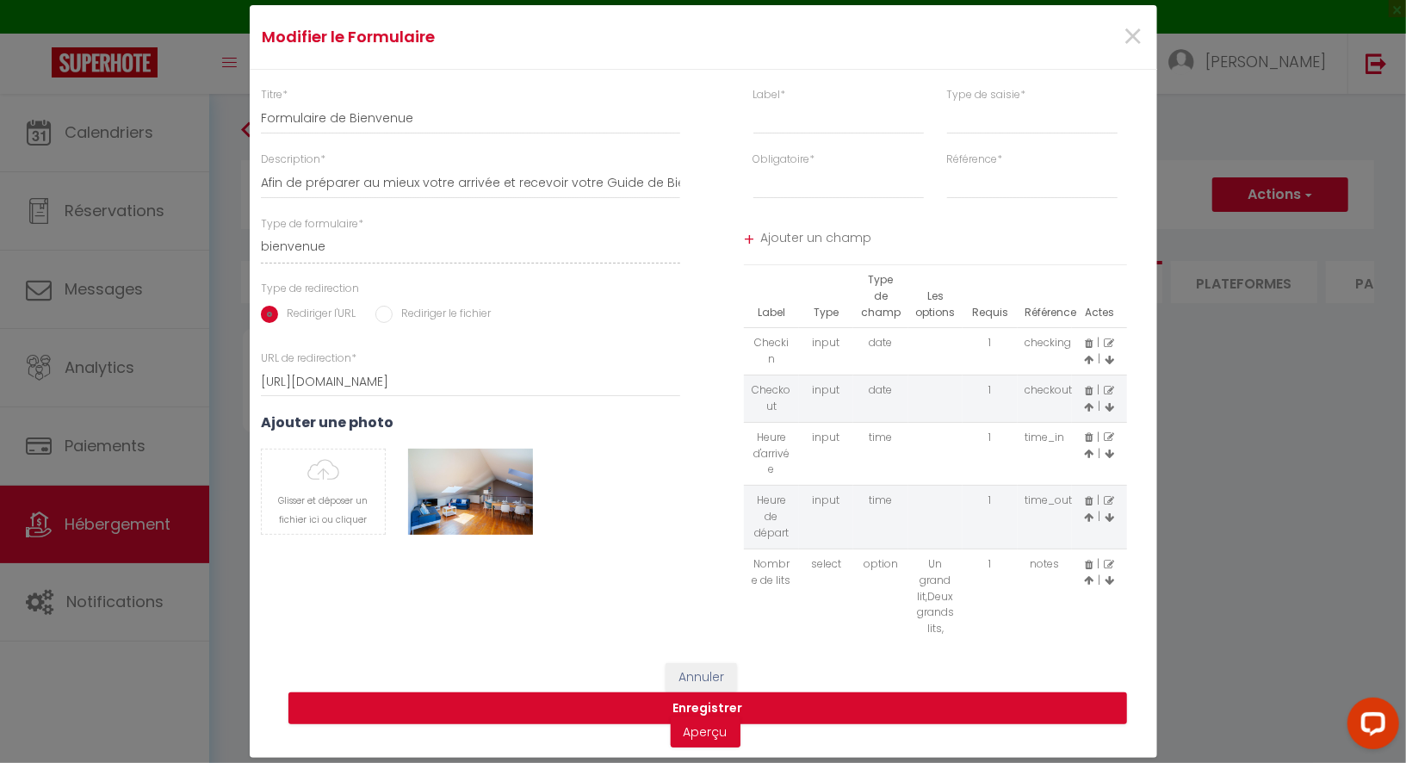
scroll to position [0, 0]
click at [793, 699] on button "Enregistrer" at bounding box center [708, 708] width 839 height 33
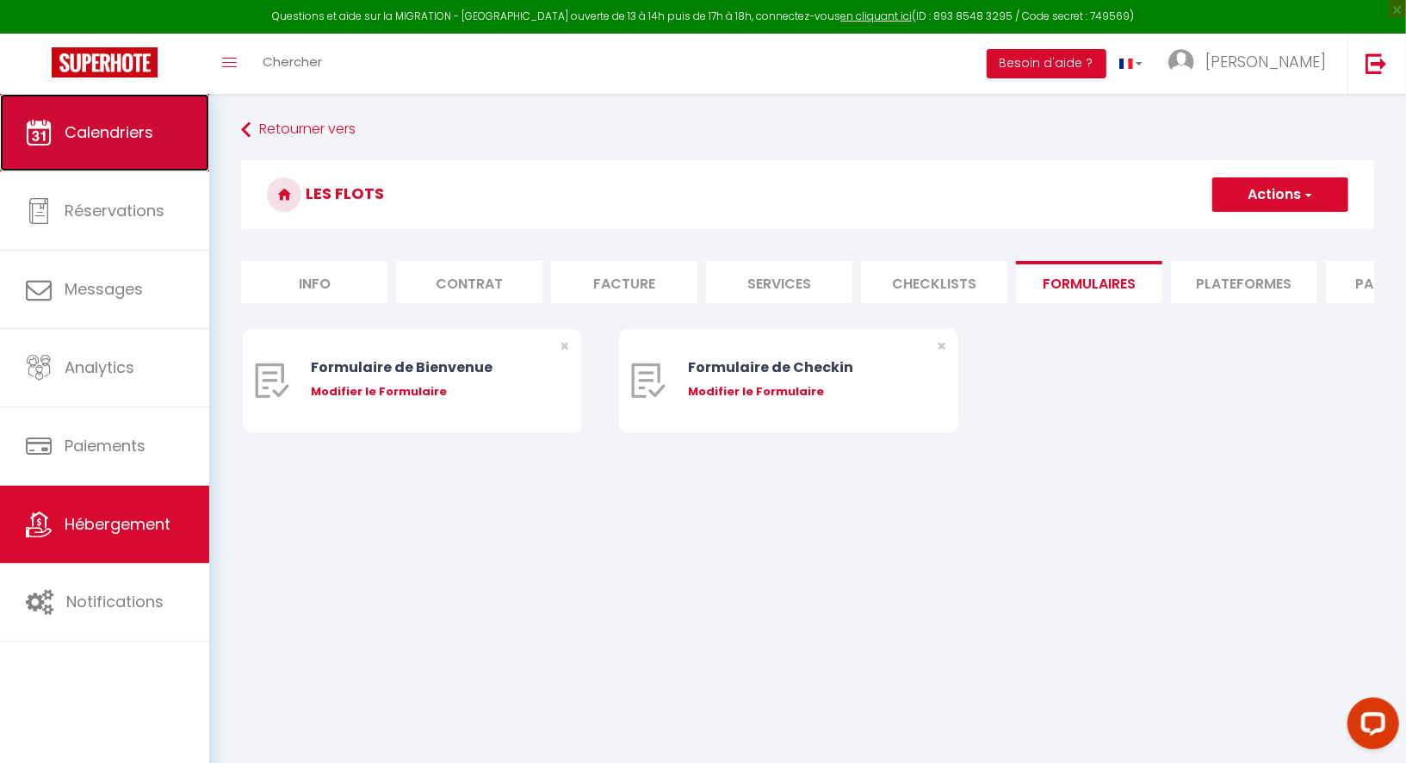
click at [161, 160] on link "Calendriers" at bounding box center [104, 133] width 209 height 78
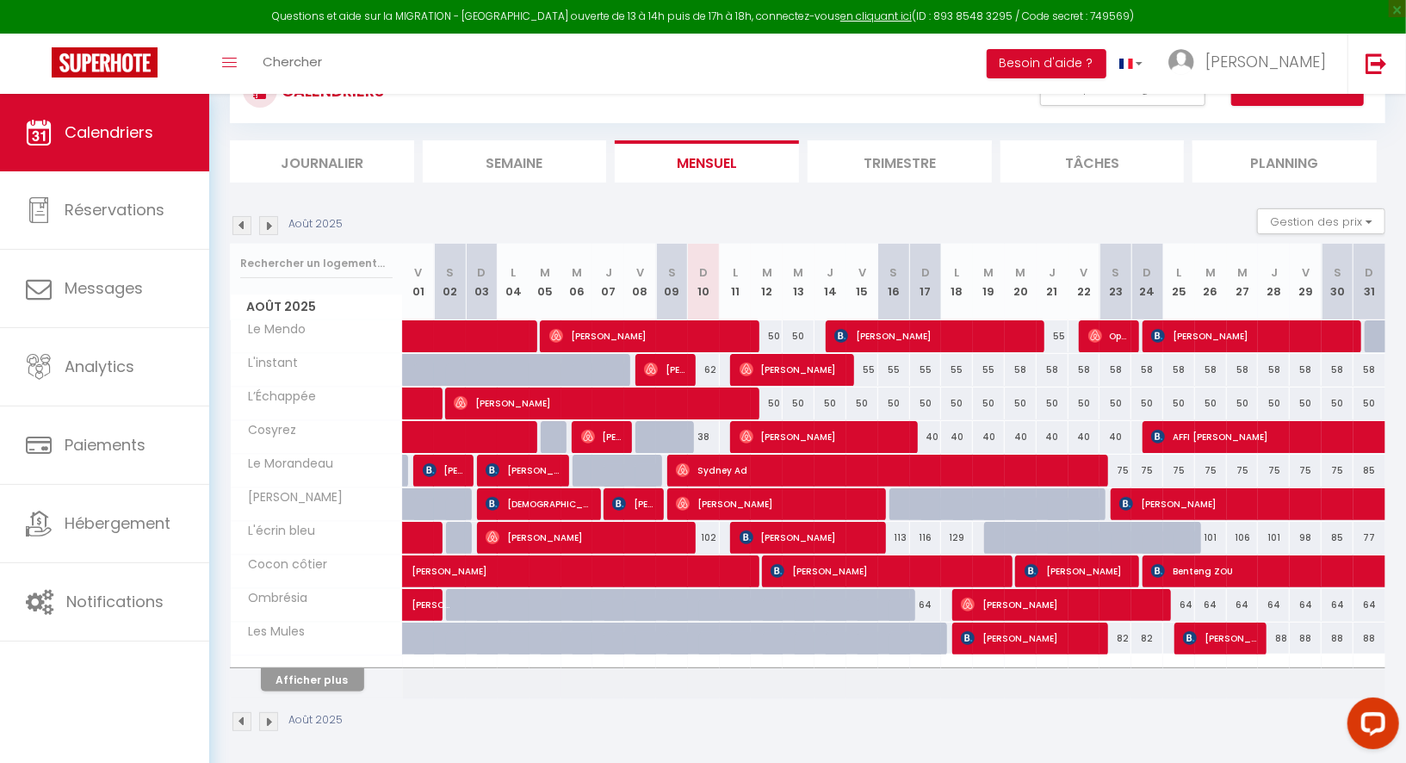
scroll to position [86, 0]
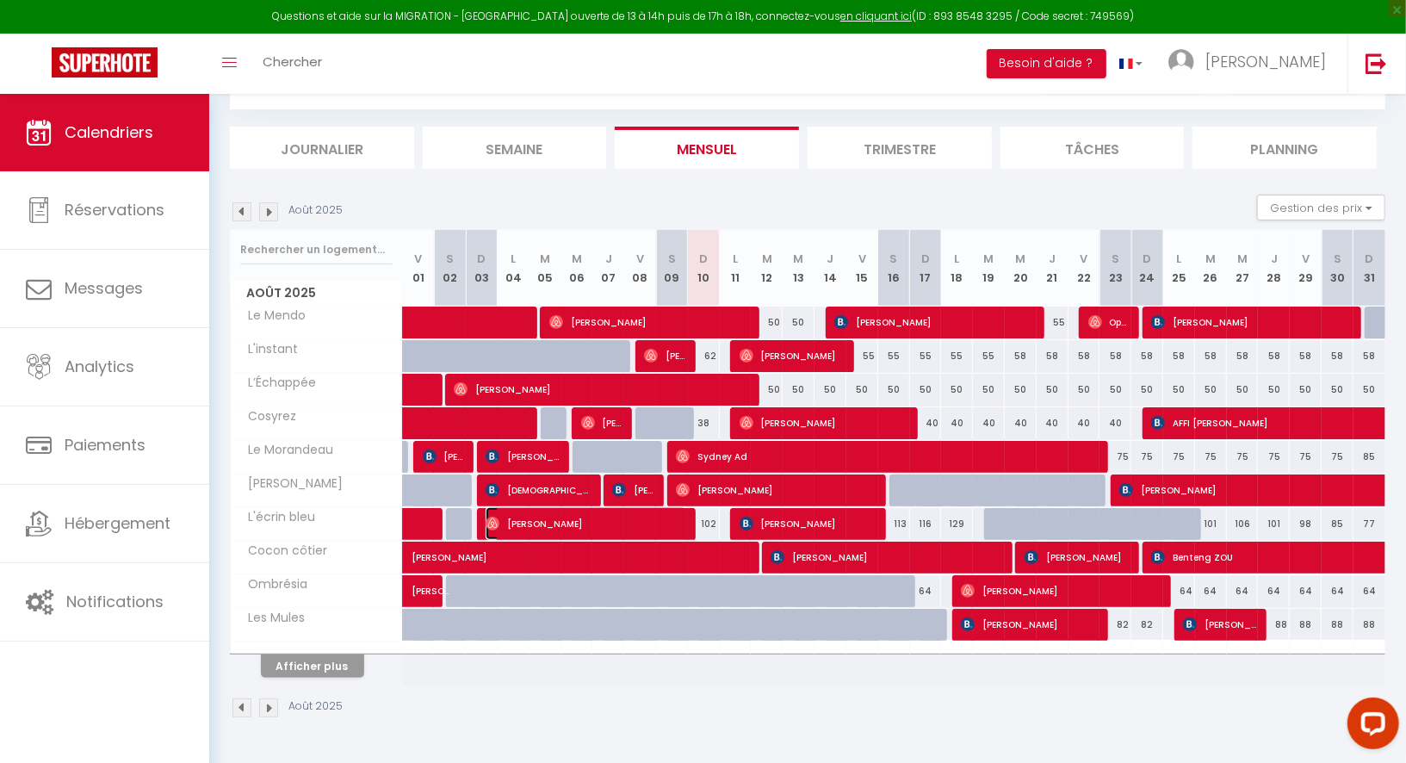
click at [663, 515] on span "[PERSON_NAME]" at bounding box center [587, 523] width 202 height 33
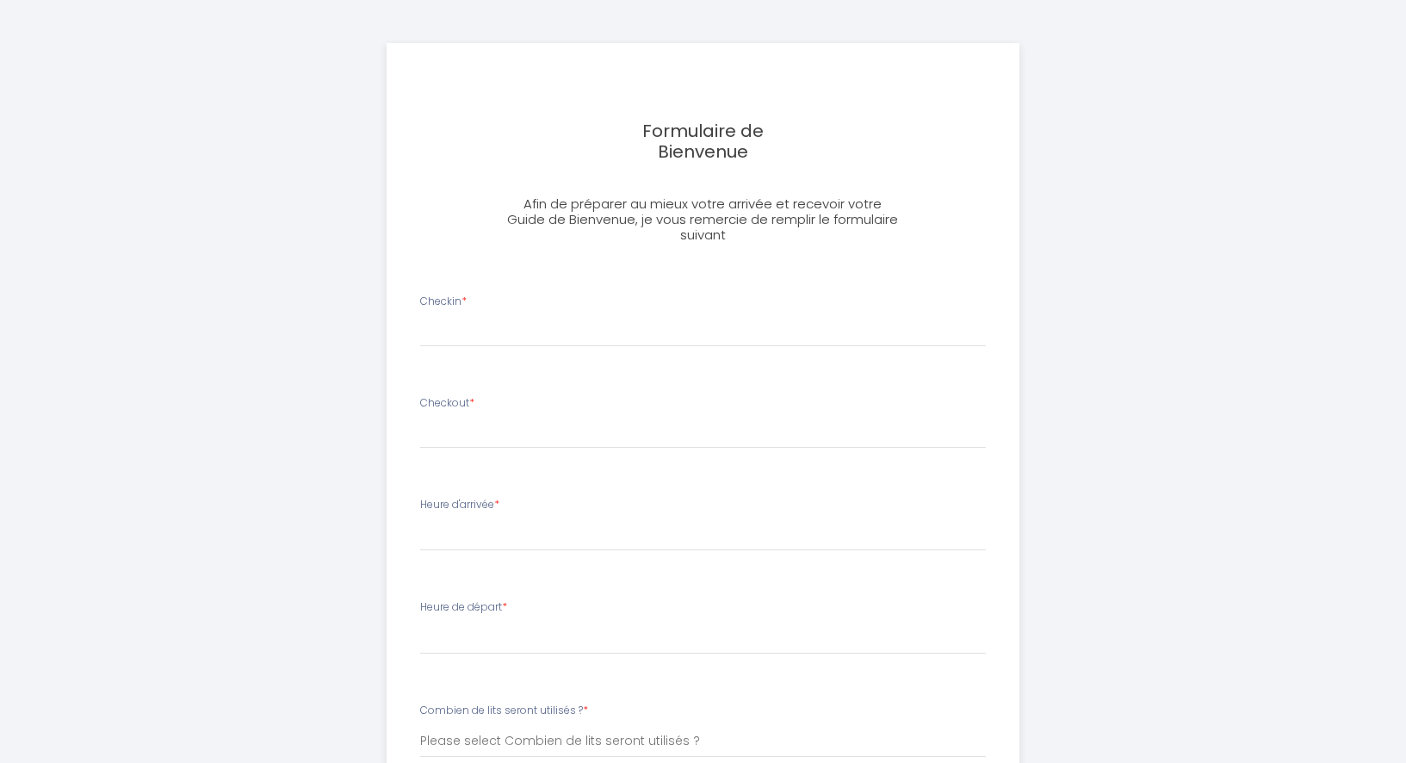
select select
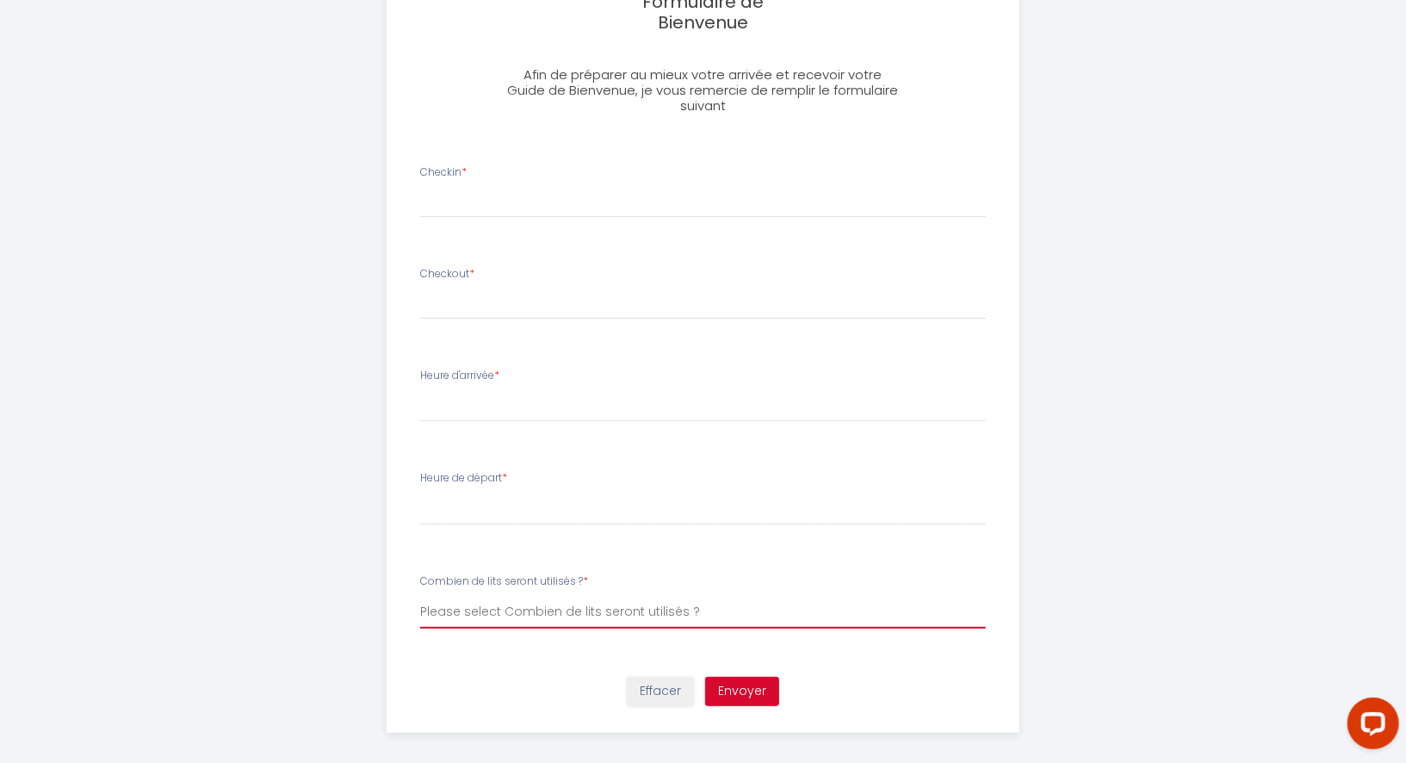
click at [644, 614] on select "Please select Combien de lits seront utilisés ? Un petit lit Deux petits lits L…" at bounding box center [703, 612] width 566 height 33
click at [674, 613] on select "Please select Combien de lits seront utilisés ? Un petit lit Deux petits lits L…" at bounding box center [703, 612] width 566 height 33
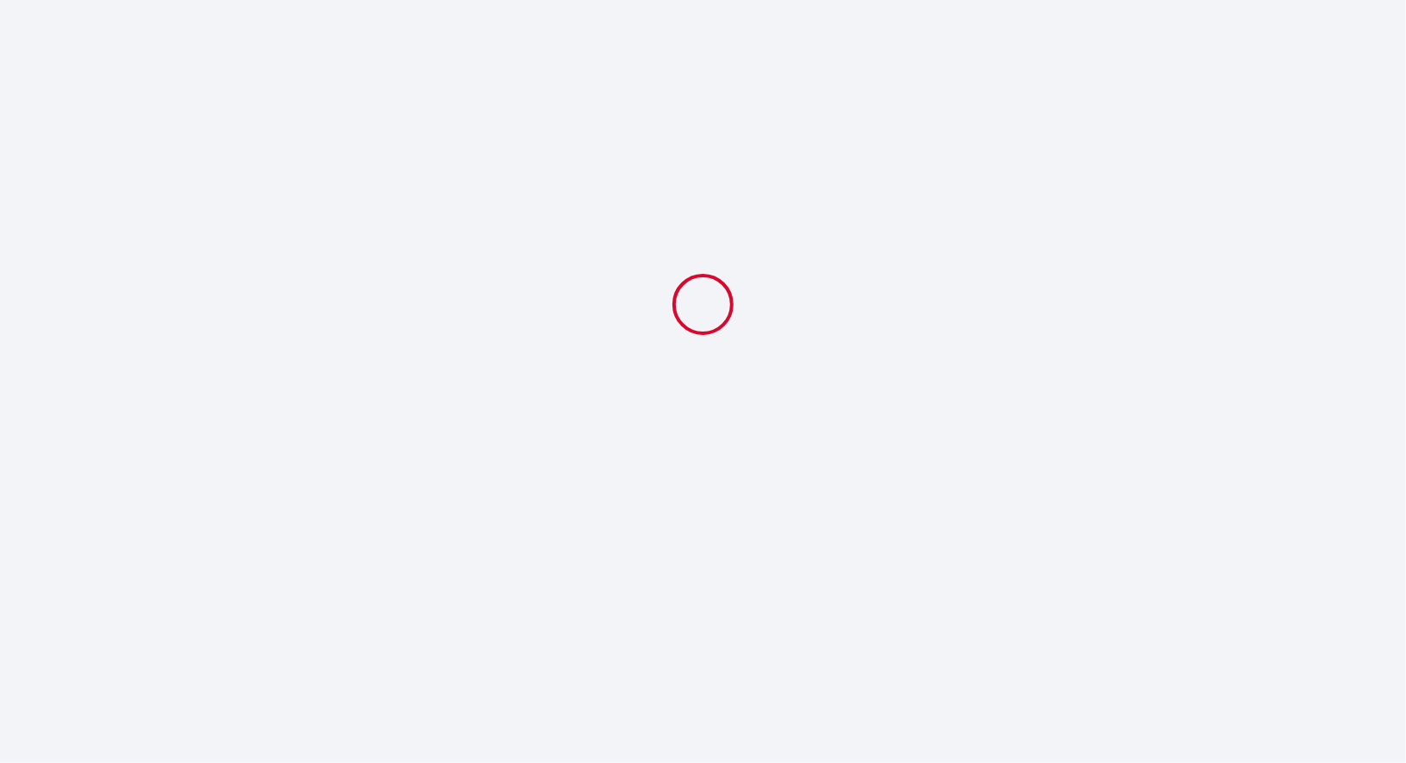
select select
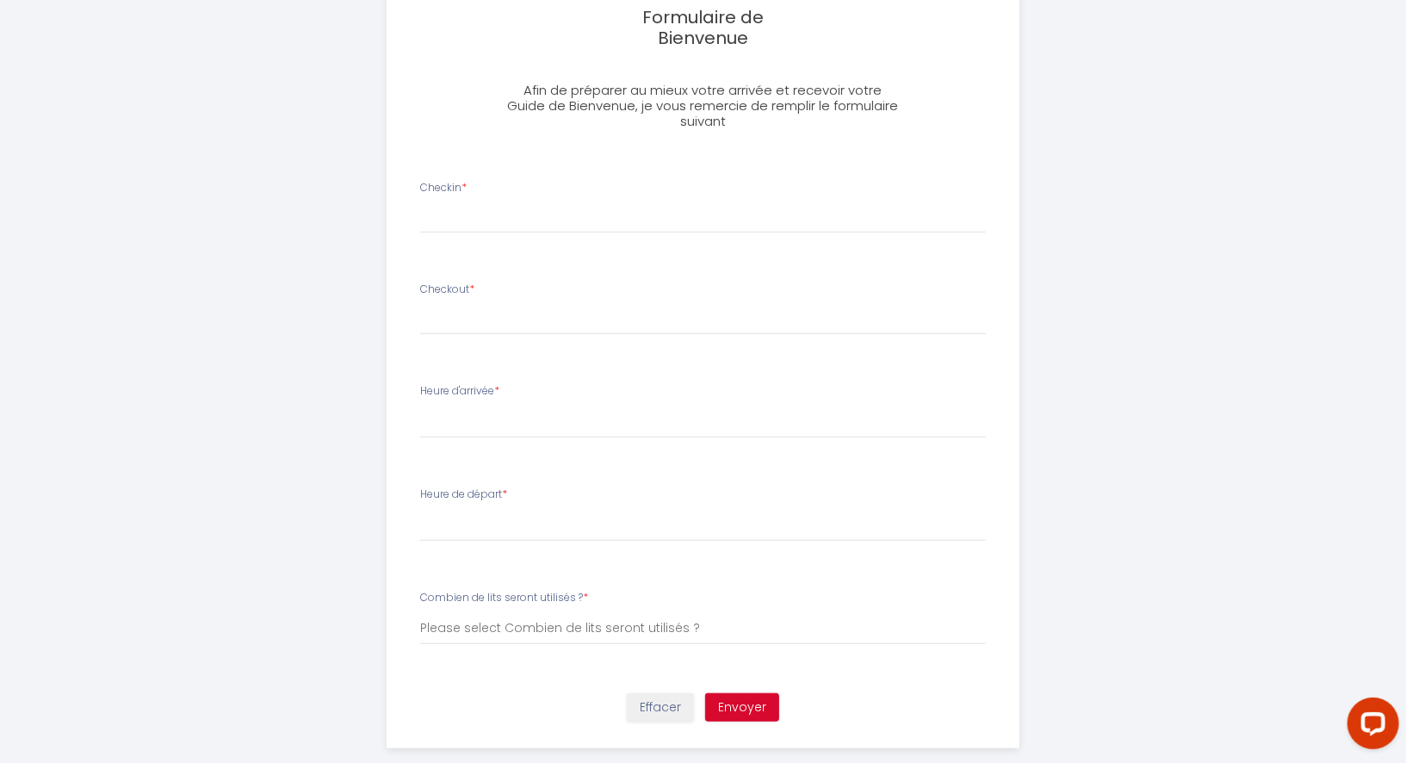
scroll to position [541, 0]
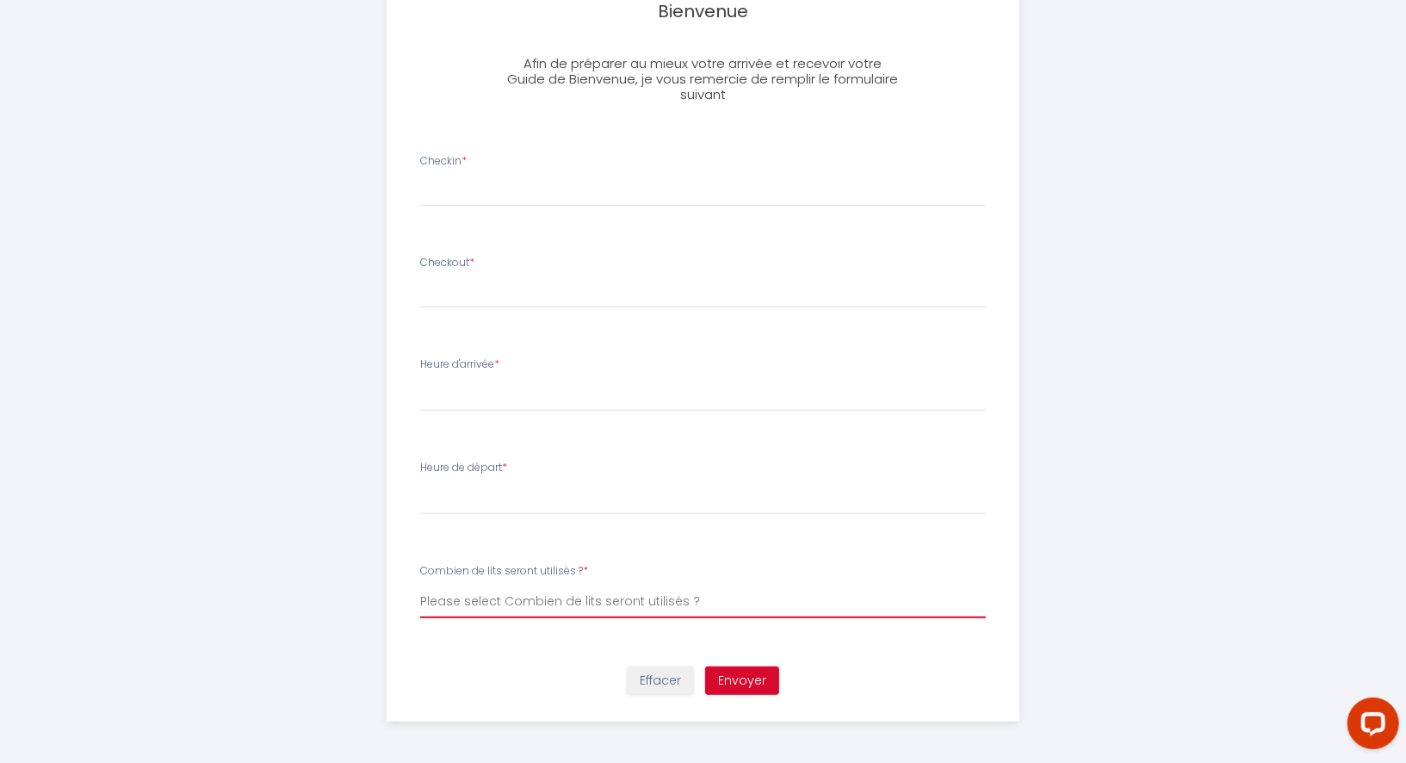
click at [615, 604] on select "Please select Combien de lits seront utilisés ? 1 2 3" at bounding box center [703, 602] width 566 height 33
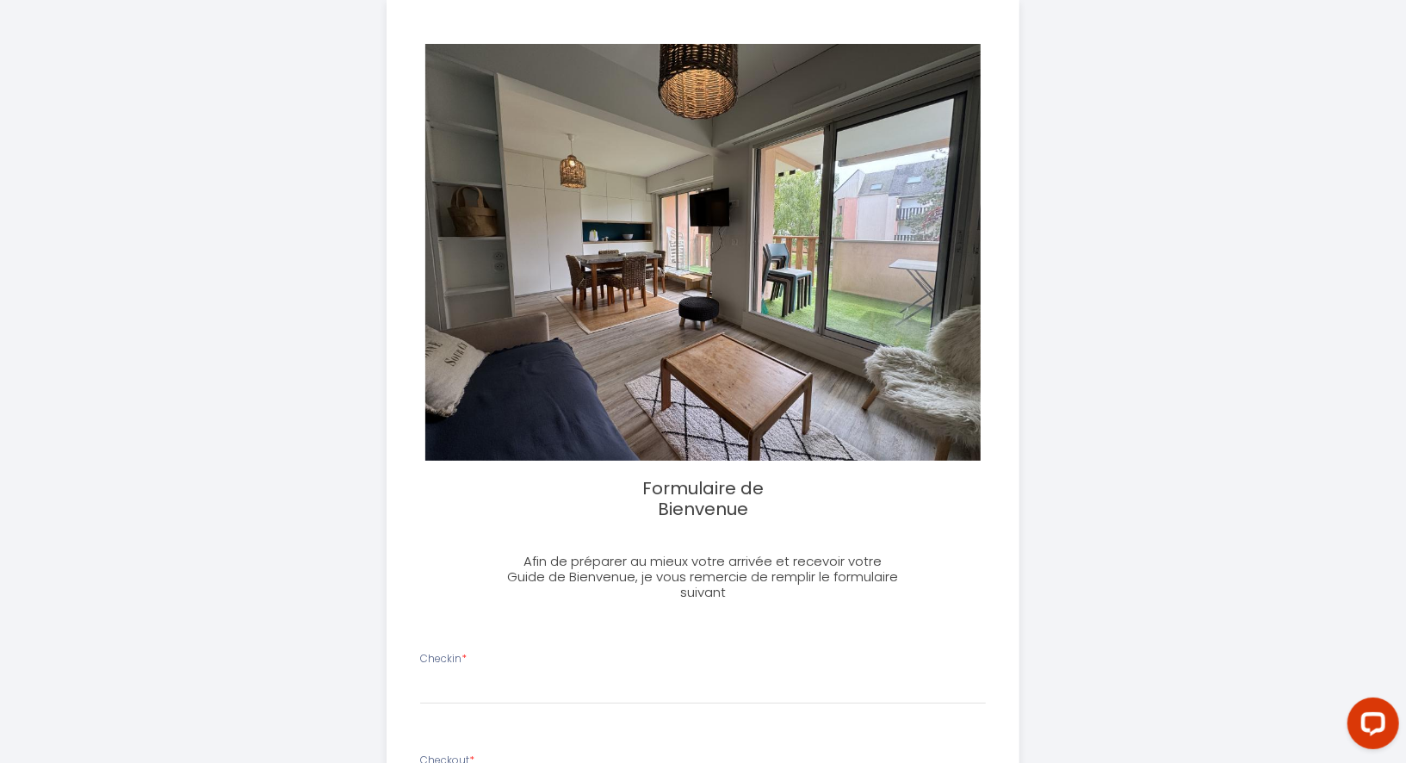
scroll to position [0, 0]
